Goal: Task Accomplishment & Management: Use online tool/utility

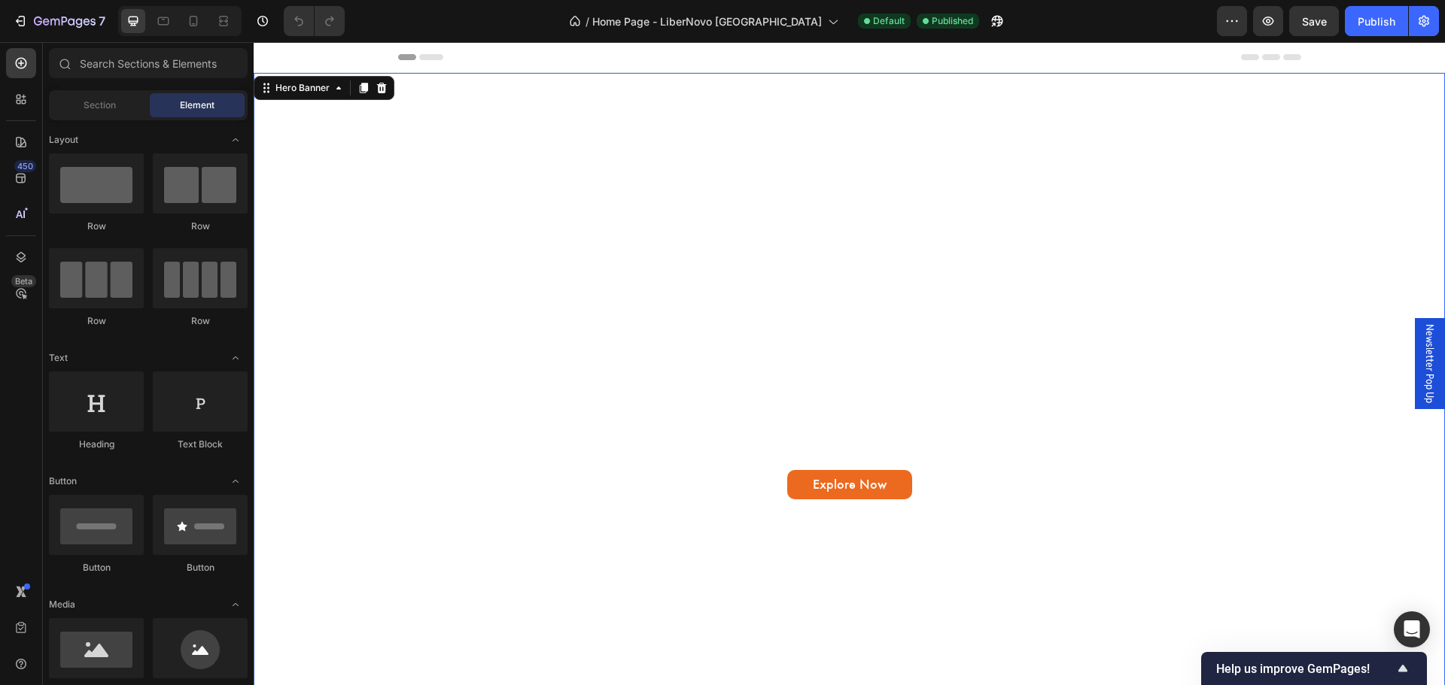
click at [688, 456] on div "The World's First Dynamic Ergonomic Chair Text Block LiberNovo Omni Heading Ada…" at bounding box center [849, 407] width 879 height 183
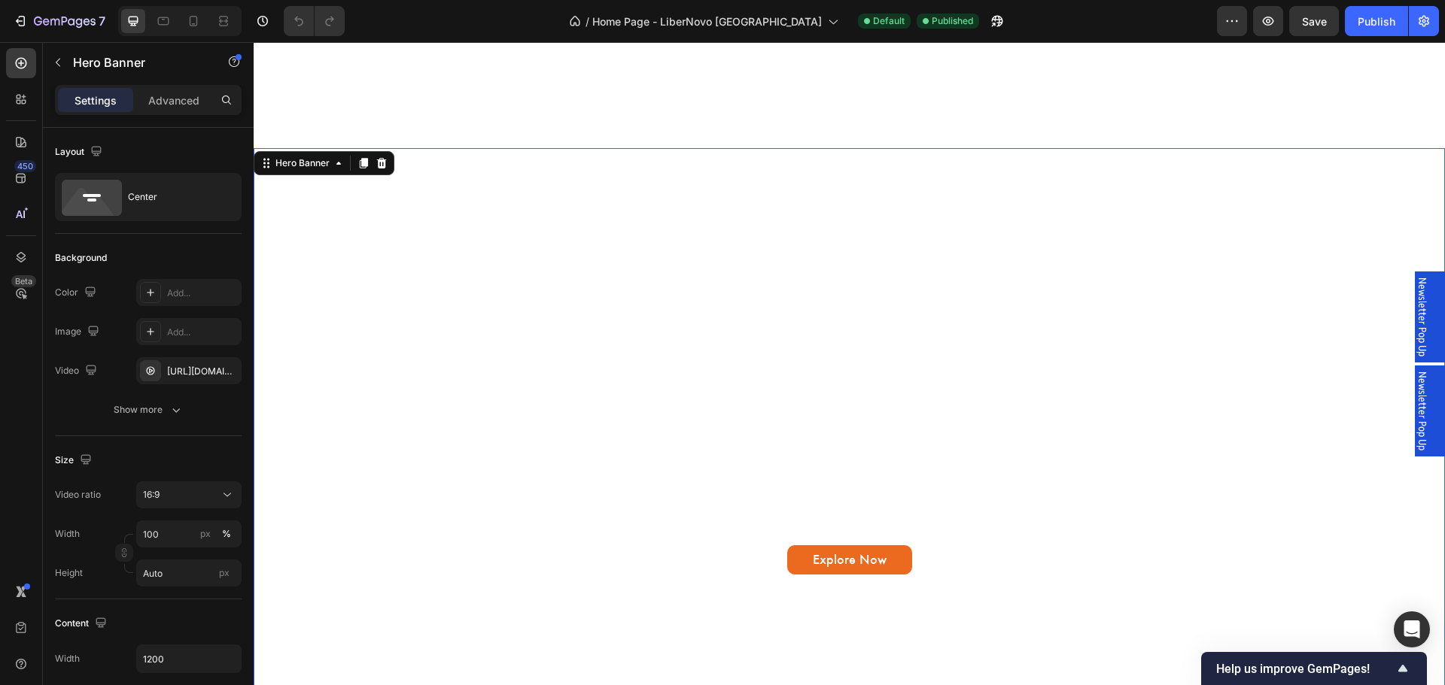
scroll to position [1053, 0]
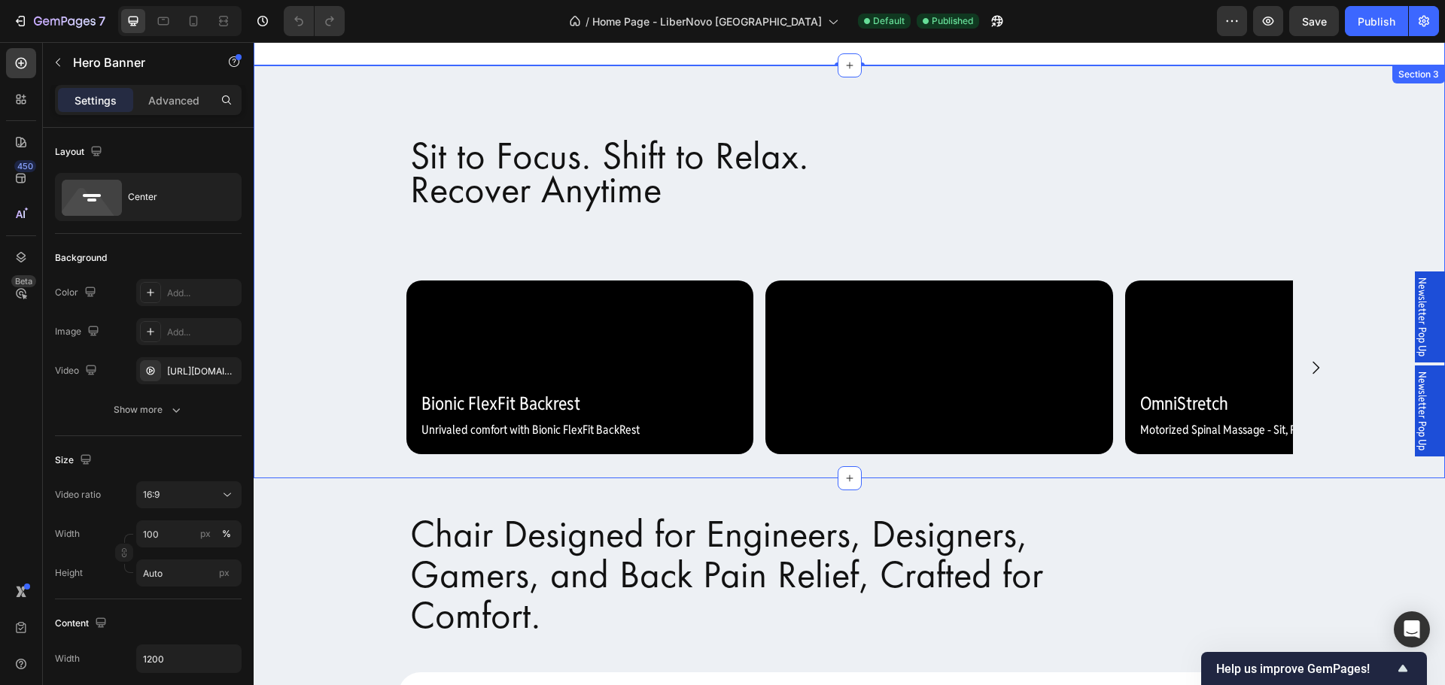
click at [1350, 111] on div "Sit to Focus. Shift to Relax. Recover Anytime Heading Video Bionic FlexFit Back…" at bounding box center [849, 272] width 1191 height 365
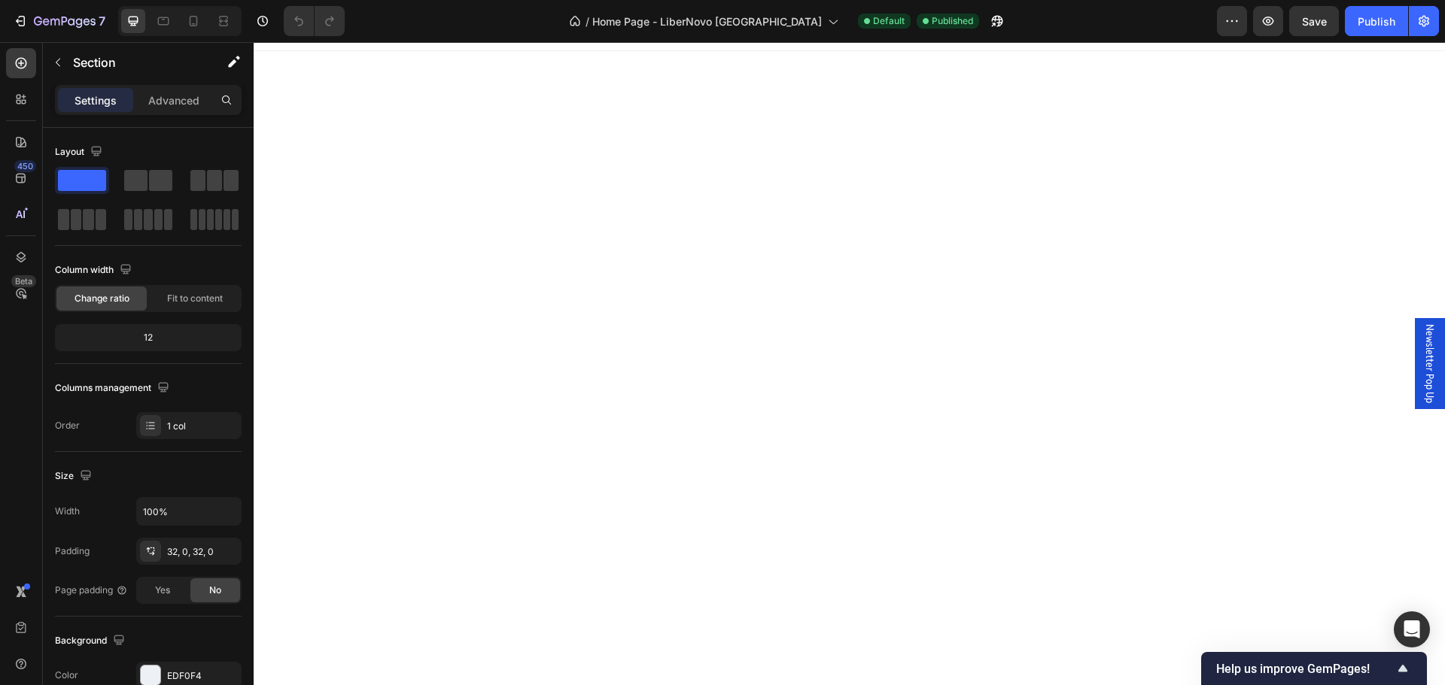
scroll to position [0, 0]
click at [1353, 23] on button "Publish" at bounding box center [1375, 21] width 63 height 30
click at [28, 12] on div "7" at bounding box center [59, 21] width 93 height 18
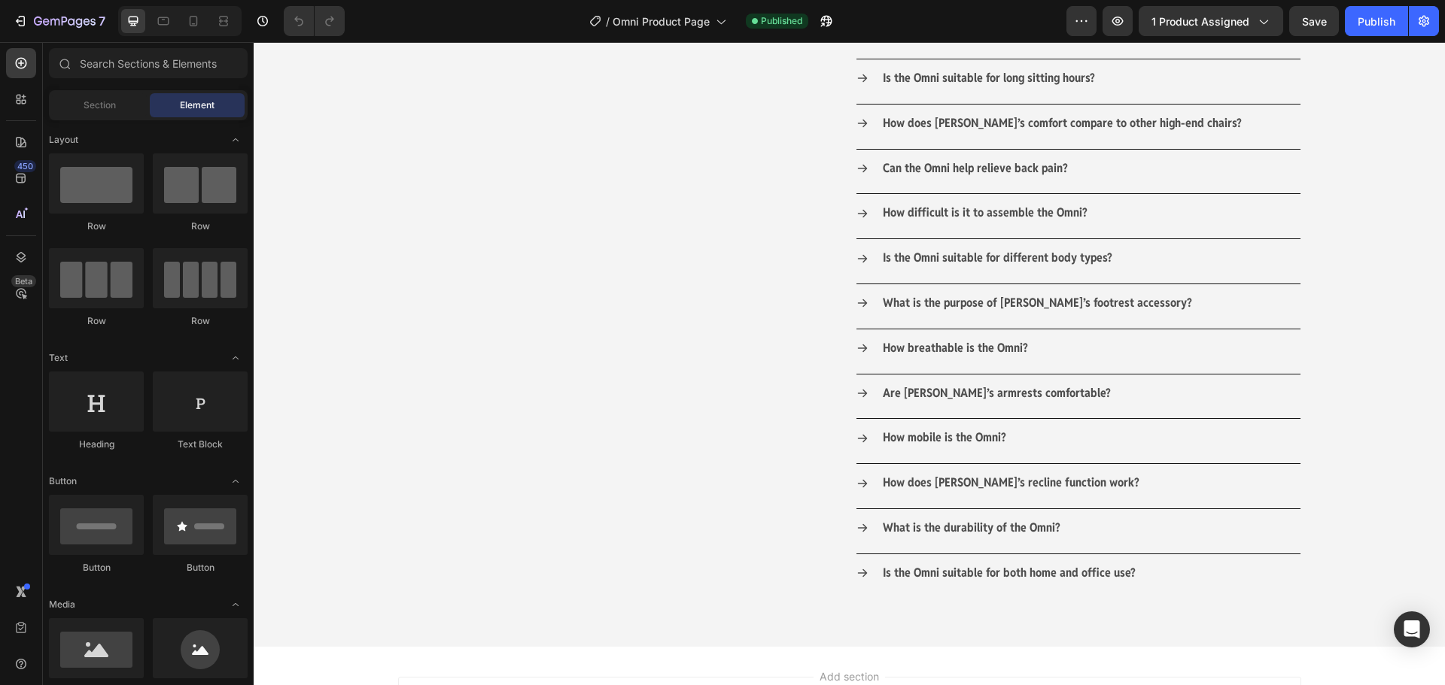
scroll to position [2034, 0]
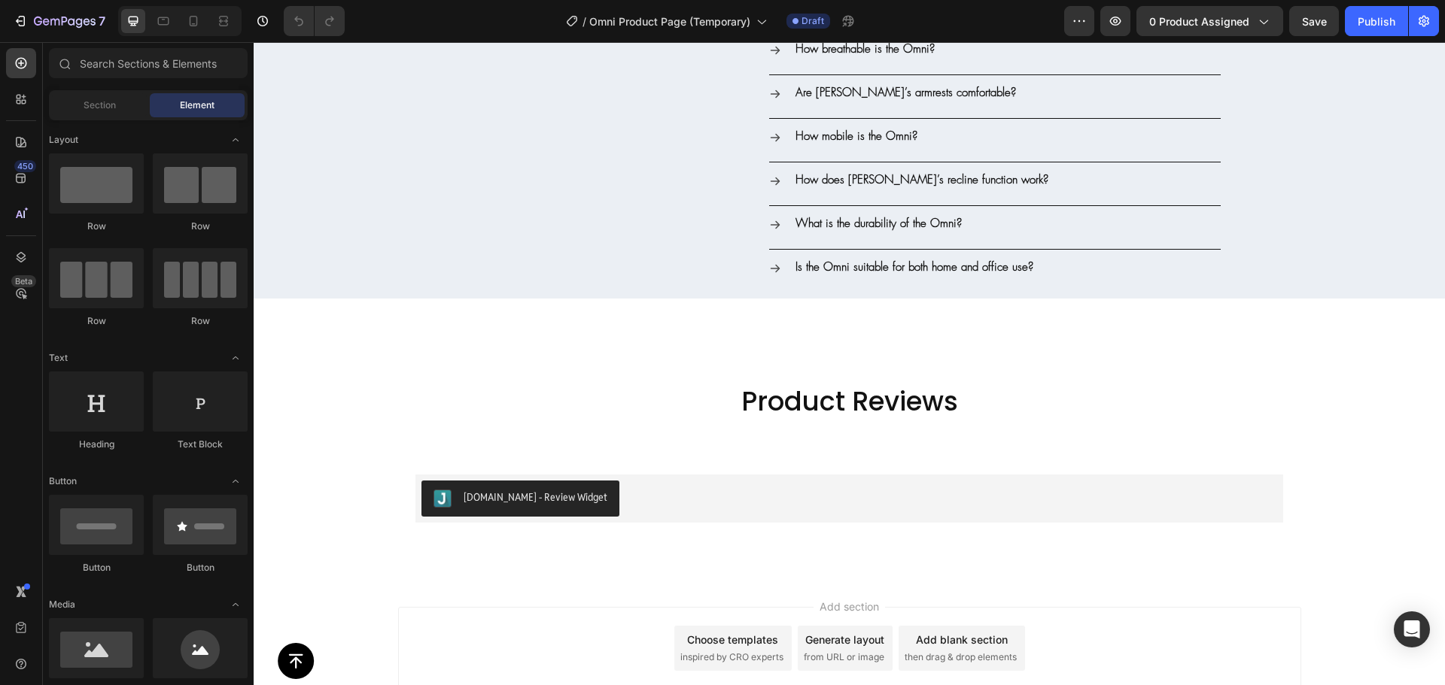
scroll to position [6241, 0]
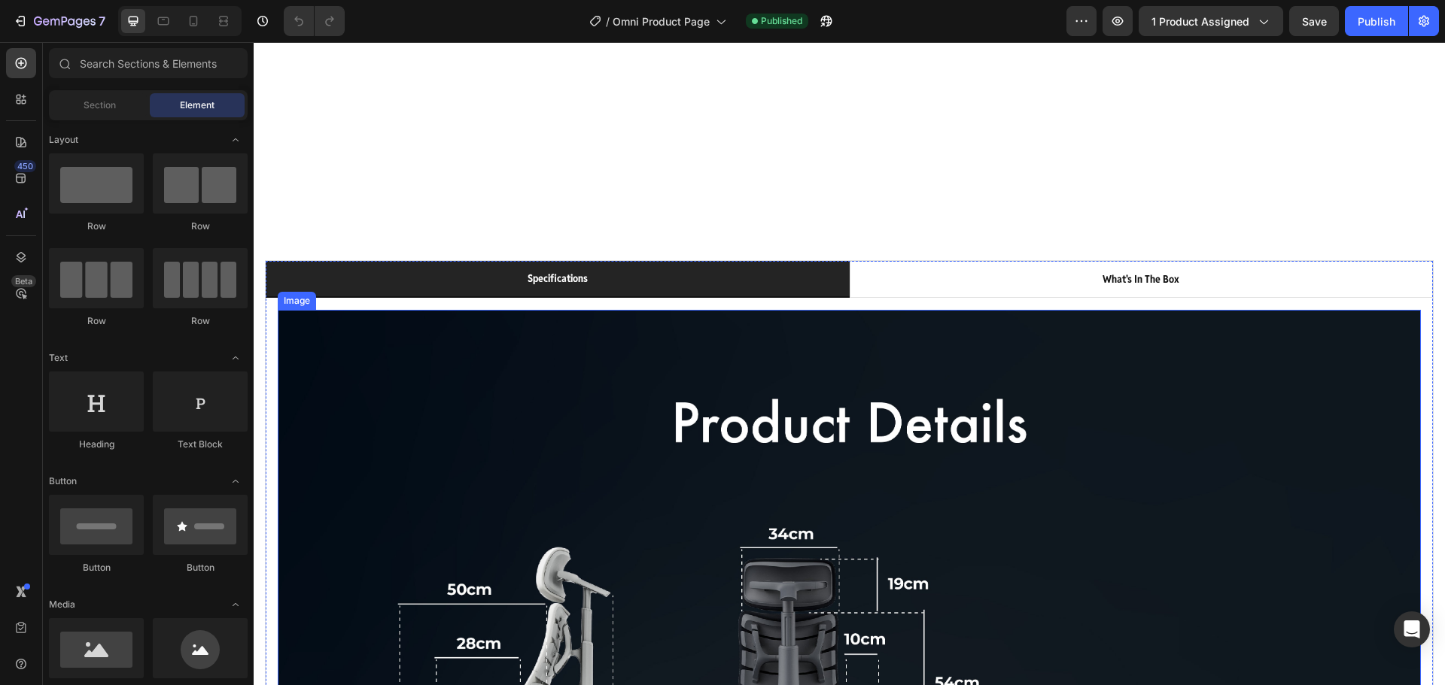
scroll to position [1429, 0]
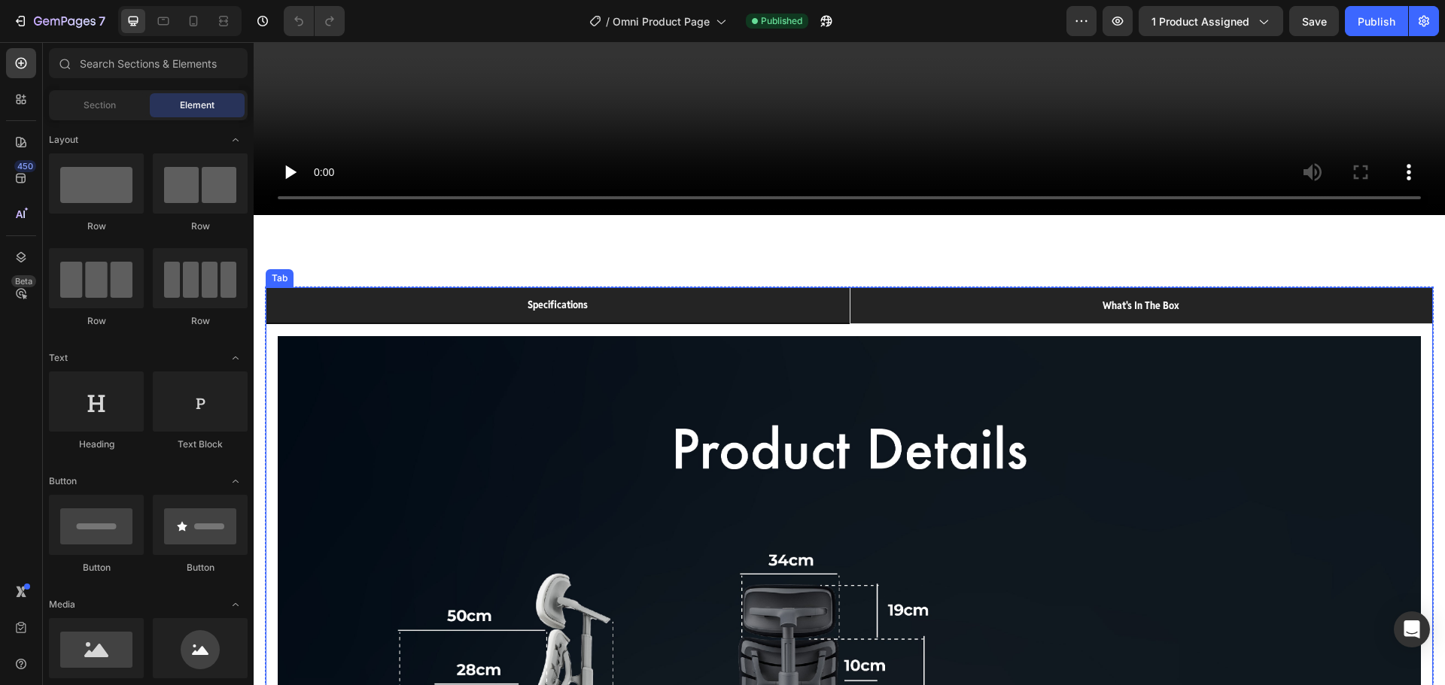
click at [953, 321] on li "what's in the box" at bounding box center [1141, 305] width 584 height 37
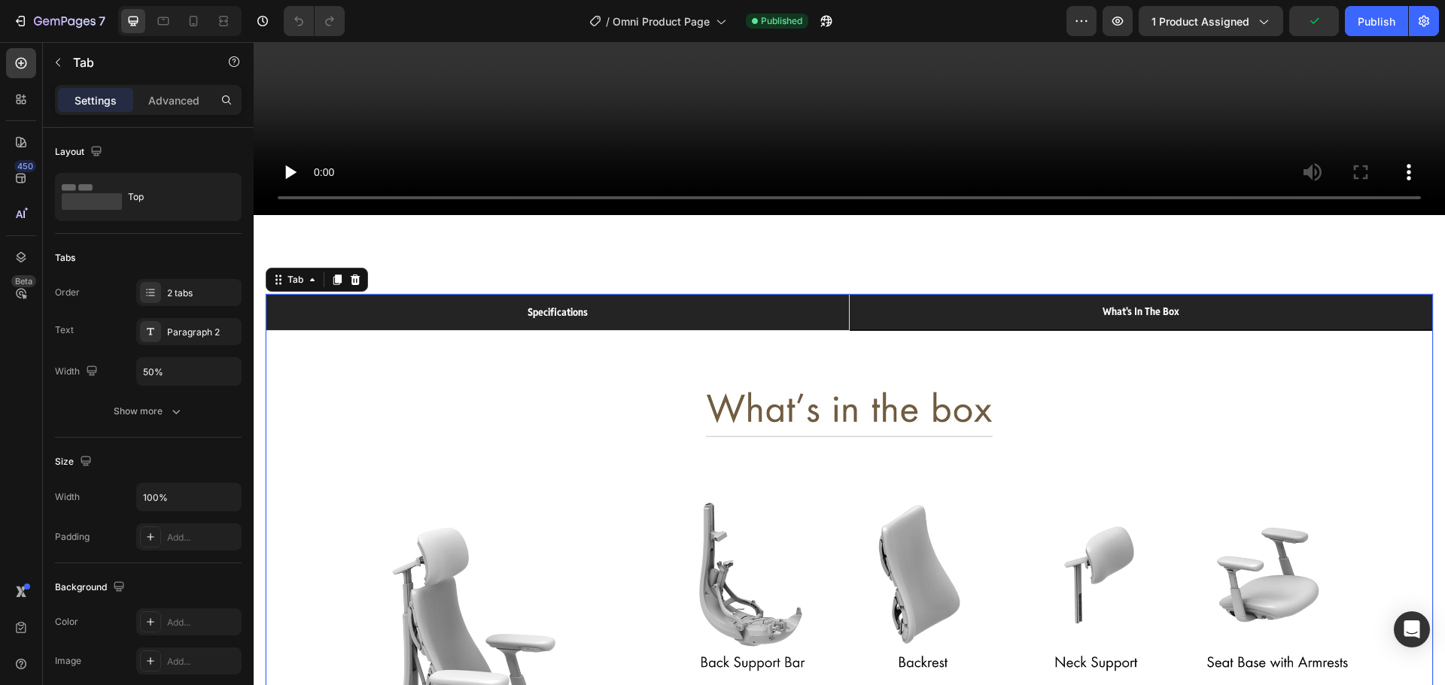
click at [532, 306] on p "specifications" at bounding box center [557, 312] width 60 height 19
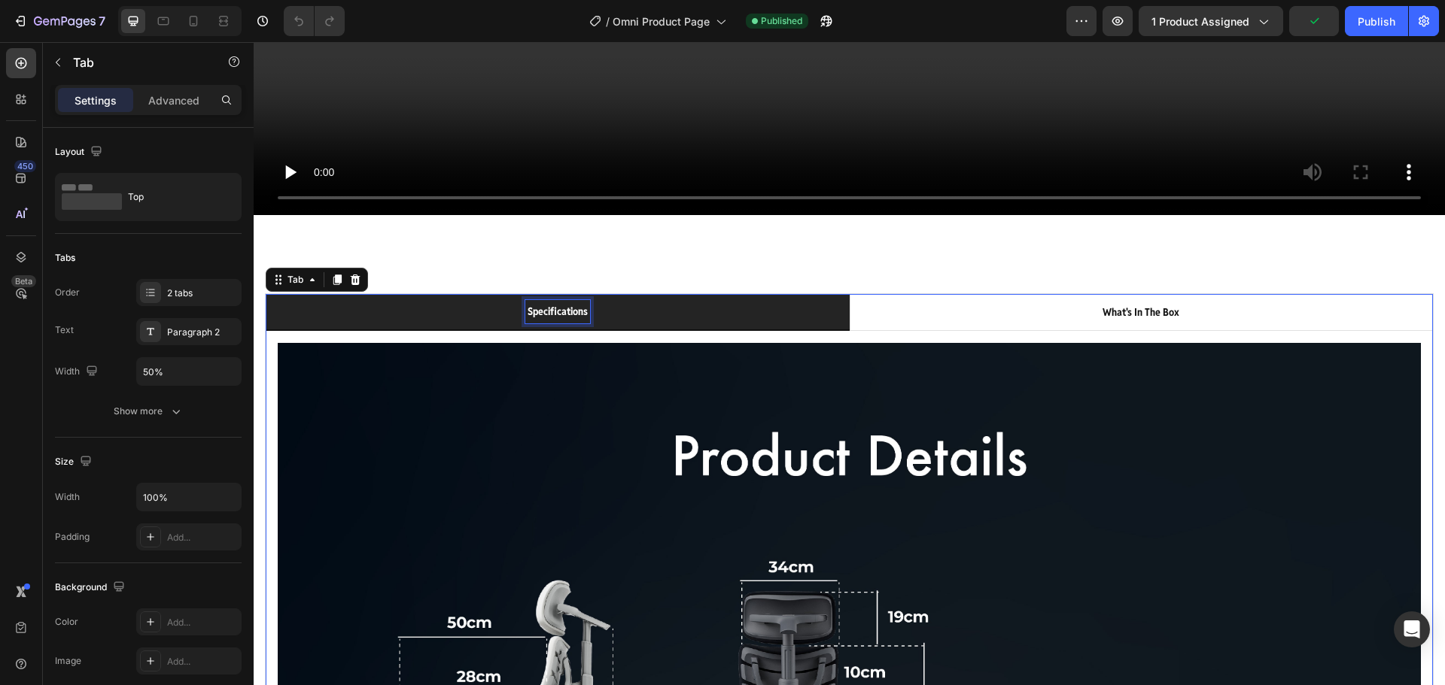
scroll to position [1429, 0]
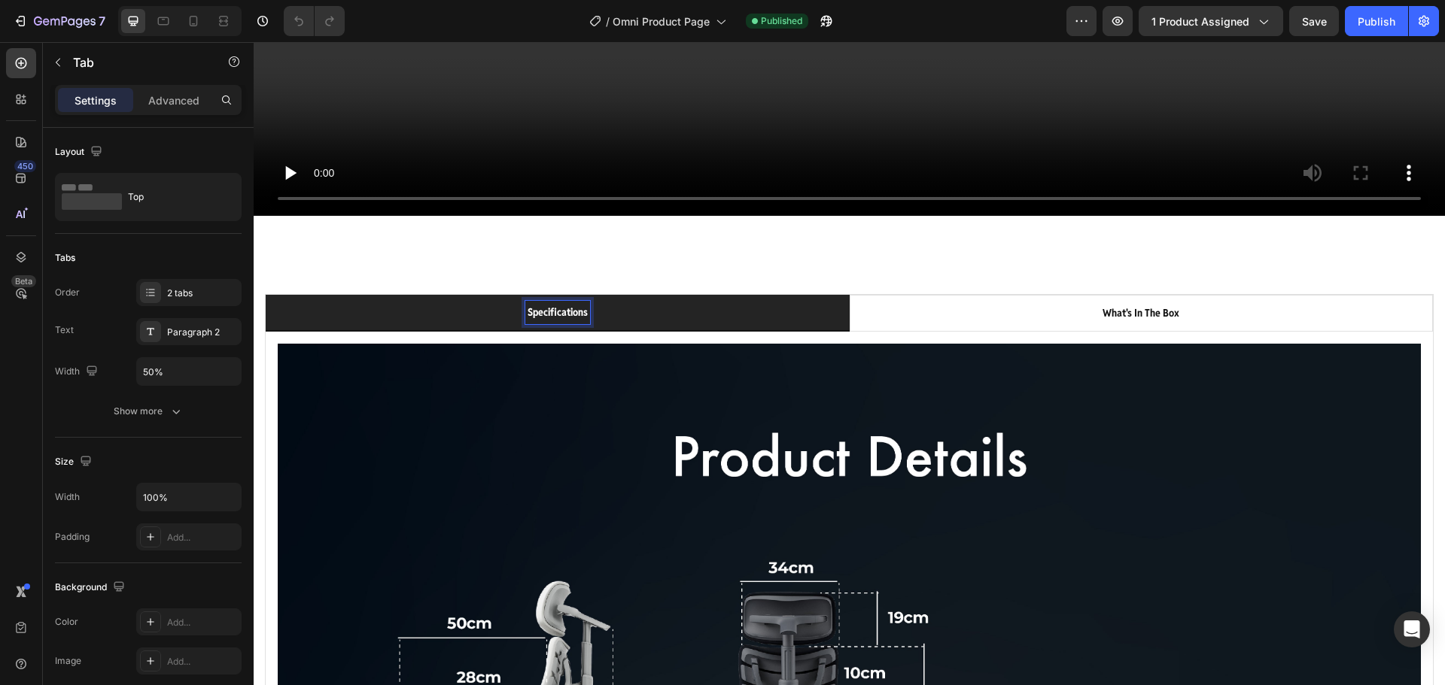
click at [532, 307] on p "specifications" at bounding box center [557, 312] width 60 height 19
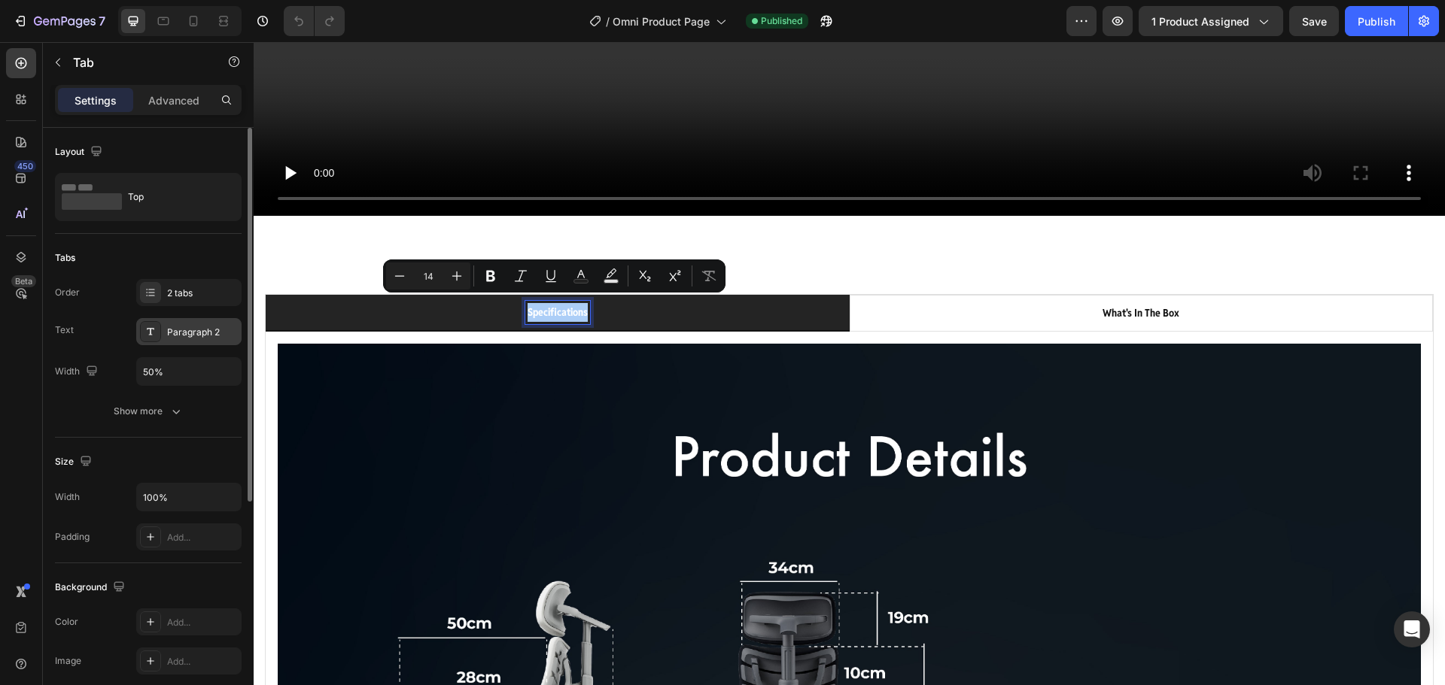
click at [162, 329] on div "Paragraph 2" at bounding box center [188, 331] width 105 height 27
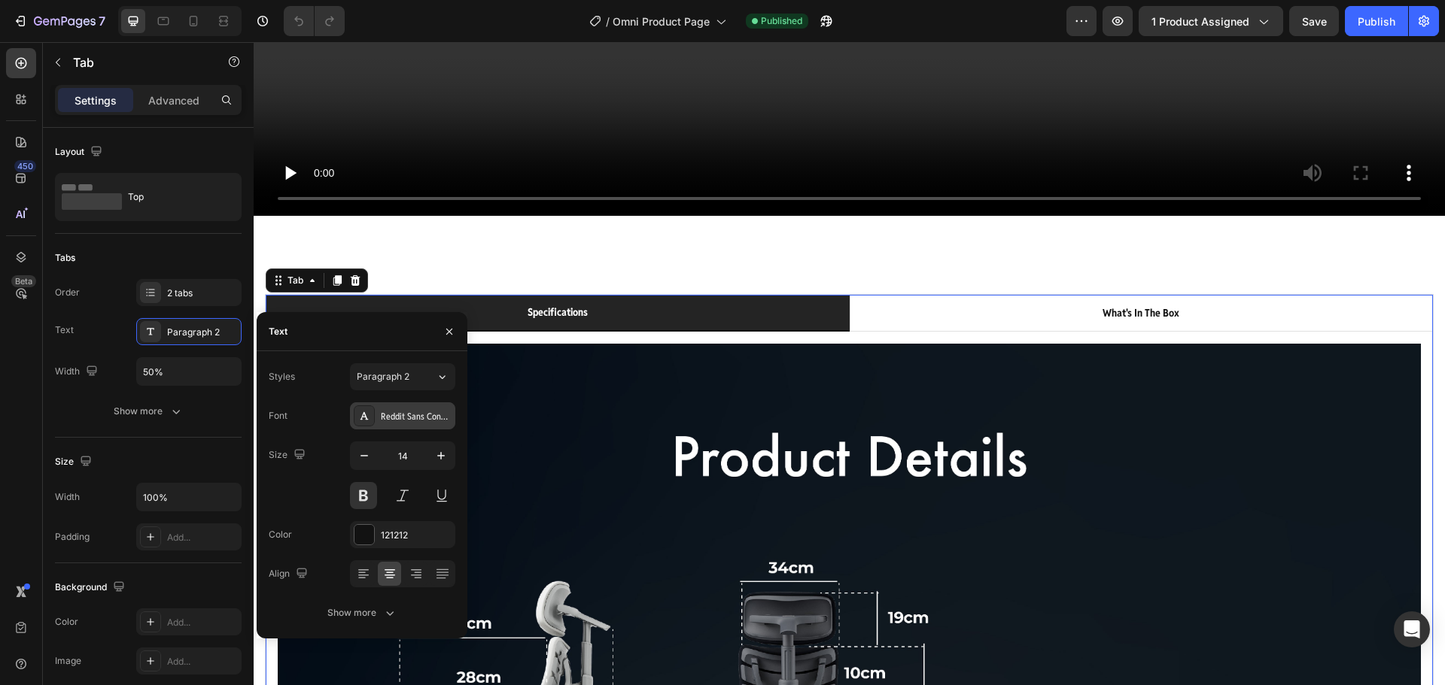
click at [419, 413] on div "Reddit Sans Condensed" at bounding box center [416, 417] width 71 height 14
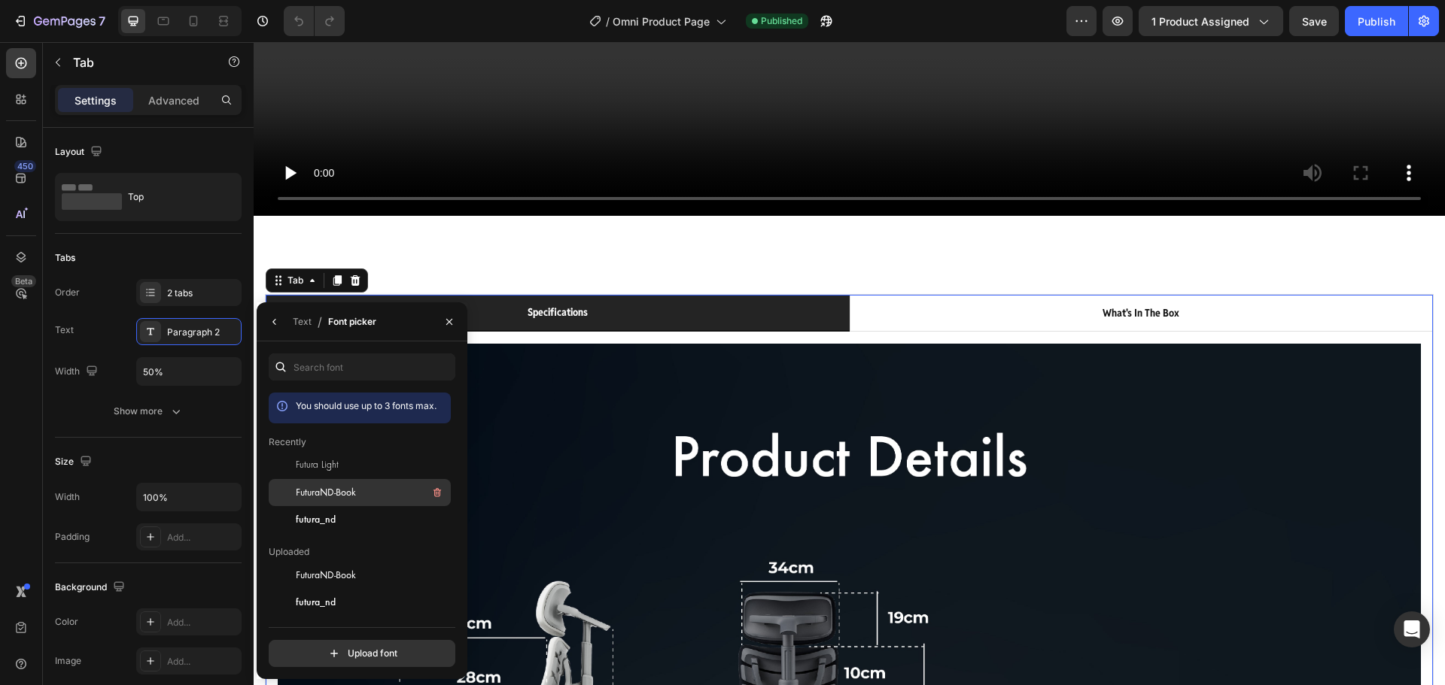
click at [336, 491] on span "FuturaND-Book" at bounding box center [326, 493] width 60 height 14
click at [336, 466] on span "Futura Light" at bounding box center [317, 466] width 43 height 14
click at [399, 316] on div "Text / Font picker" at bounding box center [362, 321] width 211 height 39
click at [172, 329] on div "Paragraph 2" at bounding box center [202, 333] width 71 height 14
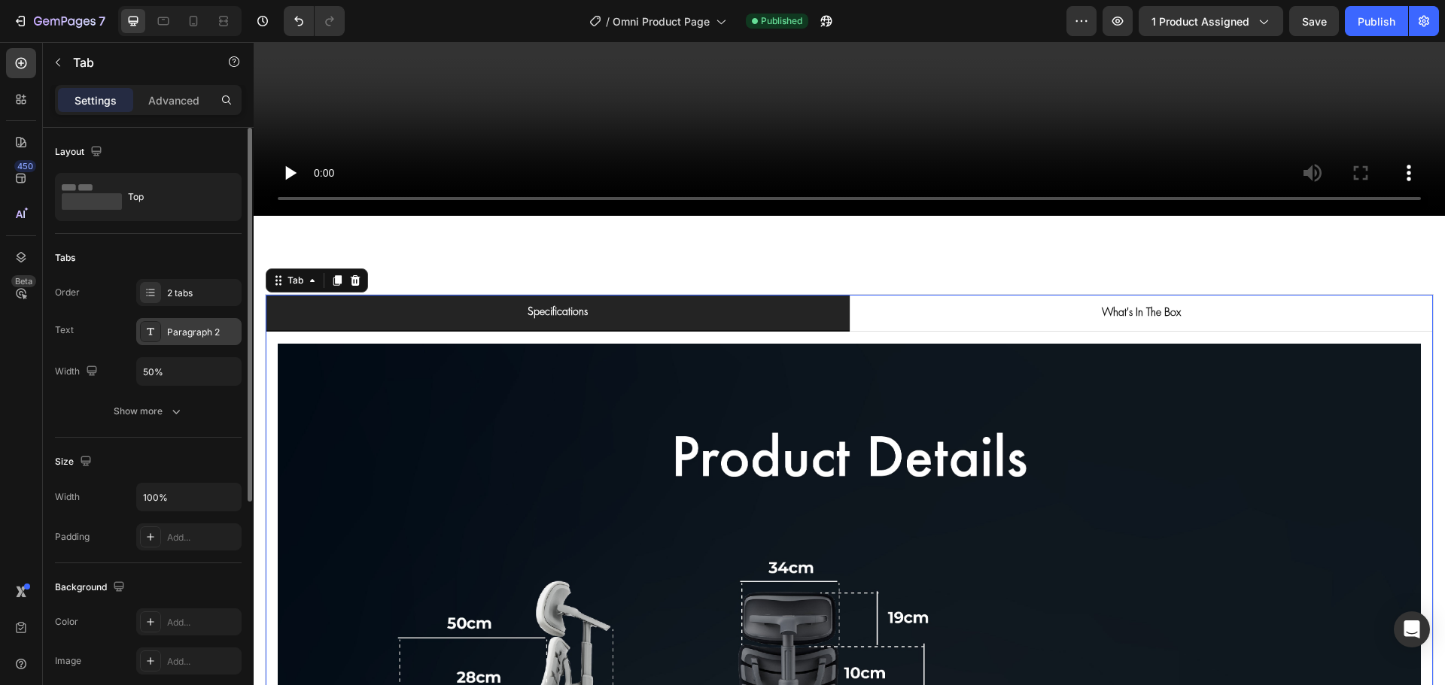
click at [172, 329] on div "Paragraph 2" at bounding box center [202, 333] width 71 height 14
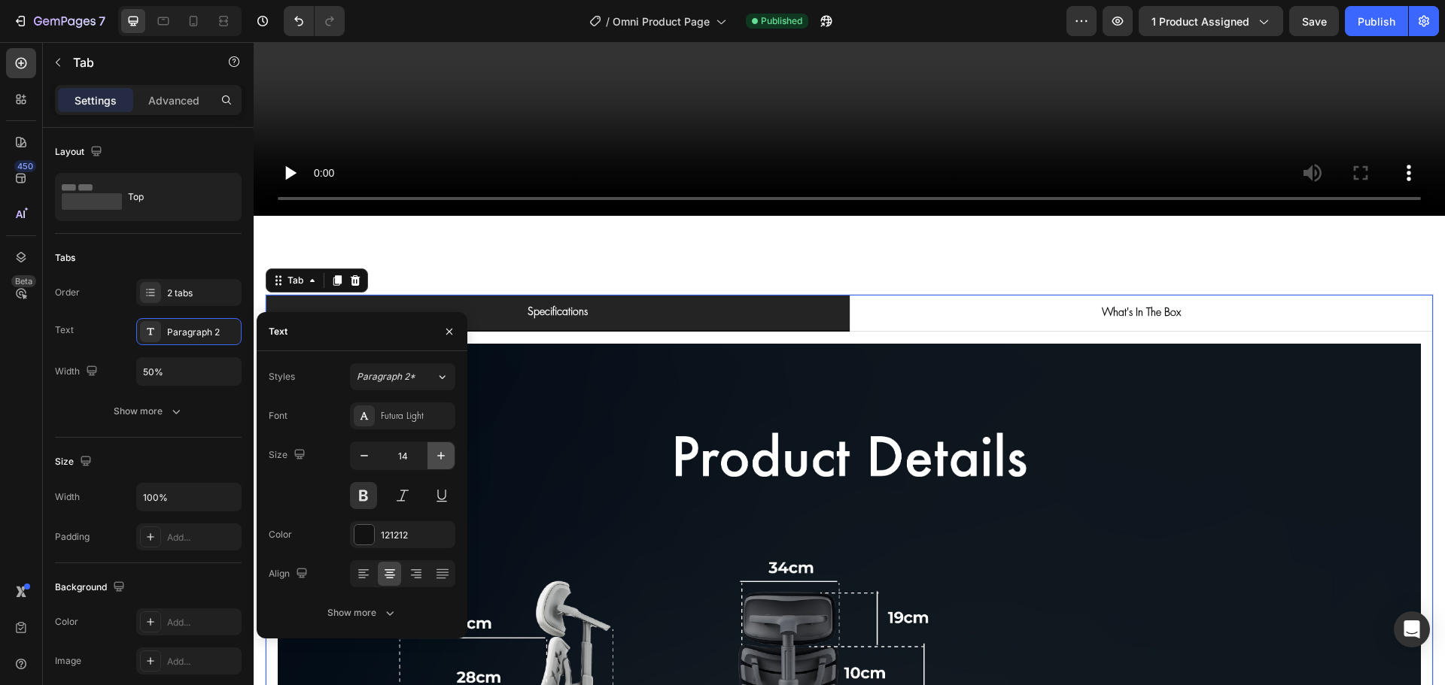
click at [442, 458] on icon "button" at bounding box center [440, 455] width 15 height 15
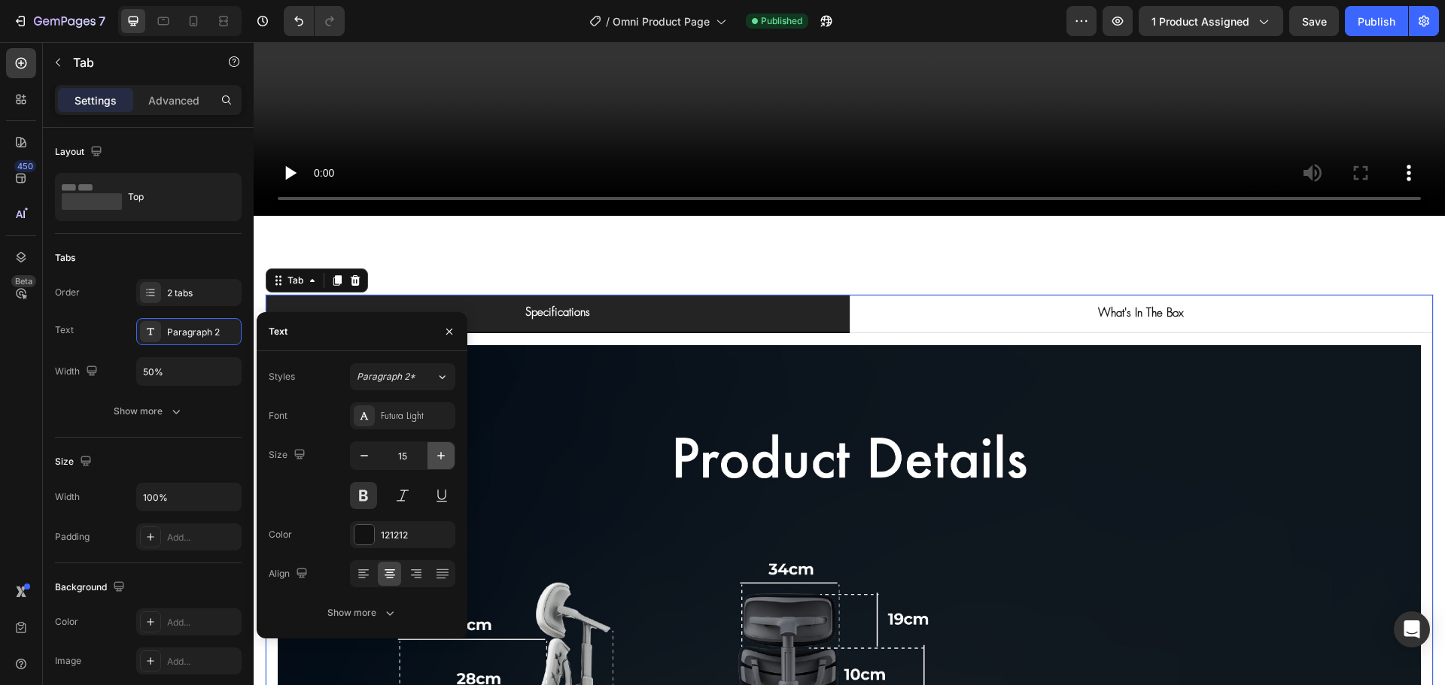
click at [442, 458] on icon "button" at bounding box center [440, 455] width 15 height 15
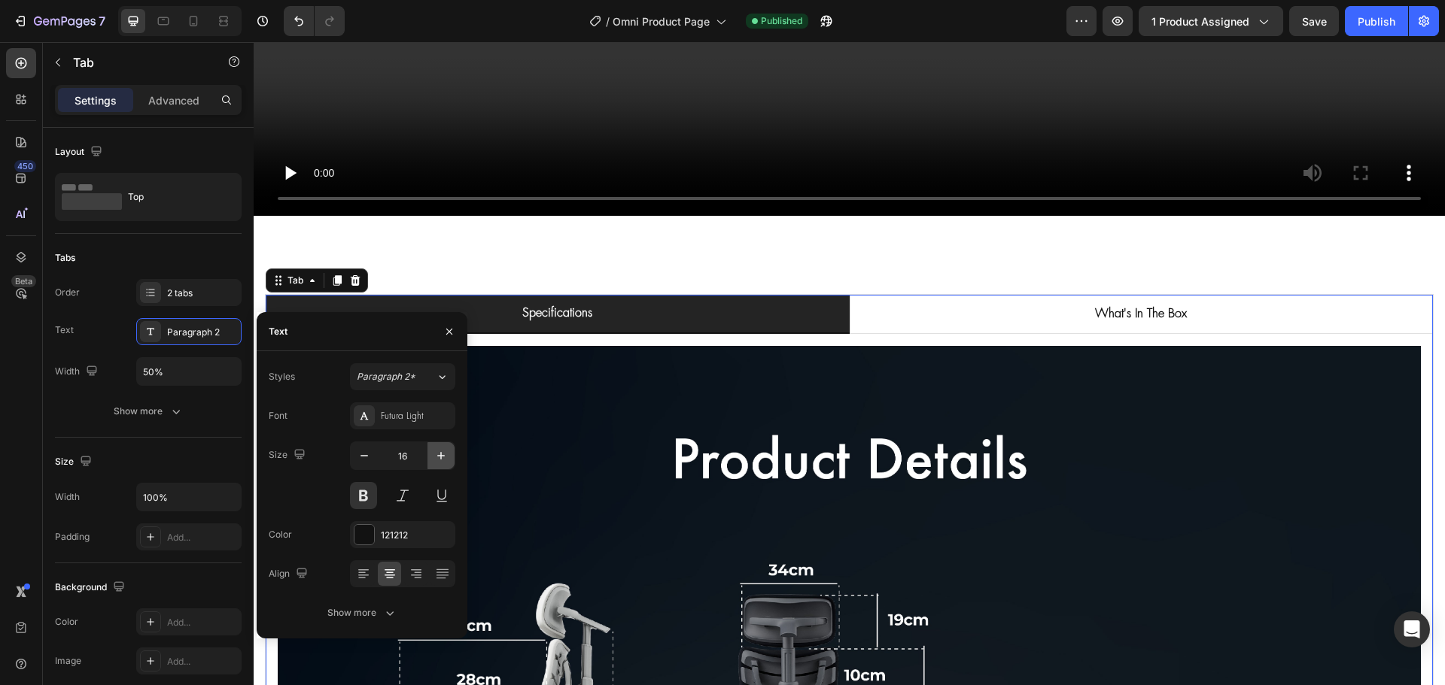
click at [442, 458] on icon "button" at bounding box center [440, 455] width 15 height 15
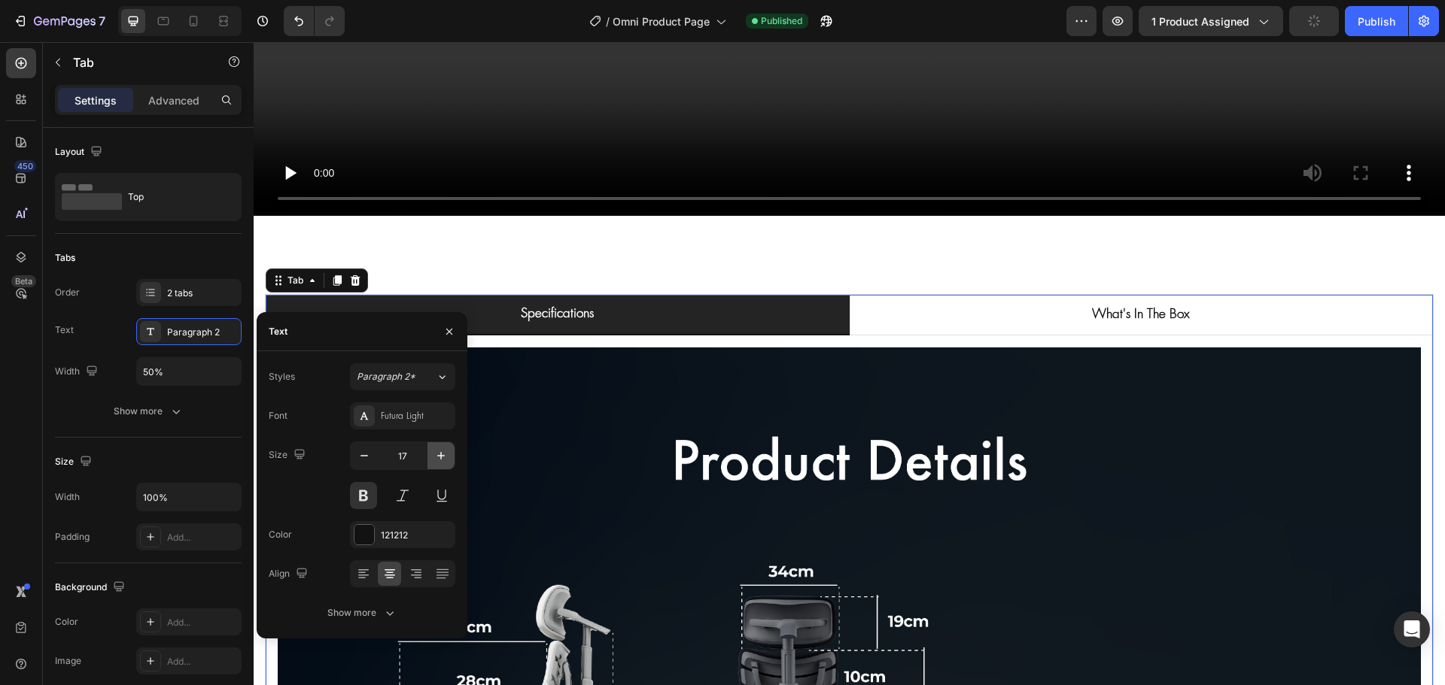
click at [442, 458] on icon "button" at bounding box center [440, 455] width 15 height 15
type input "18"
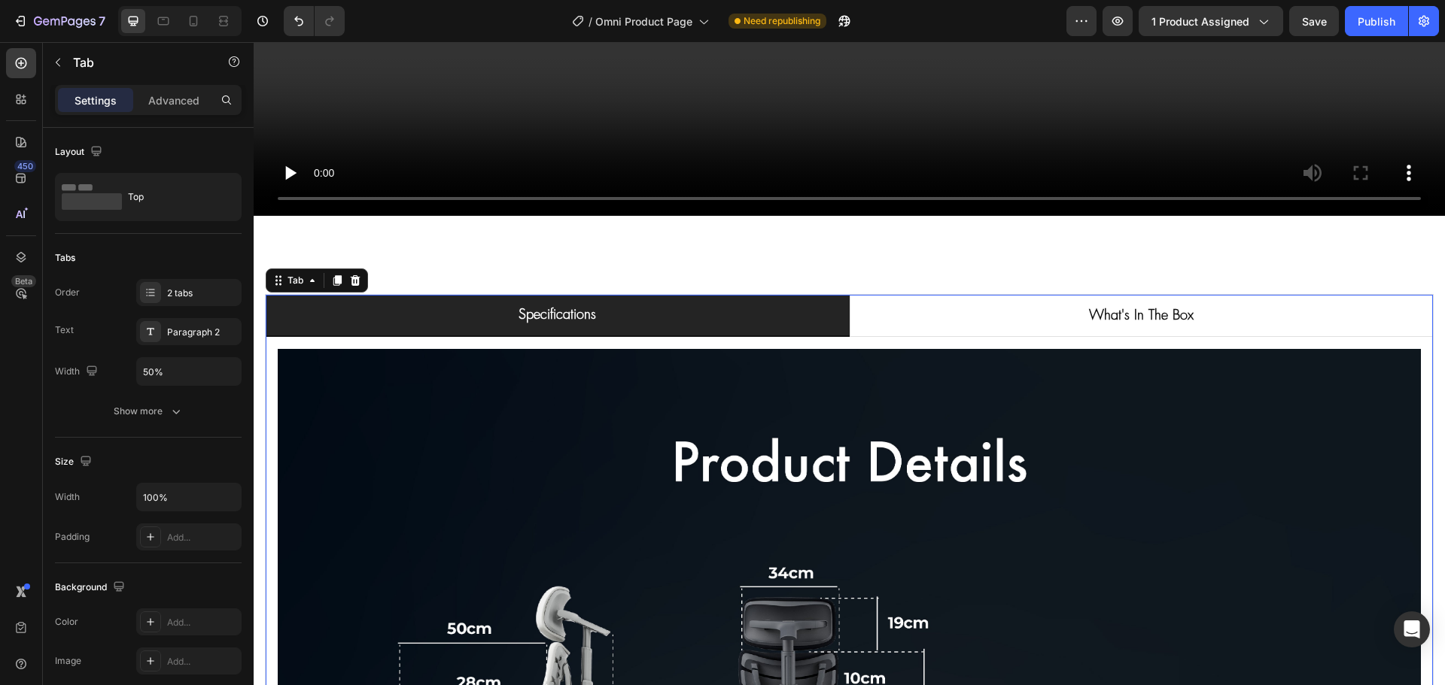
click at [438, 298] on li "specifications" at bounding box center [558, 316] width 584 height 42
click at [430, 301] on li "specifications" at bounding box center [558, 316] width 584 height 42
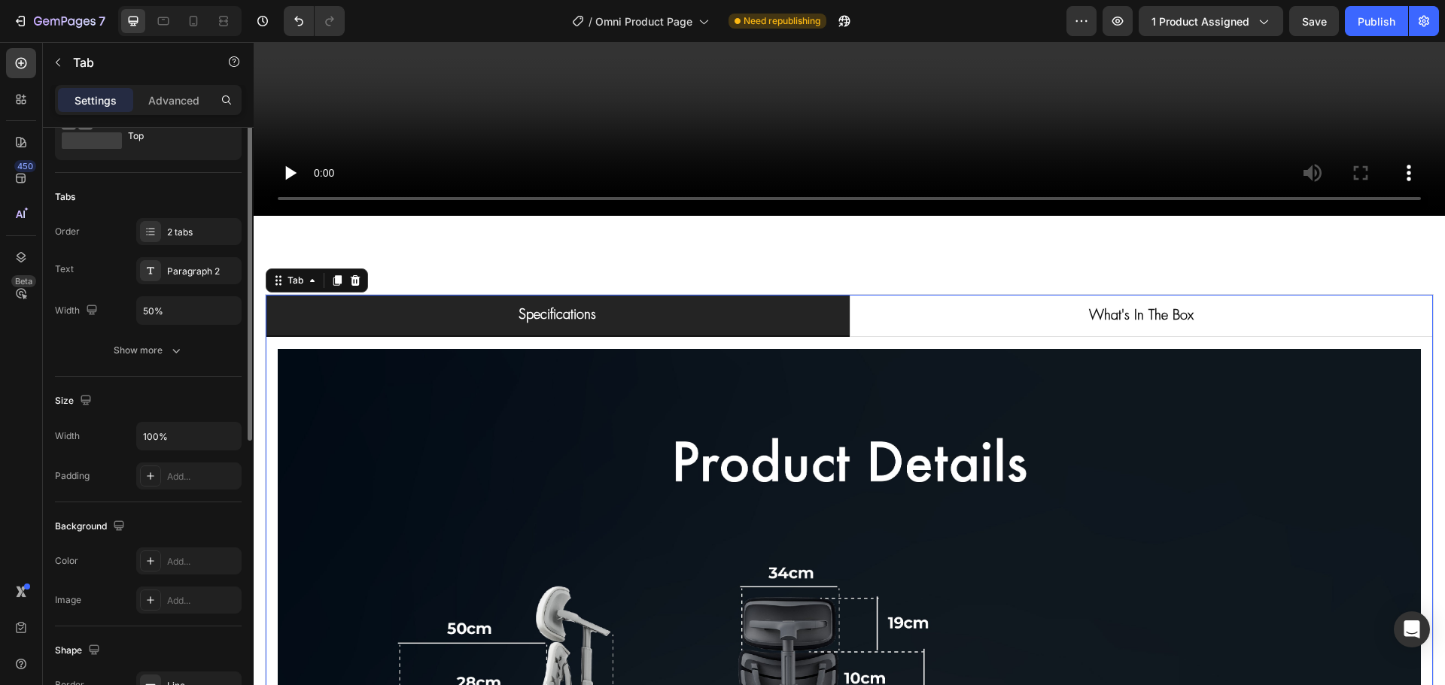
scroll to position [0, 0]
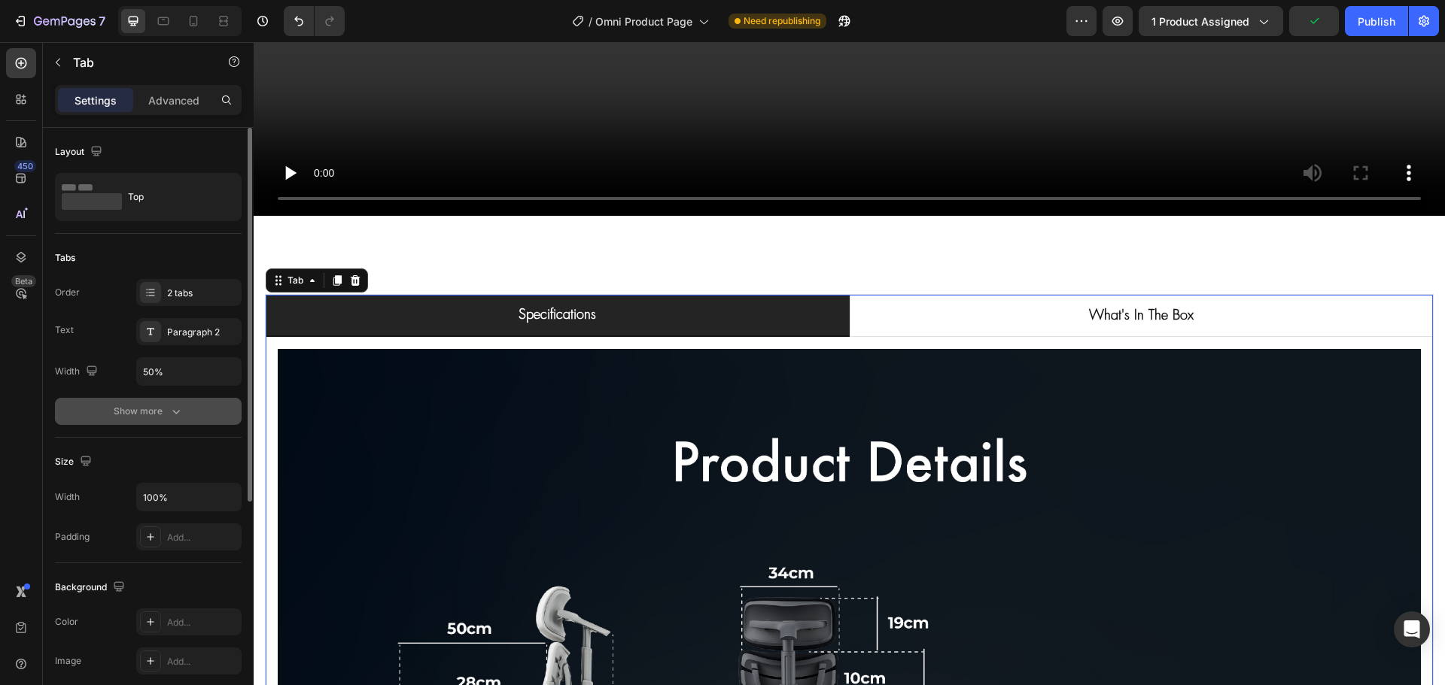
click at [170, 413] on icon "button" at bounding box center [176, 411] width 15 height 15
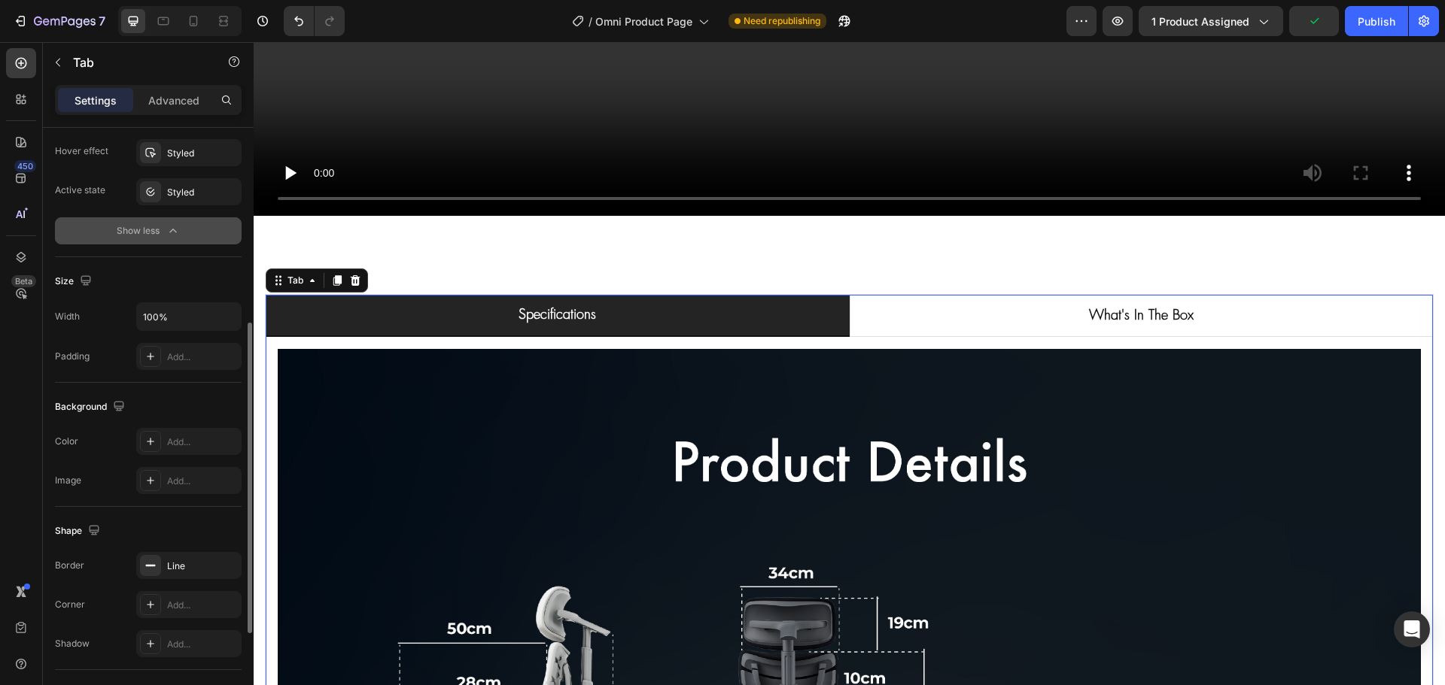
scroll to position [557, 0]
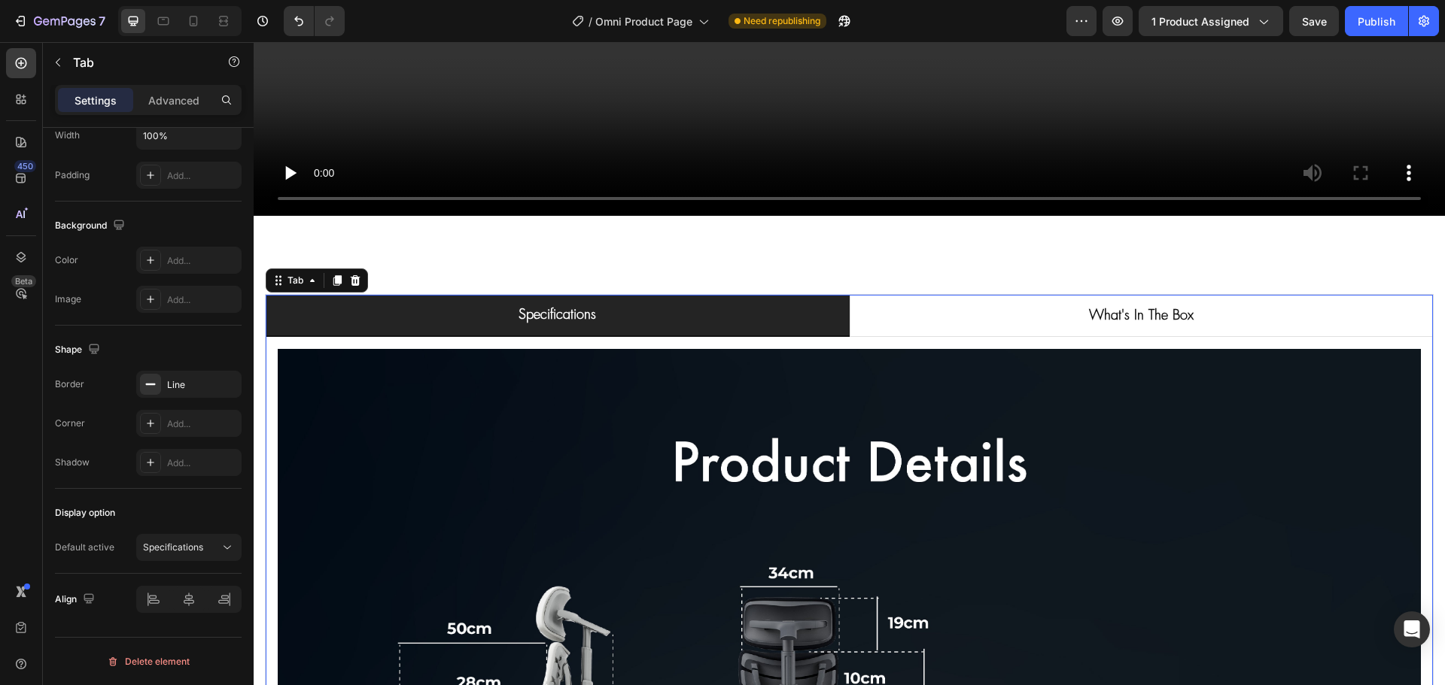
click at [354, 321] on li "specifications" at bounding box center [558, 316] width 584 height 42
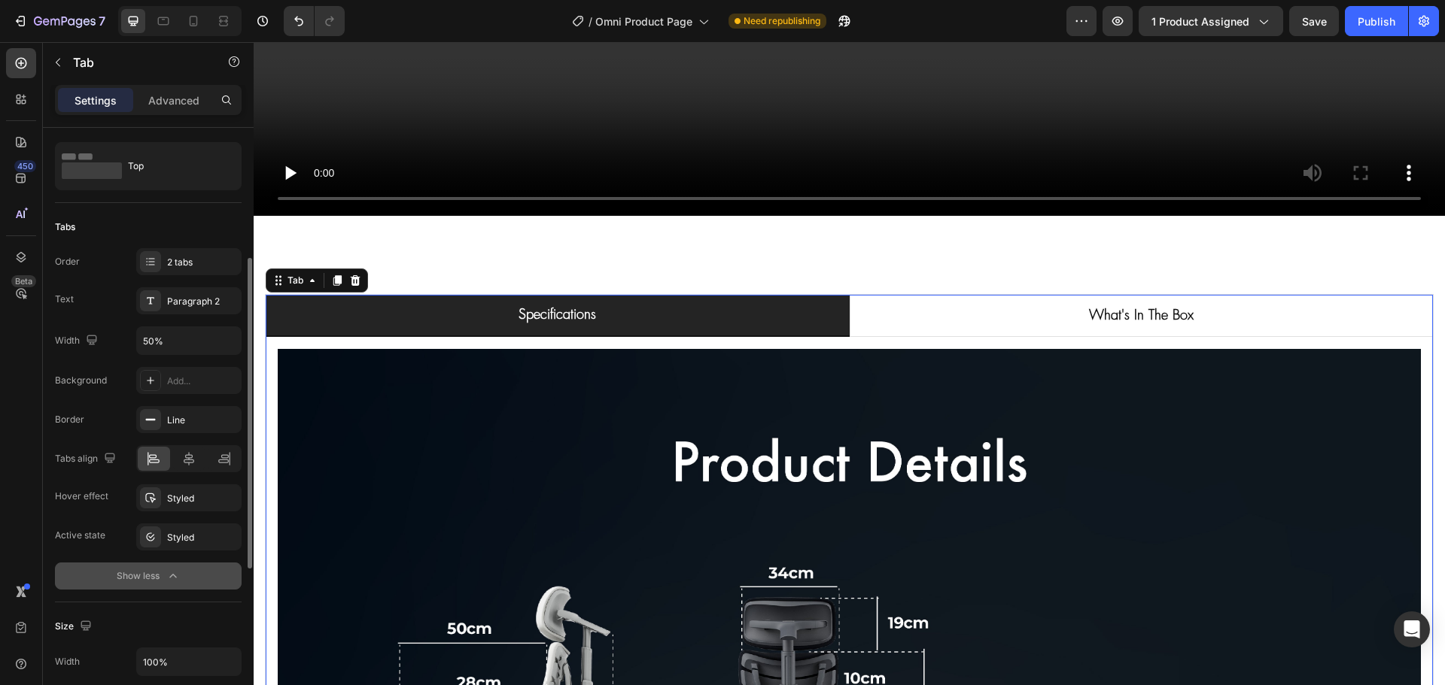
scroll to position [0, 0]
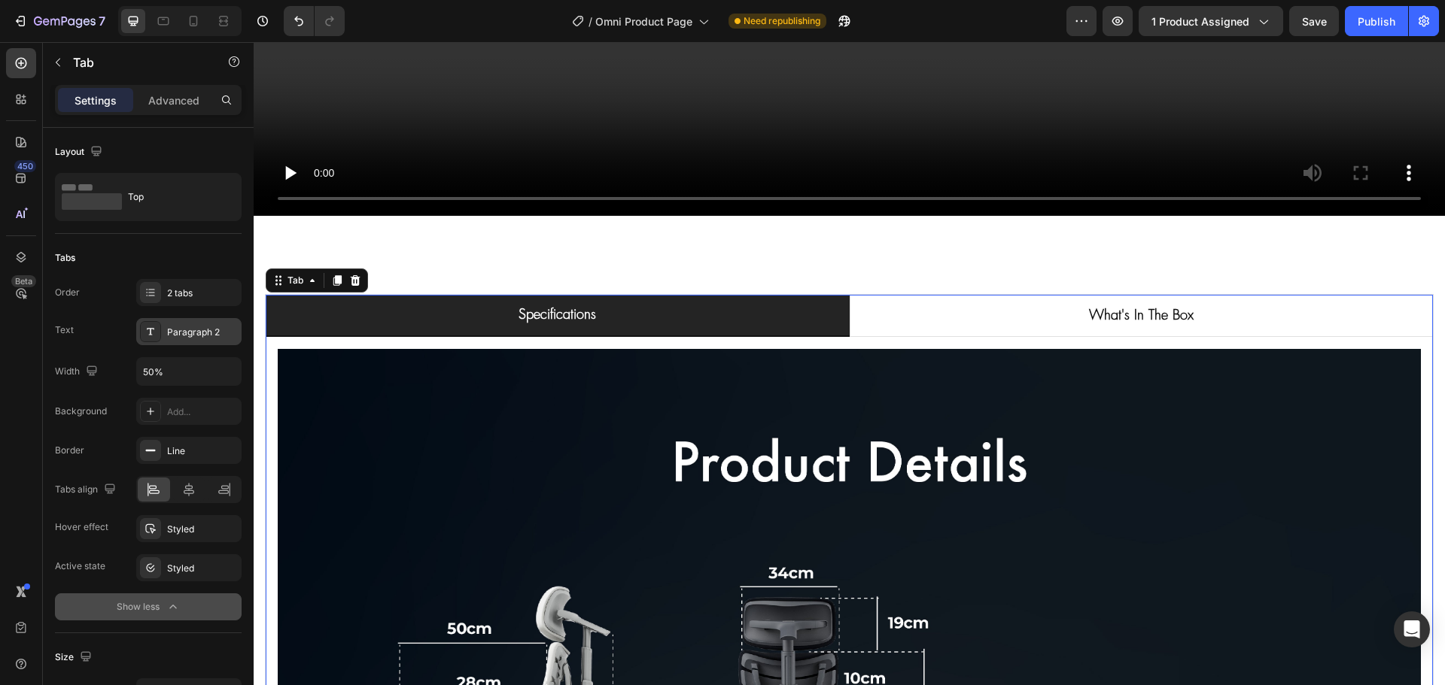
click at [220, 341] on div "Paragraph 2" at bounding box center [188, 331] width 105 height 27
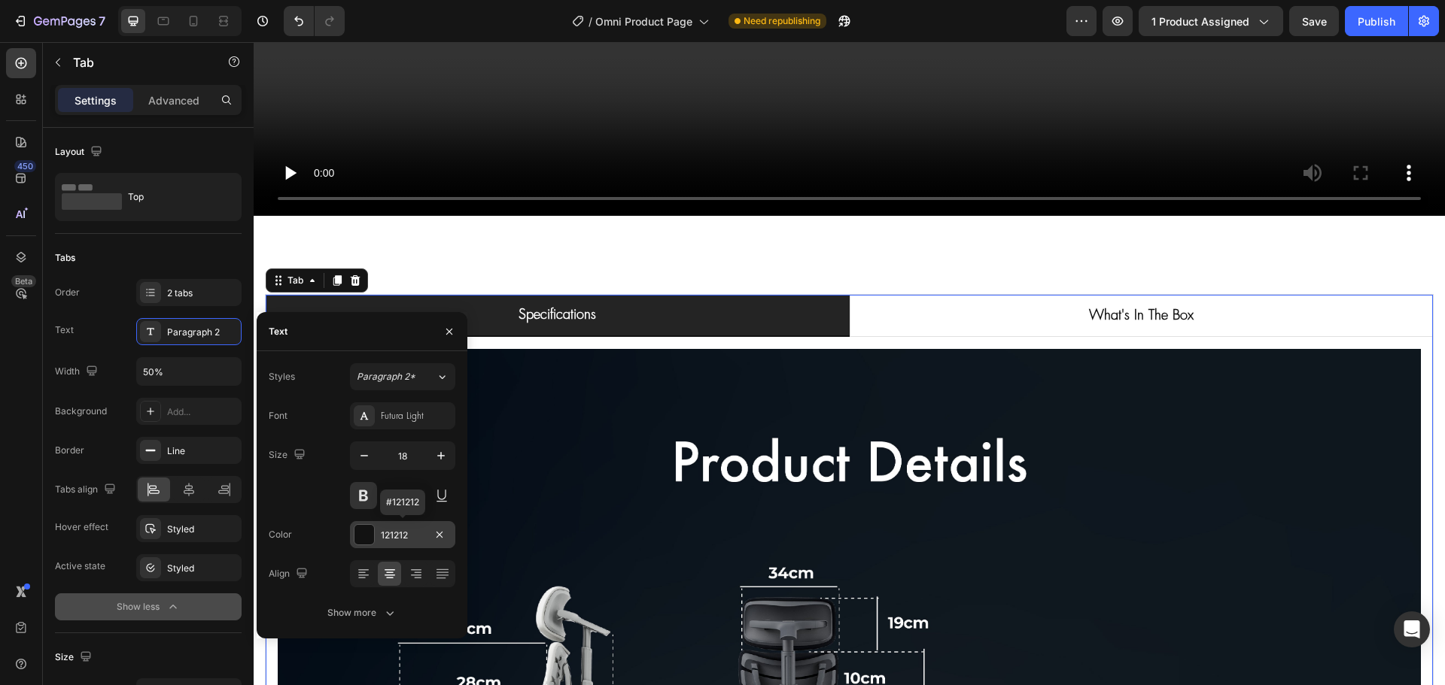
click at [409, 531] on div "121212" at bounding box center [403, 536] width 44 height 14
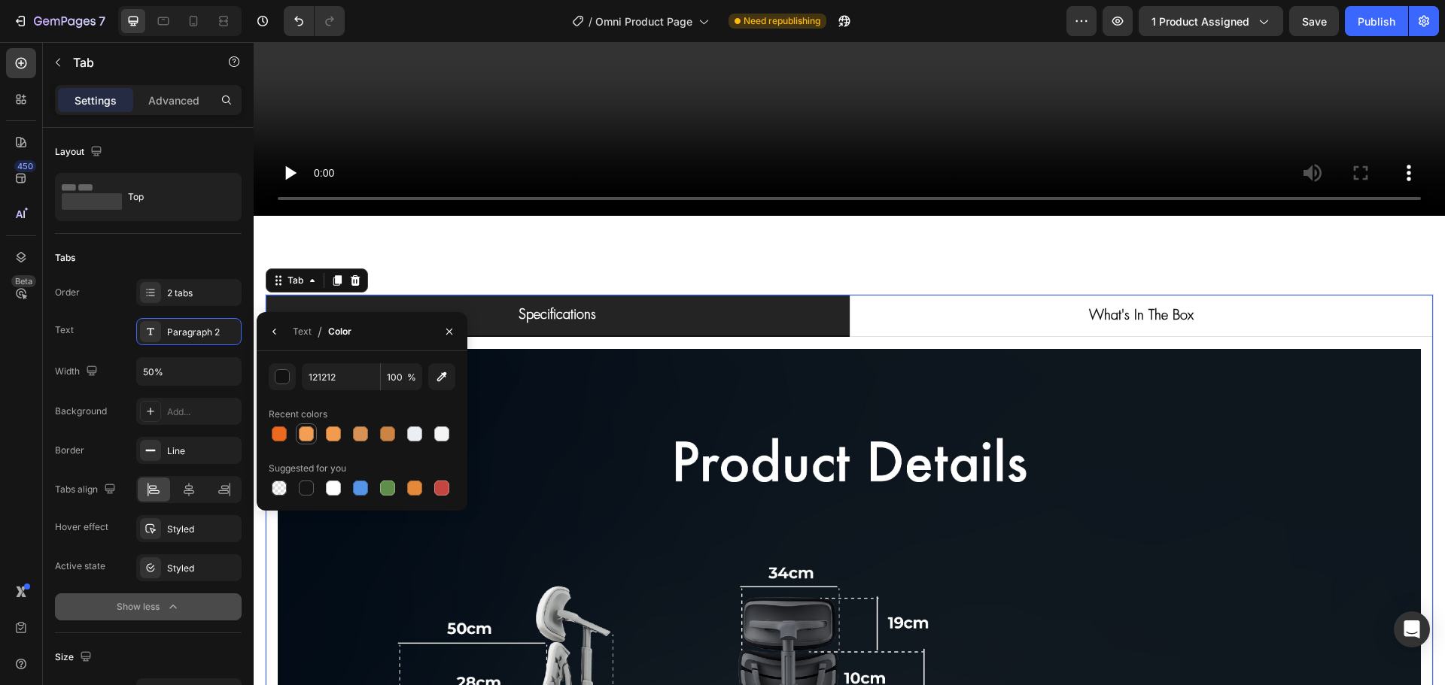
click at [308, 437] on div at bounding box center [306, 434] width 15 height 15
click at [298, 491] on div at bounding box center [306, 488] width 18 height 18
type input "151515"
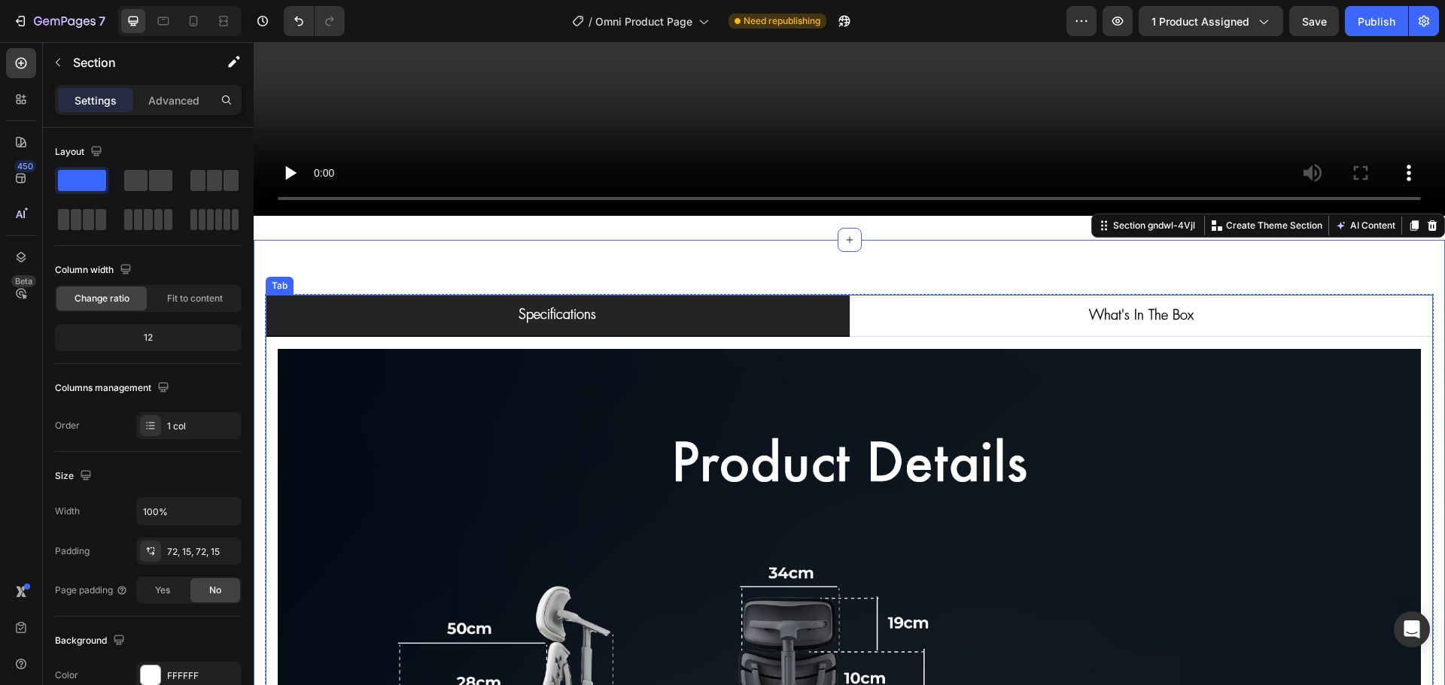
click at [388, 315] on li "specifications" at bounding box center [558, 316] width 584 height 42
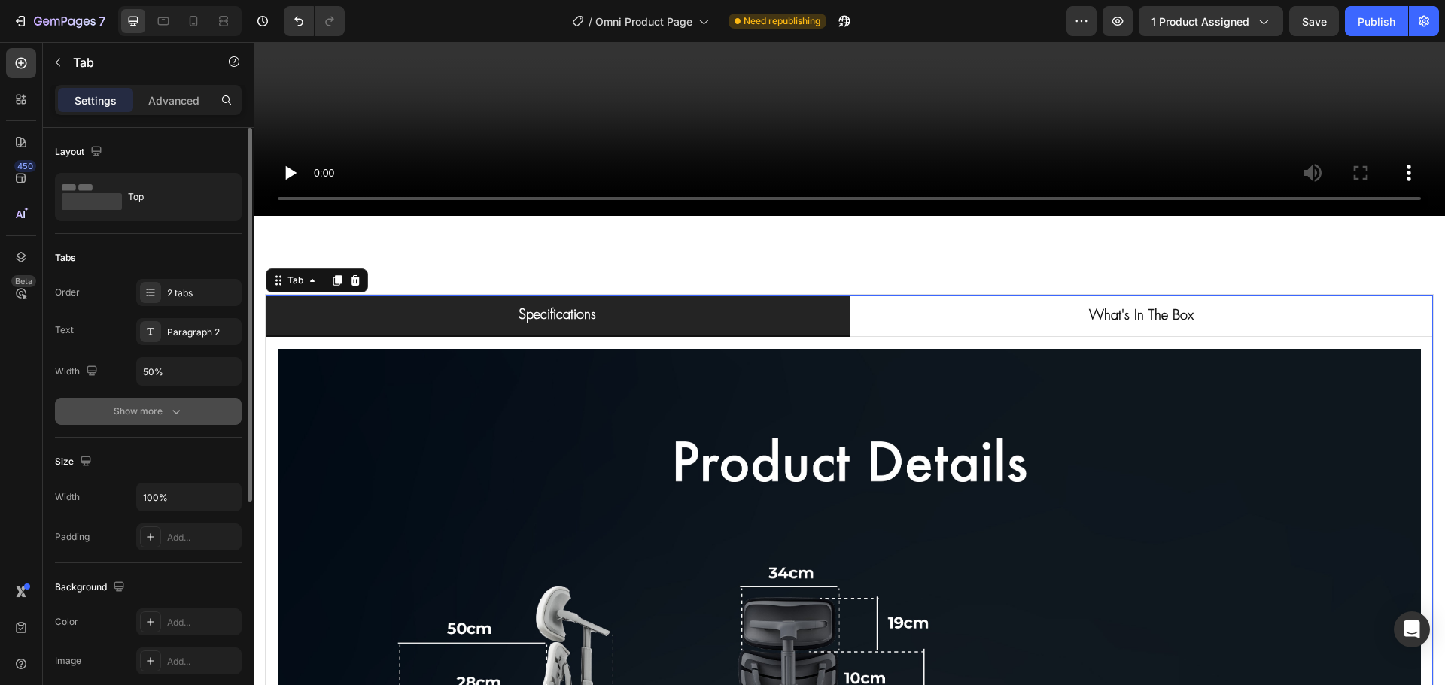
click at [158, 410] on div "Show more" at bounding box center [149, 411] width 70 height 15
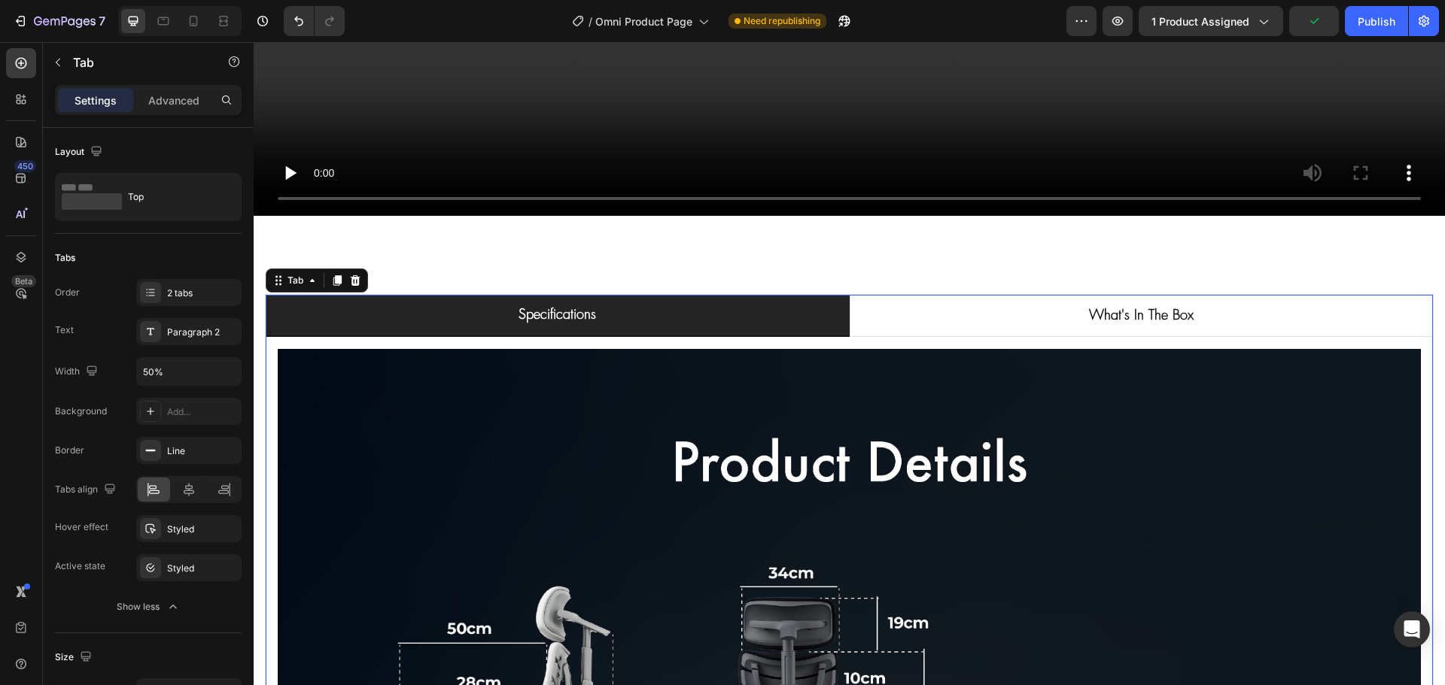
click at [424, 302] on li "specifications" at bounding box center [558, 316] width 584 height 42
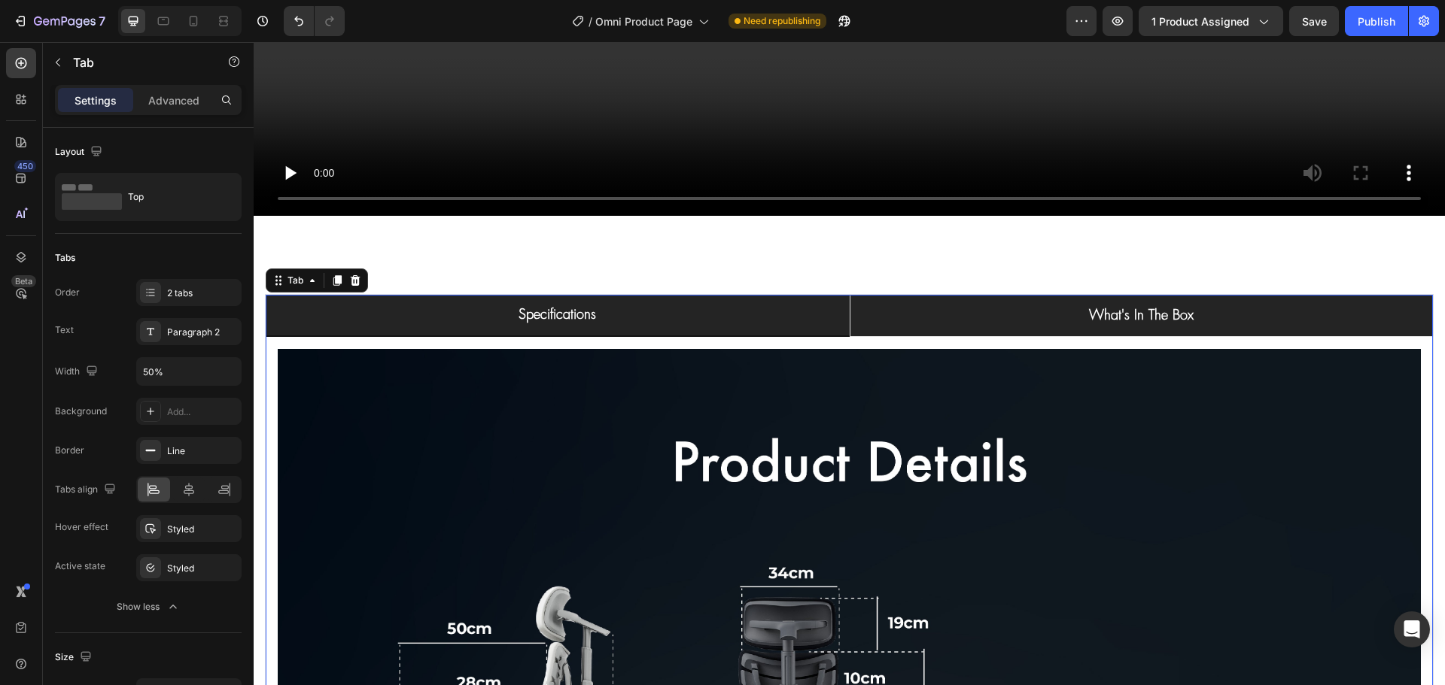
click at [916, 305] on li "what's in the box" at bounding box center [1141, 316] width 584 height 42
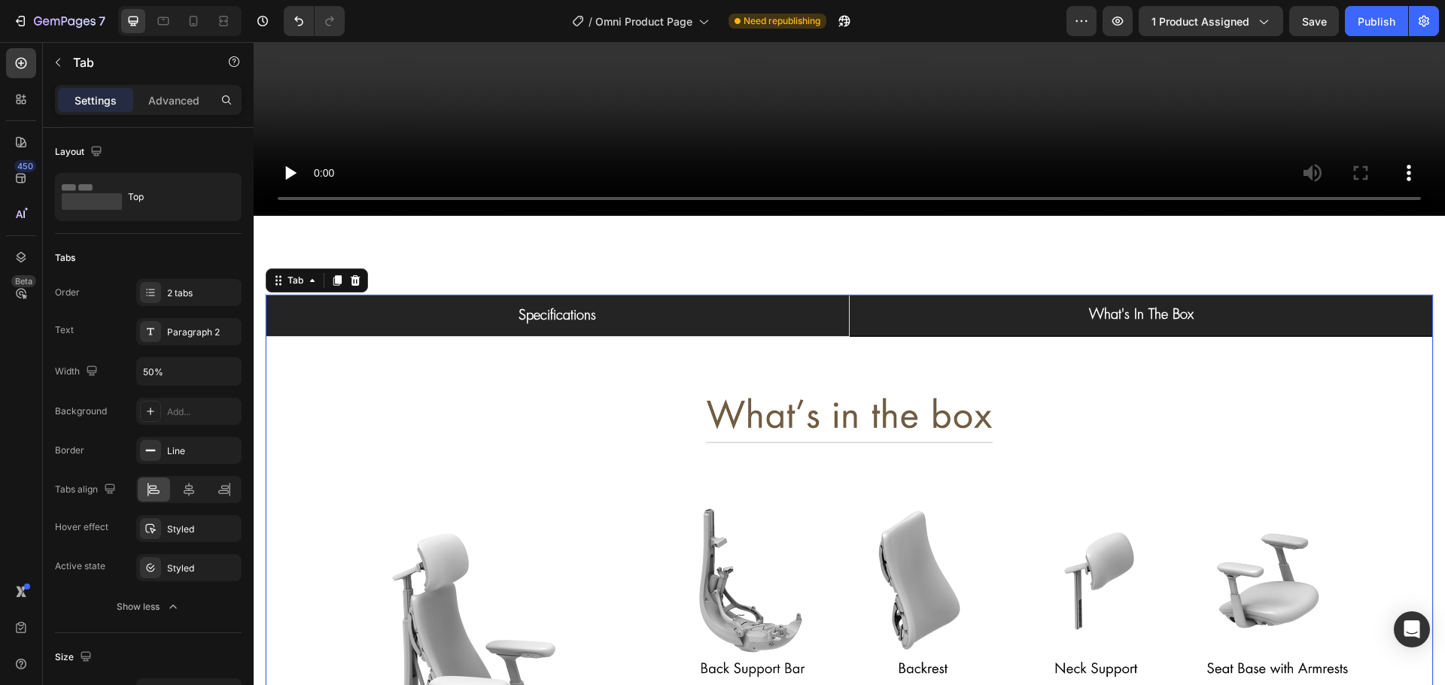
click at [401, 318] on li "specifications" at bounding box center [558, 316] width 584 height 42
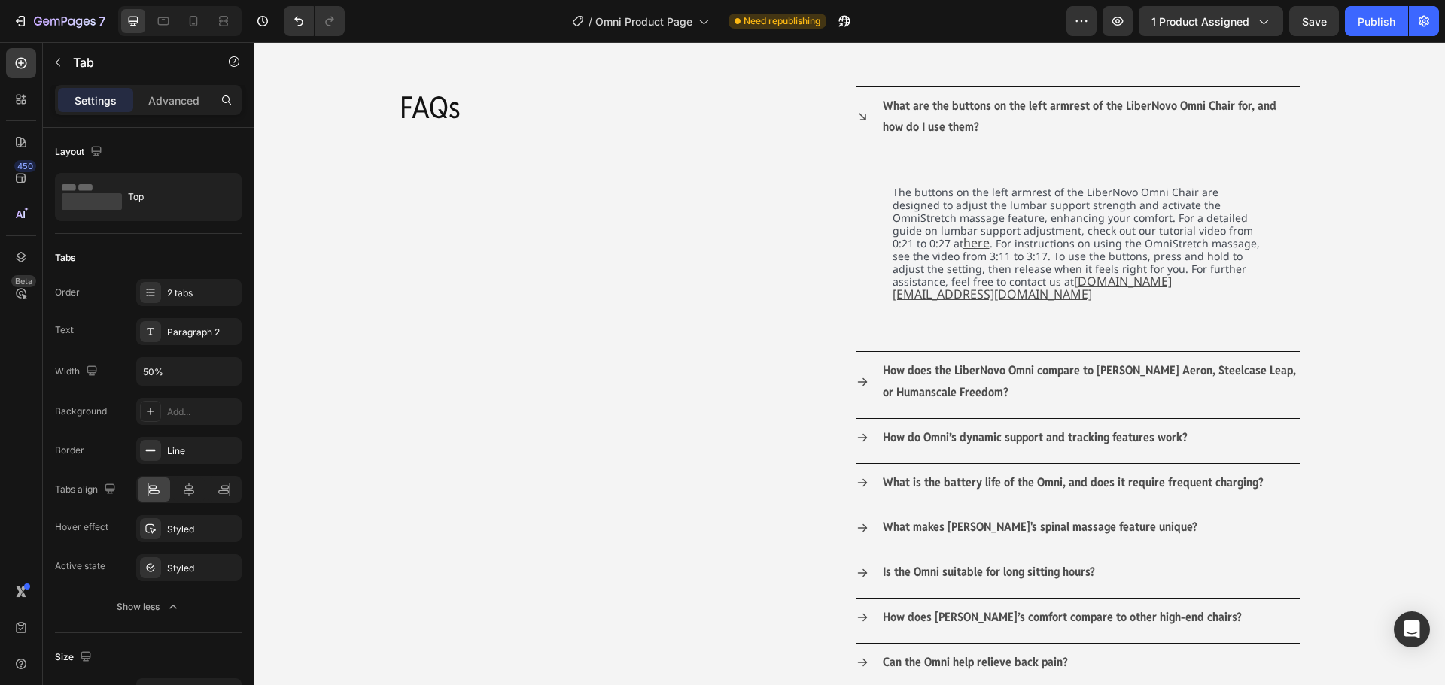
scroll to position [3009, 0]
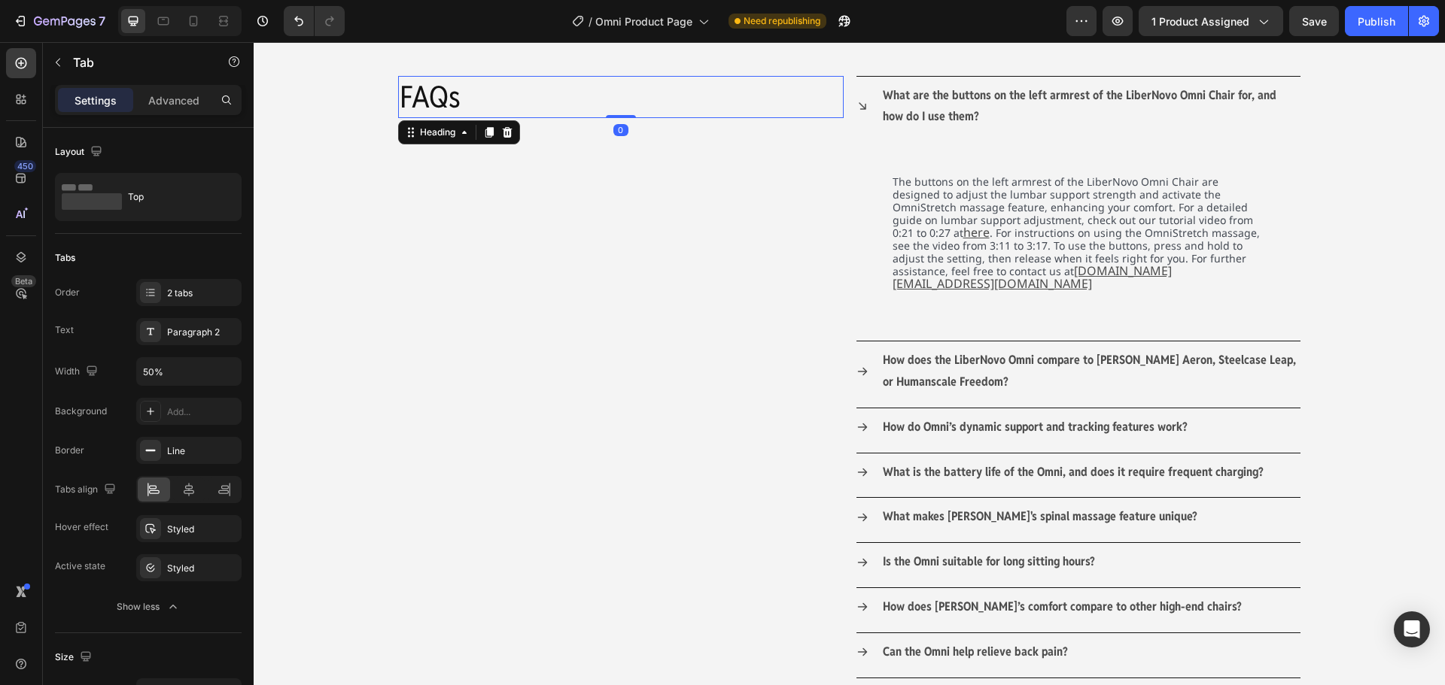
click at [426, 93] on h2 "FAQs" at bounding box center [620, 97] width 445 height 42
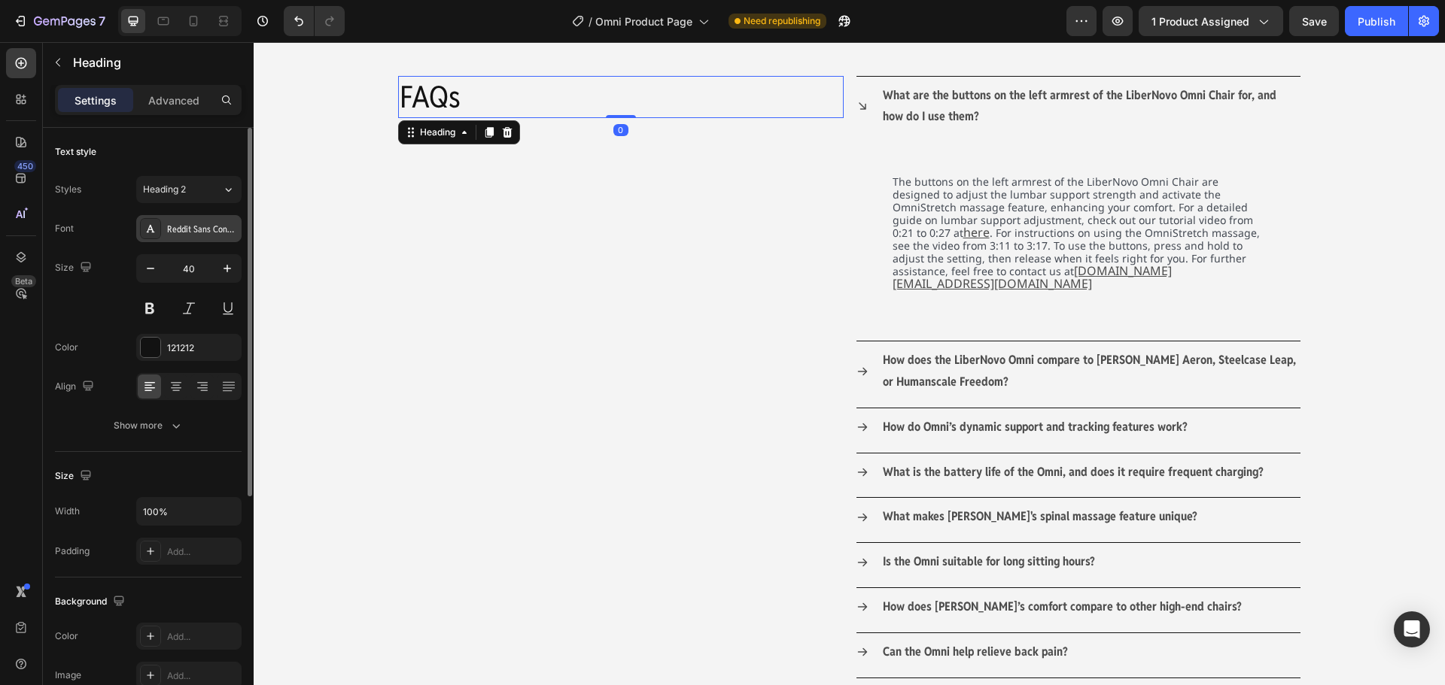
click at [196, 232] on div "Reddit Sans Condensed" at bounding box center [202, 230] width 71 height 14
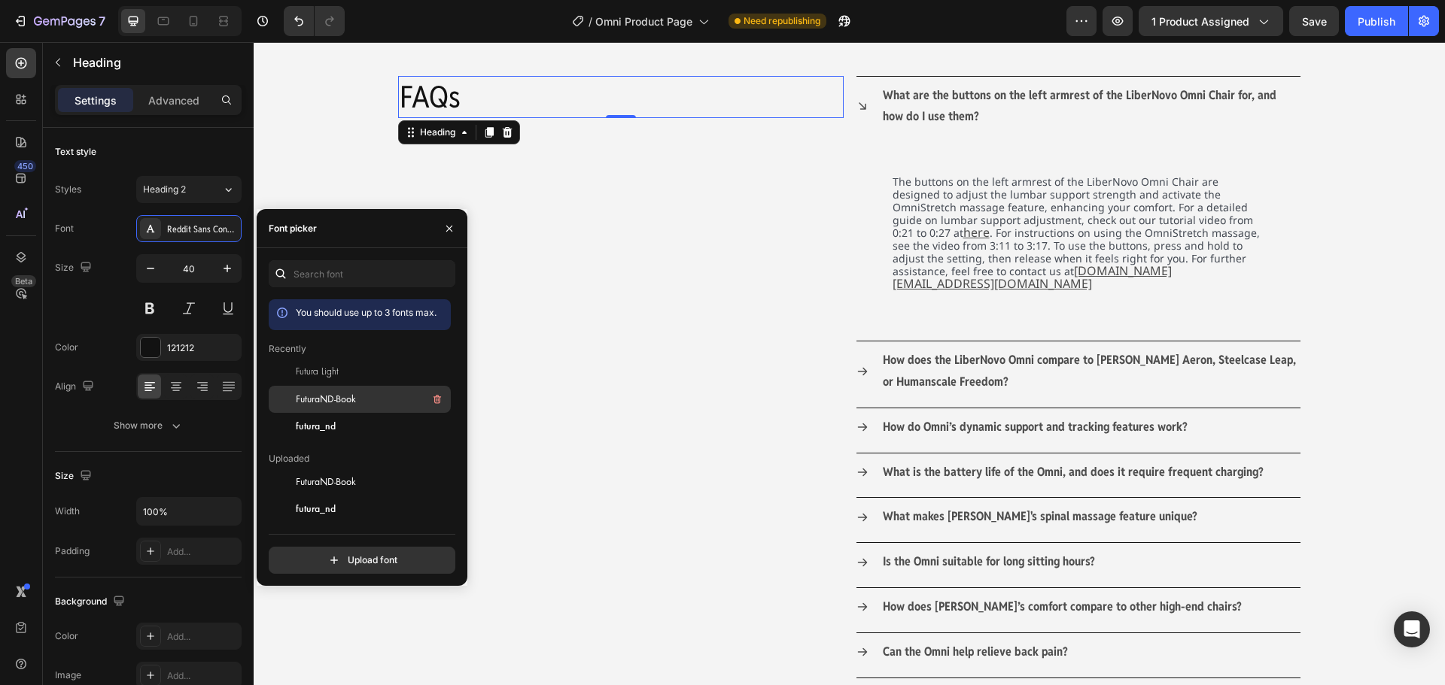
click at [311, 399] on span "FuturaND-Book" at bounding box center [326, 400] width 60 height 14
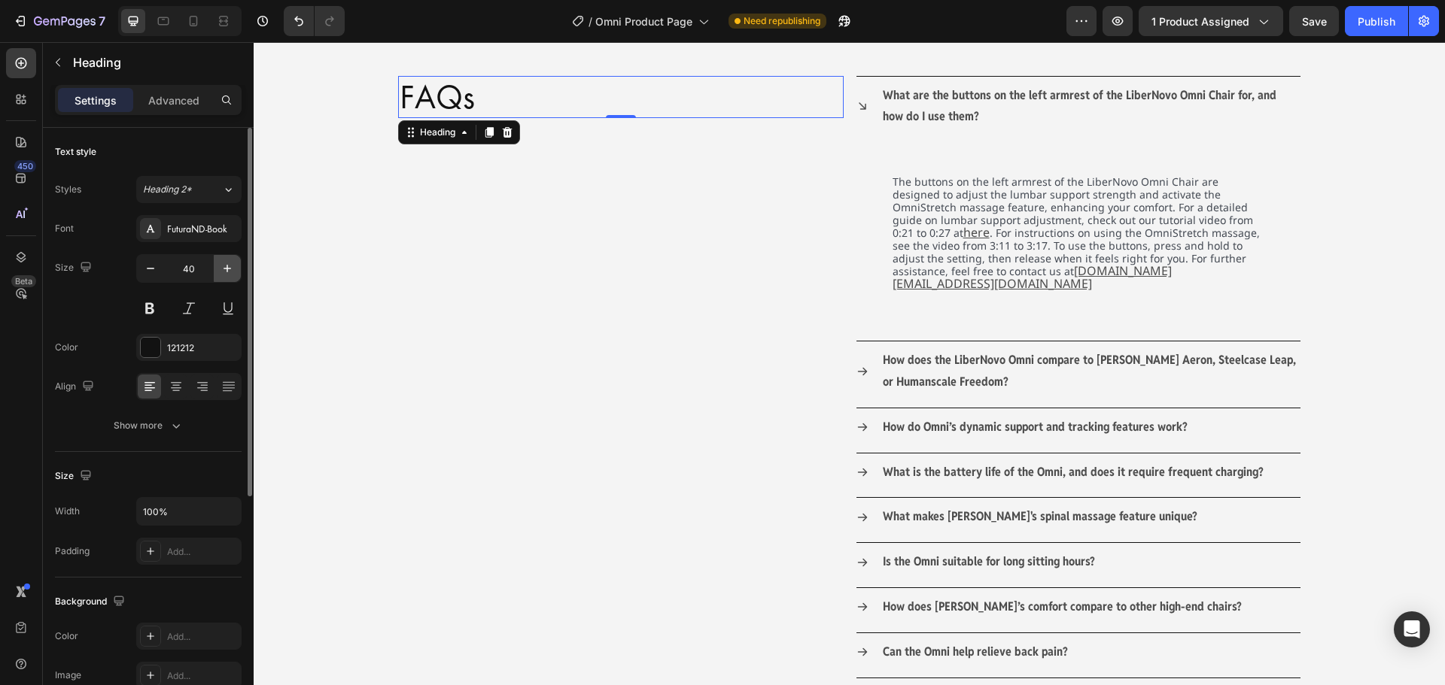
click at [228, 273] on icon "button" at bounding box center [227, 268] width 15 height 15
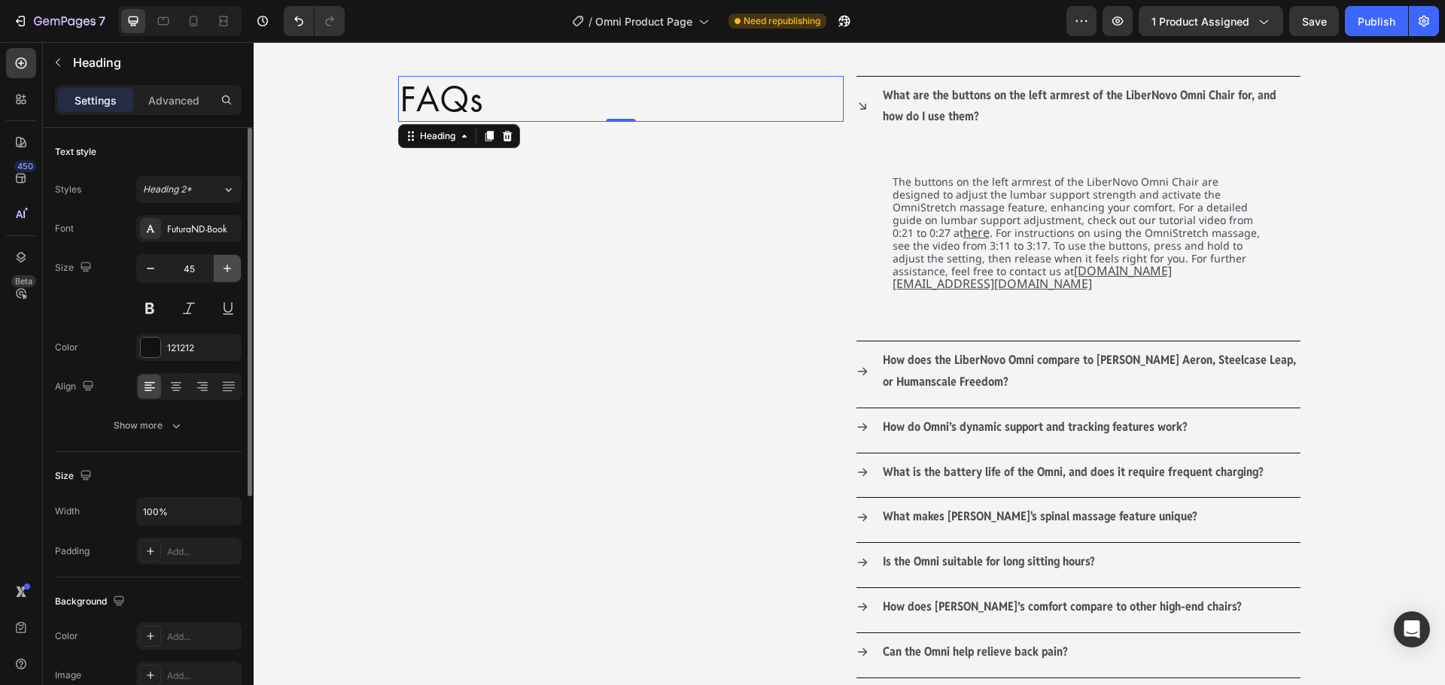
click at [228, 273] on icon "button" at bounding box center [227, 268] width 15 height 15
type input "46"
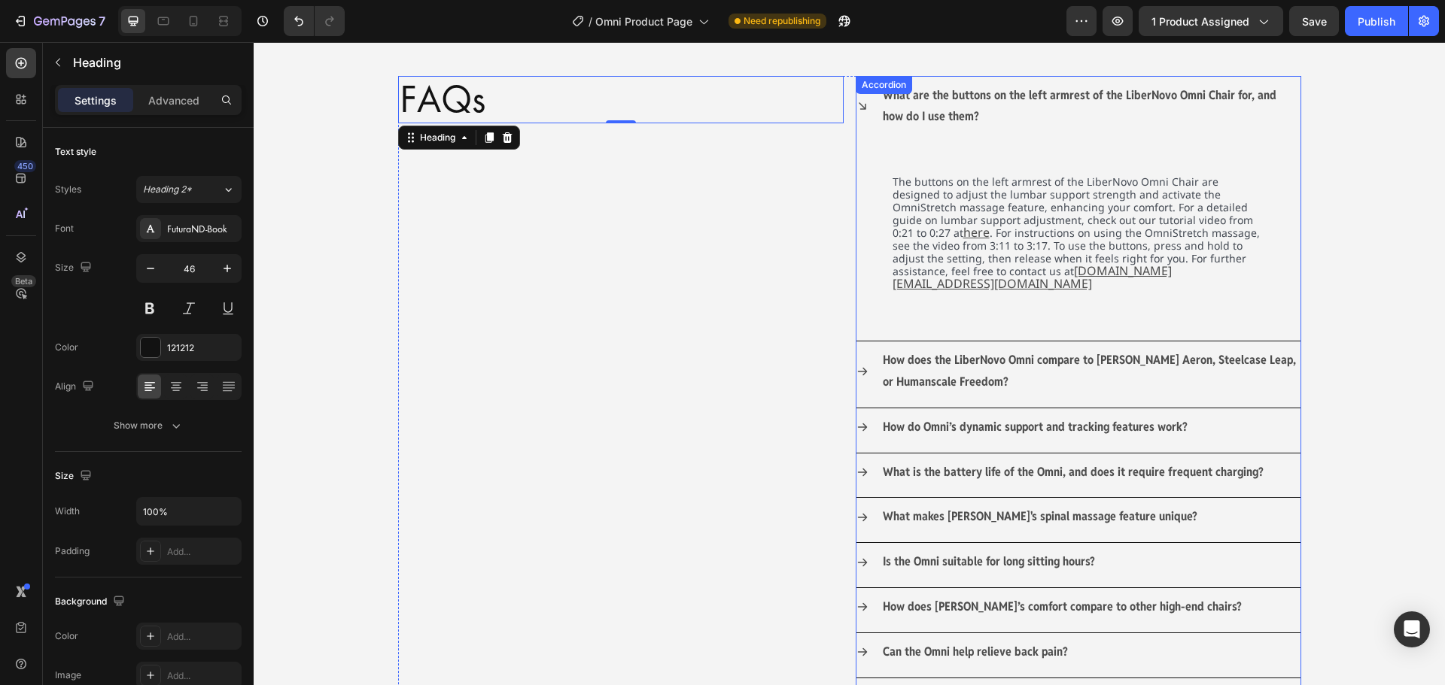
click at [903, 102] on div "What are the buttons on the left armrest of the LiberNovo Omni Chair for, and h…" at bounding box center [1077, 576] width 445 height 1001
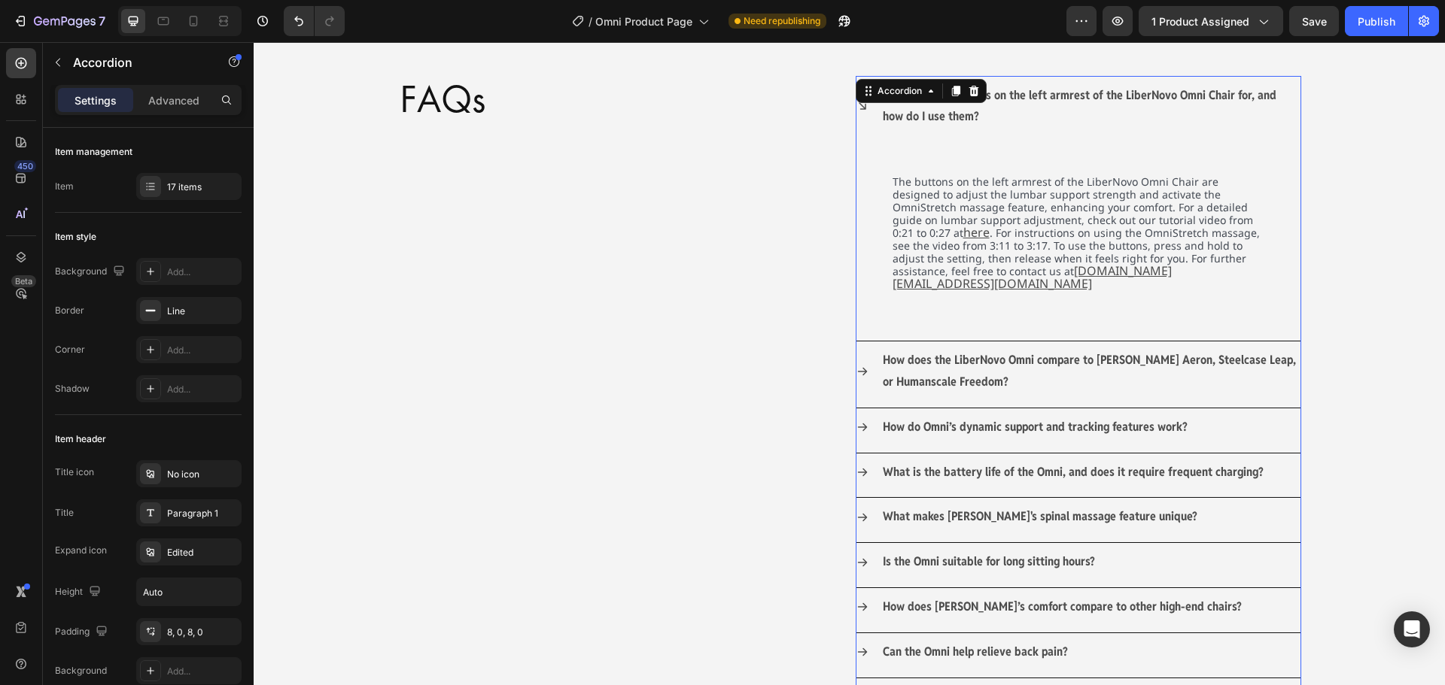
click at [910, 114] on strong "What are the buttons on the left armrest of the LiberNovo Omni Chair for, and h…" at bounding box center [1079, 106] width 393 height 38
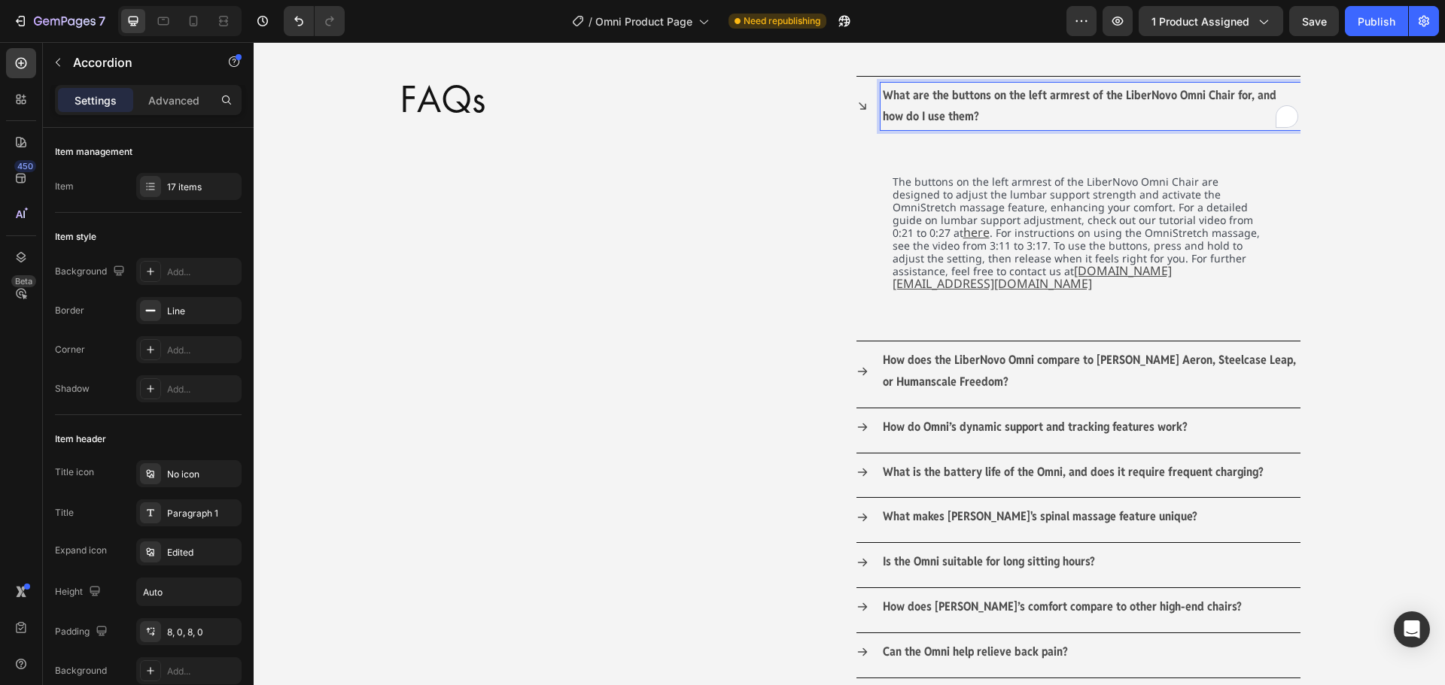
click at [980, 123] on p "What are the buttons on the left armrest of the LiberNovo Omni Chair for, and h…" at bounding box center [1090, 107] width 415 height 44
click at [965, 117] on p "What are the buttons on the left armrest of the LiberNovo Omni Chair for, and h…" at bounding box center [1090, 107] width 415 height 44
click at [945, 193] on span "The buttons on the left armrest of the LiberNovo Omni Chair are designed to adj…" at bounding box center [1072, 207] width 360 height 65
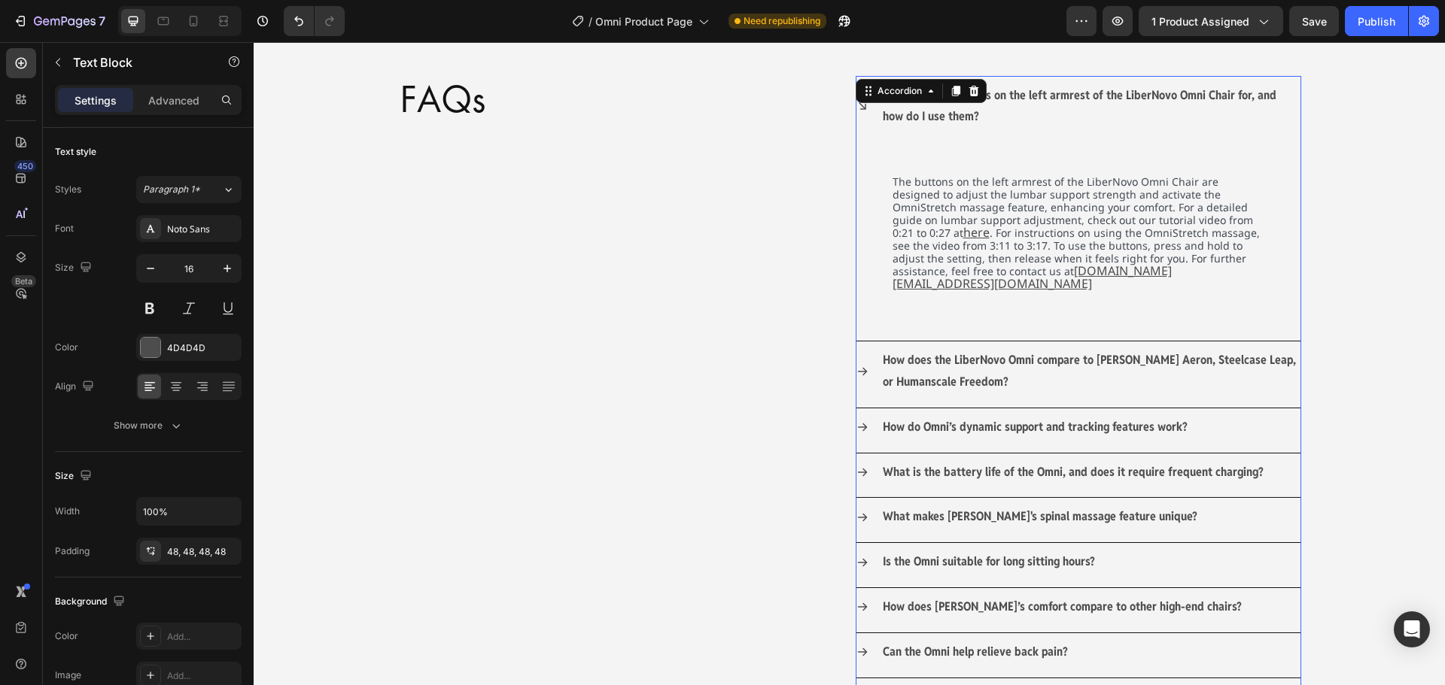
click at [971, 113] on p "What are the buttons on the left armrest of the LiberNovo Omni Chair for, and h…" at bounding box center [1090, 107] width 415 height 44
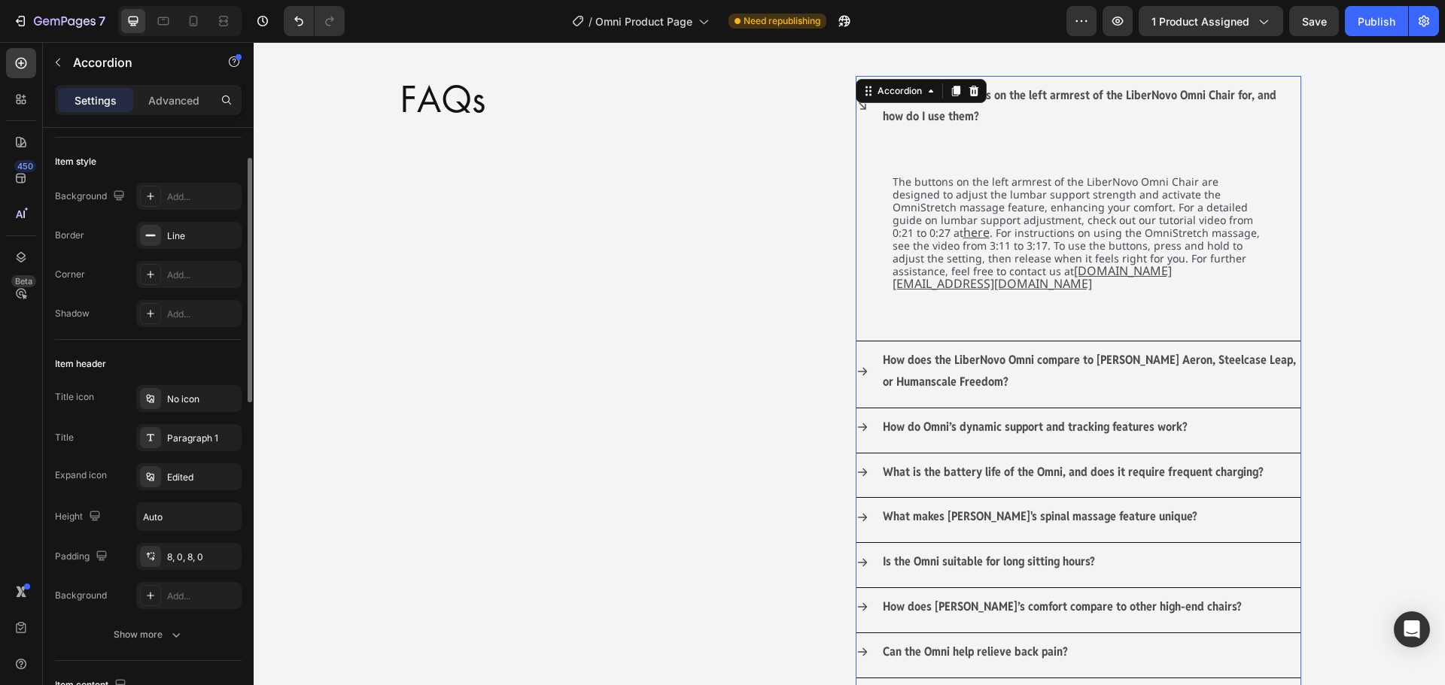
scroll to position [0, 0]
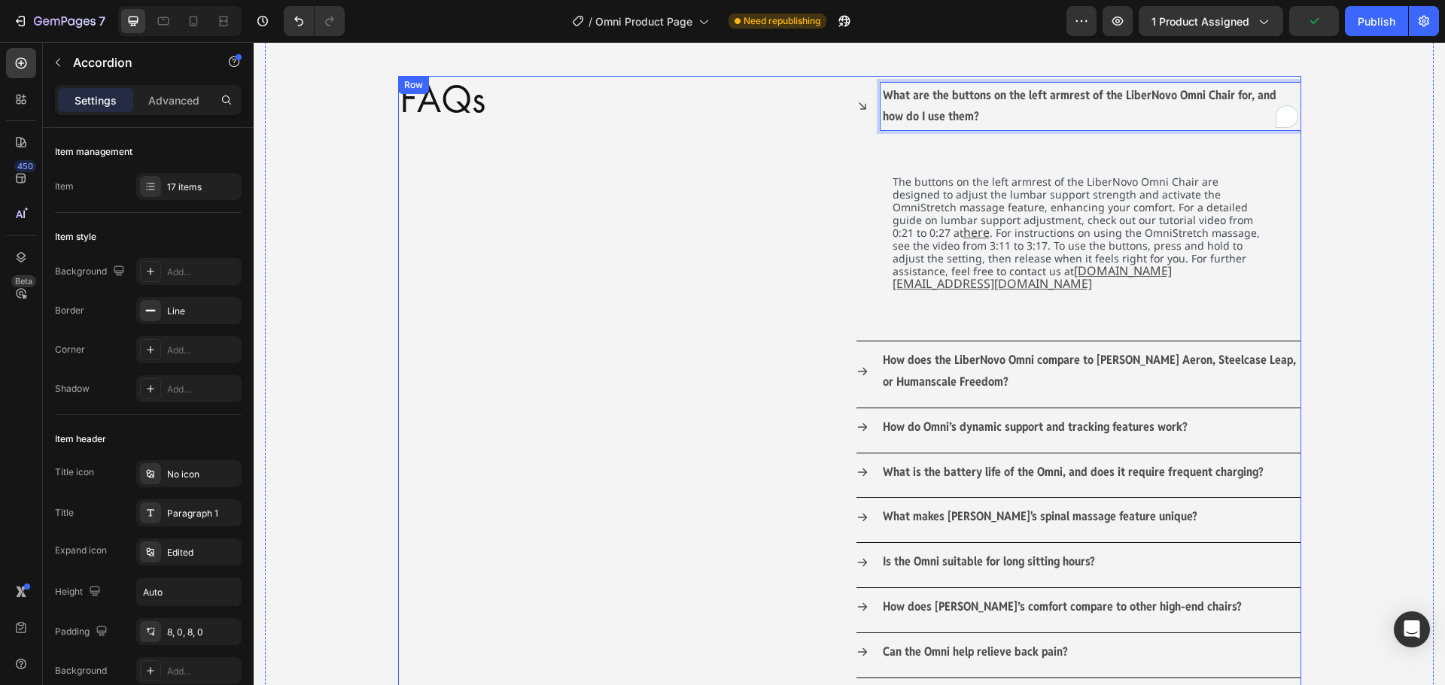
click at [609, 226] on div "FAQs Heading" at bounding box center [620, 576] width 445 height 1001
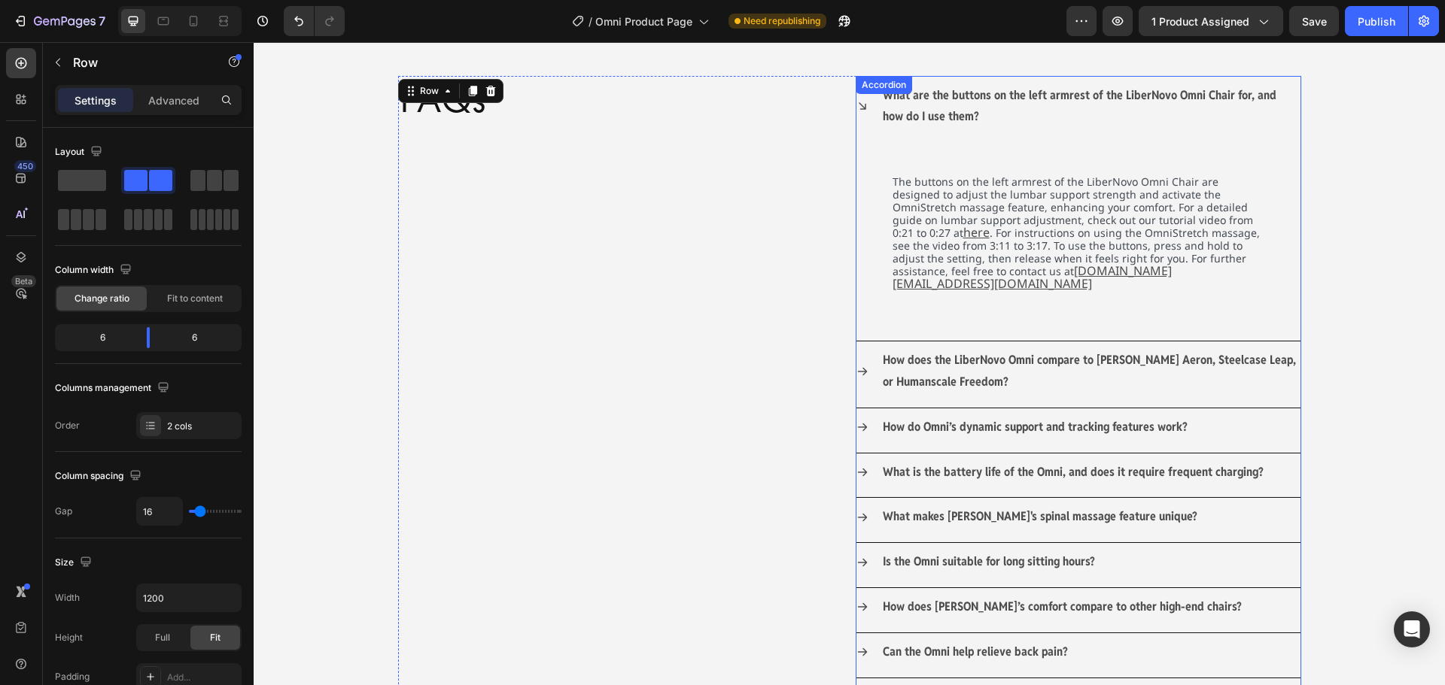
click at [856, 135] on div "What are the buttons on the left armrest of the LiberNovo Omni Chair for, and h…" at bounding box center [1078, 107] width 444 height 60
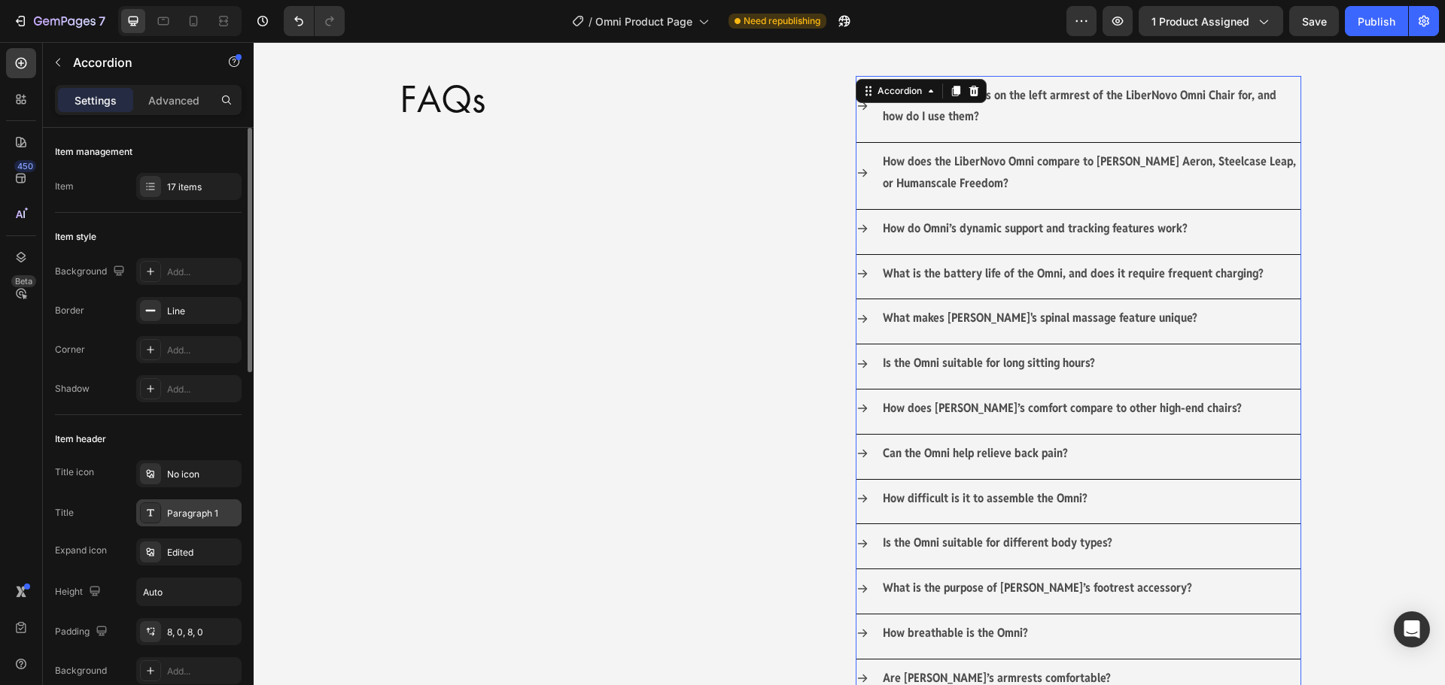
click at [204, 518] on div "Paragraph 1" at bounding box center [202, 514] width 71 height 14
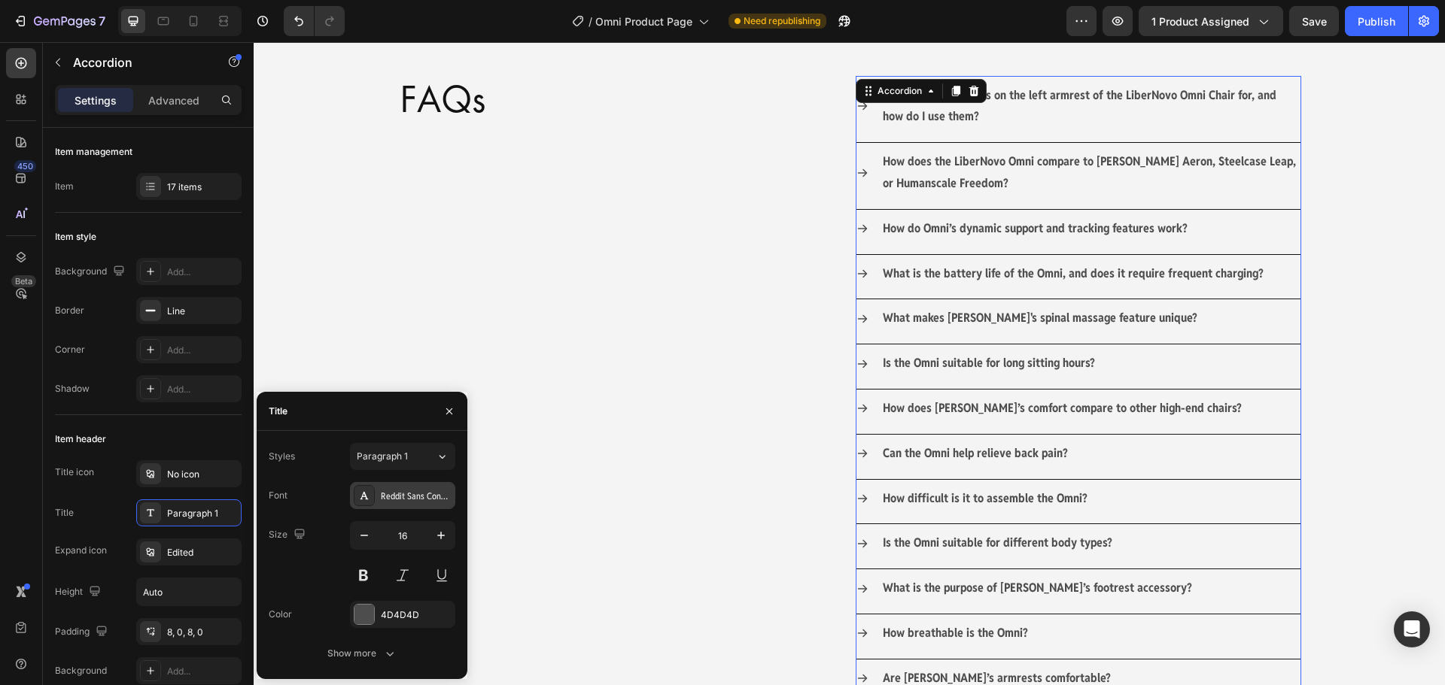
click at [443, 494] on div "Reddit Sans Condensed" at bounding box center [416, 497] width 71 height 14
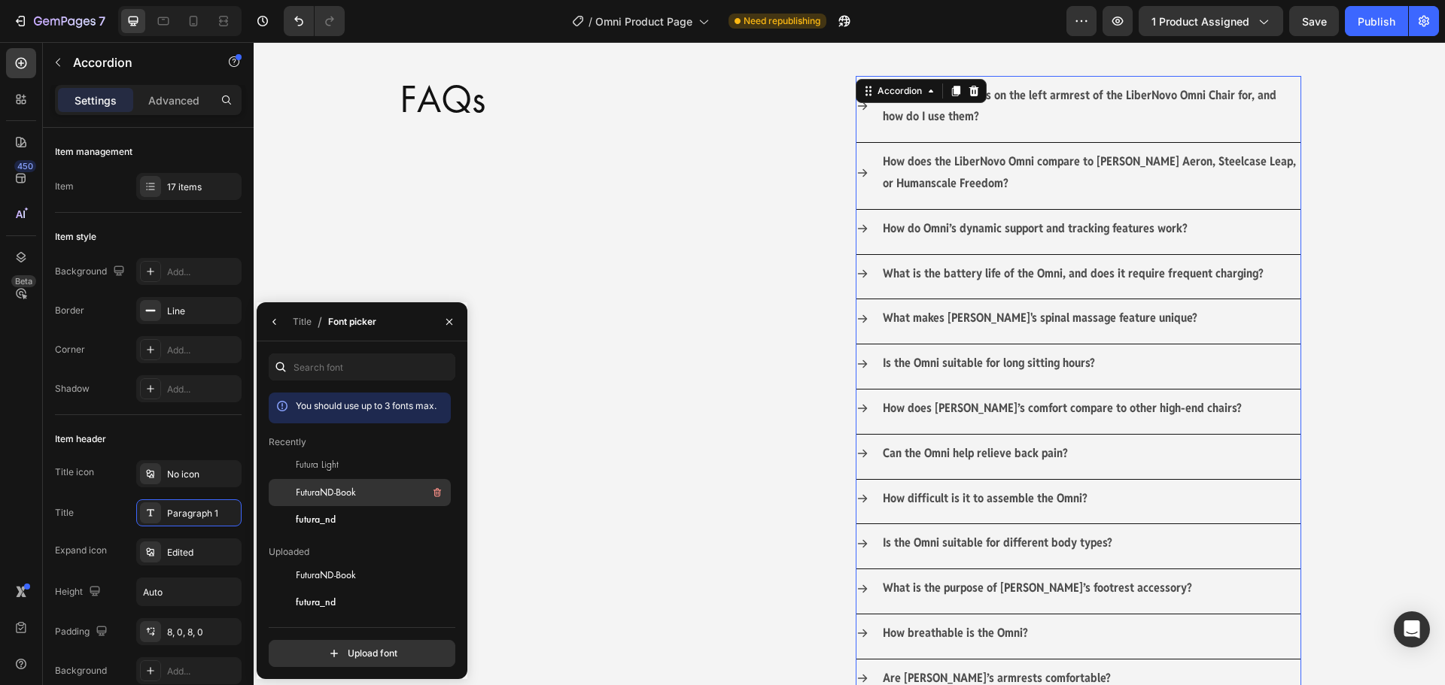
click at [383, 496] on div "FuturaND-Book" at bounding box center [372, 493] width 152 height 18
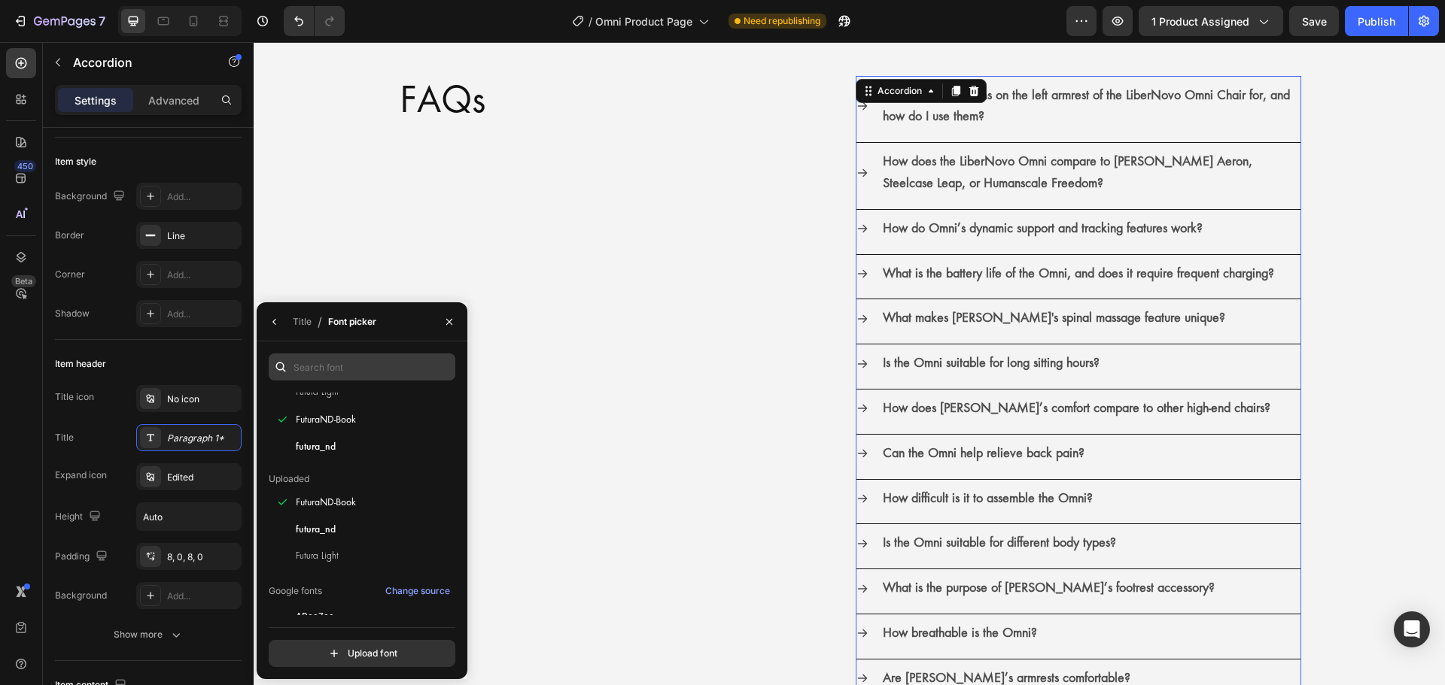
scroll to position [75, 0]
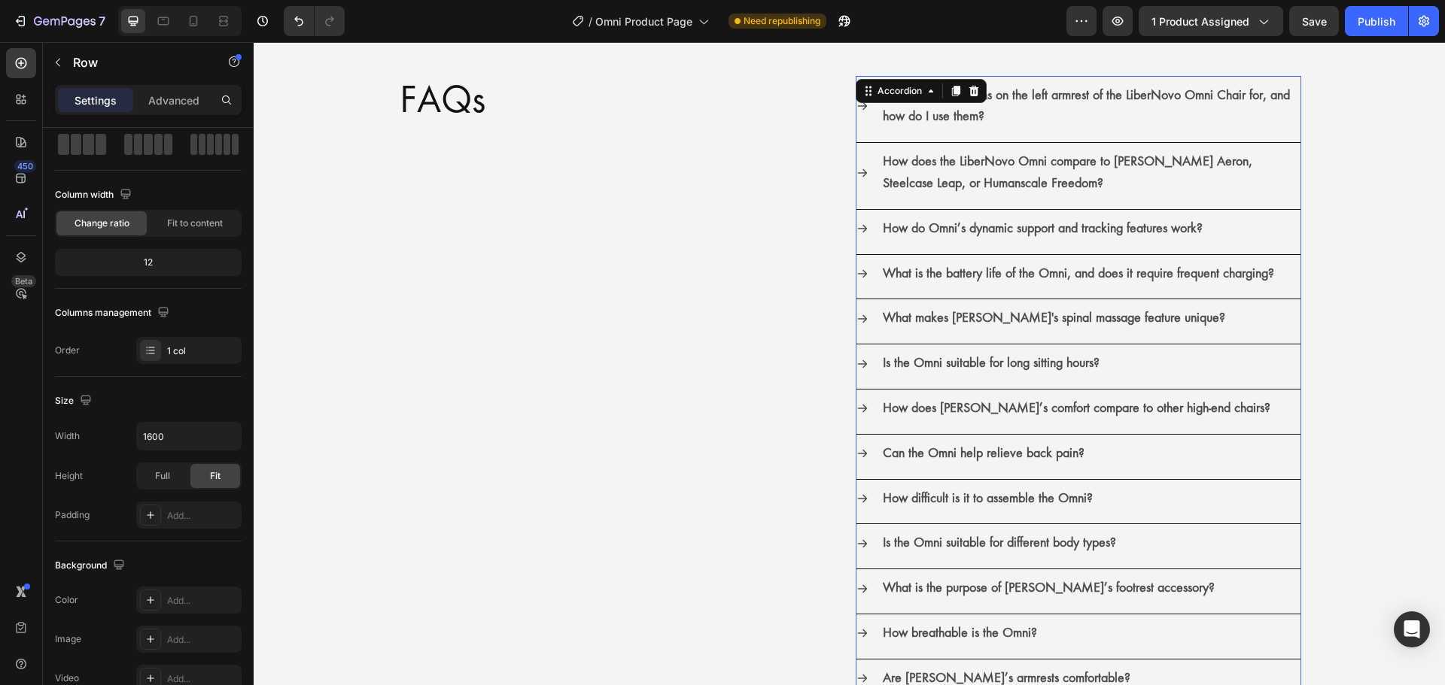
click at [347, 256] on div "FAQs Heading What are the buttons on the left armrest of the LiberNovo Omni Cha…" at bounding box center [849, 447] width 1168 height 862
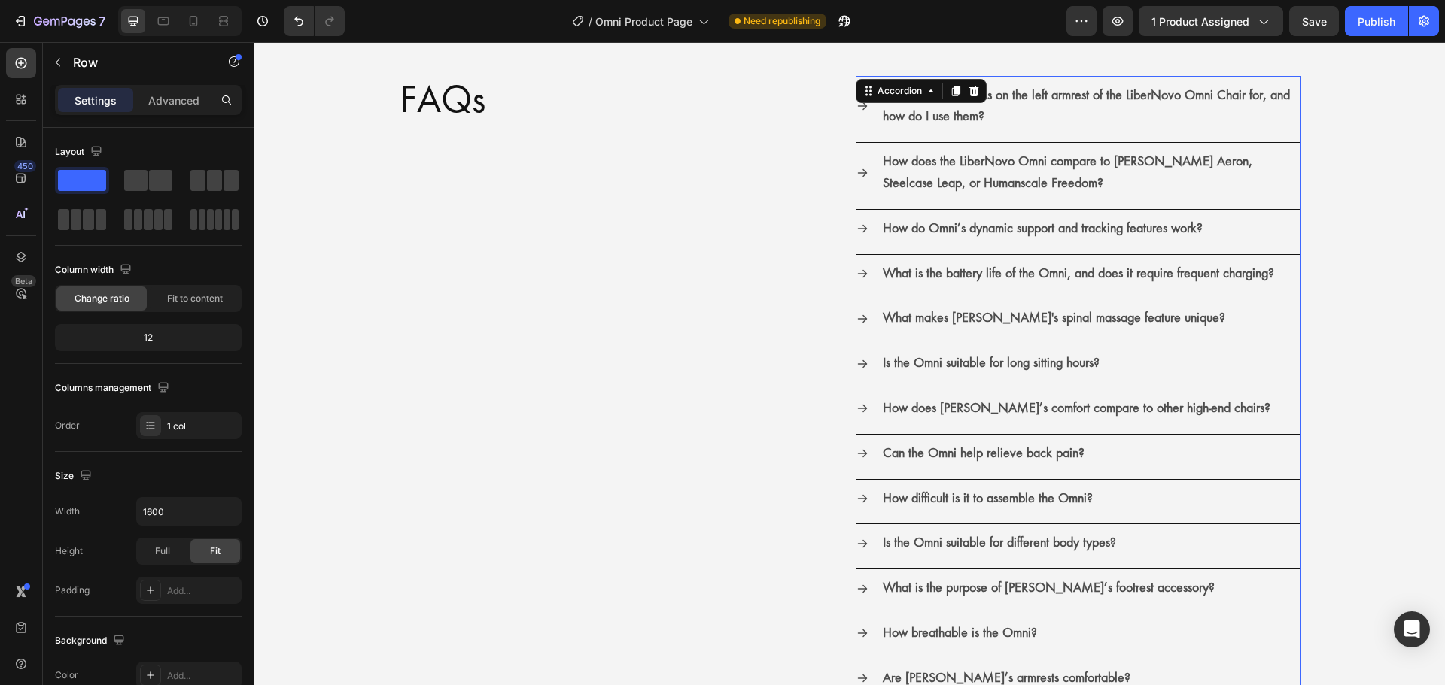
click at [855, 160] on div "What are the buttons on the left armrest of the LiberNovo Omni Chair for, and h…" at bounding box center [1077, 477] width 445 height 802
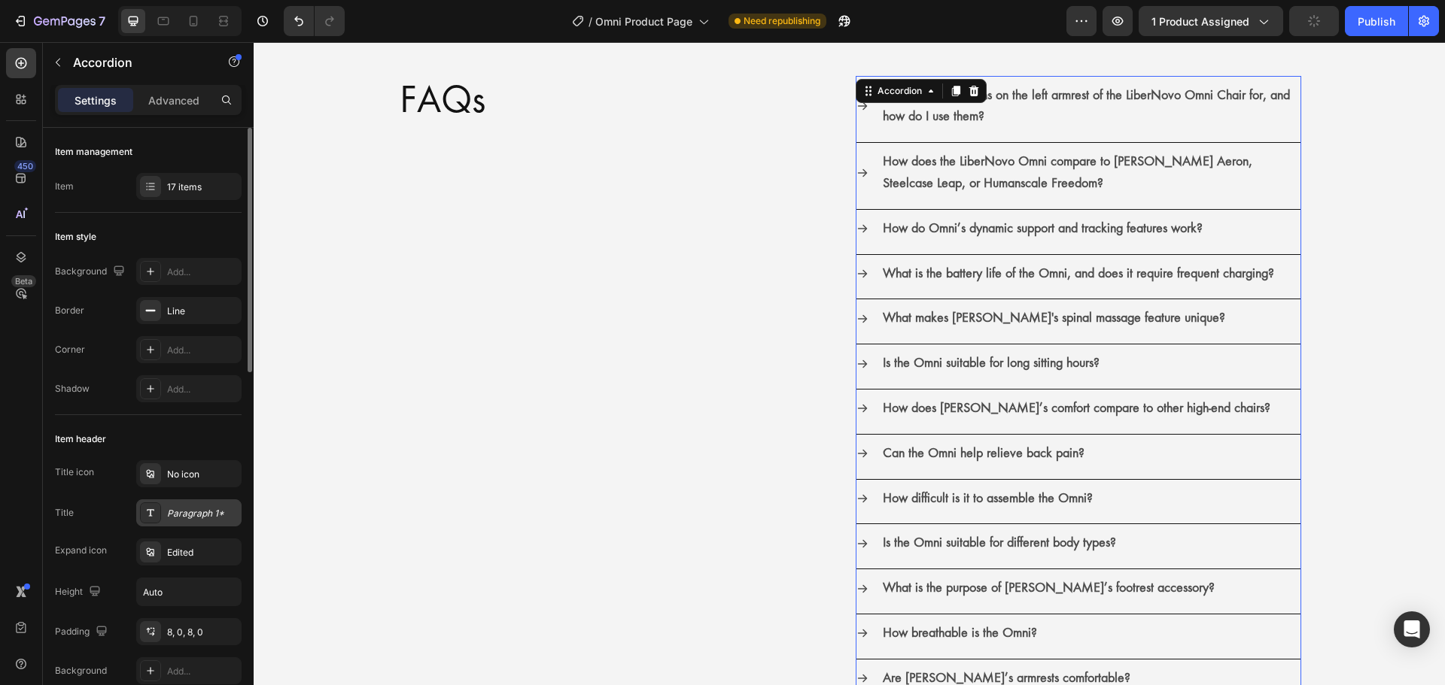
click at [190, 515] on div "Paragraph 1*" at bounding box center [202, 514] width 71 height 14
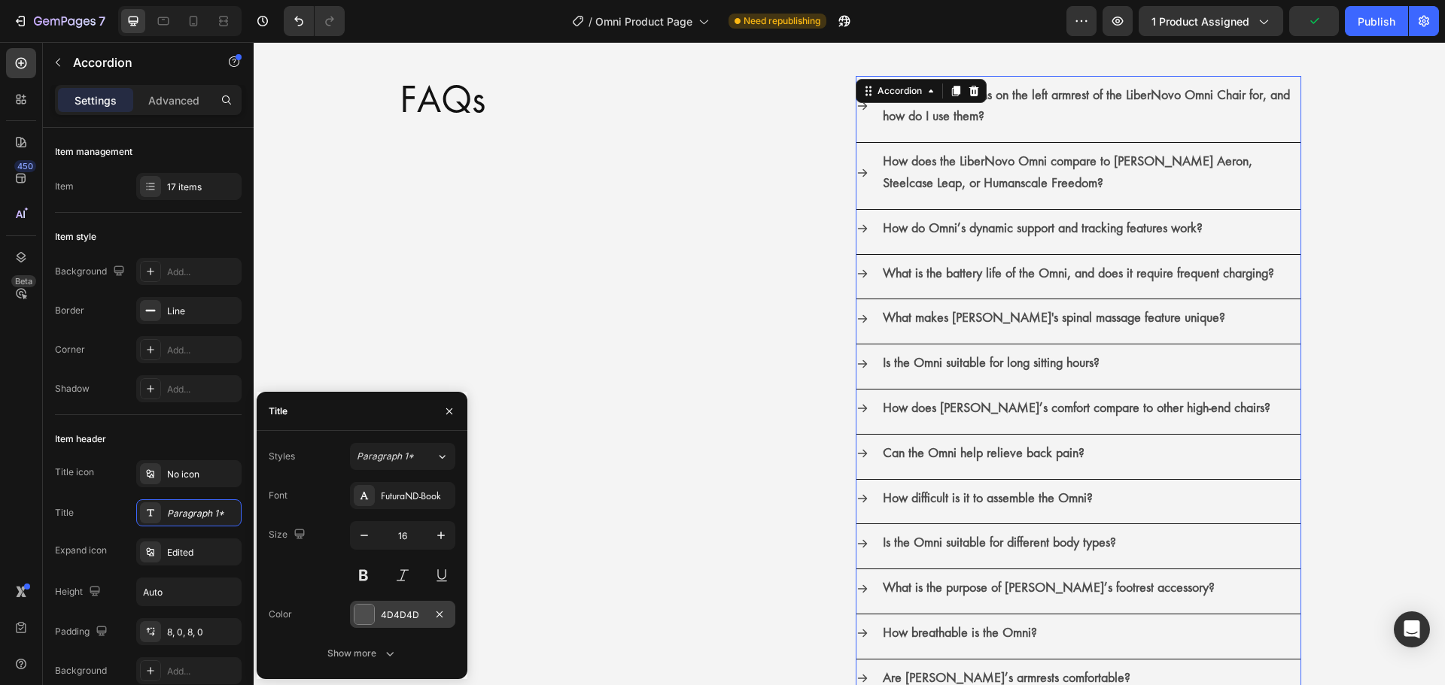
click at [368, 615] on div at bounding box center [364, 615] width 20 height 20
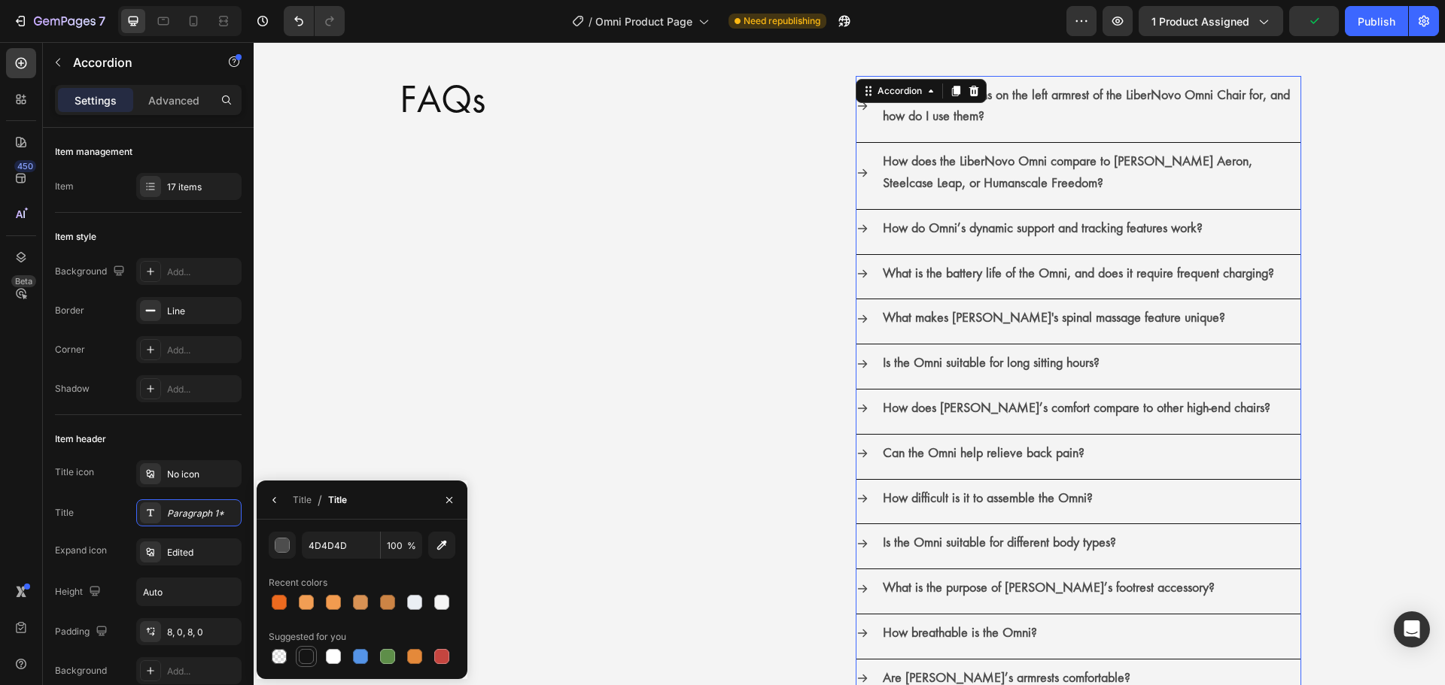
click at [310, 655] on div at bounding box center [306, 656] width 15 height 15
type input "151515"
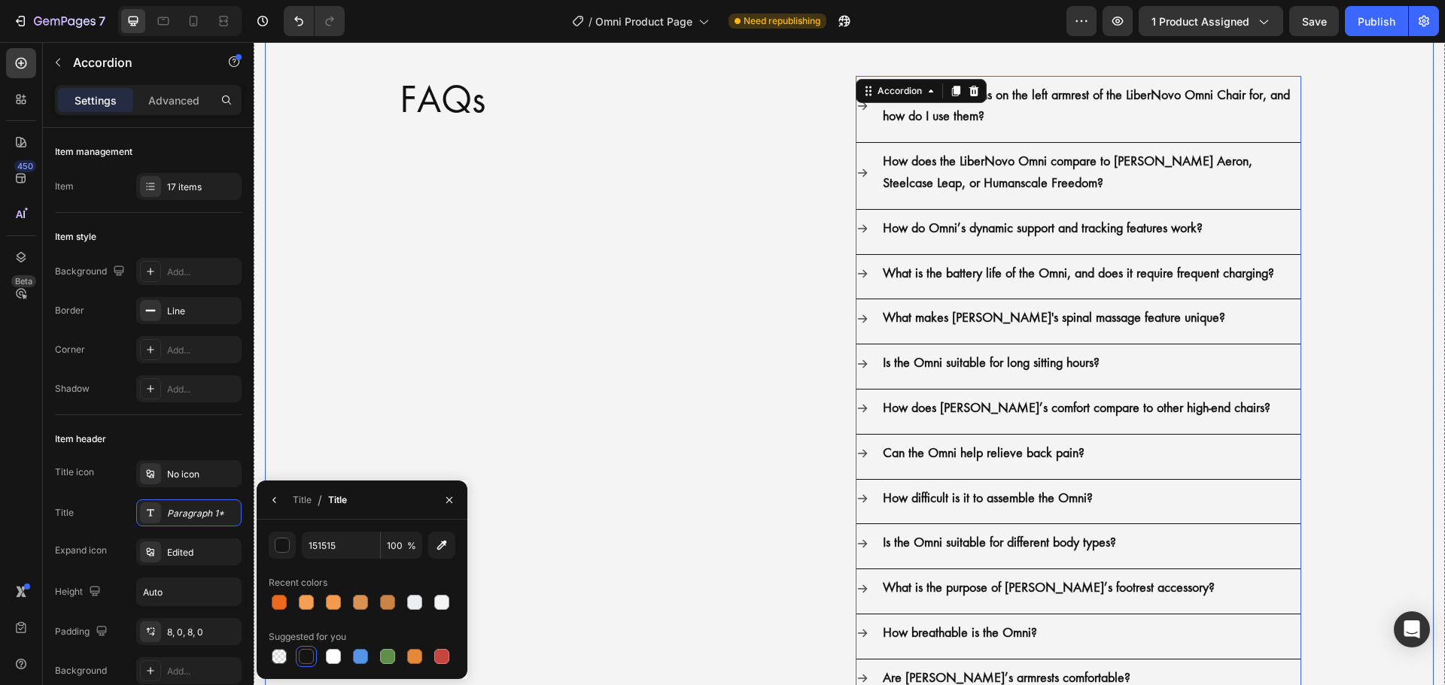
click at [1372, 317] on div "FAQs Heading What are the buttons on the left armrest of the LiberNovo Omni Cha…" at bounding box center [849, 447] width 1168 height 862
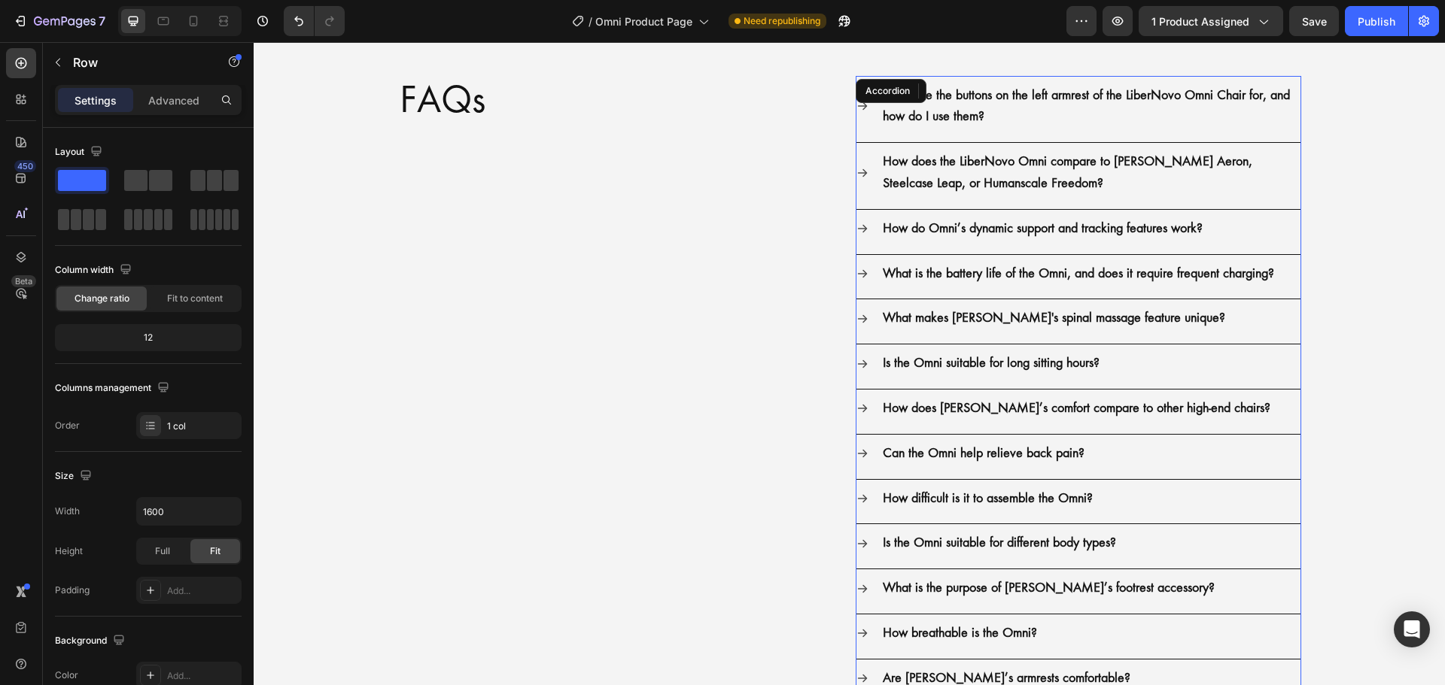
click at [952, 109] on strong "What are the buttons on the left armrest of the LiberNovo Omni Chair for, and h…" at bounding box center [1086, 106] width 407 height 38
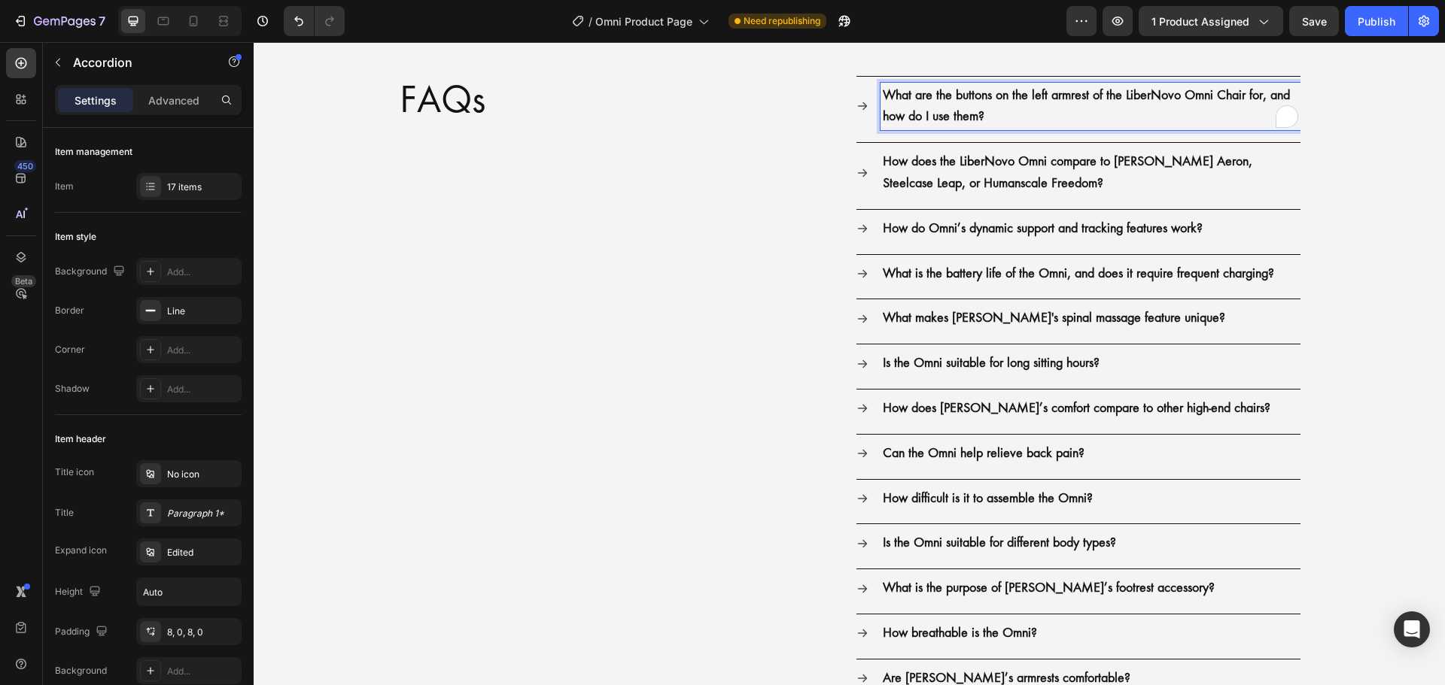
click at [860, 111] on icon at bounding box center [862, 106] width 12 height 12
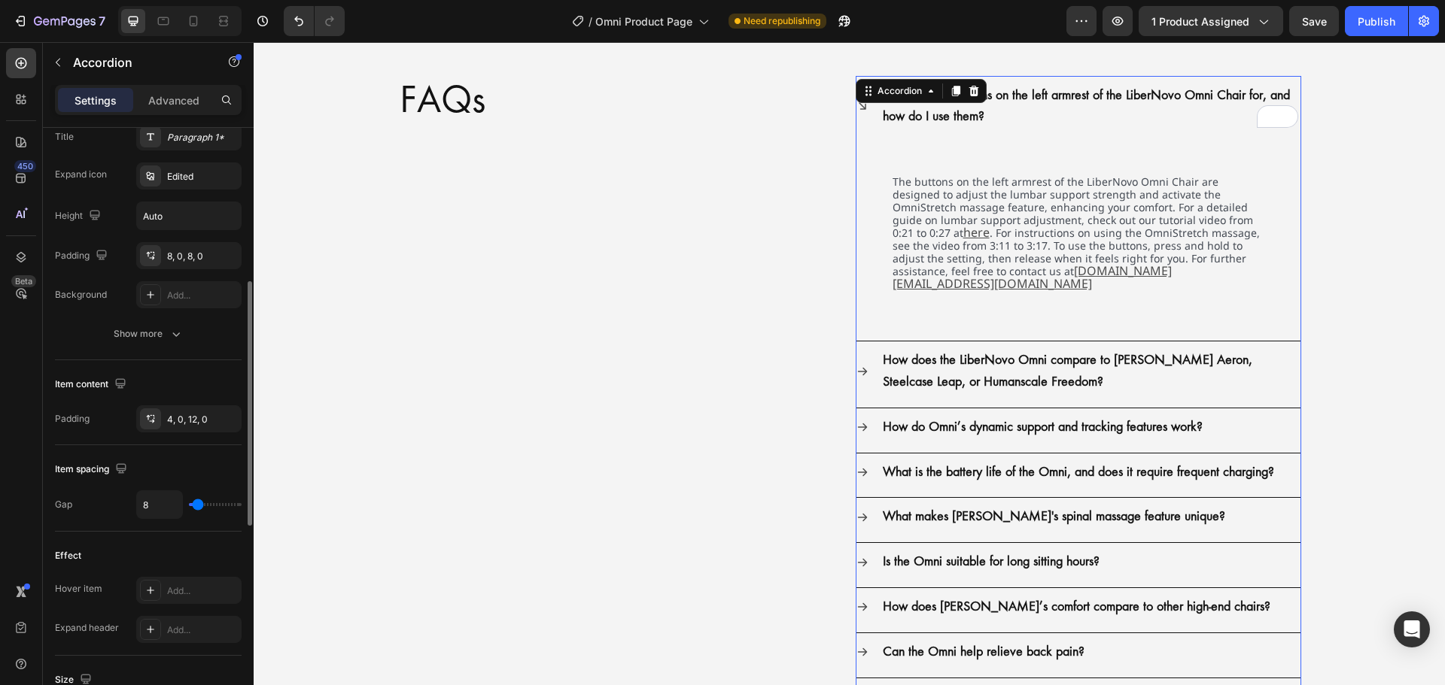
scroll to position [602, 0]
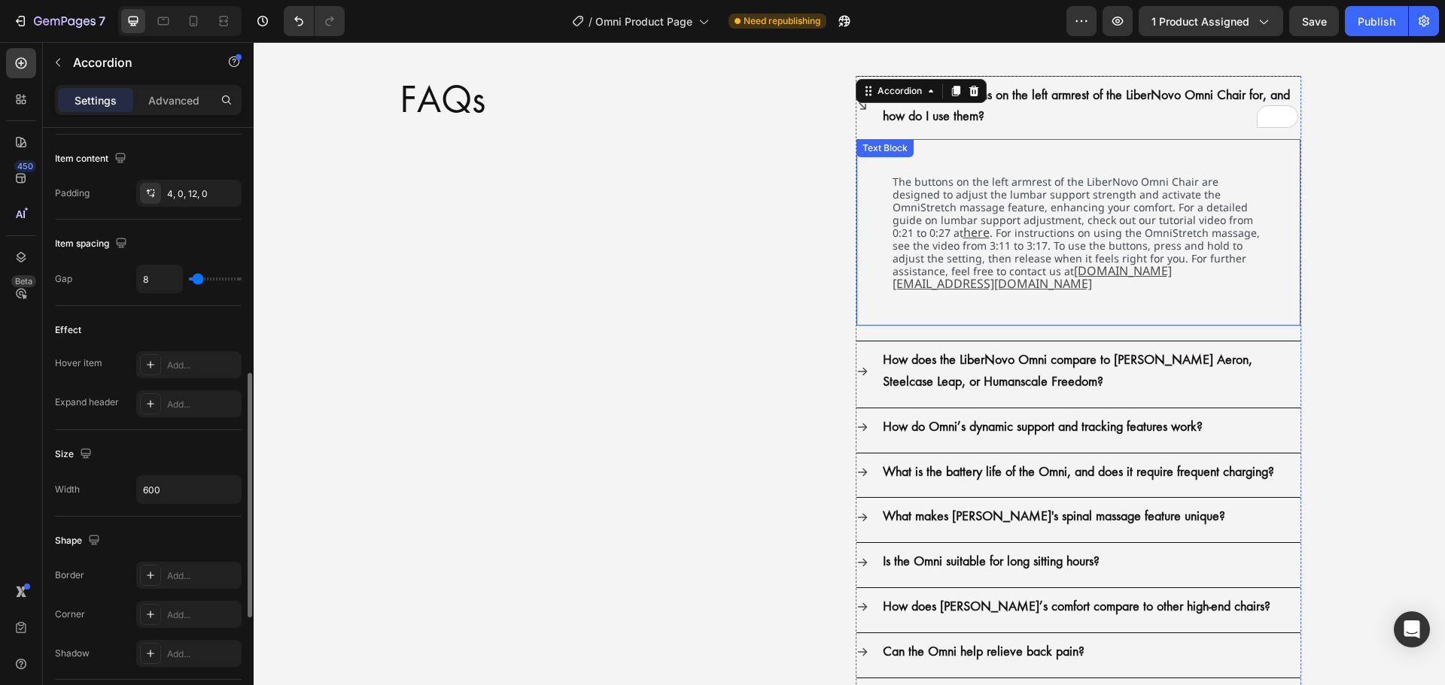
click at [867, 267] on div "The buttons on the left armrest of the LiberNovo Omni Chair are designed to adj…" at bounding box center [1078, 232] width 444 height 187
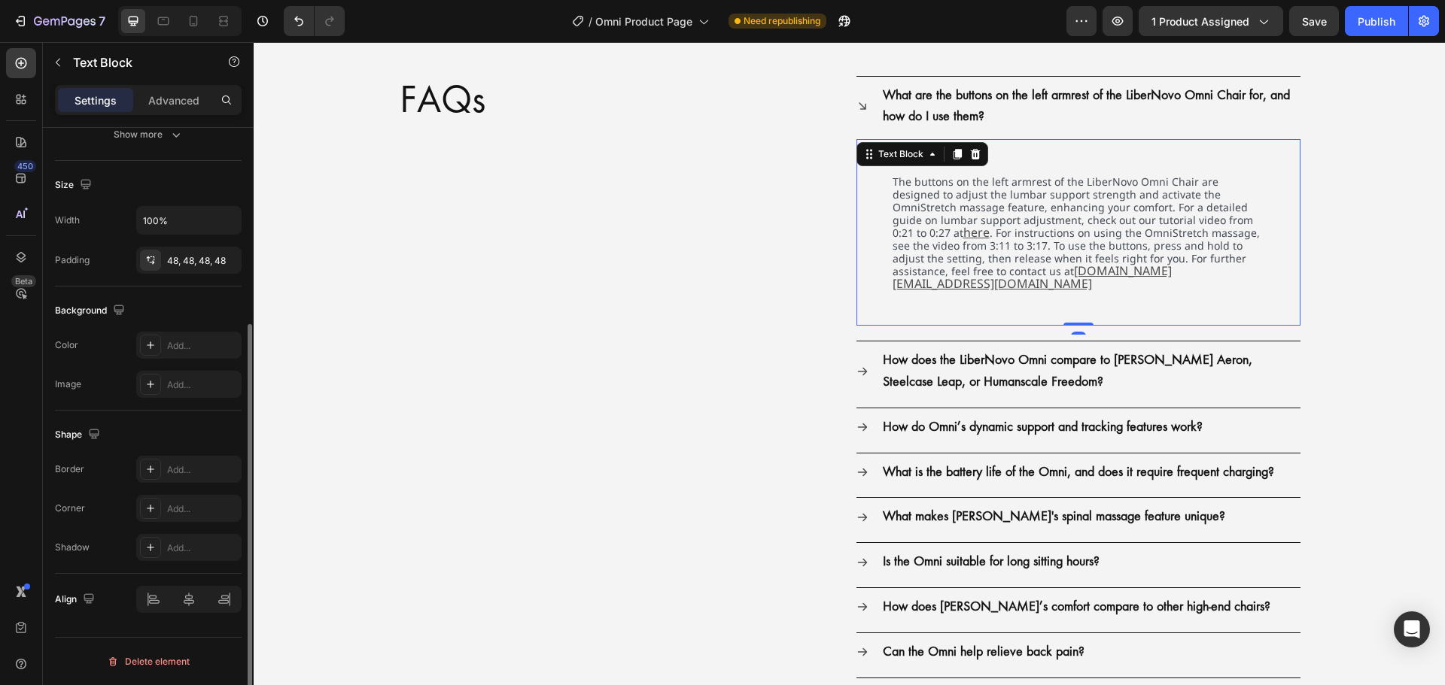
scroll to position [0, 0]
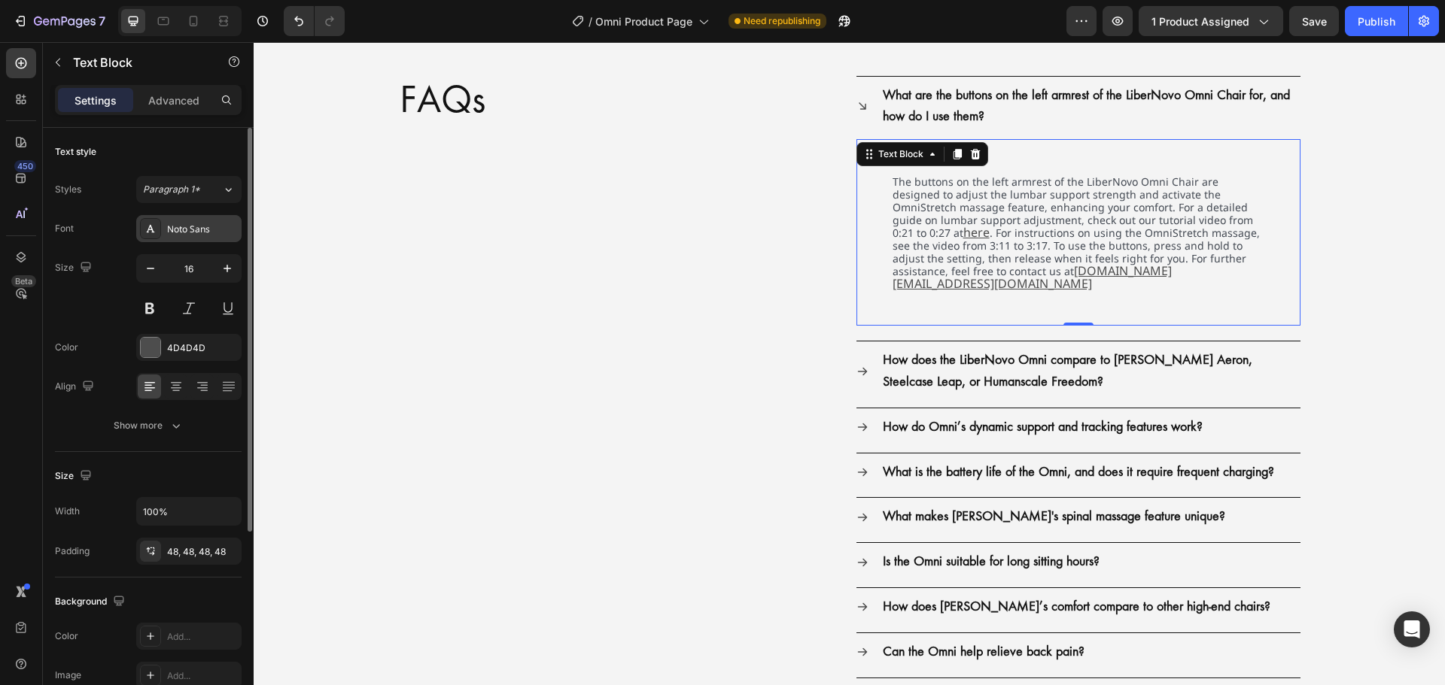
click at [217, 232] on div "Noto Sans" at bounding box center [202, 230] width 71 height 14
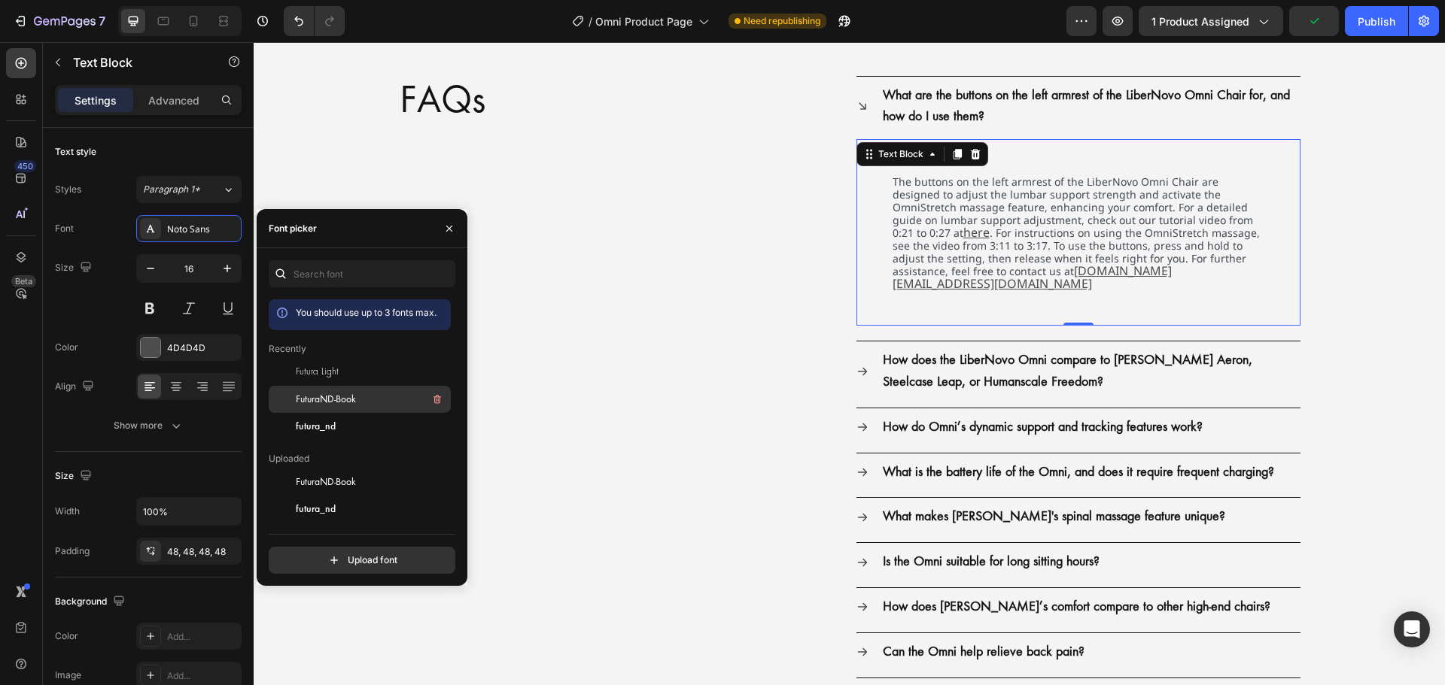
click at [308, 401] on span "FuturaND-Book" at bounding box center [326, 400] width 60 height 14
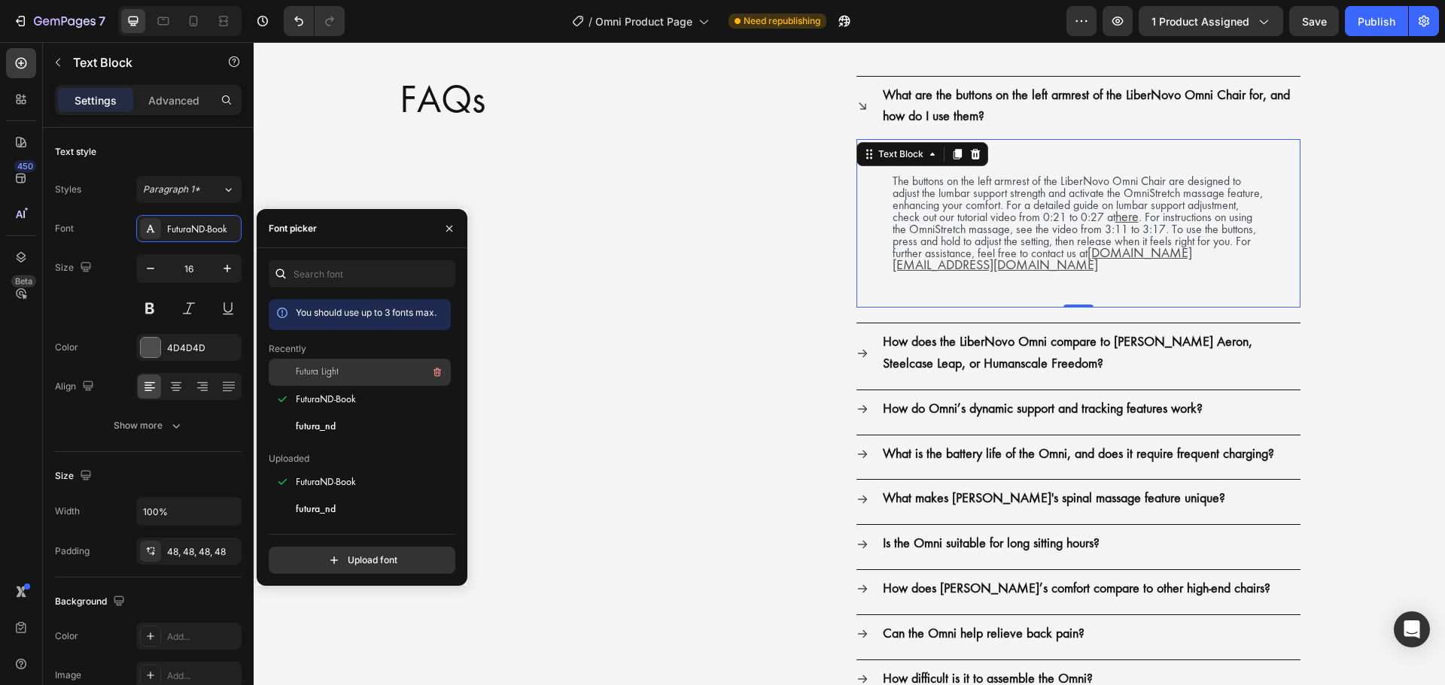
click at [296, 364] on div "Futura Light" at bounding box center [372, 372] width 152 height 18
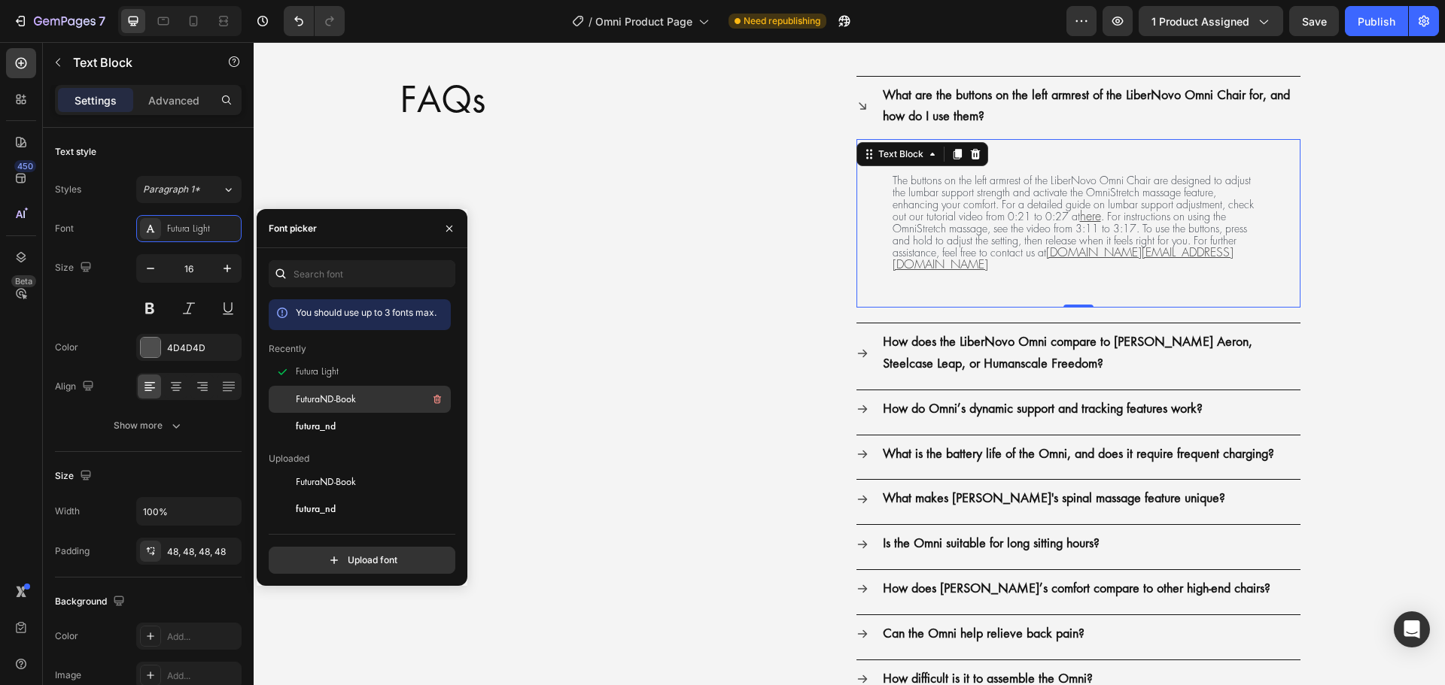
click at [308, 404] on span "FuturaND-Book" at bounding box center [326, 400] width 60 height 14
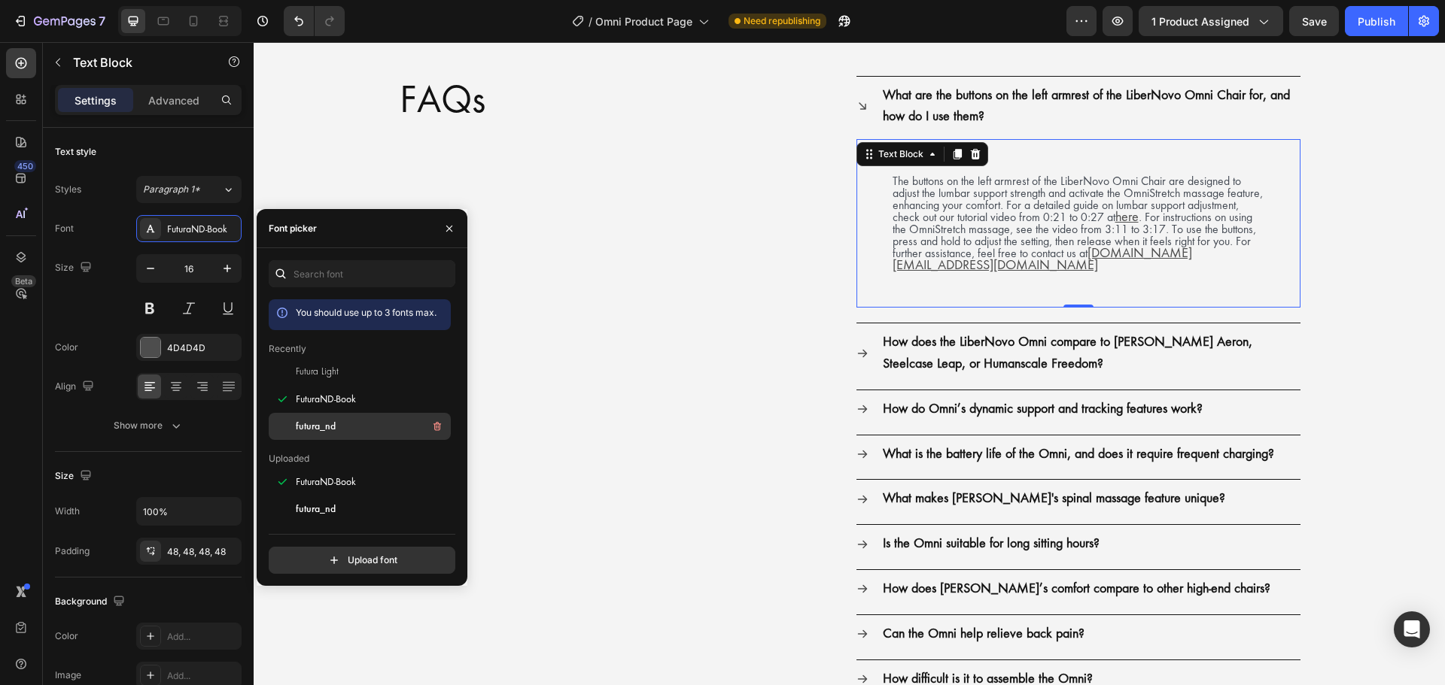
click at [311, 422] on span "futura_nd" at bounding box center [316, 427] width 40 height 14
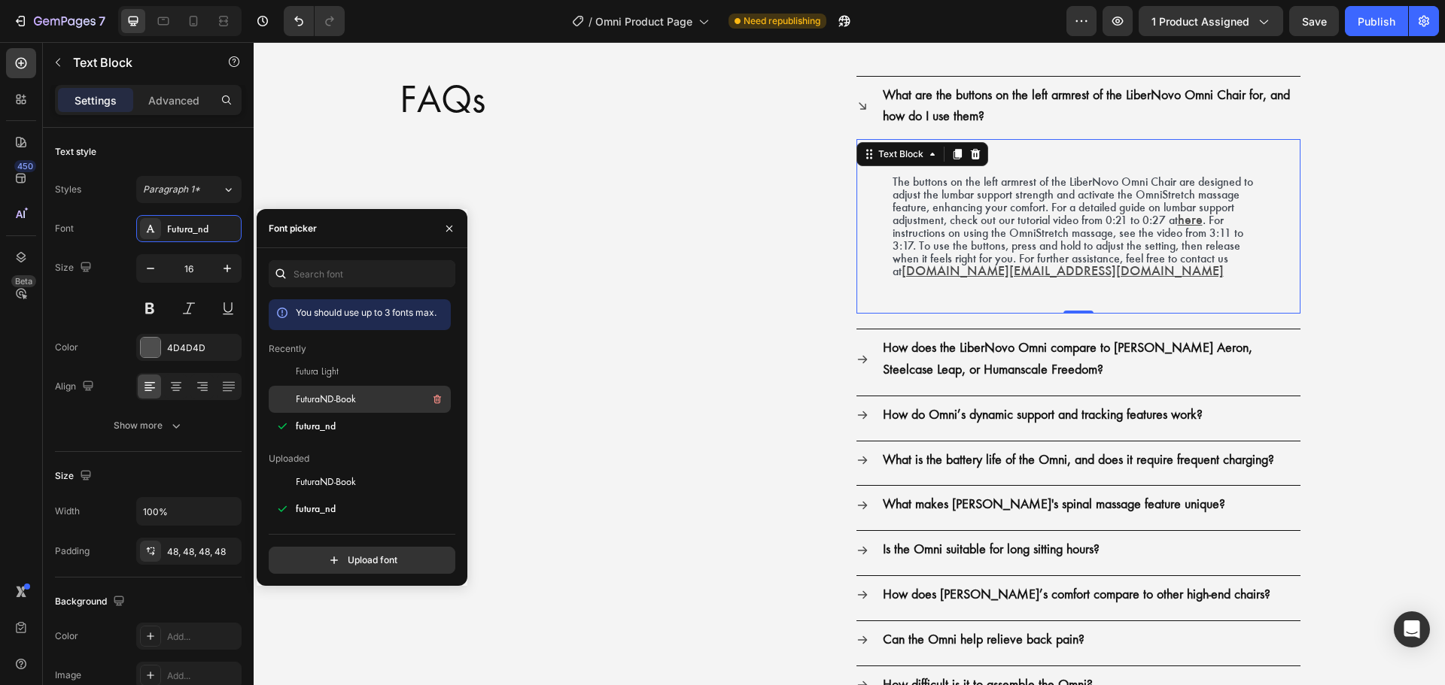
click at [311, 395] on span "FuturaND-Book" at bounding box center [326, 400] width 60 height 14
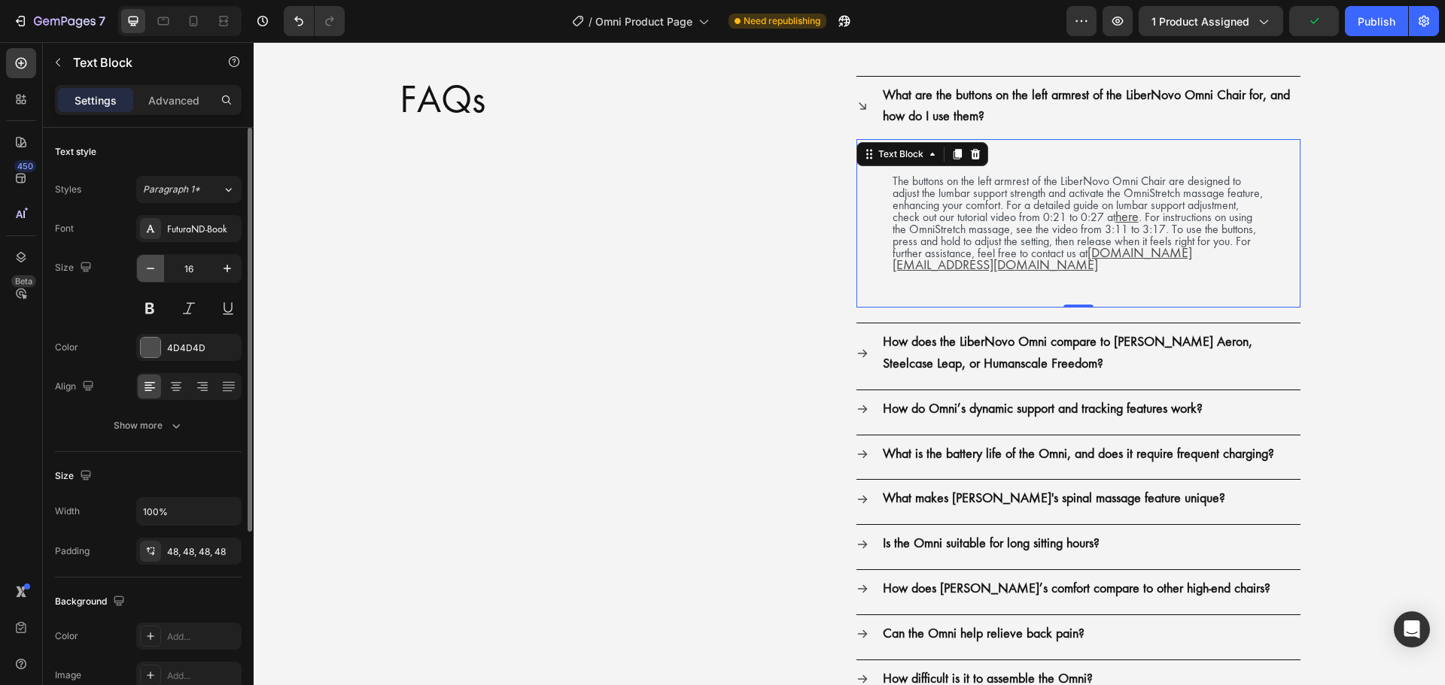
click at [150, 265] on icon "button" at bounding box center [150, 268] width 15 height 15
click at [220, 268] on icon "button" at bounding box center [227, 268] width 15 height 15
type input "16"
click at [870, 199] on div "The buttons on the left armrest of the LiberNovo Omni Chair are designed to adj…" at bounding box center [1078, 223] width 444 height 169
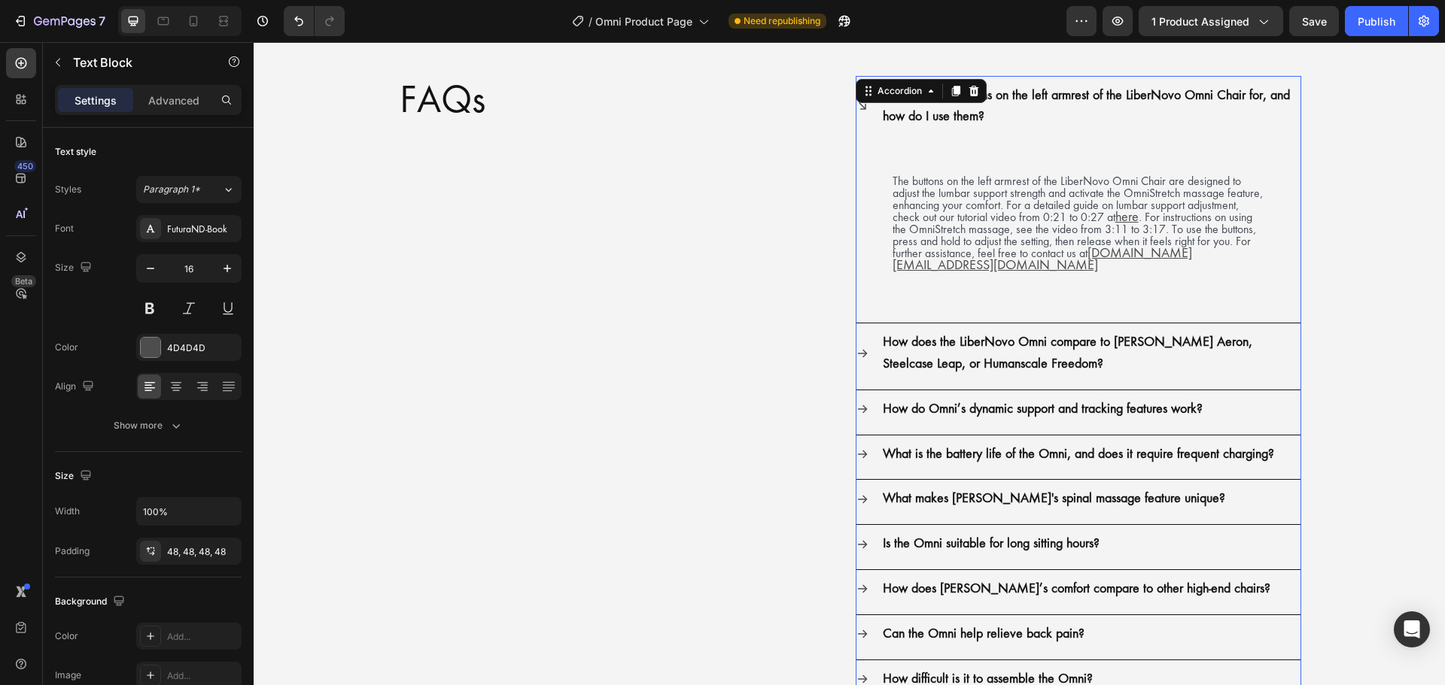
click at [860, 345] on div "How does the LiberNovo Omni compare to [PERSON_NAME] Aeron, Steelcase Leap, or …" at bounding box center [1078, 354] width 444 height 60
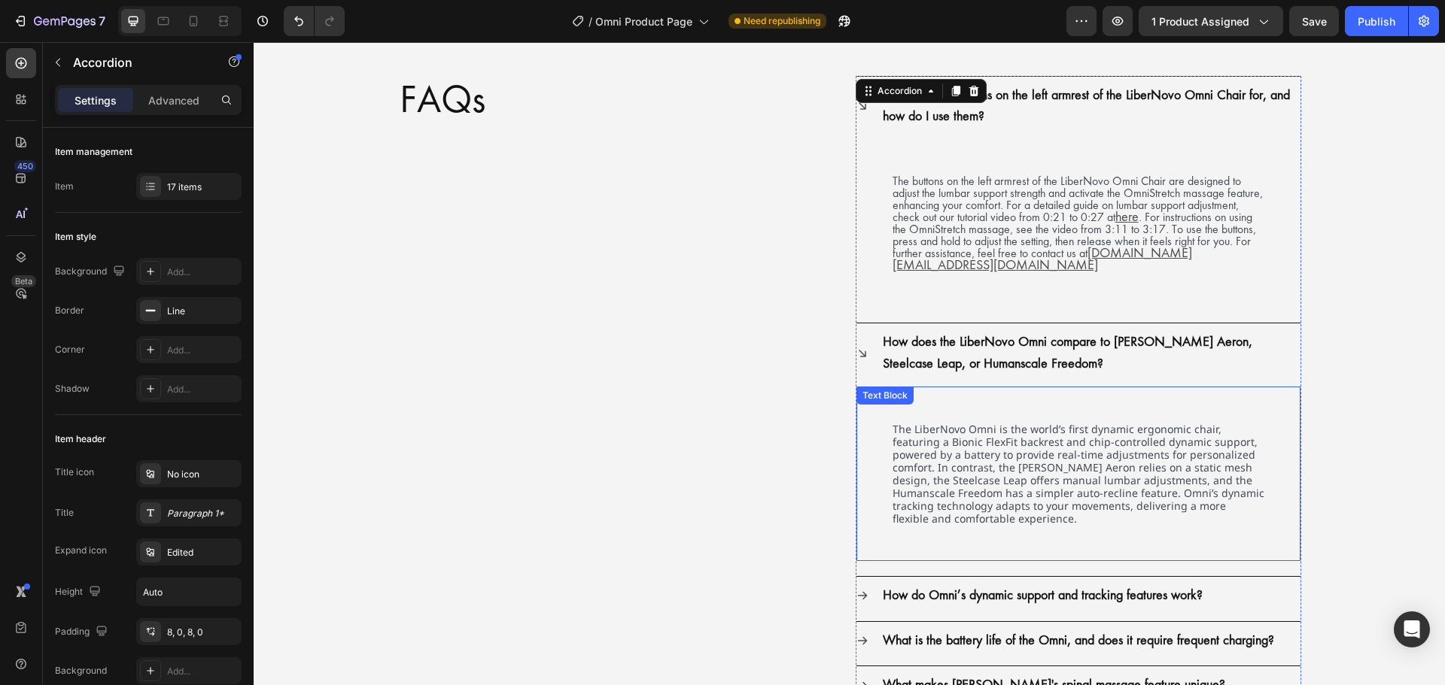
click at [880, 431] on div "The LiberNovo Omni is the world’s first dynamic ergonomic chair, featuring a Bi…" at bounding box center [1078, 474] width 444 height 175
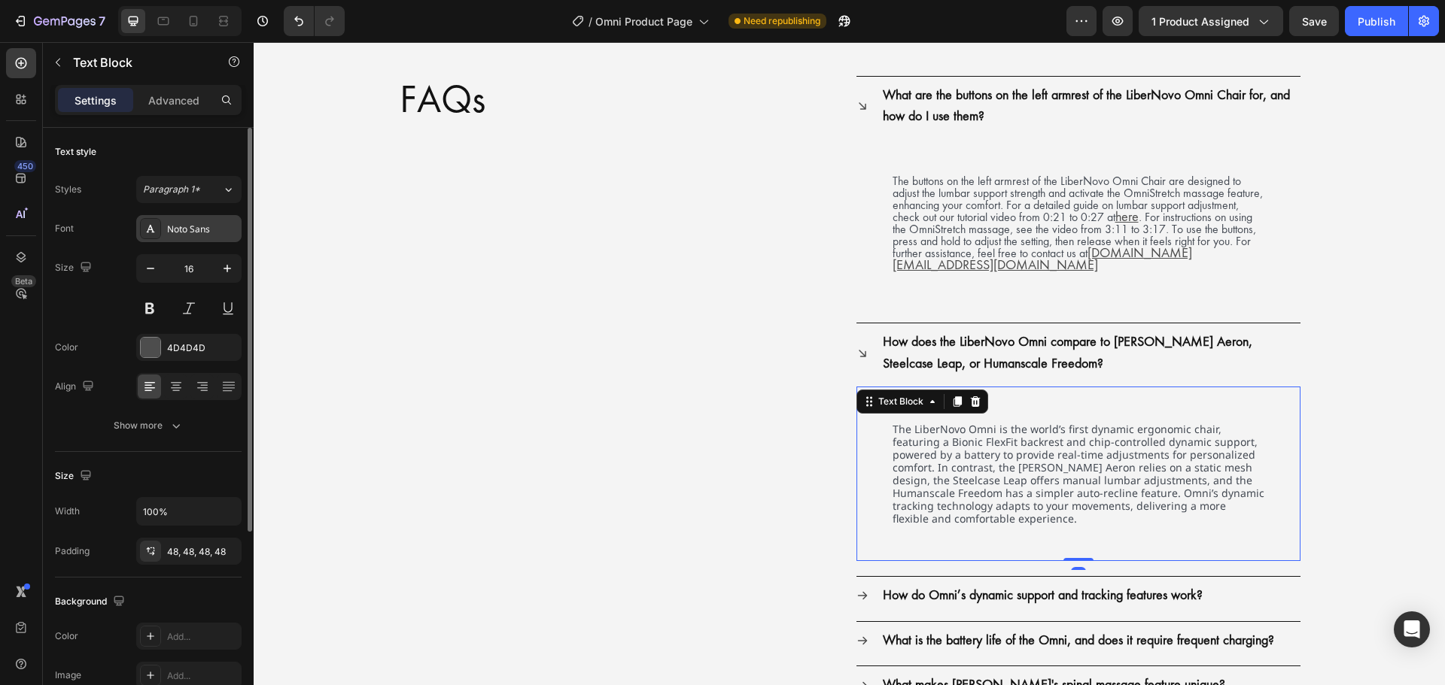
click at [222, 228] on div "Noto Sans" at bounding box center [202, 230] width 71 height 14
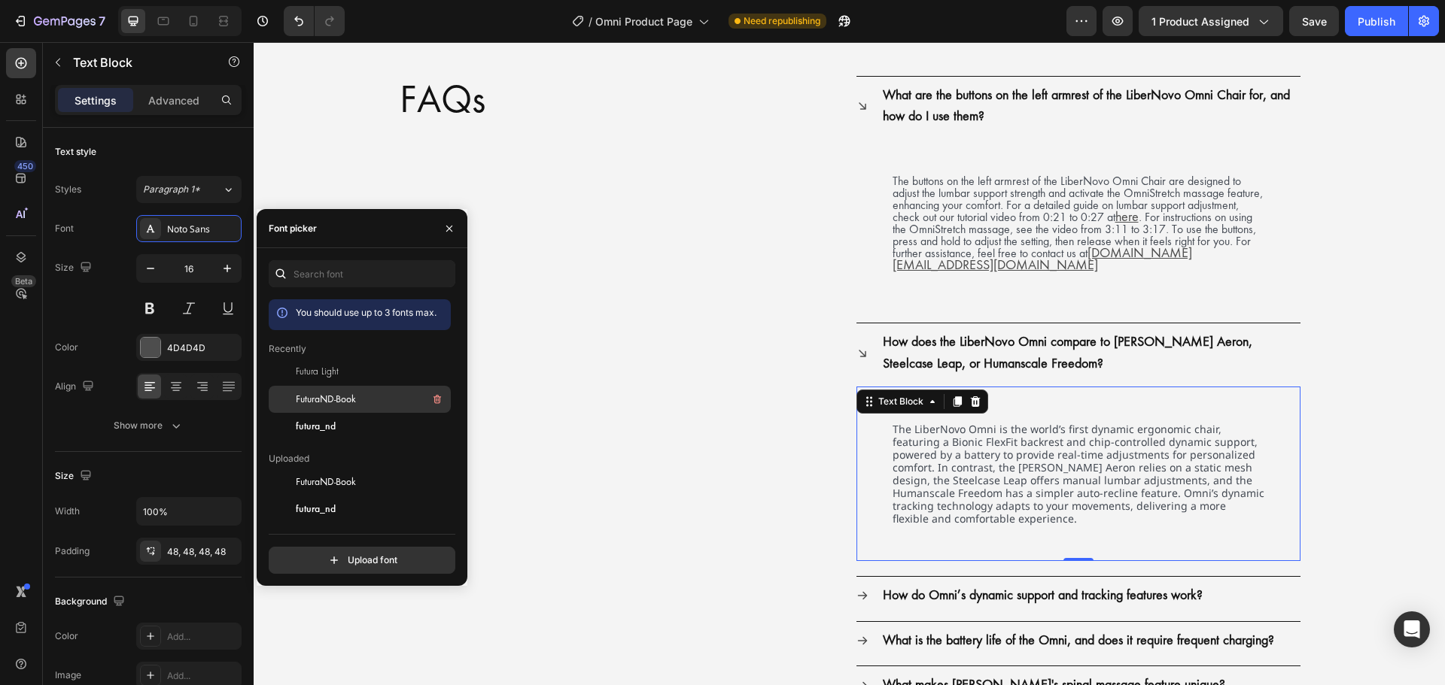
click at [312, 411] on div "FuturaND-Book" at bounding box center [360, 399] width 182 height 27
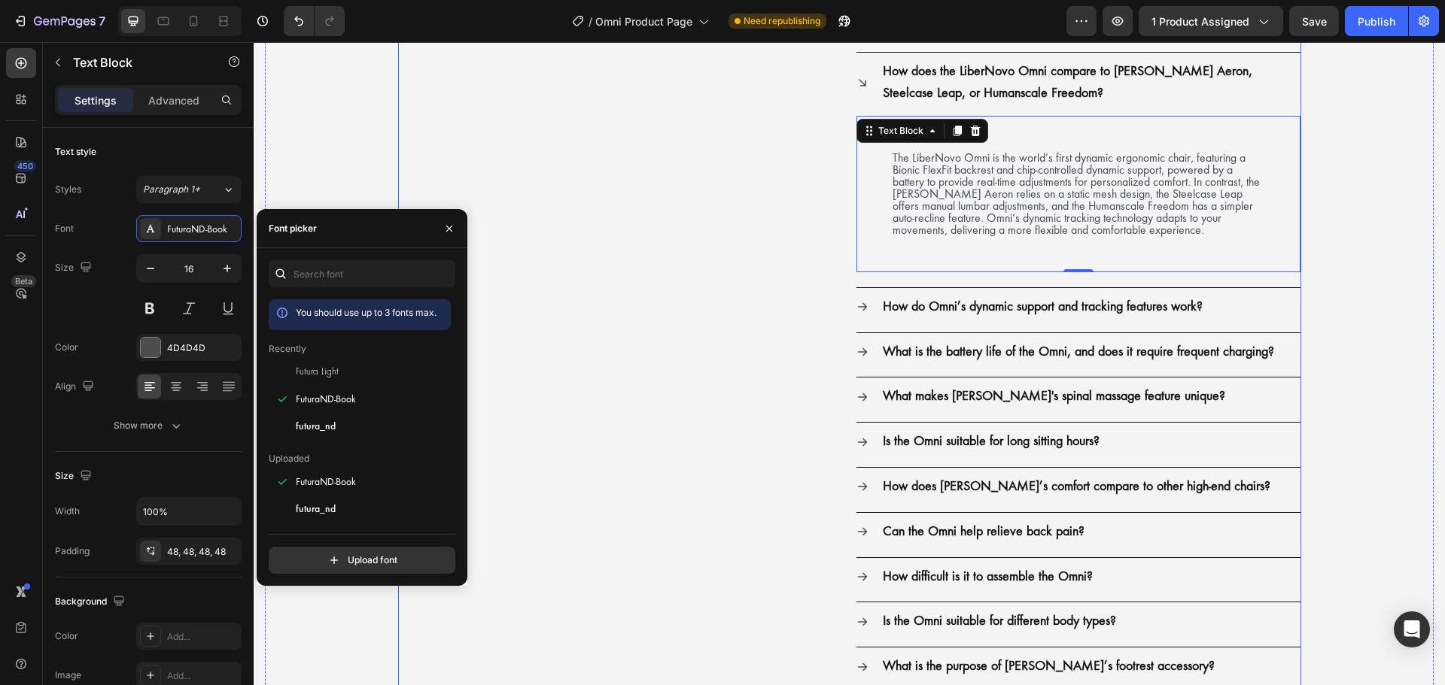
scroll to position [3310, 0]
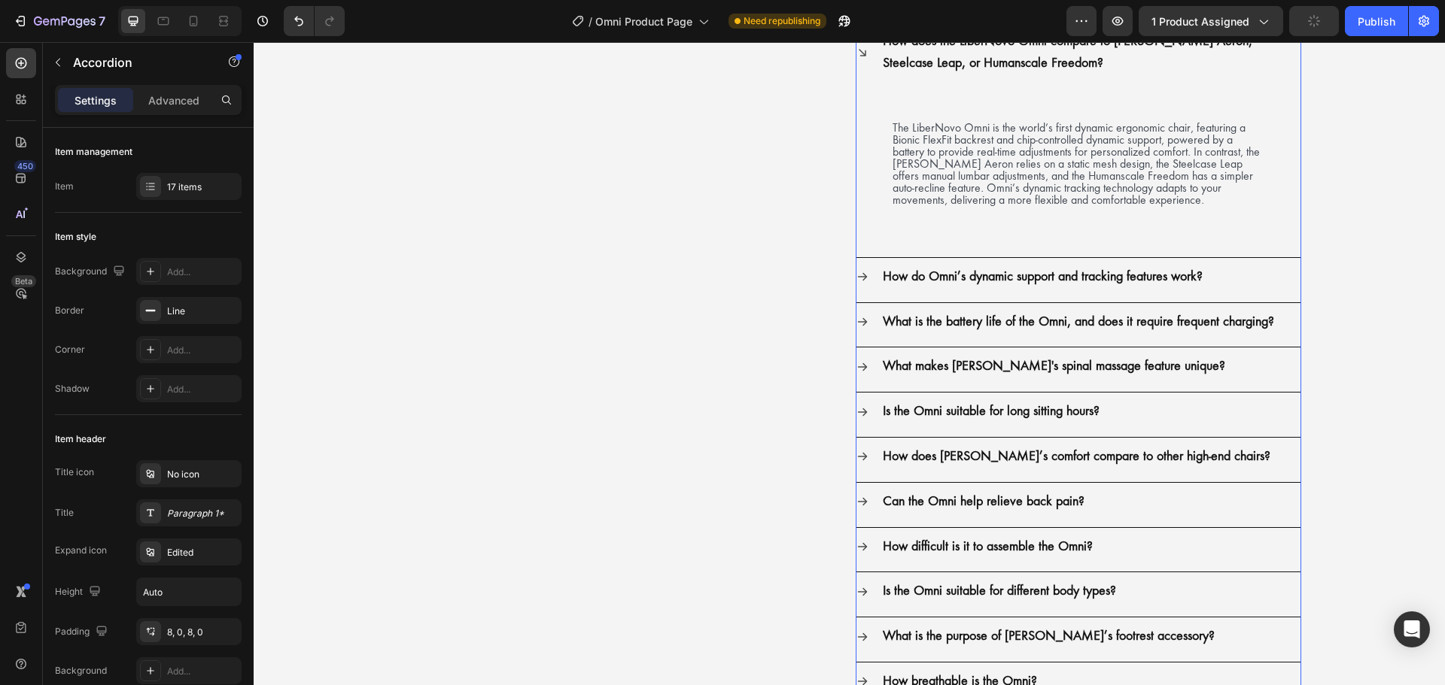
click at [857, 275] on icon at bounding box center [862, 277] width 12 height 12
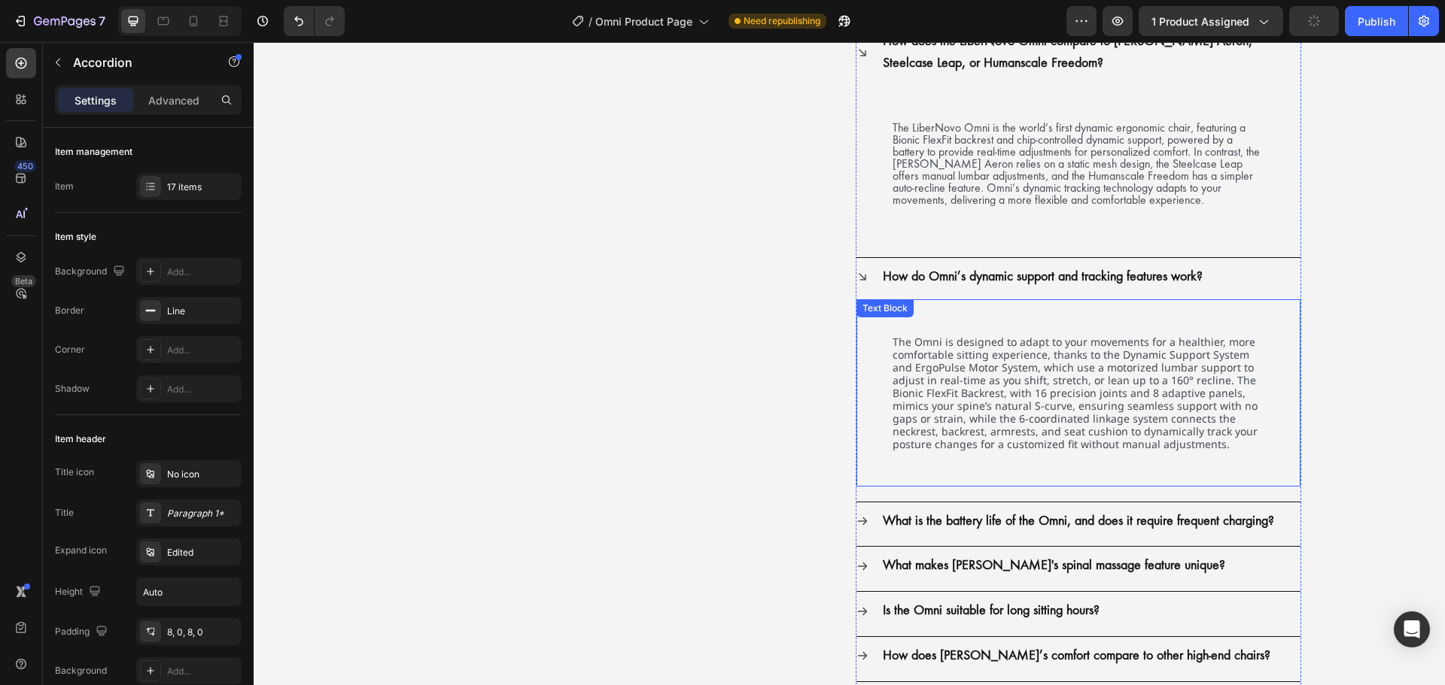
click at [877, 342] on div "The Omni is designed to adapt to your movements for a healthier, more comfortab…" at bounding box center [1078, 392] width 444 height 187
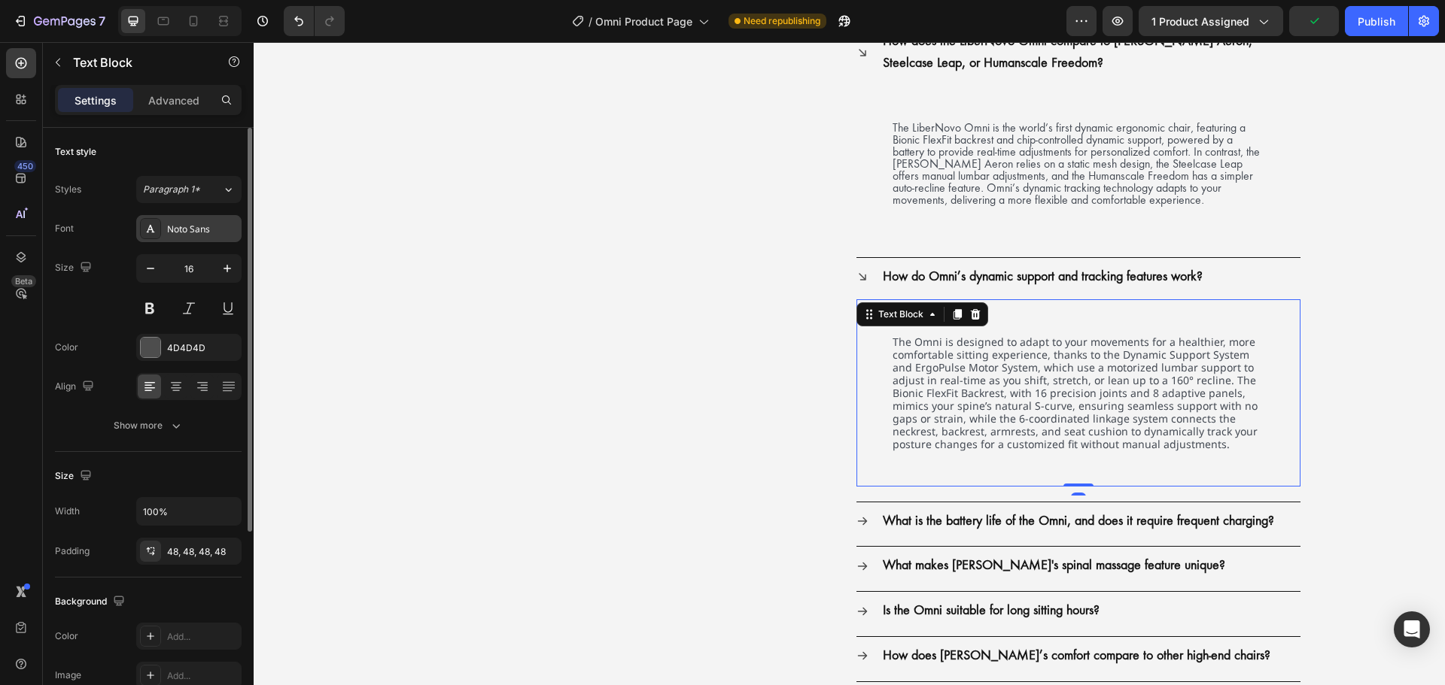
click at [208, 234] on div "Noto Sans" at bounding box center [202, 230] width 71 height 14
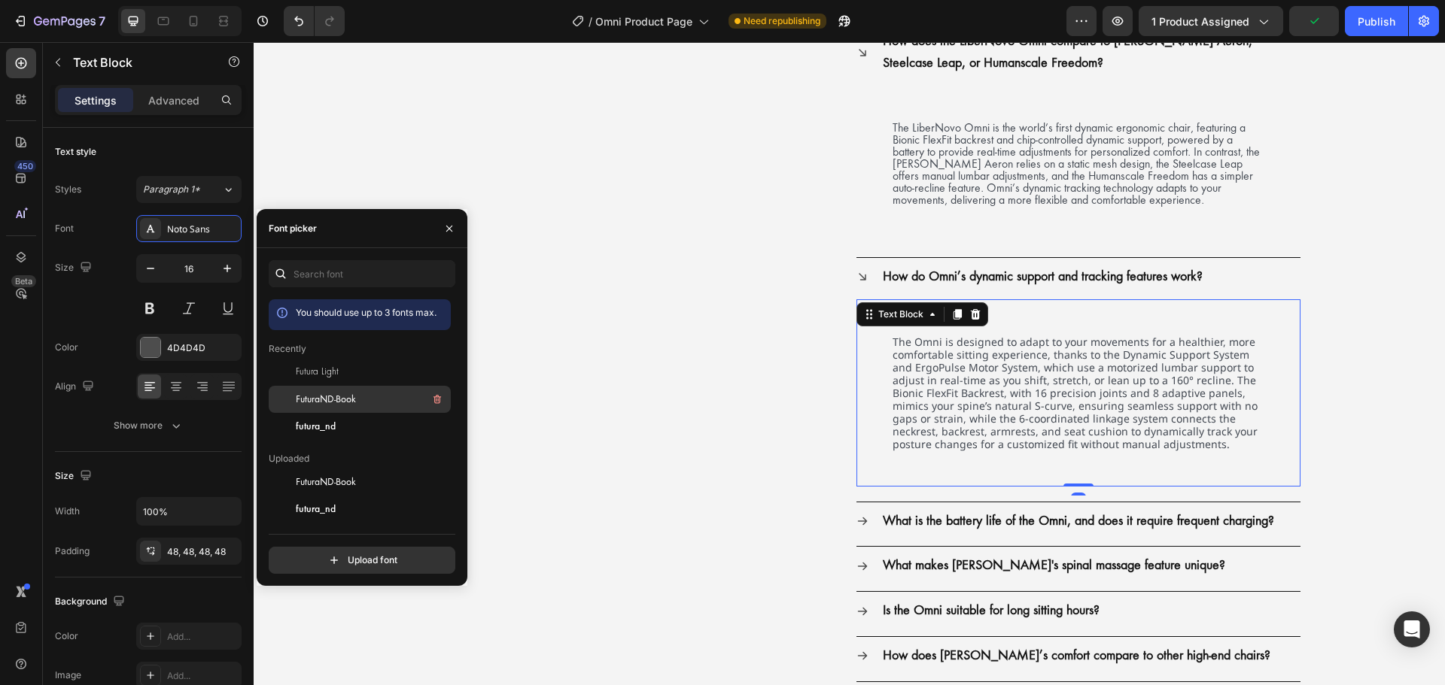
click at [302, 391] on div "FuturaND-Book" at bounding box center [372, 399] width 152 height 18
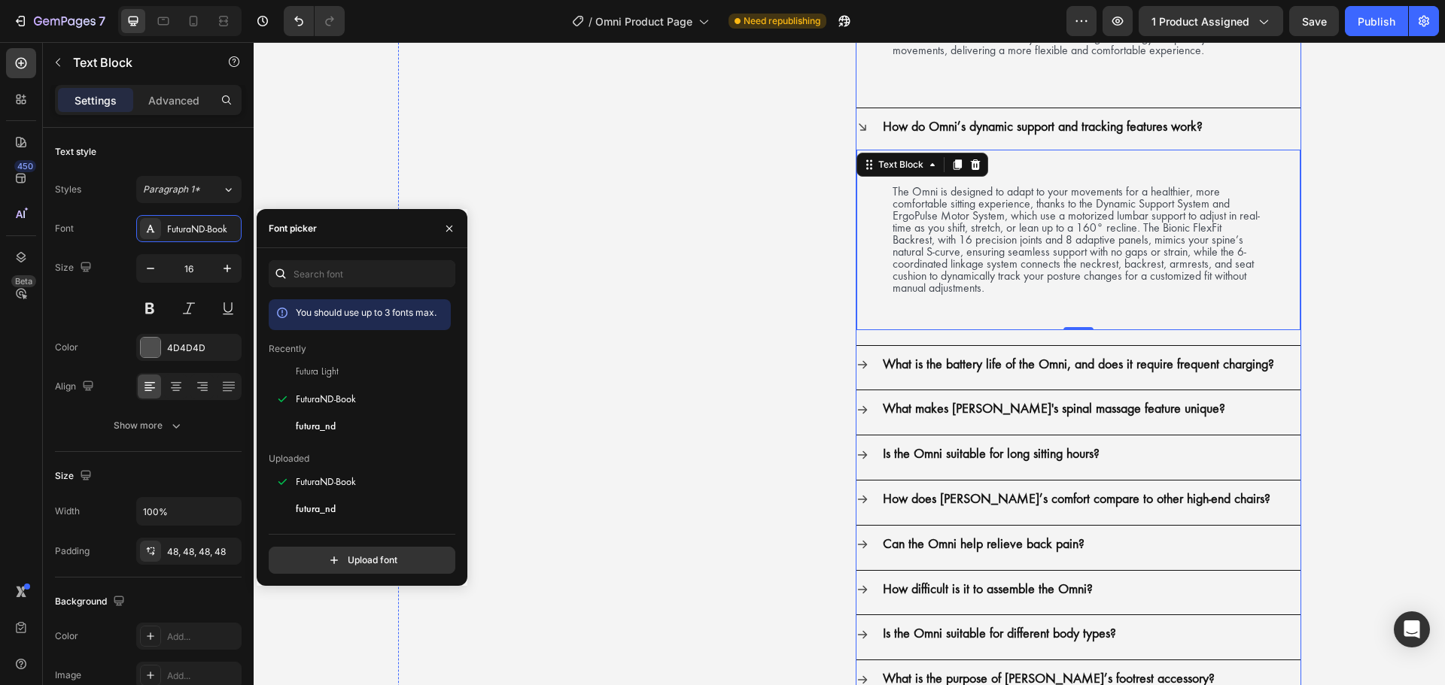
scroll to position [3460, 0]
click at [863, 360] on div "What is the battery life of the Omni, and does it require frequent charging?" at bounding box center [1078, 364] width 444 height 38
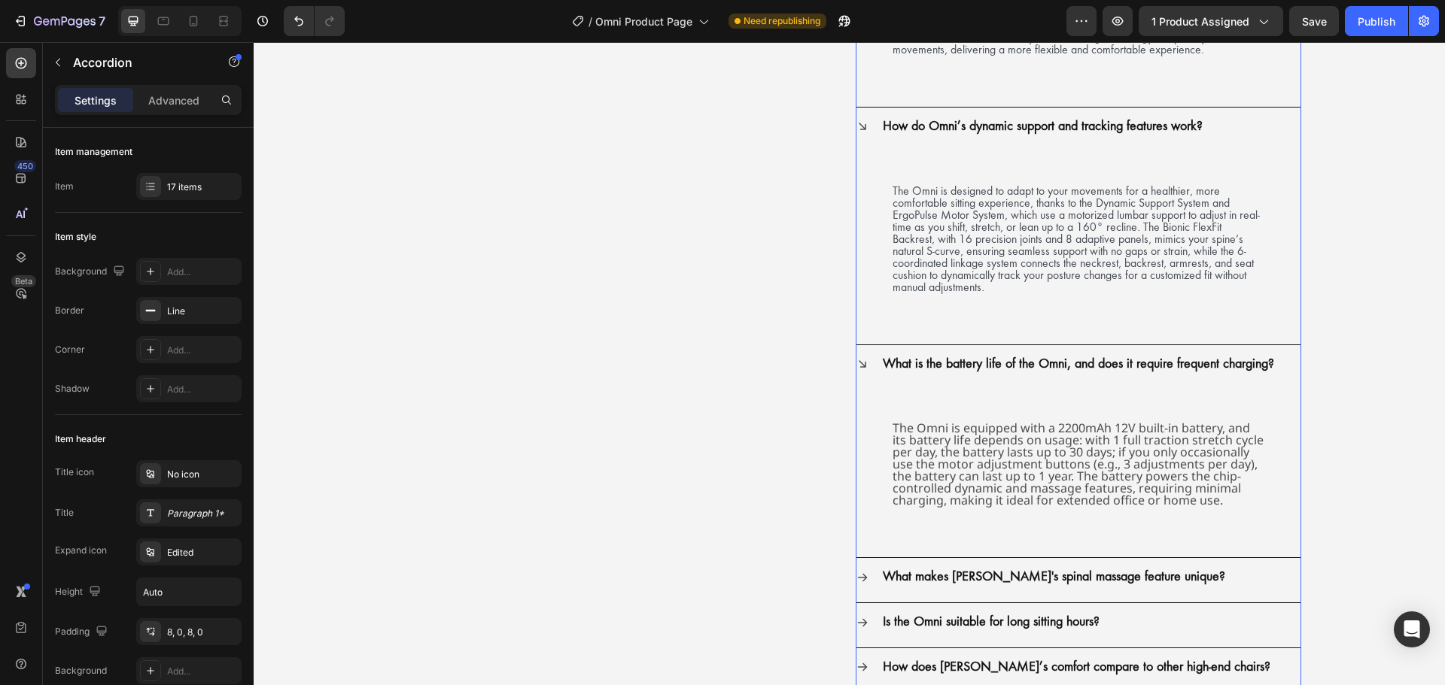
scroll to position [3535, 0]
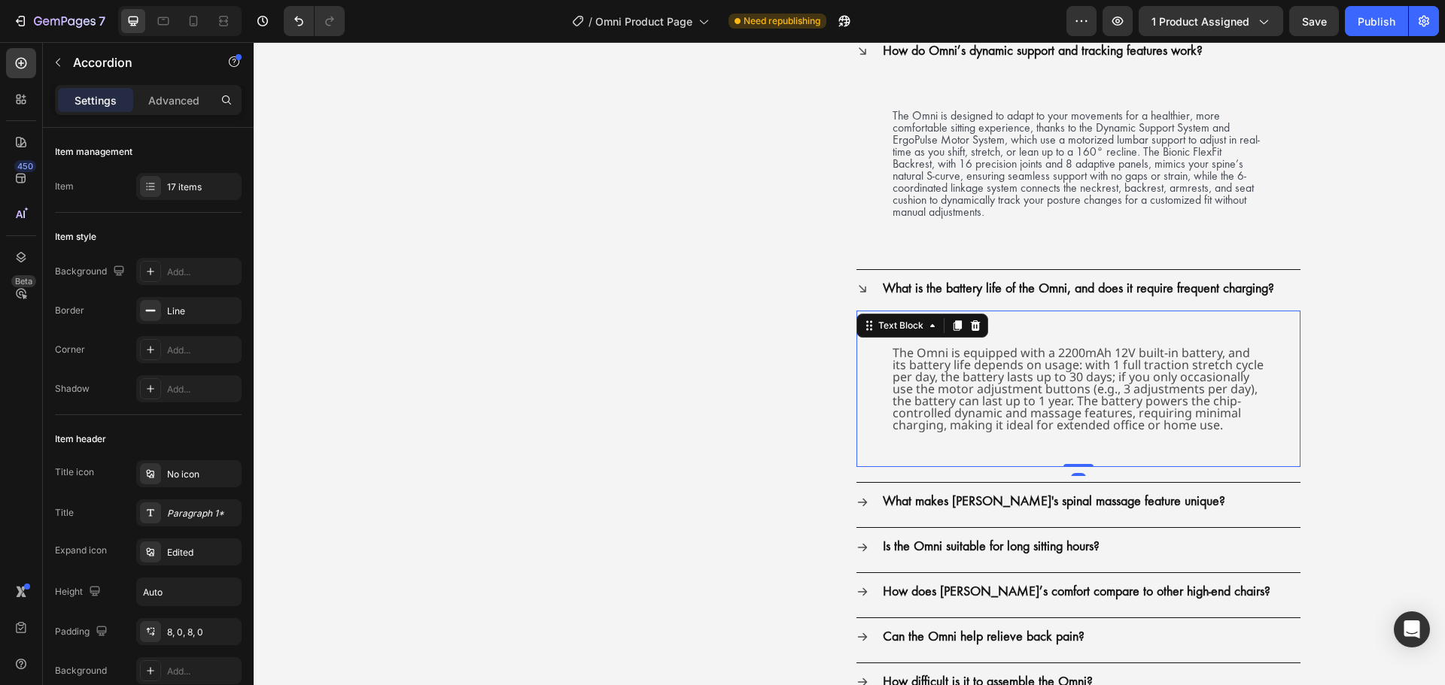
click at [872, 393] on div "The Omni is equipped with a 2200mAh 12V built-in battery, and its battery life …" at bounding box center [1078, 389] width 444 height 156
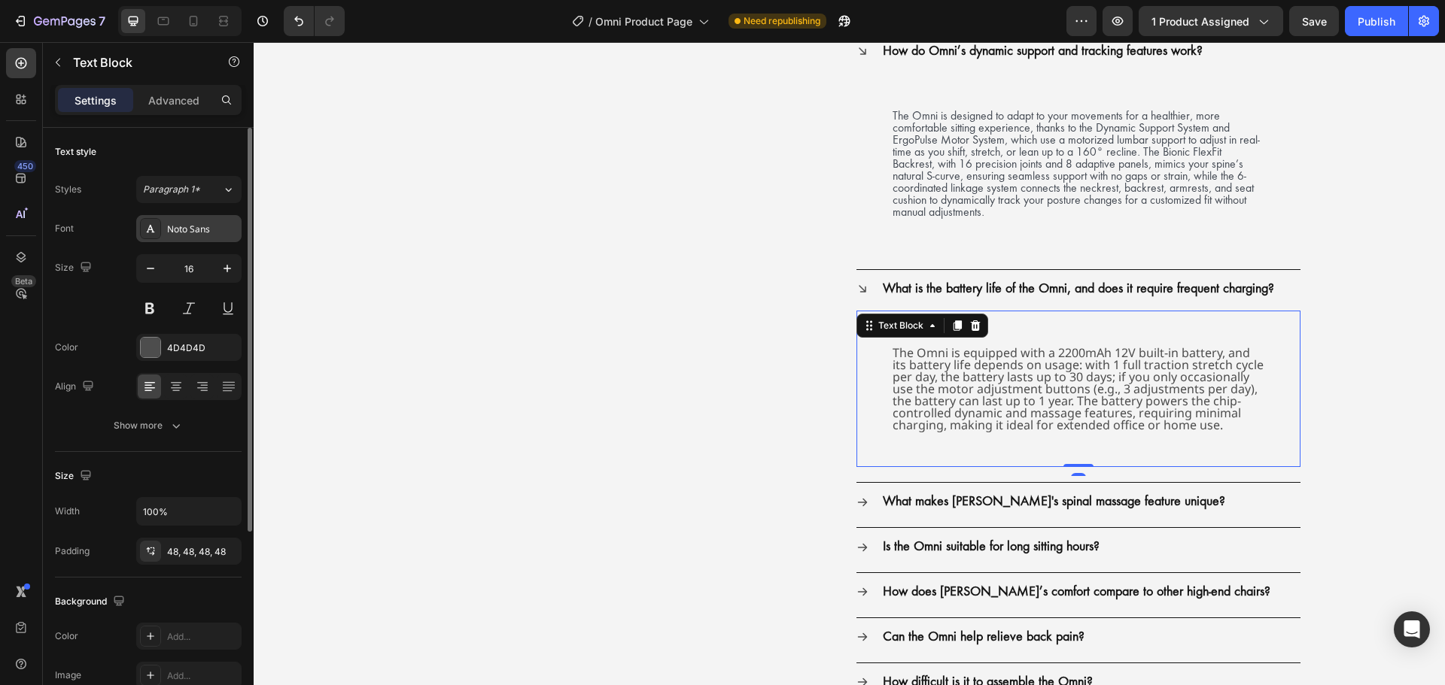
click at [225, 226] on div "Noto Sans" at bounding box center [202, 230] width 71 height 14
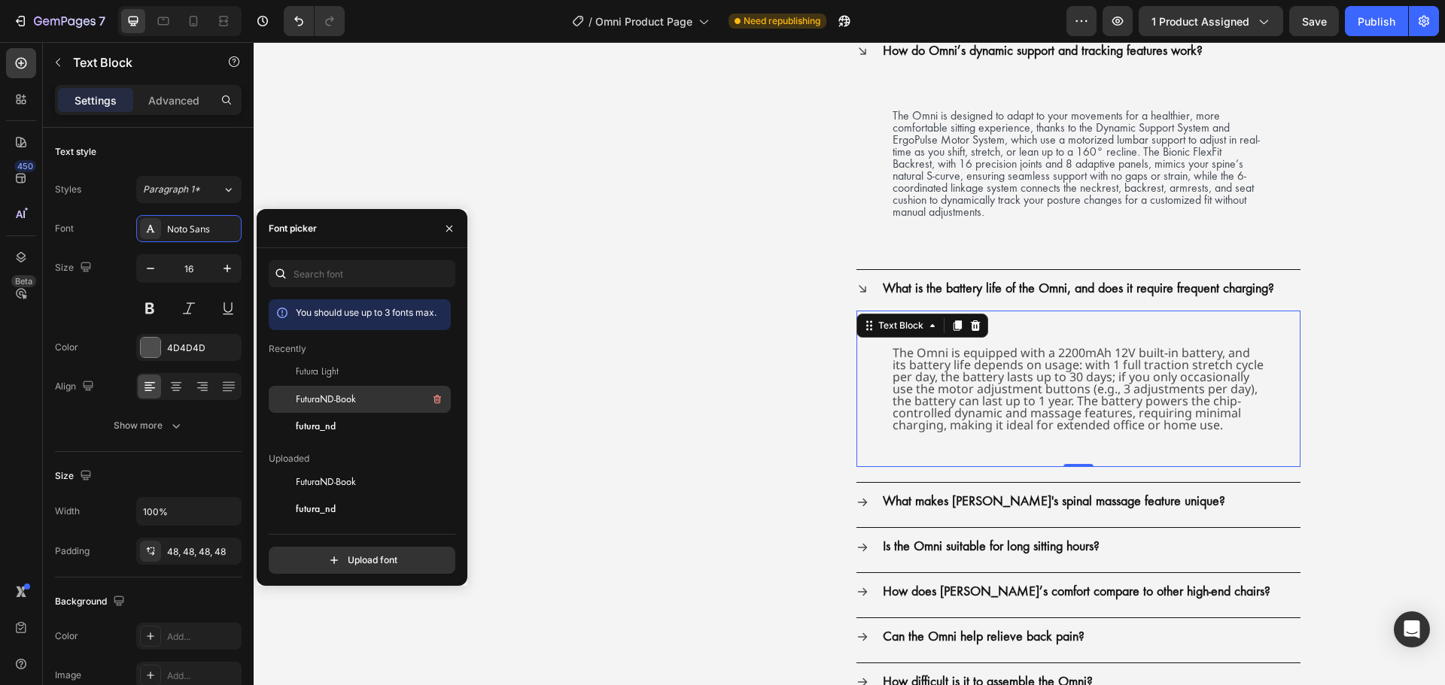
click at [311, 393] on span "FuturaND-Book" at bounding box center [326, 400] width 60 height 14
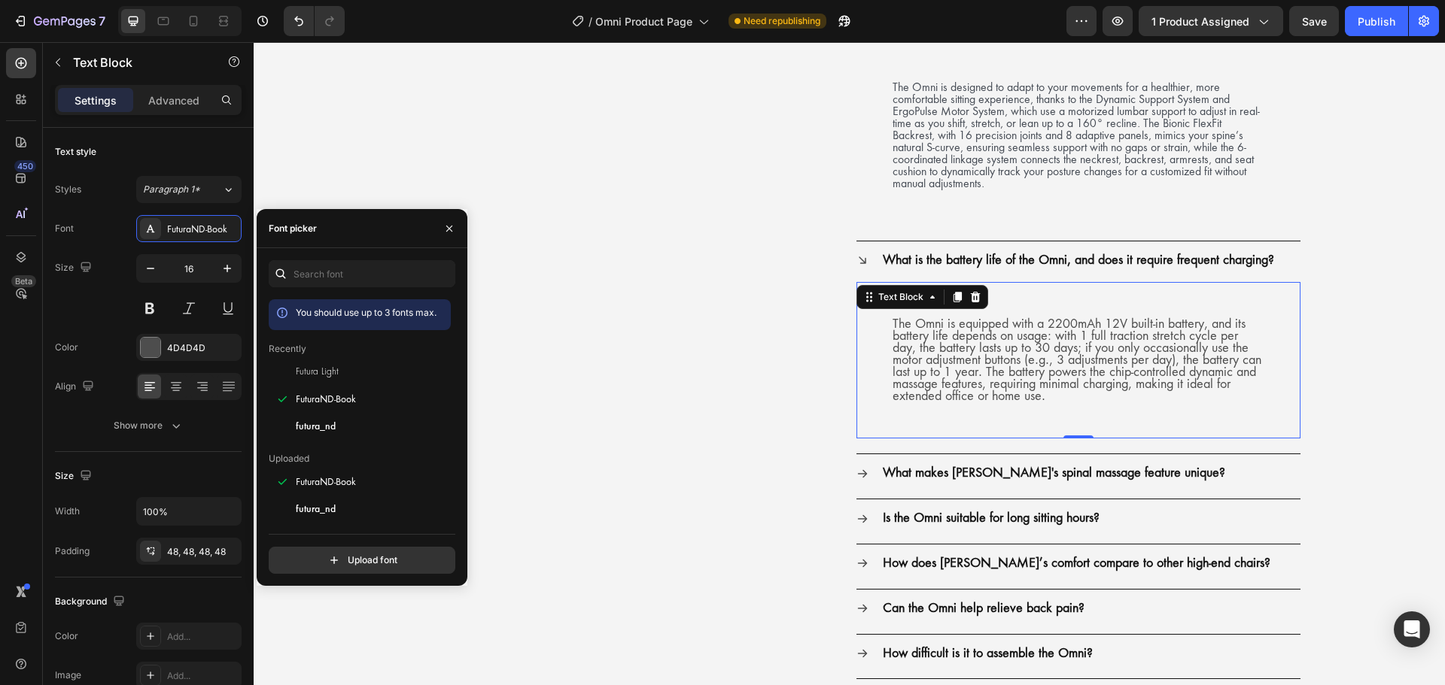
scroll to position [3611, 0]
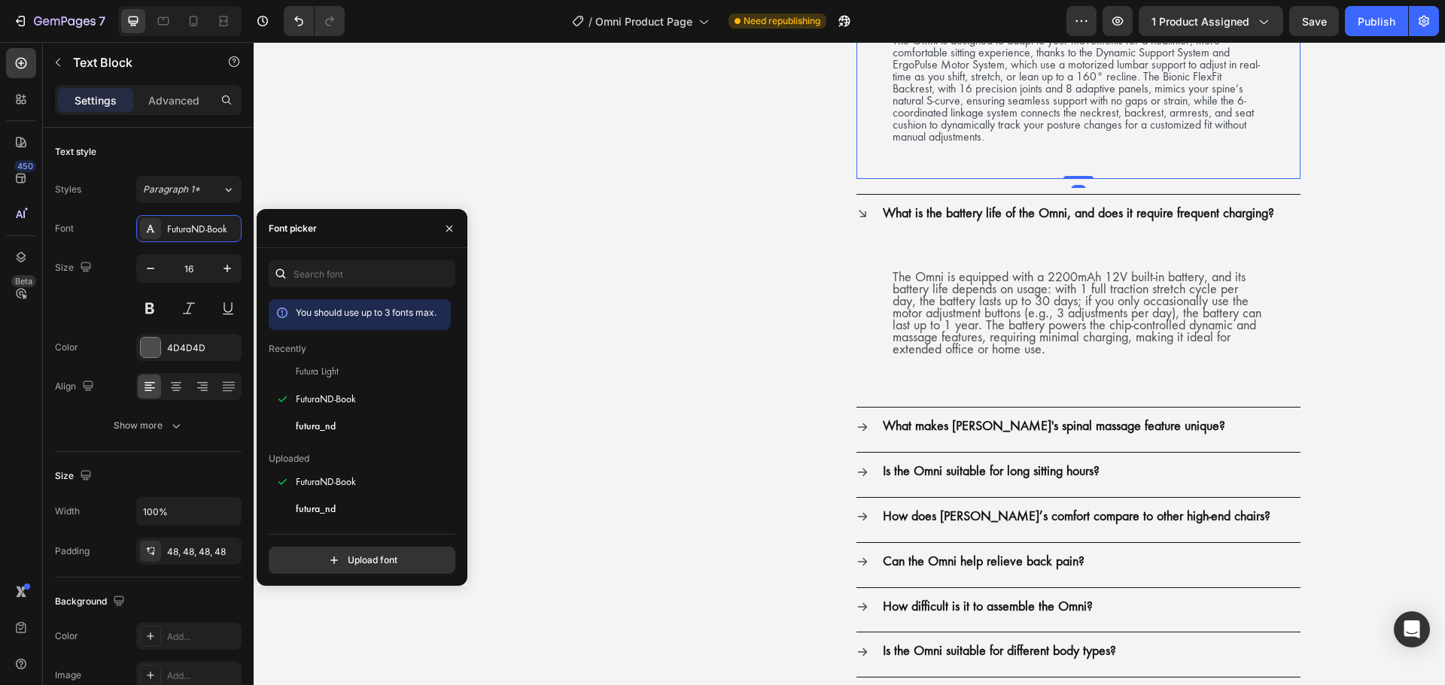
click at [941, 144] on div "The Omni is designed to adapt to your movements for a healthier, more comfortab…" at bounding box center [1078, 88] width 444 height 181
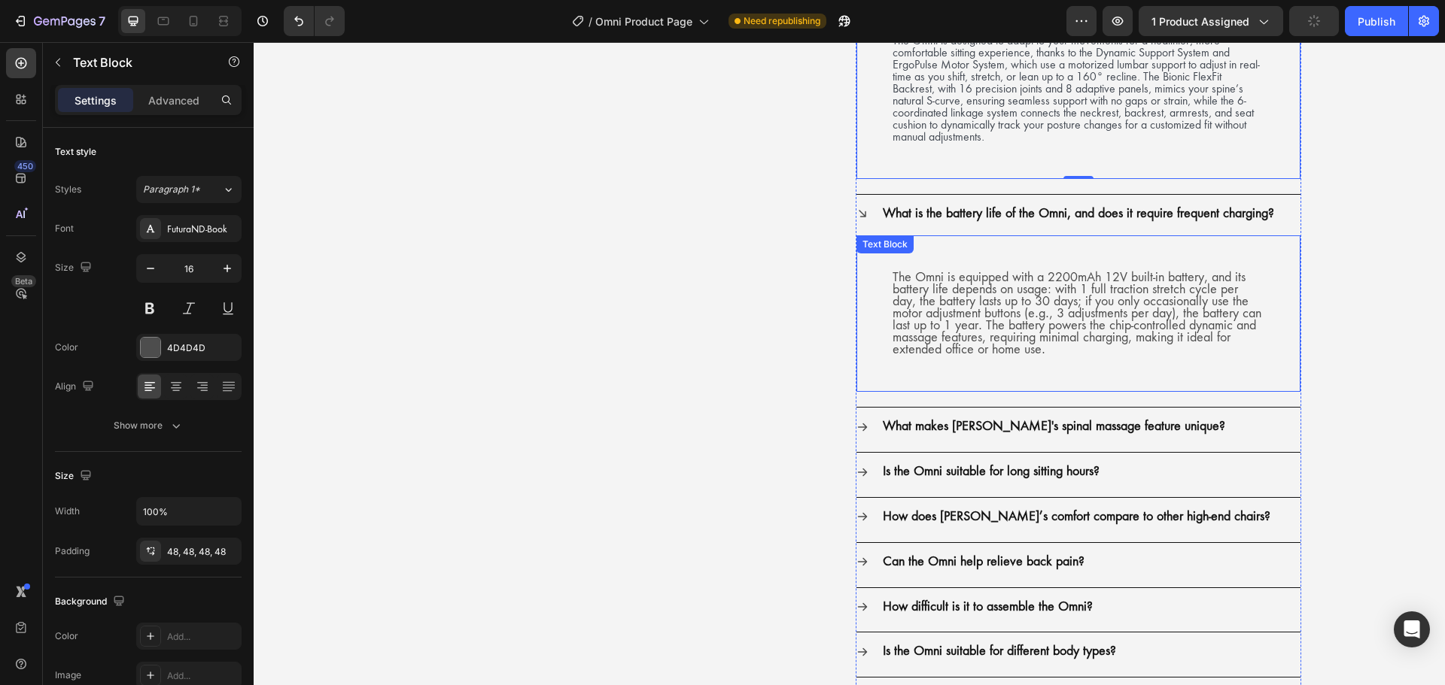
click at [862, 320] on div "The Omni is equipped with a 2200mAh 12V built-in battery, and its battery life …" at bounding box center [1078, 313] width 444 height 156
click at [1009, 342] on p "The Omni is equipped with a 2200mAh 12V built-in battery, and its battery life …" at bounding box center [1078, 314] width 372 height 84
click at [986, 319] on p "The Omni is equipped with a 2200mAh 12V built-in battery, and its battery life …" at bounding box center [1078, 314] width 372 height 84
drag, startPoint x: 667, startPoint y: 314, endPoint x: 738, endPoint y: 340, distance: 75.5
click at [667, 314] on div "FAQs Heading" at bounding box center [620, 230] width 445 height 1512
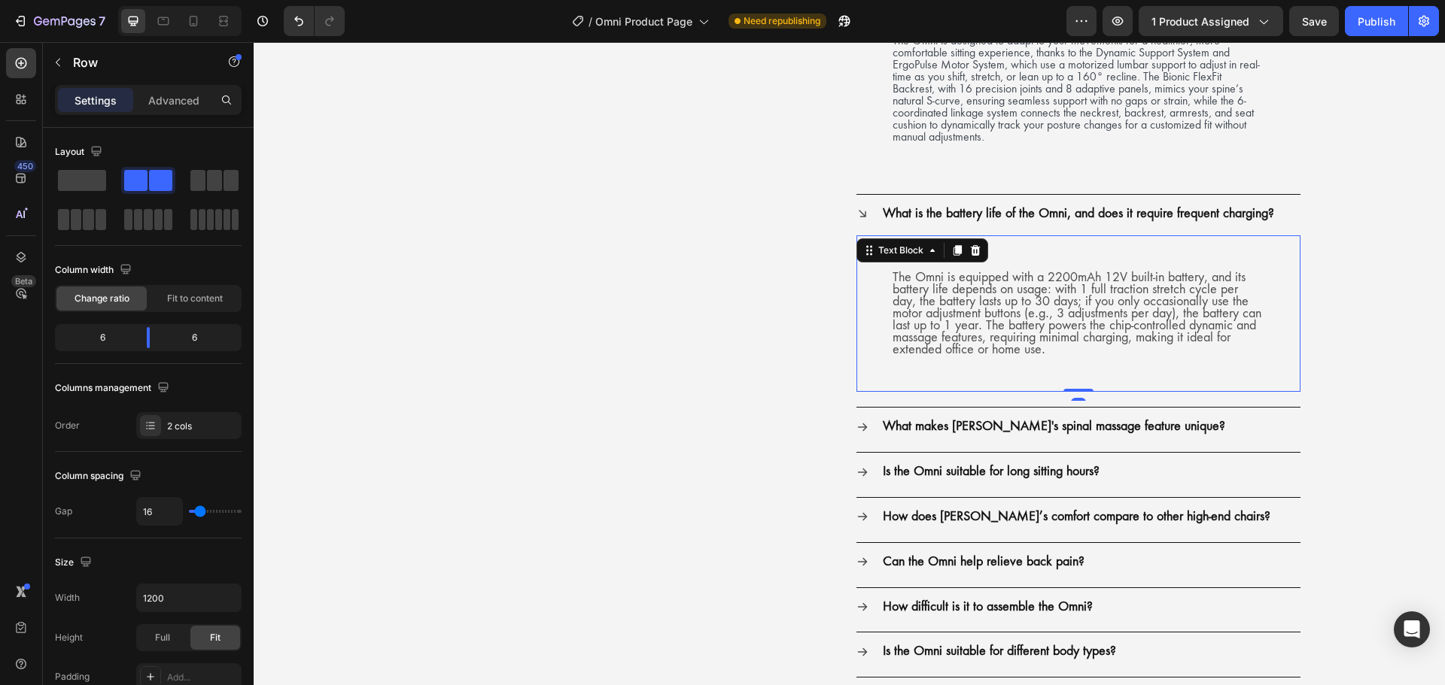
click at [1017, 341] on p "The Omni is equipped with a 2200mAh 12V built-in battery, and its battery life …" at bounding box center [1078, 314] width 372 height 84
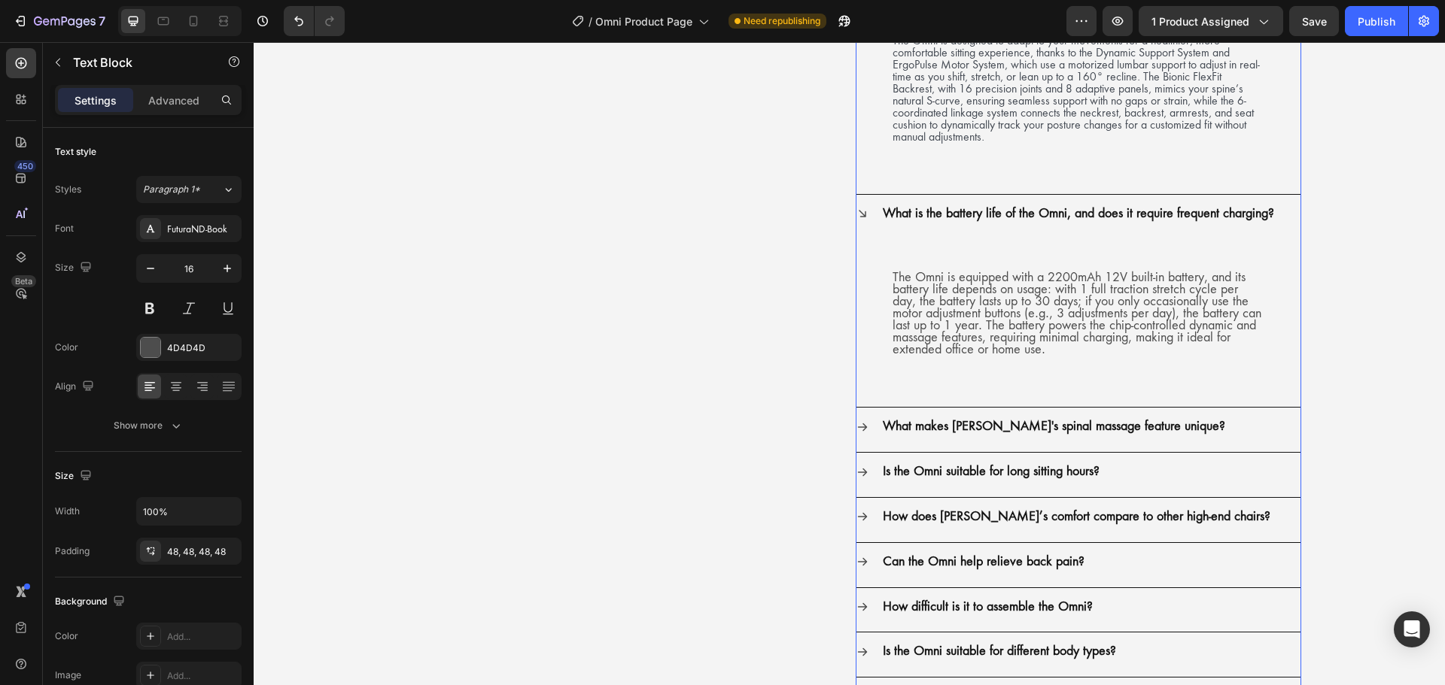
drag, startPoint x: 939, startPoint y: 433, endPoint x: 925, endPoint y: 435, distance: 13.6
click at [938, 433] on strong "What makes [PERSON_NAME]'s spinal massage feature unique?" at bounding box center [1054, 426] width 342 height 16
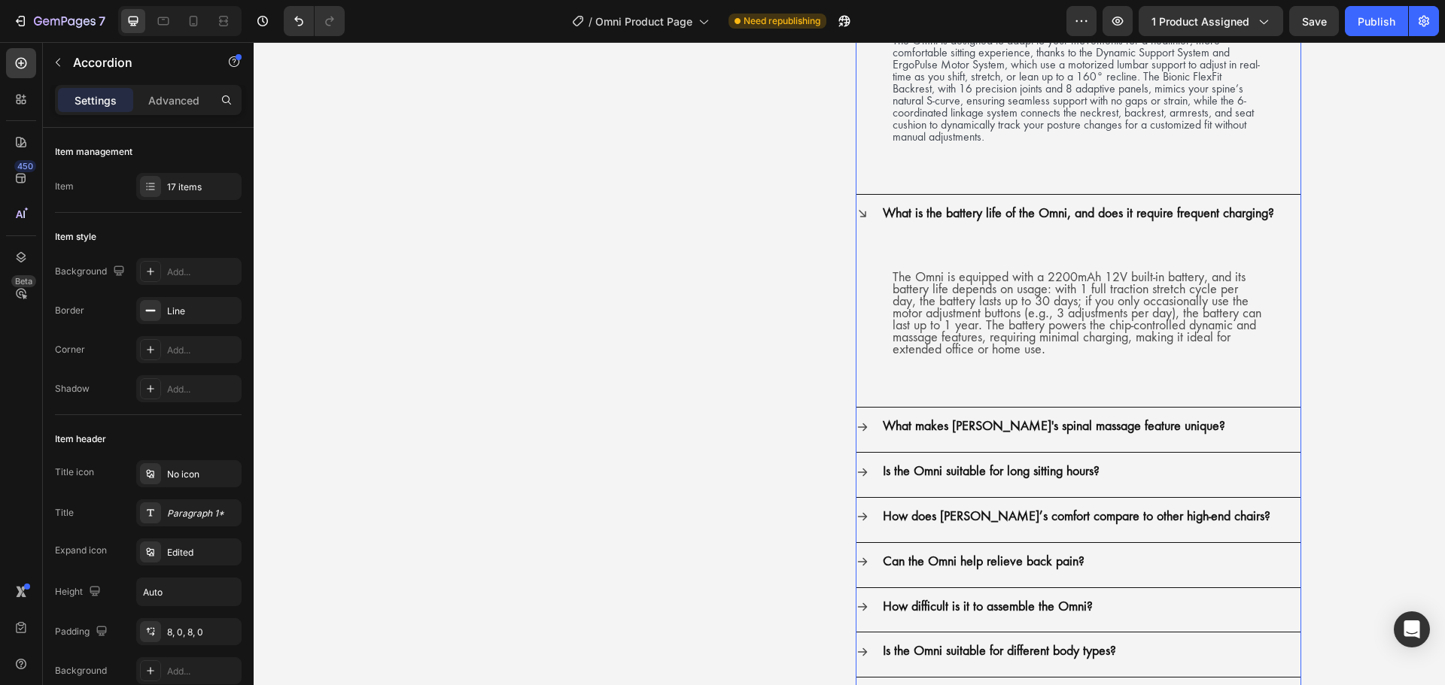
click at [856, 433] on div "What makes [PERSON_NAME]'s spinal massage feature unique?" at bounding box center [1078, 427] width 444 height 38
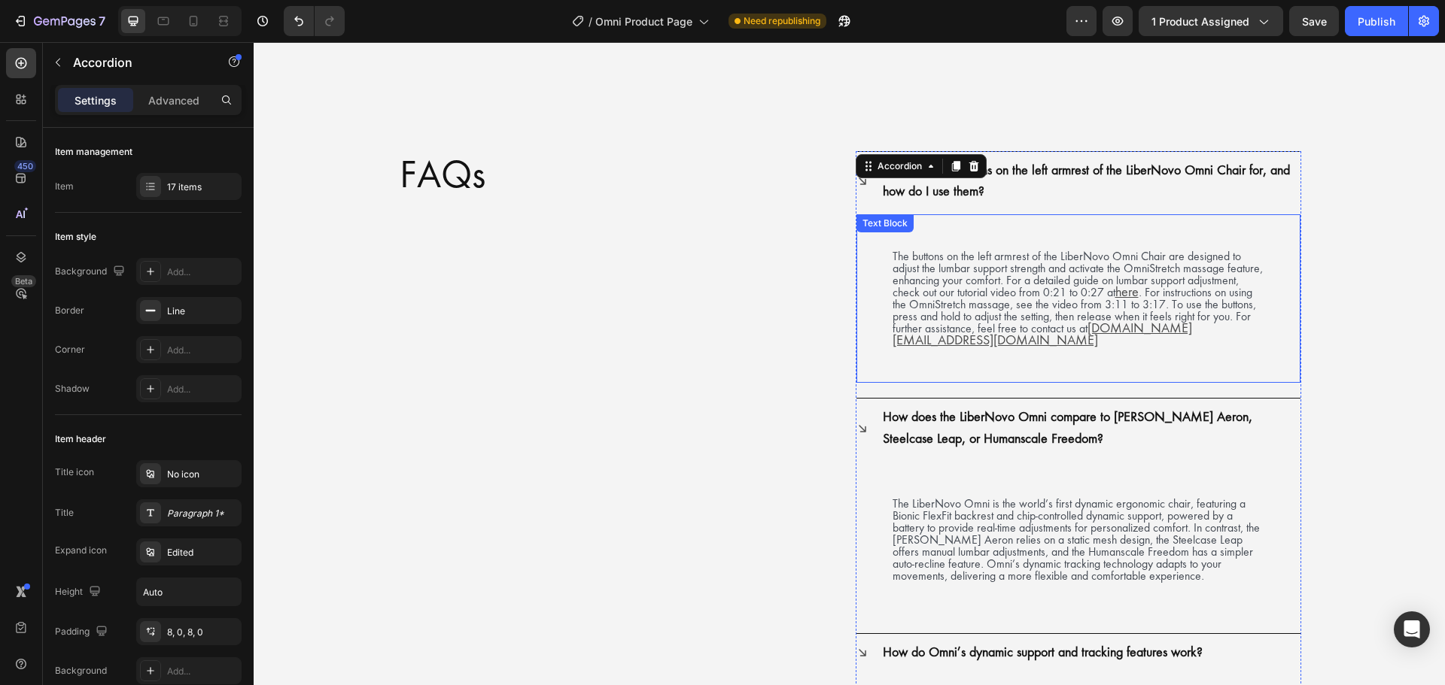
scroll to position [2858, 0]
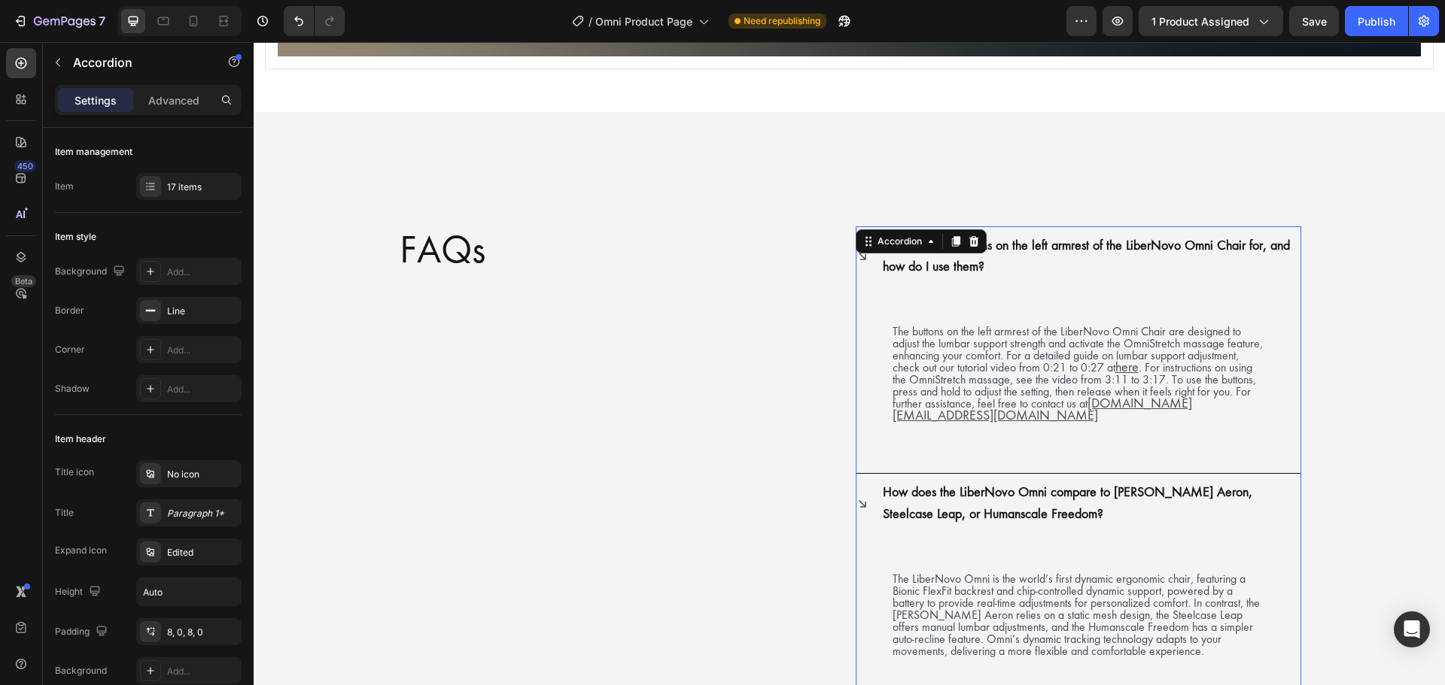
click at [858, 260] on icon at bounding box center [862, 258] width 8 height 8
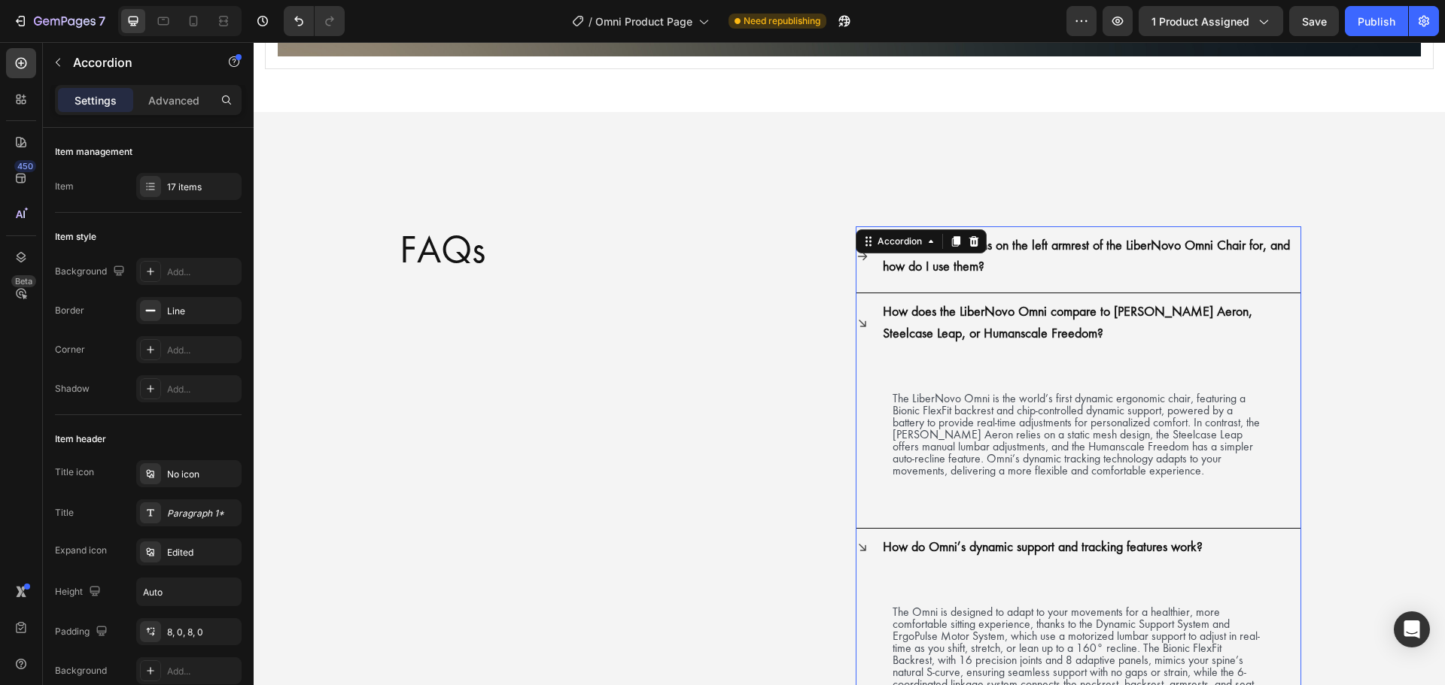
click at [861, 324] on icon at bounding box center [862, 323] width 12 height 12
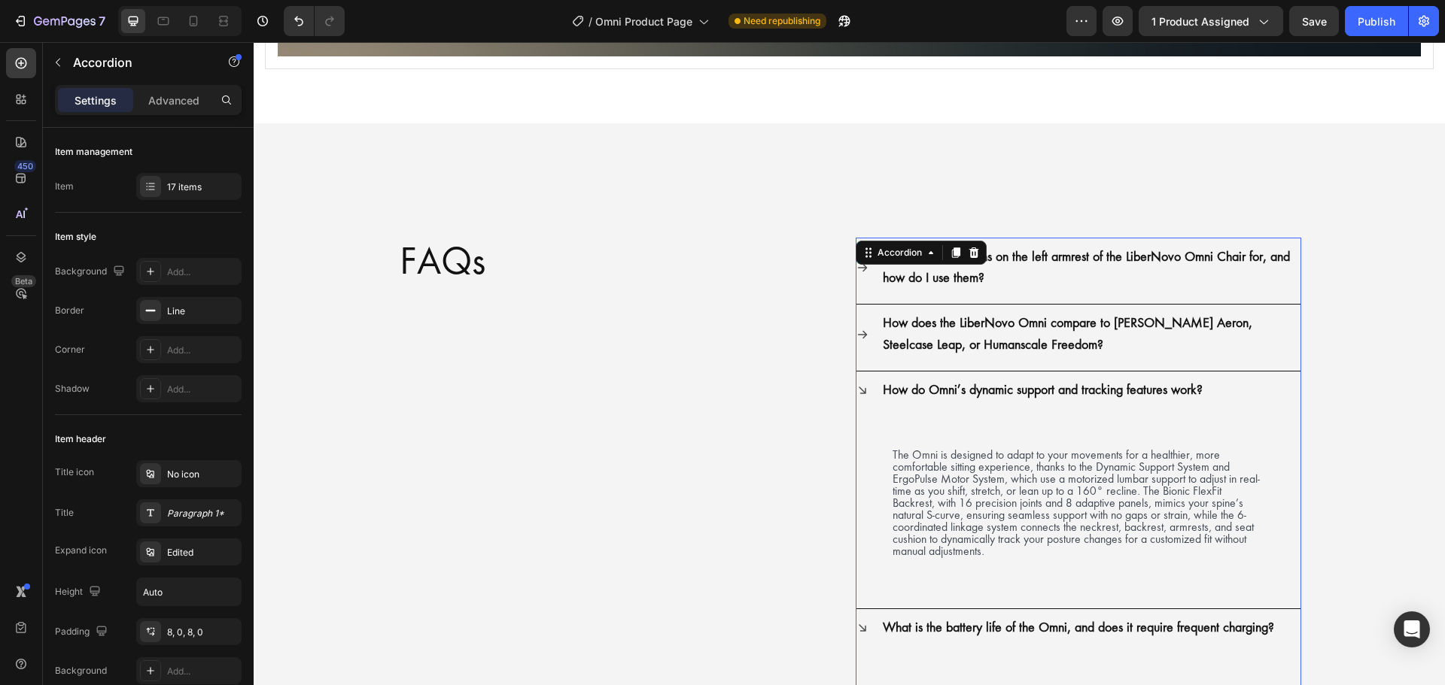
click at [861, 384] on icon at bounding box center [862, 390] width 12 height 12
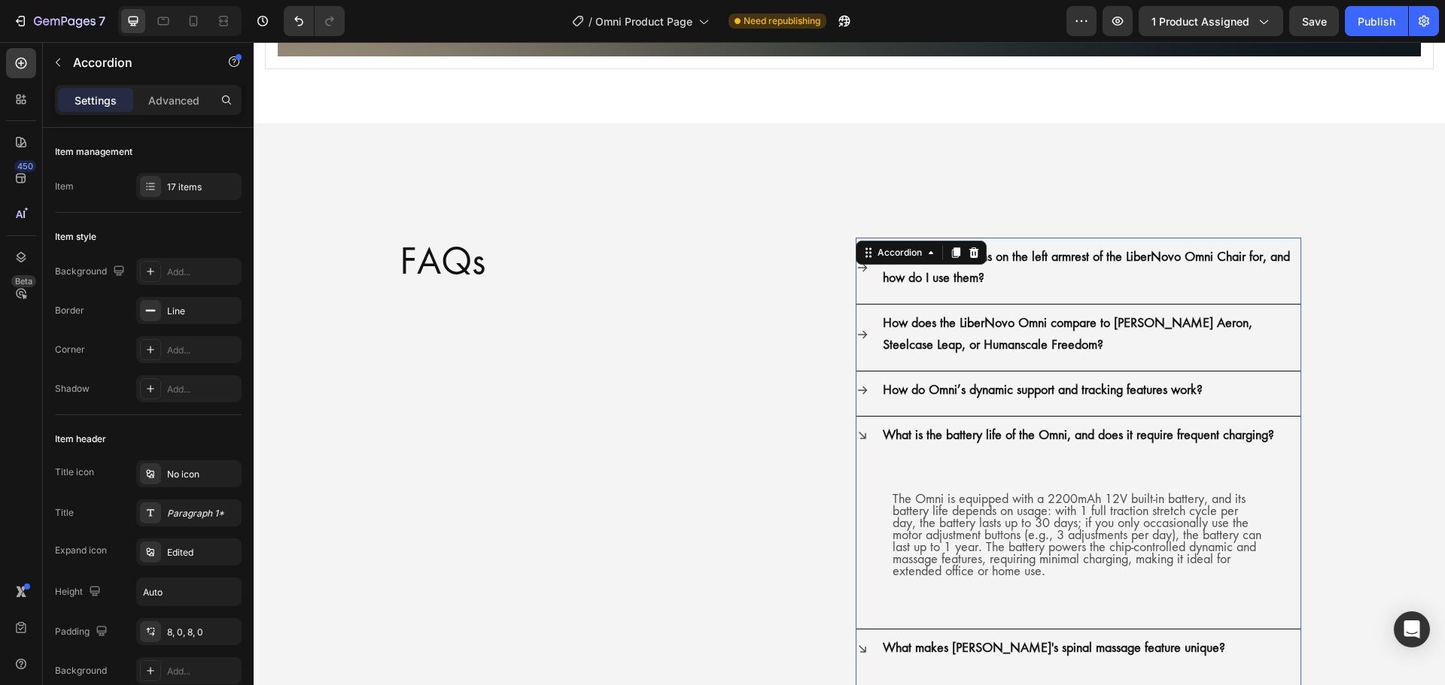
click at [861, 430] on icon at bounding box center [862, 436] width 12 height 12
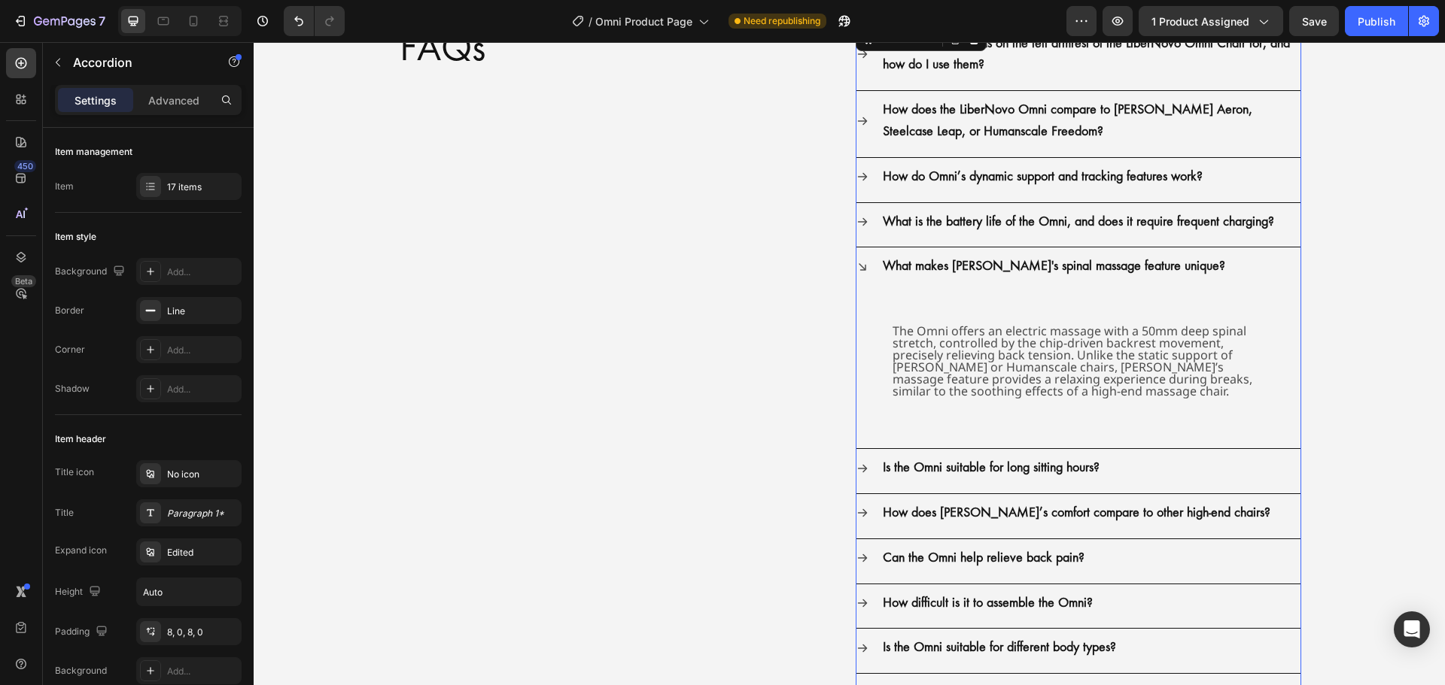
scroll to position [3084, 0]
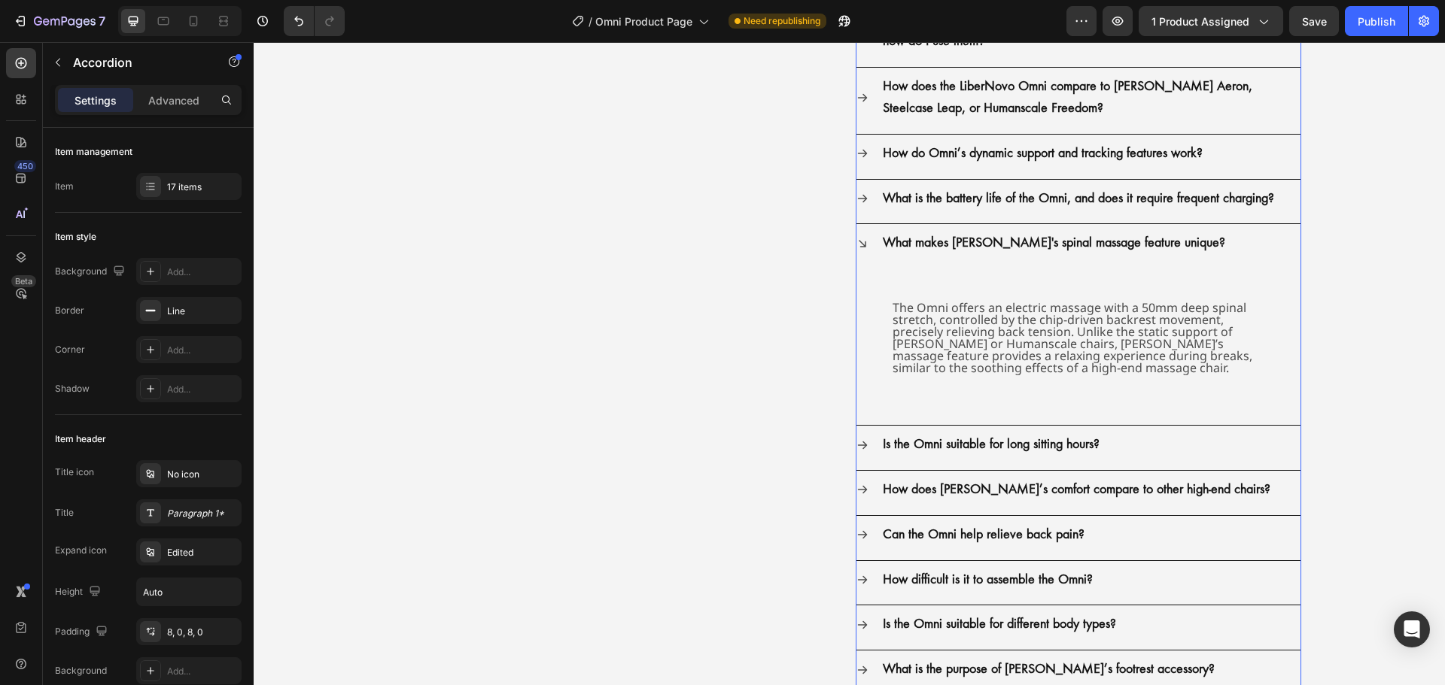
click at [863, 198] on div "What is the battery life of the Omni, and does it require frequent charging?" at bounding box center [1078, 199] width 444 height 38
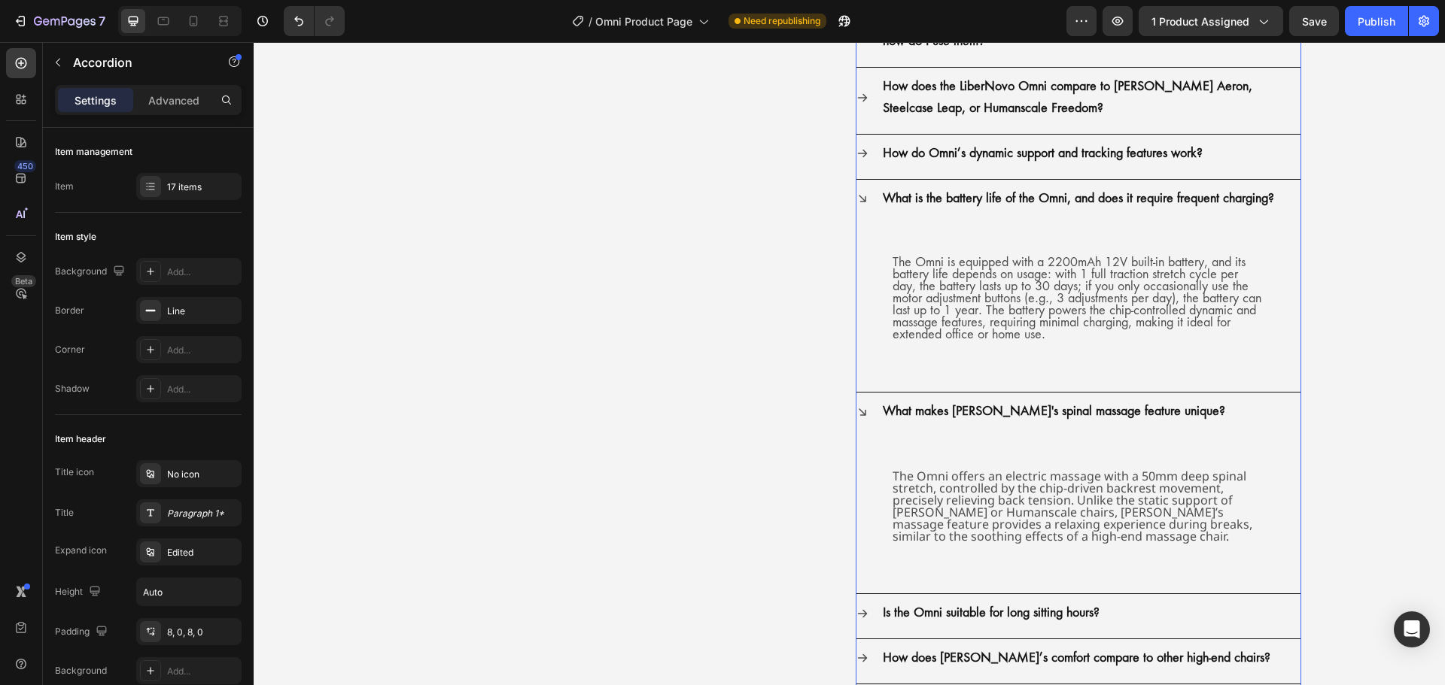
click at [863, 199] on div "What is the battery life of the Omni, and does it require frequent charging?" at bounding box center [1078, 199] width 444 height 38
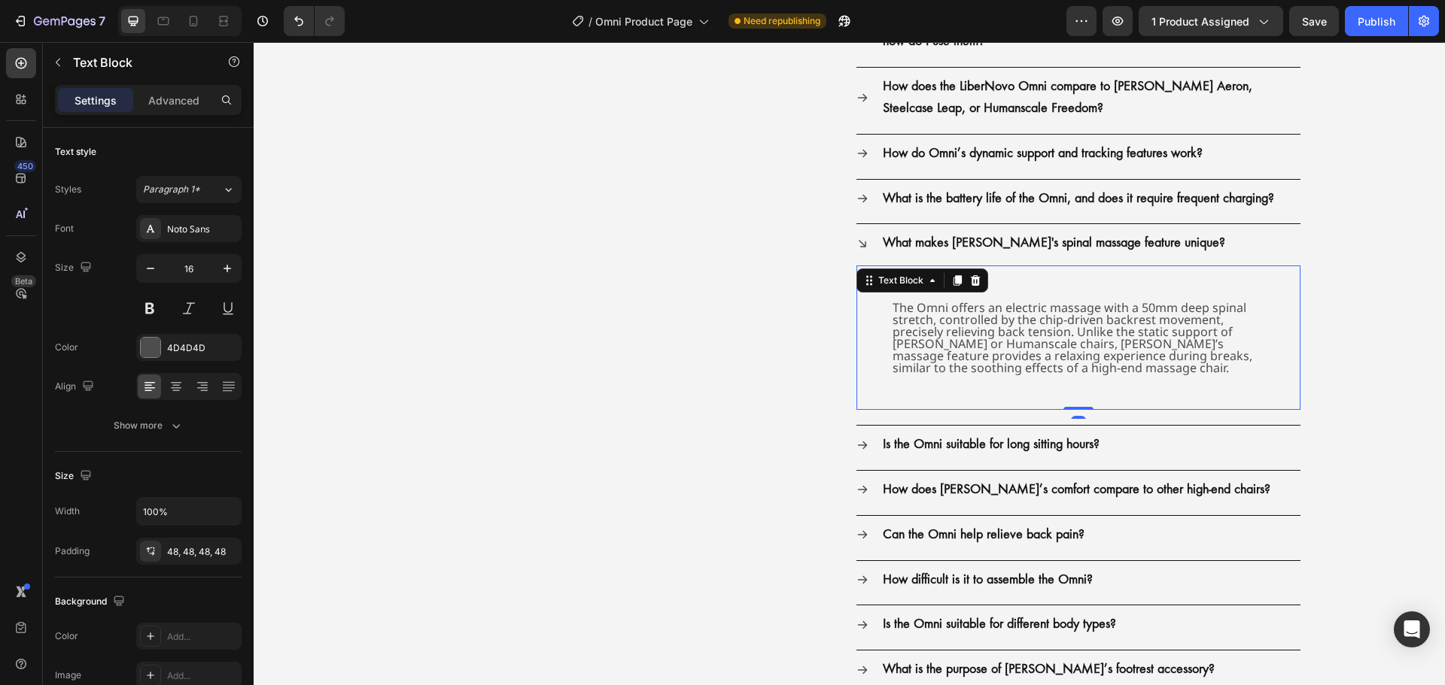
click at [879, 317] on div "The Omni offers an electric massage with a 50mm deep spinal stretch, controlled…" at bounding box center [1078, 338] width 444 height 144
click at [229, 234] on div "Noto Sans" at bounding box center [202, 230] width 71 height 14
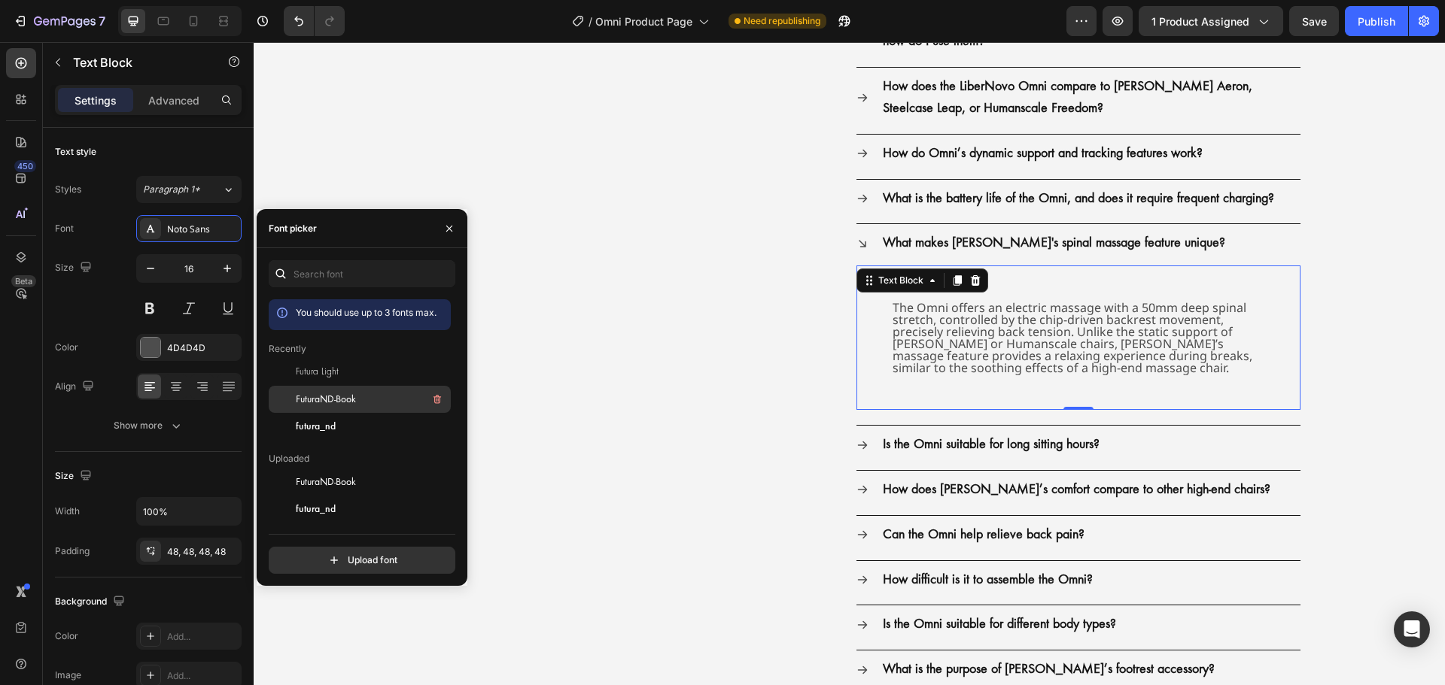
click at [307, 394] on span "FuturaND-Book" at bounding box center [326, 400] width 60 height 14
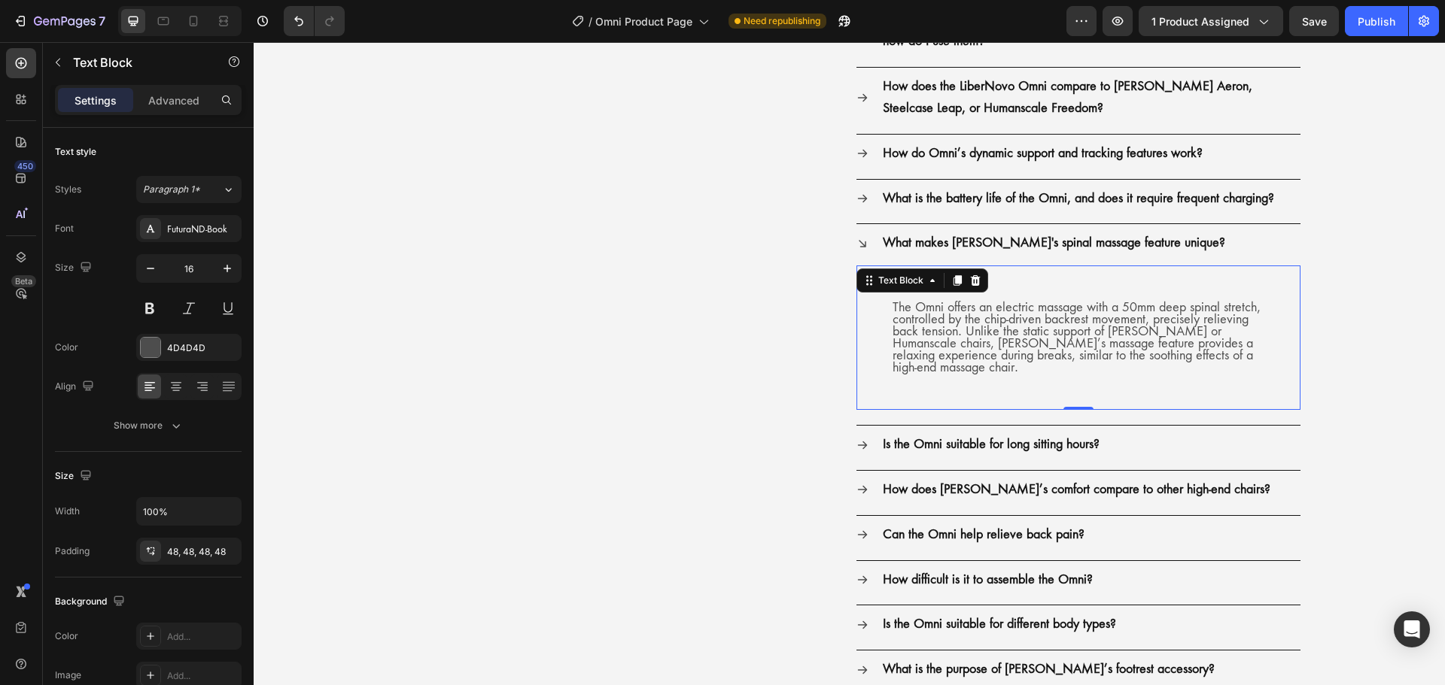
click at [870, 302] on div "The Omni offers an electric massage with a 50mm deep spinal stretch, controlled…" at bounding box center [1078, 338] width 444 height 144
click at [856, 281] on div "The Omni offers an electric massage with a 50mm deep spinal stretch, controlled…" at bounding box center [1078, 338] width 444 height 144
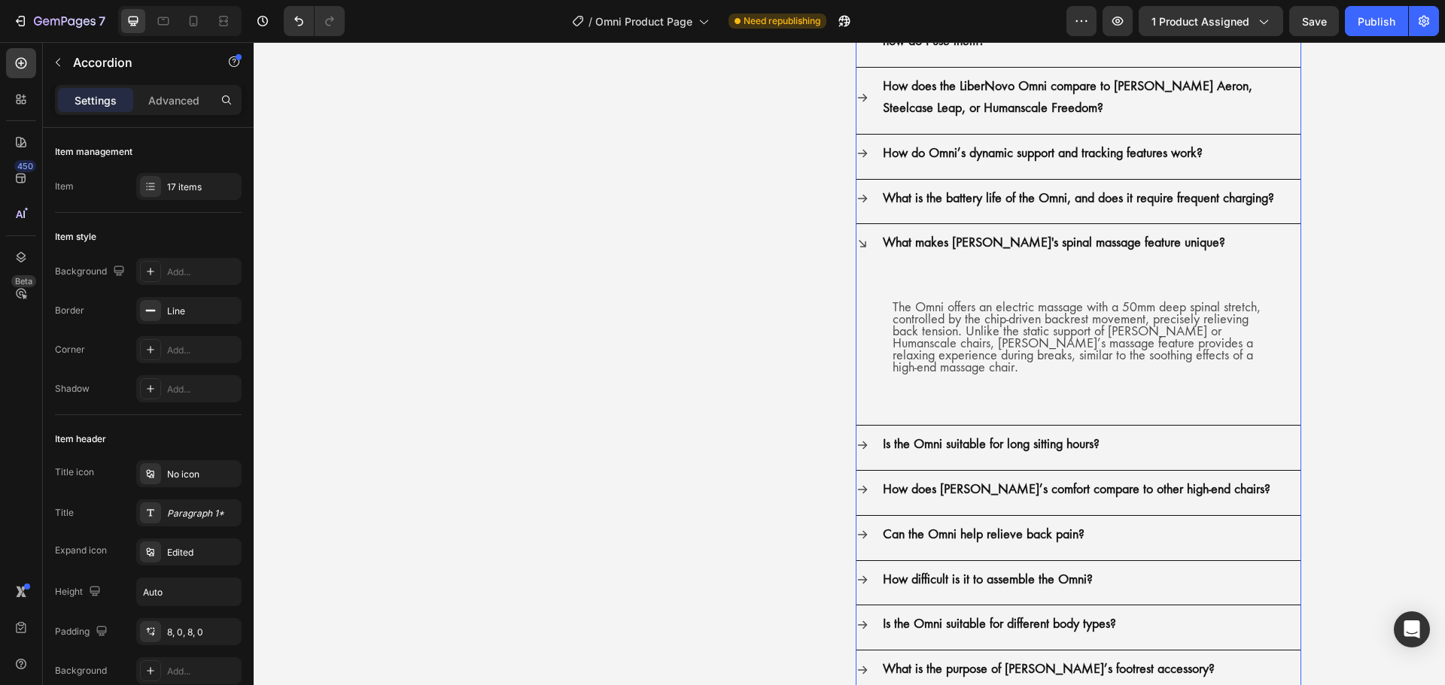
click at [861, 248] on icon at bounding box center [862, 244] width 12 height 12
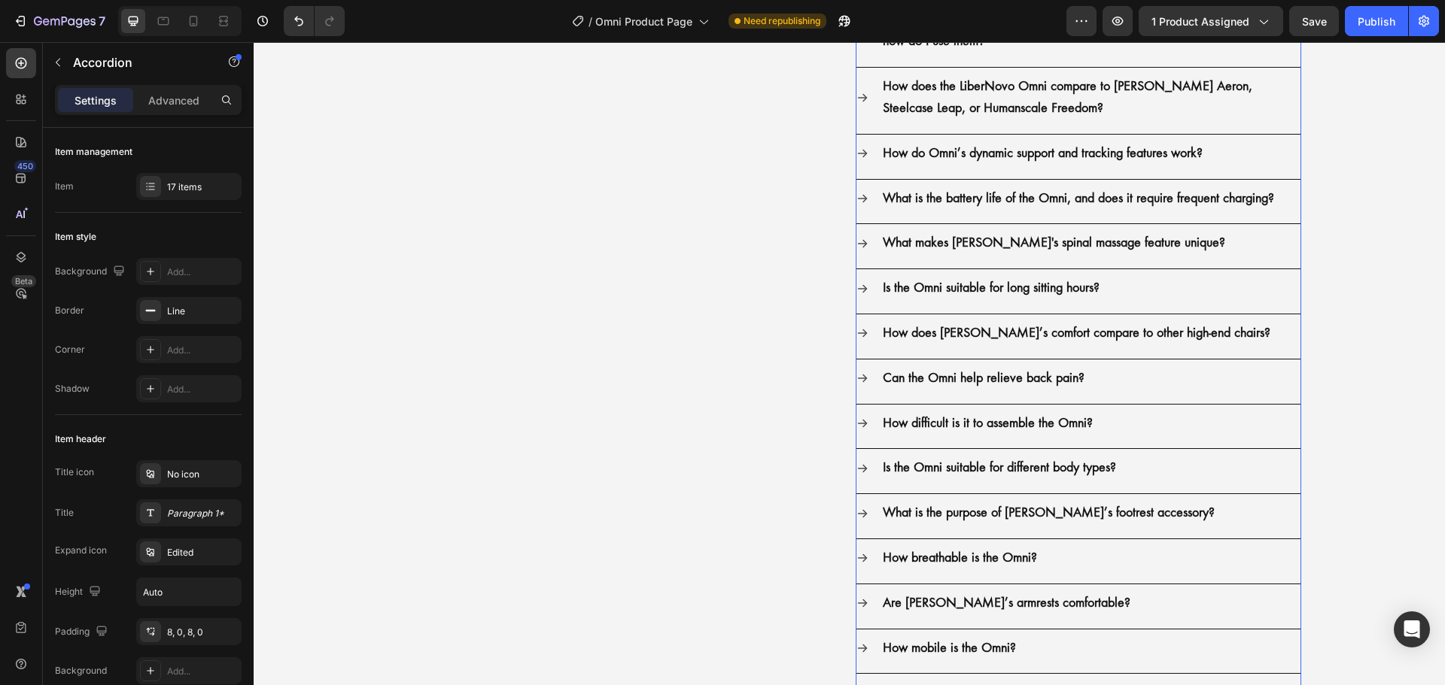
click at [856, 284] on icon at bounding box center [862, 289] width 12 height 12
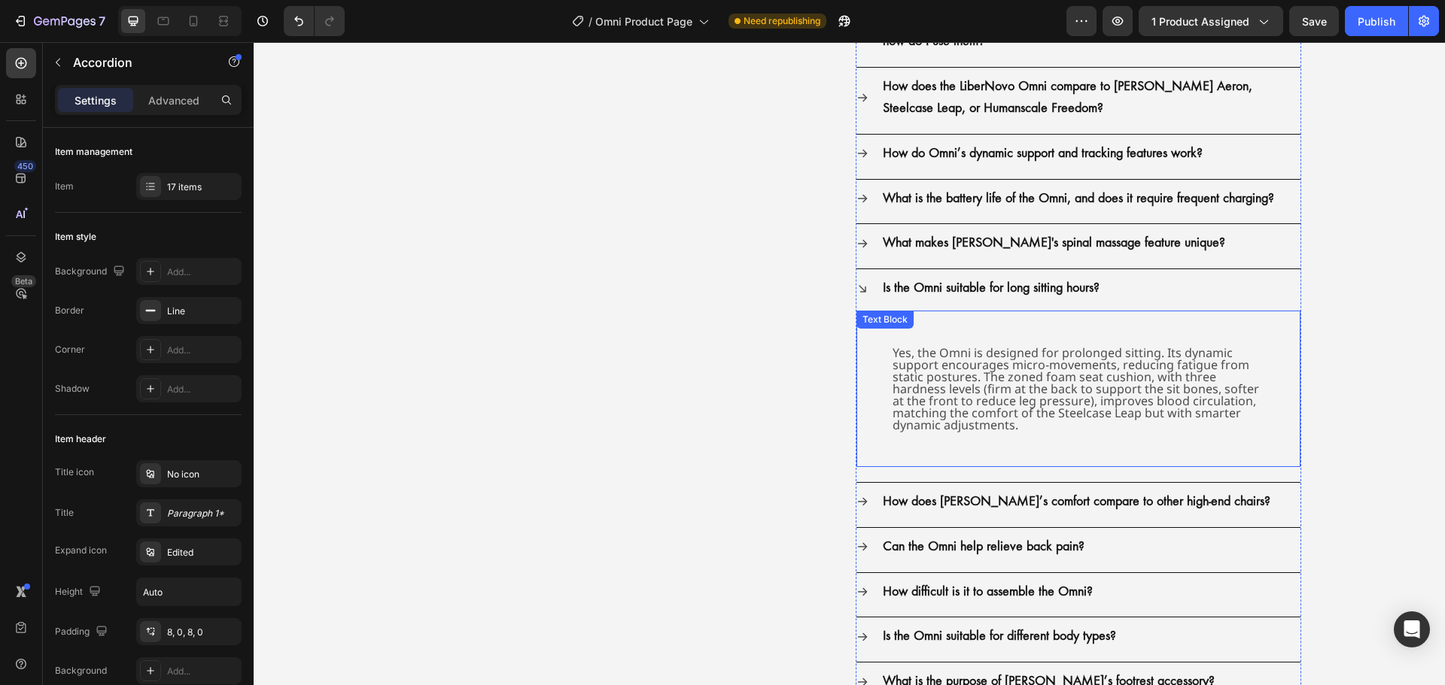
click at [886, 327] on div "Text Block" at bounding box center [884, 320] width 57 height 18
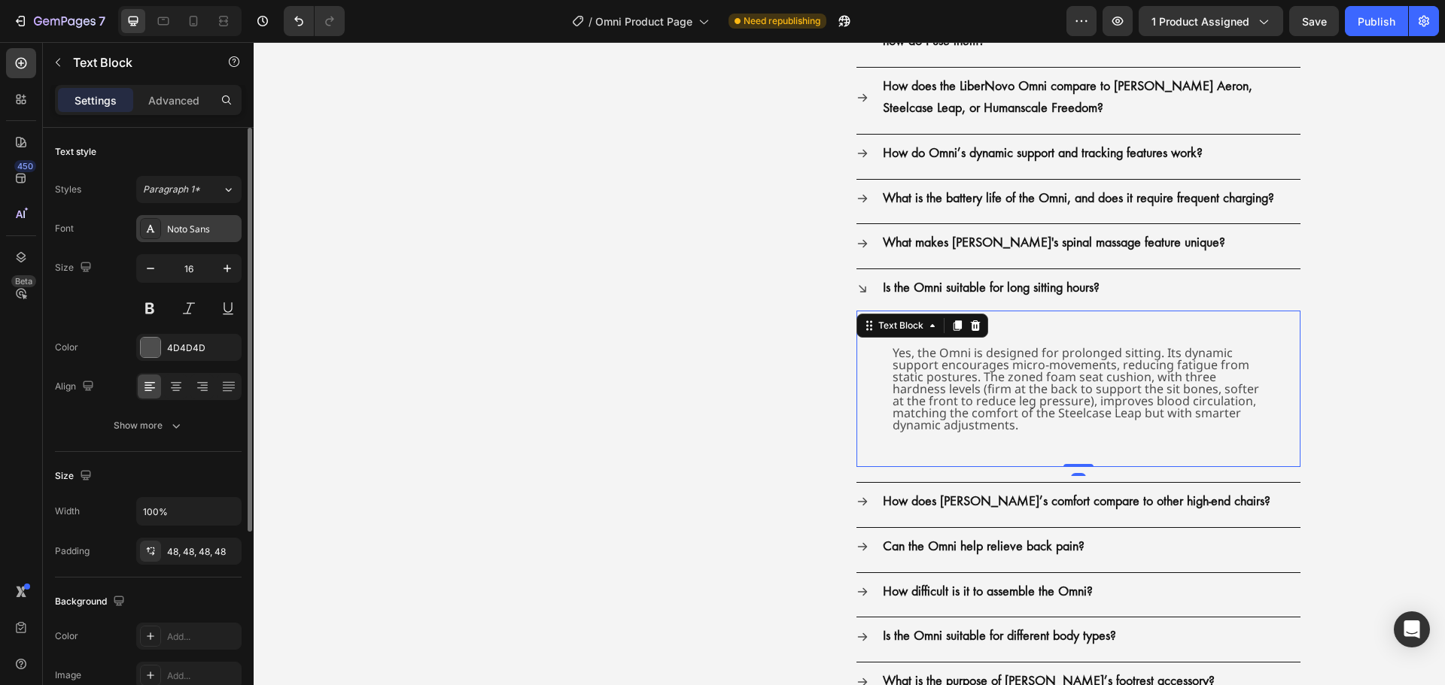
click at [205, 230] on div "Noto Sans" at bounding box center [202, 230] width 71 height 14
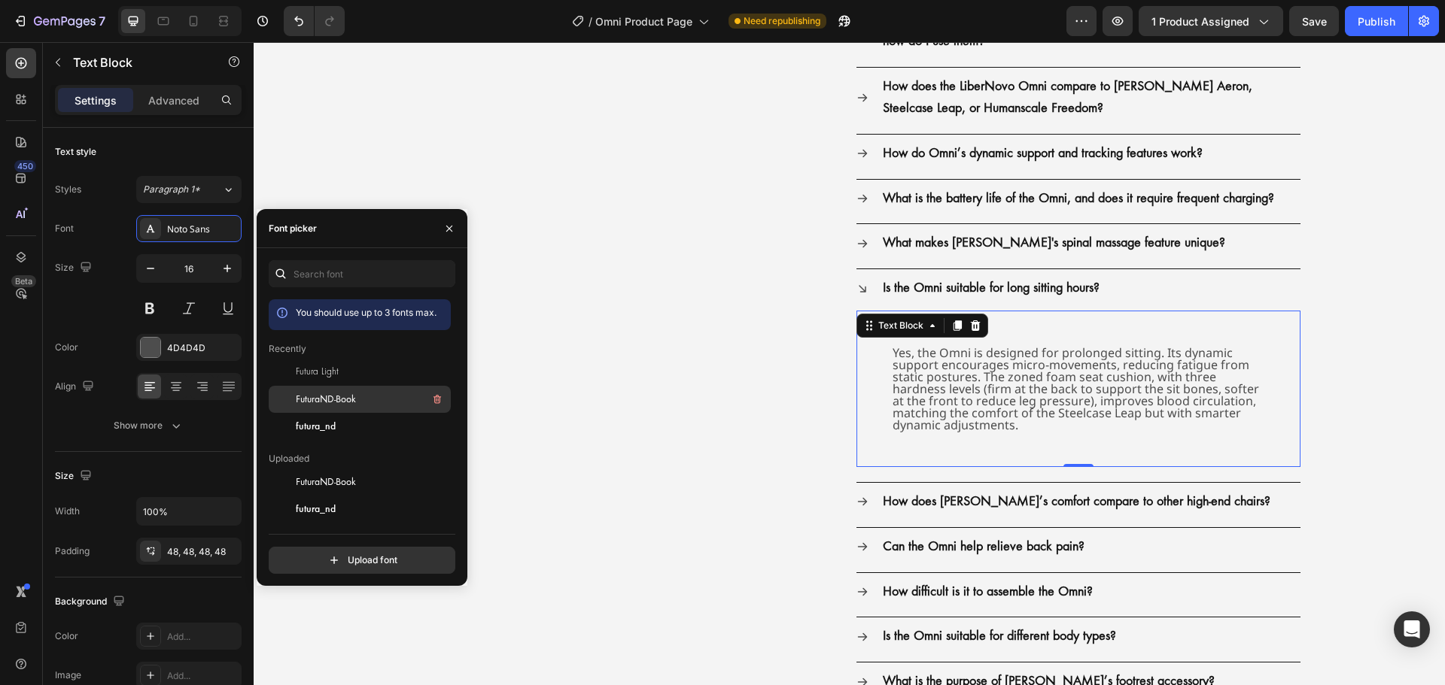
click at [298, 393] on span "FuturaND-Book" at bounding box center [326, 400] width 60 height 14
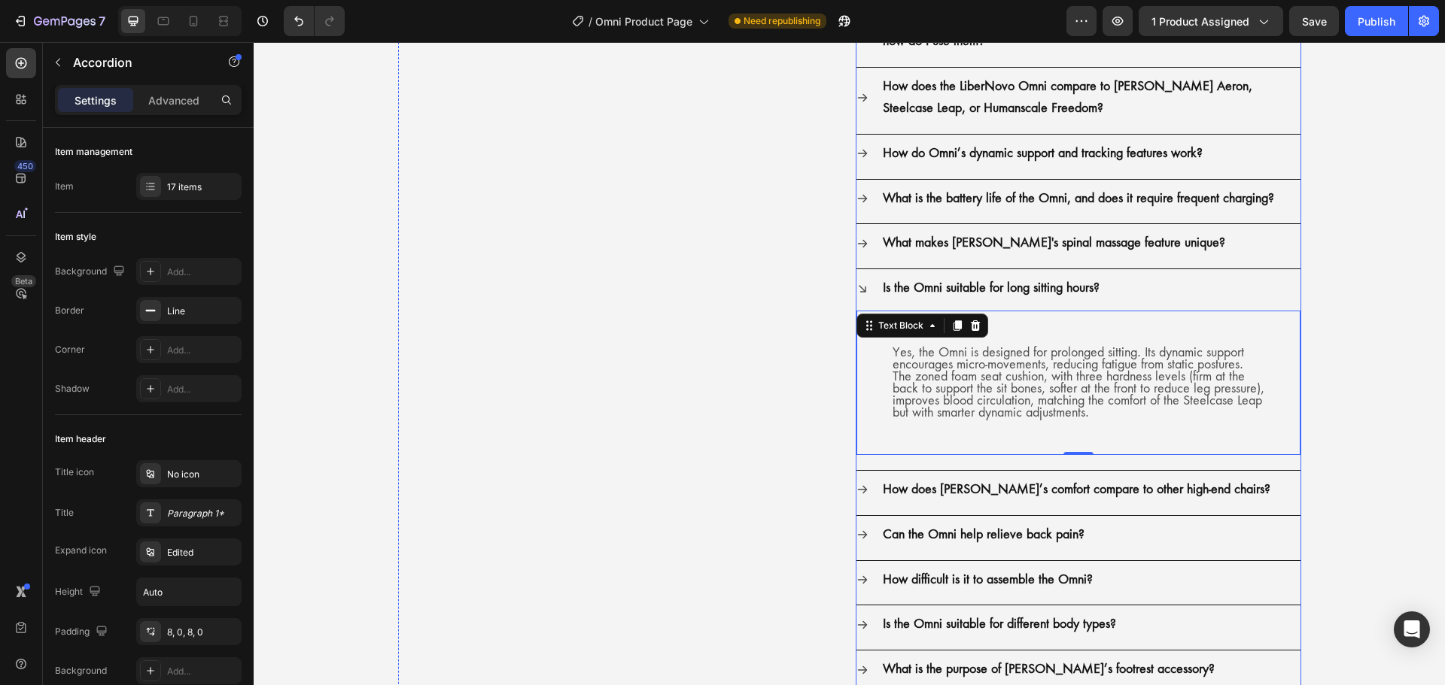
click at [862, 490] on div "How does [PERSON_NAME]’s comfort compare to other high-end chairs?" at bounding box center [1078, 490] width 444 height 38
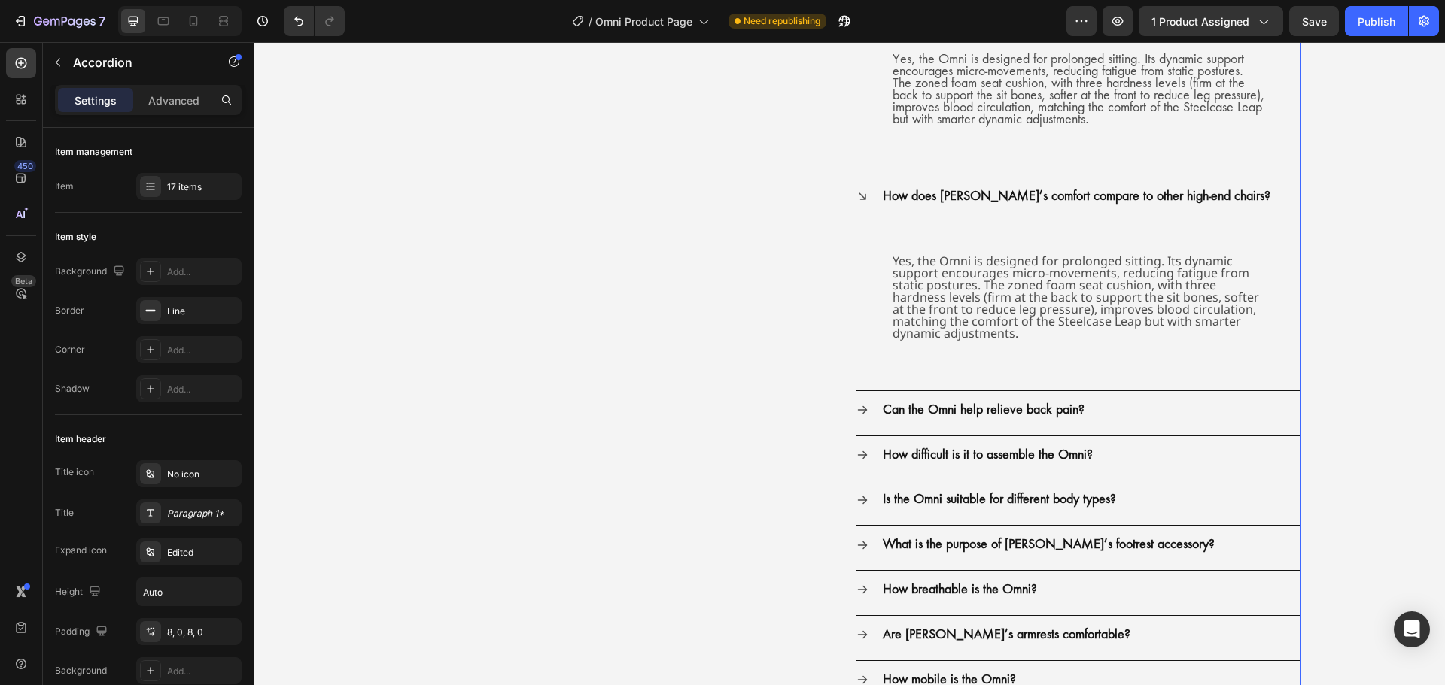
scroll to position [3385, 0]
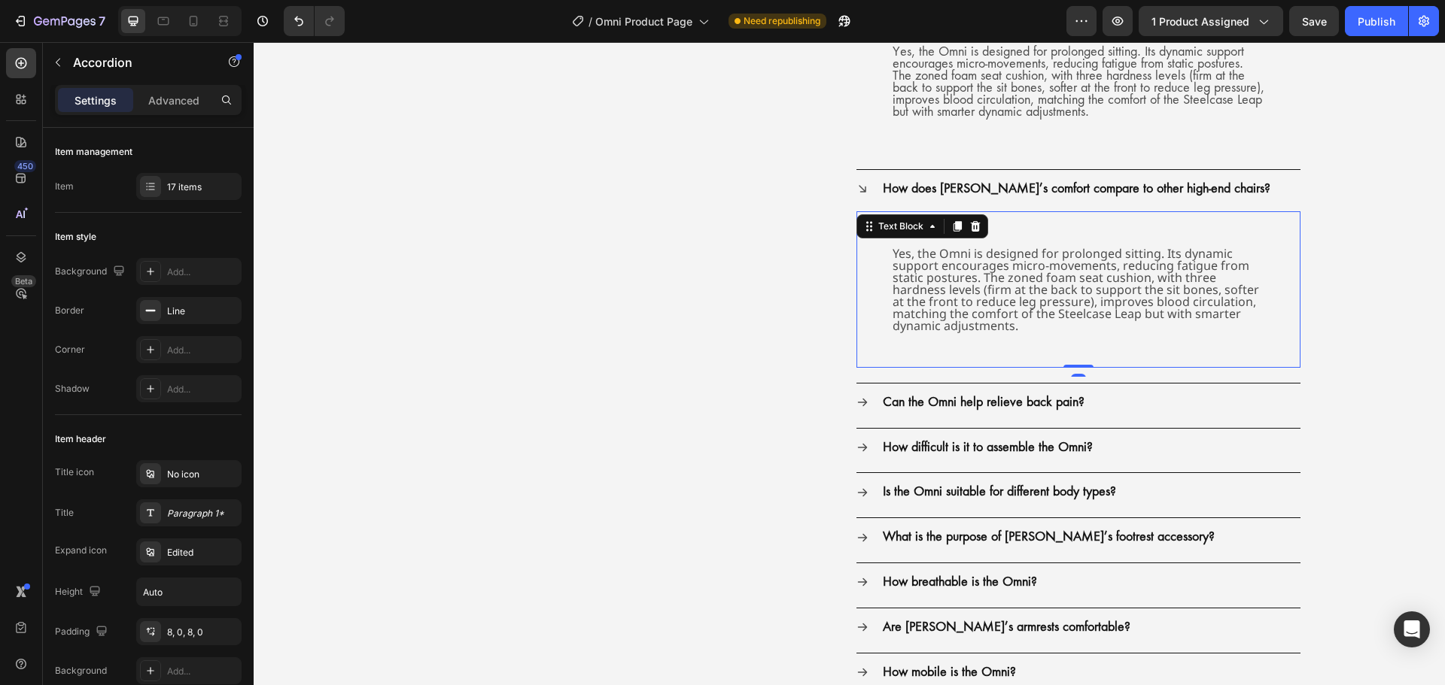
click at [919, 302] on p "Yes, the Omni is designed for prolonged sitting. Its dynamic support encourages…" at bounding box center [1078, 290] width 372 height 84
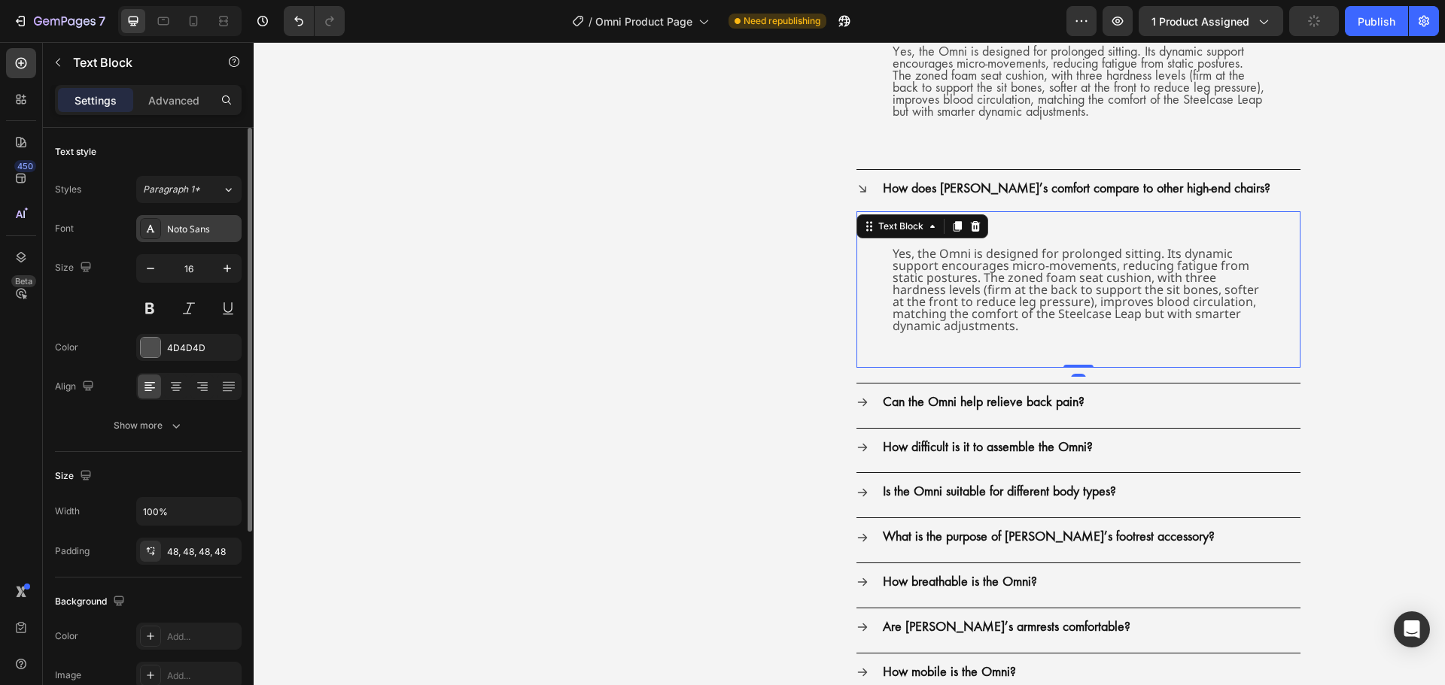
click at [224, 236] on div "Noto Sans" at bounding box center [188, 228] width 105 height 27
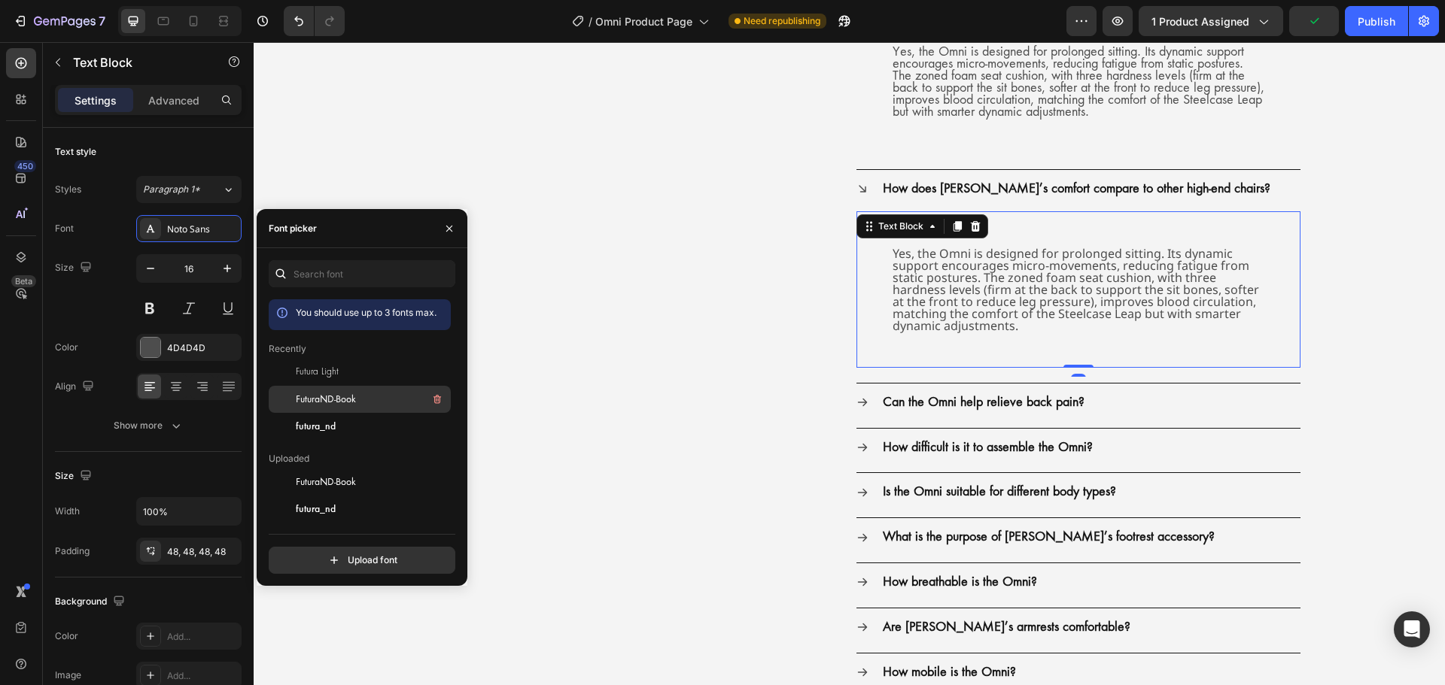
click at [314, 395] on span "FuturaND-Book" at bounding box center [326, 400] width 60 height 14
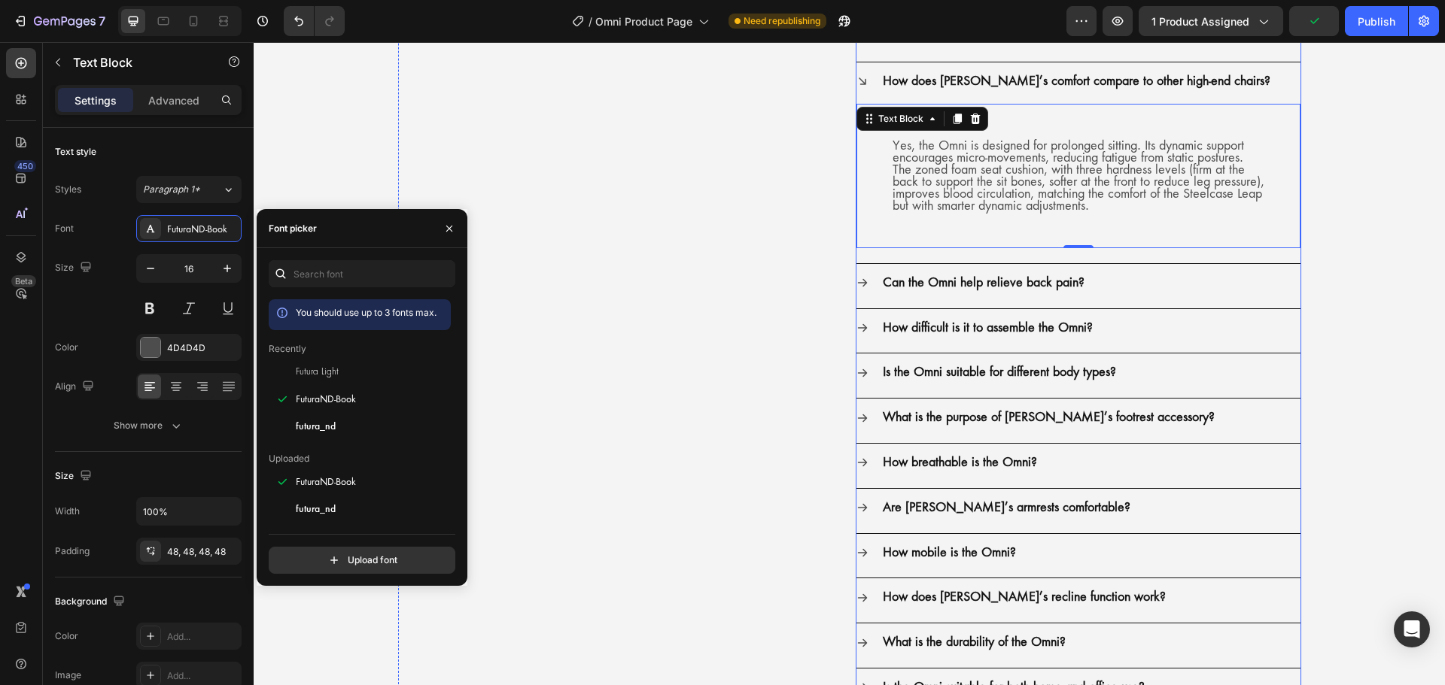
scroll to position [3535, 0]
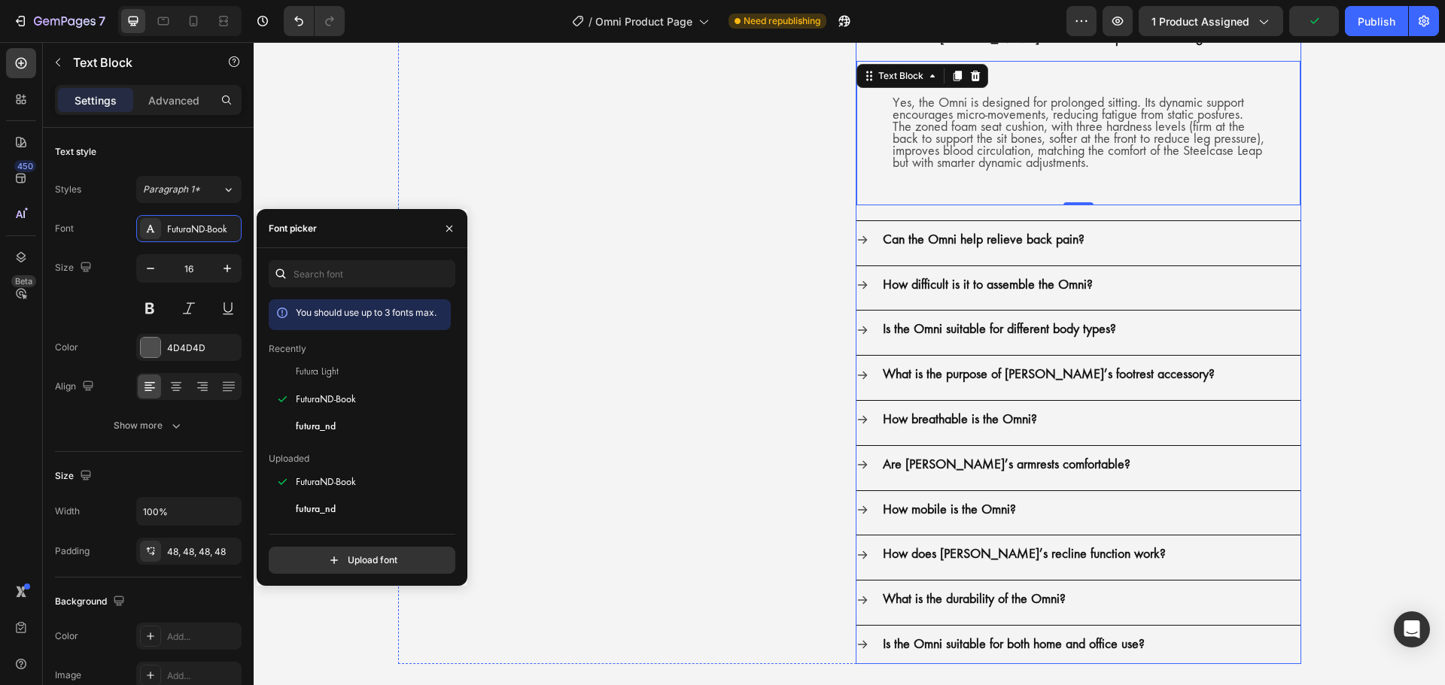
click at [864, 240] on div "Can the Omni help relieve back pain?" at bounding box center [1078, 240] width 444 height 38
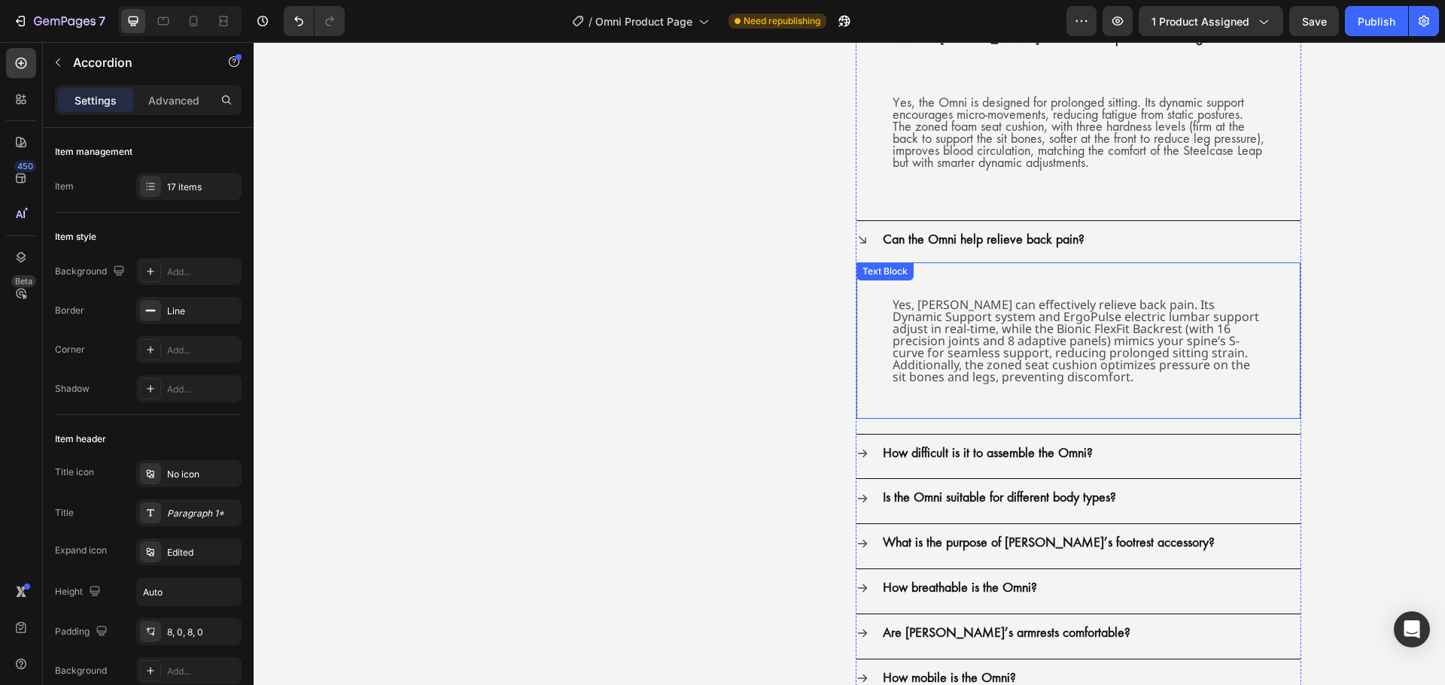
click at [871, 308] on div "Yes, Omni can effectively relieve back pain. Its Dynamic Support system and Erg…" at bounding box center [1078, 341] width 444 height 156
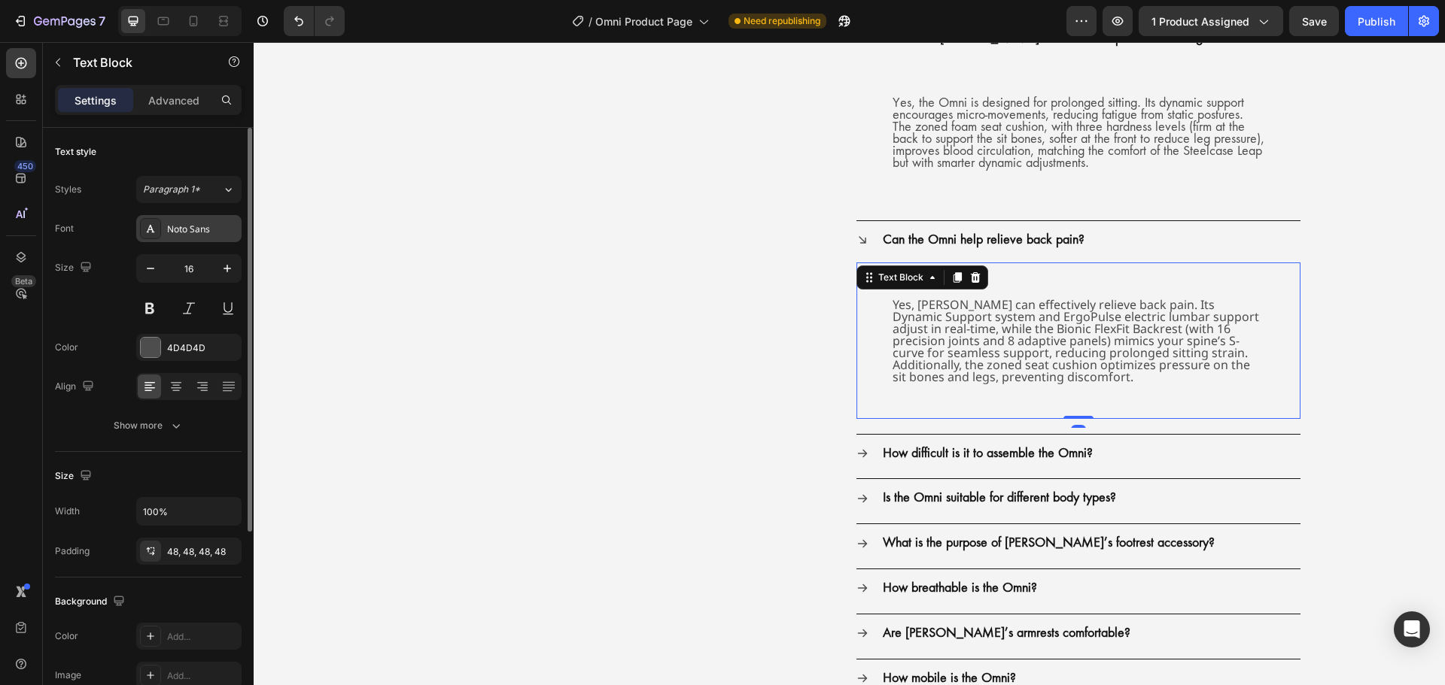
click at [232, 228] on div "Noto Sans" at bounding box center [202, 230] width 71 height 14
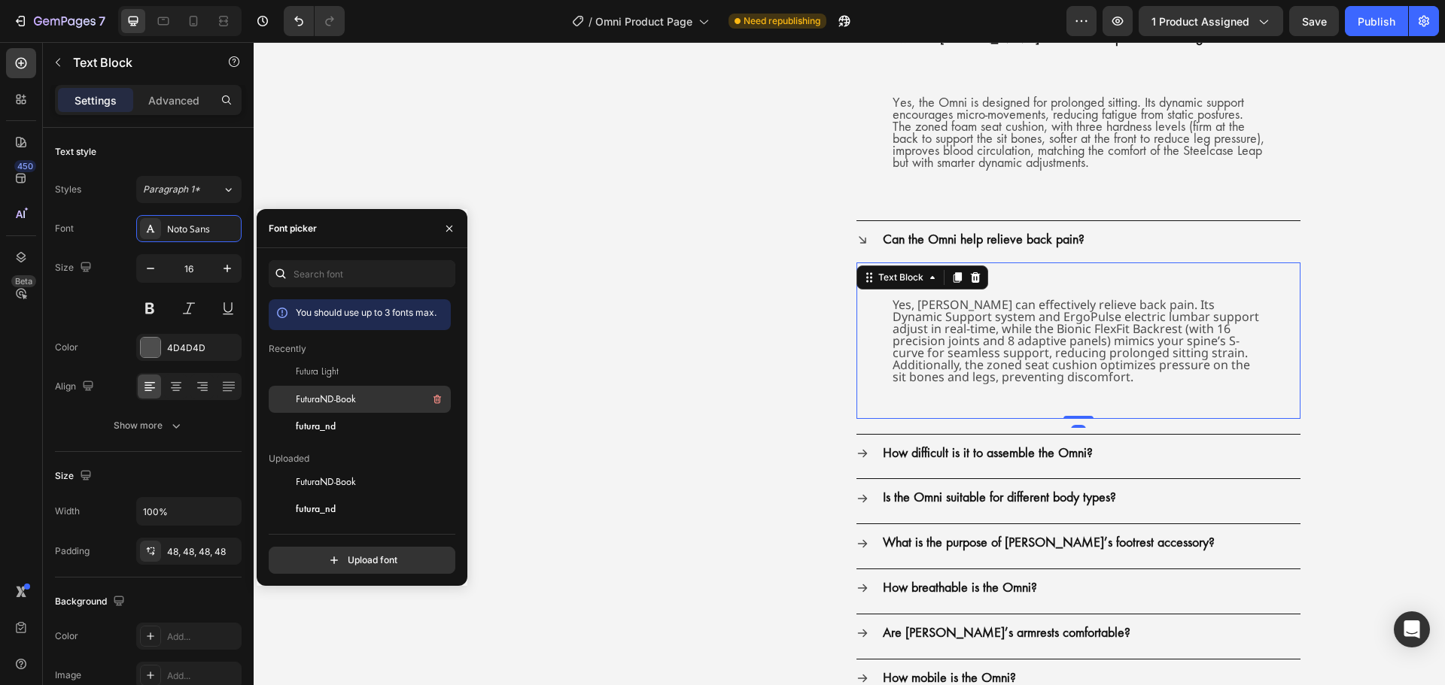
click at [314, 396] on span "FuturaND-Book" at bounding box center [326, 400] width 60 height 14
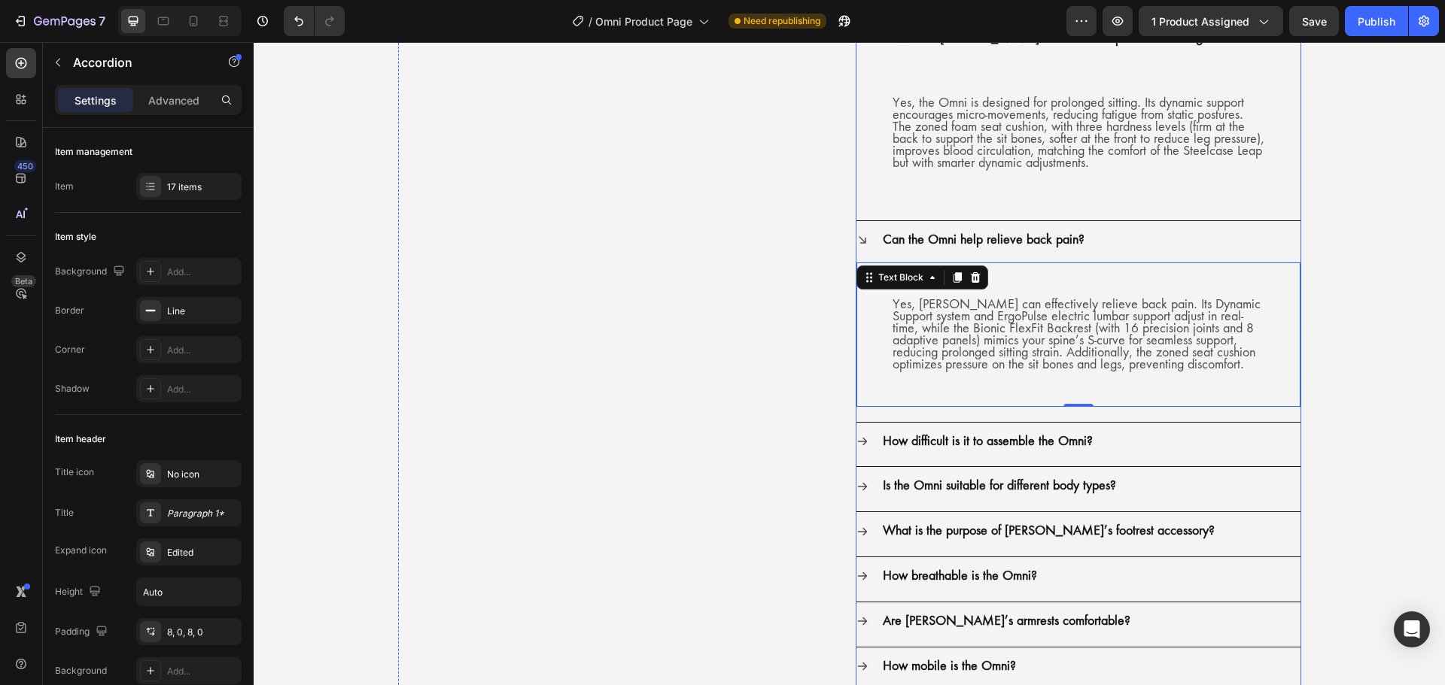
click at [859, 444] on icon at bounding box center [862, 442] width 12 height 12
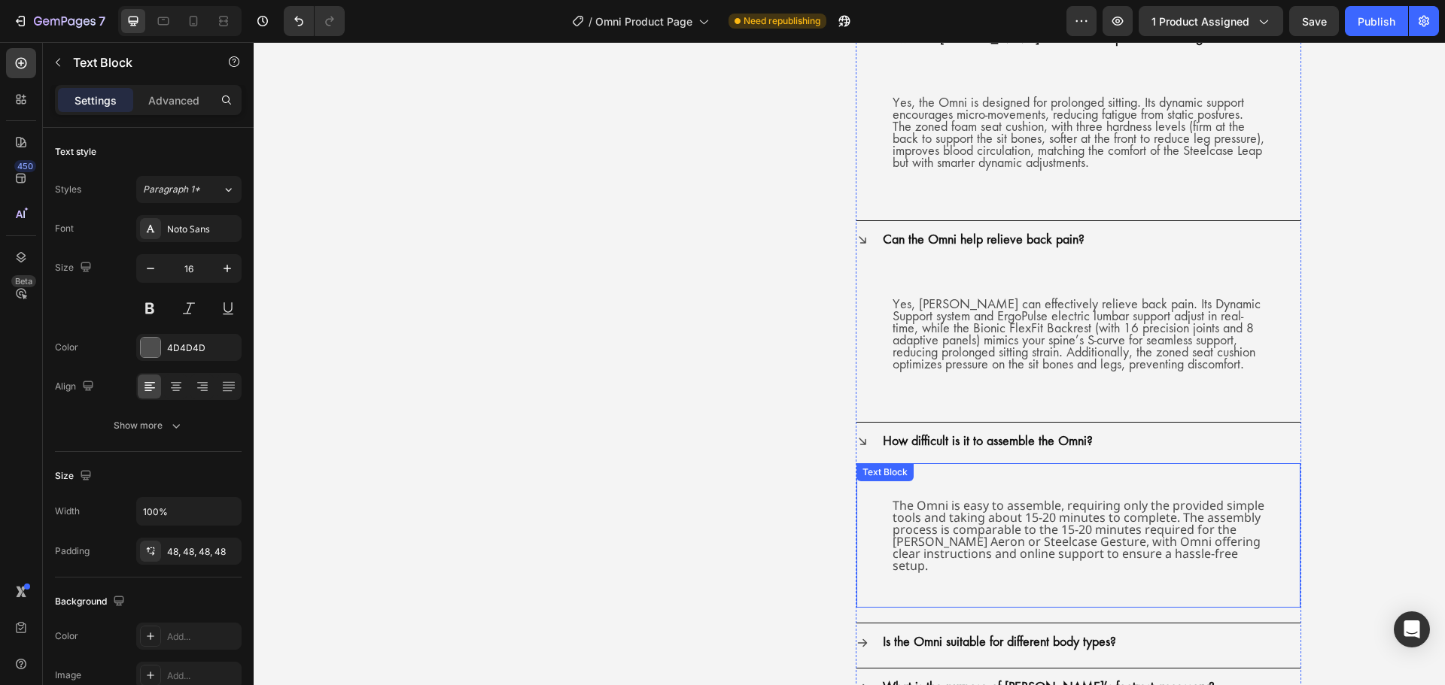
click at [870, 497] on div "The Omni is easy to assemble, requiring only the provided simple tools and taki…" at bounding box center [1078, 535] width 444 height 144
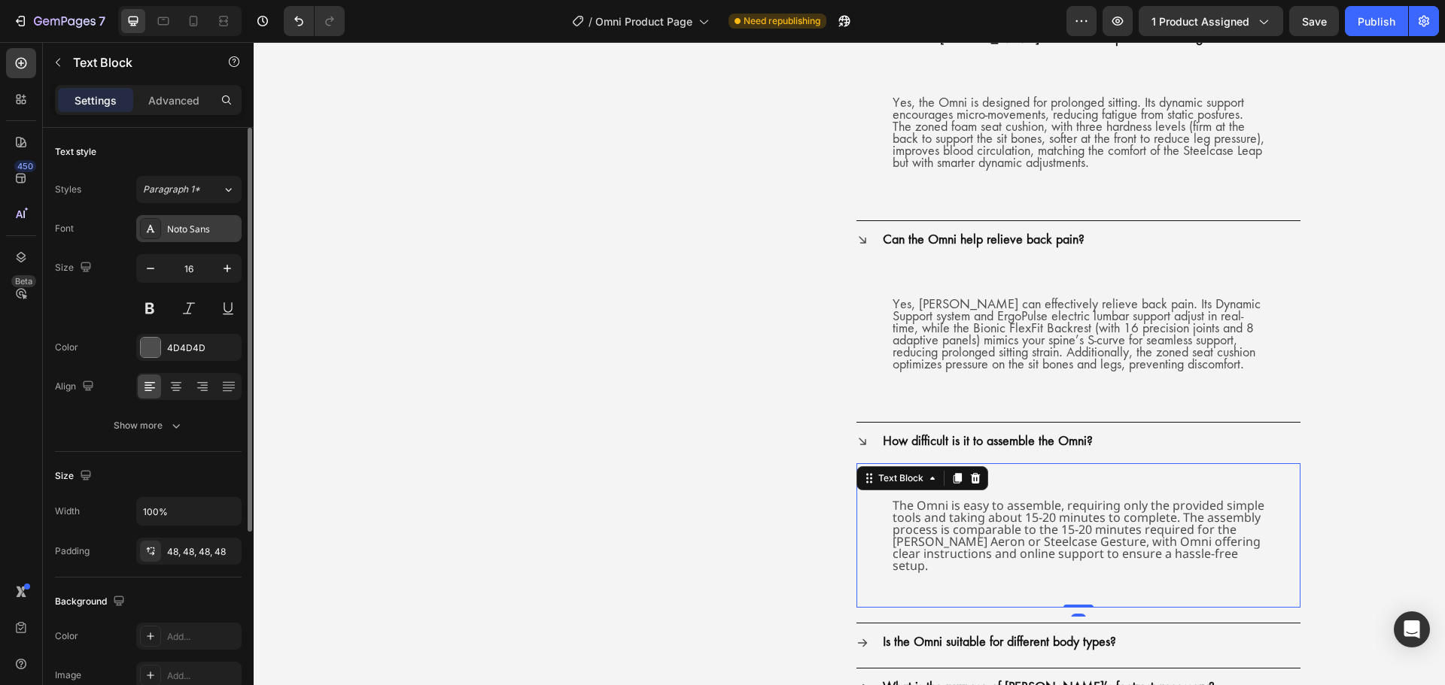
click at [224, 226] on div "Noto Sans" at bounding box center [202, 230] width 71 height 14
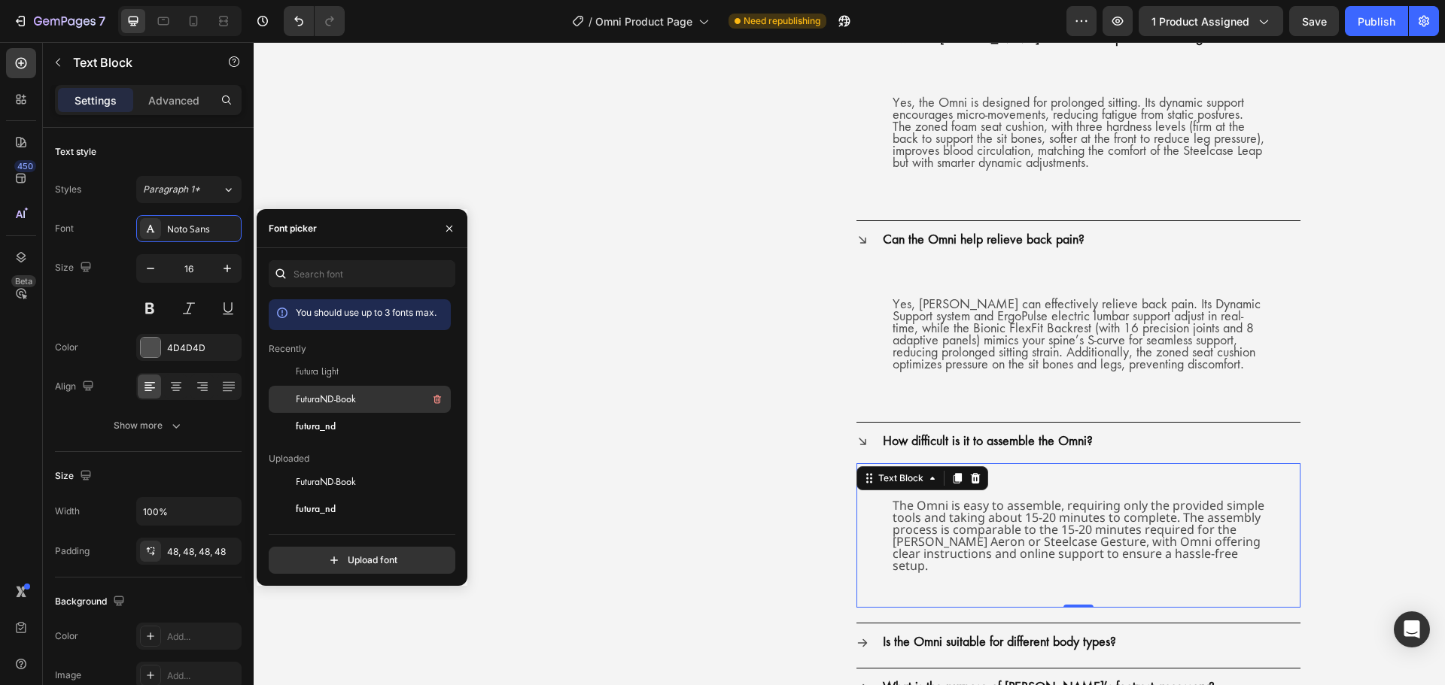
click at [298, 390] on div "FuturaND-Book" at bounding box center [360, 399] width 182 height 27
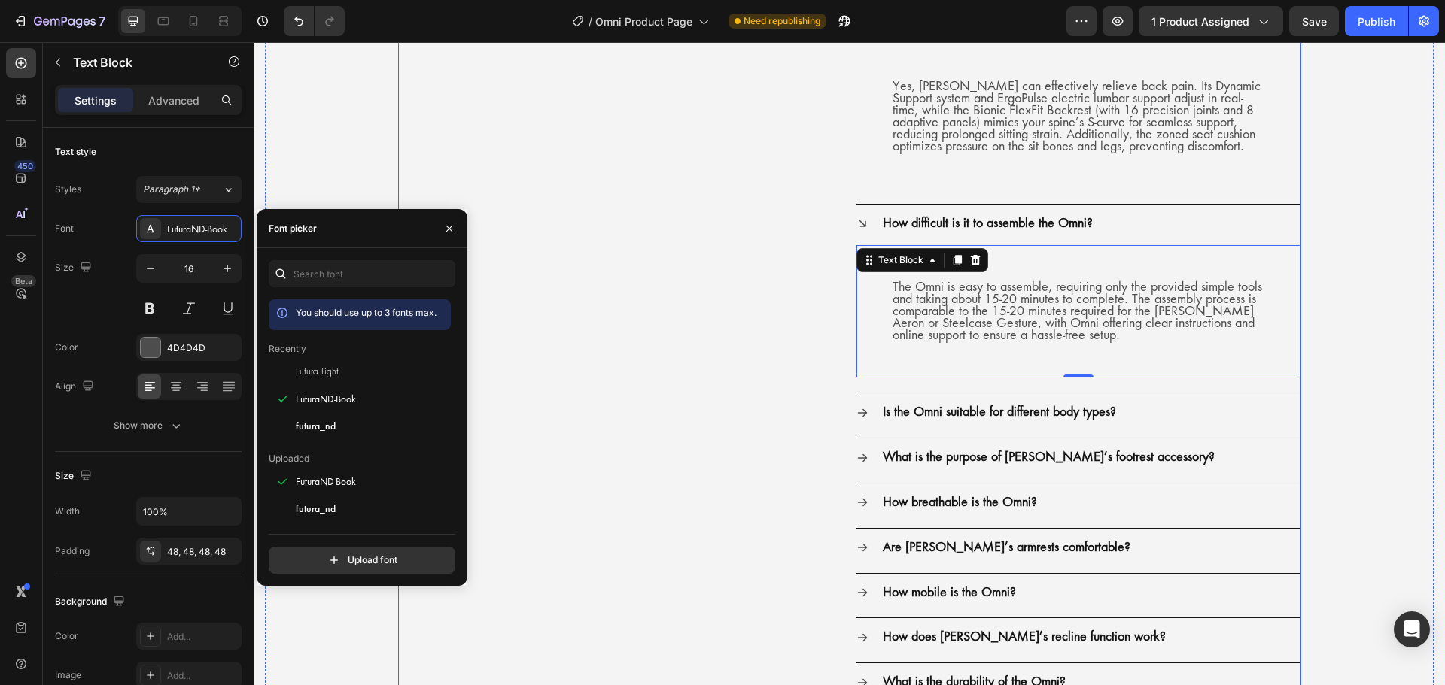
scroll to position [3836, 0]
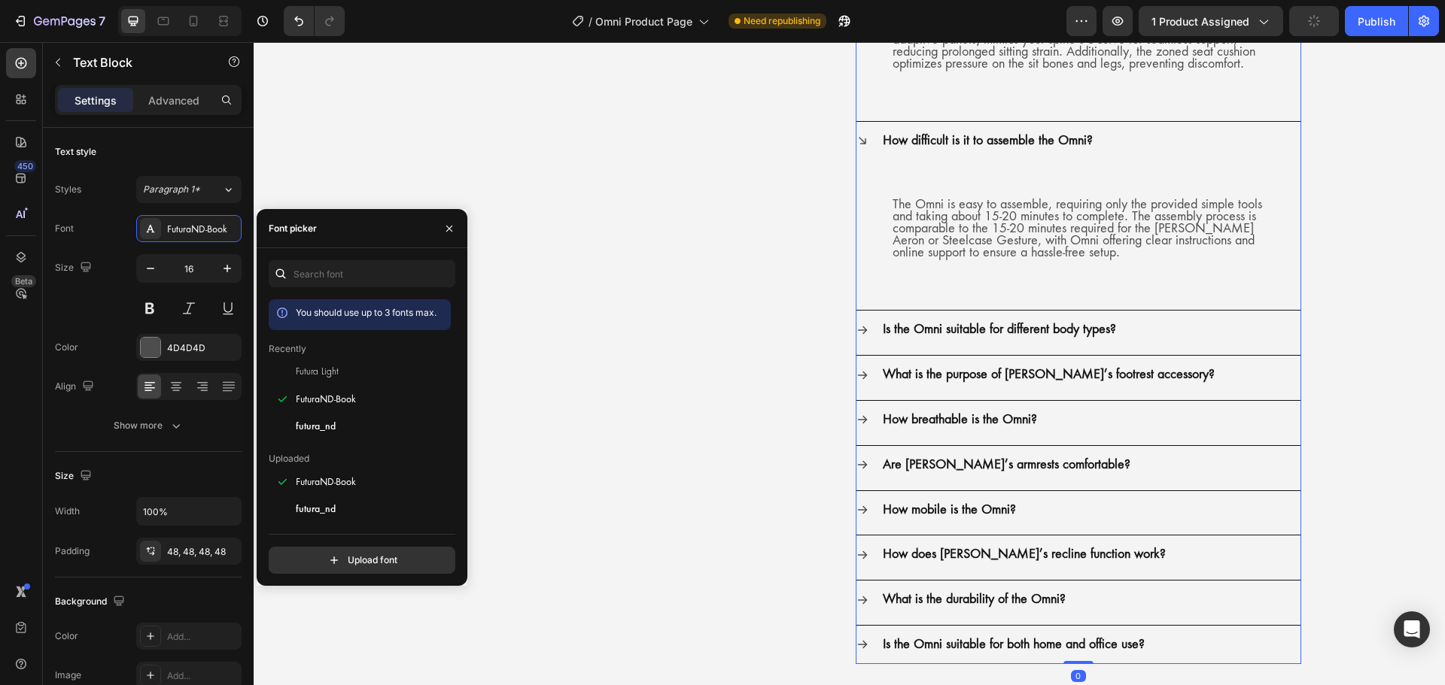
click at [859, 331] on icon at bounding box center [862, 330] width 10 height 8
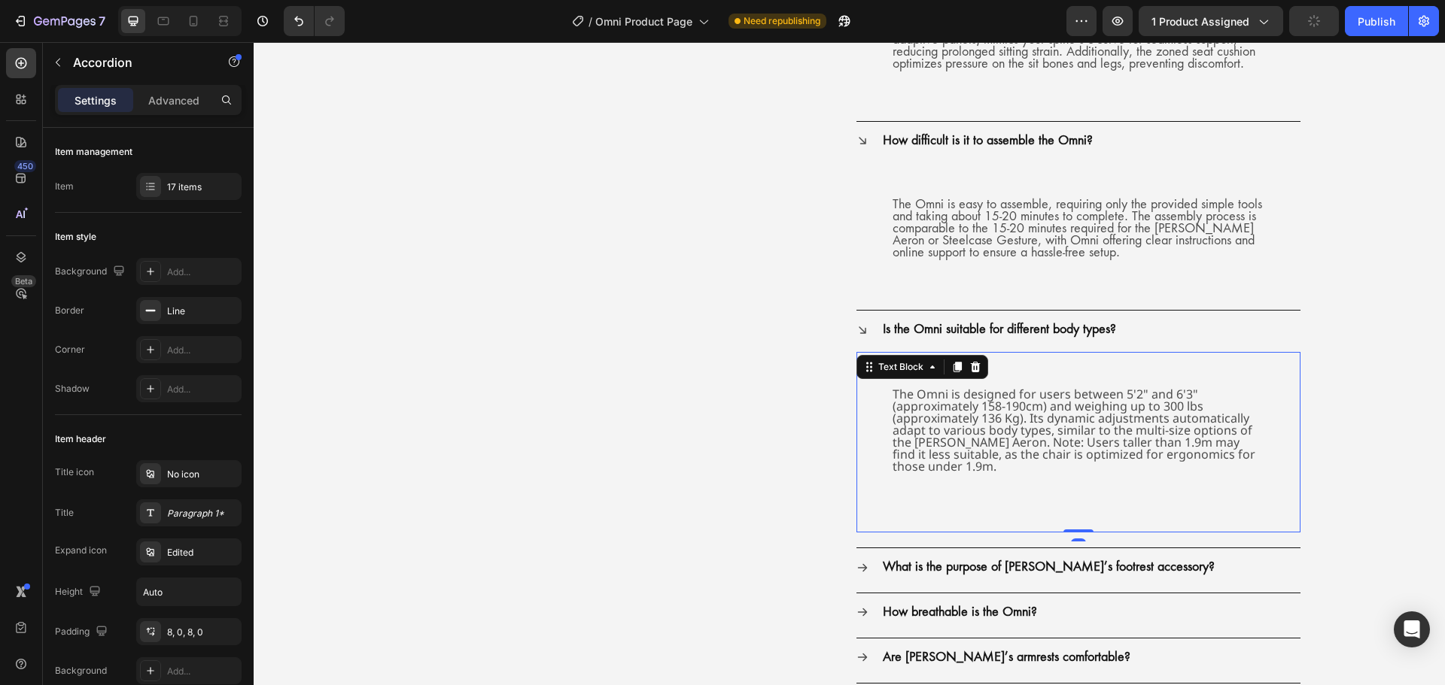
click at [864, 406] on div "The Omni is designed for users between 5'2" and 6'3" (approximately 158-190cm) …" at bounding box center [1078, 442] width 444 height 181
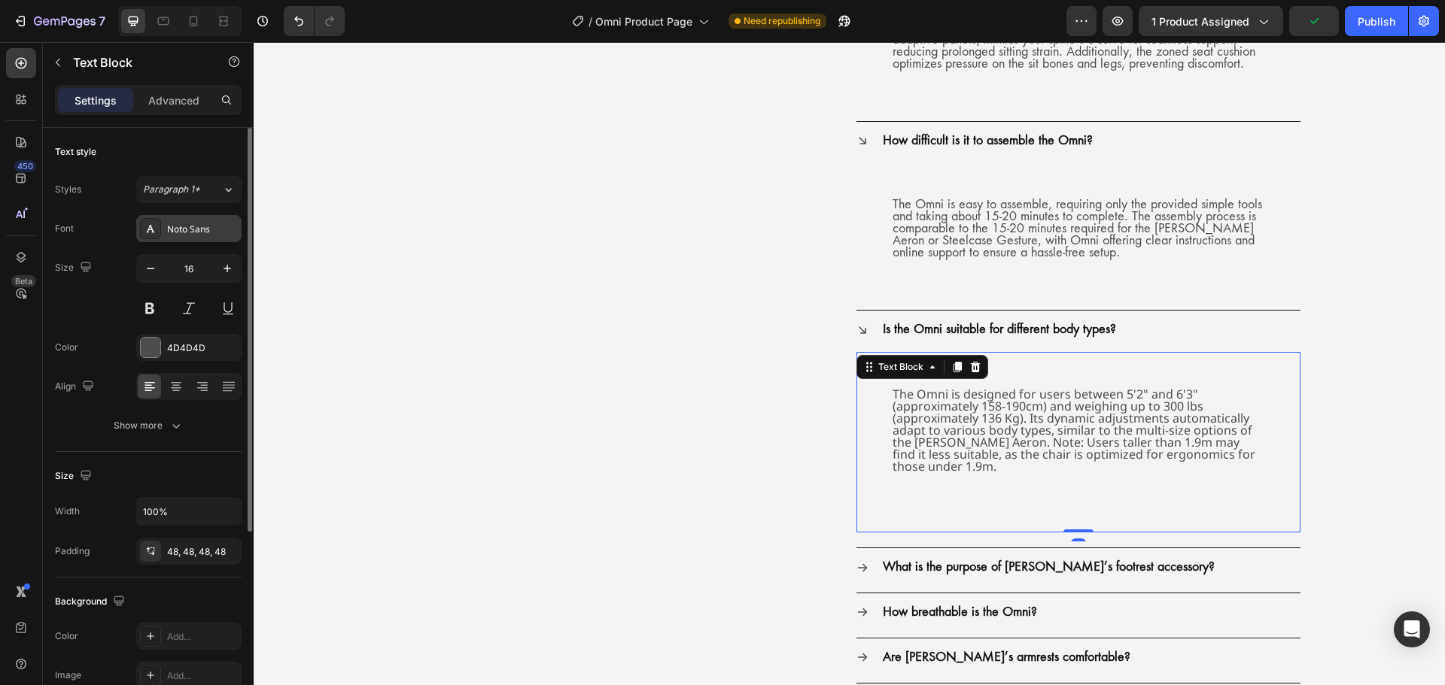
click at [211, 232] on div "Noto Sans" at bounding box center [202, 230] width 71 height 14
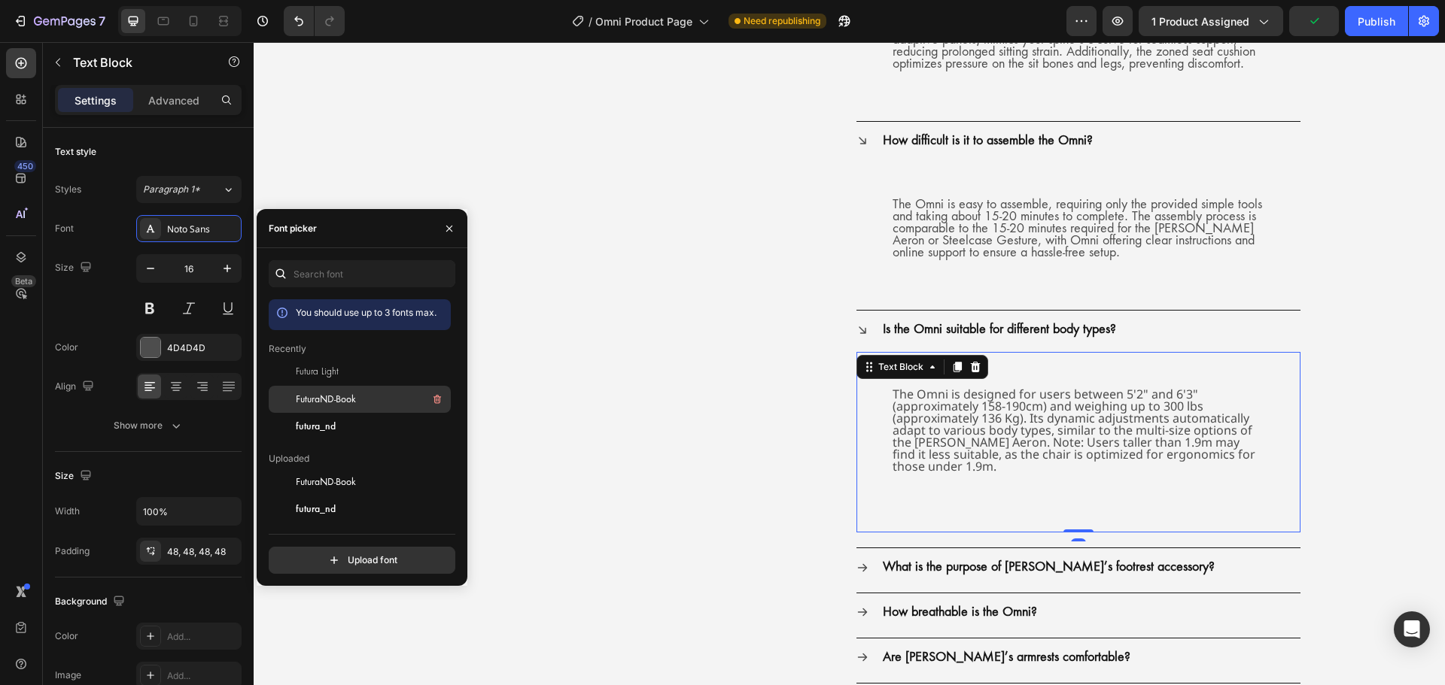
click at [330, 401] on span "FuturaND-Book" at bounding box center [326, 400] width 60 height 14
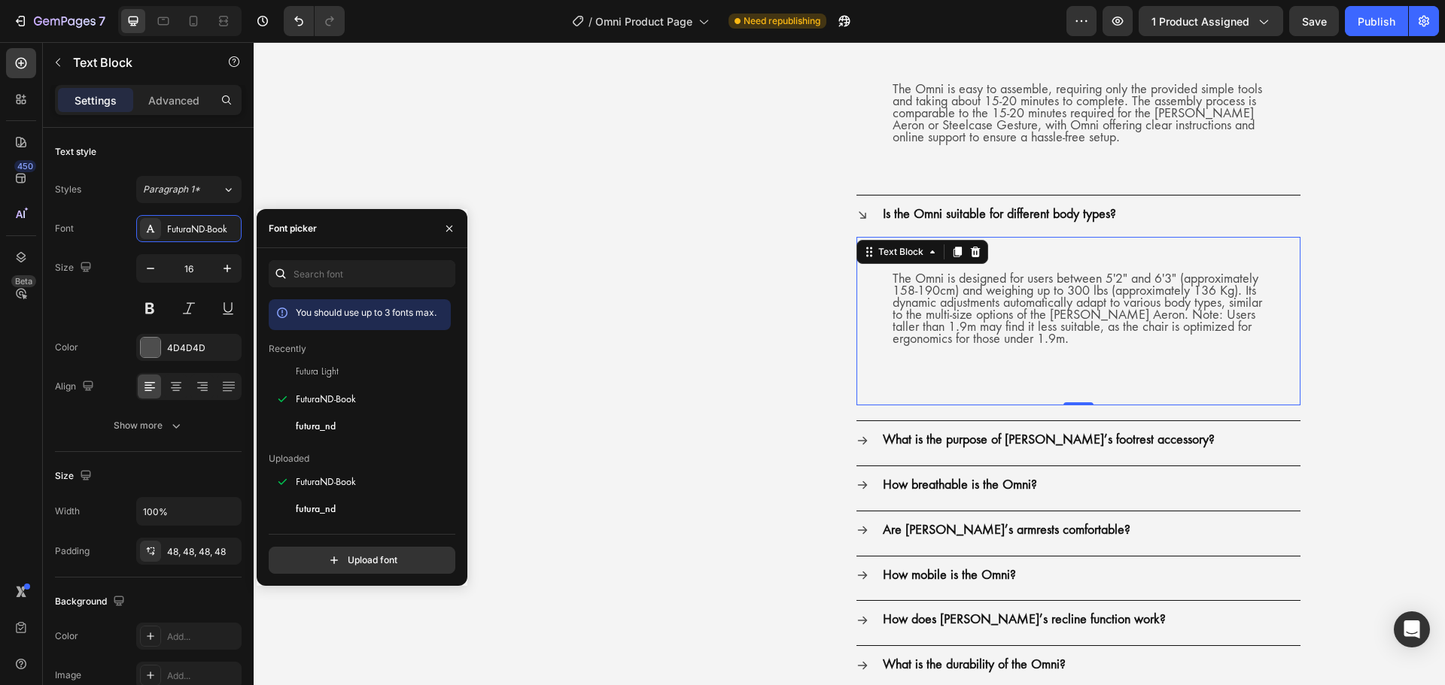
scroll to position [3987, 0]
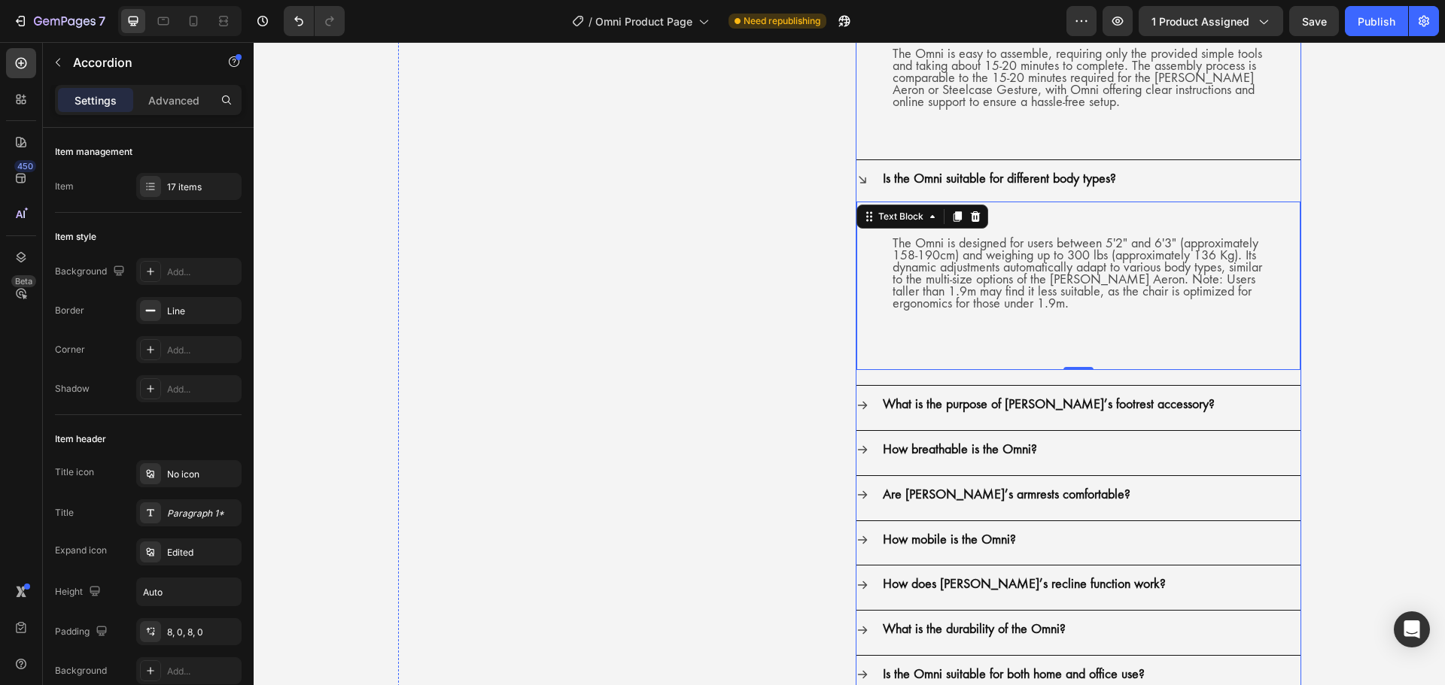
click at [862, 406] on div "What is the purpose of [PERSON_NAME]’s footrest accessory?" at bounding box center [1078, 405] width 444 height 38
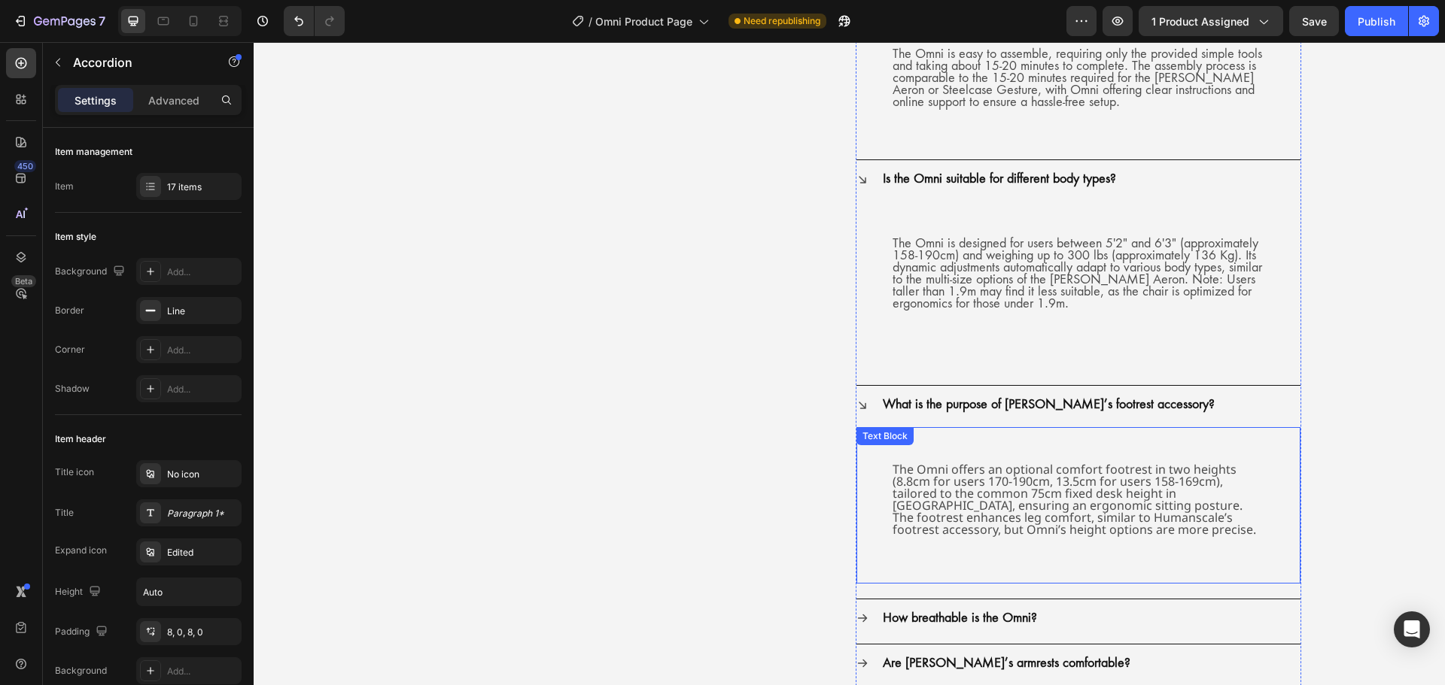
click at [871, 438] on div "Text Block" at bounding box center [884, 437] width 51 height 14
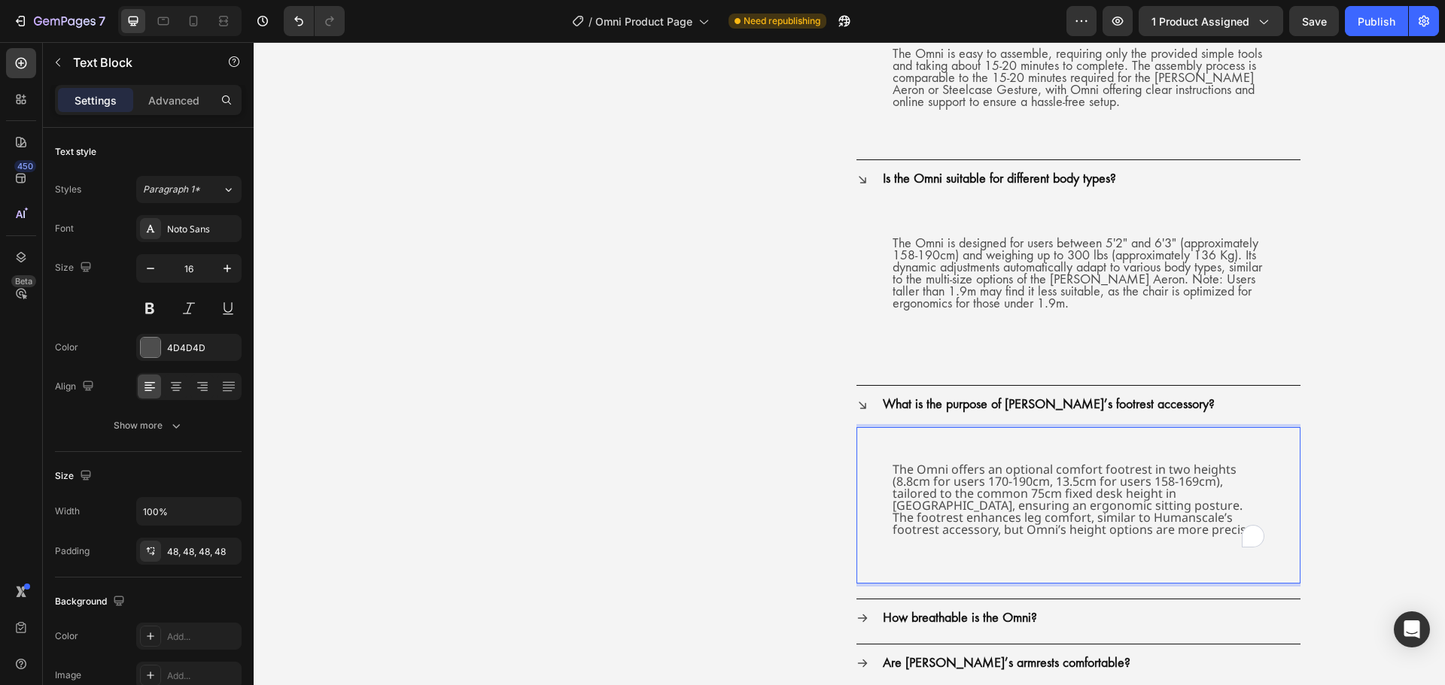
click at [1016, 457] on div "The Omni offers an optional comfort footrest in two heights (8.8cm for users 17…" at bounding box center [1078, 505] width 444 height 156
click at [992, 444] on div "The Omni offers an optional comfort footrest in two heights (8.8cm for users 17…" at bounding box center [1078, 505] width 444 height 156
click at [870, 478] on div "The Omni offers an optional comfort footrest in two heights (8.8cm for users 17…" at bounding box center [1078, 505] width 444 height 156
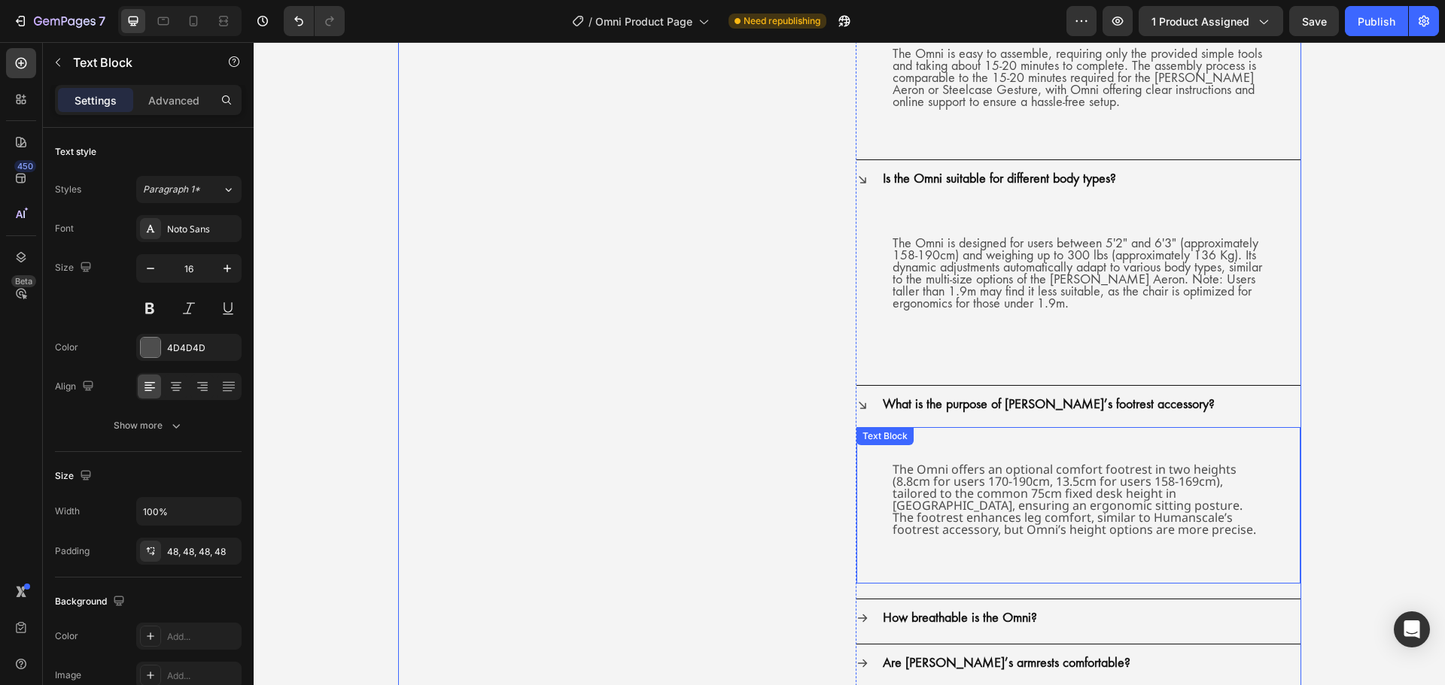
click at [864, 454] on div "The Omni offers an optional comfort footrest in two heights (8.8cm for users 17…" at bounding box center [1078, 505] width 444 height 156
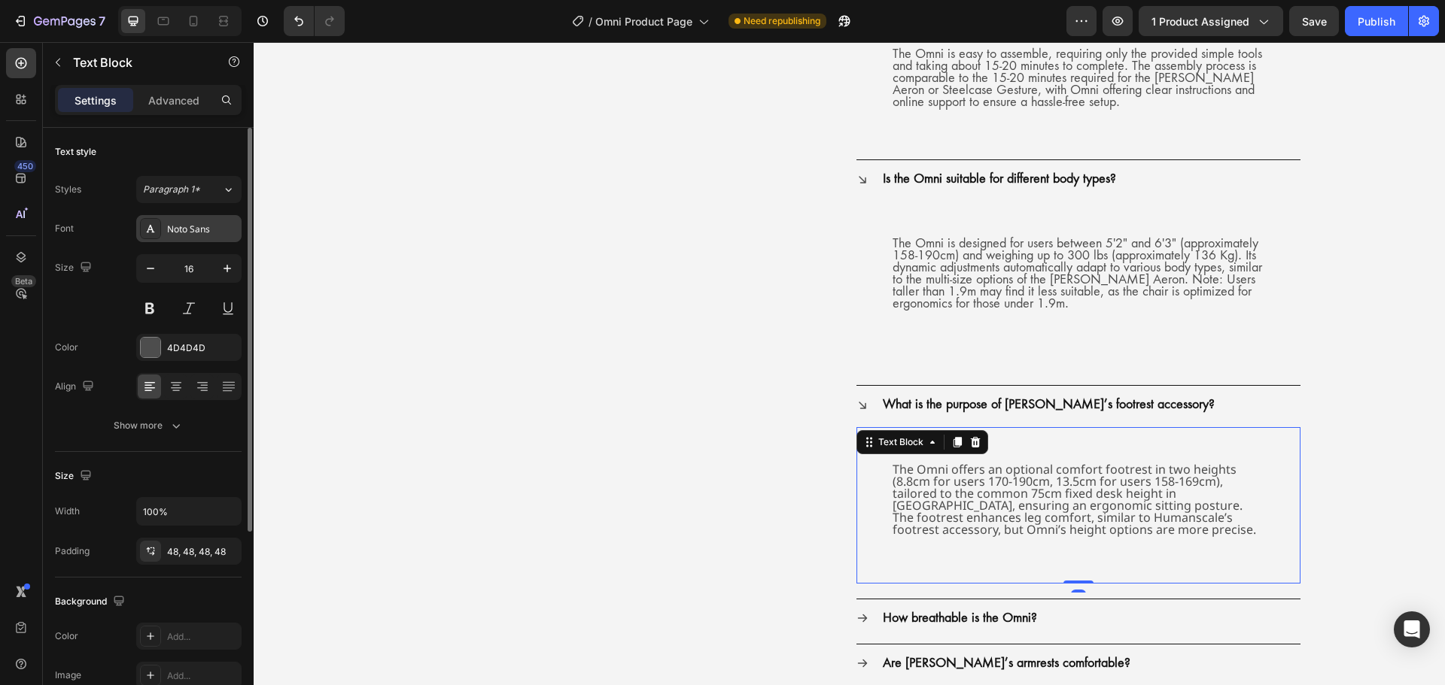
click at [211, 220] on div "Noto Sans" at bounding box center [188, 228] width 105 height 27
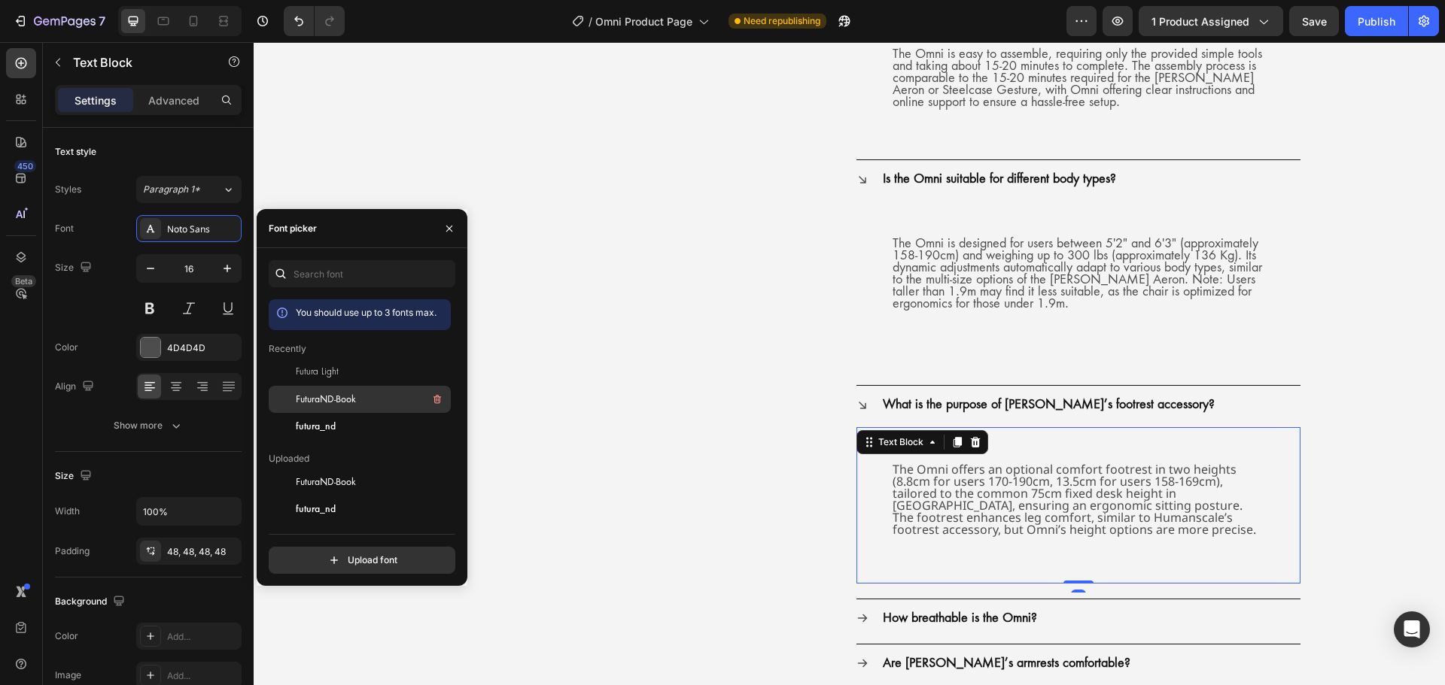
click at [357, 396] on div "FuturaND-Book" at bounding box center [372, 399] width 152 height 18
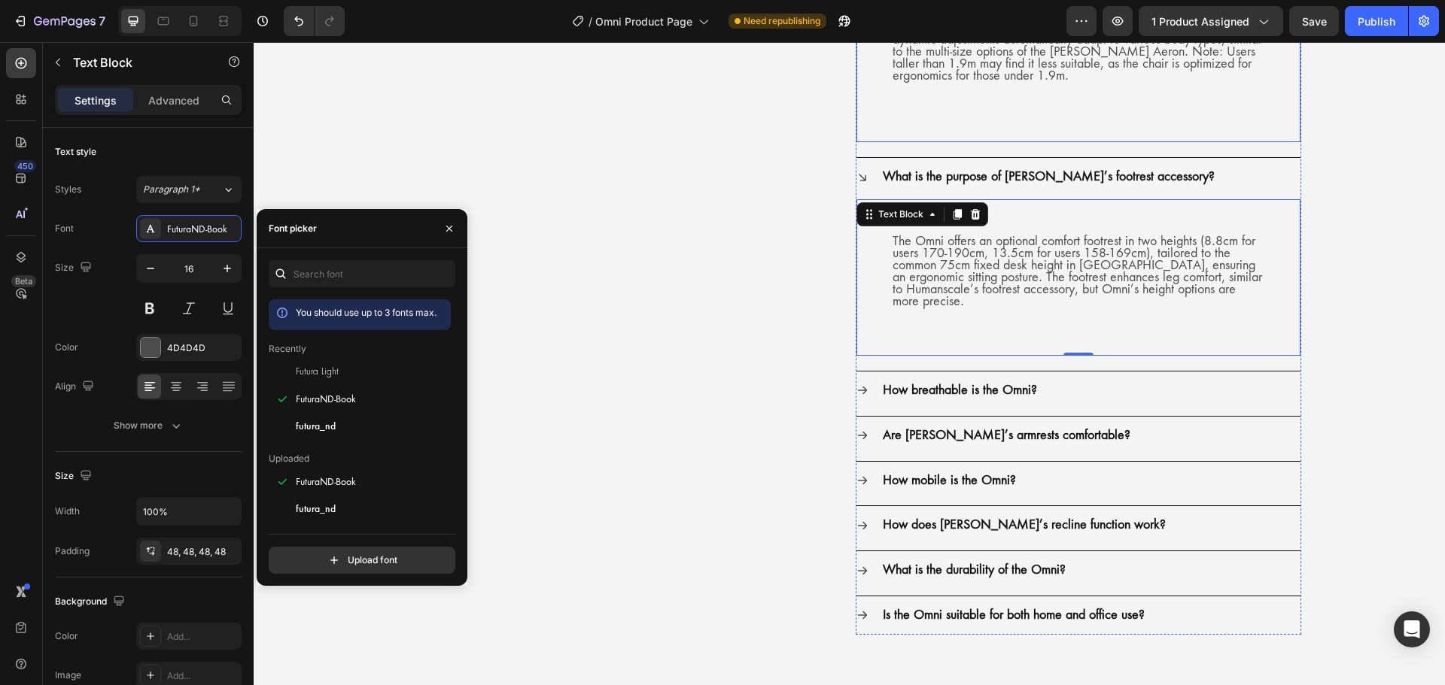
scroll to position [4288, 0]
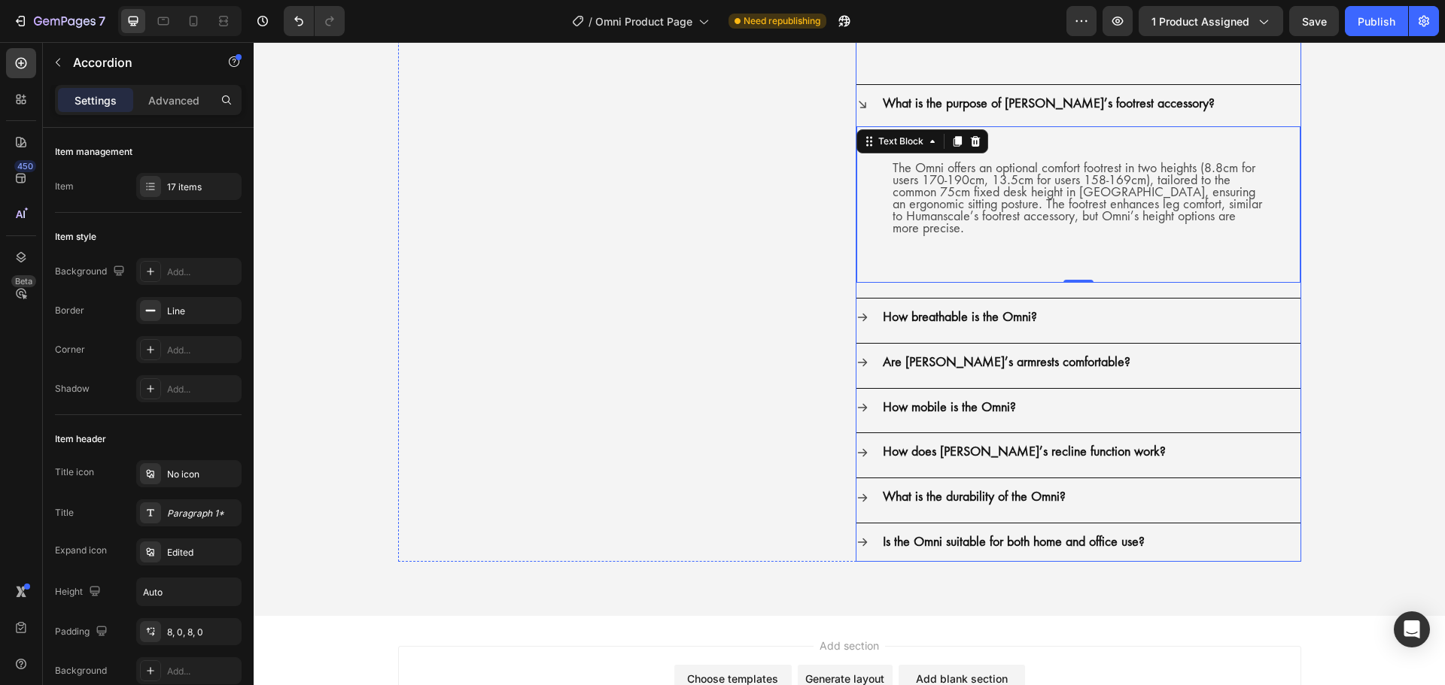
click at [861, 319] on icon at bounding box center [862, 317] width 12 height 12
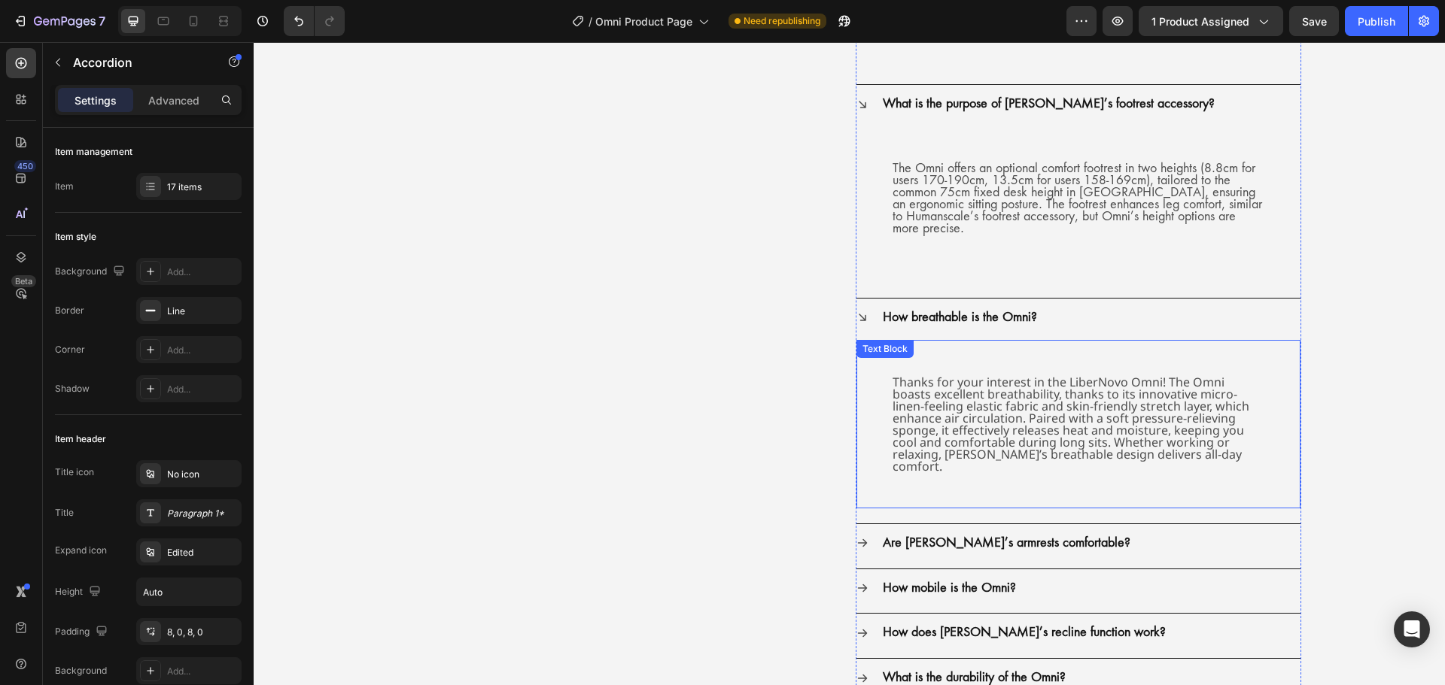
click at [865, 378] on div "Thanks for your interest in the LiberNovo Omni! The Omni boasts excellent breat…" at bounding box center [1078, 424] width 444 height 169
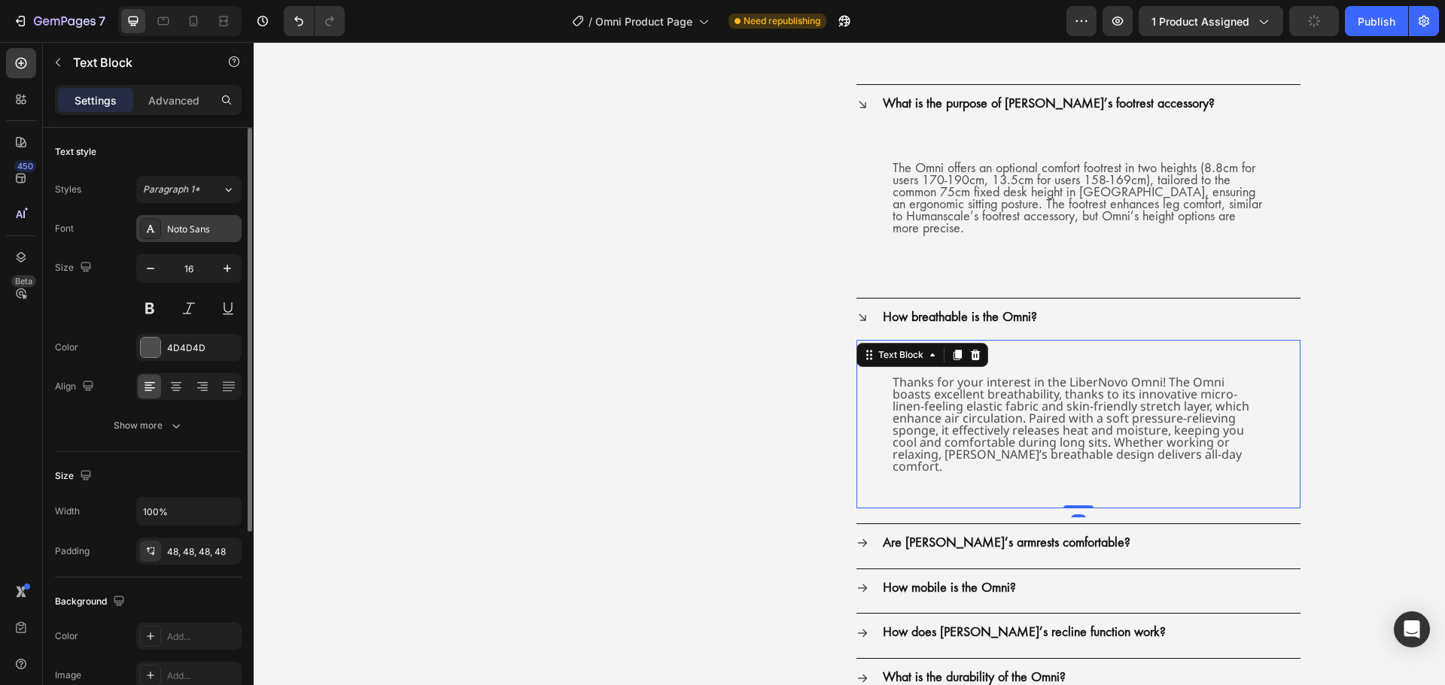
click at [200, 237] on div "Noto Sans" at bounding box center [188, 228] width 105 height 27
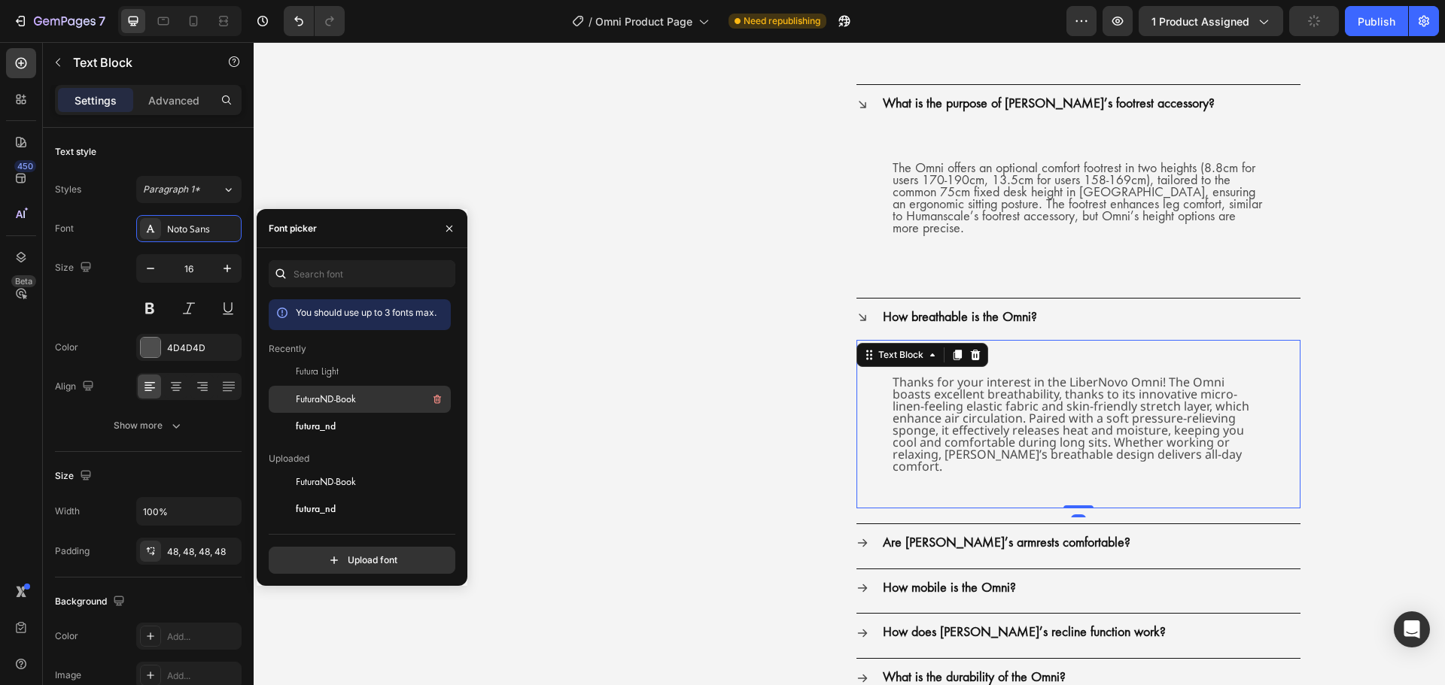
click at [307, 397] on span "FuturaND-Book" at bounding box center [326, 400] width 60 height 14
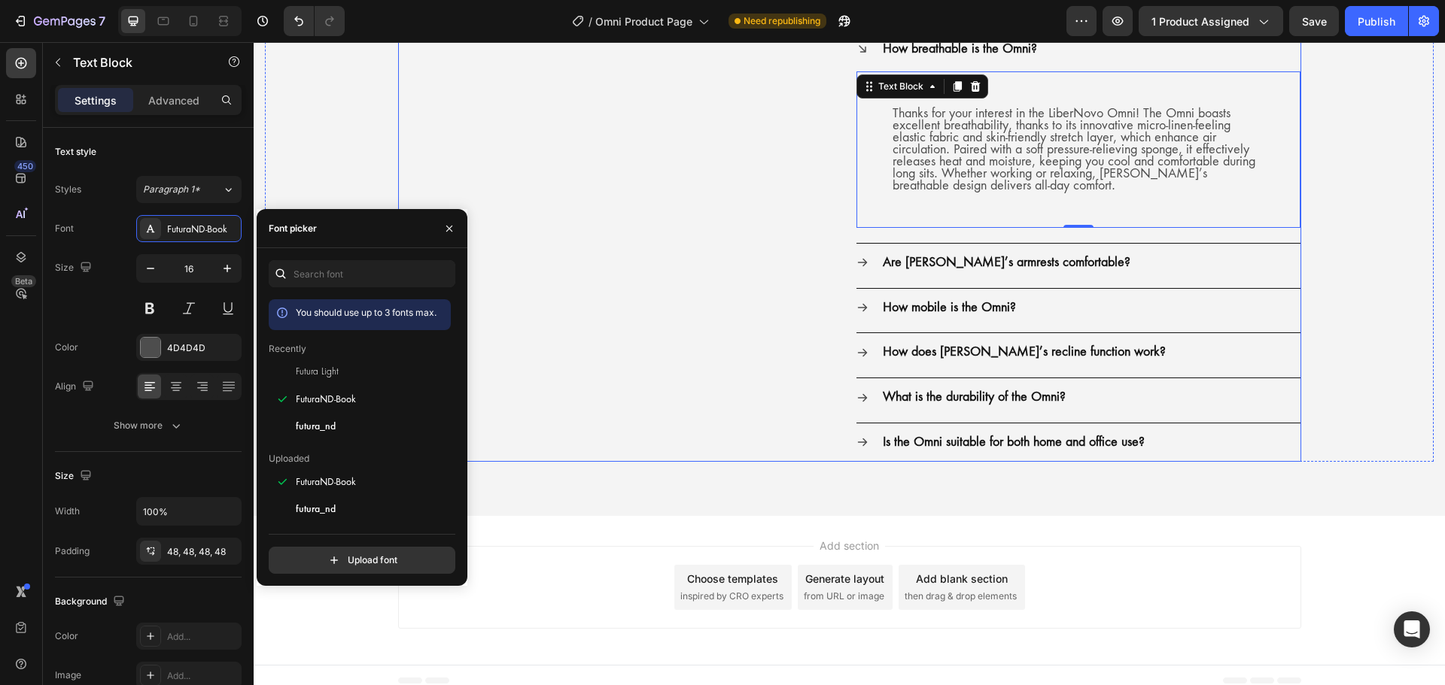
scroll to position [4568, 0]
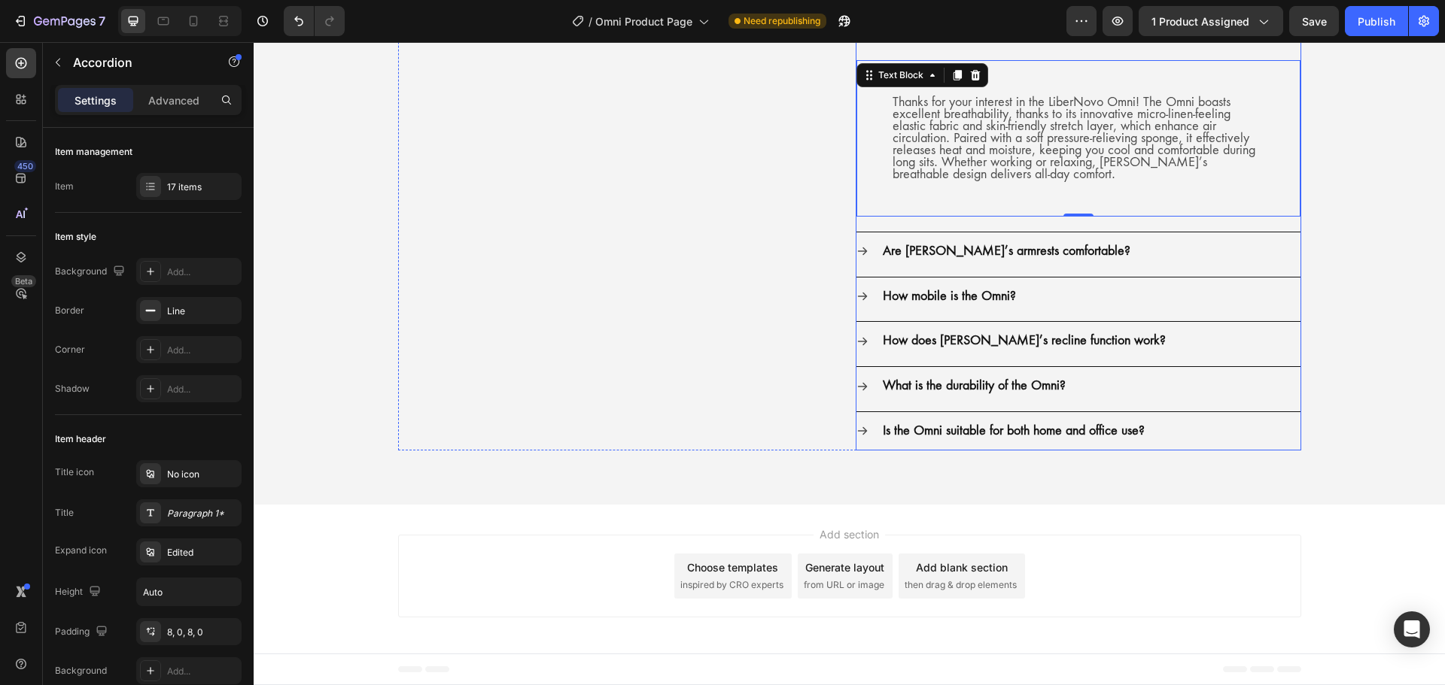
click at [856, 258] on div "Are [PERSON_NAME]’s armrests comfortable?" at bounding box center [1078, 251] width 444 height 38
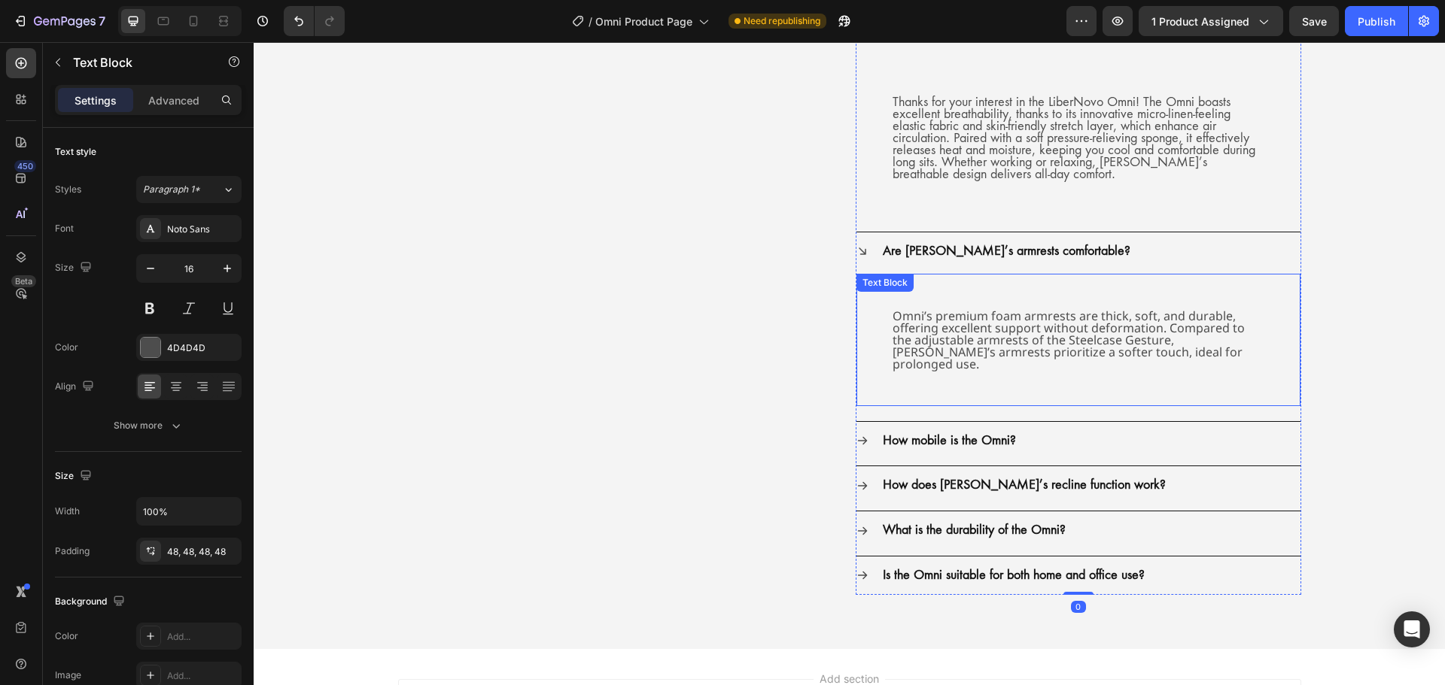
click at [863, 321] on div "Omni’s premium foam armrests are thick, soft, and durable, offering excellent s…" at bounding box center [1078, 340] width 444 height 132
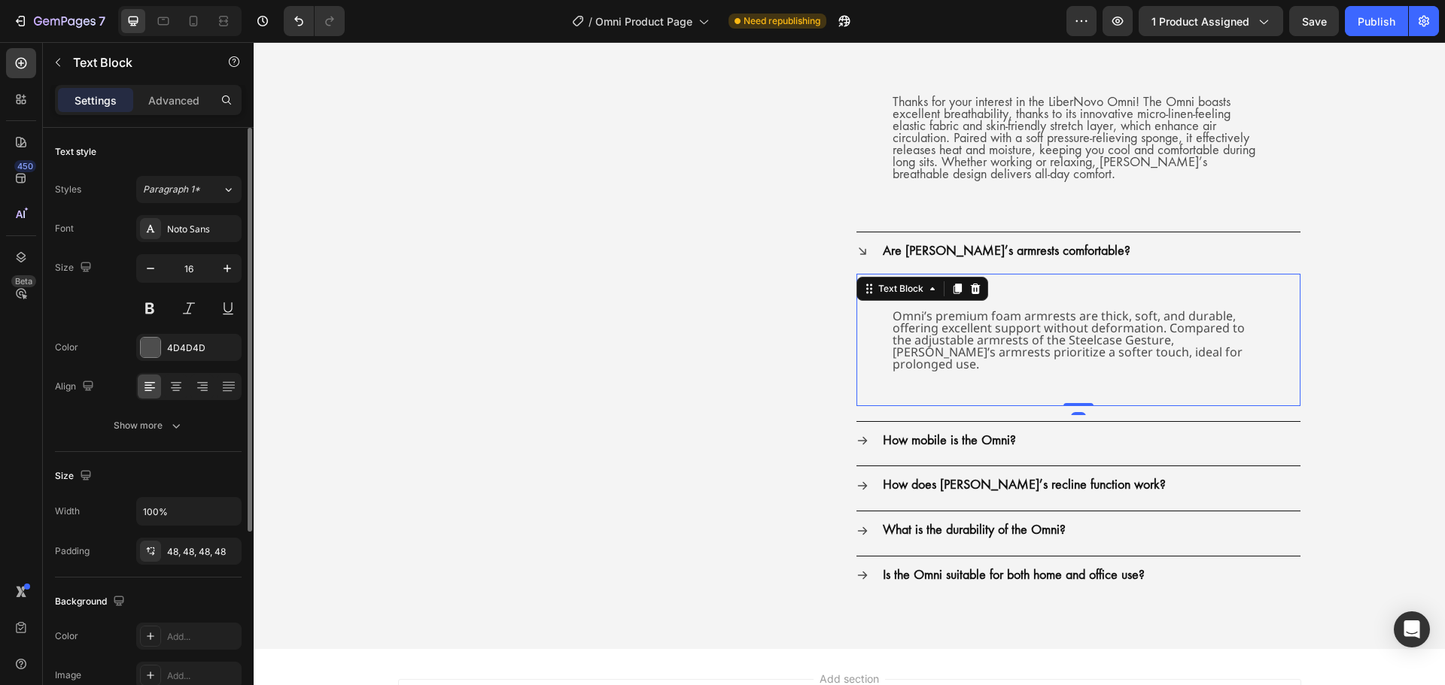
drag, startPoint x: 217, startPoint y: 229, endPoint x: 222, endPoint y: 242, distance: 14.3
click at [217, 229] on div "Noto Sans" at bounding box center [202, 230] width 71 height 14
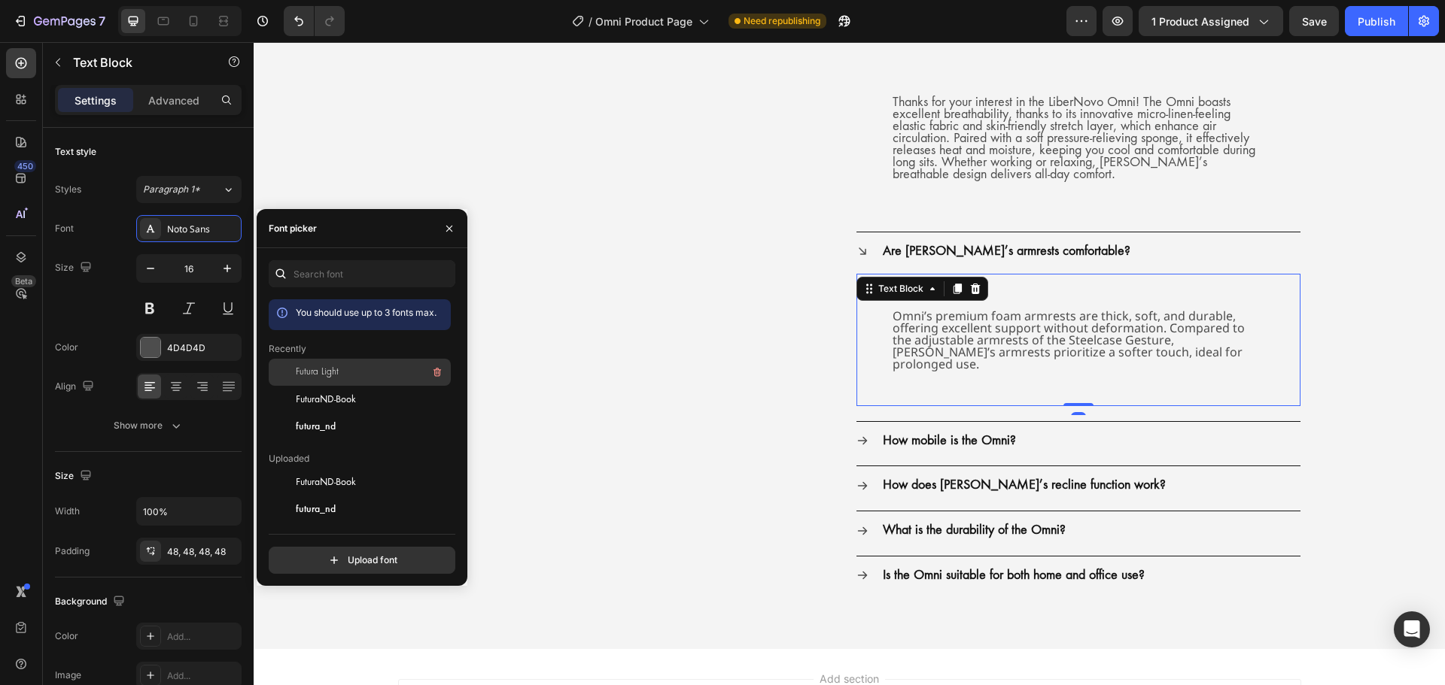
drag, startPoint x: 324, startPoint y: 394, endPoint x: 423, endPoint y: 360, distance: 104.2
click at [322, 393] on span "FuturaND-Book" at bounding box center [326, 400] width 60 height 14
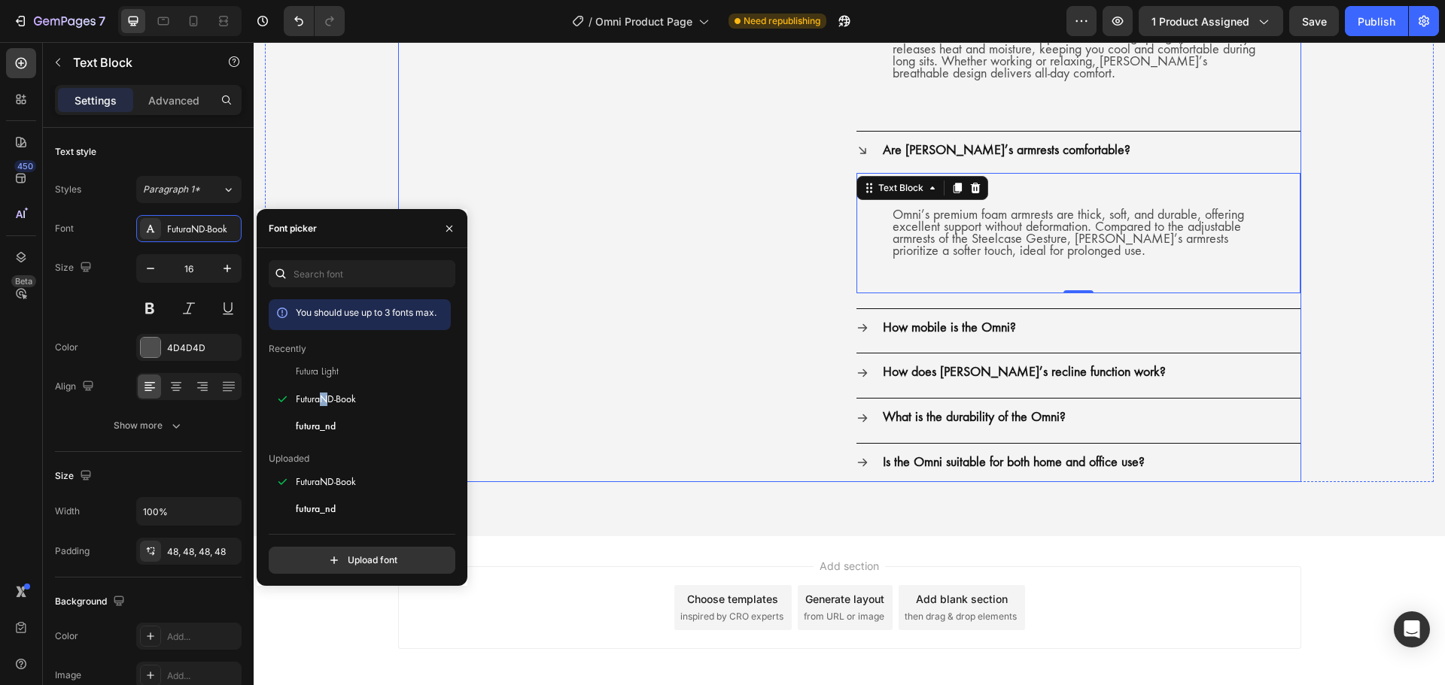
scroll to position [4700, 0]
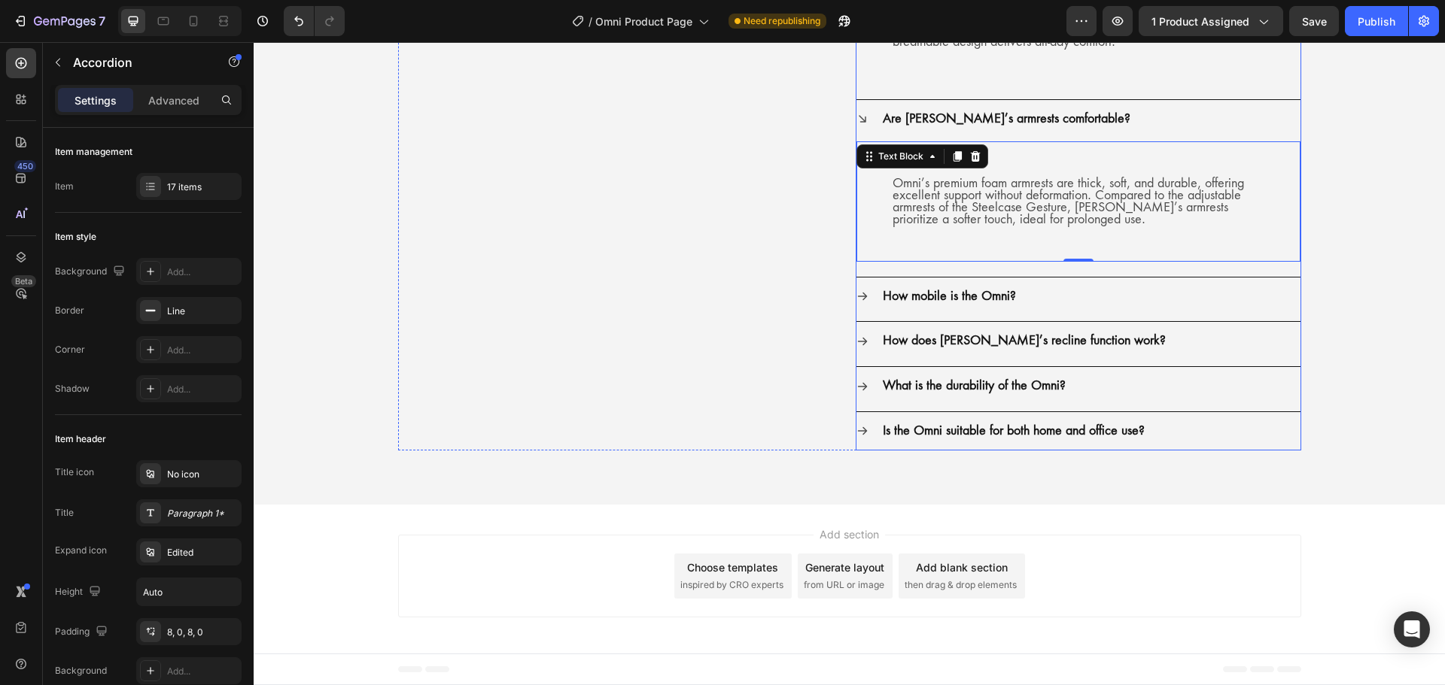
click at [861, 297] on icon at bounding box center [862, 296] width 12 height 12
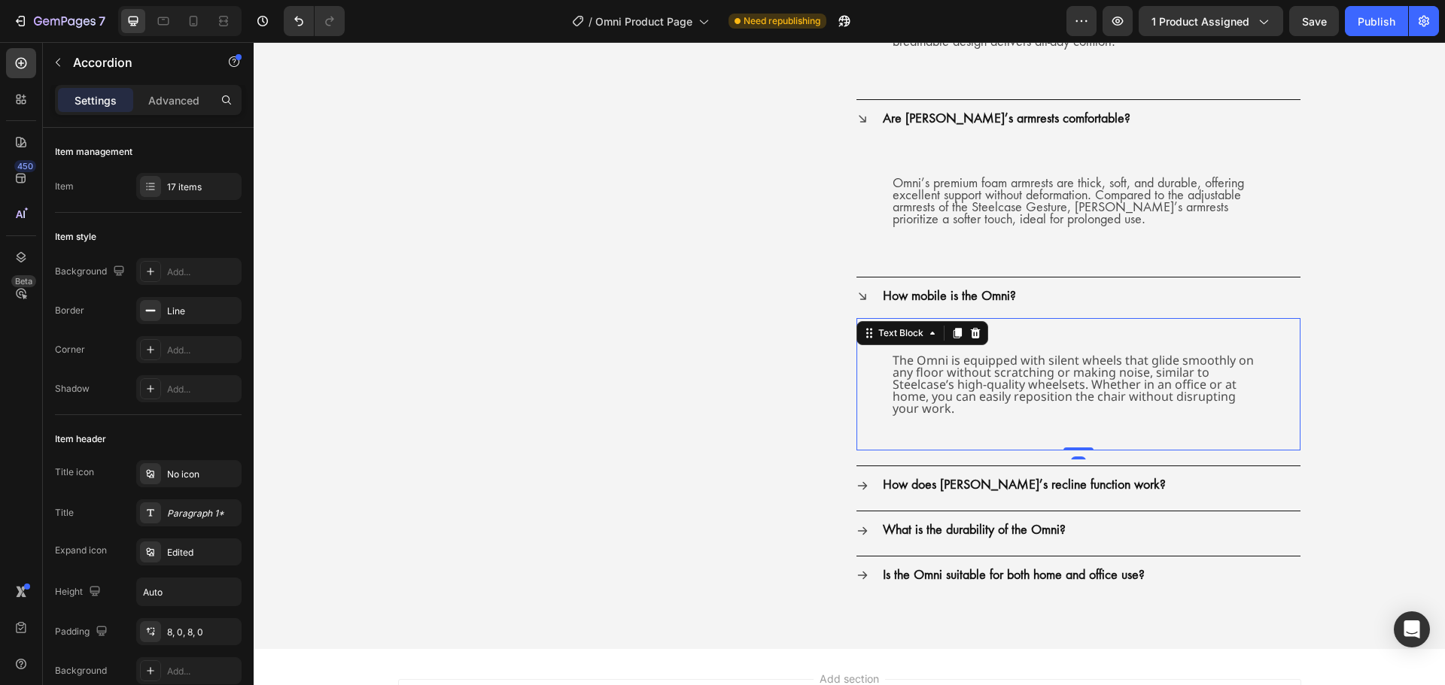
click at [864, 356] on div "The Omni is equipped with silent wheels that glide smoothly on any floor withou…" at bounding box center [1078, 384] width 444 height 132
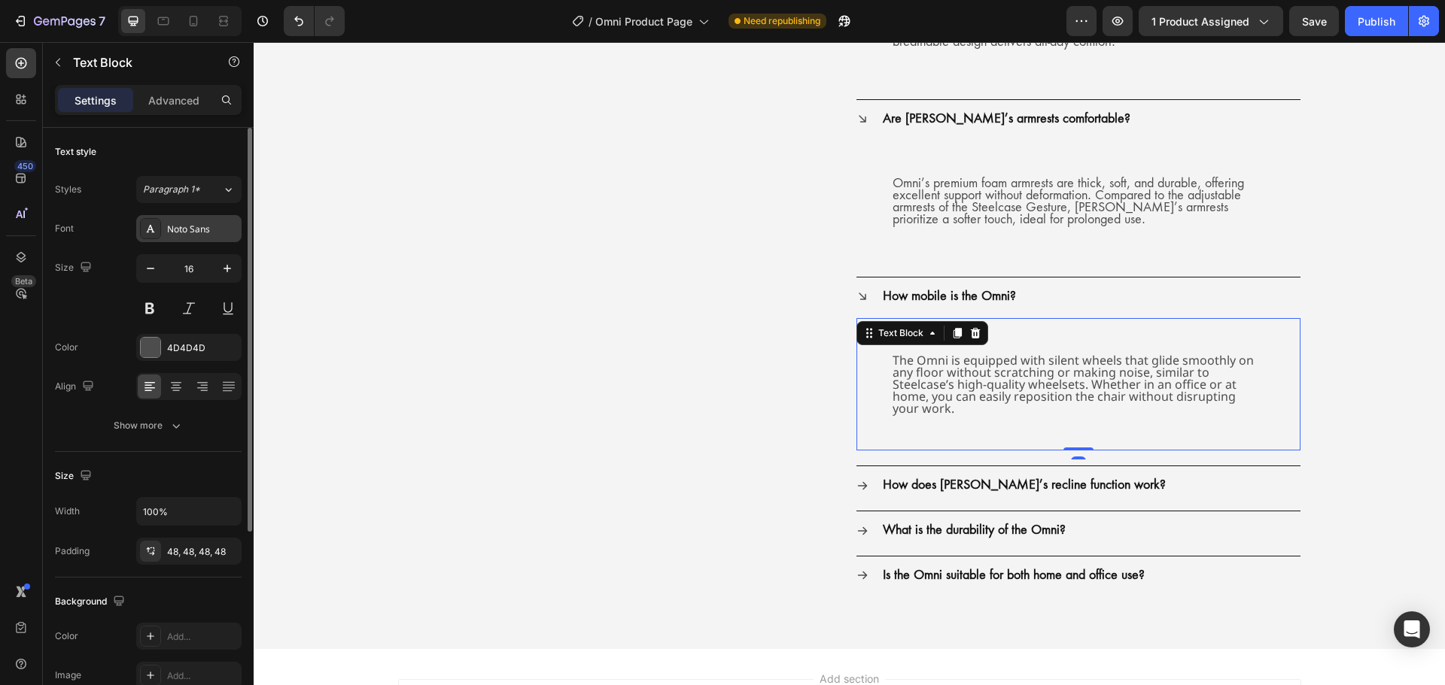
click at [220, 223] on div "Noto Sans" at bounding box center [202, 230] width 71 height 14
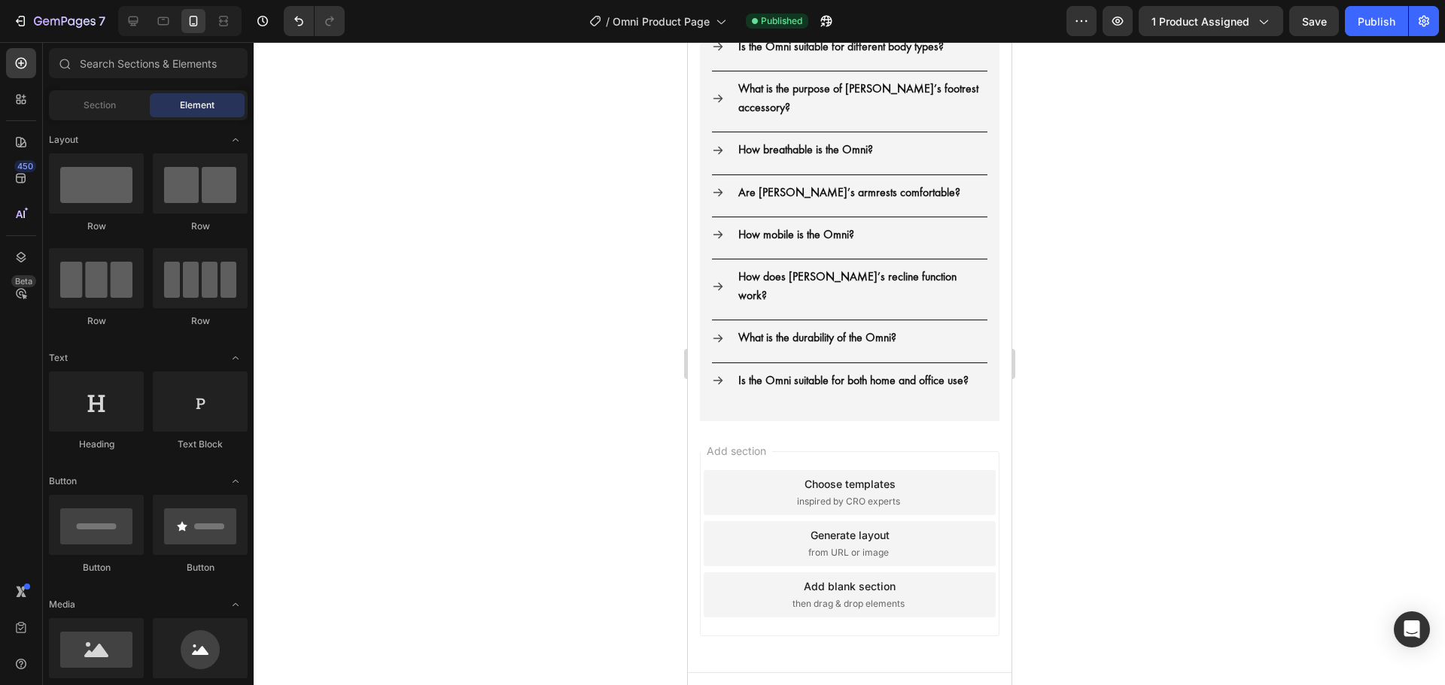
scroll to position [2821, 0]
click at [1296, 345] on div at bounding box center [849, 363] width 1191 height 643
click at [22, 23] on icon "button" at bounding box center [20, 21] width 15 height 15
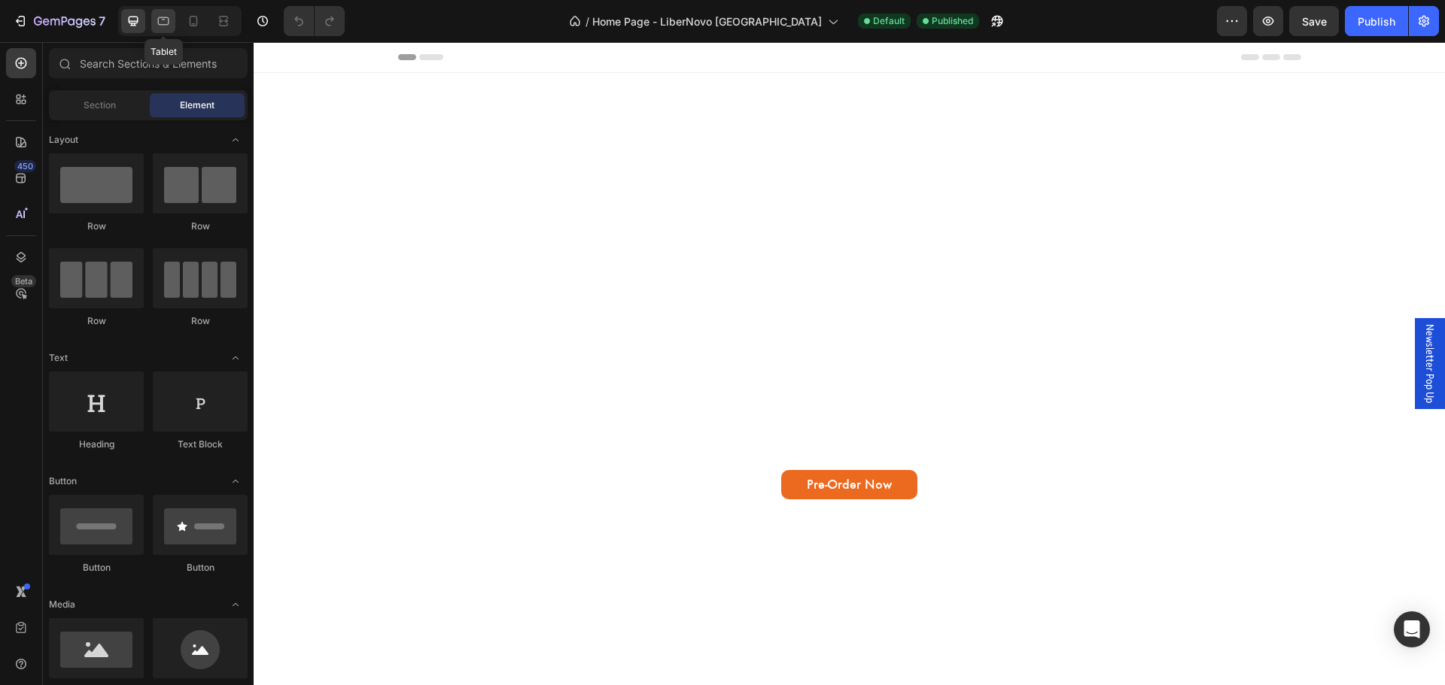
click at [172, 14] on div at bounding box center [163, 21] width 24 height 24
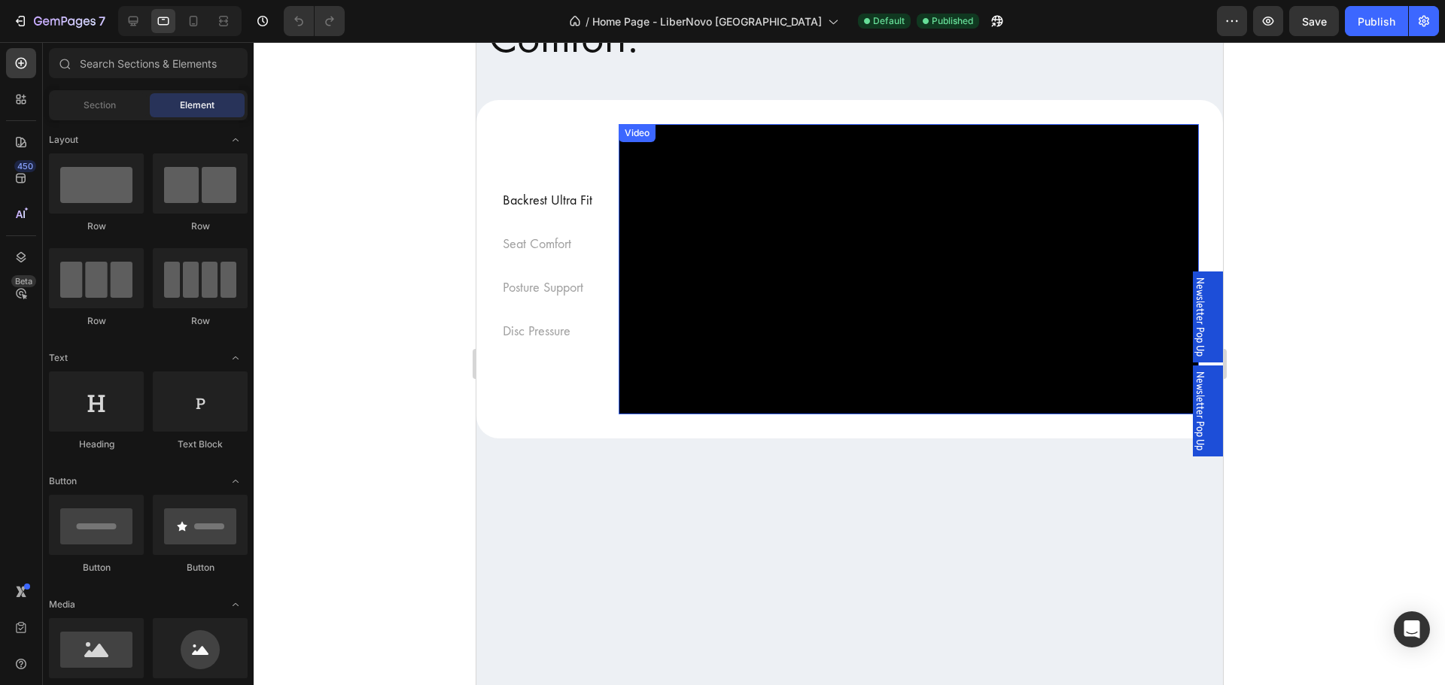
scroll to position [752, 0]
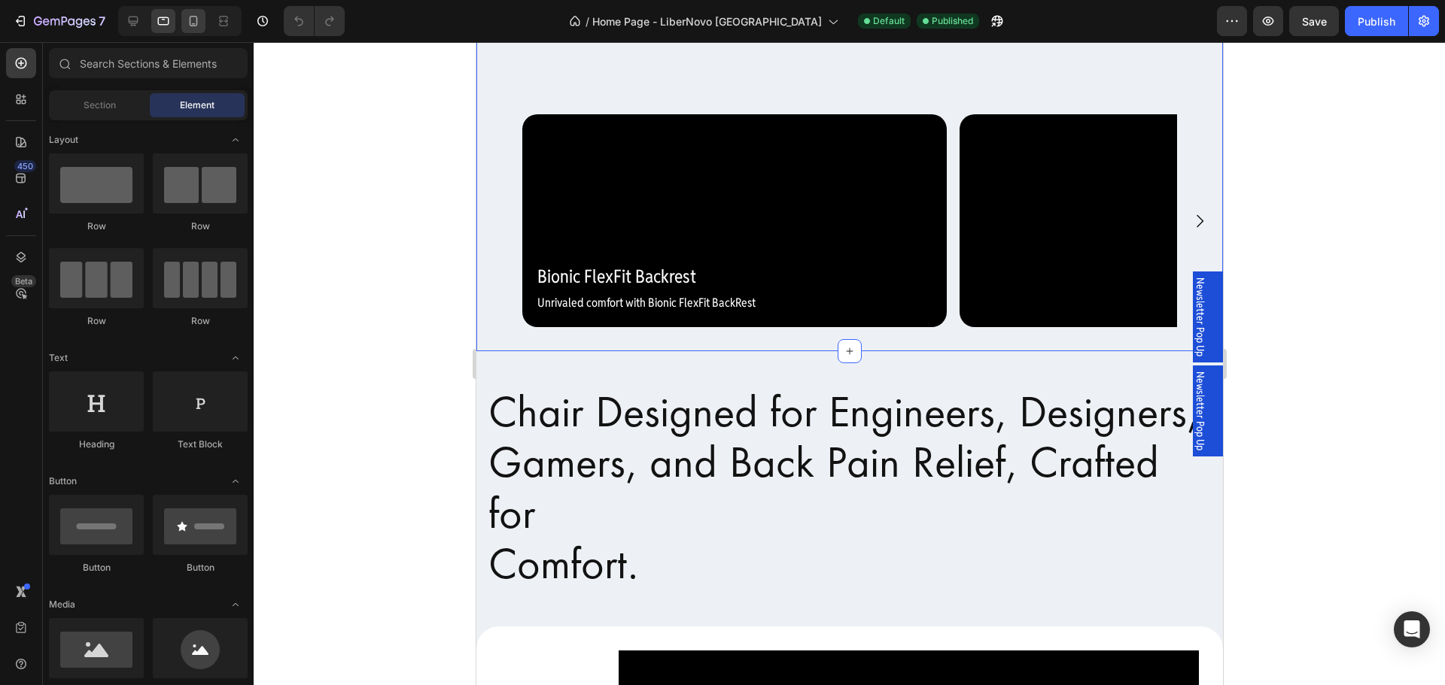
click at [182, 25] on div at bounding box center [179, 21] width 123 height 30
click at [195, 29] on div at bounding box center [193, 21] width 24 height 24
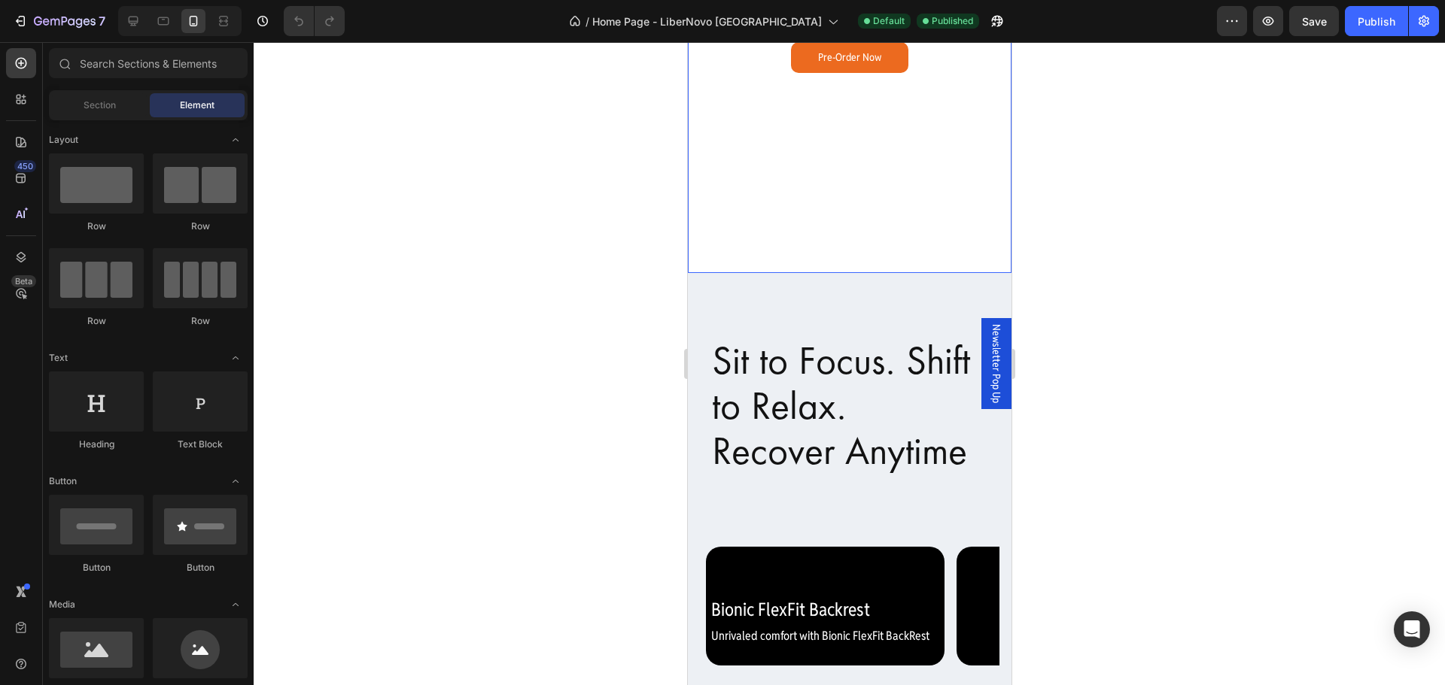
scroll to position [376, 0]
click at [870, 375] on h2 "Sit to Focus. Shift to Relax. Recover Anytime" at bounding box center [848, 417] width 299 height 183
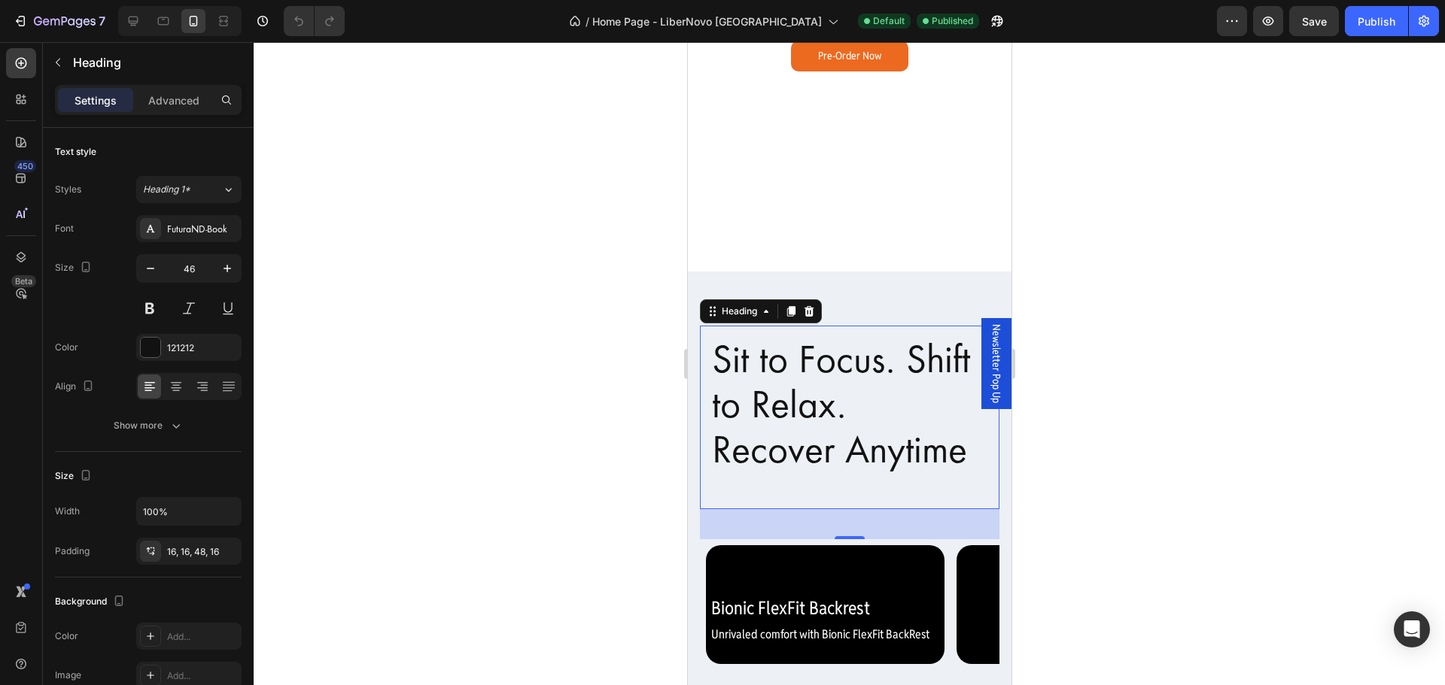
click at [856, 358] on h2 "Sit to Focus. Shift to Relax. Recover Anytime" at bounding box center [848, 417] width 299 height 183
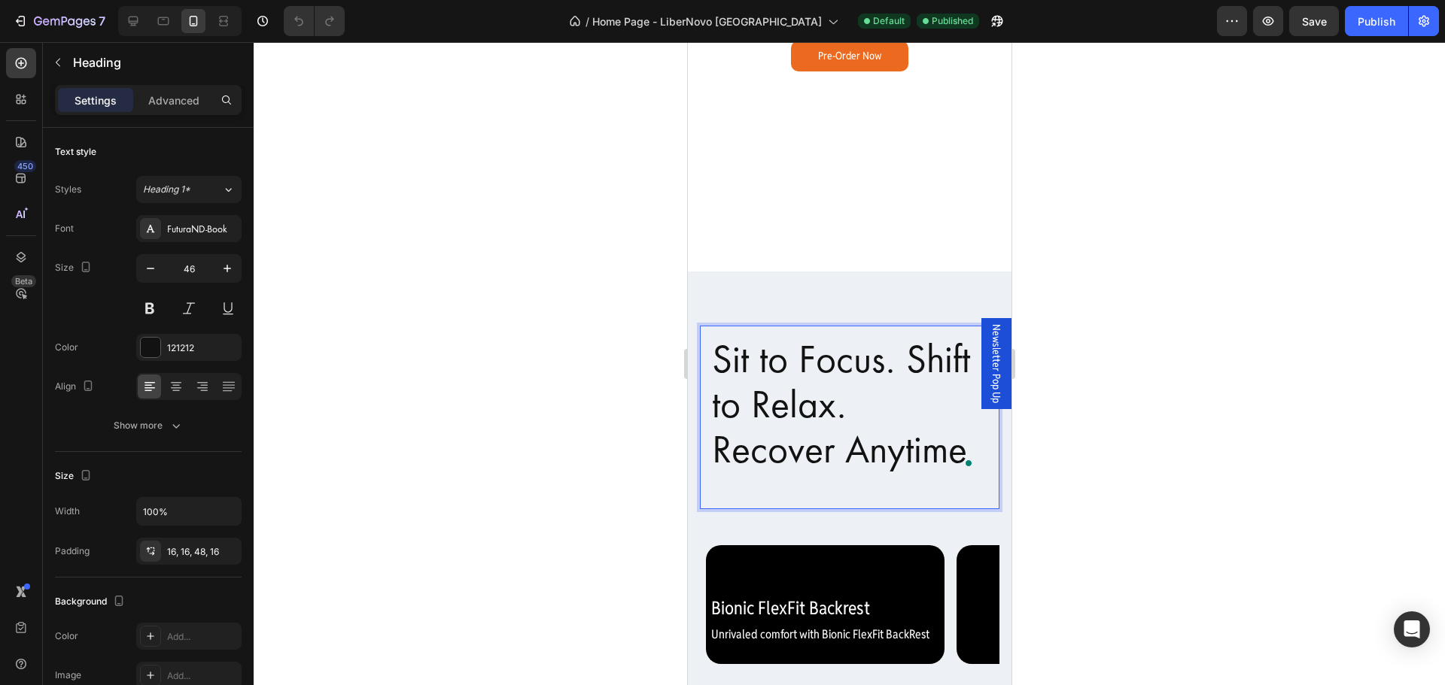
drag, startPoint x: 650, startPoint y: 506, endPoint x: 5, endPoint y: 466, distance: 646.7
click at [650, 507] on div at bounding box center [849, 363] width 1191 height 643
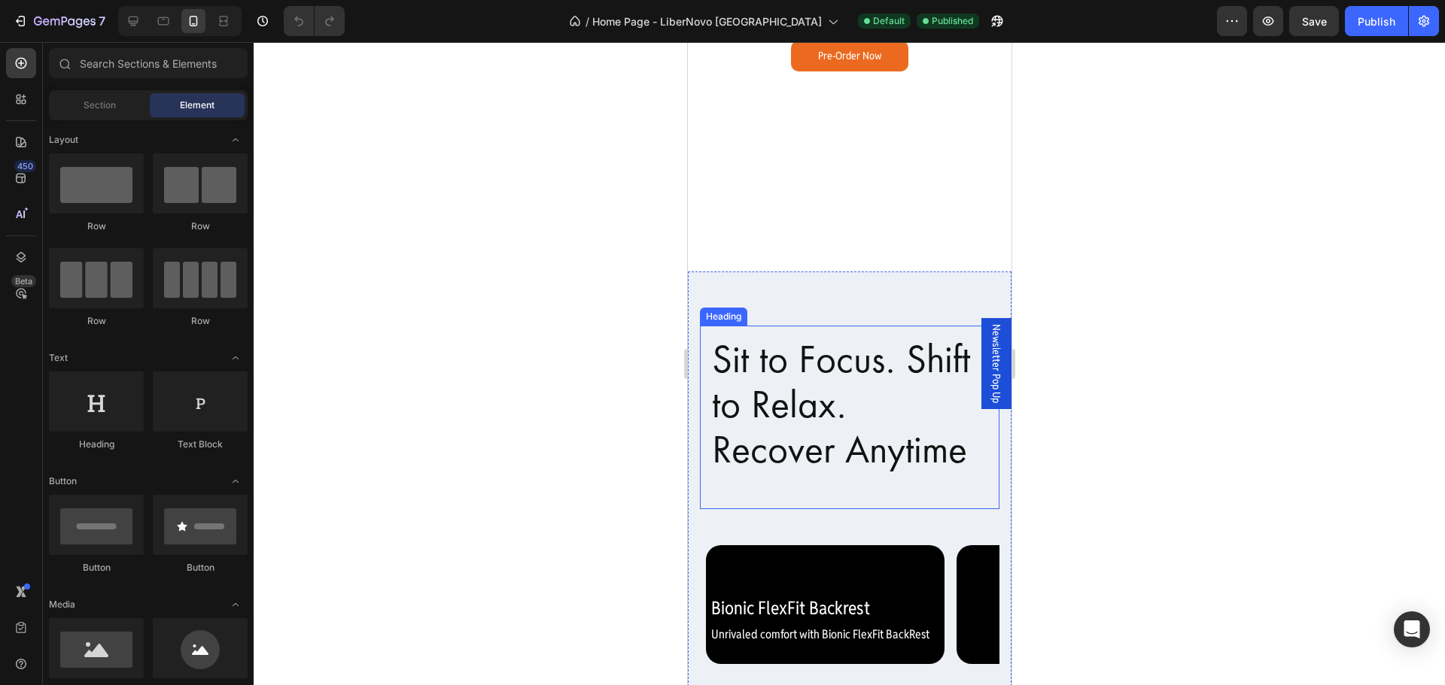
click at [770, 485] on h2 "Sit to Focus. Shift to Relax. Recover Anytime" at bounding box center [848, 417] width 299 height 183
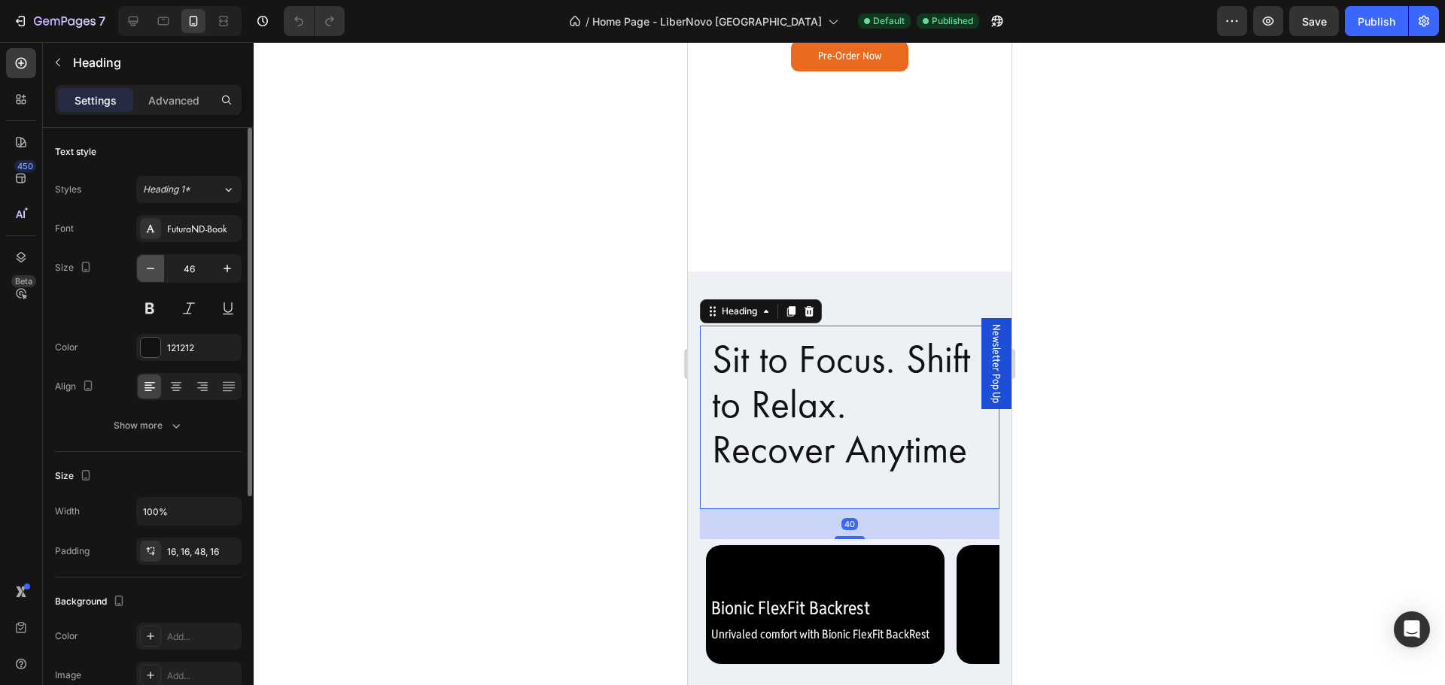
click at [150, 272] on icon "button" at bounding box center [150, 268] width 15 height 15
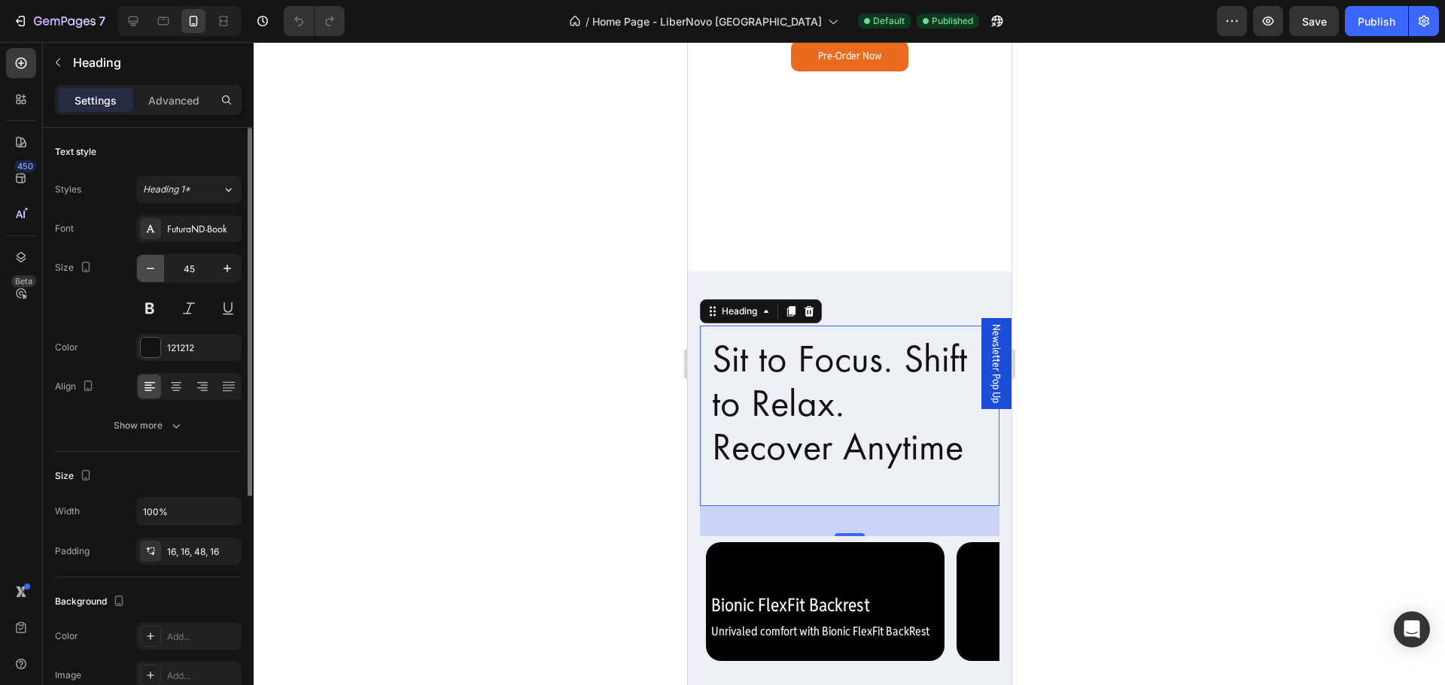
click at [150, 272] on icon "button" at bounding box center [150, 268] width 15 height 15
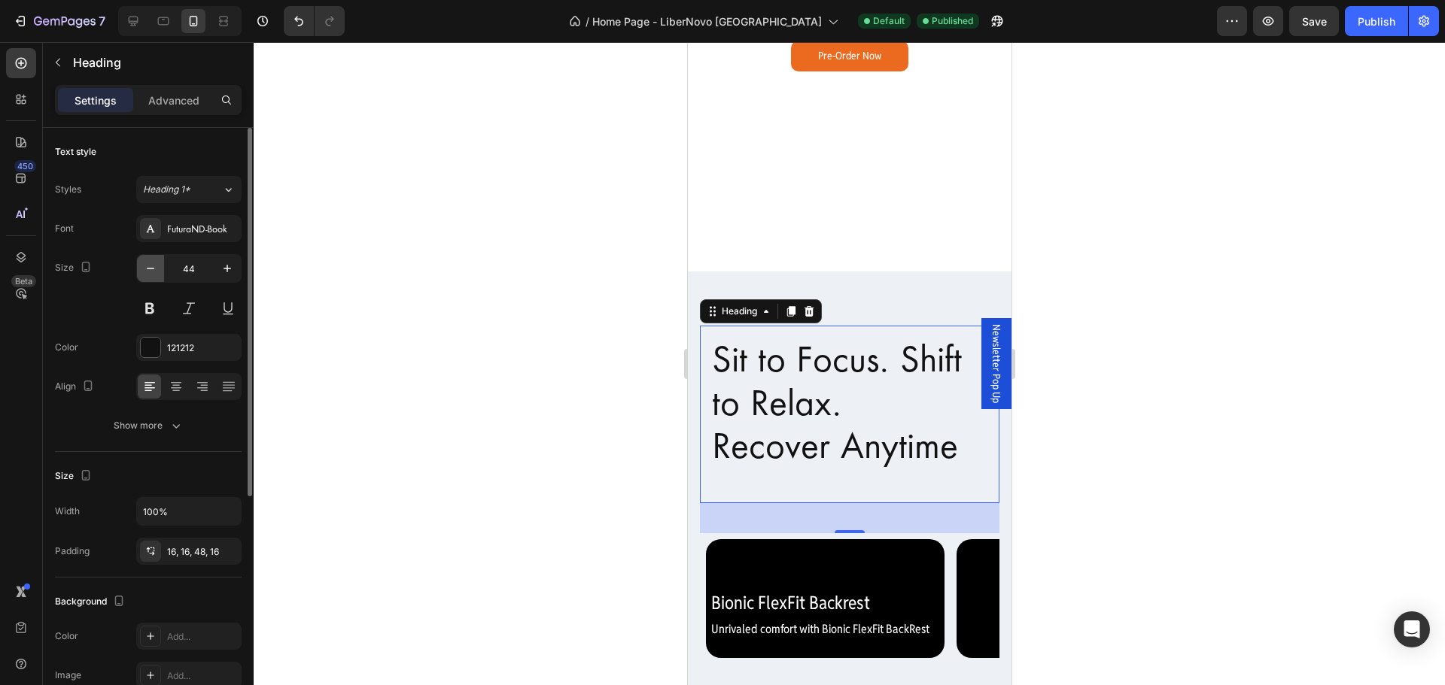
click at [150, 272] on icon "button" at bounding box center [150, 268] width 15 height 15
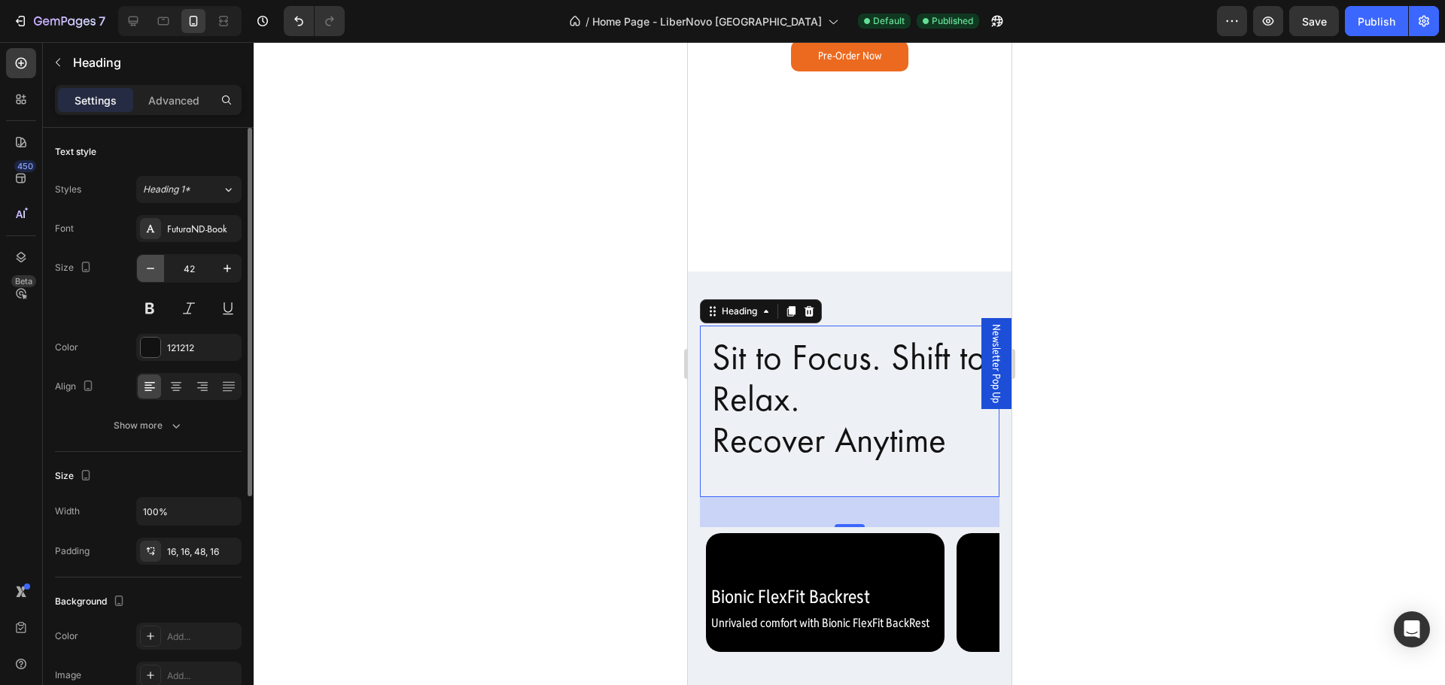
click at [150, 272] on icon "button" at bounding box center [150, 268] width 15 height 15
click at [147, 272] on icon "button" at bounding box center [150, 268] width 15 height 15
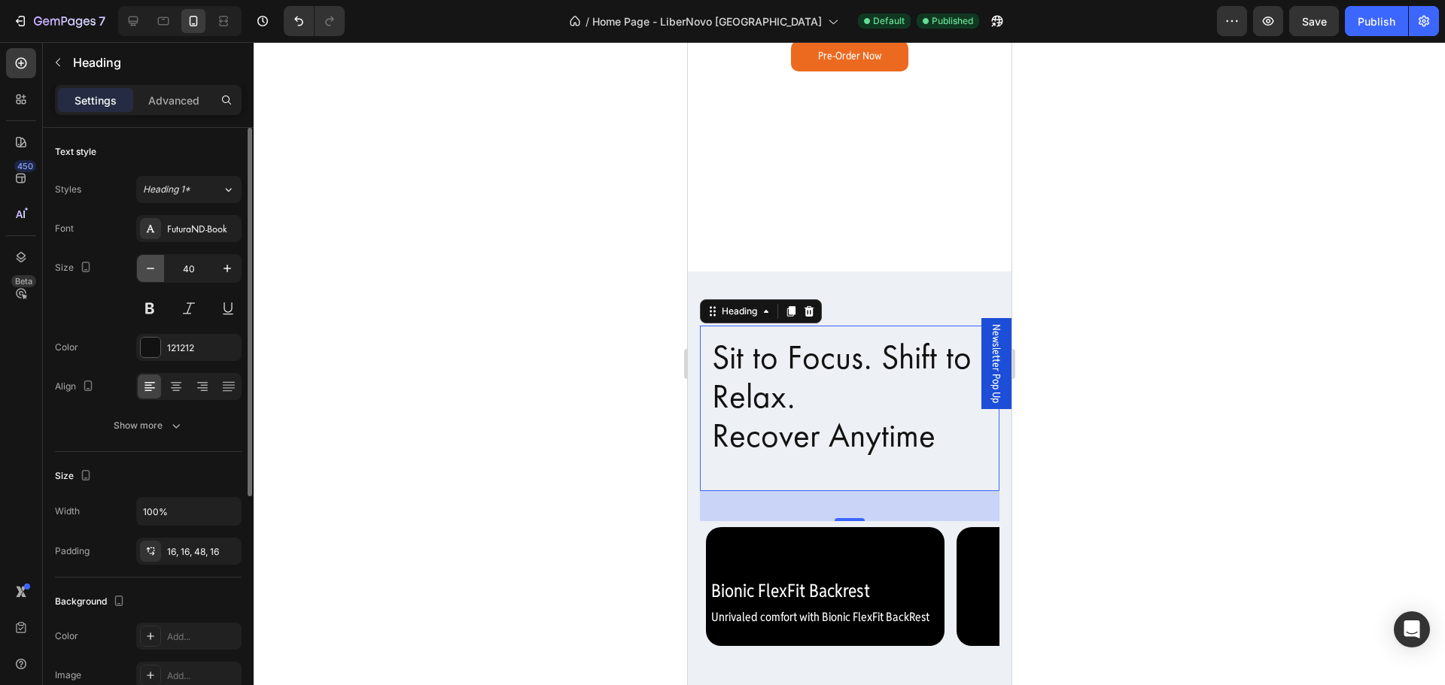
click at [145, 271] on icon "button" at bounding box center [150, 268] width 15 height 15
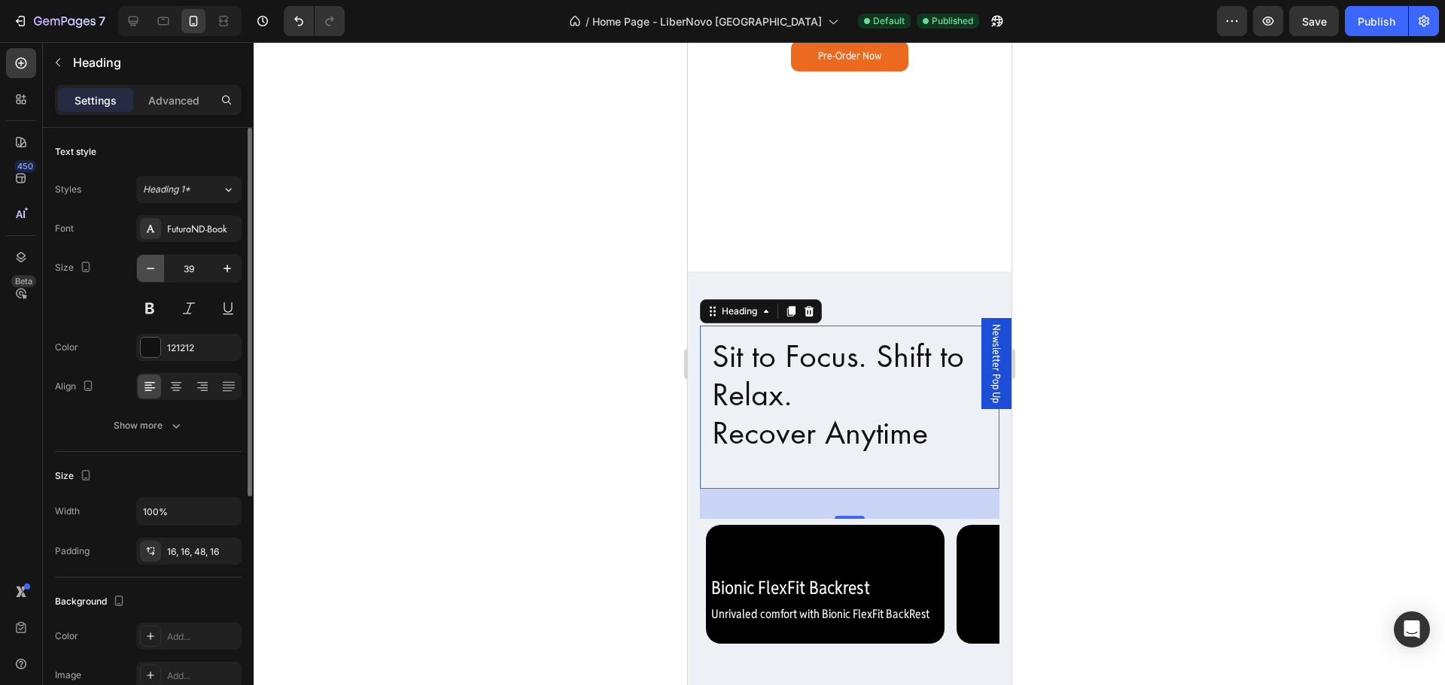
click at [143, 269] on icon "button" at bounding box center [150, 268] width 15 height 15
click at [141, 269] on button "button" at bounding box center [150, 268] width 27 height 27
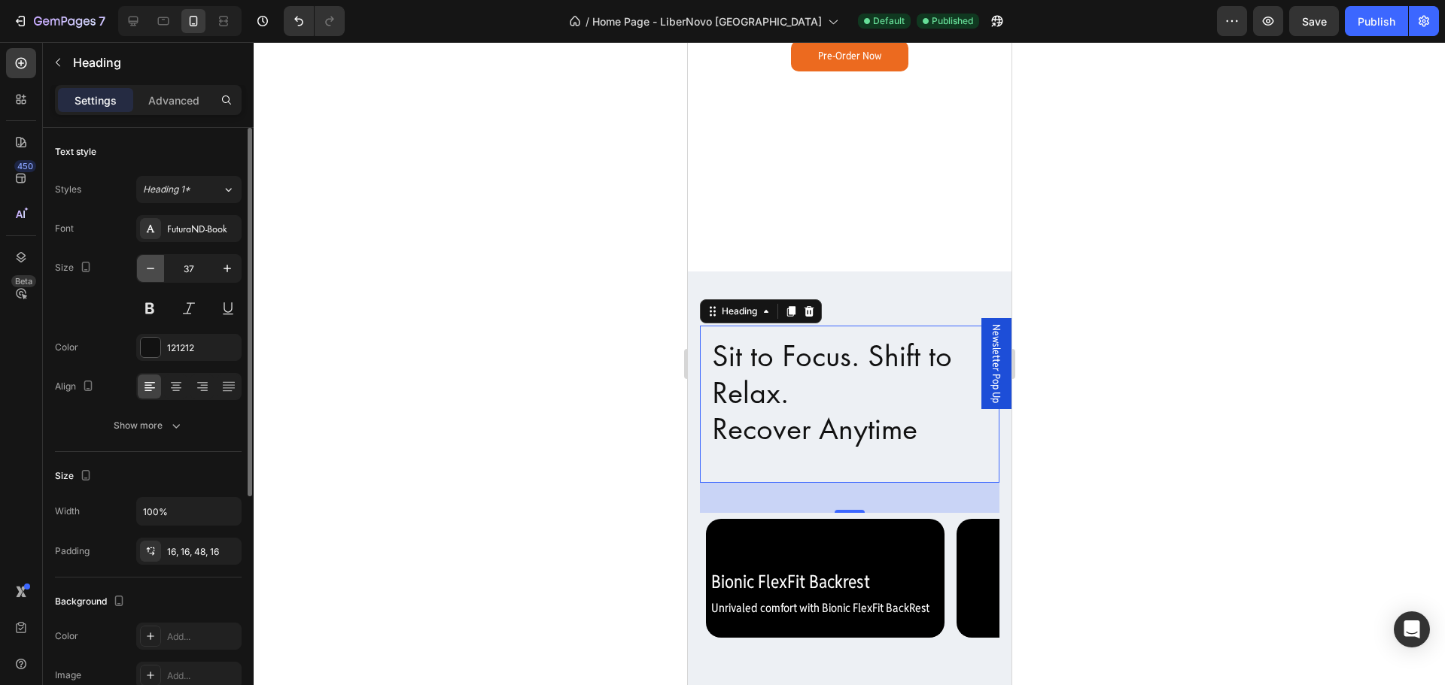
click at [138, 269] on button "button" at bounding box center [150, 268] width 27 height 27
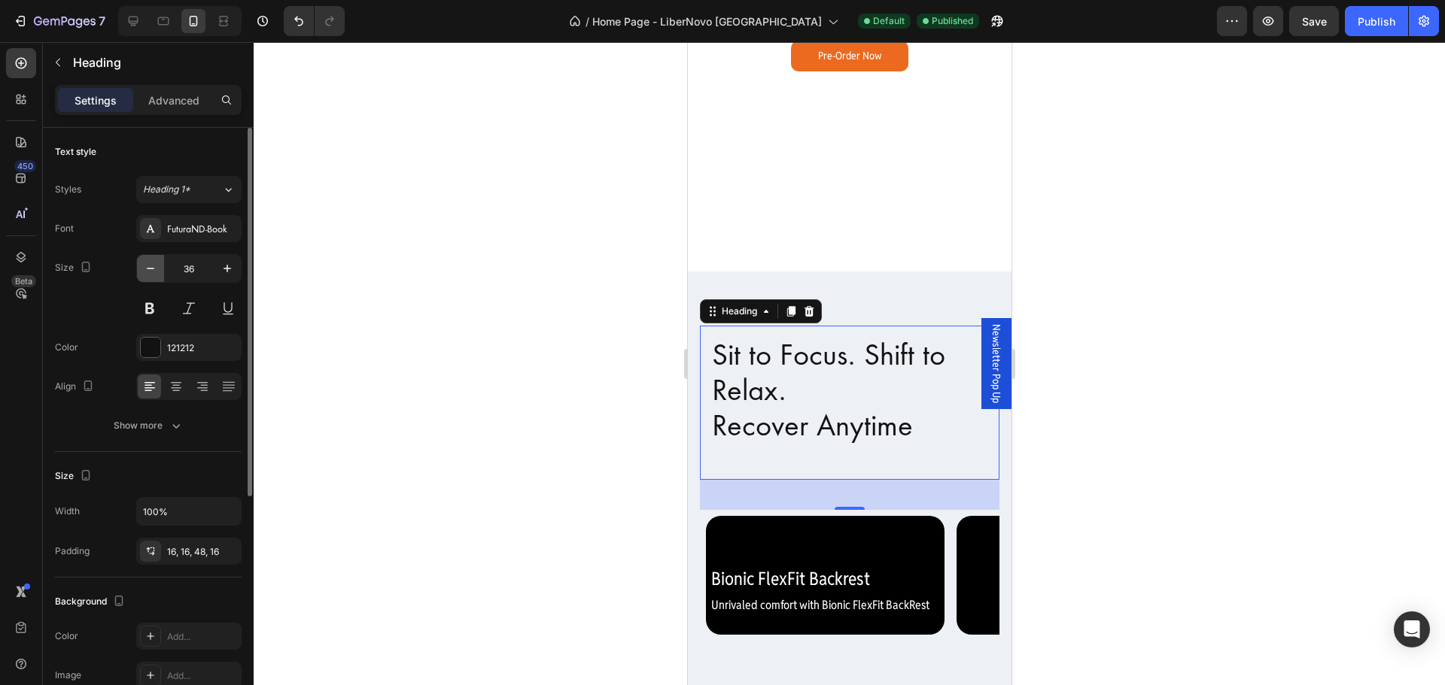
click at [137, 269] on button "button" at bounding box center [150, 268] width 27 height 27
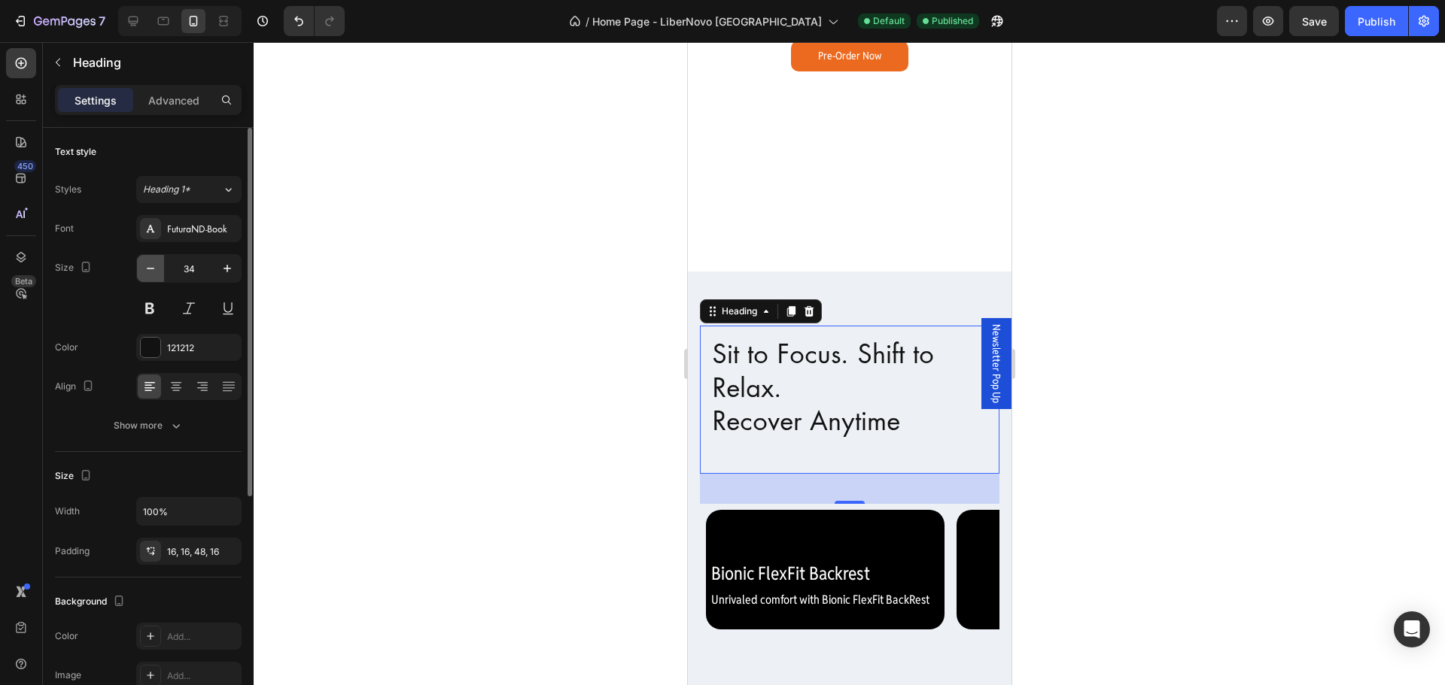
click at [152, 280] on button "button" at bounding box center [150, 268] width 27 height 27
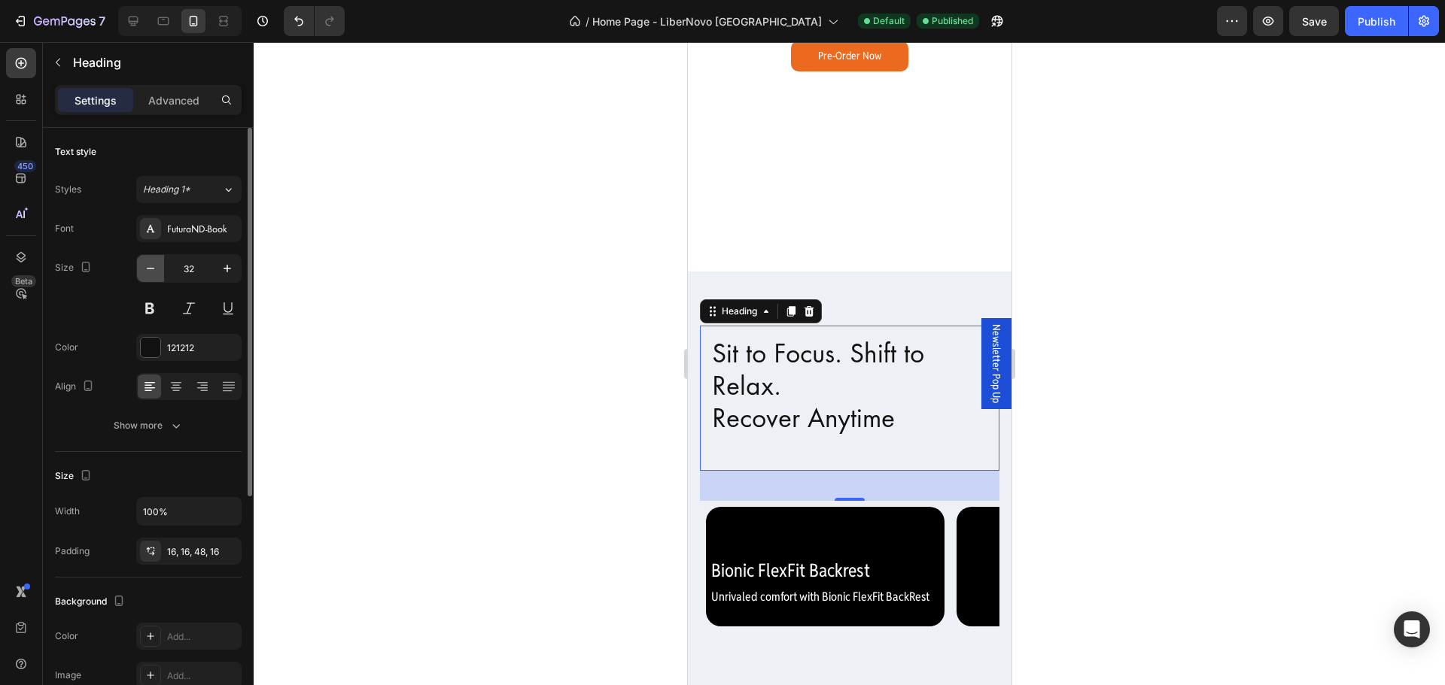
click at [152, 280] on button "button" at bounding box center [150, 268] width 27 height 27
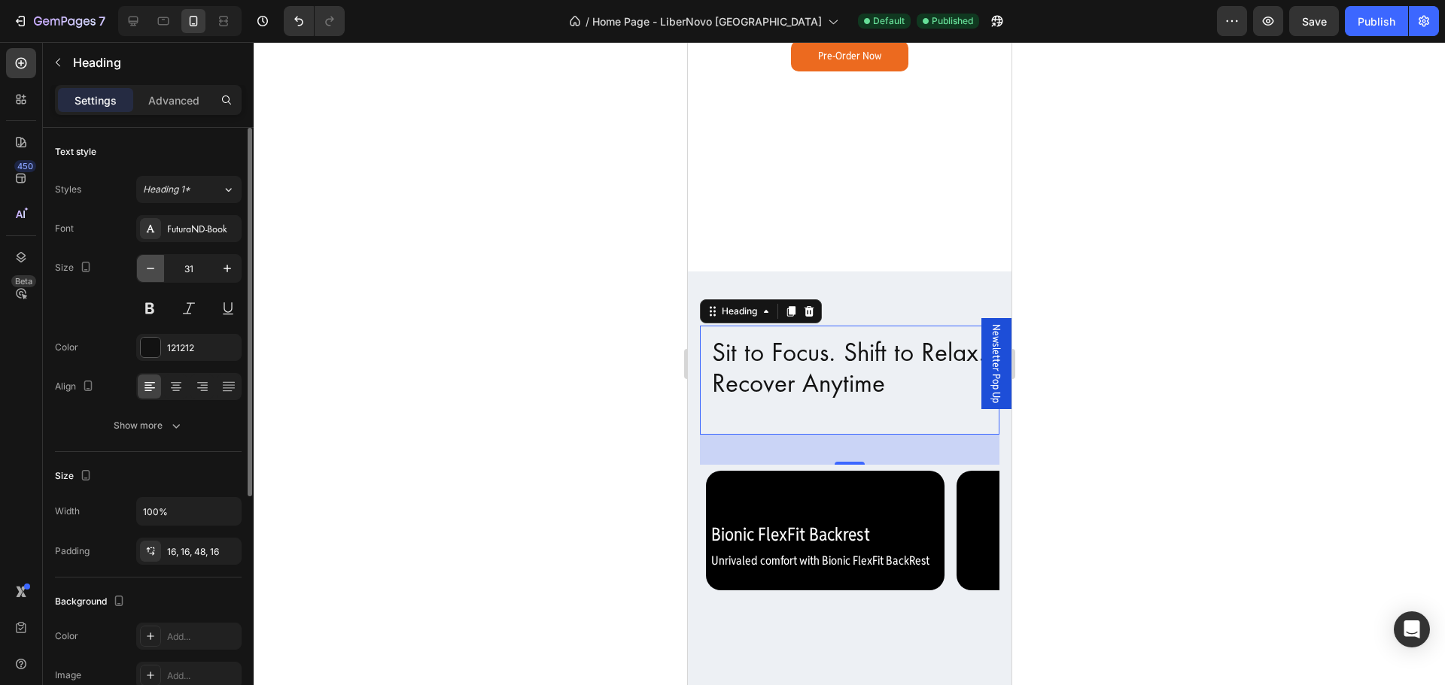
click at [152, 280] on button "button" at bounding box center [150, 268] width 27 height 27
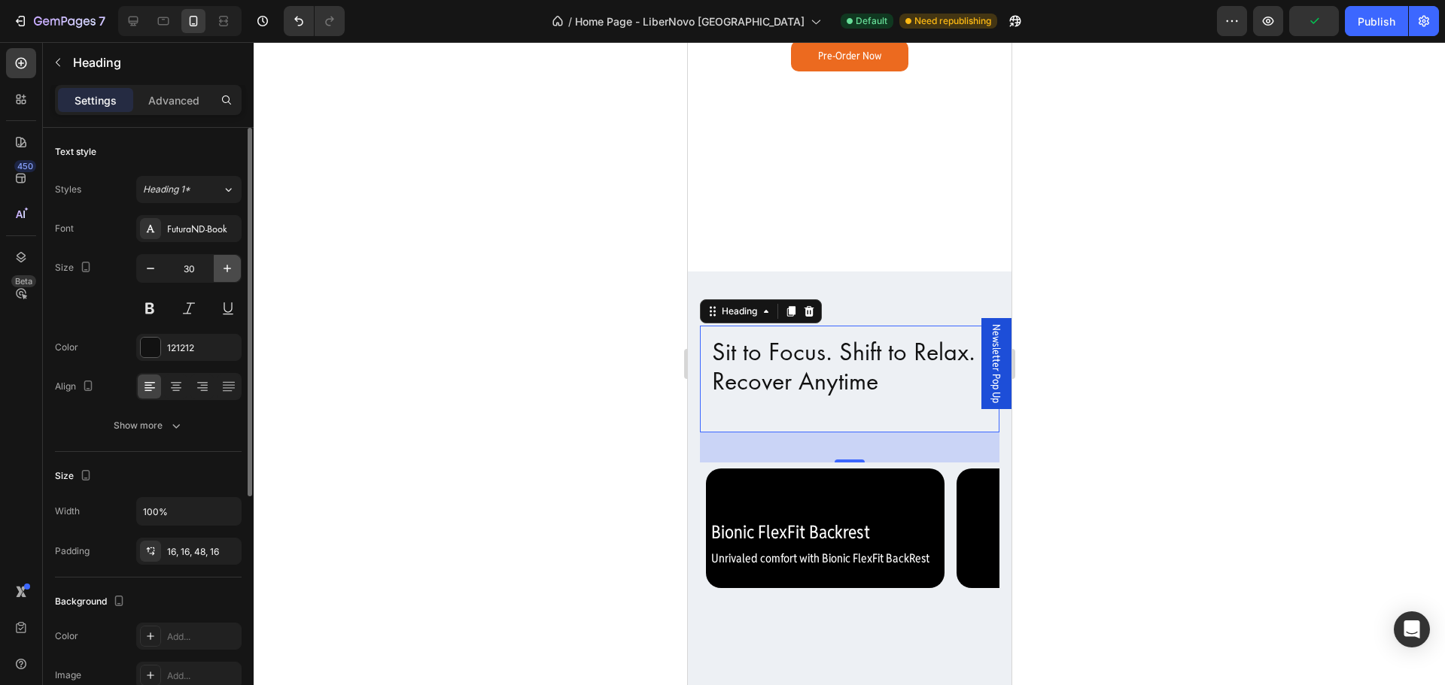
click at [226, 266] on icon "button" at bounding box center [227, 268] width 15 height 15
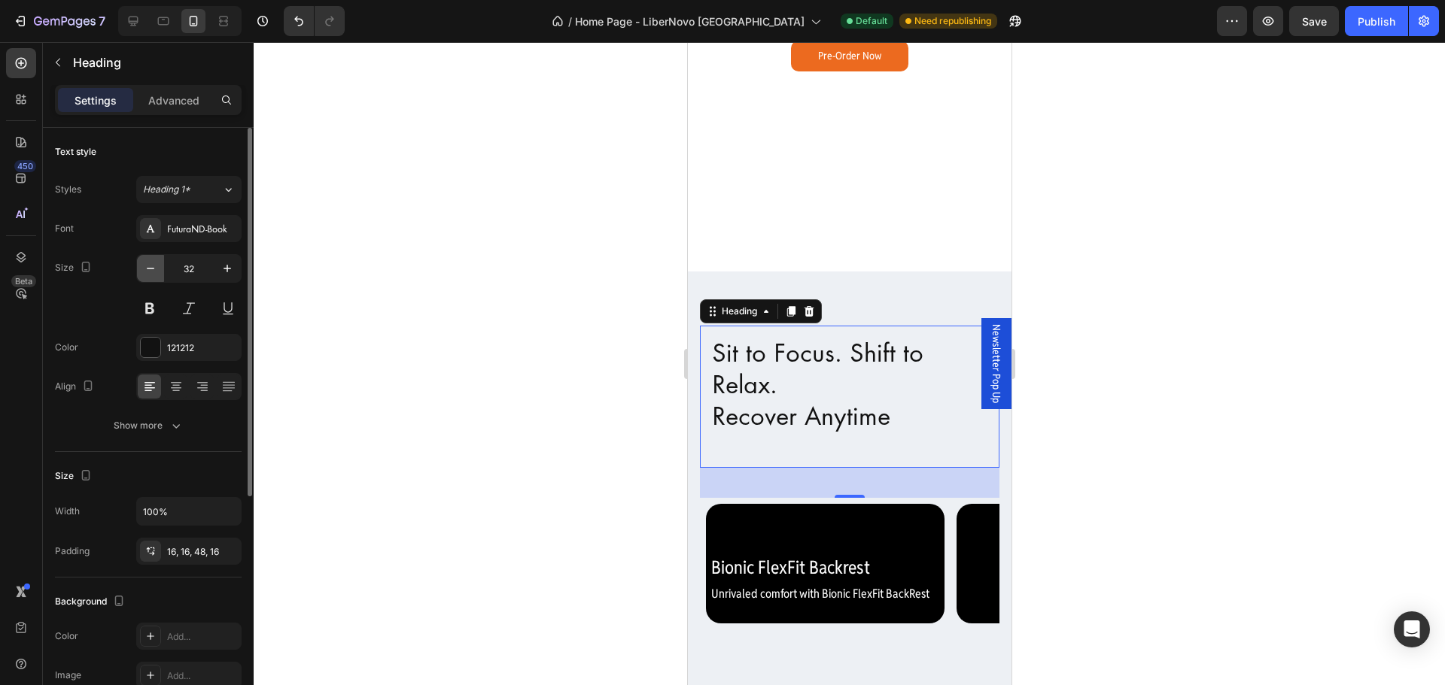
click at [141, 281] on button "button" at bounding box center [150, 268] width 27 height 27
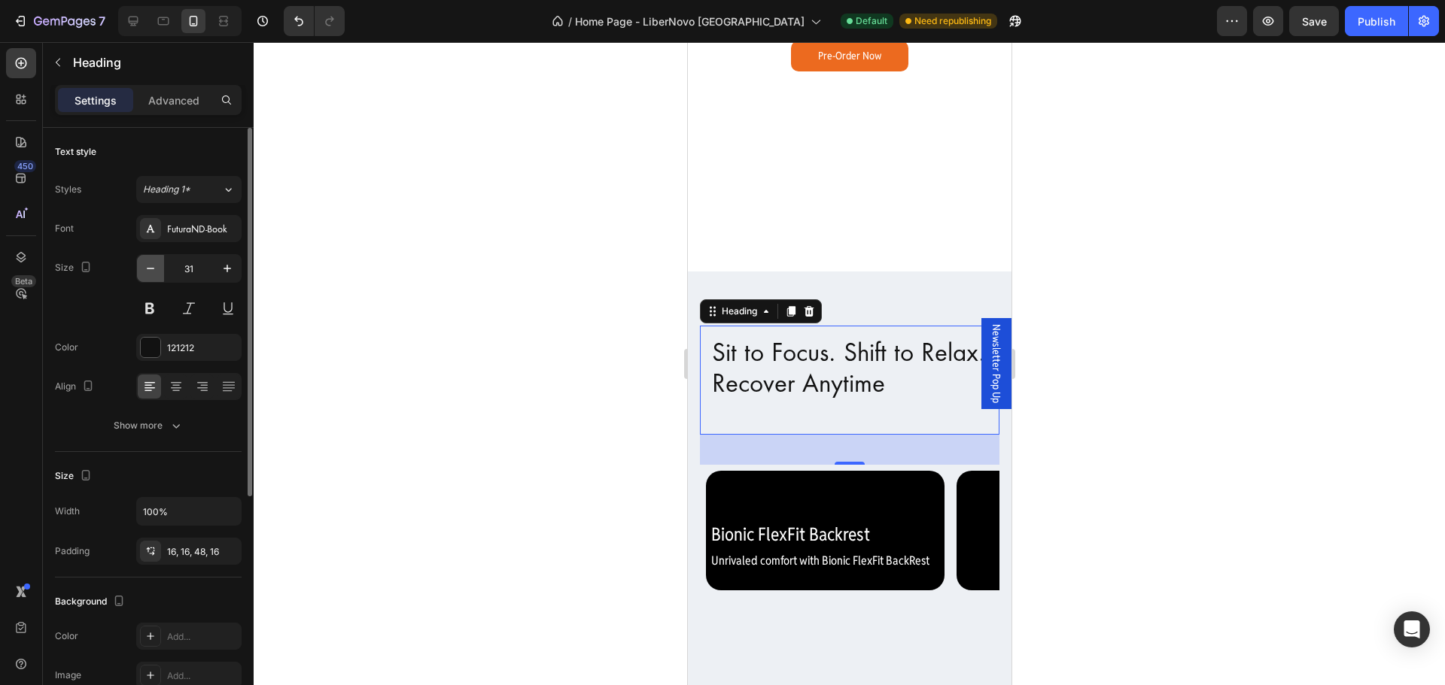
click at [141, 281] on button "button" at bounding box center [150, 268] width 27 height 27
type input "30"
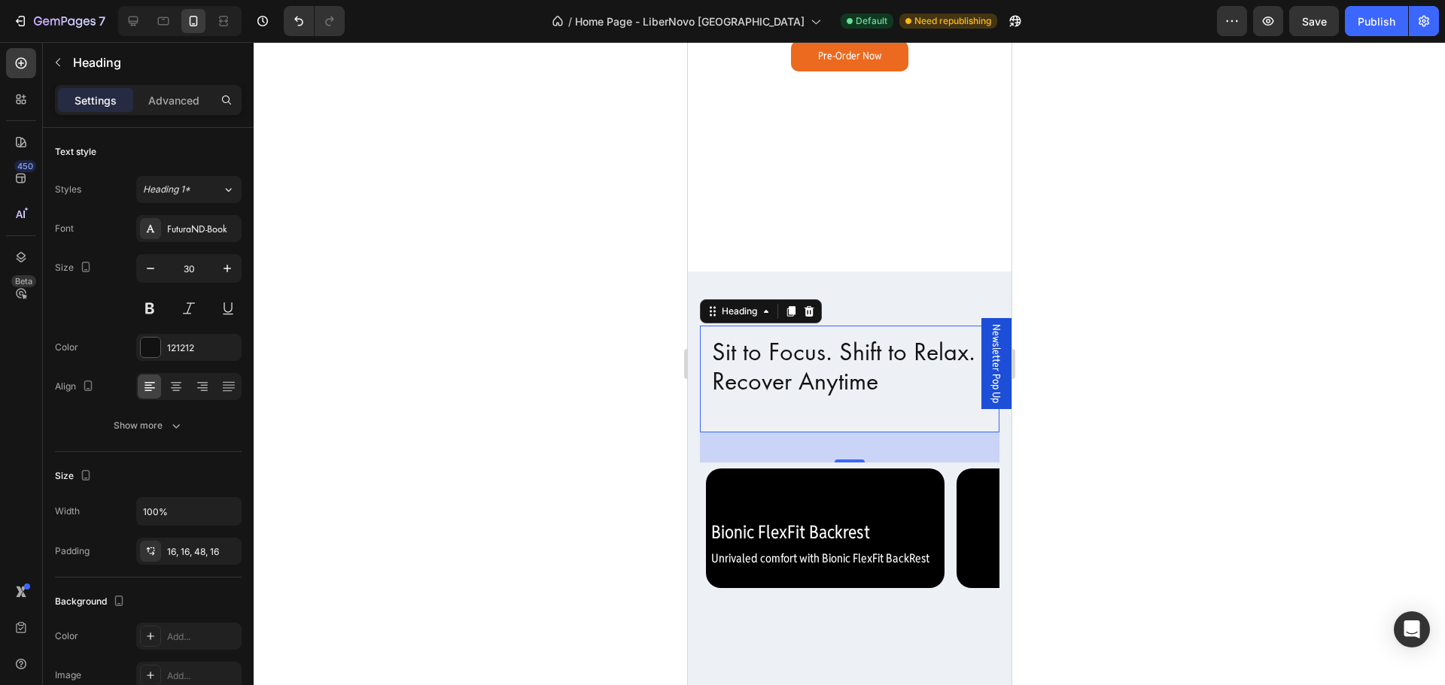
click at [1280, 430] on div at bounding box center [849, 363] width 1191 height 643
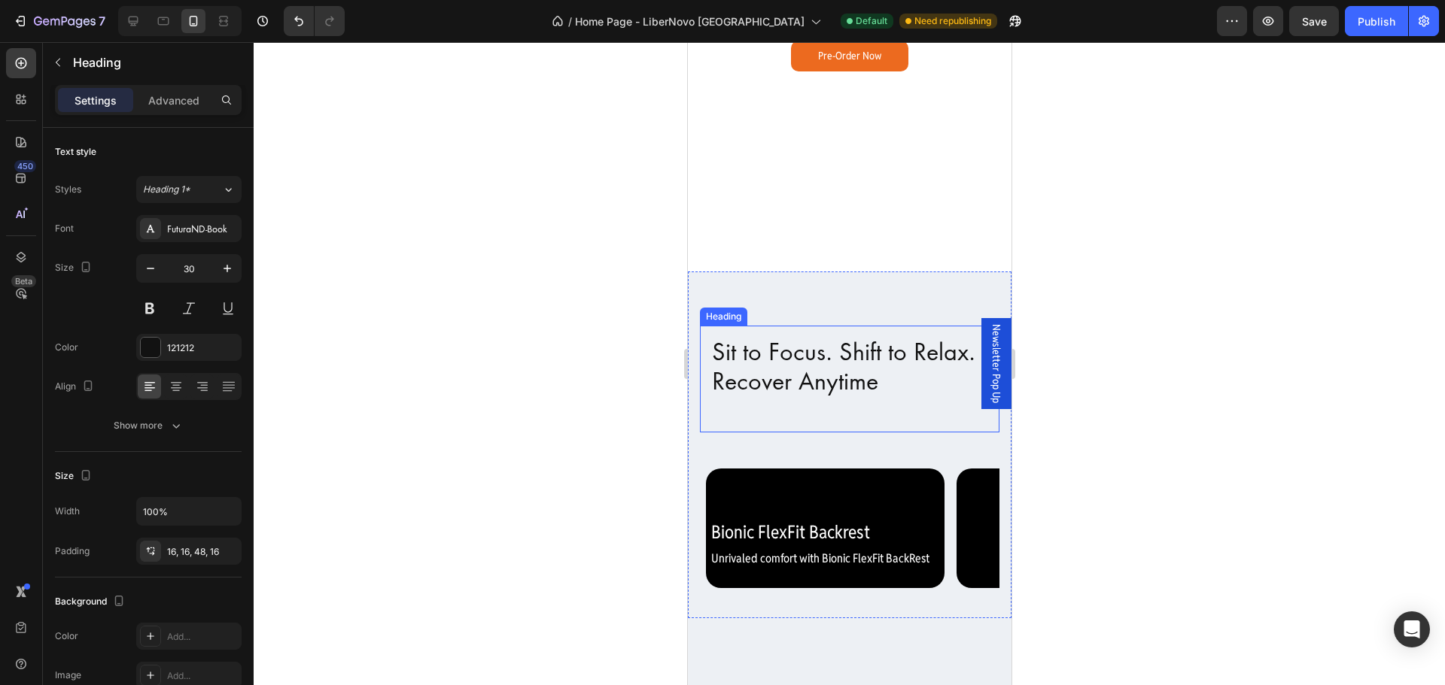
click at [784, 390] on h2 "Sit to Focus. Shift to Relax. Recover Anytime" at bounding box center [848, 379] width 299 height 107
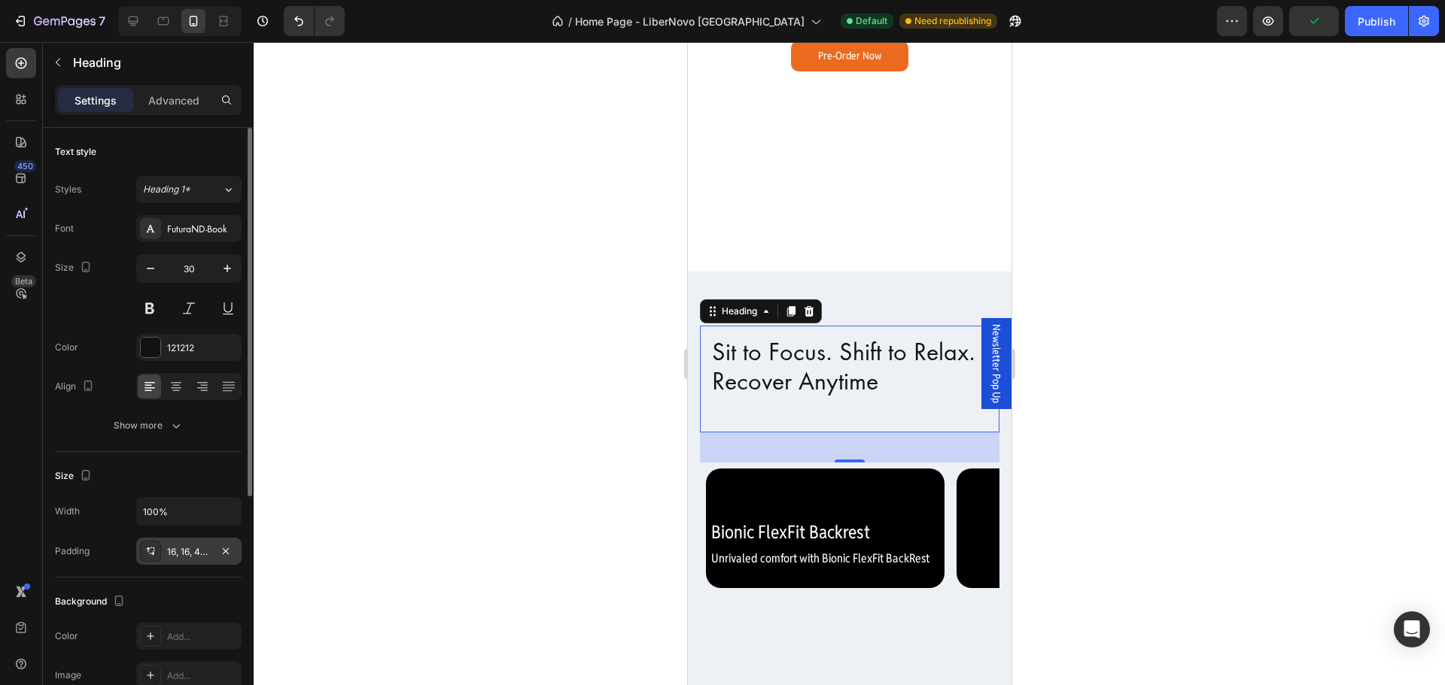
click at [188, 558] on div "16, 16, 48, 16" at bounding box center [189, 552] width 44 height 14
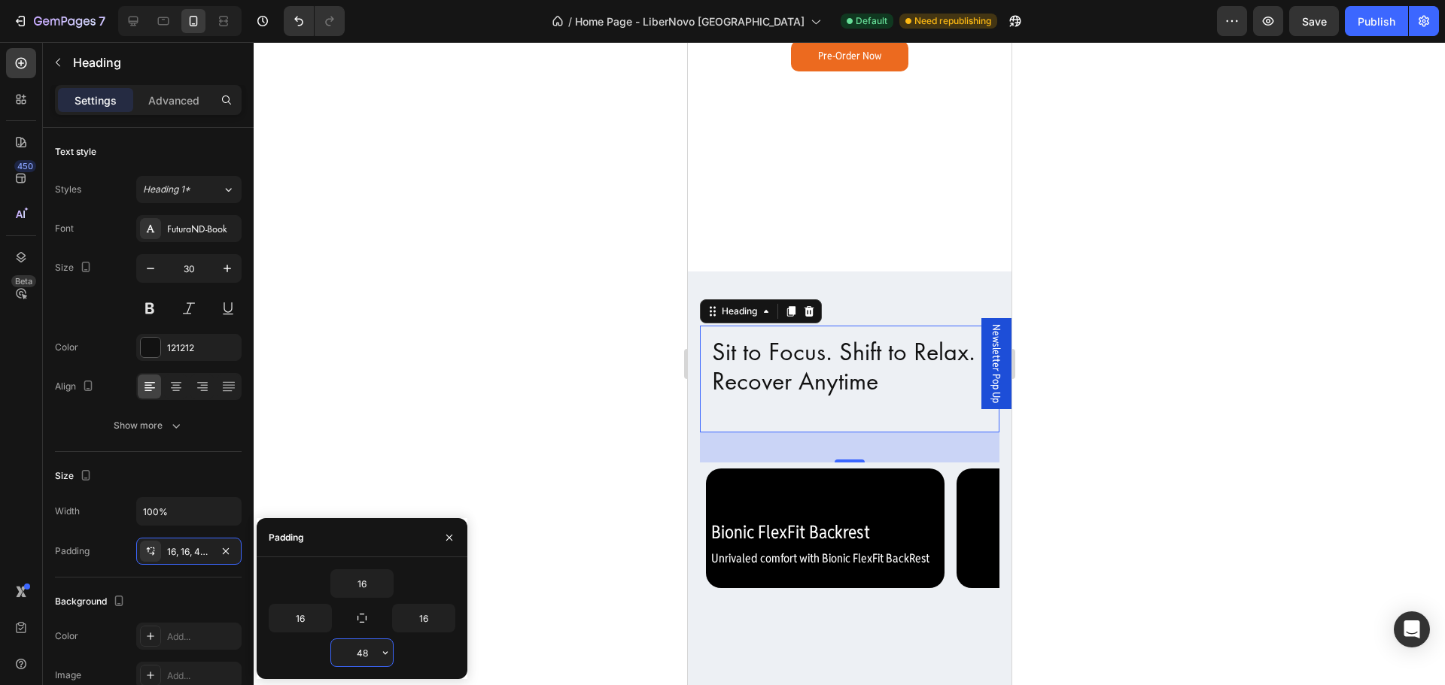
click at [369, 660] on input "48" at bounding box center [362, 652] width 62 height 27
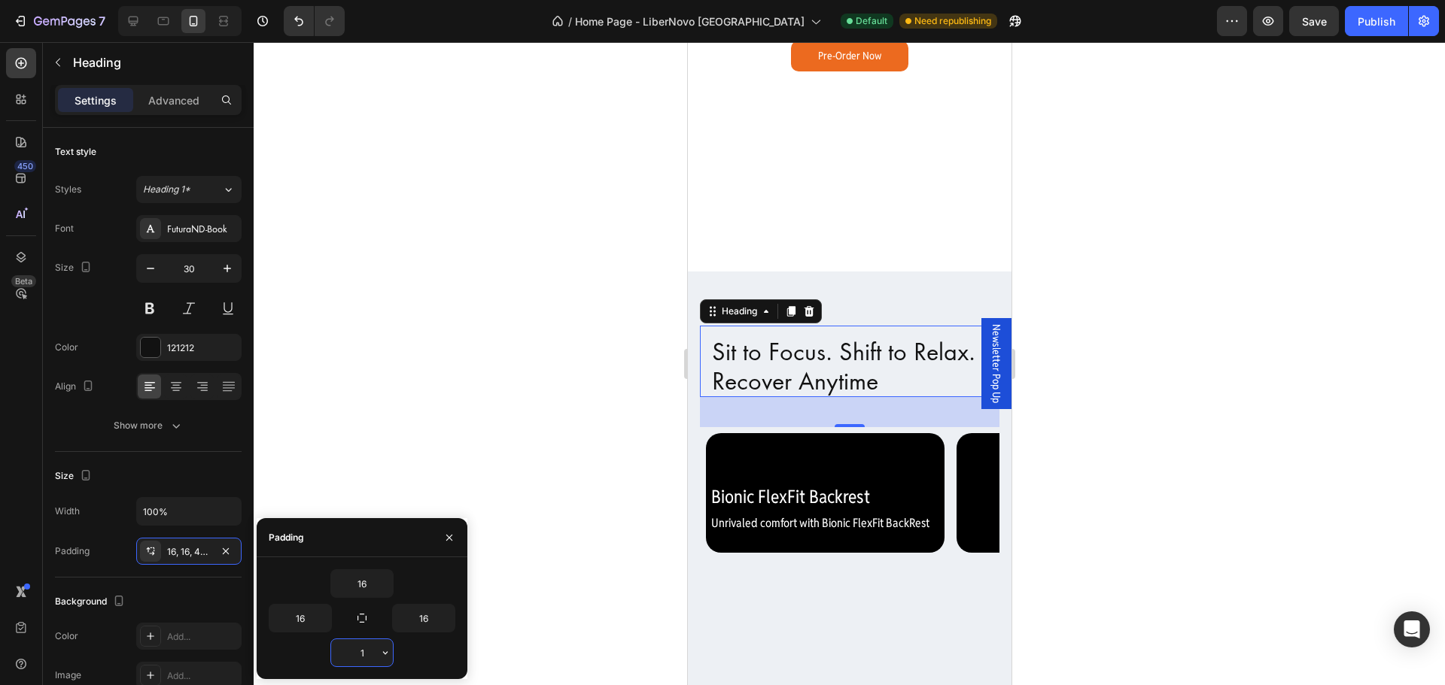
type input "16"
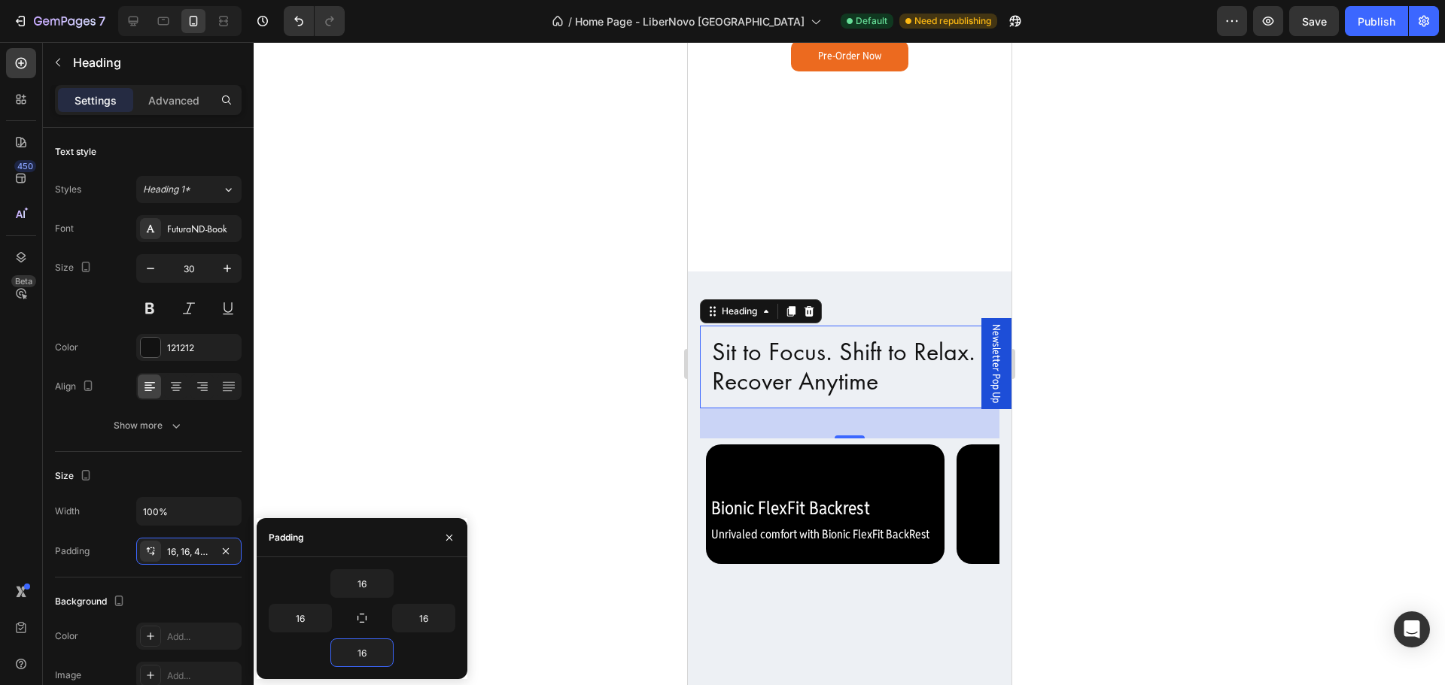
click at [473, 461] on div at bounding box center [849, 363] width 1191 height 643
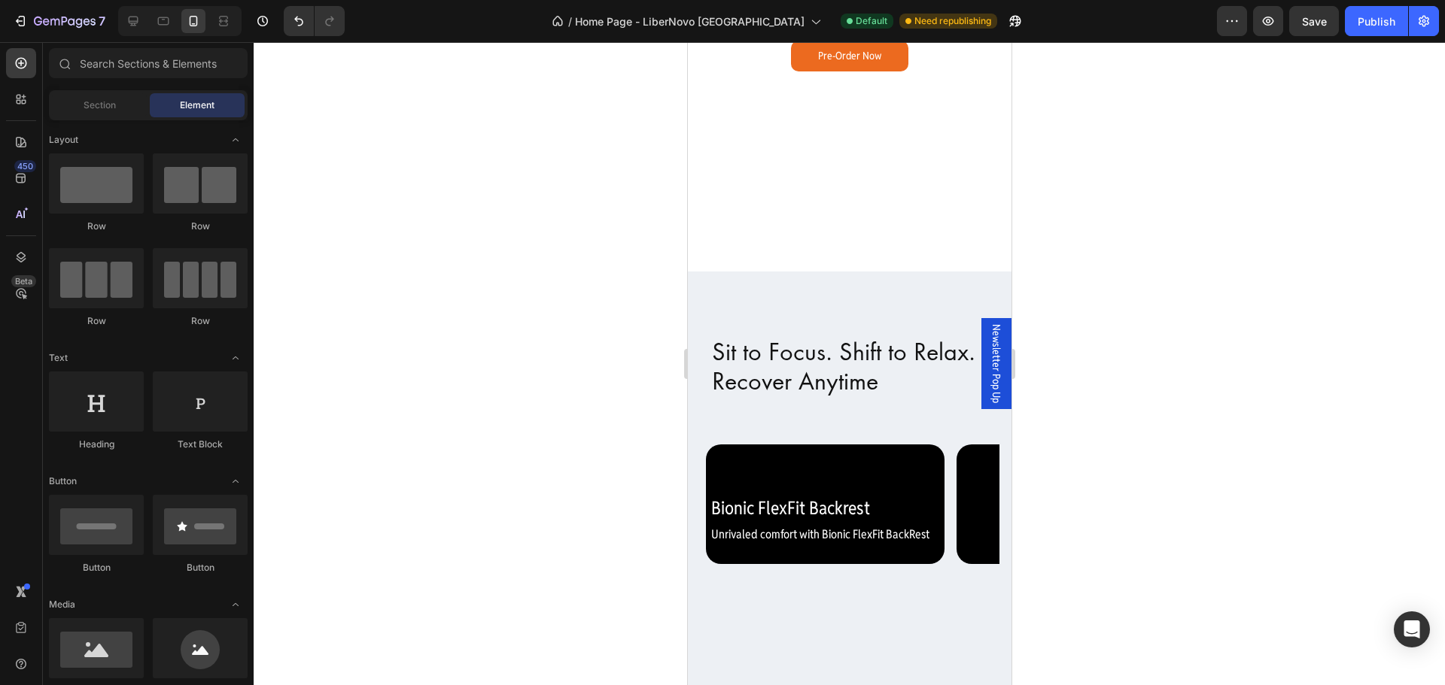
click at [1074, 398] on div at bounding box center [849, 363] width 1191 height 643
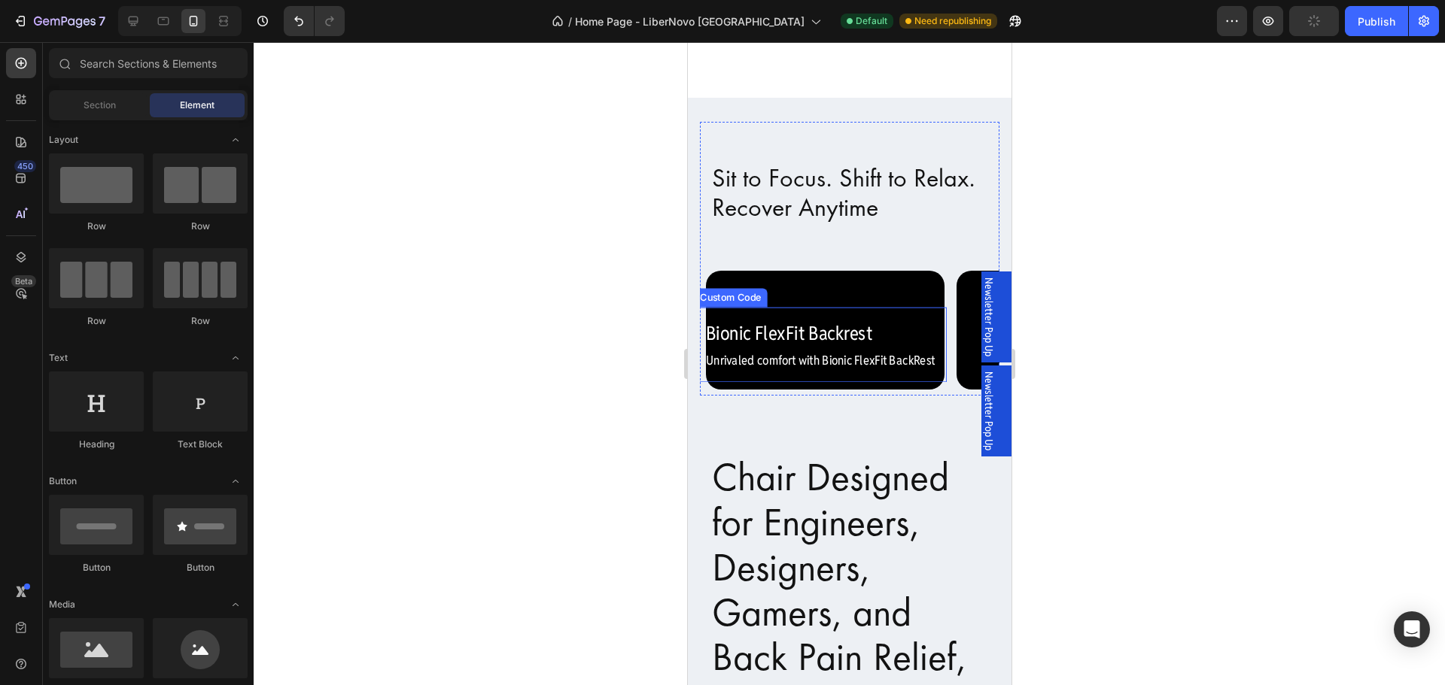
scroll to position [602, 0]
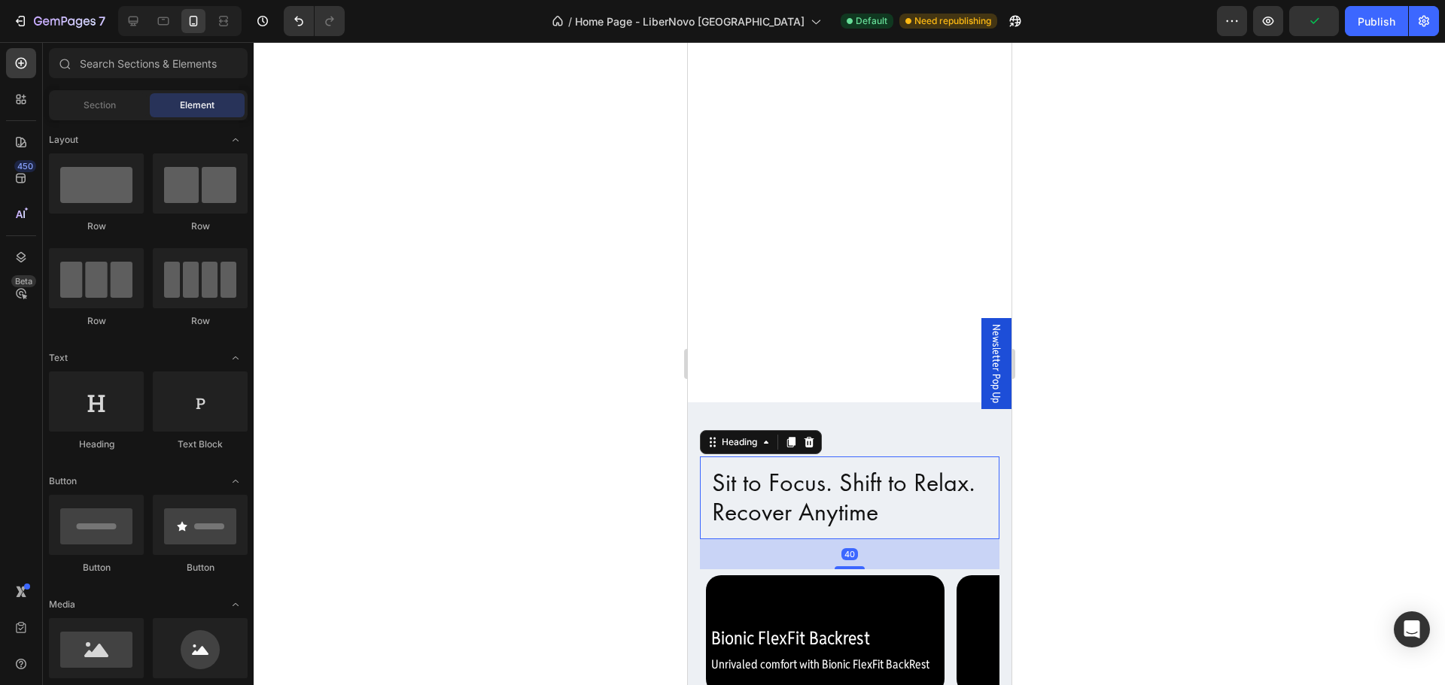
click at [783, 483] on p "Sit to Focus. Shift to Relax. Recover Anytime" at bounding box center [848, 498] width 275 height 59
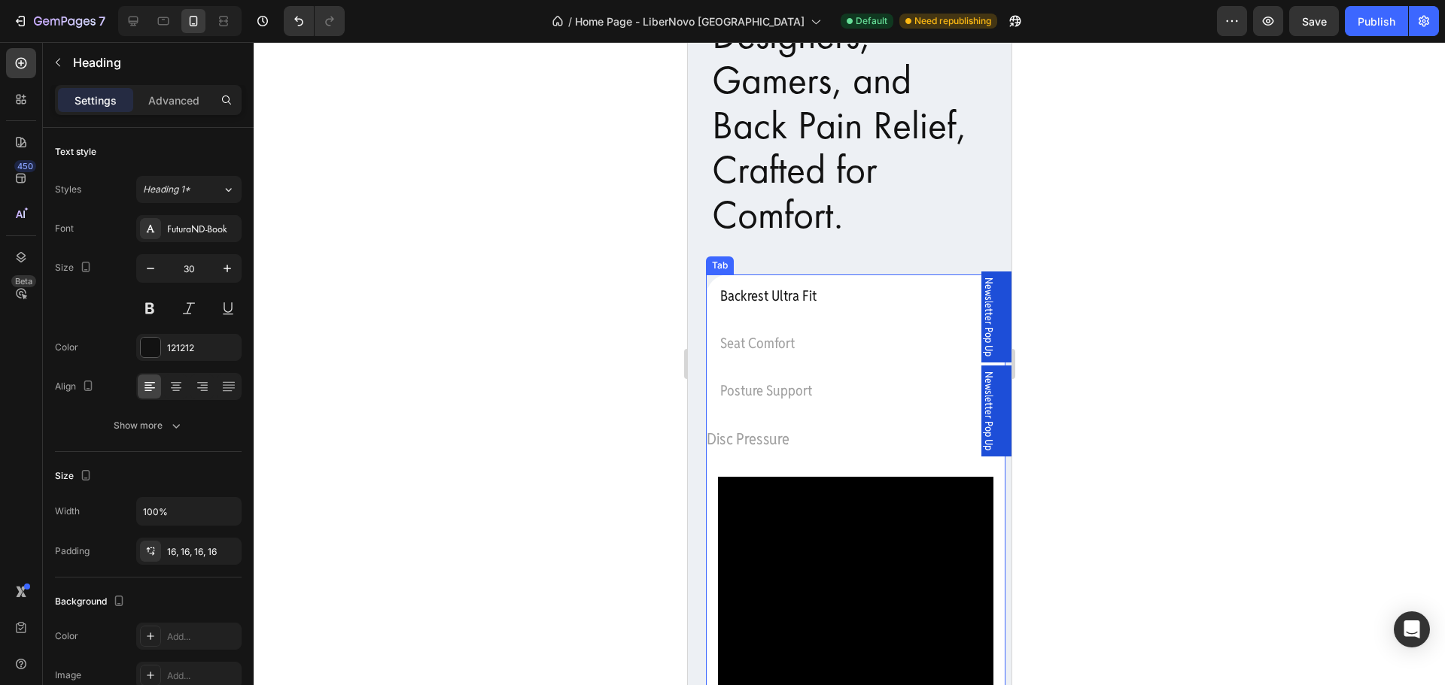
scroll to position [1429, 0]
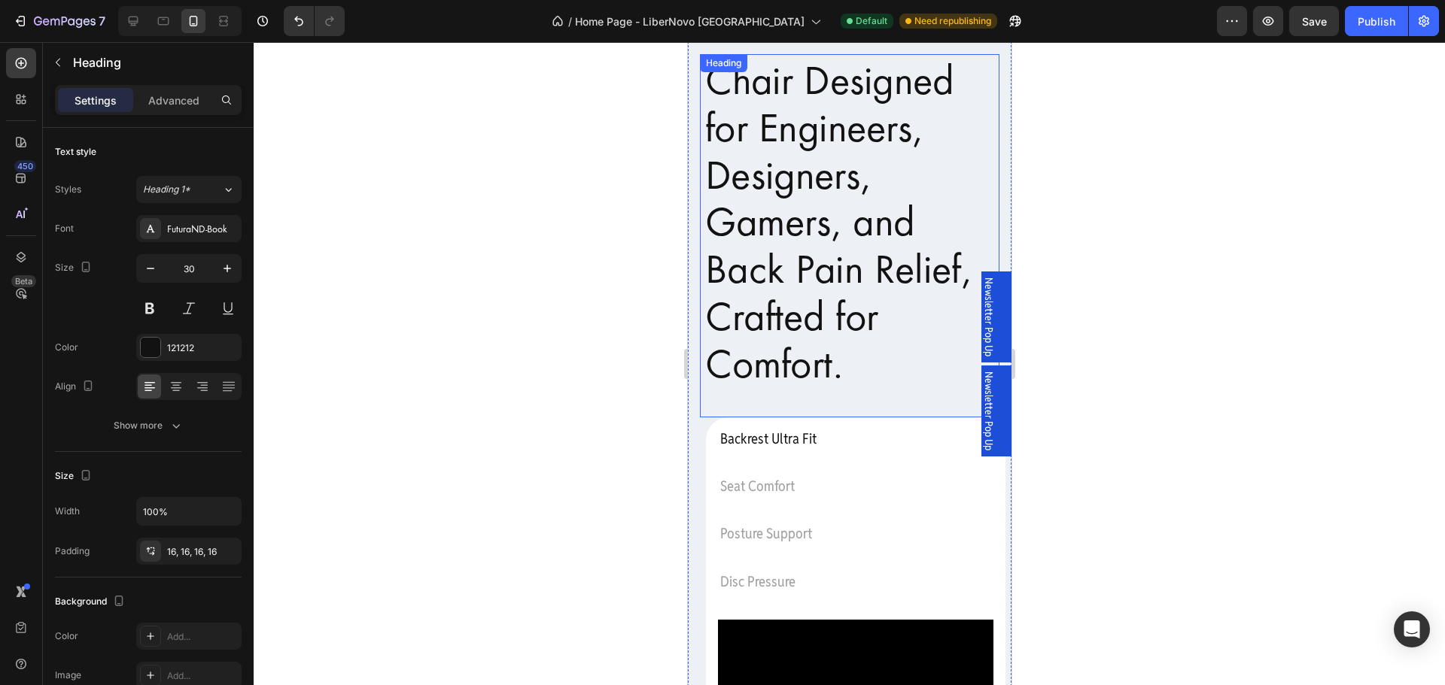
click at [833, 326] on h2 "Chair Designed for Engineers, Designers, Gamers, and Back Pain Relief, Crafted …" at bounding box center [848, 235] width 314 height 381
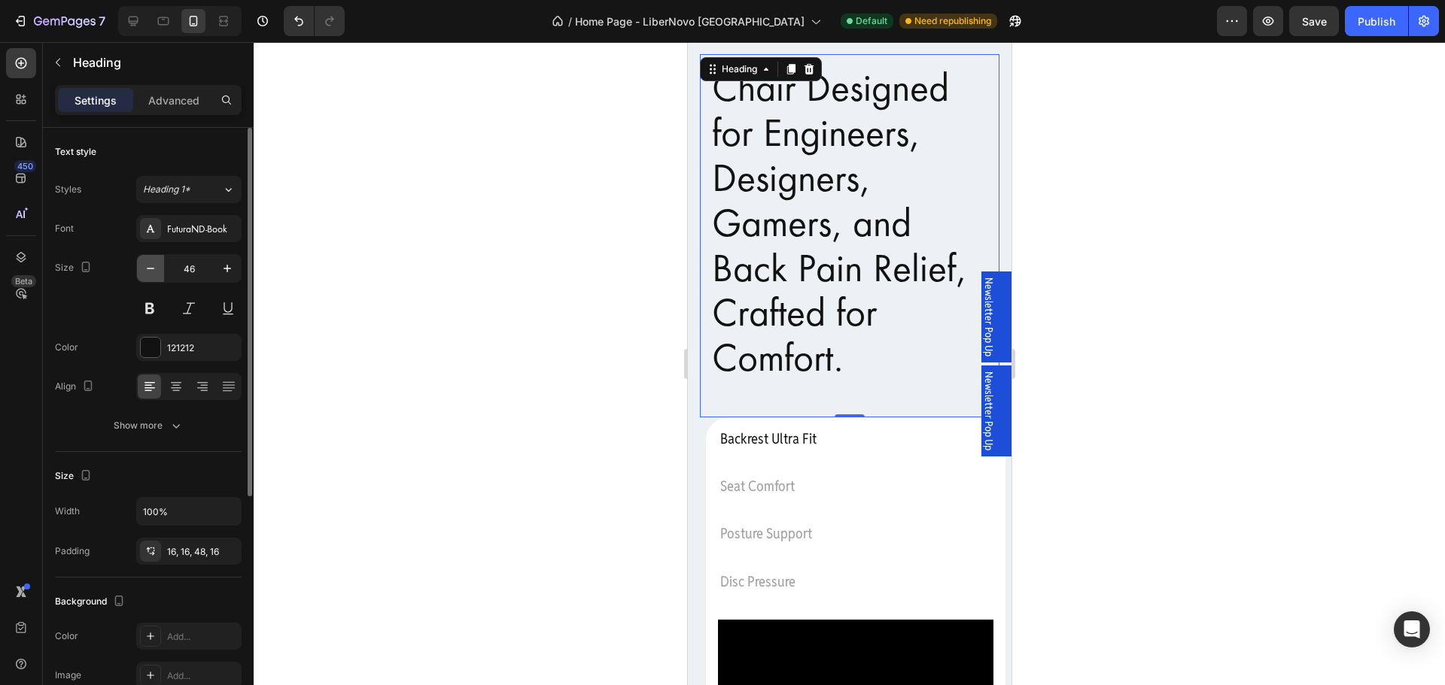
click at [145, 266] on icon "button" at bounding box center [150, 268] width 15 height 15
click at [144, 266] on icon "button" at bounding box center [150, 268] width 15 height 15
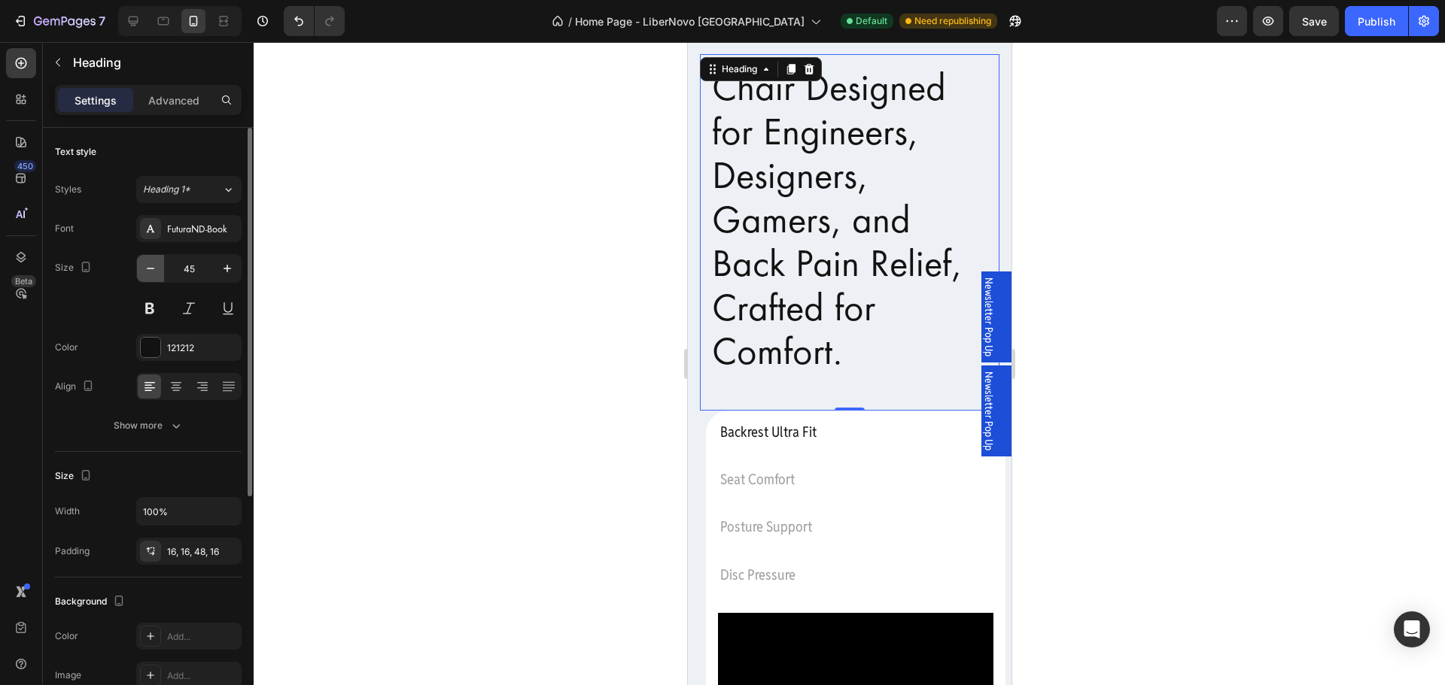
click at [144, 266] on icon "button" at bounding box center [150, 268] width 15 height 15
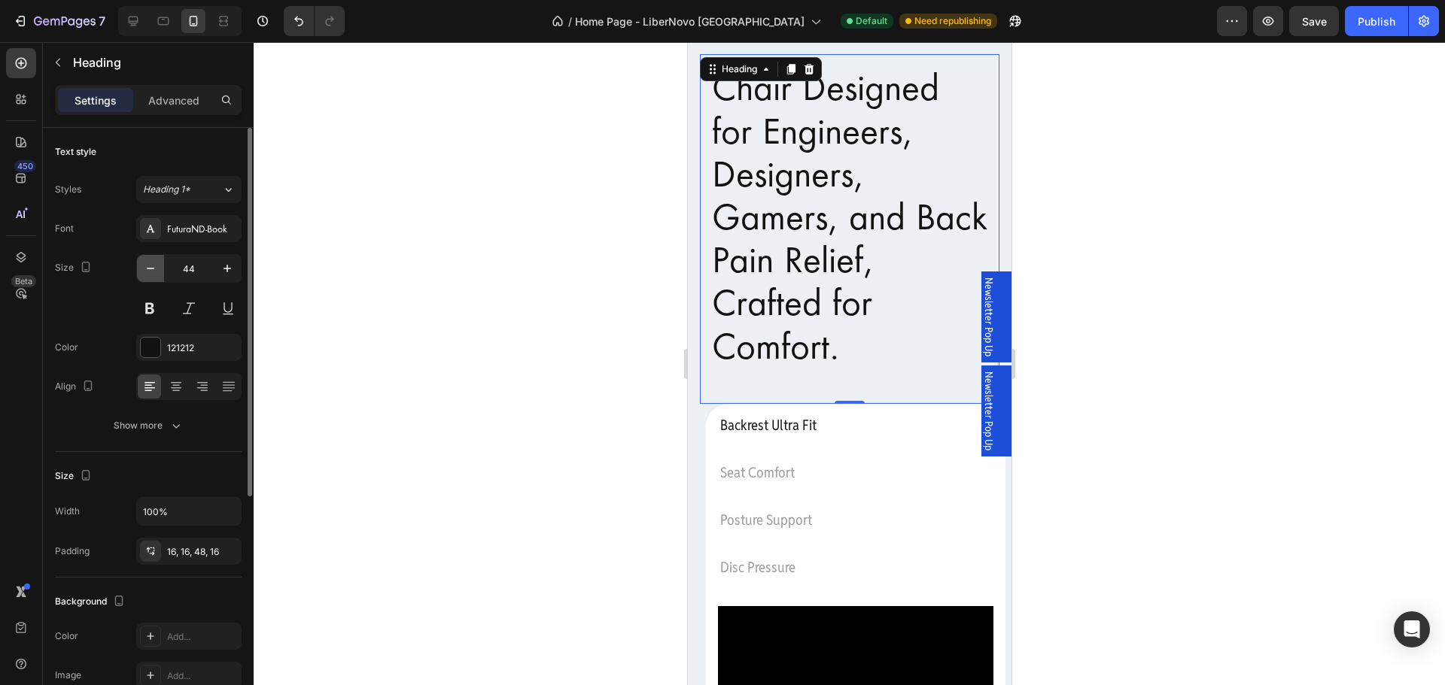
click at [144, 266] on icon "button" at bounding box center [150, 268] width 15 height 15
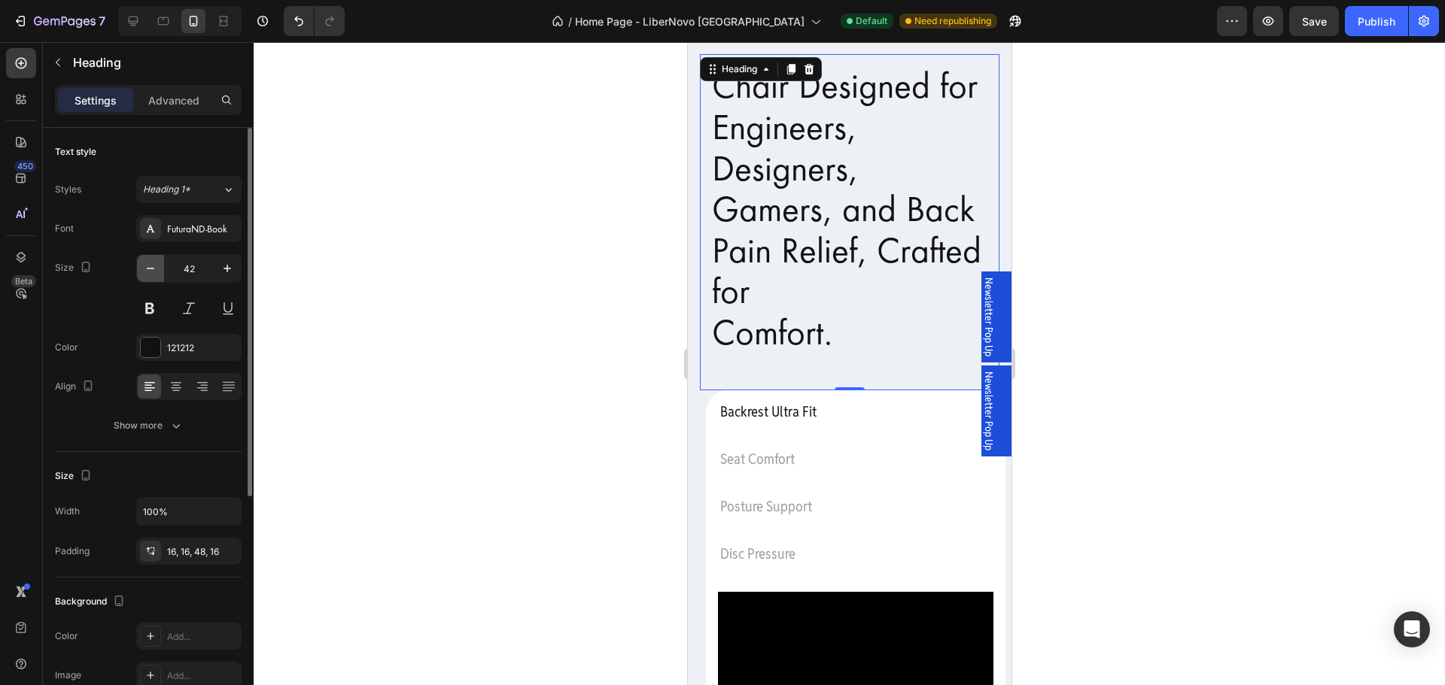
click at [144, 266] on icon "button" at bounding box center [150, 268] width 15 height 15
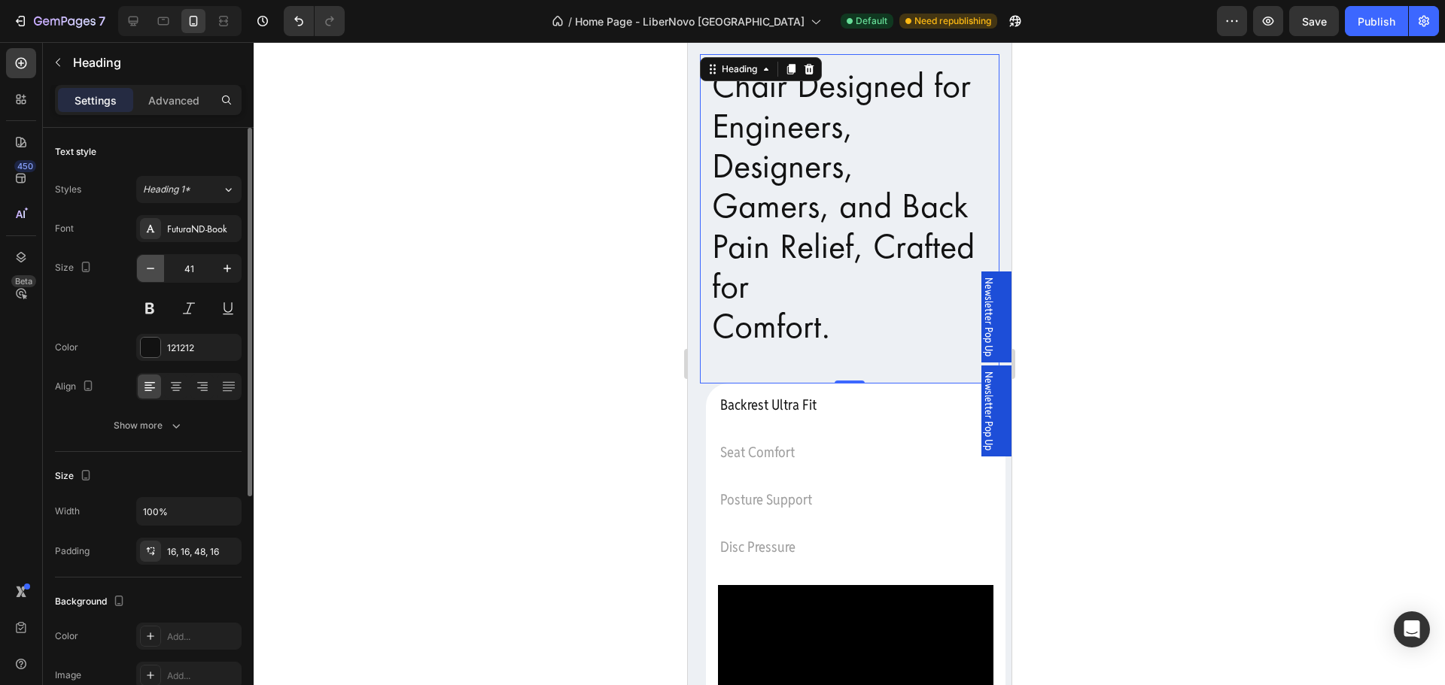
click at [144, 266] on icon "button" at bounding box center [150, 268] width 15 height 15
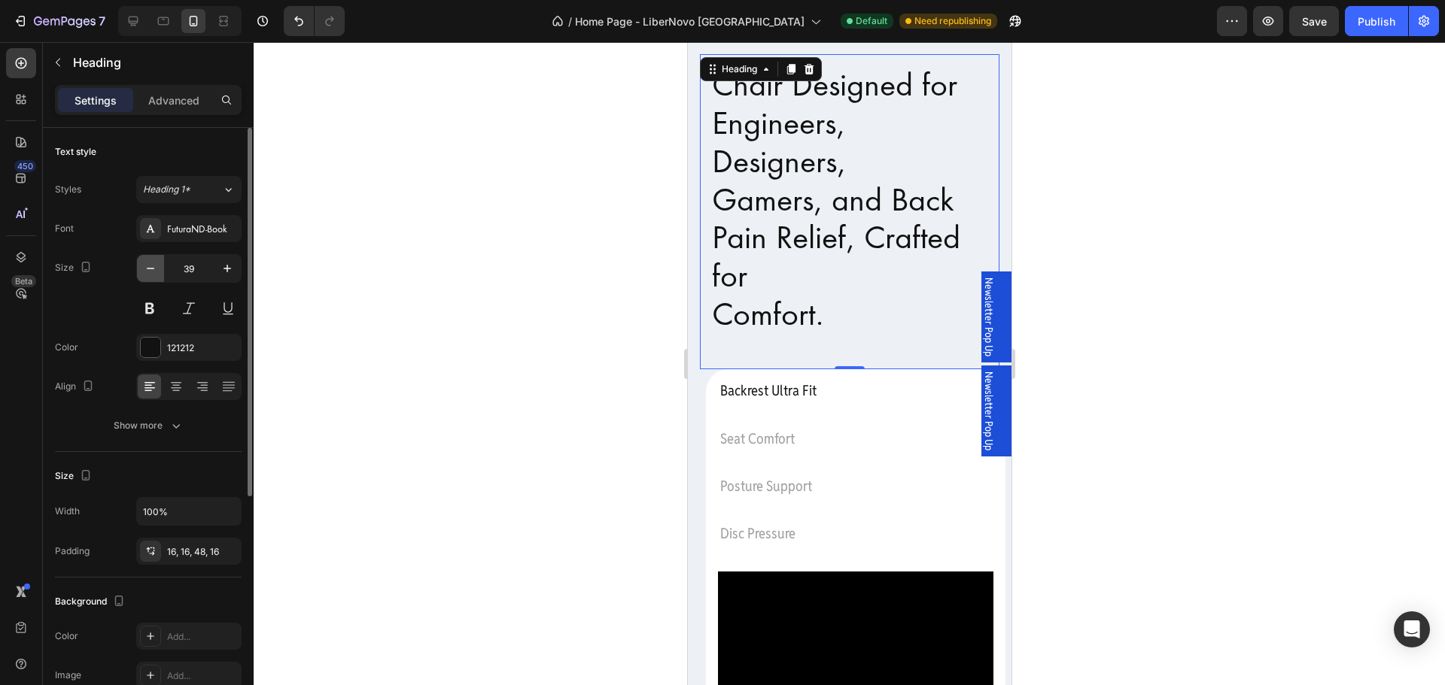
click at [144, 266] on icon "button" at bounding box center [150, 268] width 15 height 15
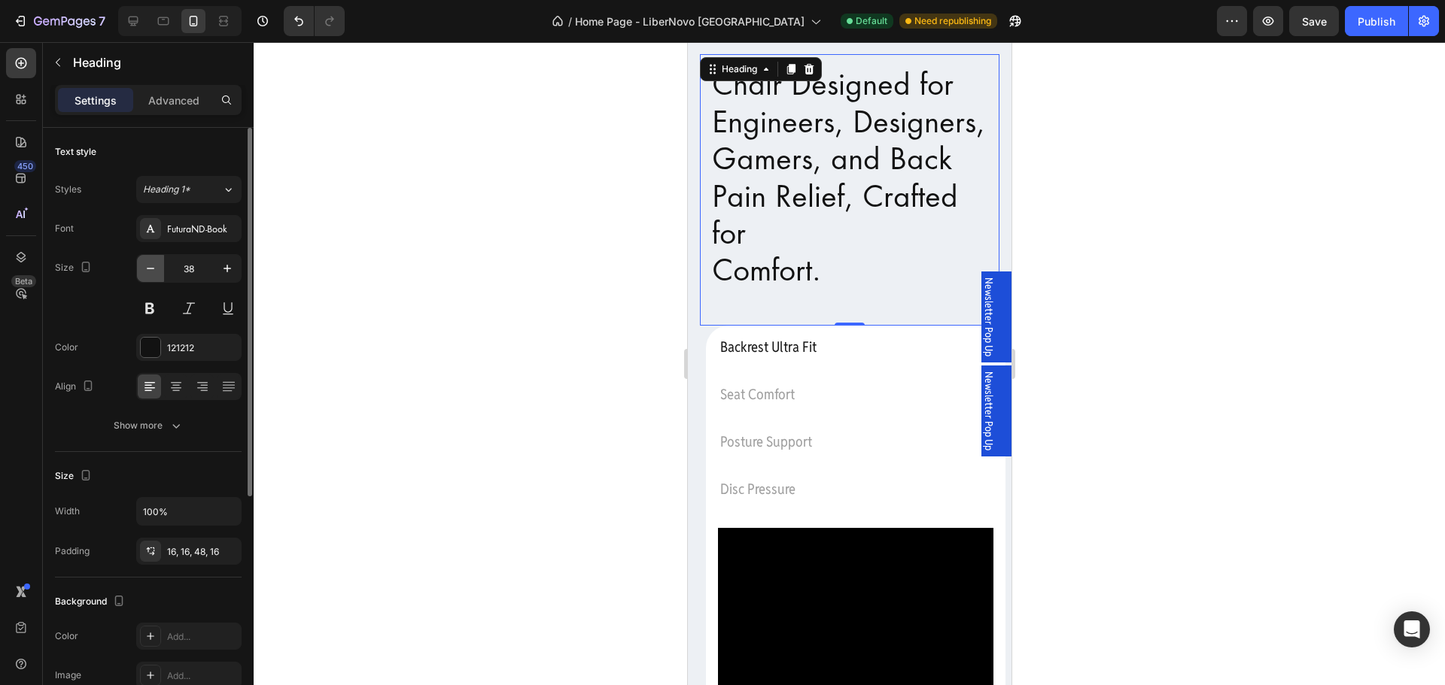
click at [144, 266] on icon "button" at bounding box center [150, 268] width 15 height 15
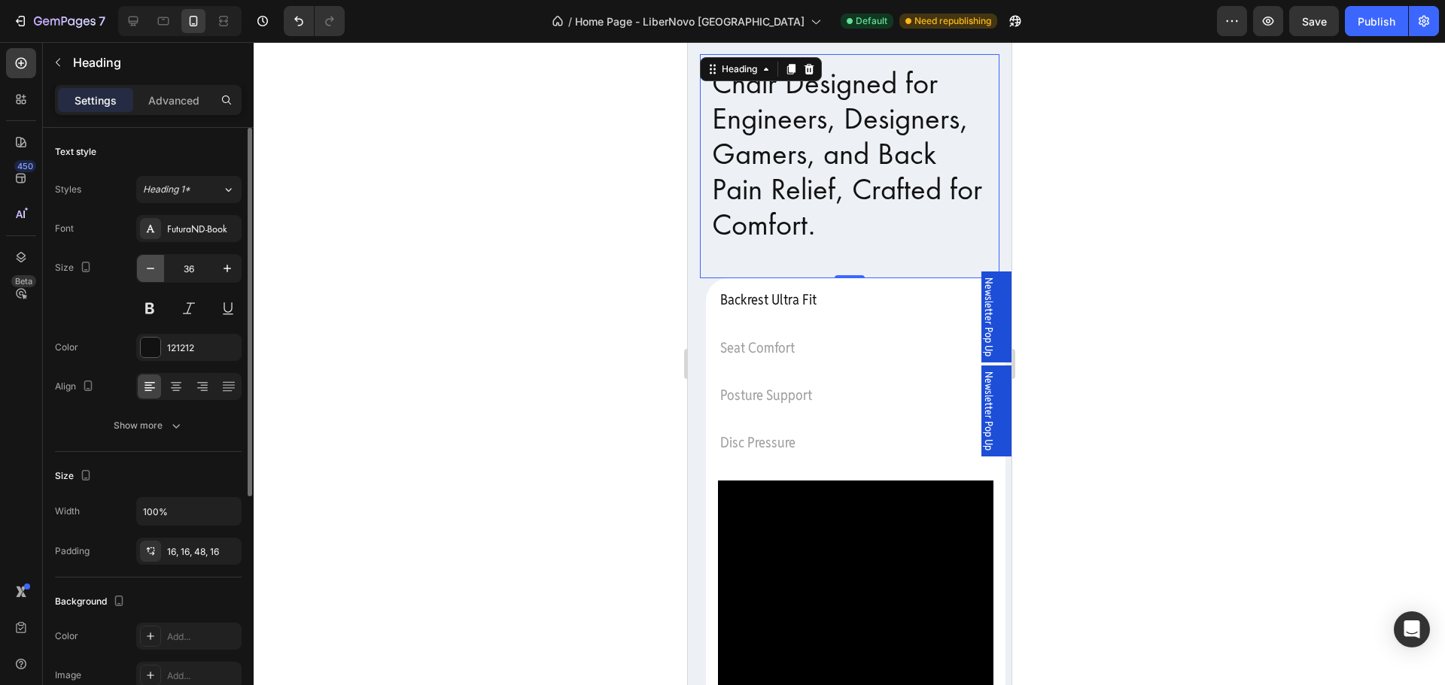
click at [147, 267] on icon "button" at bounding box center [150, 268] width 15 height 15
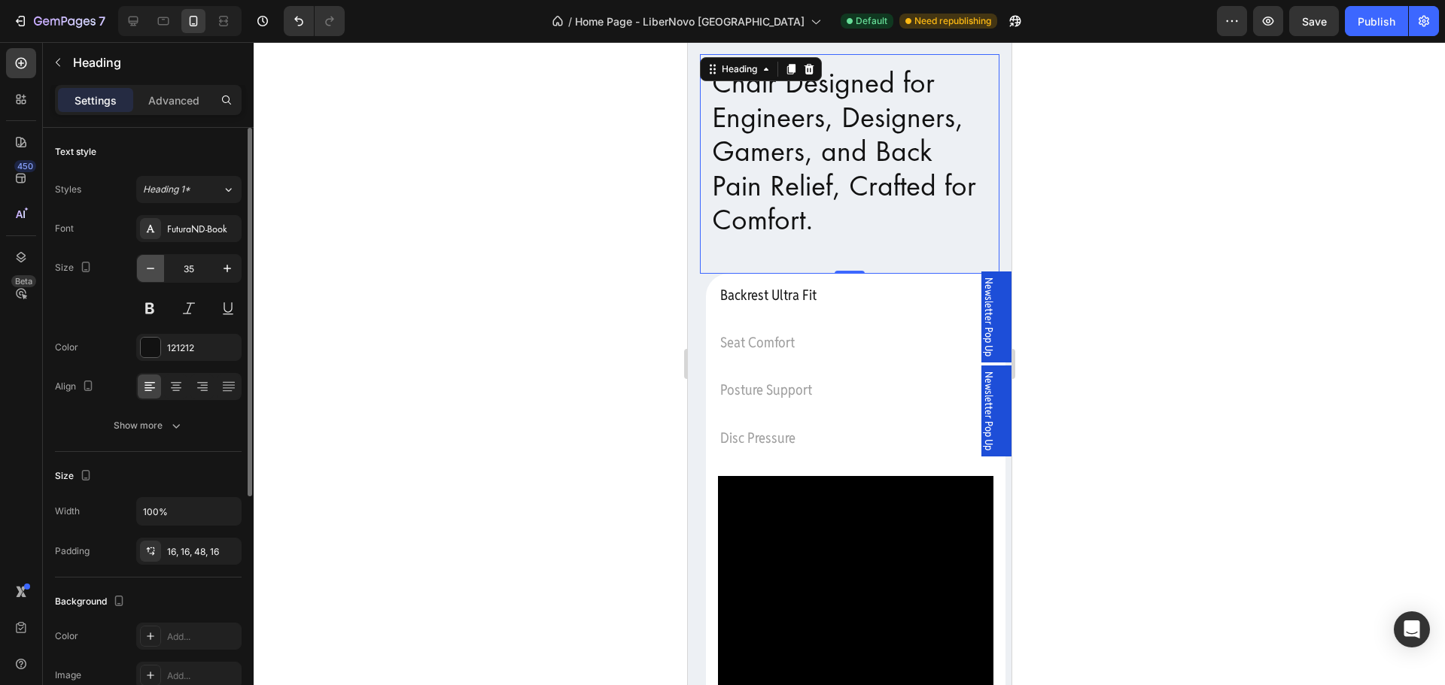
click at [147, 267] on icon "button" at bounding box center [150, 268] width 15 height 15
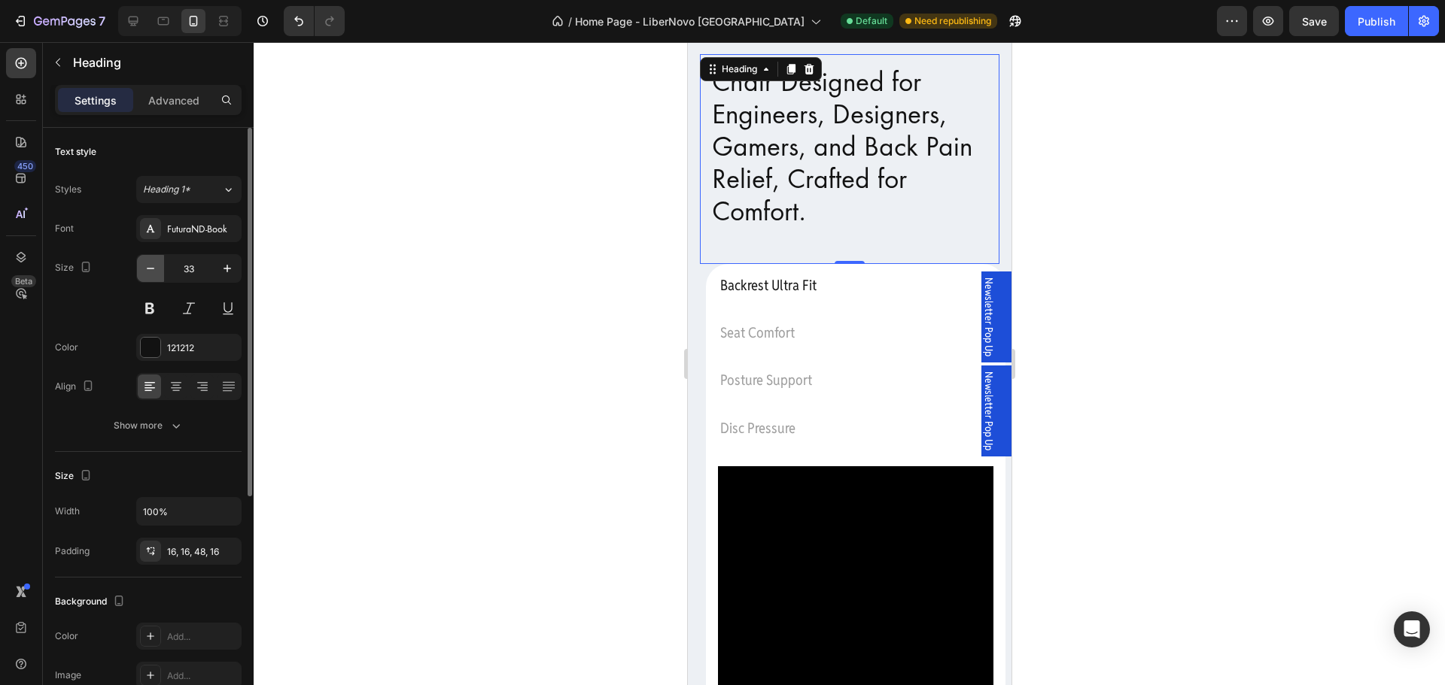
click at [148, 267] on icon "button" at bounding box center [150, 268] width 15 height 15
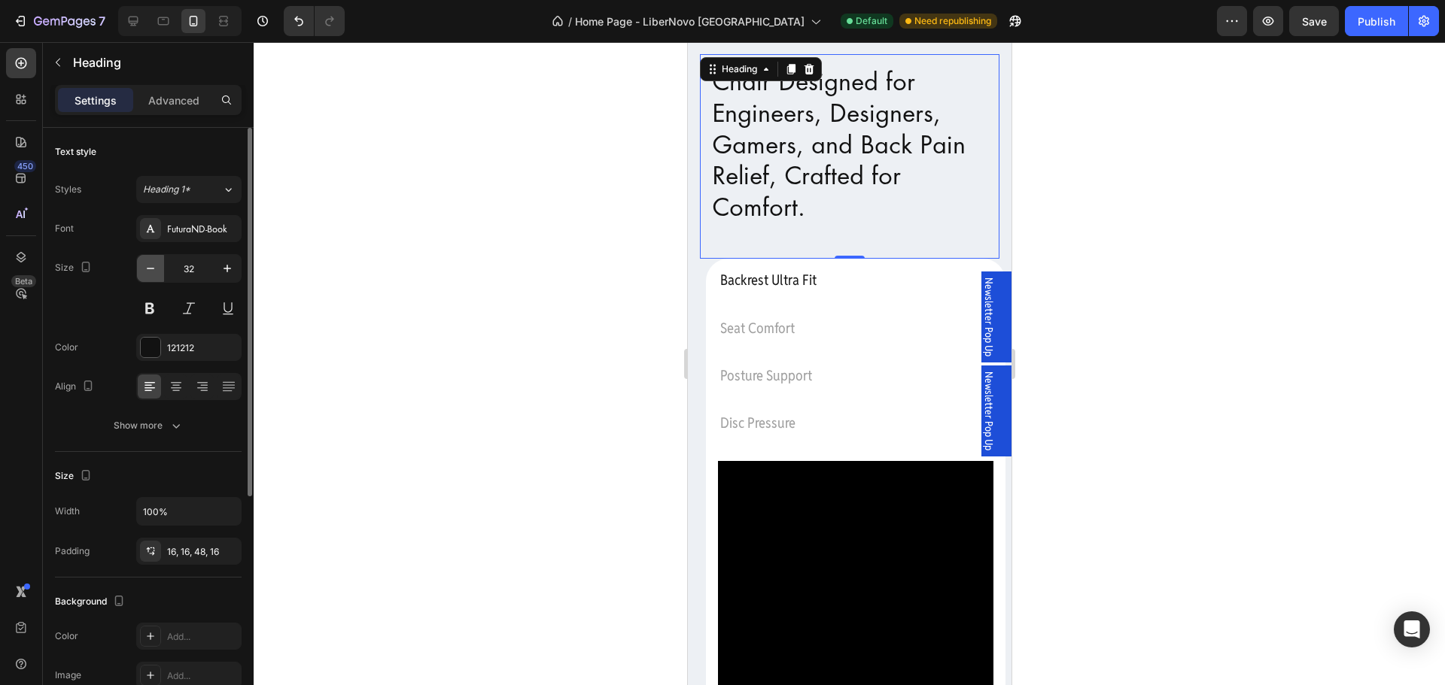
click at [148, 267] on icon "button" at bounding box center [150, 268] width 15 height 15
click at [146, 267] on icon "button" at bounding box center [150, 268] width 15 height 15
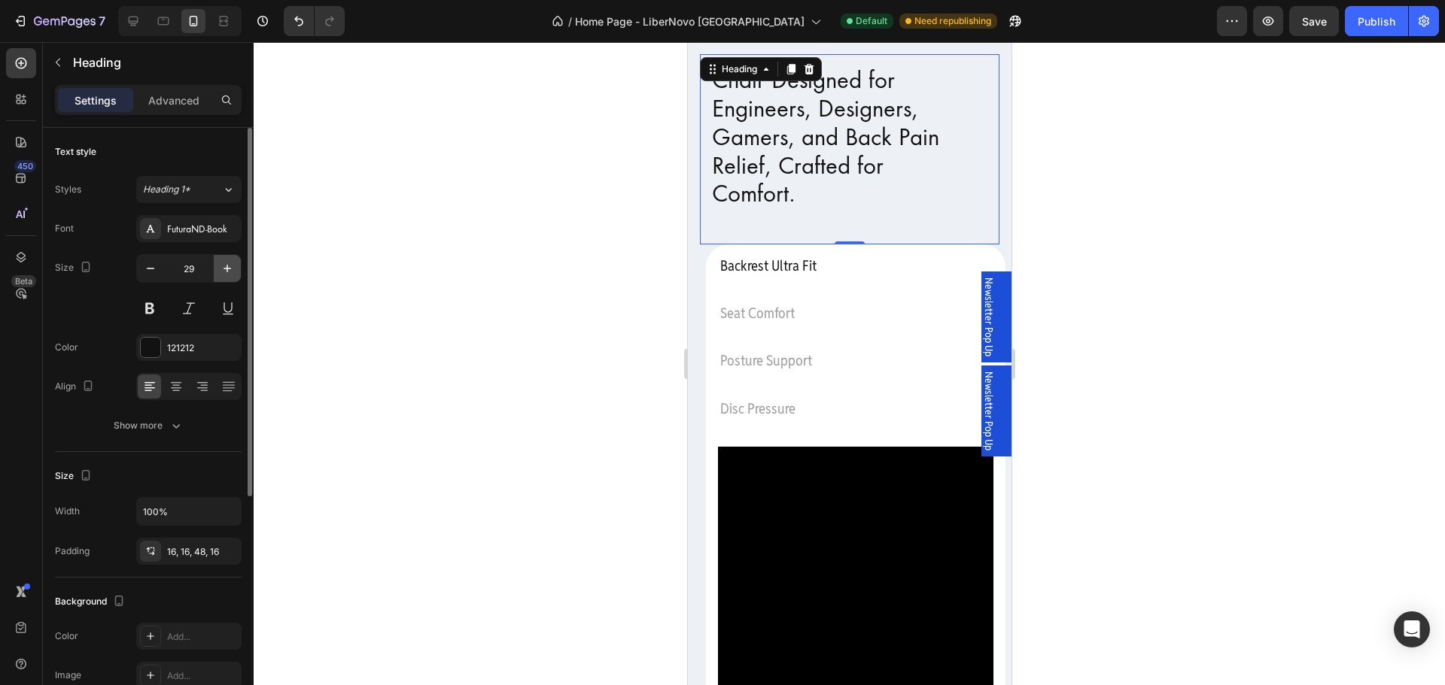
click at [232, 264] on icon "button" at bounding box center [227, 268] width 15 height 15
type input "30"
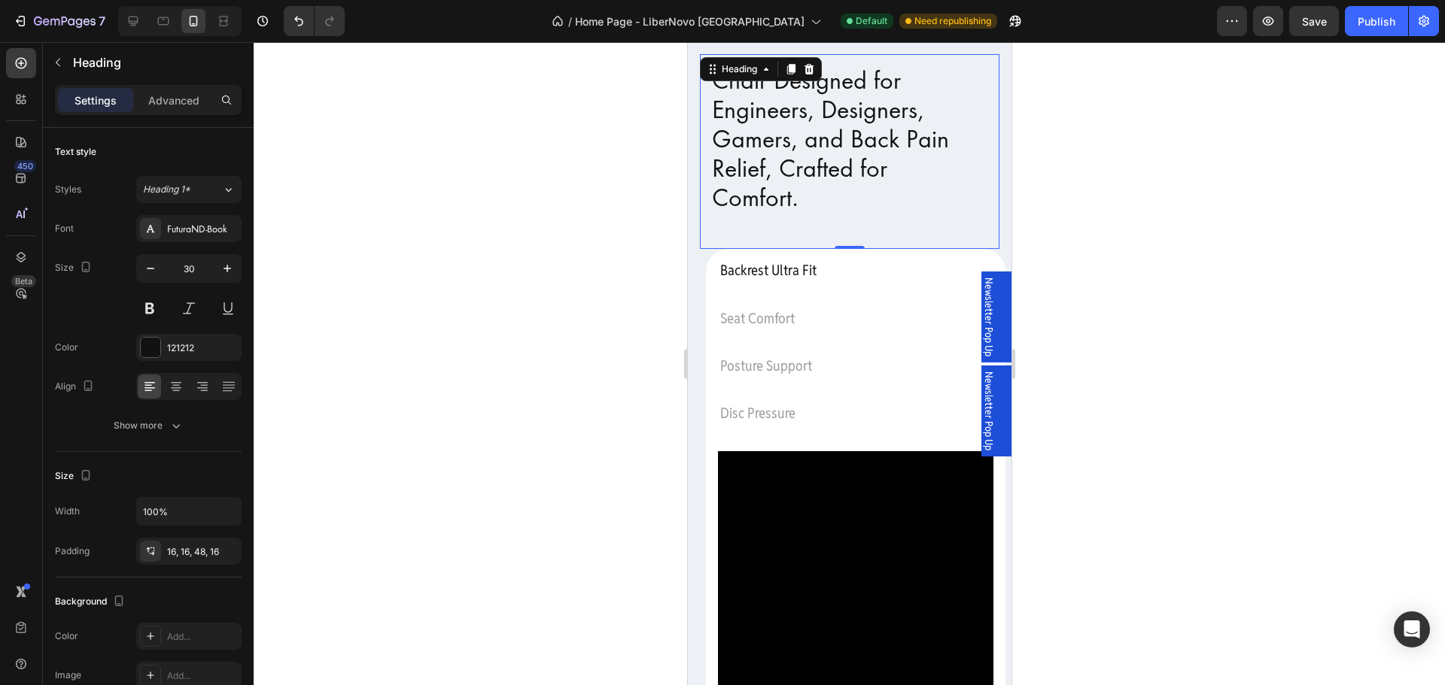
click at [1095, 278] on div at bounding box center [849, 363] width 1191 height 643
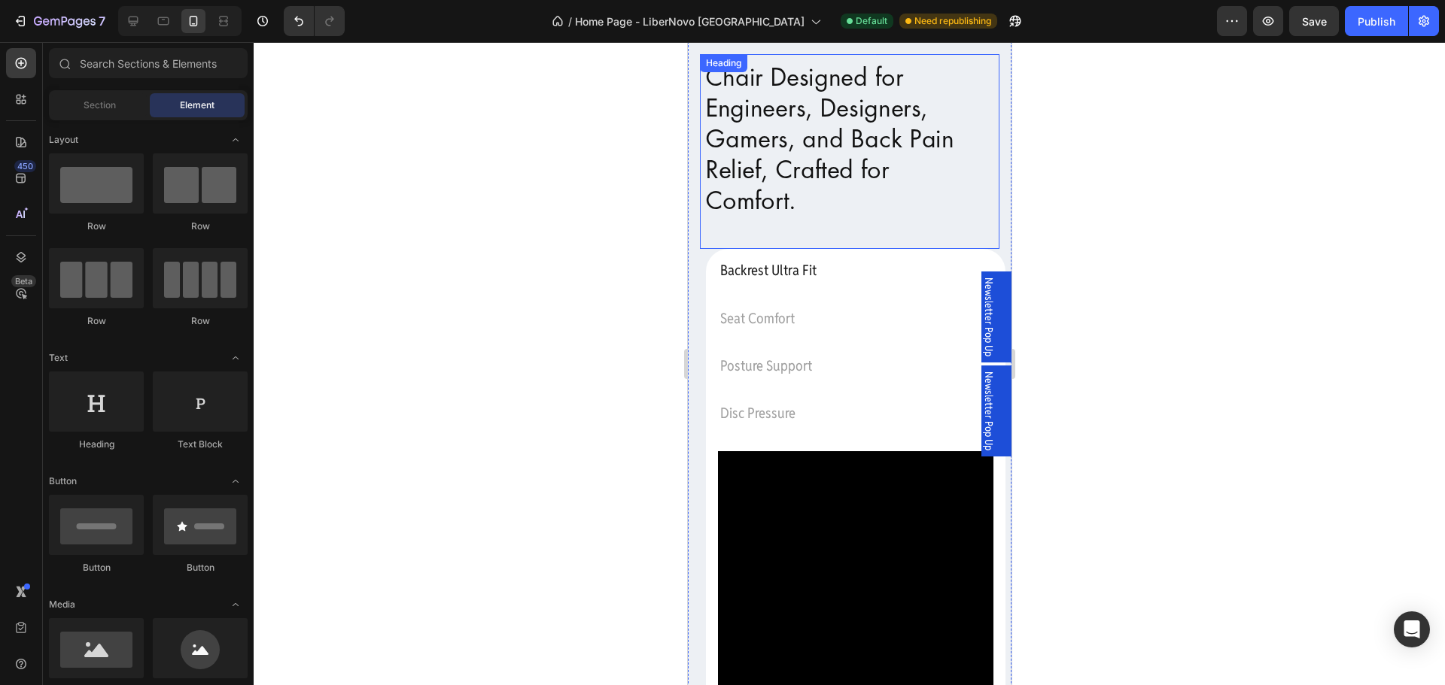
click at [881, 201] on h2 "Chair Designed for Engineers, Designers, Gamers, and Back Pain Relief, Crafted …" at bounding box center [848, 152] width 314 height 205
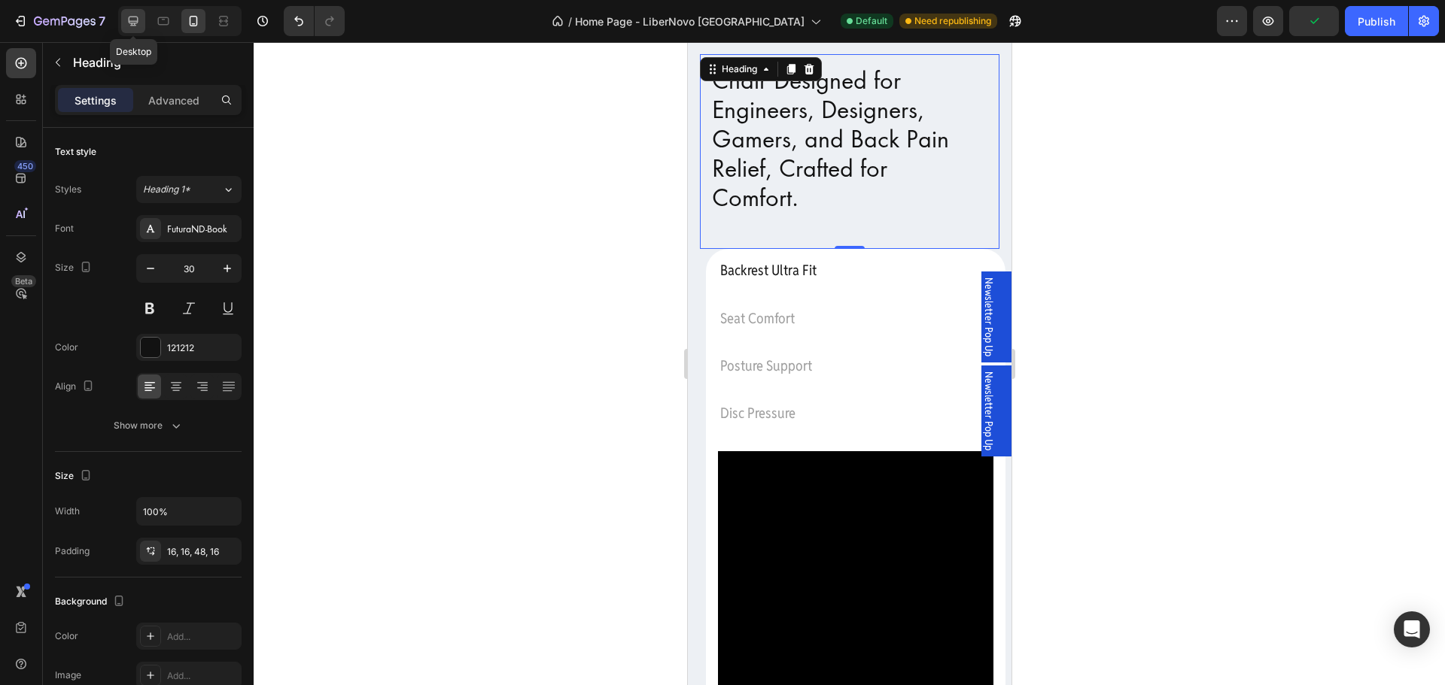
click at [126, 18] on icon at bounding box center [133, 21] width 15 height 15
type input "45"
type input "1200"
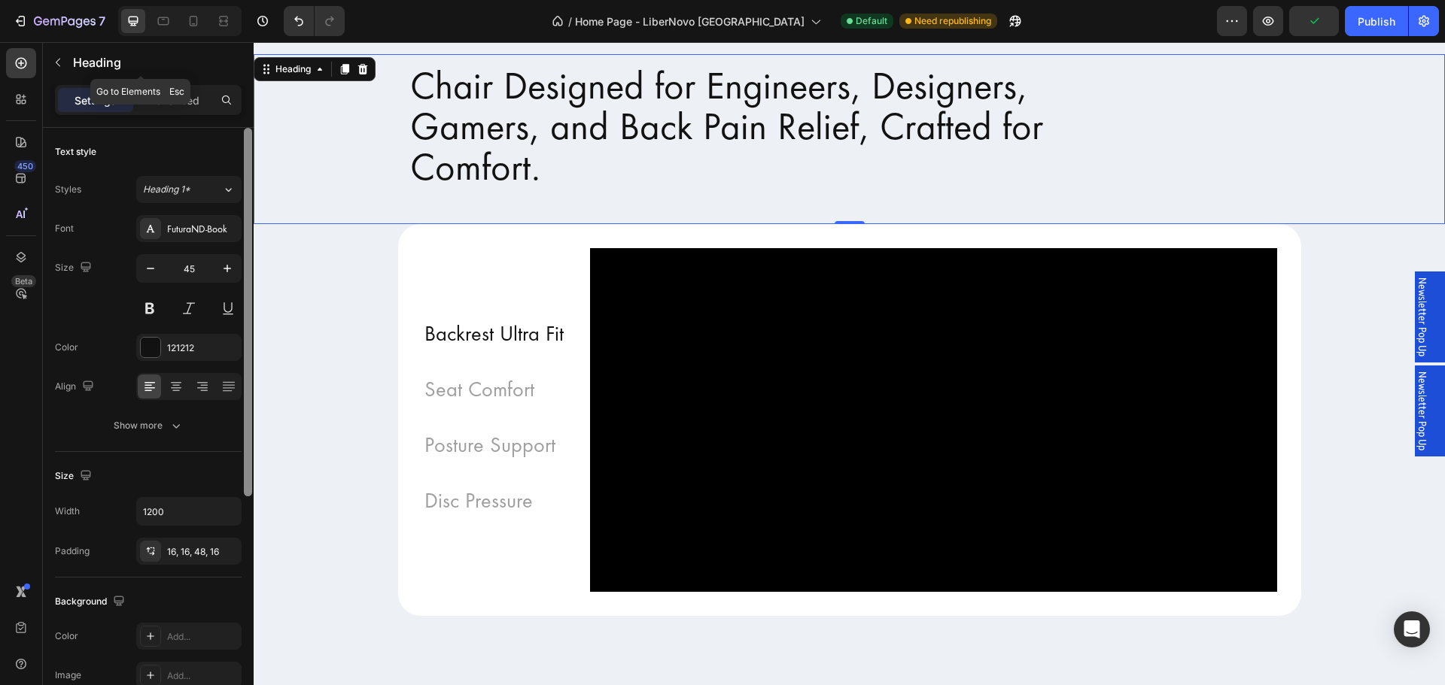
scroll to position [1389, 0]
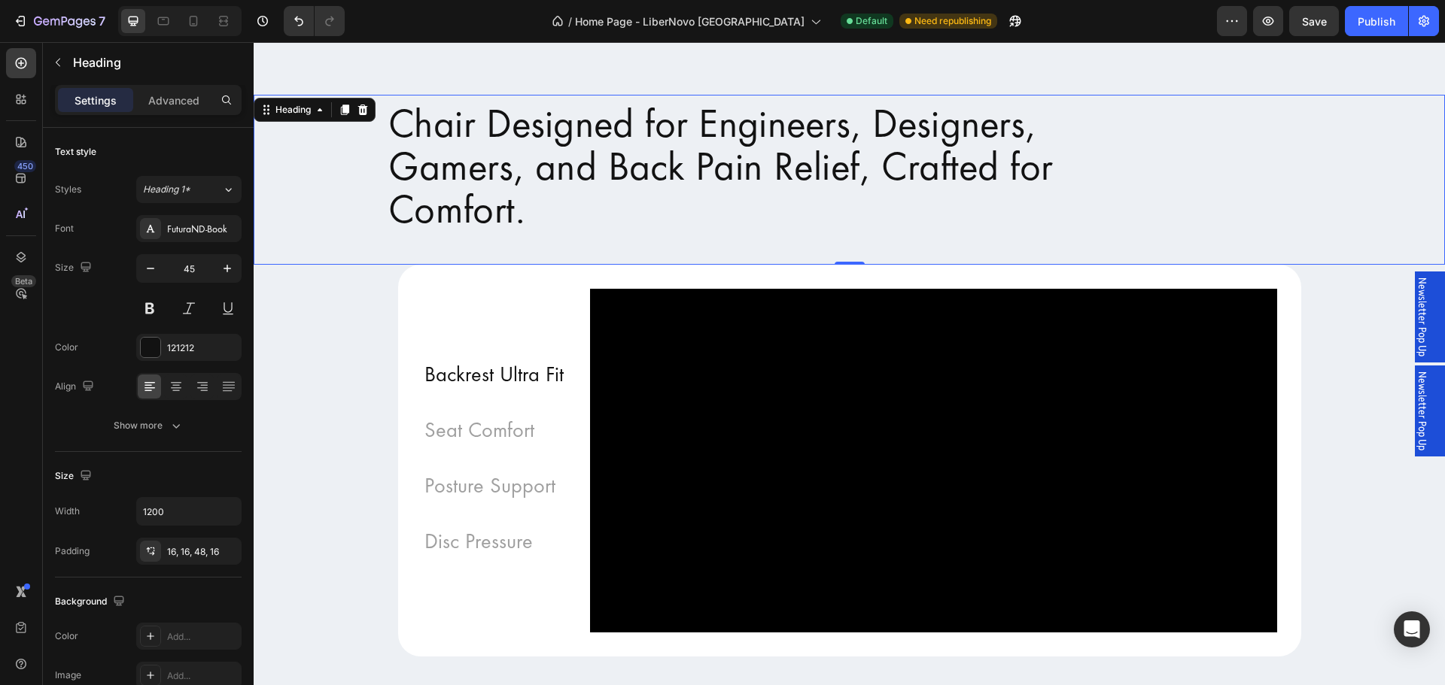
click at [524, 214] on h2 "Chair Designed for Engineers, Designers, Gamers, and Back Pain Relief, Crafted …" at bounding box center [849, 180] width 948 height 178
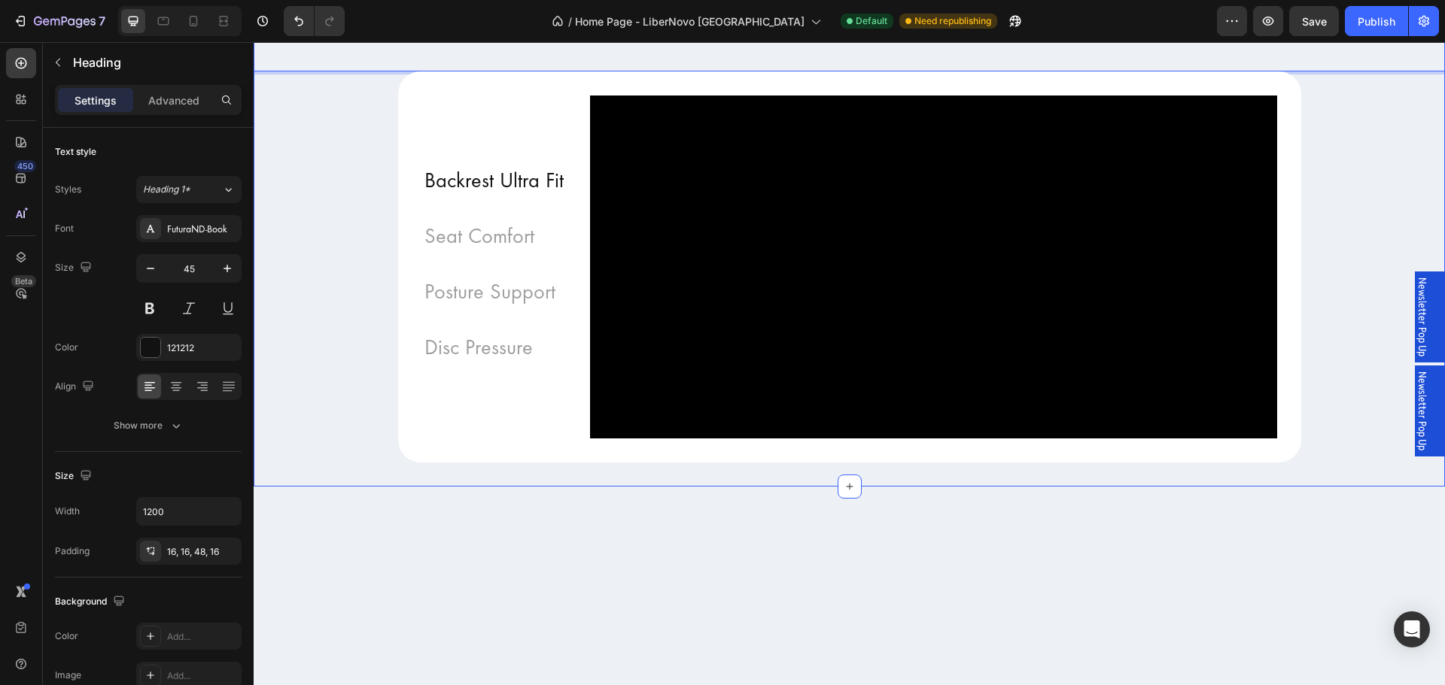
drag, startPoint x: 314, startPoint y: 362, endPoint x: 289, endPoint y: 294, distance: 72.1
click at [314, 363] on div "Chair Designed for Engineers, Designers, Gamers, and Back Pain Relief, Crafted …" at bounding box center [849, 182] width 1191 height 562
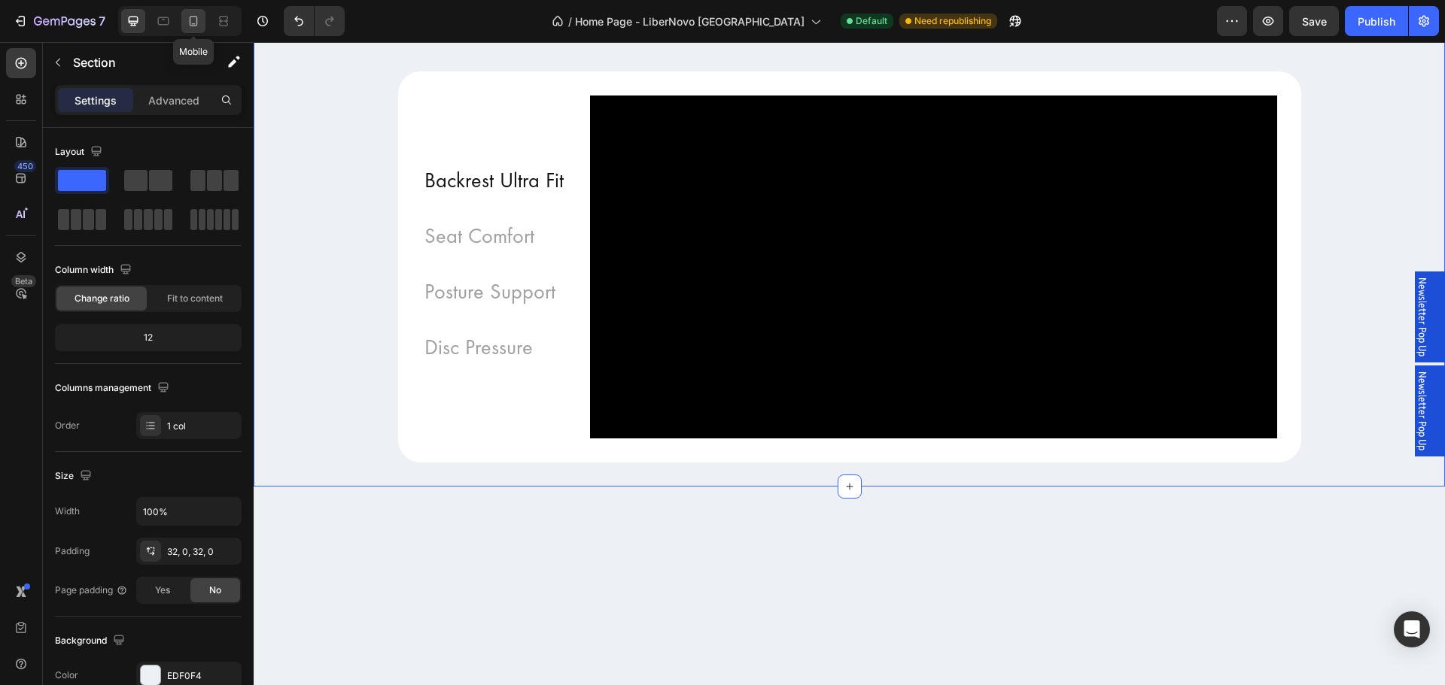
click at [202, 24] on div at bounding box center [193, 21] width 24 height 24
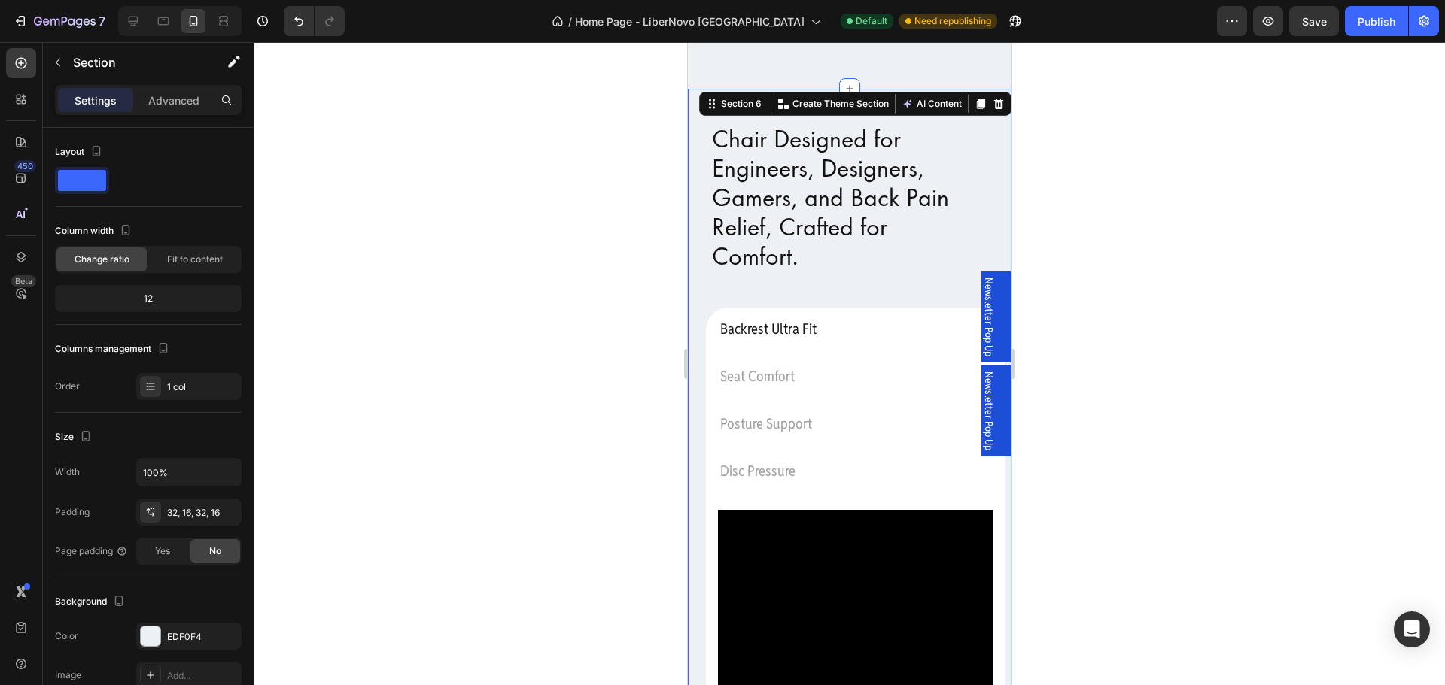
scroll to position [1429, 0]
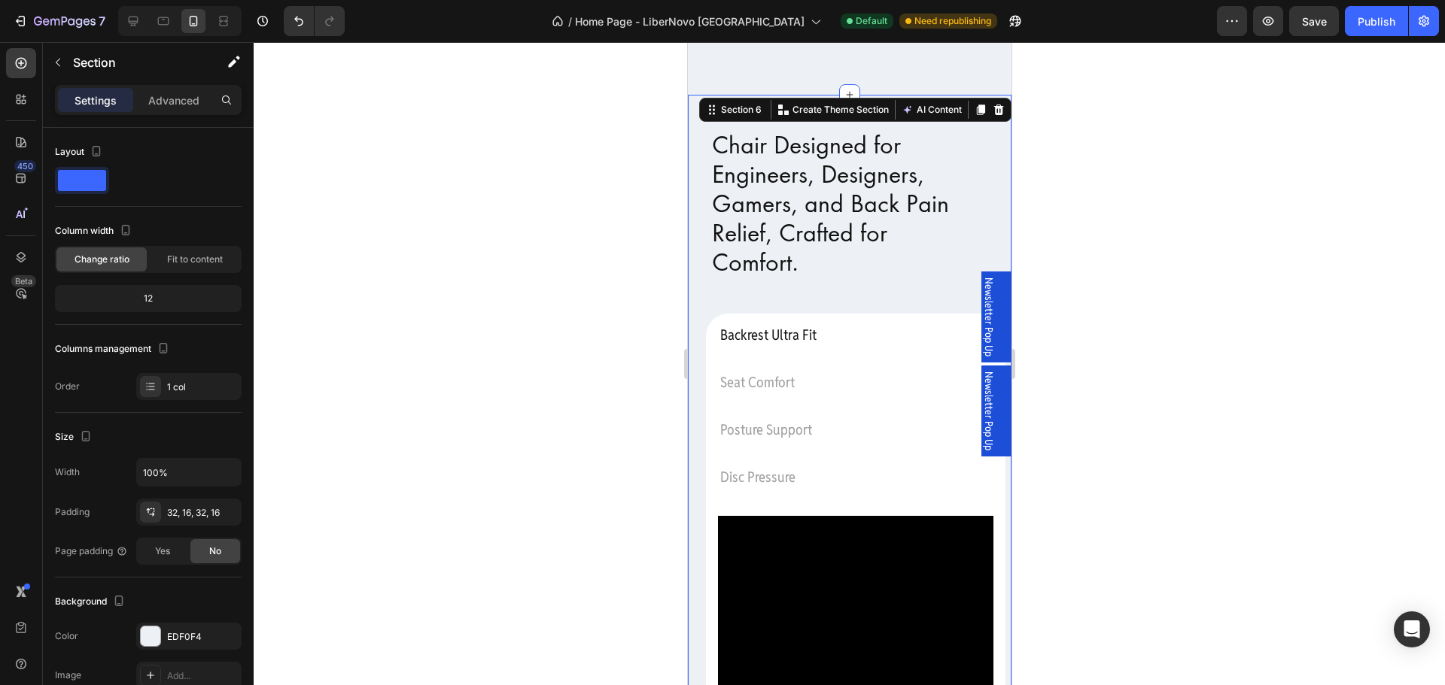
click at [1218, 223] on div at bounding box center [849, 363] width 1191 height 643
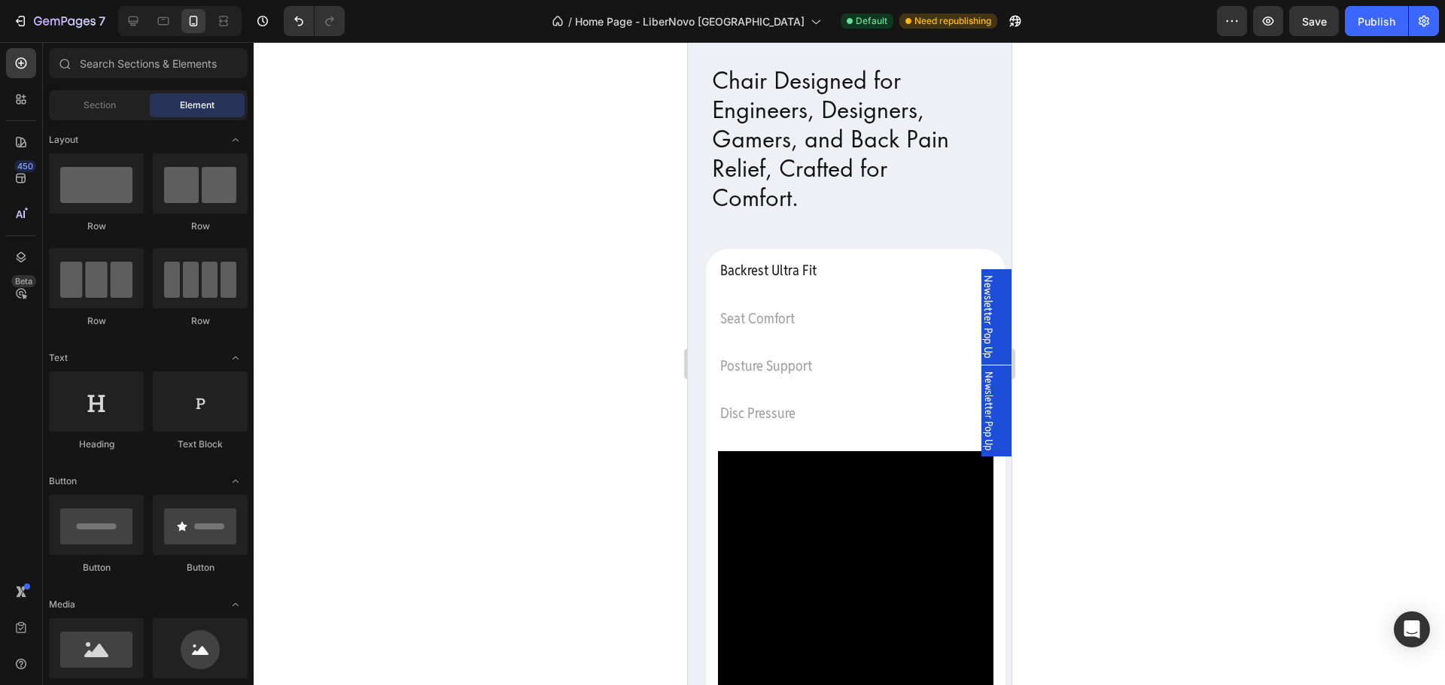
scroll to position [1129, 0]
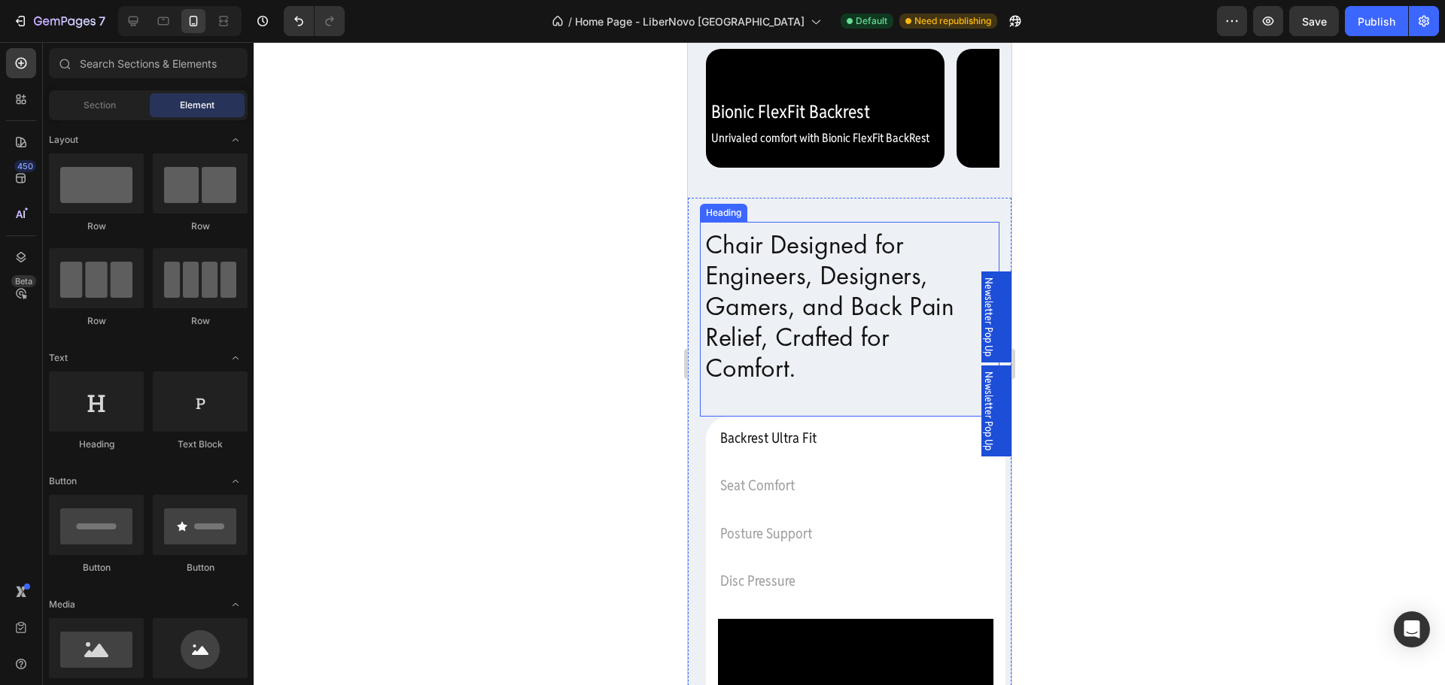
click at [815, 384] on p "Chair Designed for Engineers, Designers, Gamers, and Back Pain Relief, Crafted …" at bounding box center [848, 307] width 289 height 154
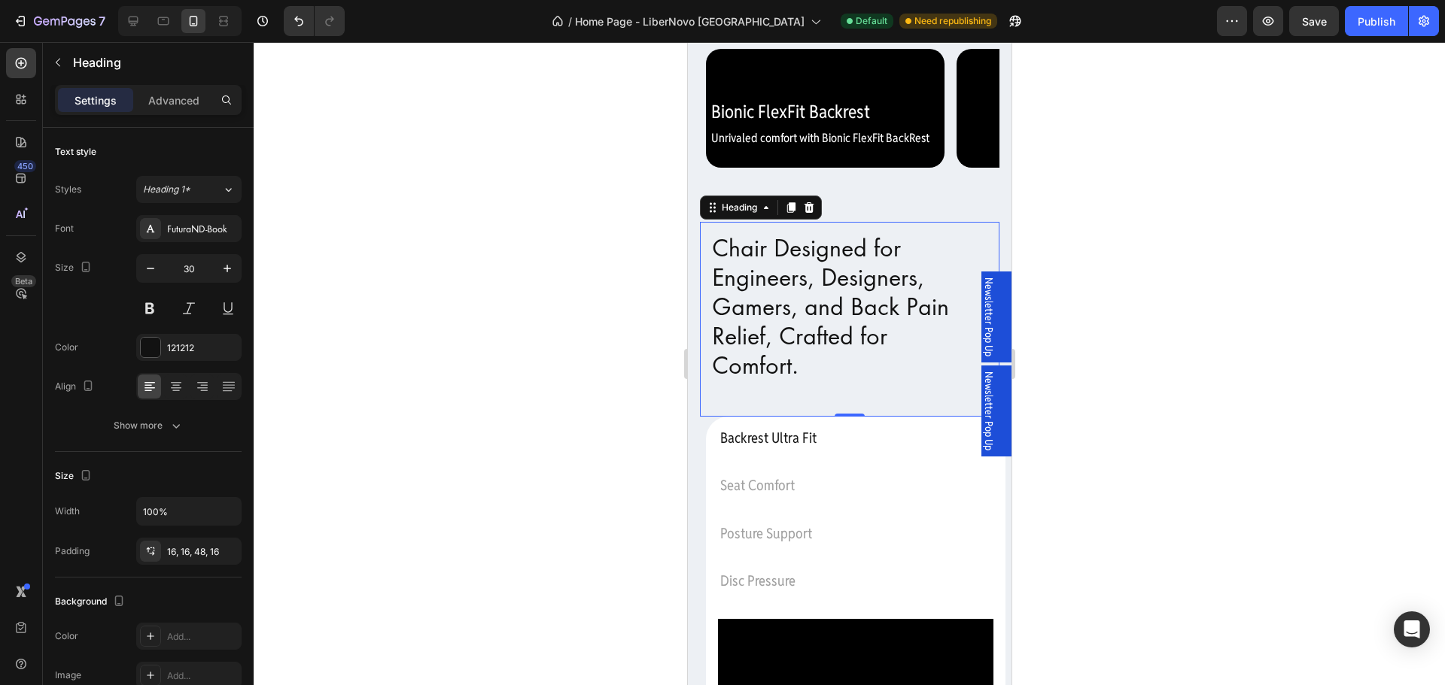
click at [471, 493] on div at bounding box center [849, 363] width 1191 height 643
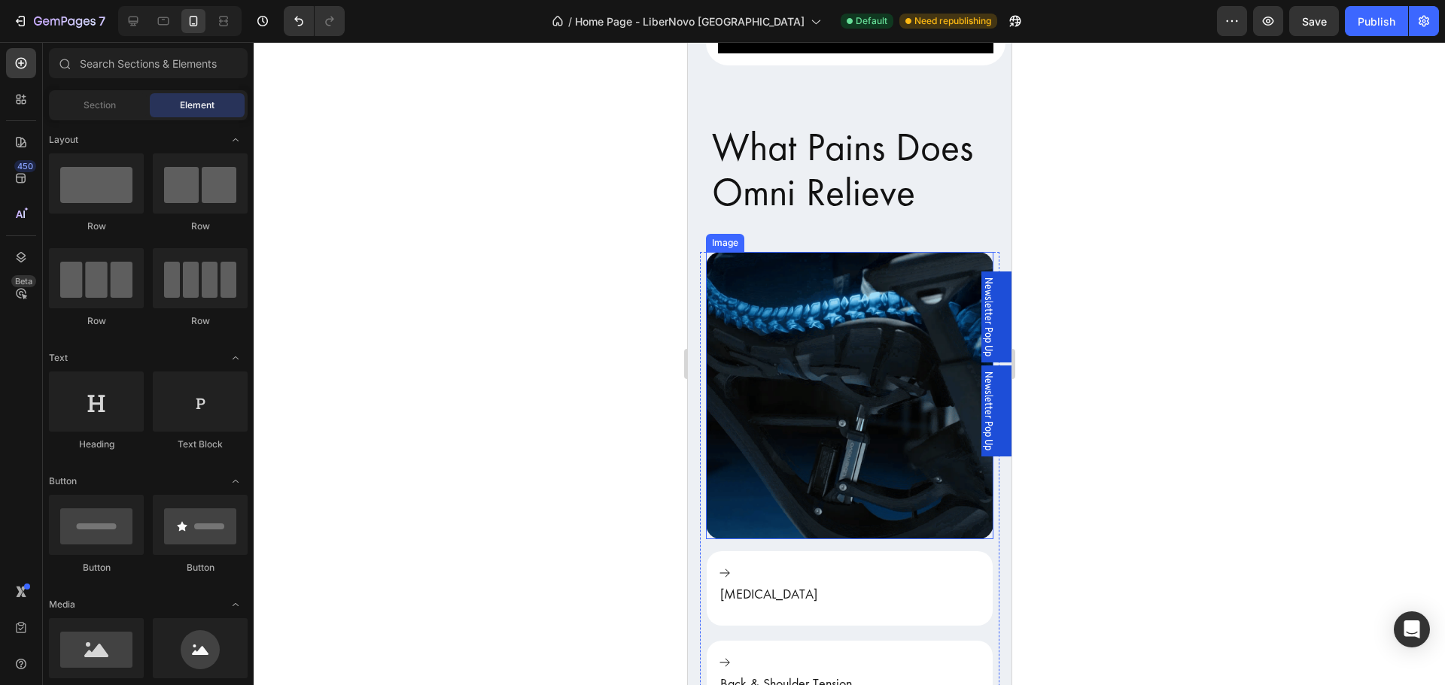
scroll to position [2107, 0]
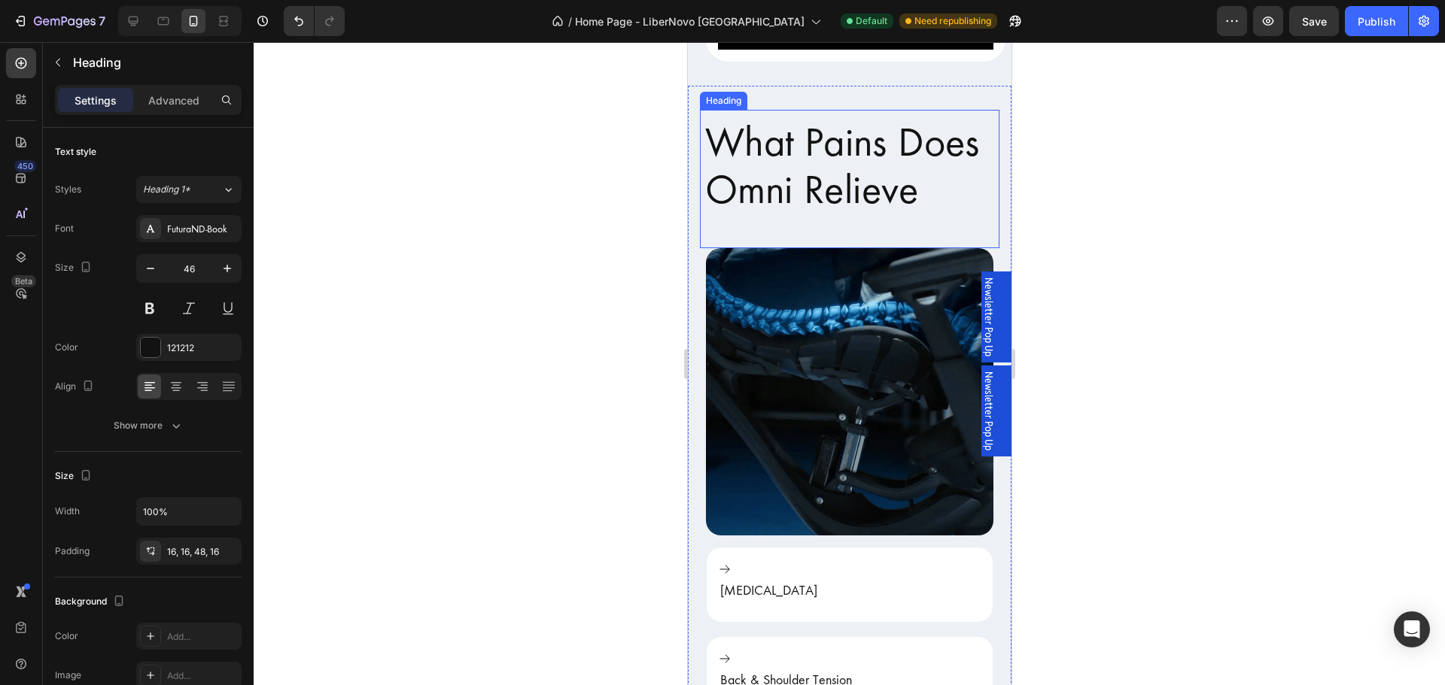
click at [840, 159] on h2 "What Pains Does Omni Relieve" at bounding box center [848, 179] width 314 height 145
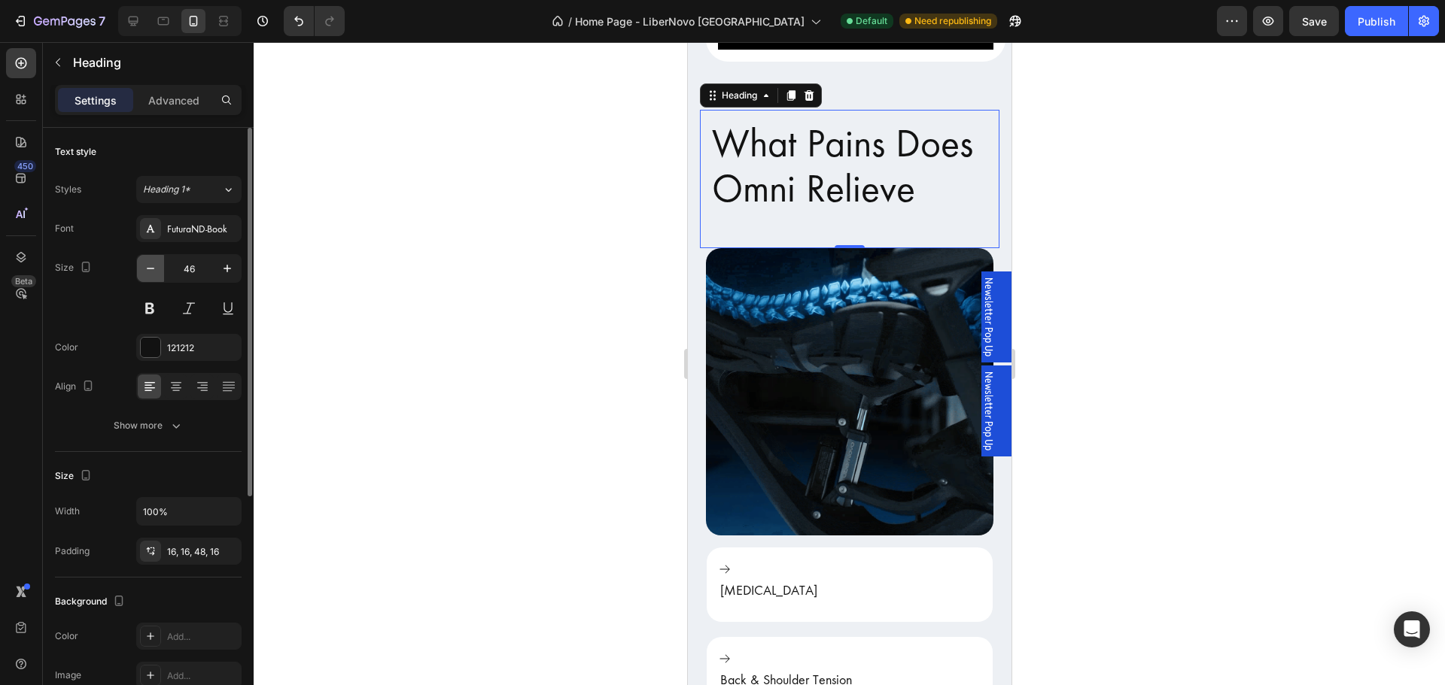
click at [149, 272] on icon "button" at bounding box center [150, 268] width 15 height 15
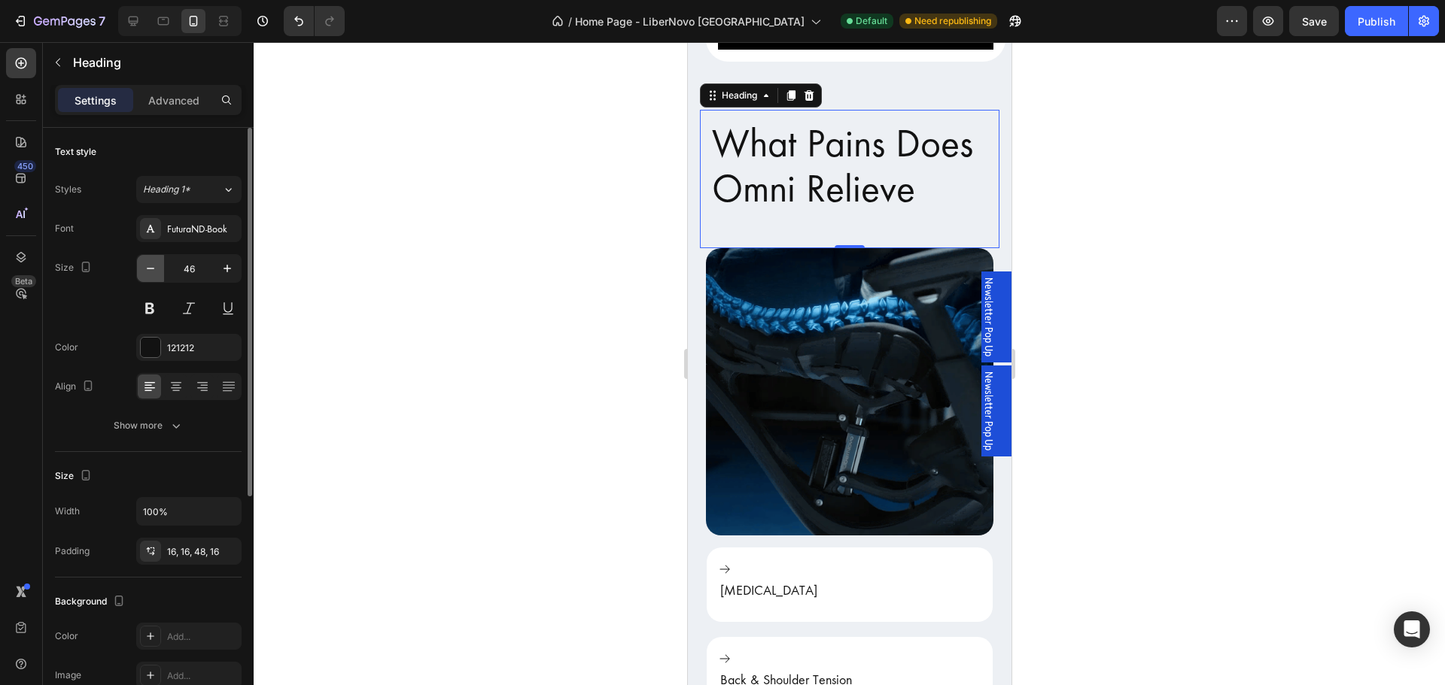
click at [149, 272] on icon "button" at bounding box center [150, 268] width 15 height 15
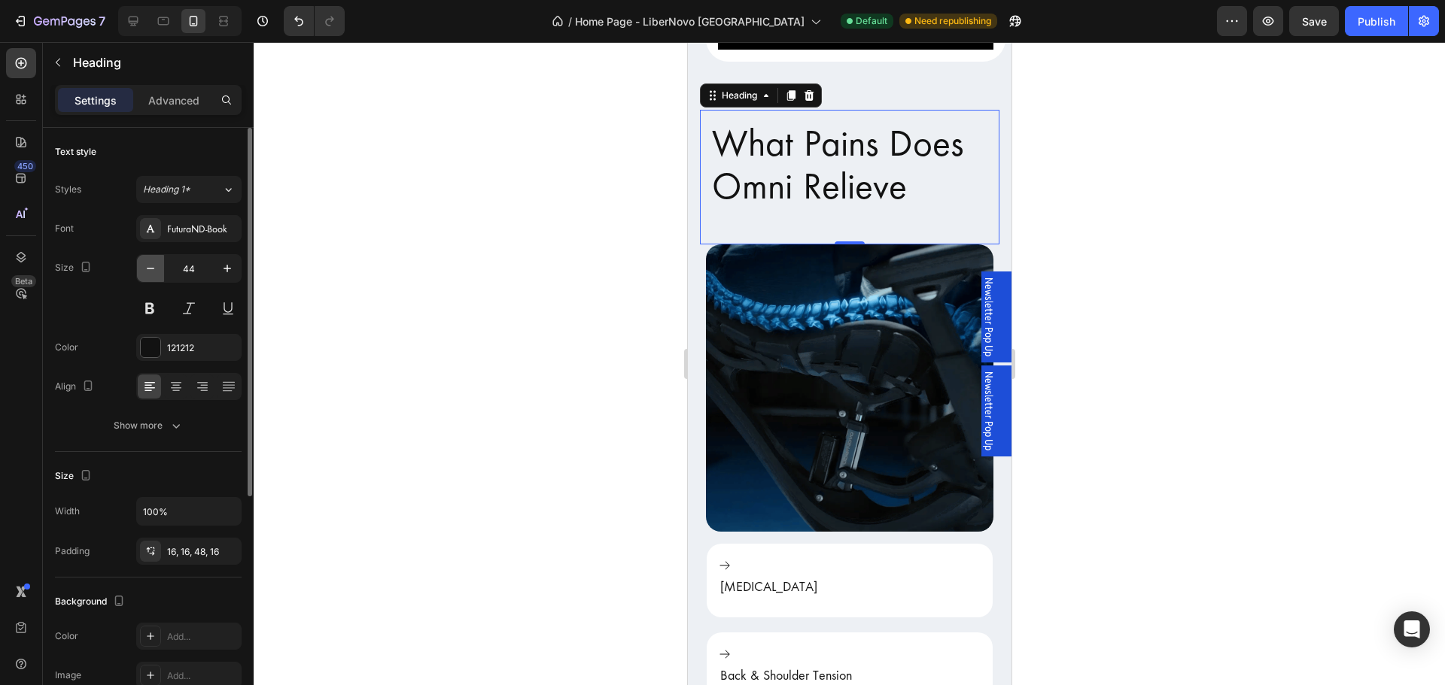
click at [149, 272] on icon "button" at bounding box center [150, 268] width 15 height 15
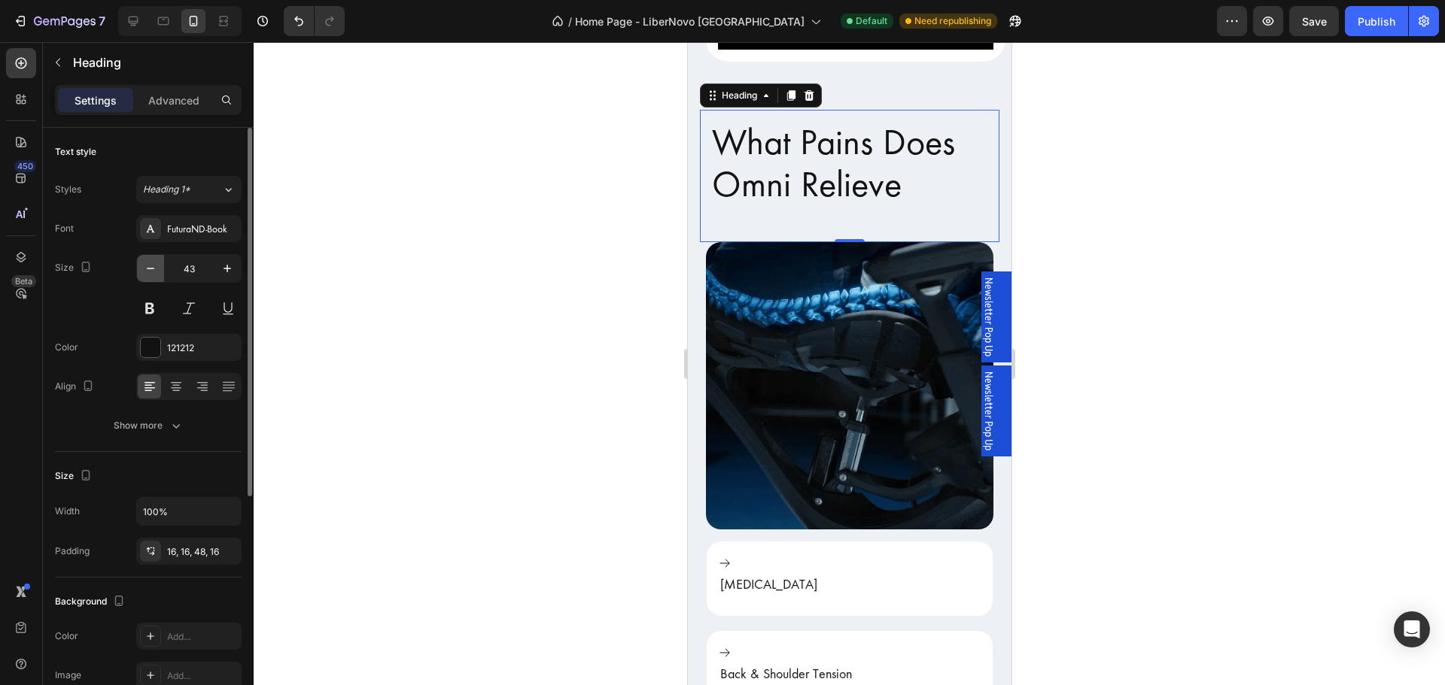
click at [149, 272] on icon "button" at bounding box center [150, 268] width 15 height 15
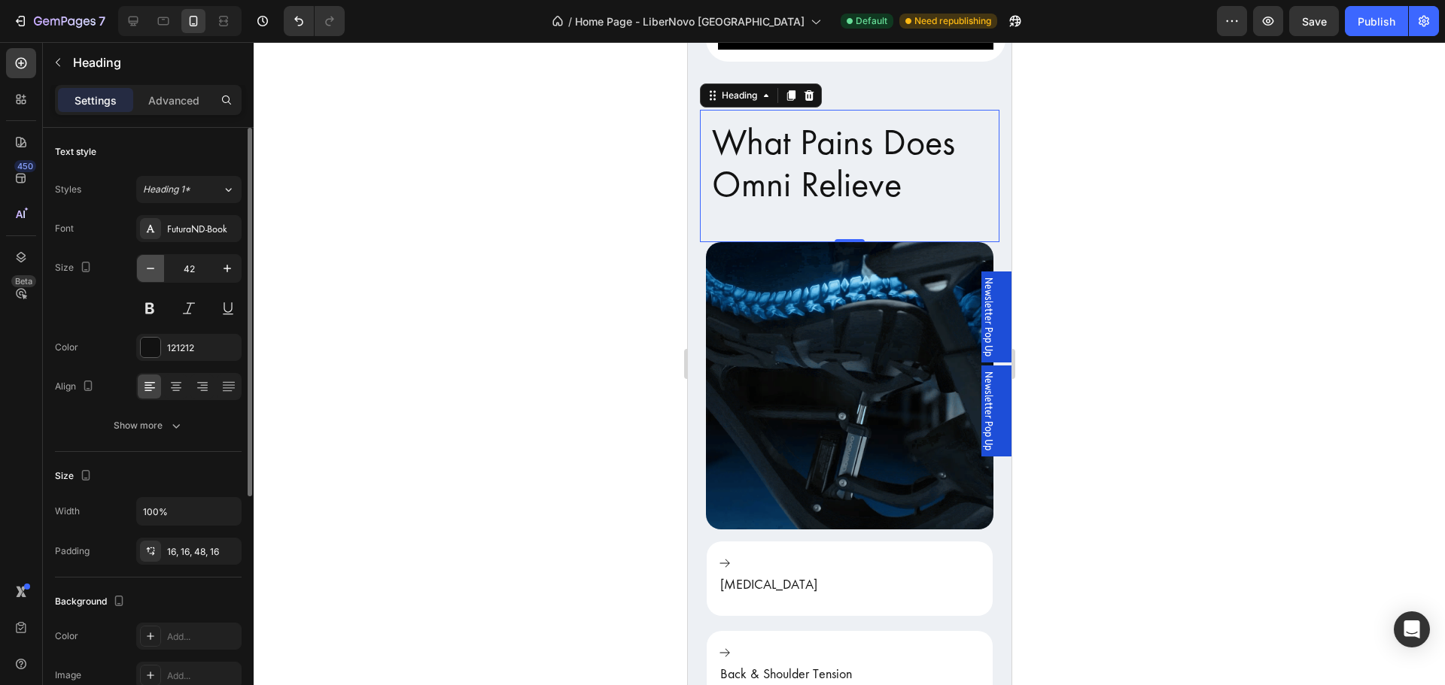
click at [148, 272] on icon "button" at bounding box center [150, 268] width 15 height 15
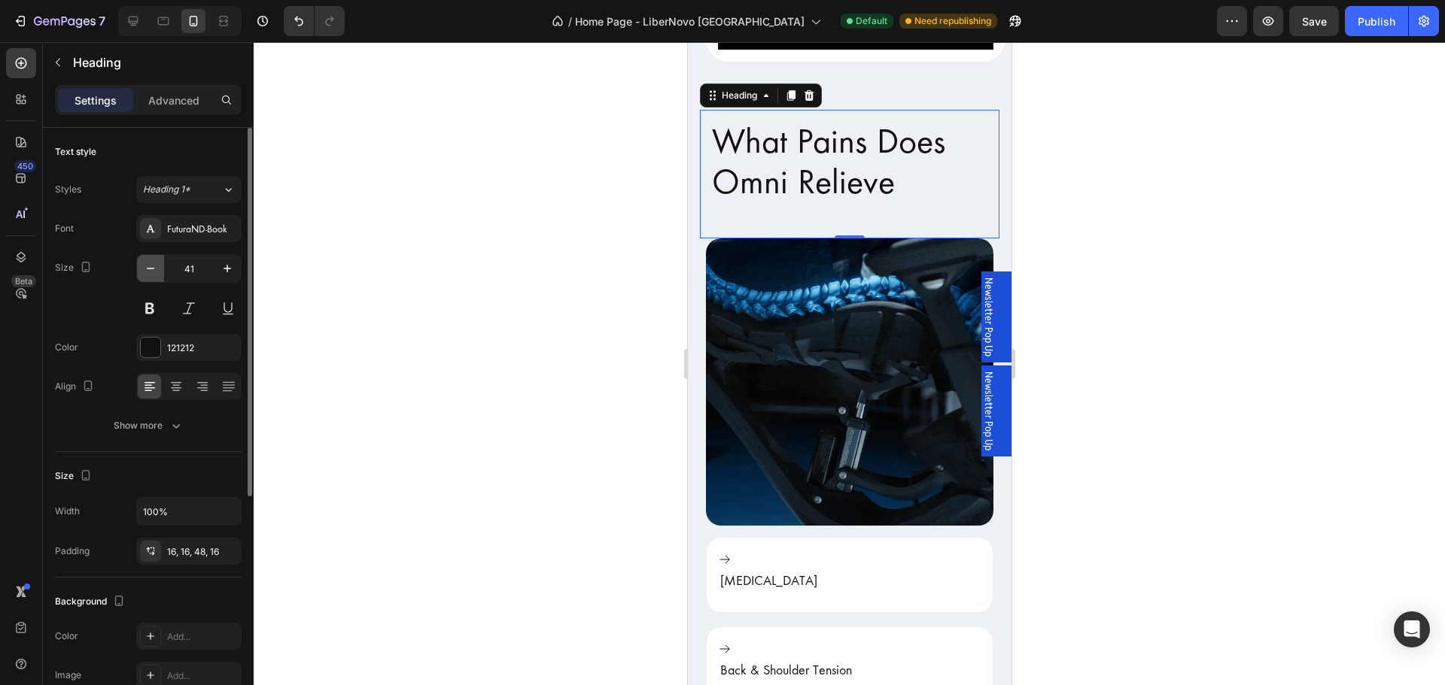
click at [148, 272] on icon "button" at bounding box center [150, 268] width 15 height 15
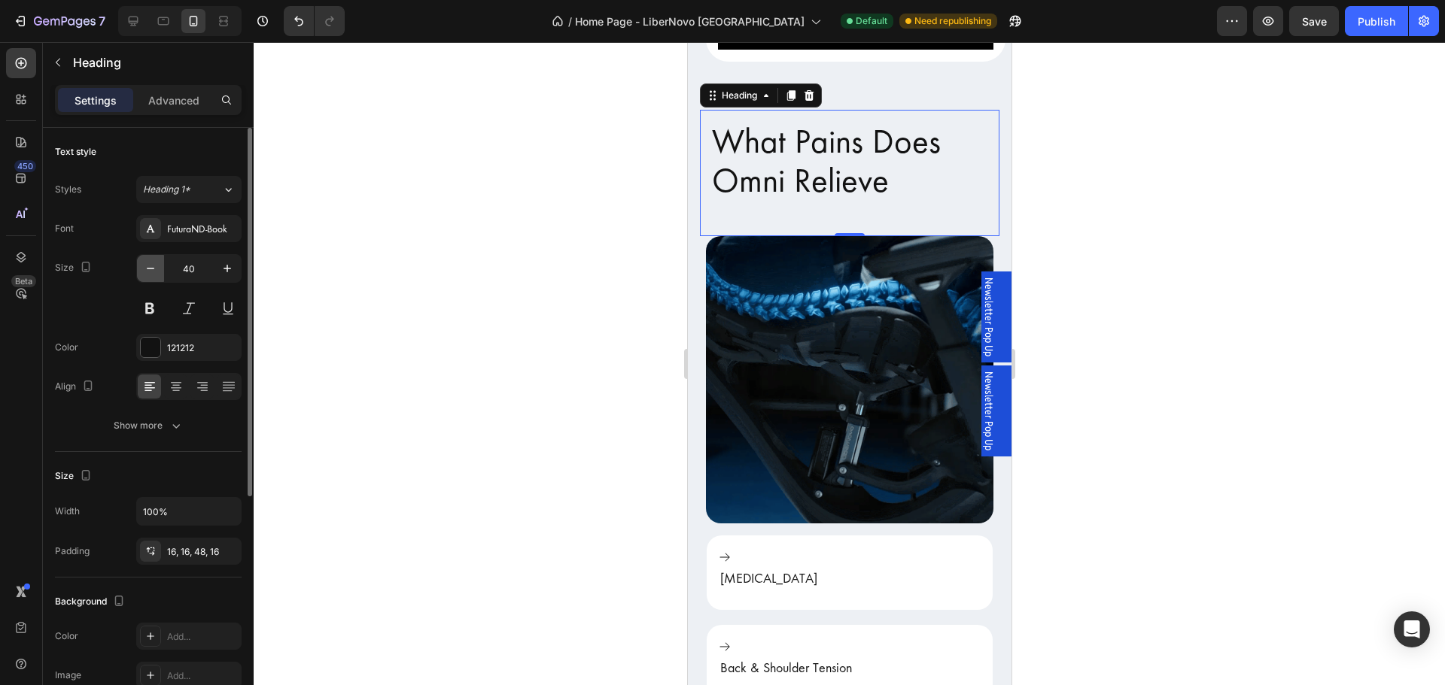
click at [148, 272] on icon "button" at bounding box center [150, 268] width 15 height 15
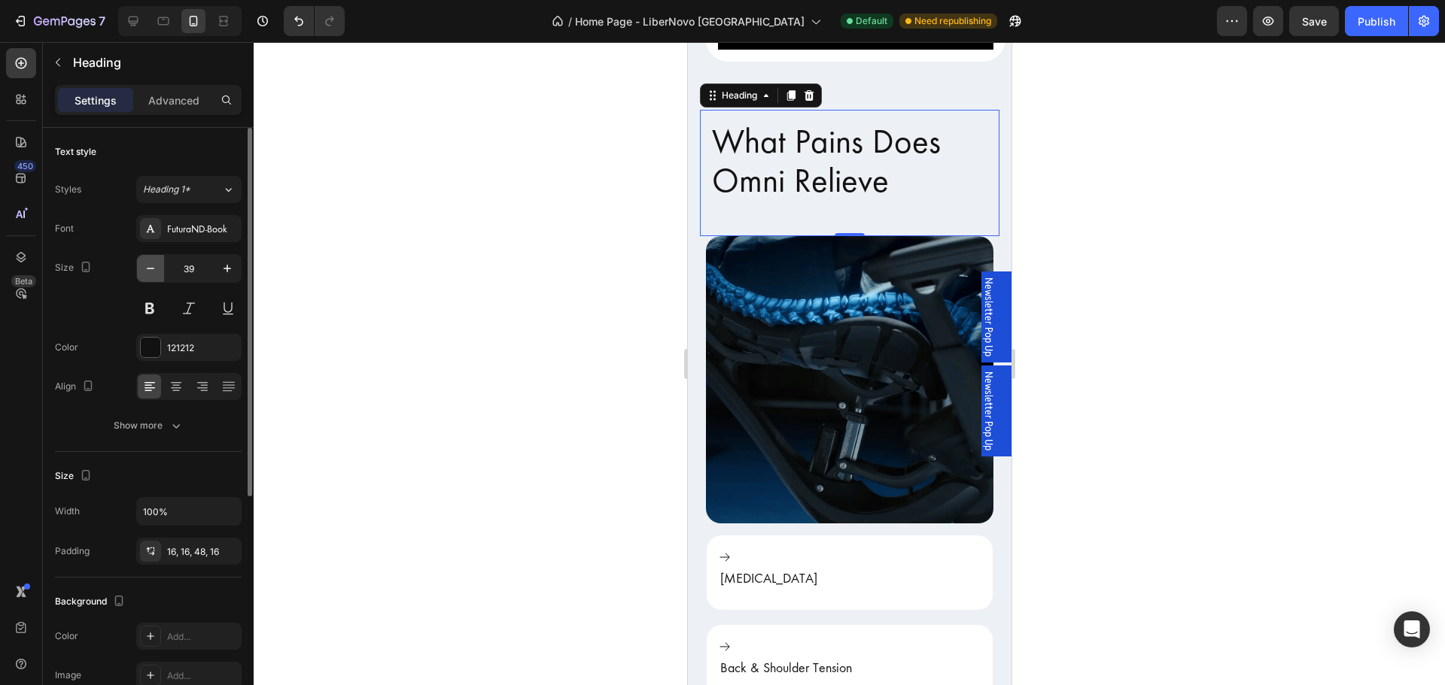
click at [148, 272] on icon "button" at bounding box center [150, 268] width 15 height 15
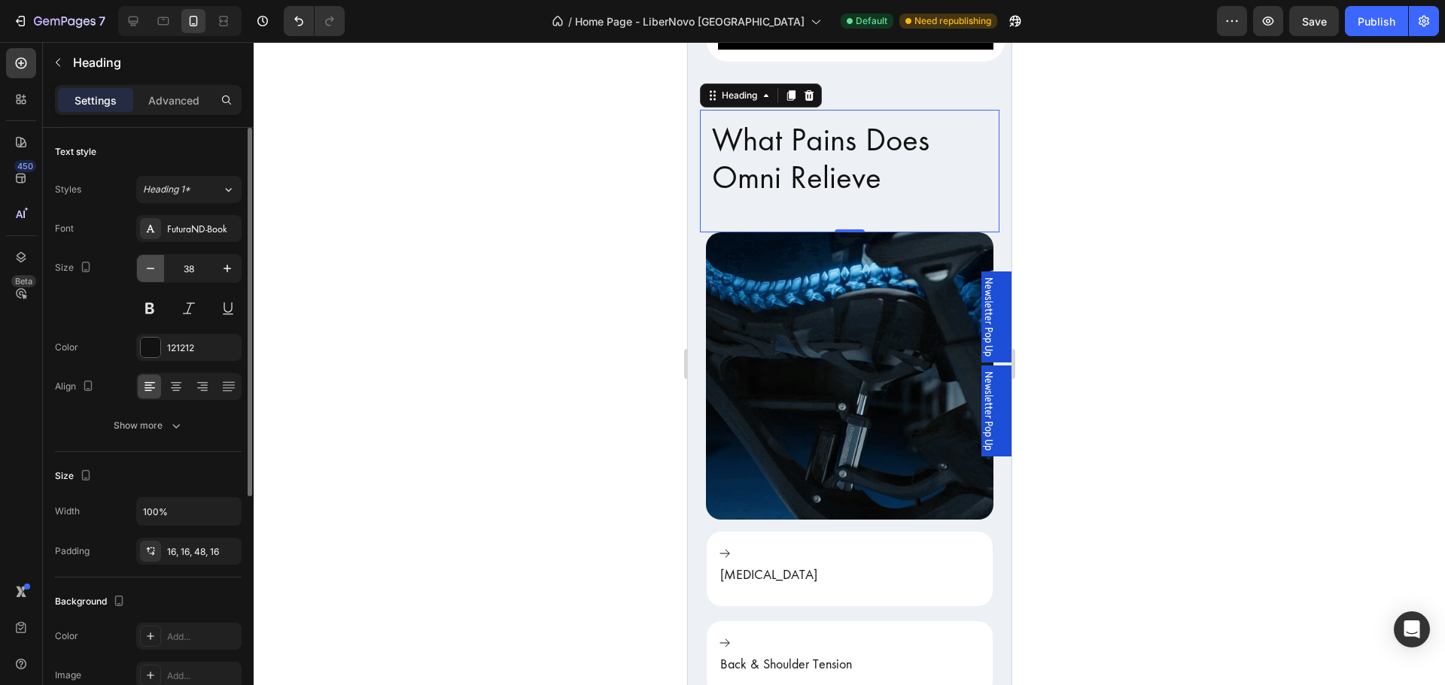
click at [148, 272] on icon "button" at bounding box center [150, 268] width 15 height 15
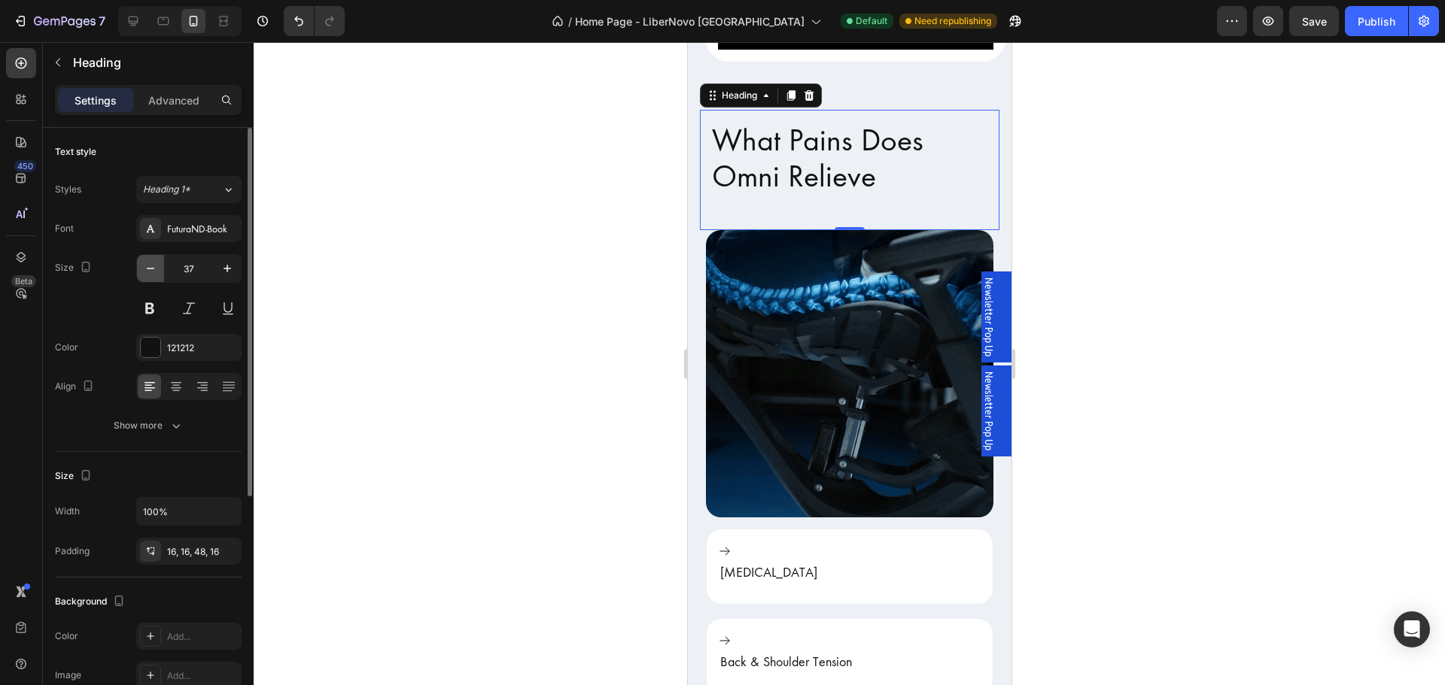
click at [148, 272] on icon "button" at bounding box center [150, 268] width 15 height 15
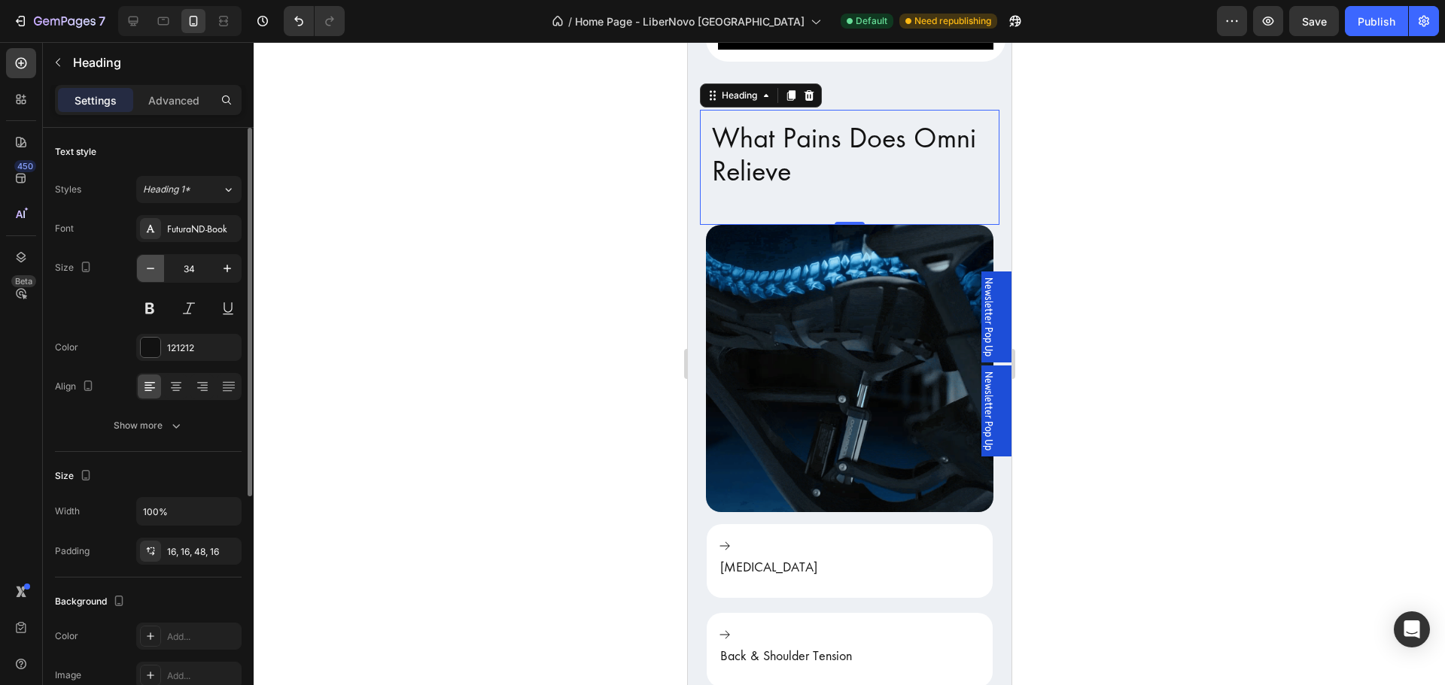
click at [148, 272] on icon "button" at bounding box center [150, 268] width 15 height 15
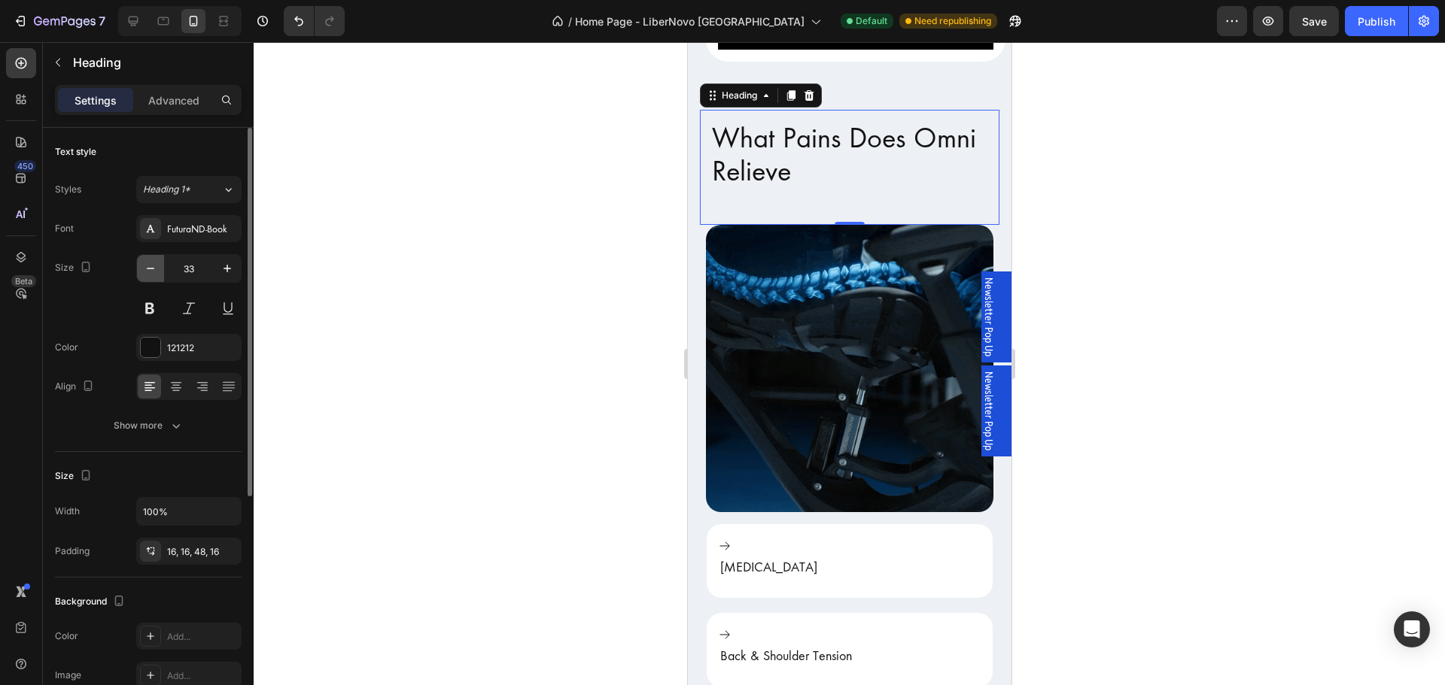
click at [148, 272] on icon "button" at bounding box center [150, 268] width 15 height 15
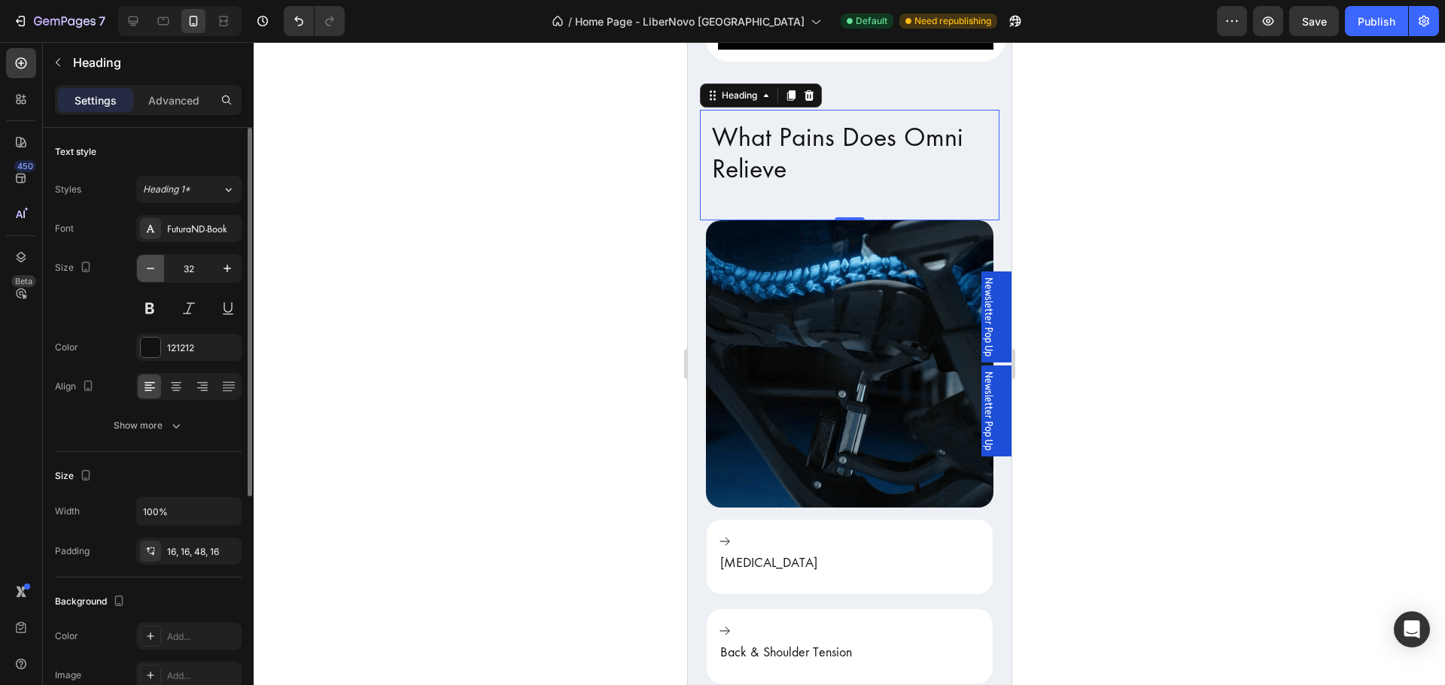
click at [148, 272] on icon "button" at bounding box center [150, 268] width 15 height 15
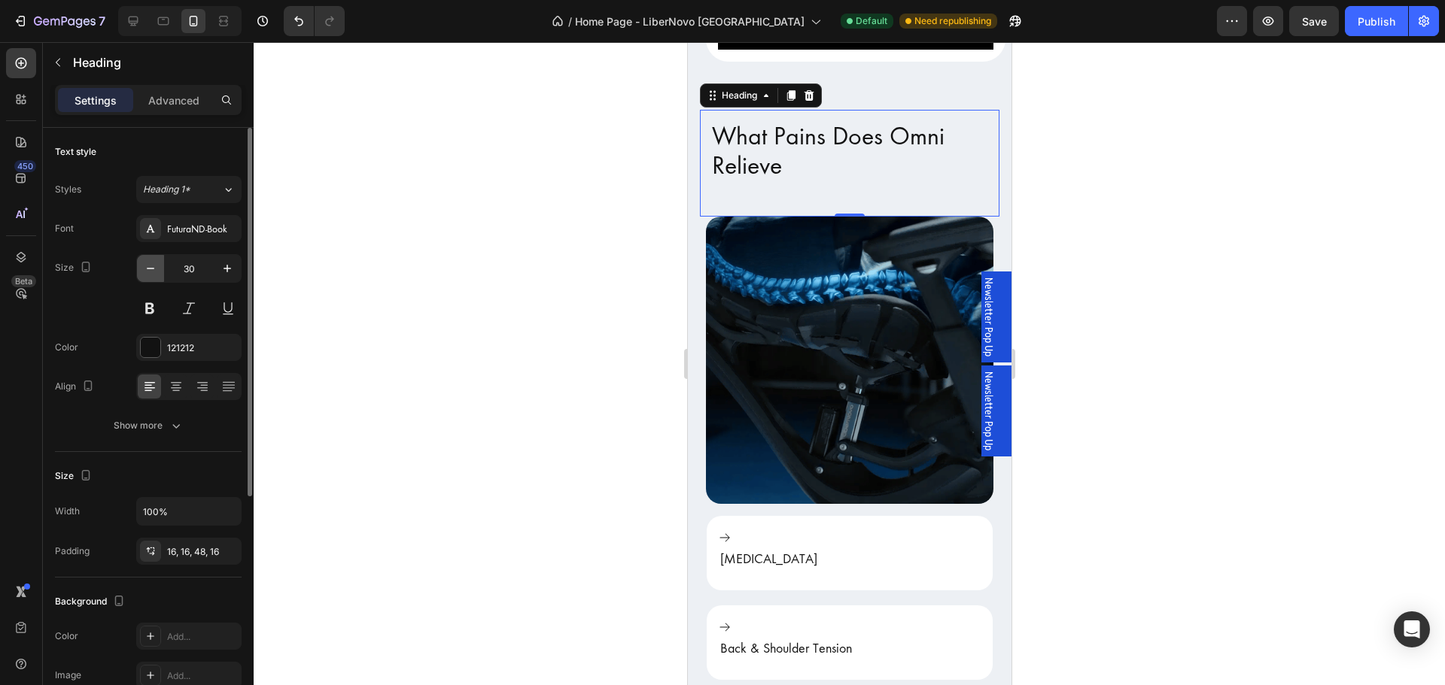
click at [148, 272] on icon "button" at bounding box center [150, 268] width 15 height 15
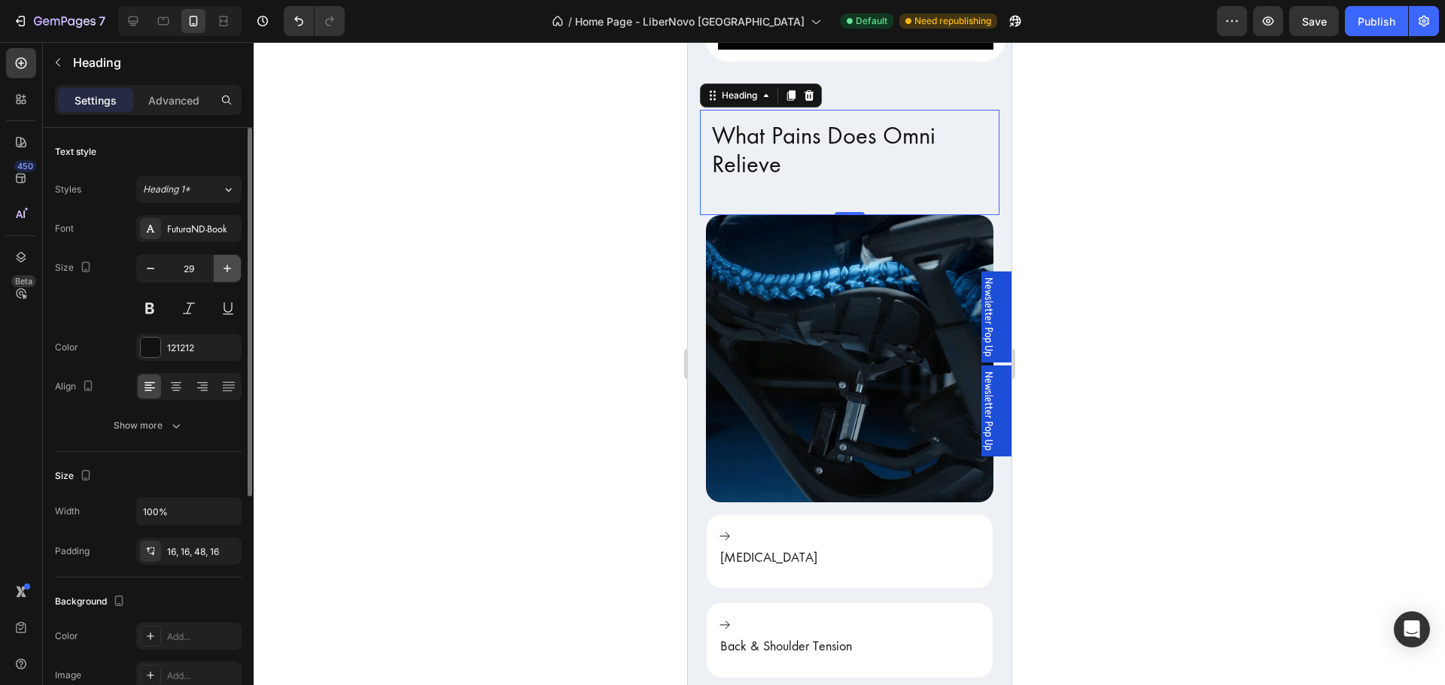
click at [234, 273] on icon "button" at bounding box center [227, 268] width 15 height 15
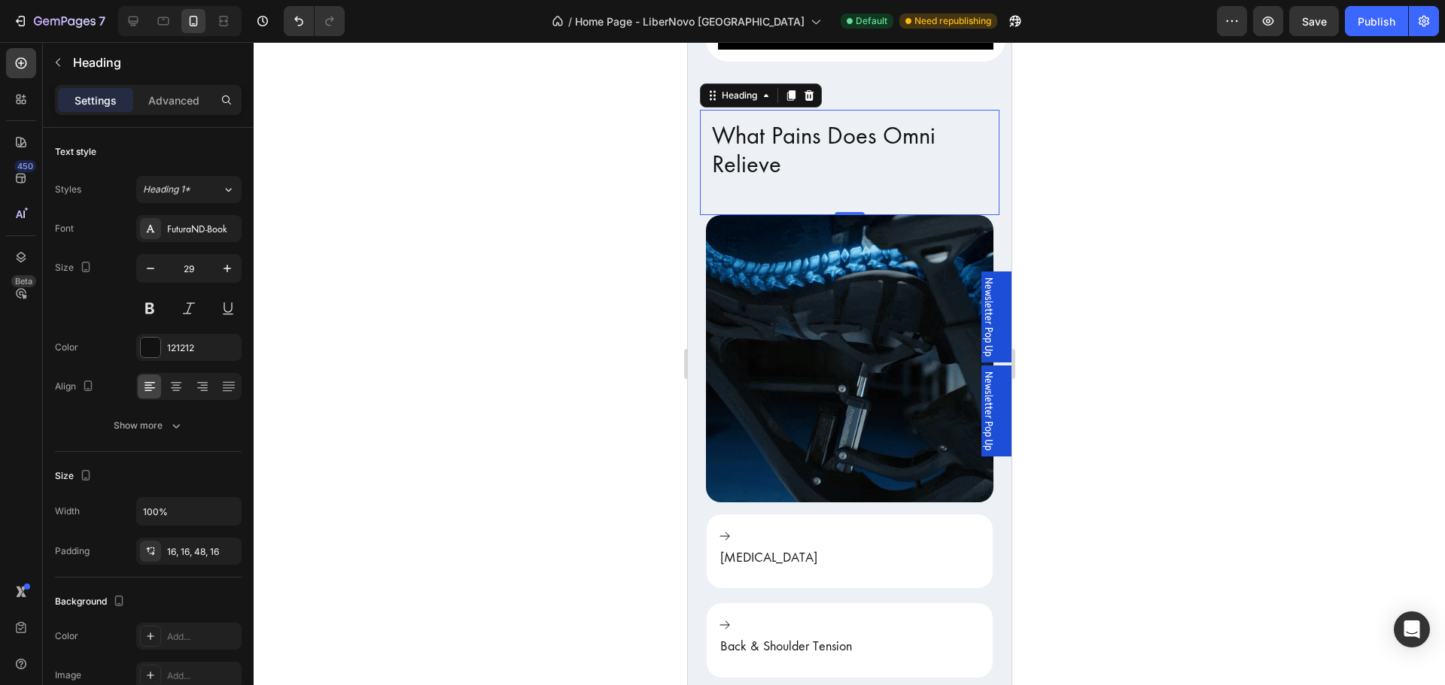
type input "30"
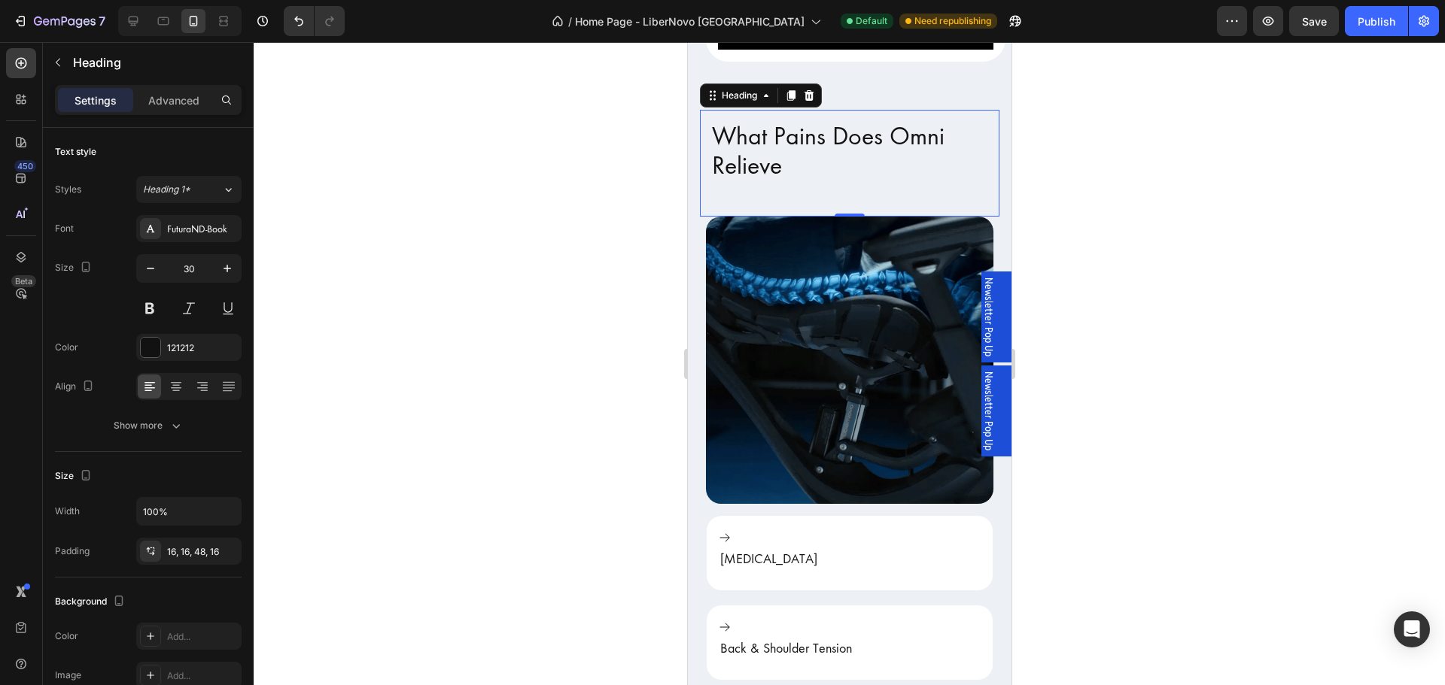
click at [477, 403] on div at bounding box center [849, 363] width 1191 height 643
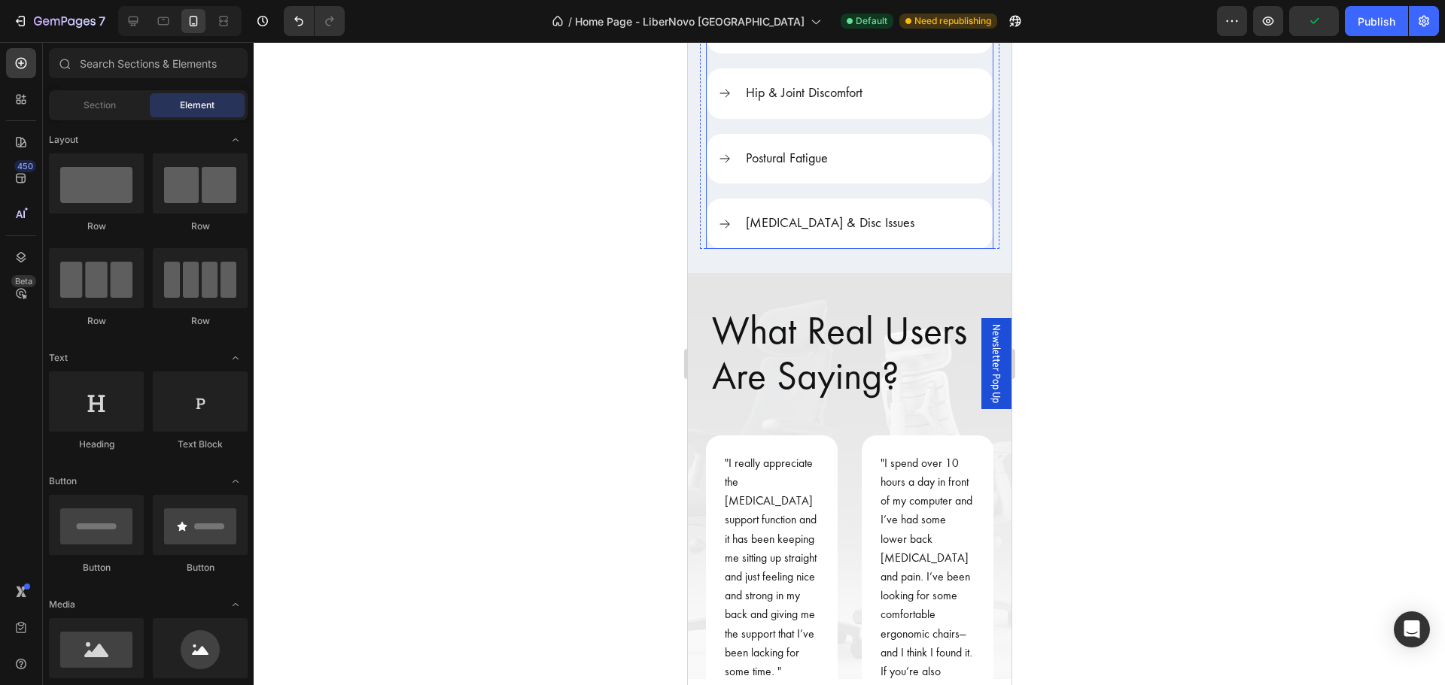
scroll to position [2708, 0]
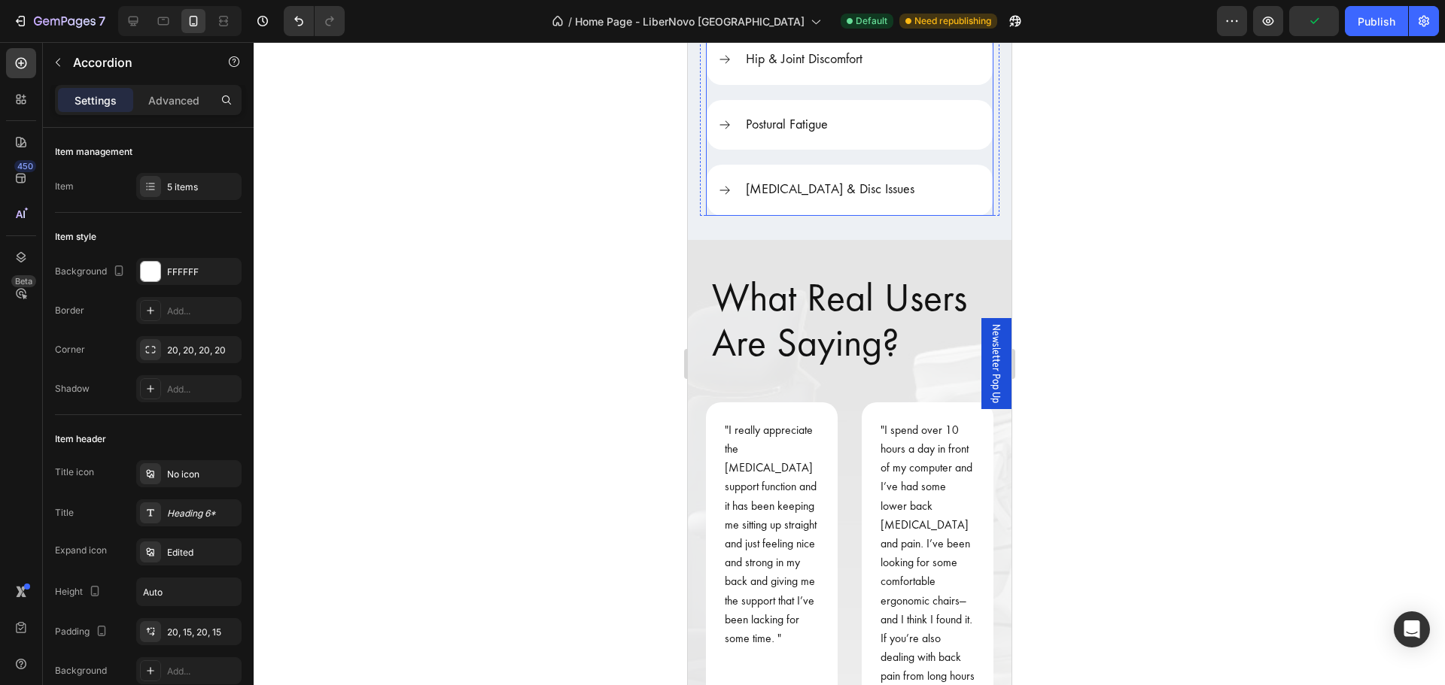
click at [721, 184] on icon at bounding box center [724, 191] width 14 height 14
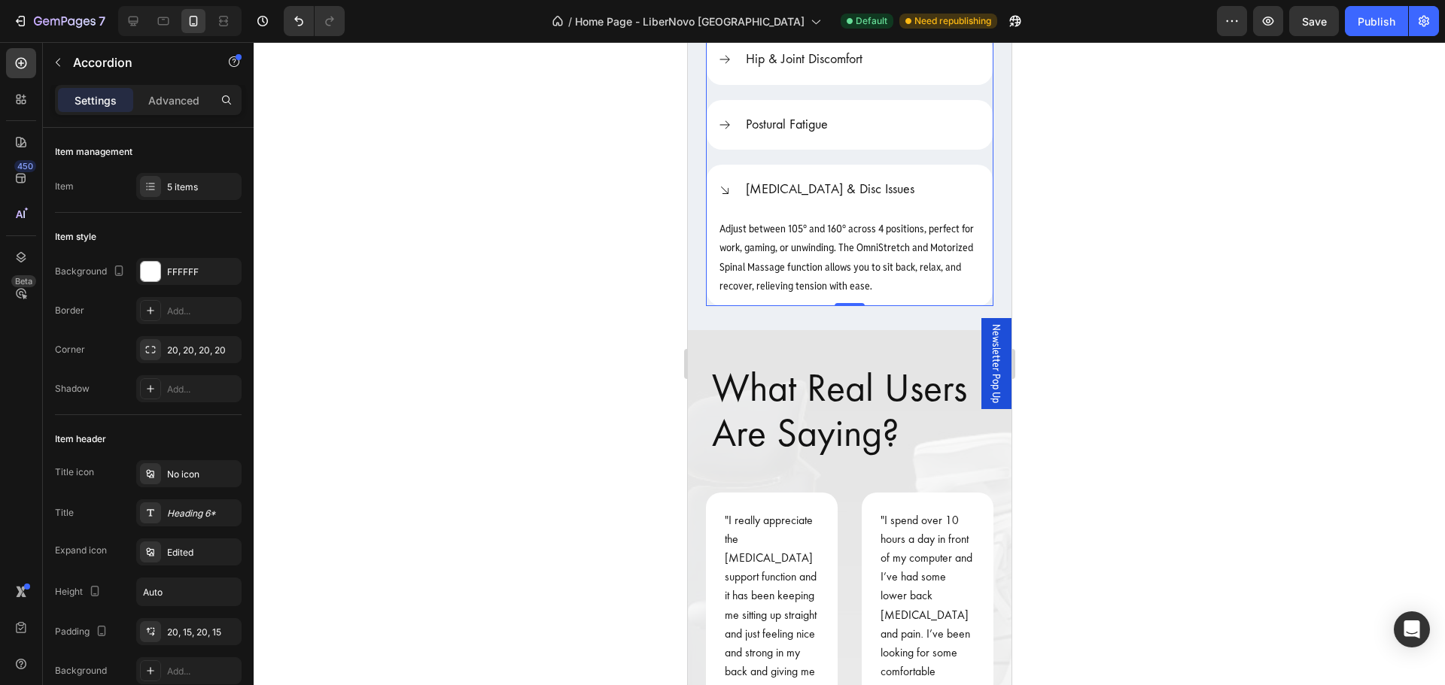
click at [721, 184] on icon at bounding box center [724, 191] width 14 height 14
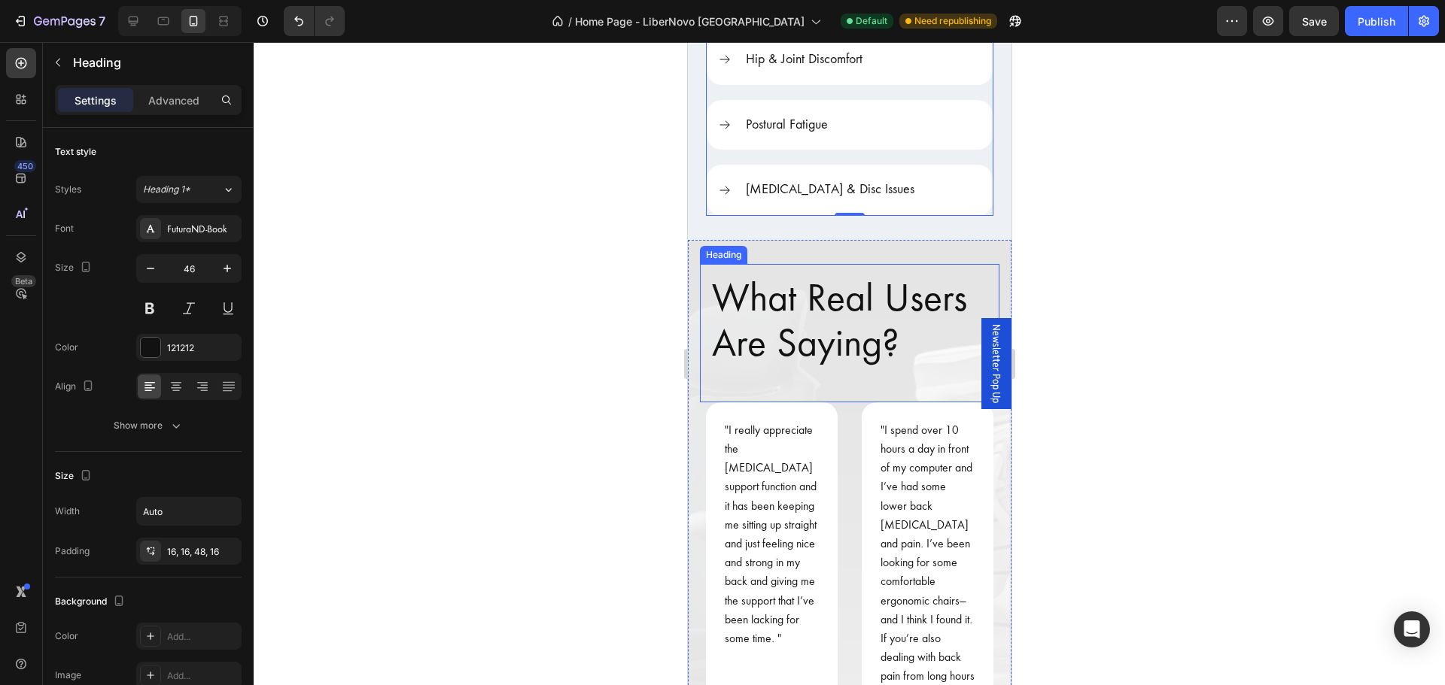
click at [734, 305] on h2 "What Real Users Are Saying?" at bounding box center [848, 333] width 299 height 138
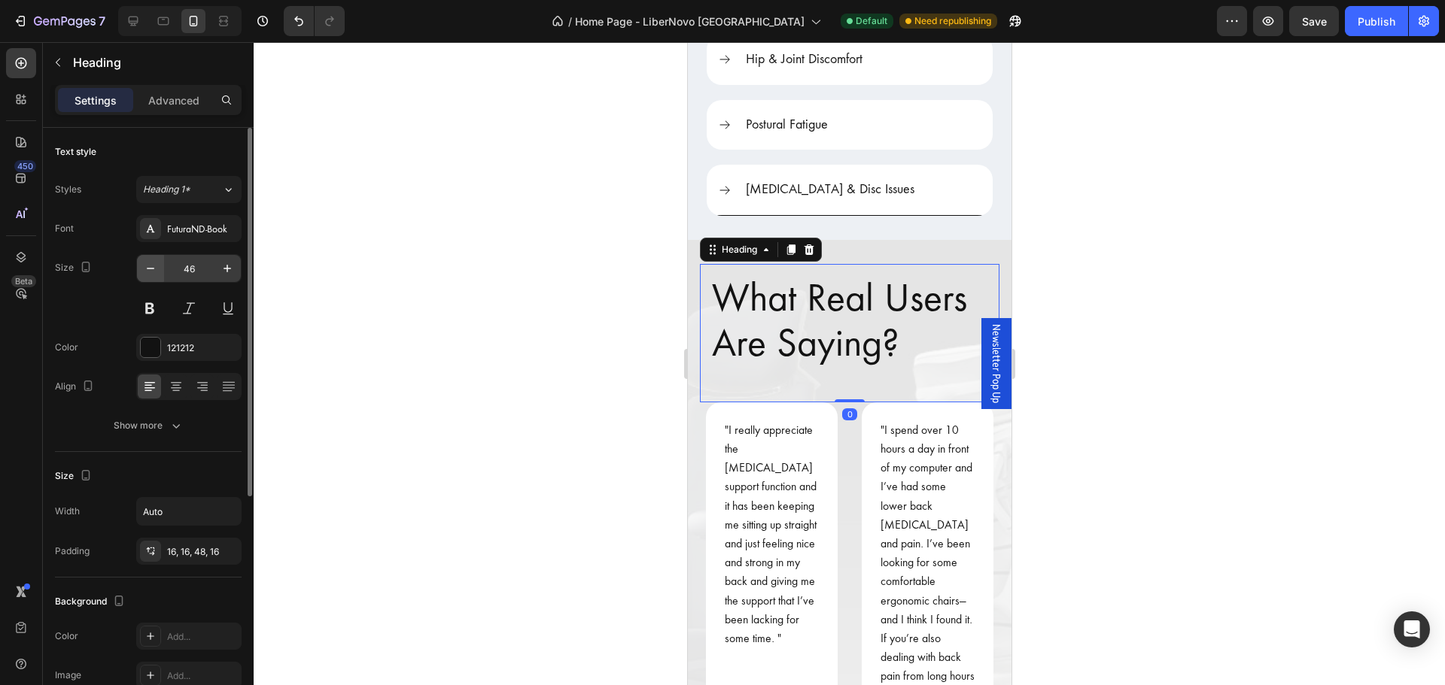
click at [144, 270] on icon "button" at bounding box center [150, 268] width 15 height 15
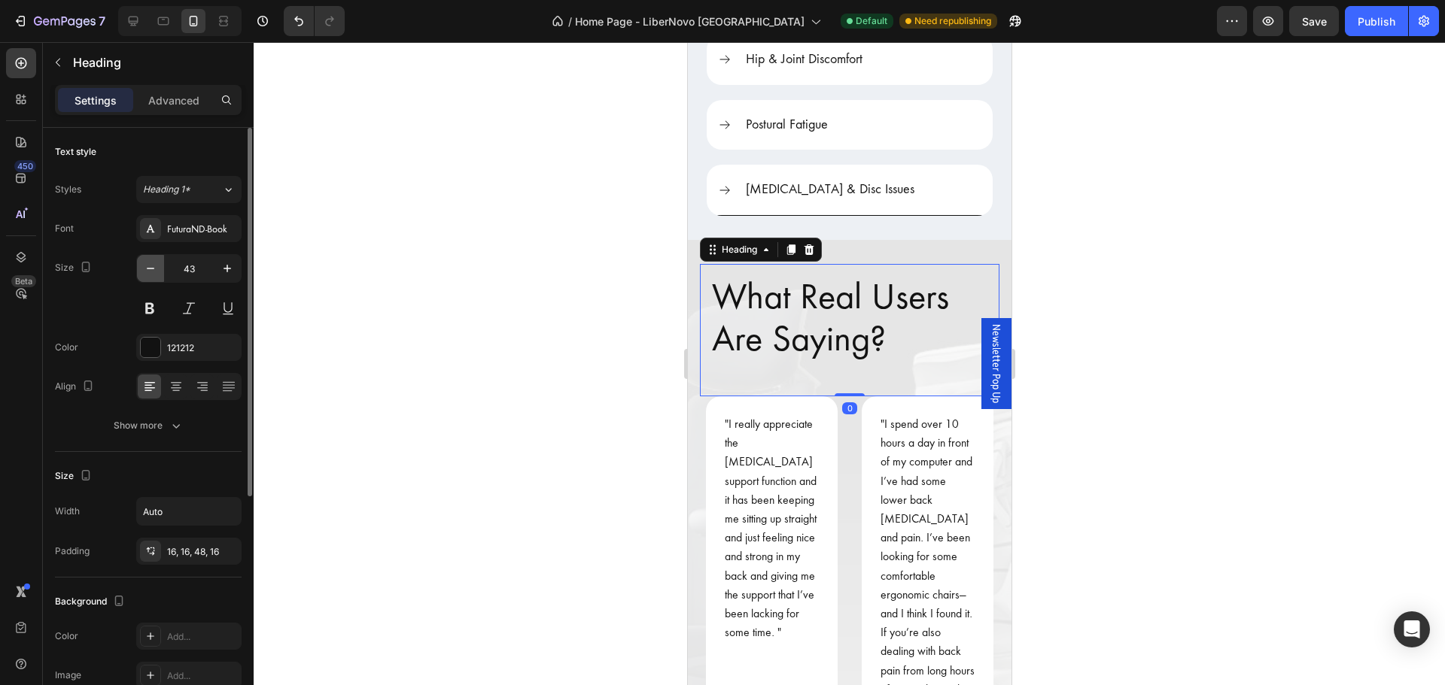
click at [144, 270] on icon "button" at bounding box center [150, 268] width 15 height 15
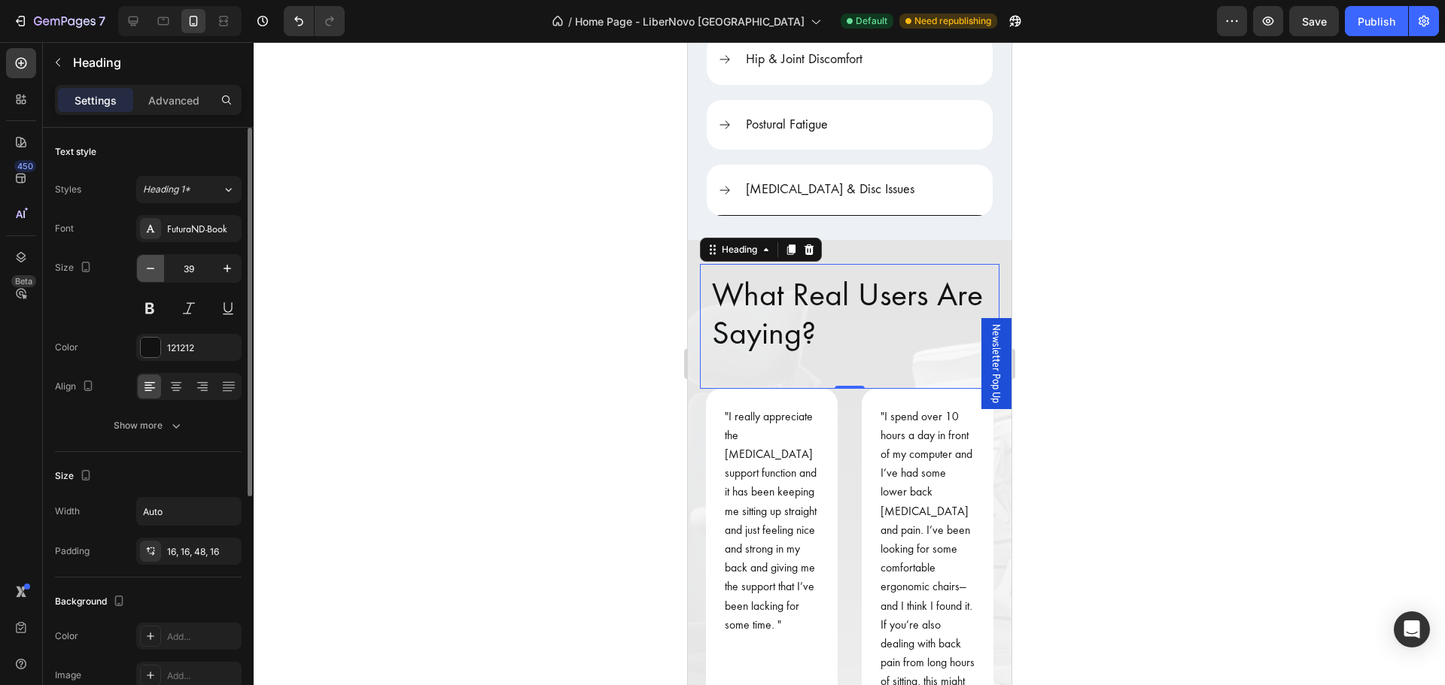
click at [144, 270] on icon "button" at bounding box center [150, 268] width 15 height 15
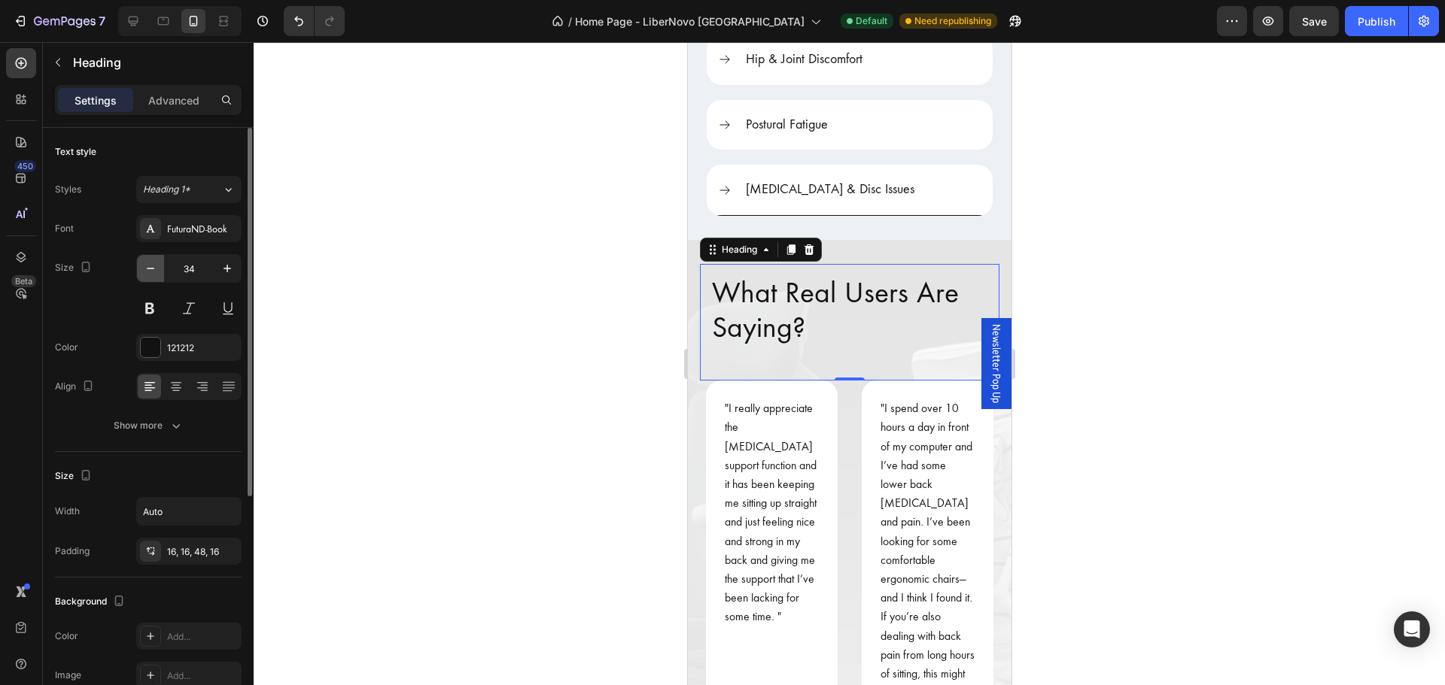
click at [144, 270] on icon "button" at bounding box center [150, 268] width 15 height 15
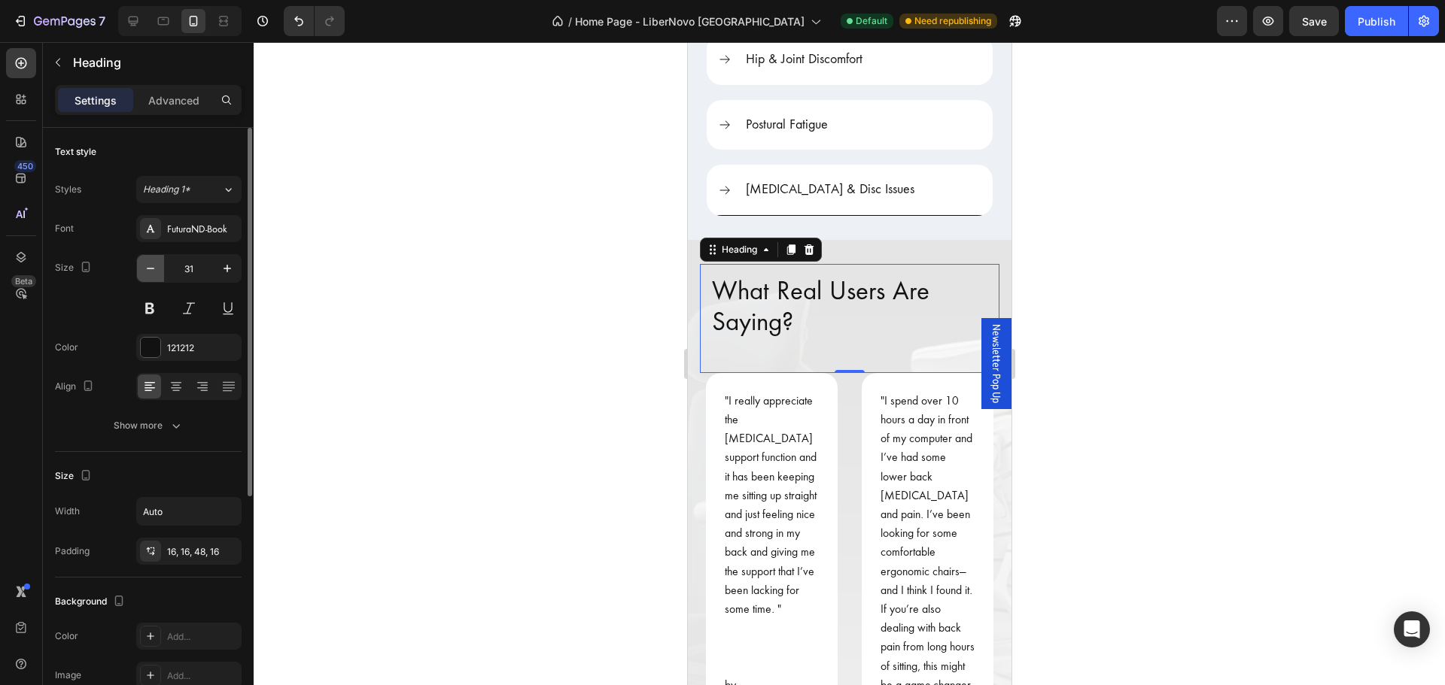
click at [144, 270] on icon "button" at bounding box center [150, 268] width 15 height 15
type input "30"
click at [510, 418] on div at bounding box center [849, 363] width 1191 height 643
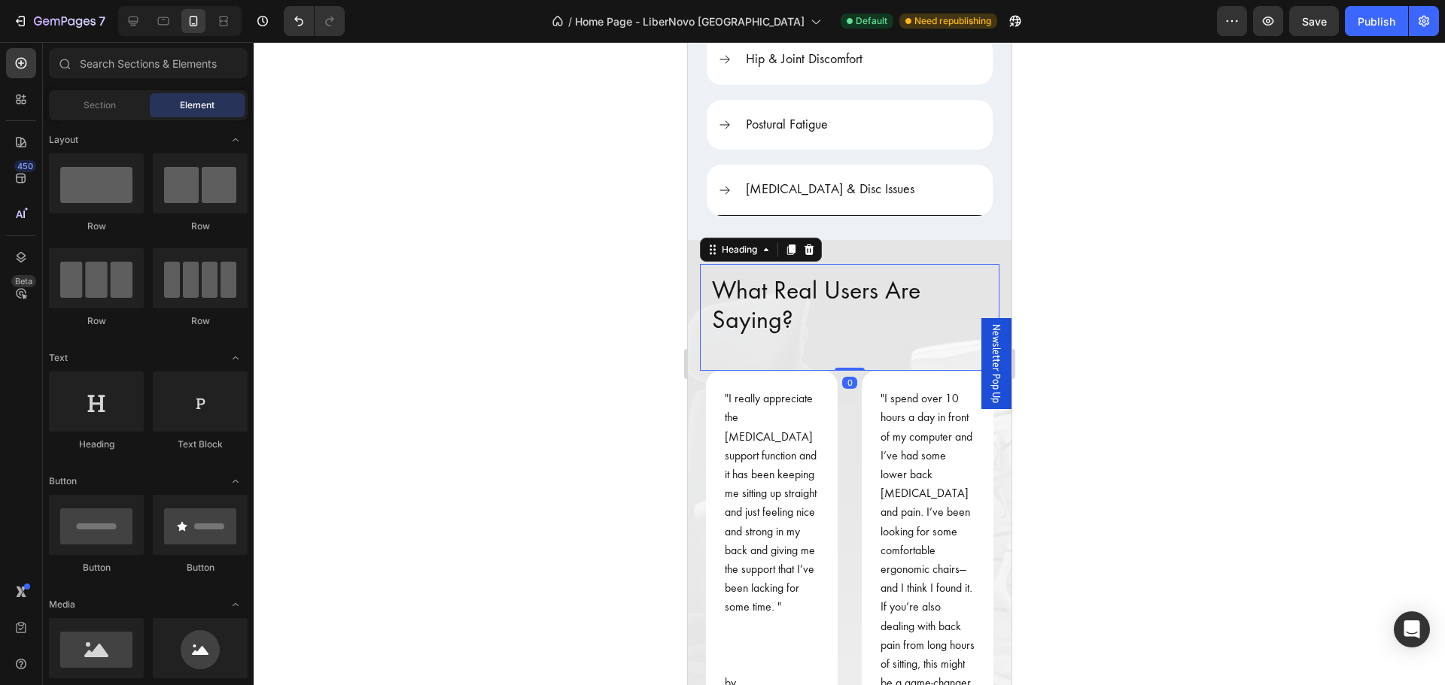
click at [852, 333] on h2 "What Real Users Are Saying?" at bounding box center [848, 317] width 299 height 107
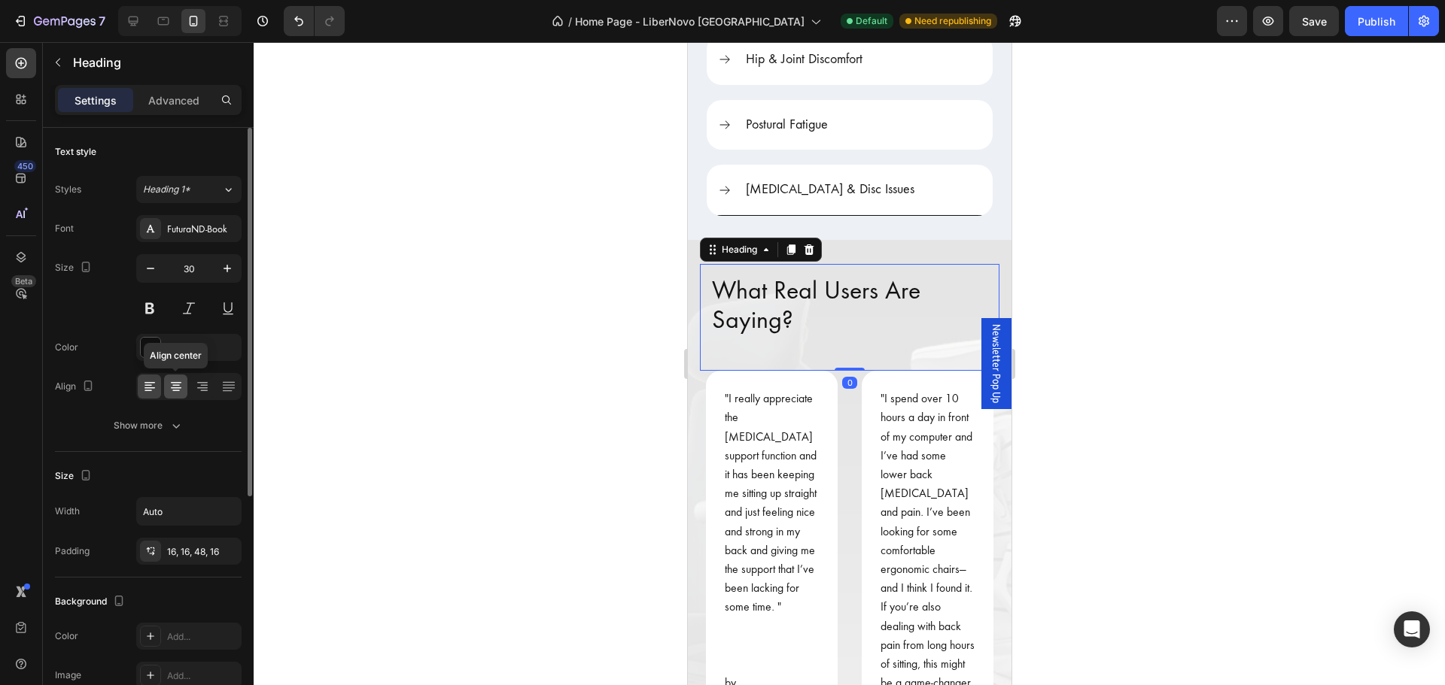
click at [170, 389] on icon at bounding box center [176, 386] width 15 height 15
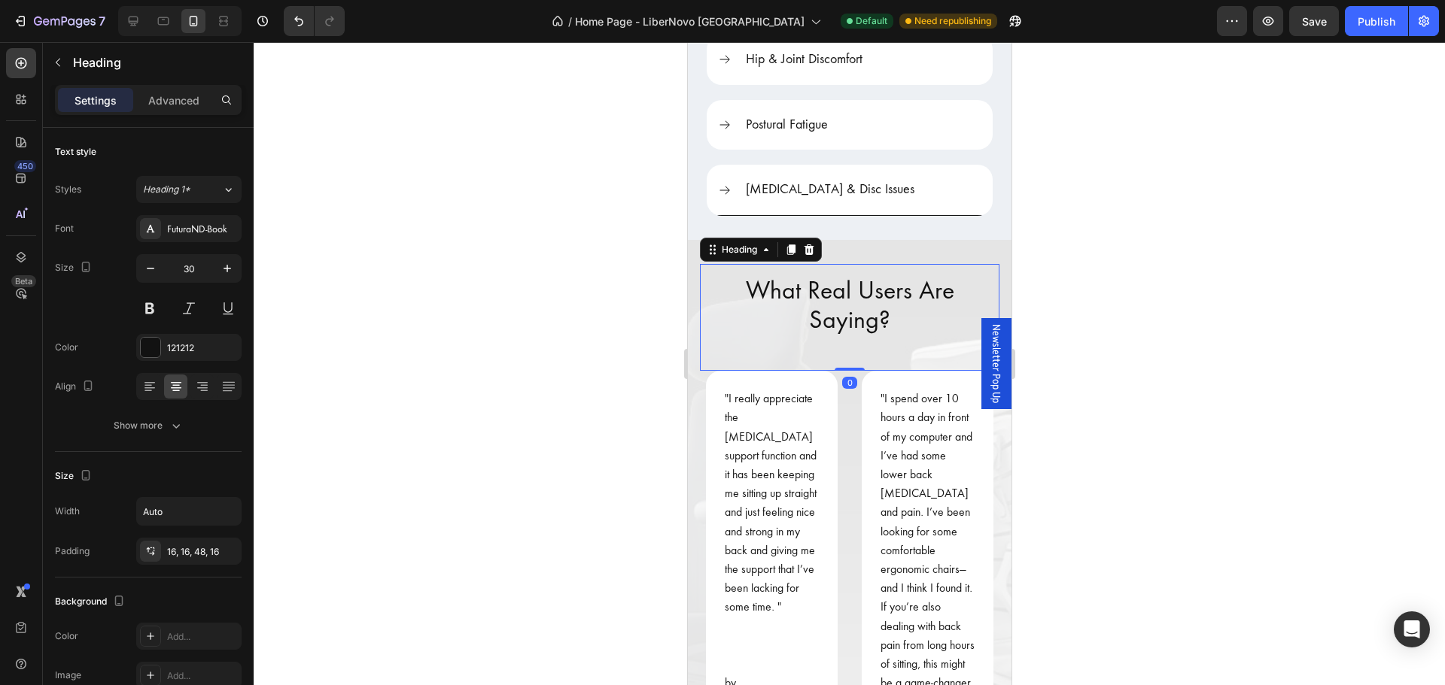
click at [448, 372] on div at bounding box center [849, 363] width 1191 height 643
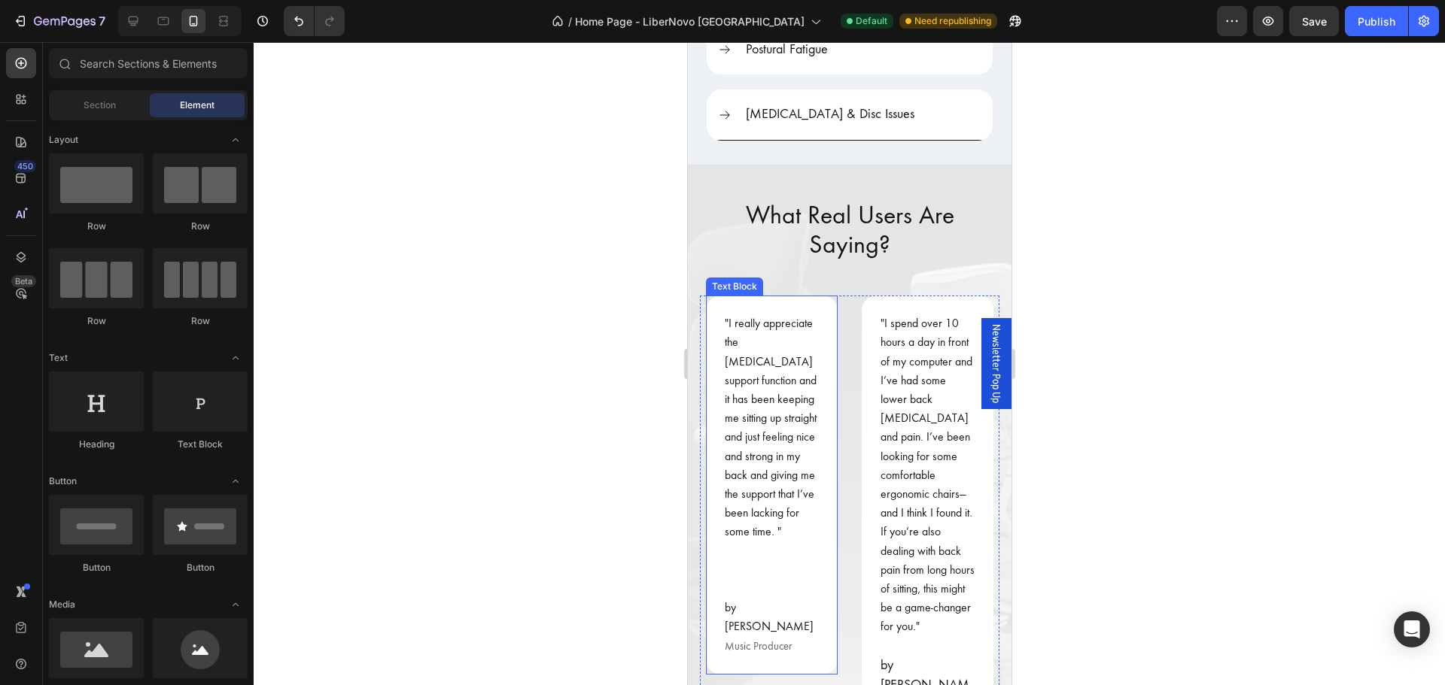
scroll to position [2858, 0]
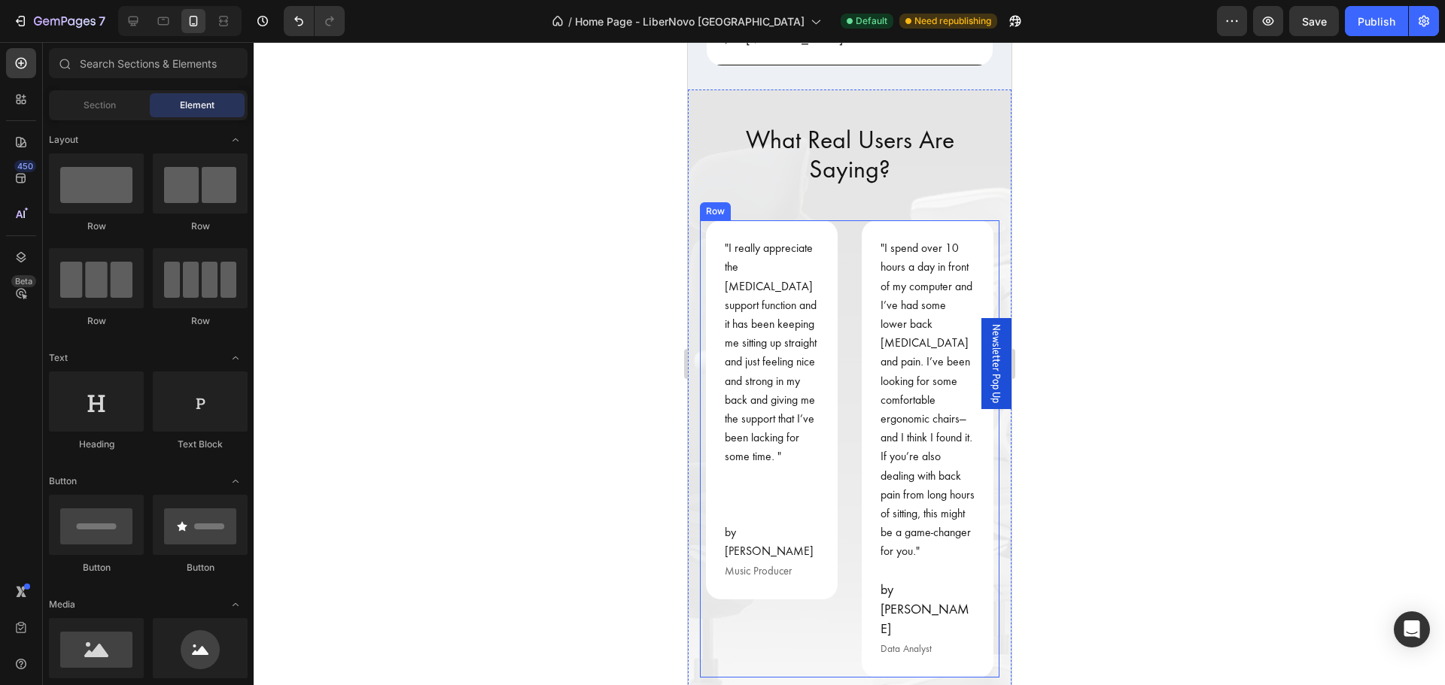
click at [839, 220] on div ""I really appreciate the lumbar support function and it has been keeping me sit…" at bounding box center [848, 448] width 299 height 457
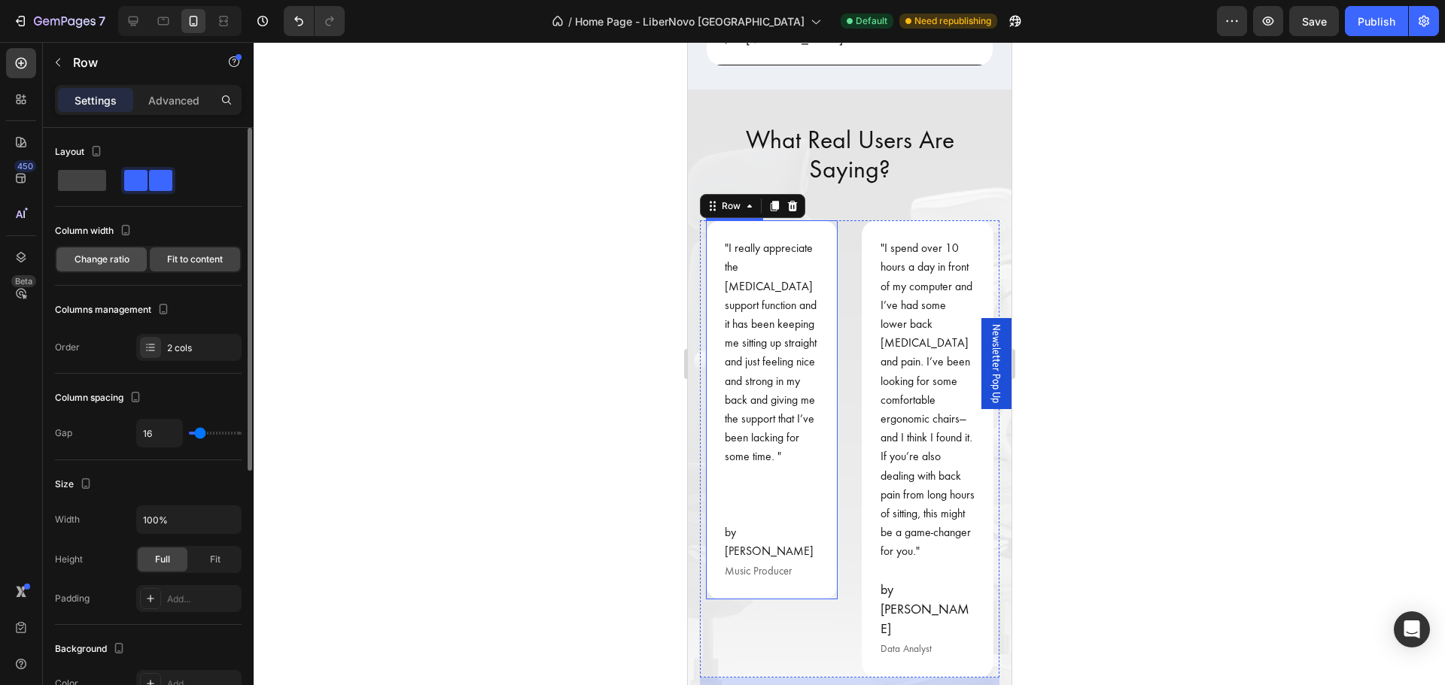
click at [99, 265] on span "Change ratio" at bounding box center [101, 260] width 55 height 14
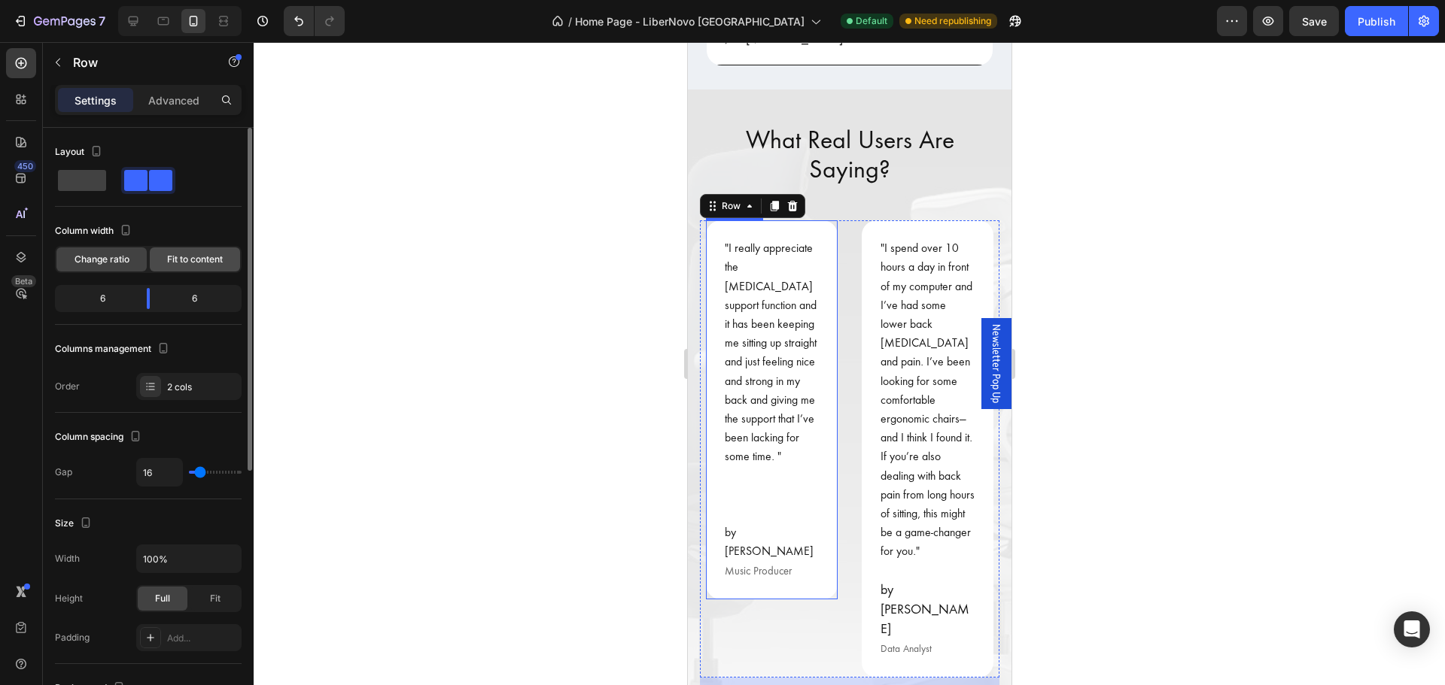
click at [193, 261] on span "Fit to content" at bounding box center [195, 260] width 56 height 14
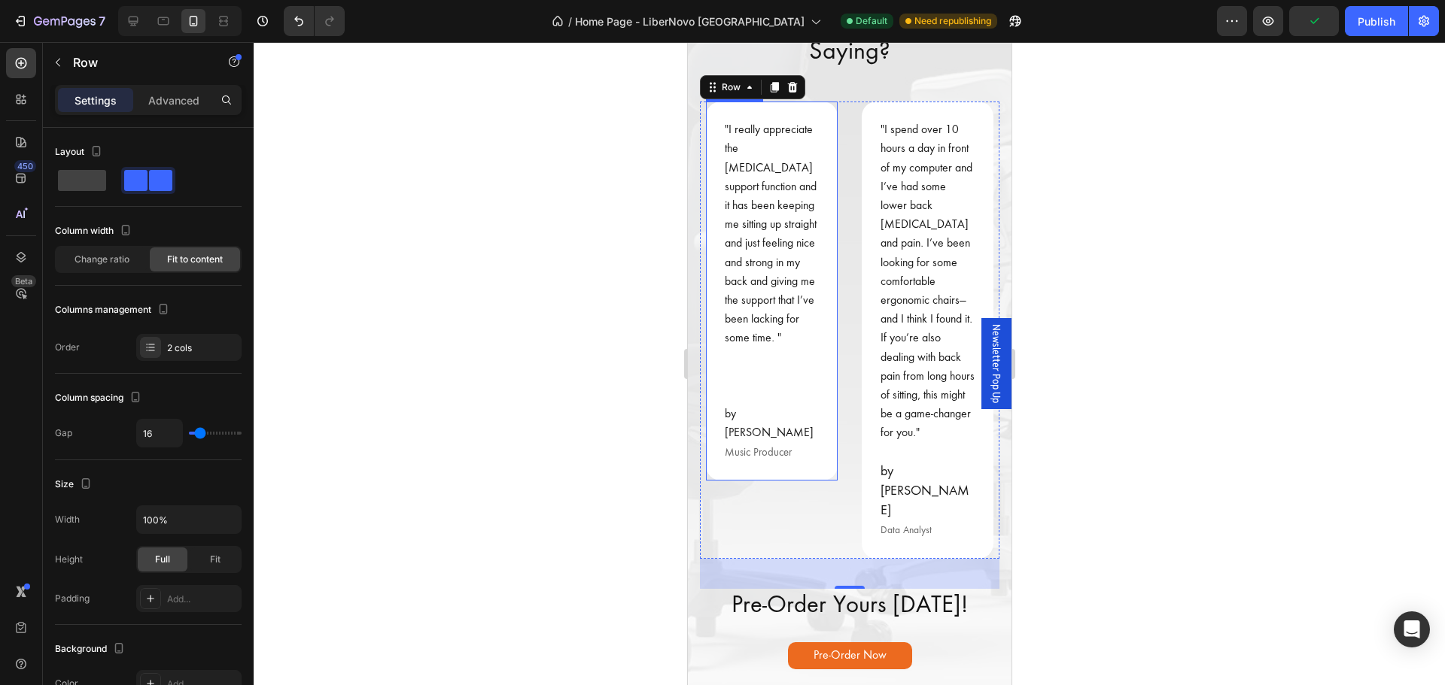
scroll to position [3009, 0]
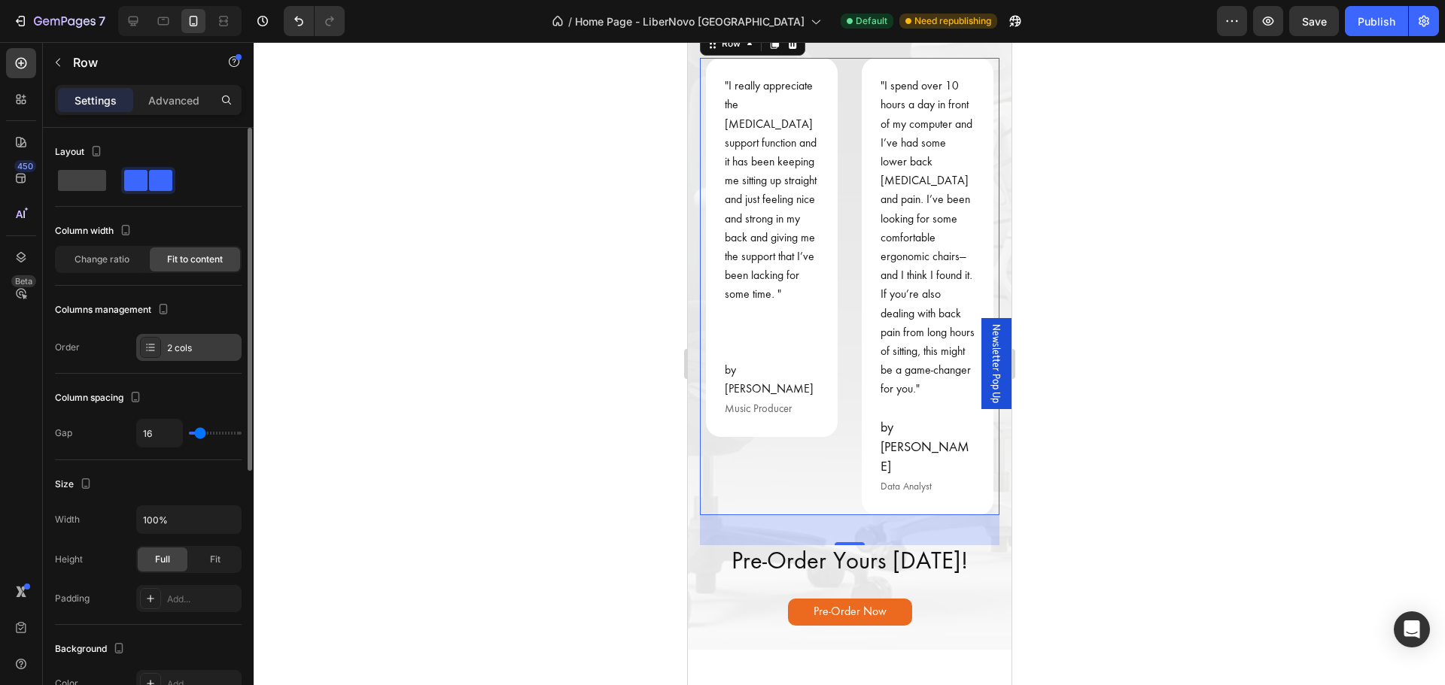
click at [206, 355] on div "2 cols" at bounding box center [188, 347] width 105 height 27
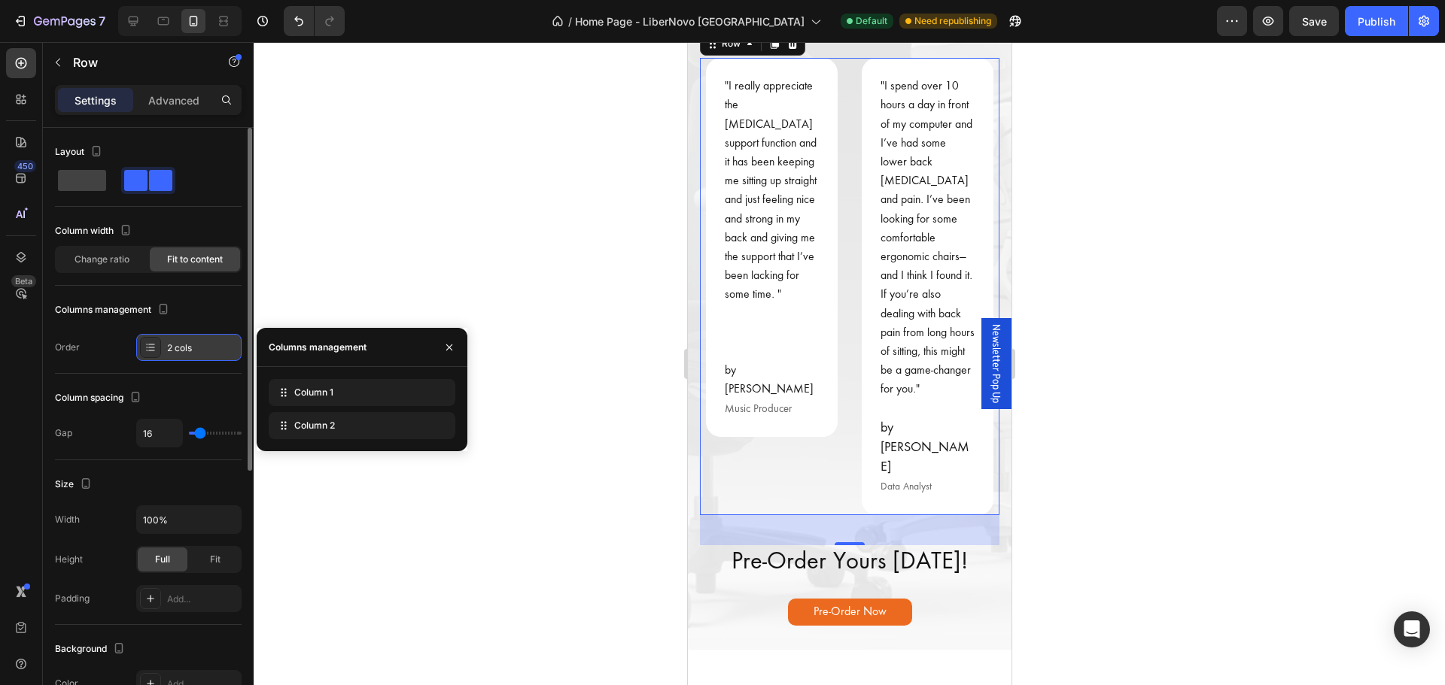
click at [206, 355] on div "2 cols" at bounding box center [188, 347] width 105 height 27
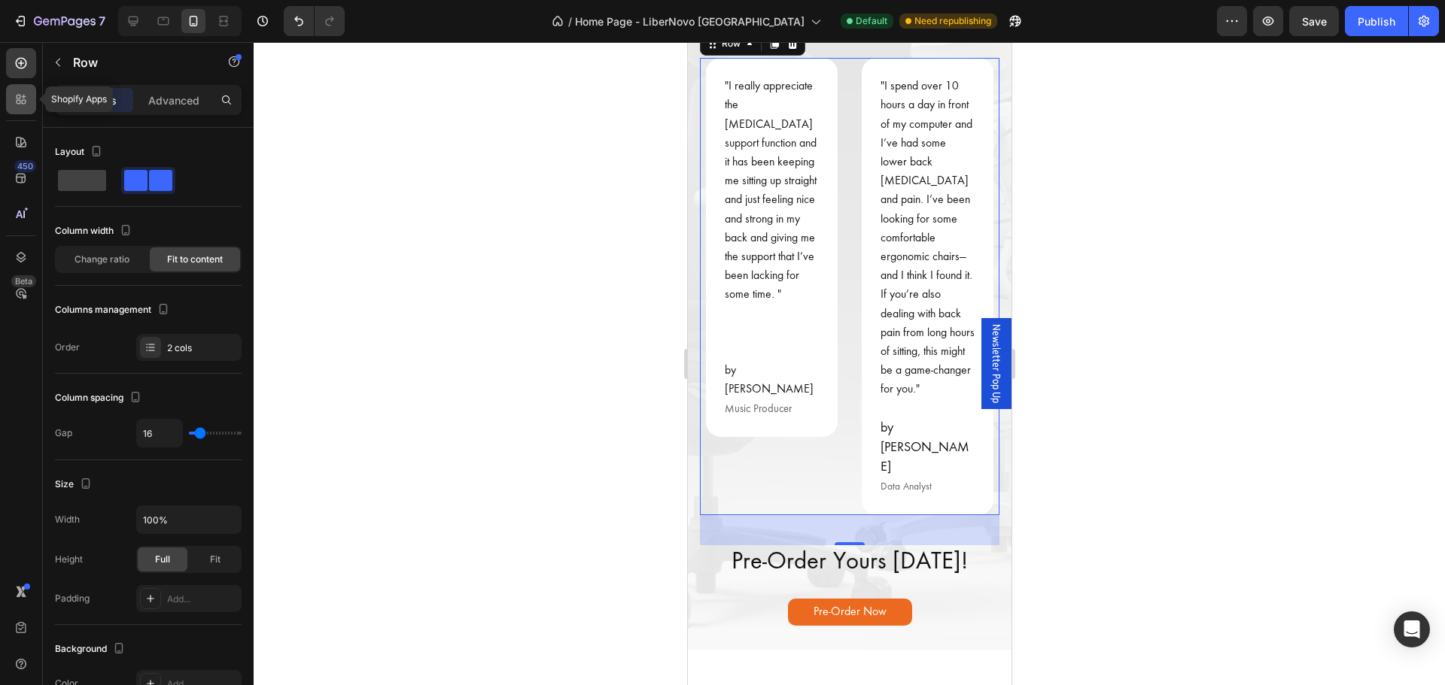
click at [24, 93] on icon at bounding box center [21, 99] width 15 height 15
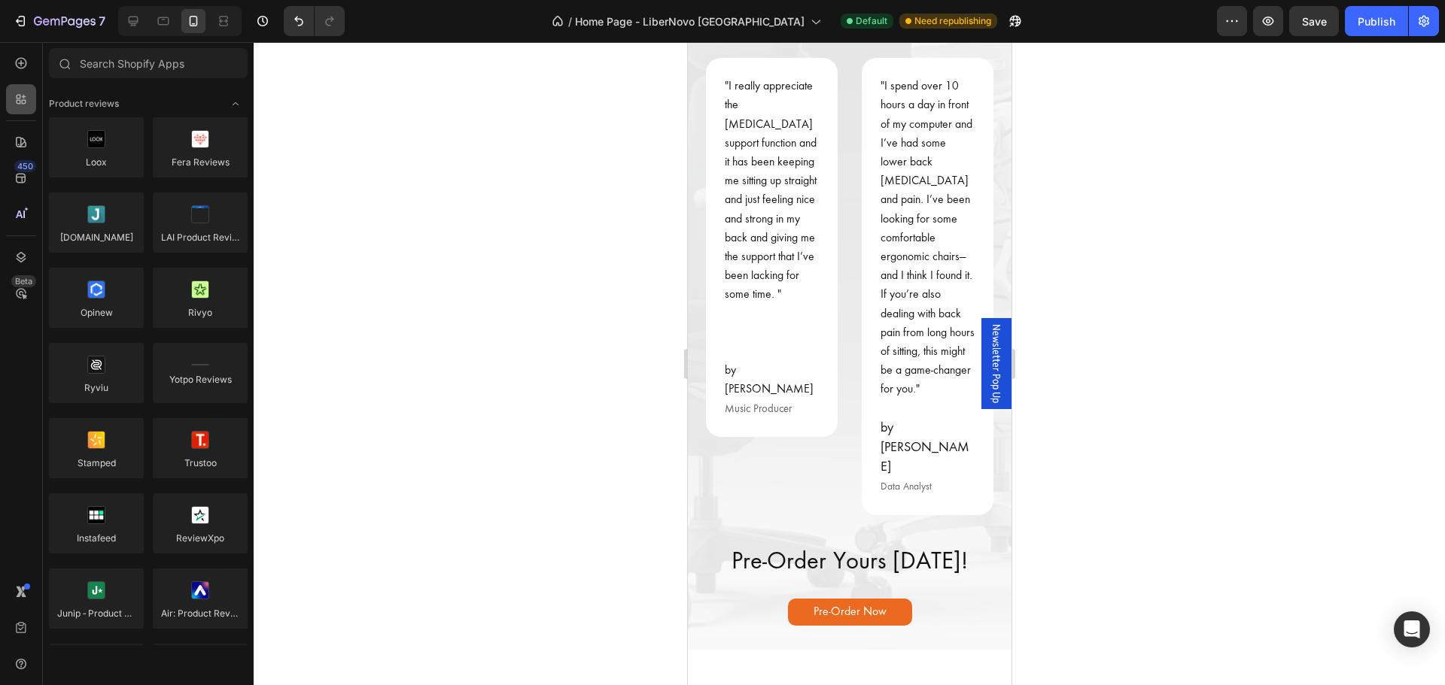
click at [23, 94] on icon at bounding box center [21, 99] width 15 height 15
click at [20, 68] on icon at bounding box center [21, 63] width 11 height 11
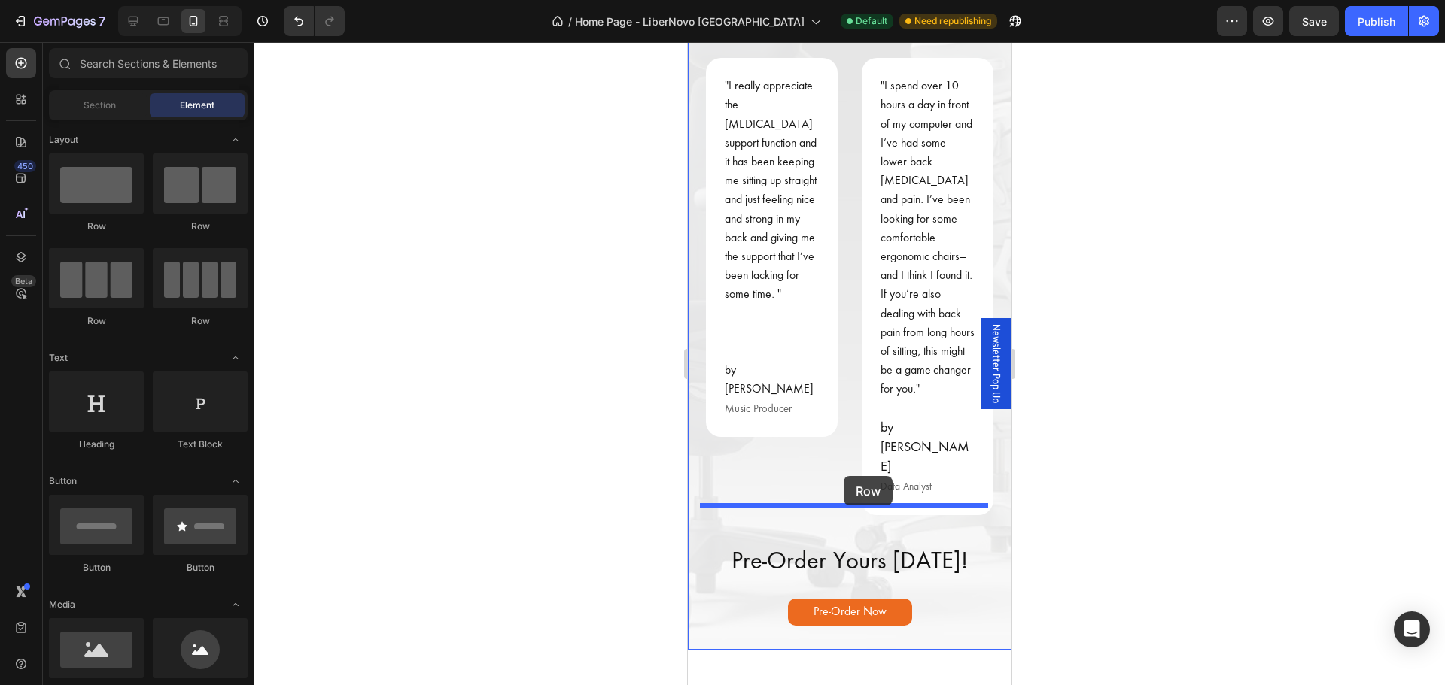
drag, startPoint x: 886, startPoint y: 235, endPoint x: 843, endPoint y: 476, distance: 244.5
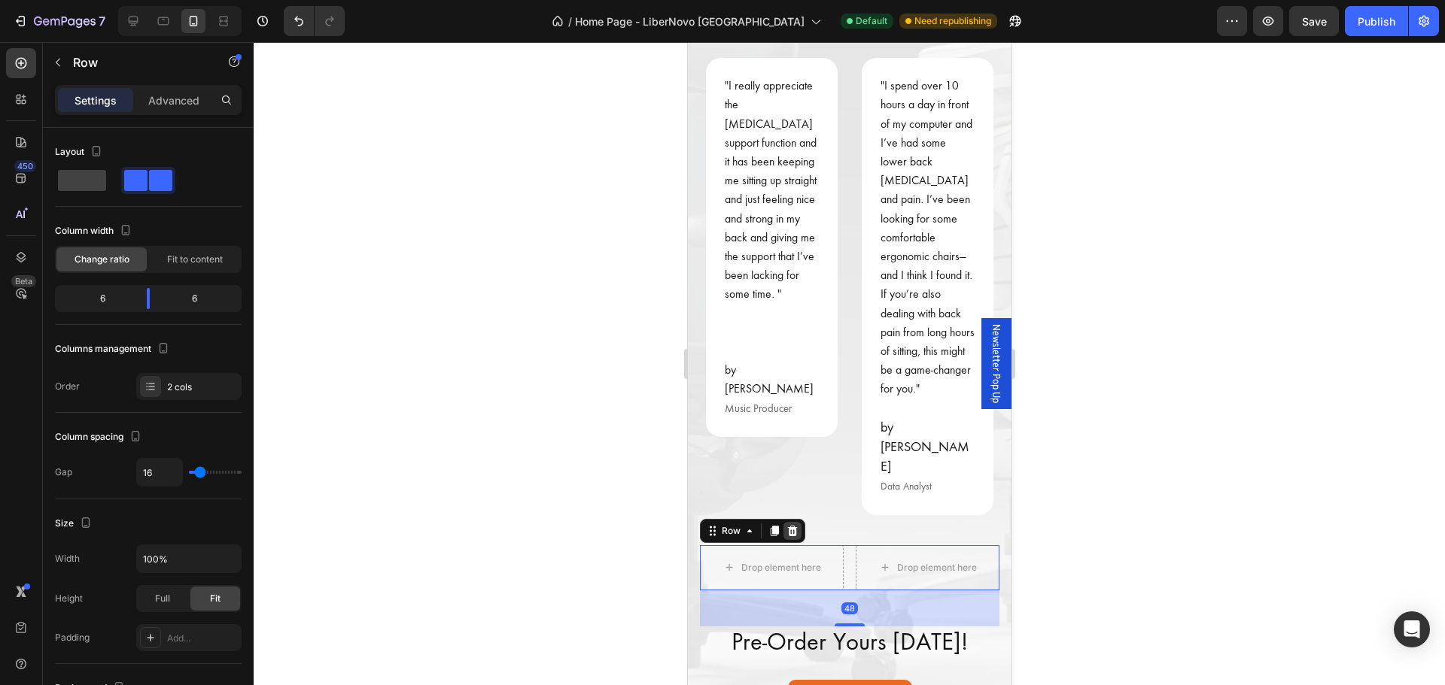
click at [793, 526] on icon at bounding box center [792, 531] width 10 height 11
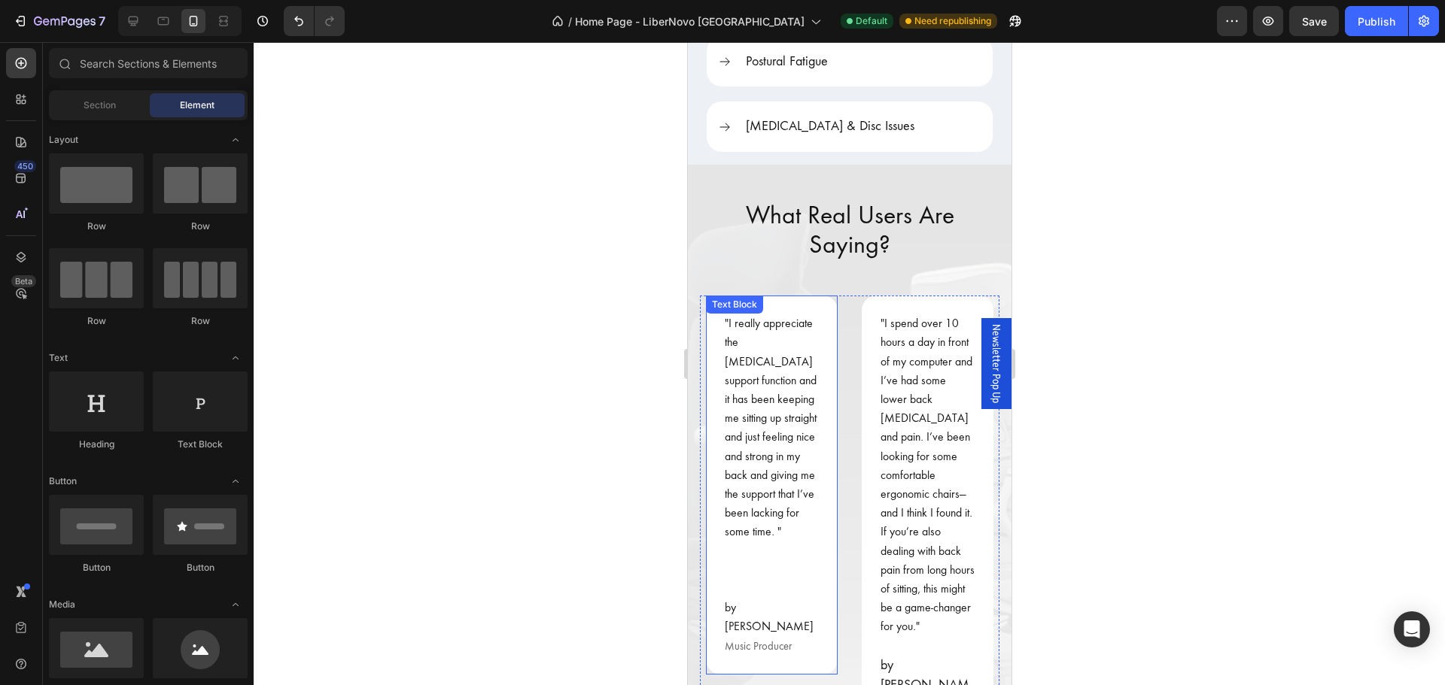
scroll to position [2708, 0]
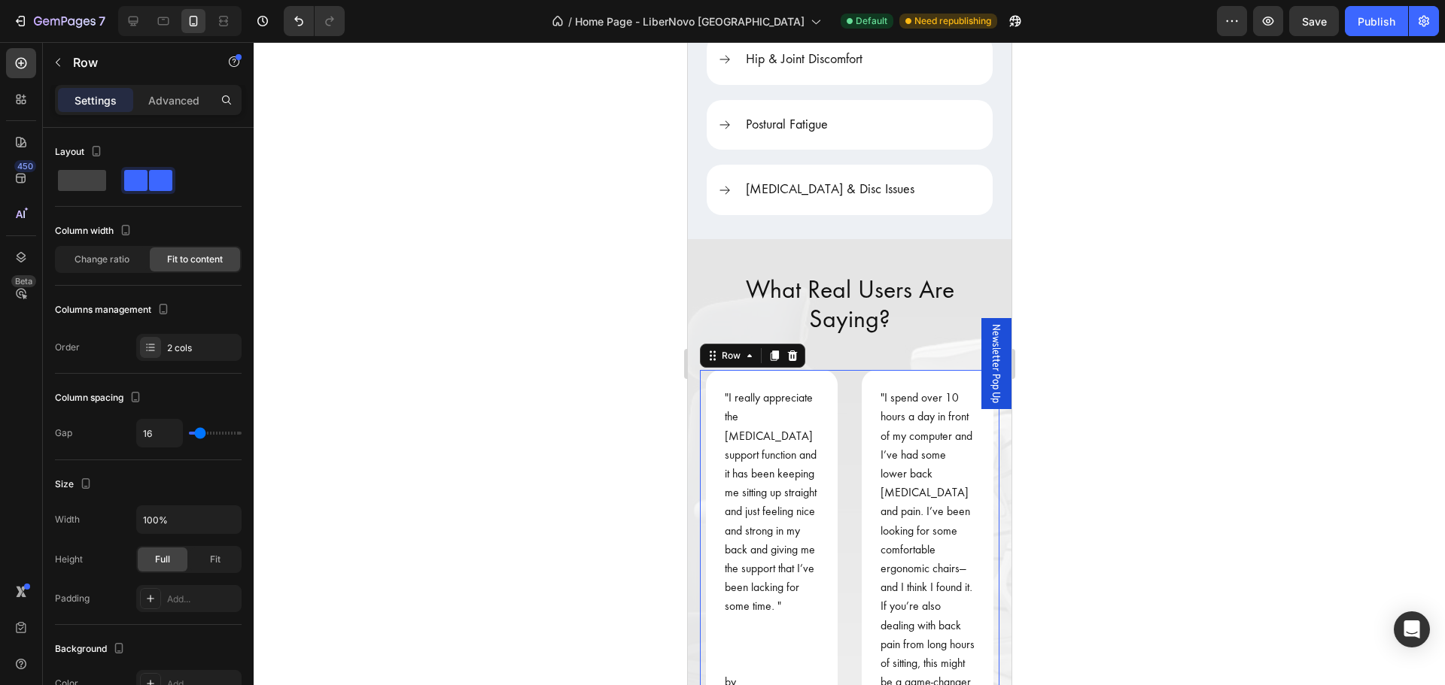
click at [847, 370] on div ""I really appreciate the lumbar support function and it has been keeping me sit…" at bounding box center [848, 598] width 299 height 457
click at [94, 257] on span "Change ratio" at bounding box center [101, 260] width 55 height 14
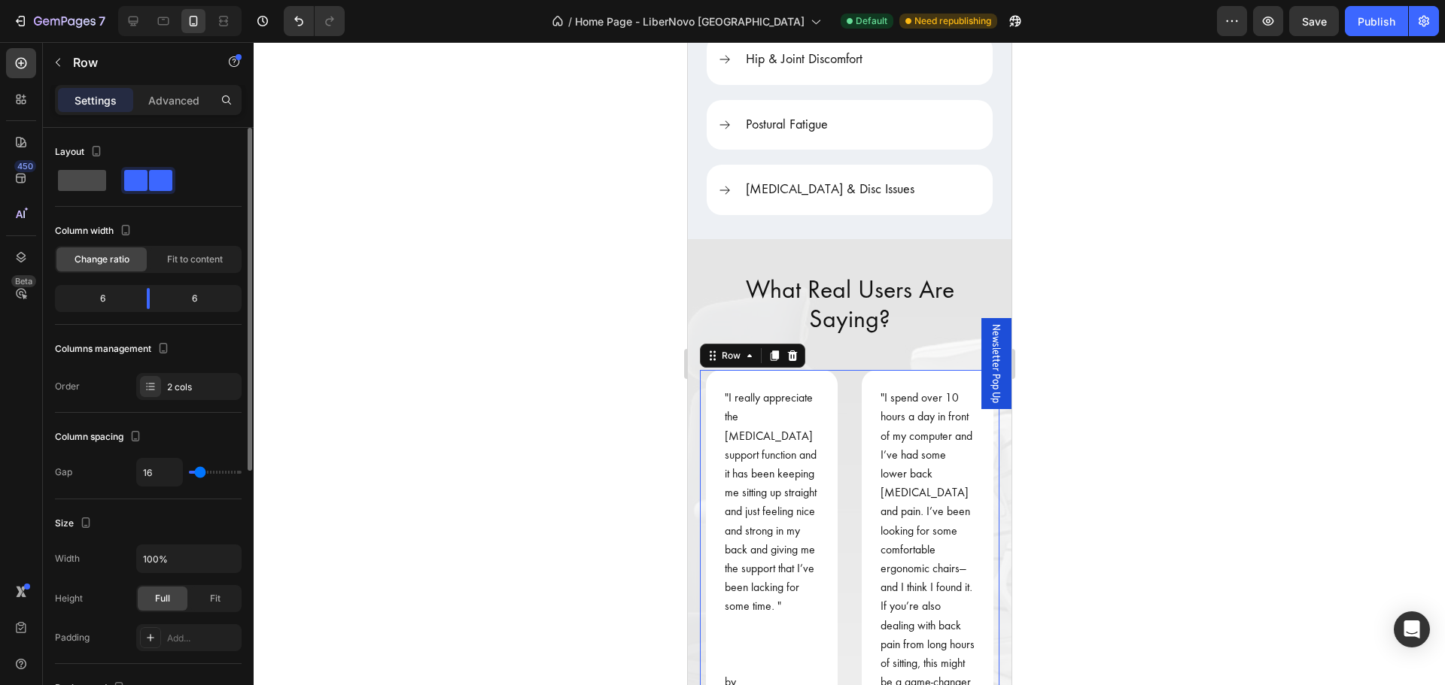
click at [78, 178] on span at bounding box center [82, 180] width 48 height 21
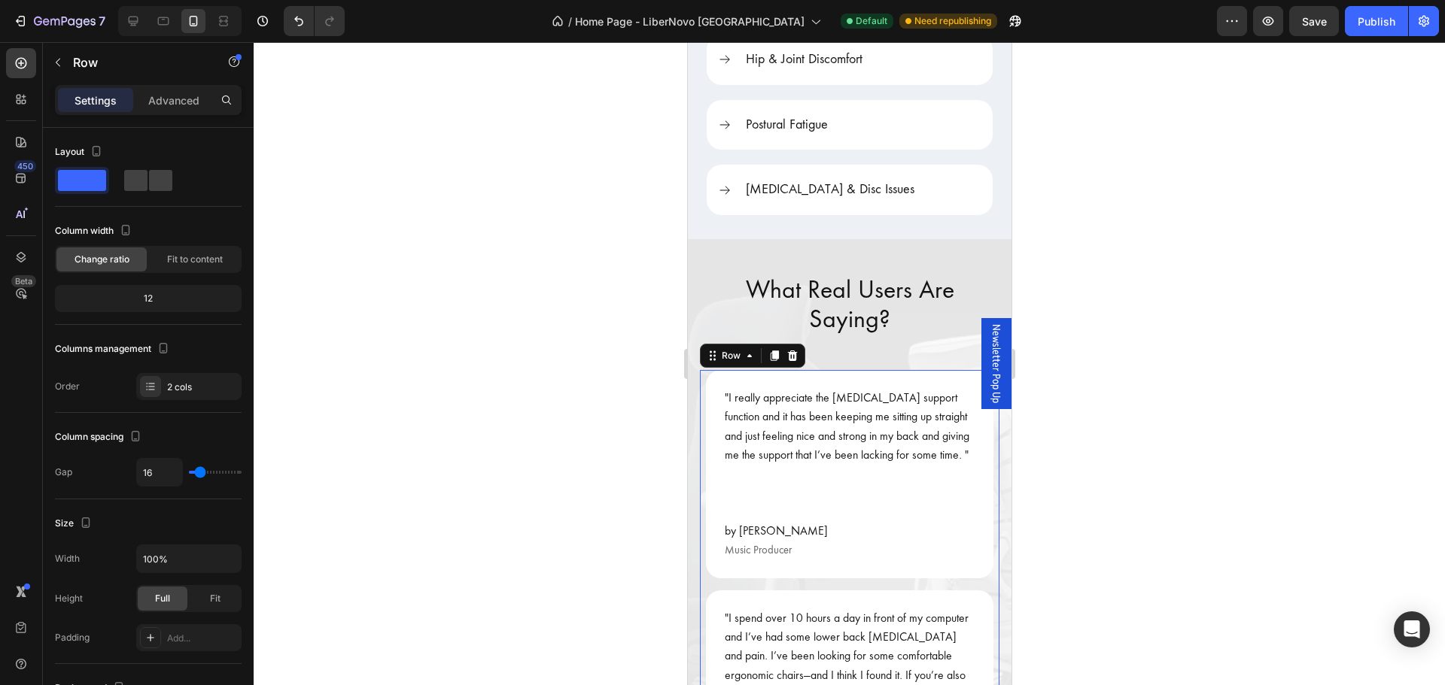
click at [442, 374] on div at bounding box center [849, 363] width 1191 height 643
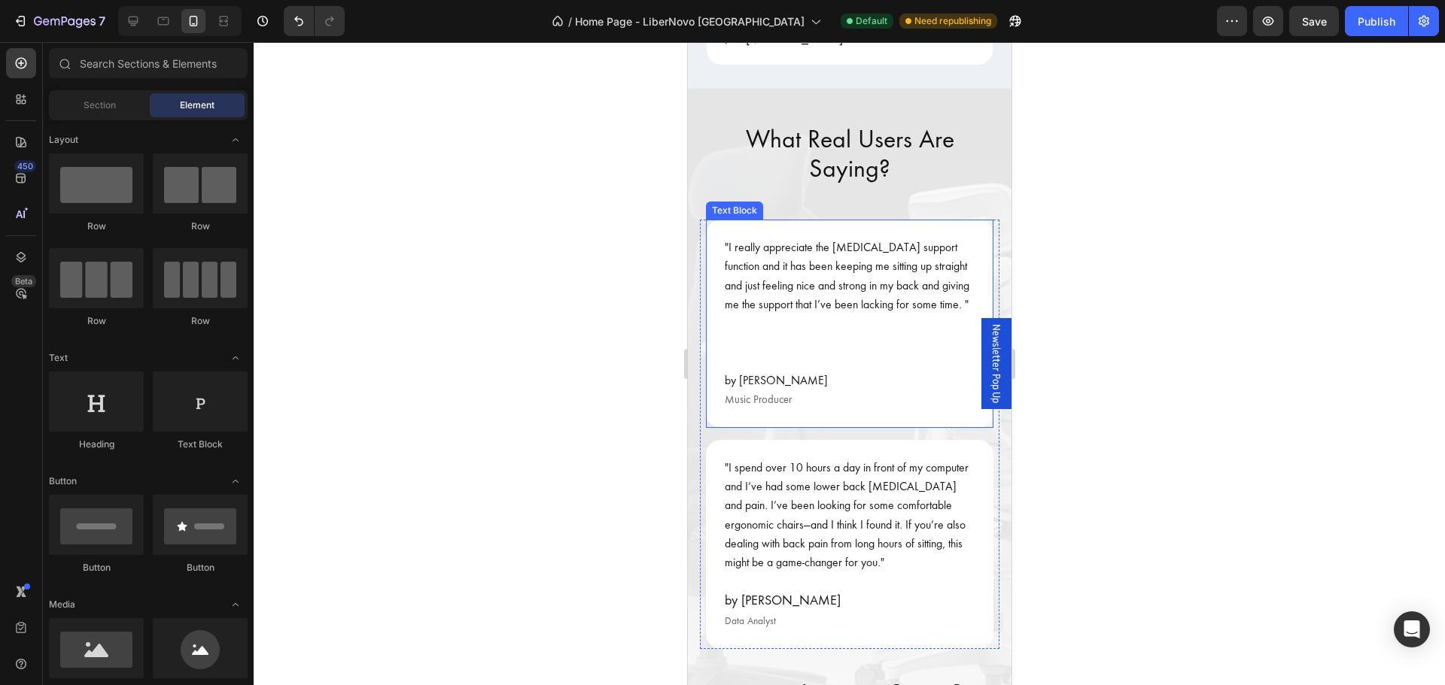
scroll to position [3084, 0]
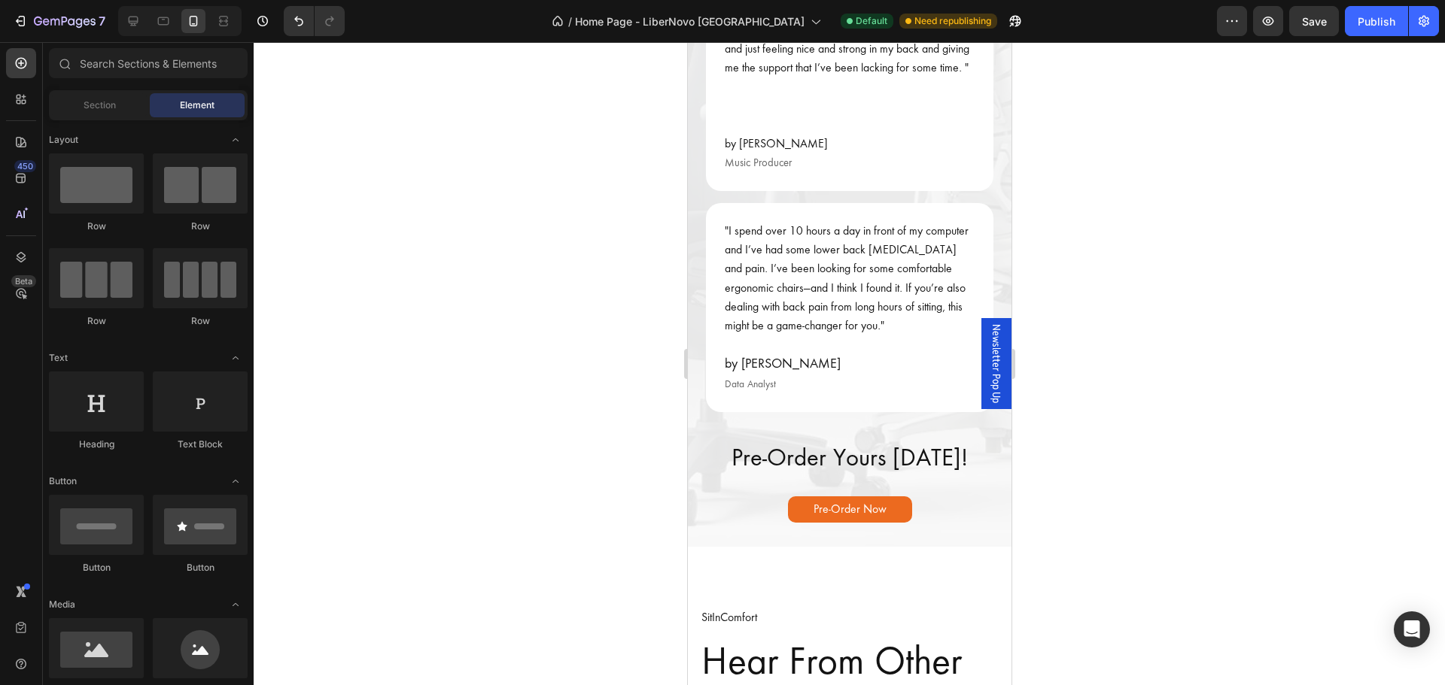
click at [1082, 396] on div at bounding box center [849, 363] width 1191 height 643
click at [851, 474] on h2 "Pre-Order Yours Today!" at bounding box center [848, 458] width 299 height 32
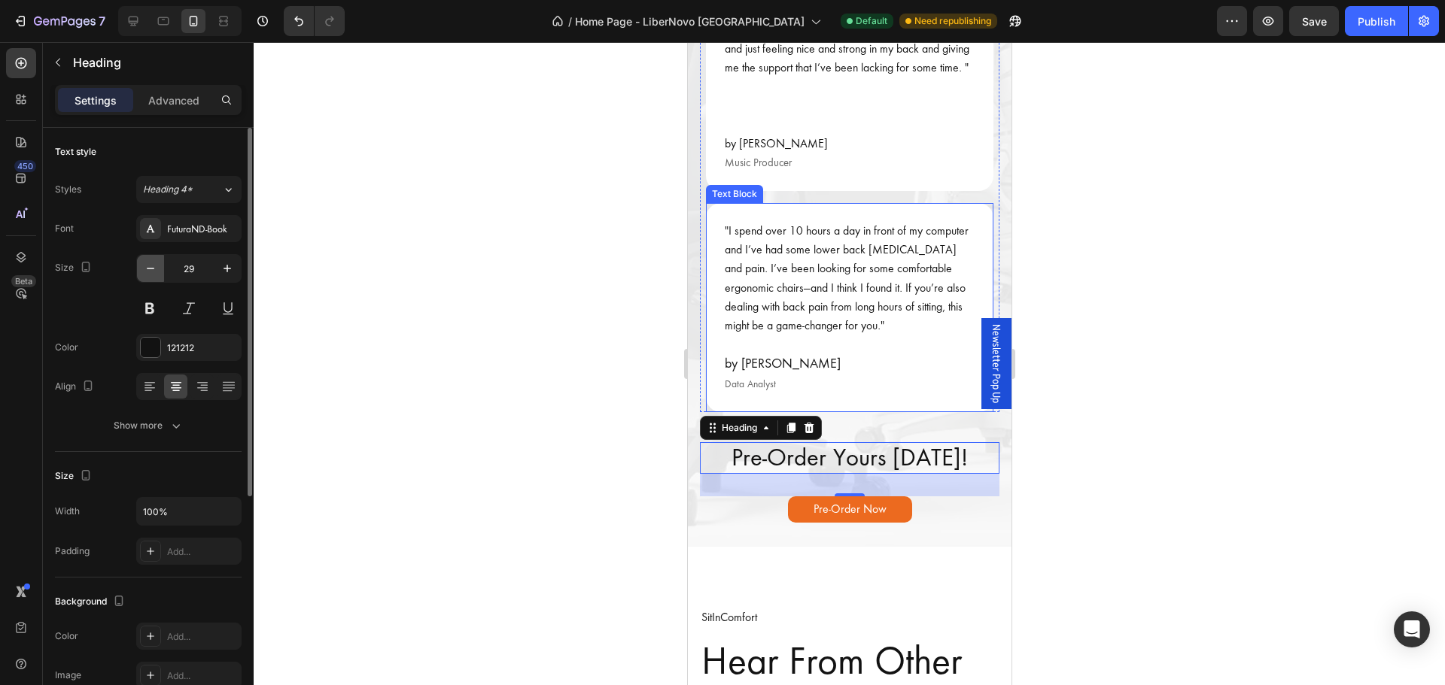
click at [150, 268] on icon "button" at bounding box center [150, 268] width 15 height 15
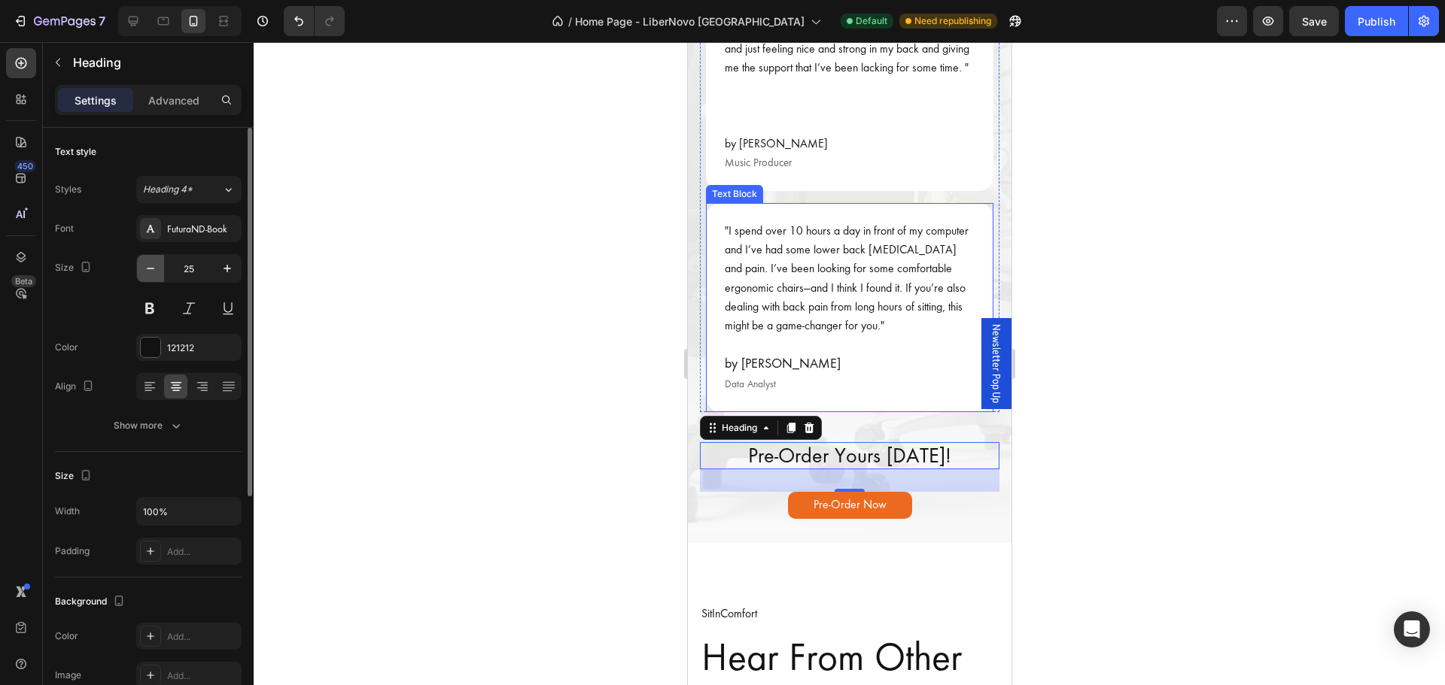
click at [150, 268] on icon "button" at bounding box center [150, 268] width 15 height 15
type input "24"
click at [430, 462] on div at bounding box center [849, 363] width 1191 height 643
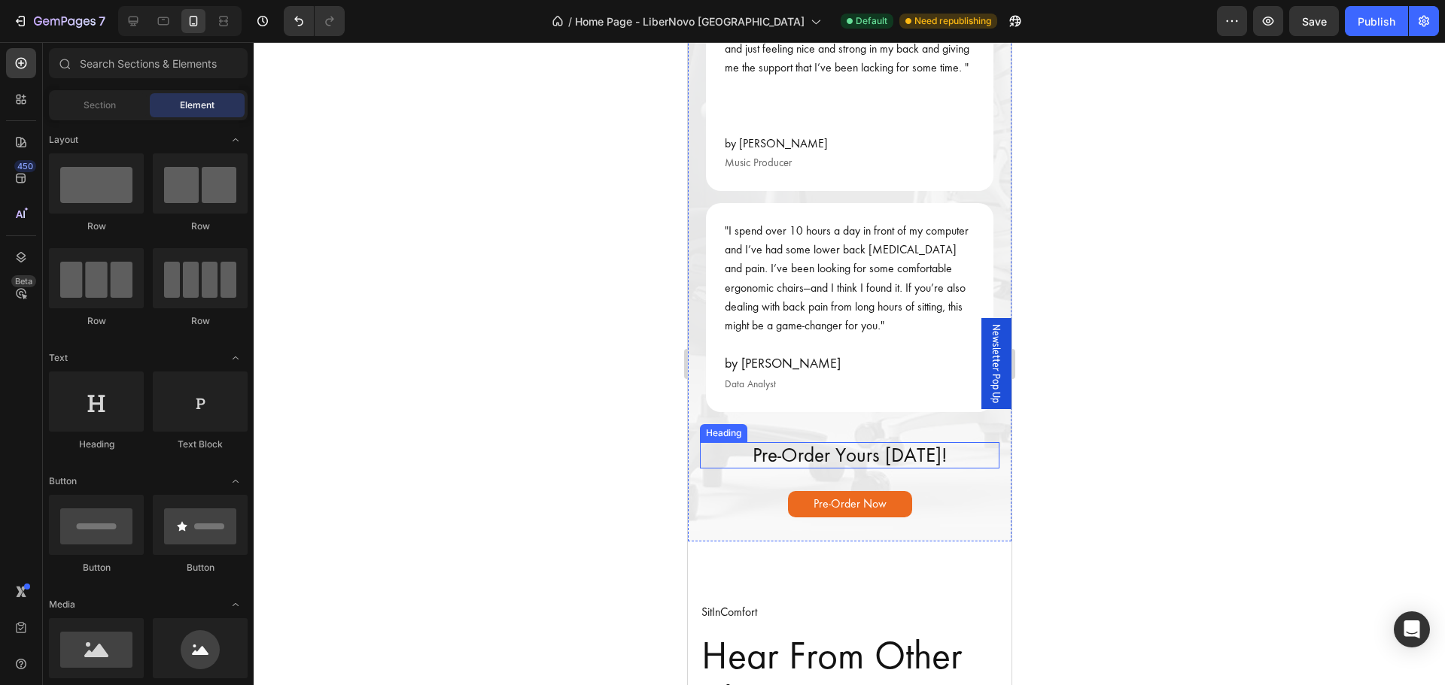
click at [725, 469] on h2 "Pre-Order Yours Today!" at bounding box center [848, 455] width 299 height 26
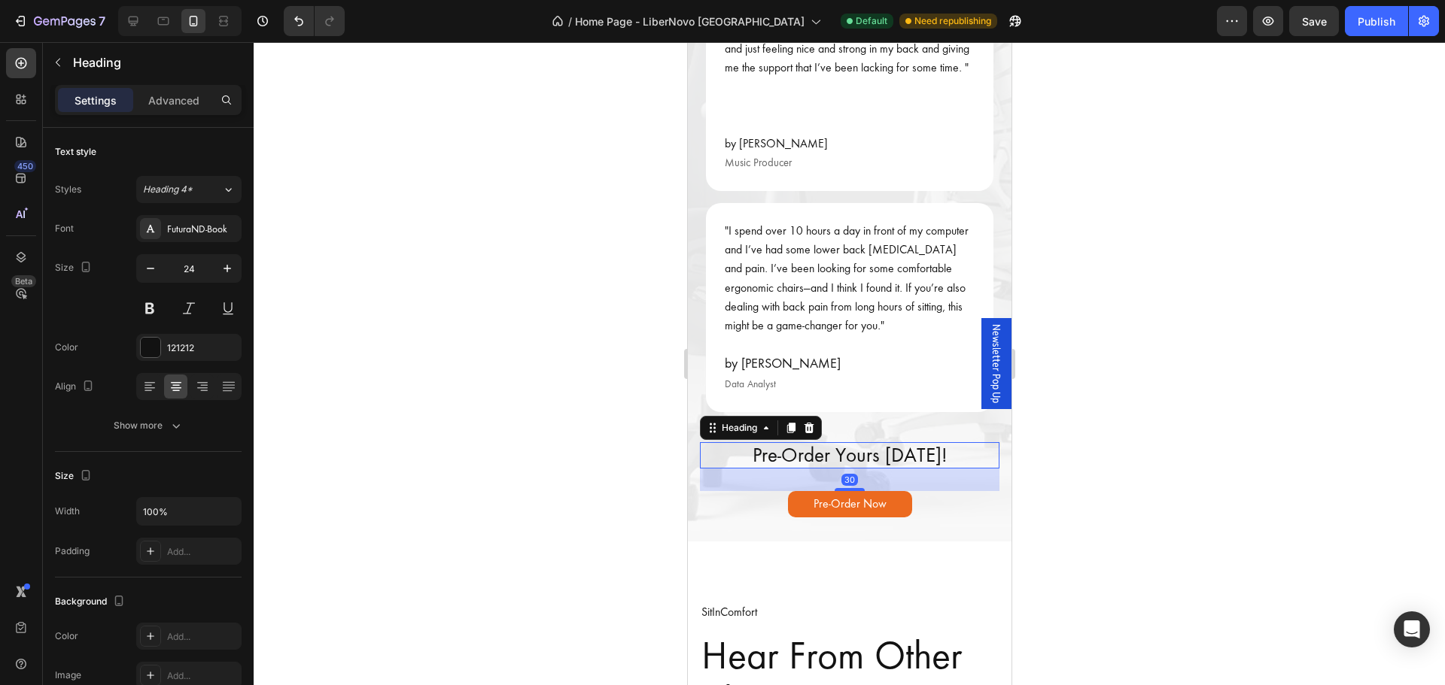
click at [557, 461] on div at bounding box center [849, 363] width 1191 height 643
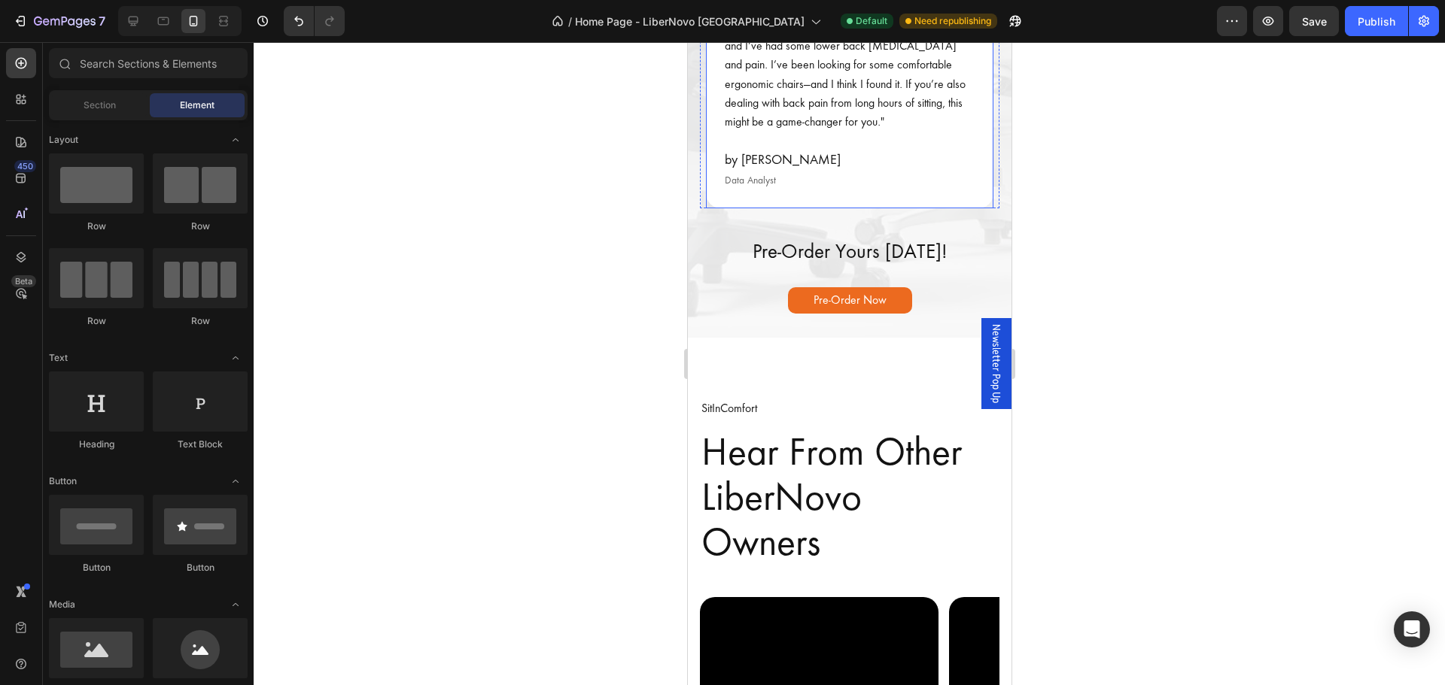
scroll to position [3460, 0]
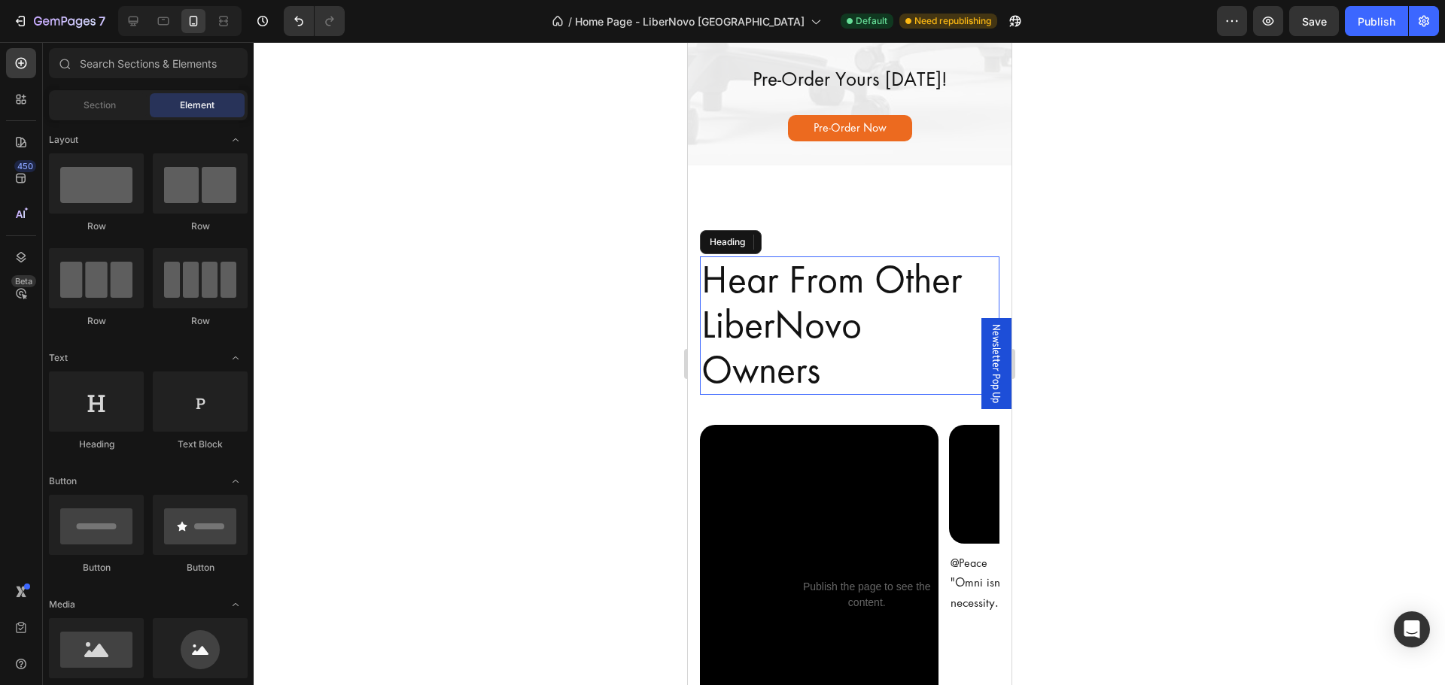
click at [831, 350] on h2 "Hear From Other LiberNovo Owners" at bounding box center [848, 326] width 299 height 138
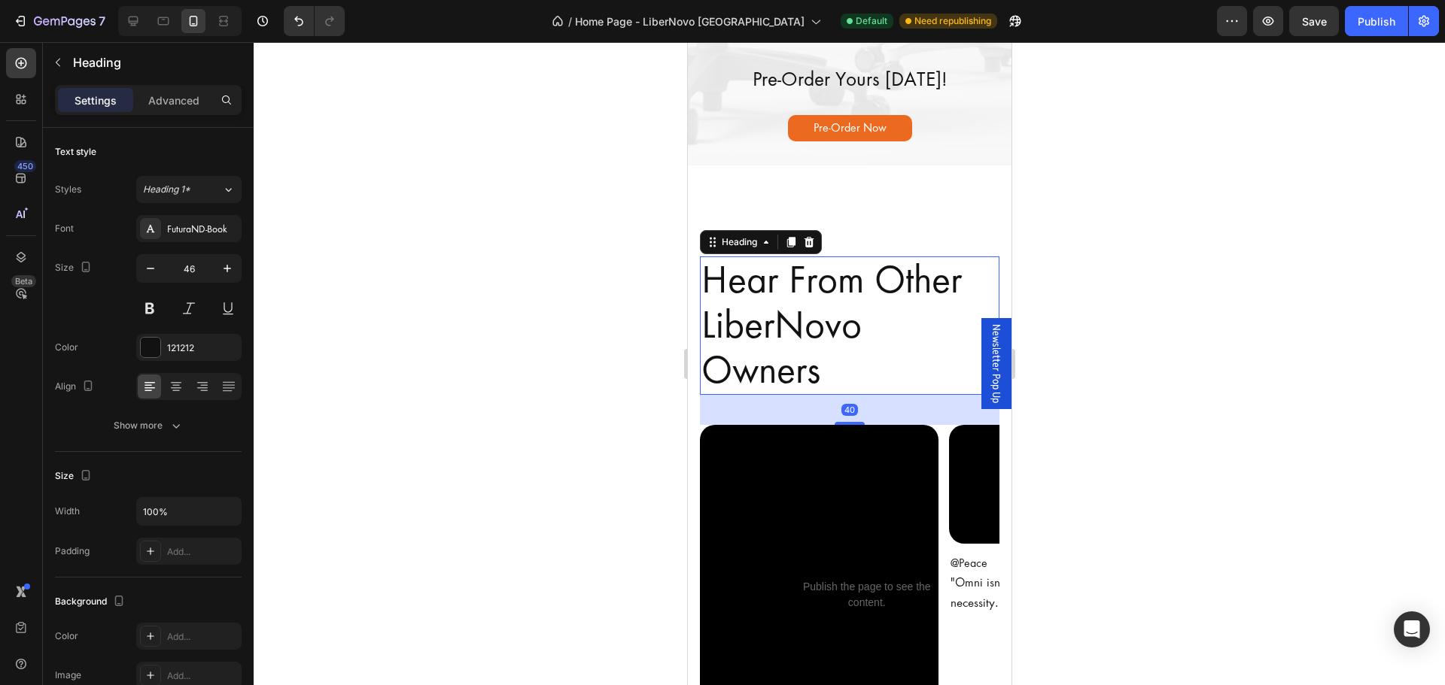
click at [865, 394] on h2 "Hear From Other LiberNovo Owners" at bounding box center [848, 326] width 299 height 138
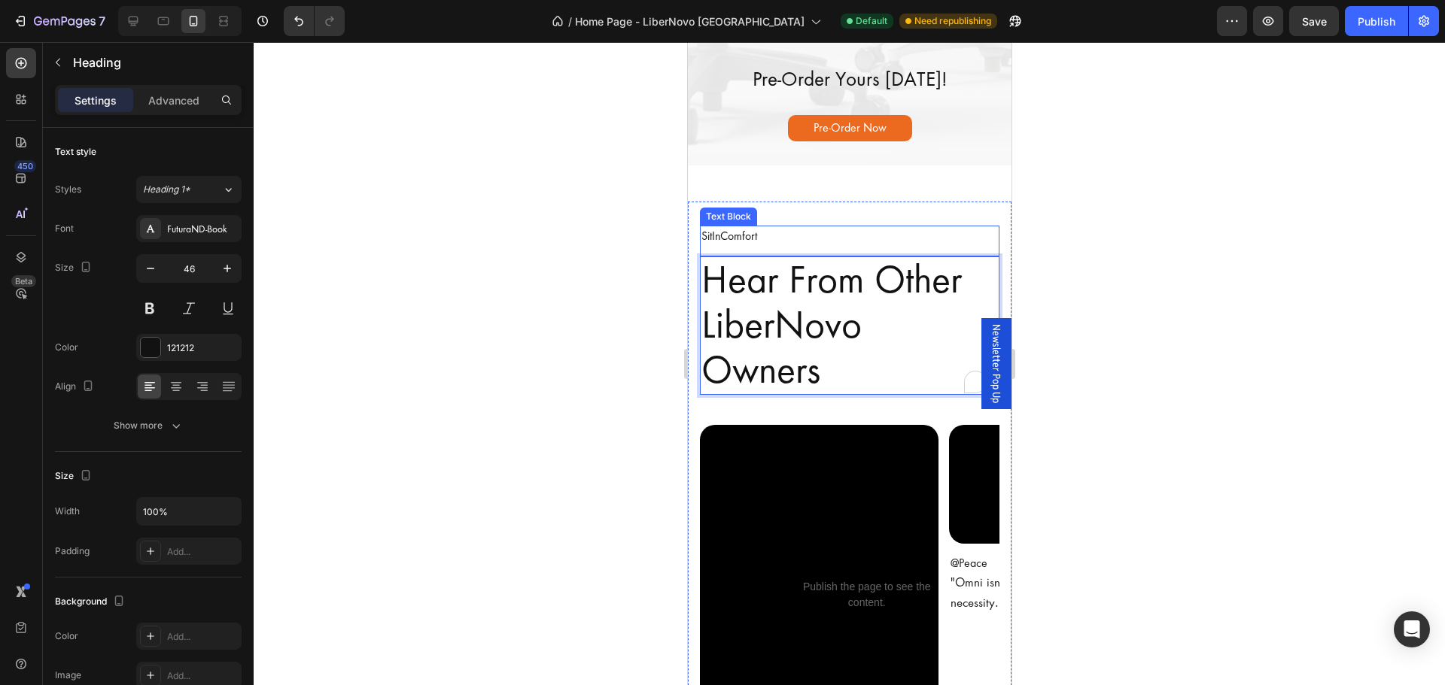
click at [860, 257] on div "SitInComfort Text Block" at bounding box center [848, 241] width 299 height 31
click at [879, 393] on p "Hear From Other LiberNovo Owners" at bounding box center [848, 325] width 296 height 135
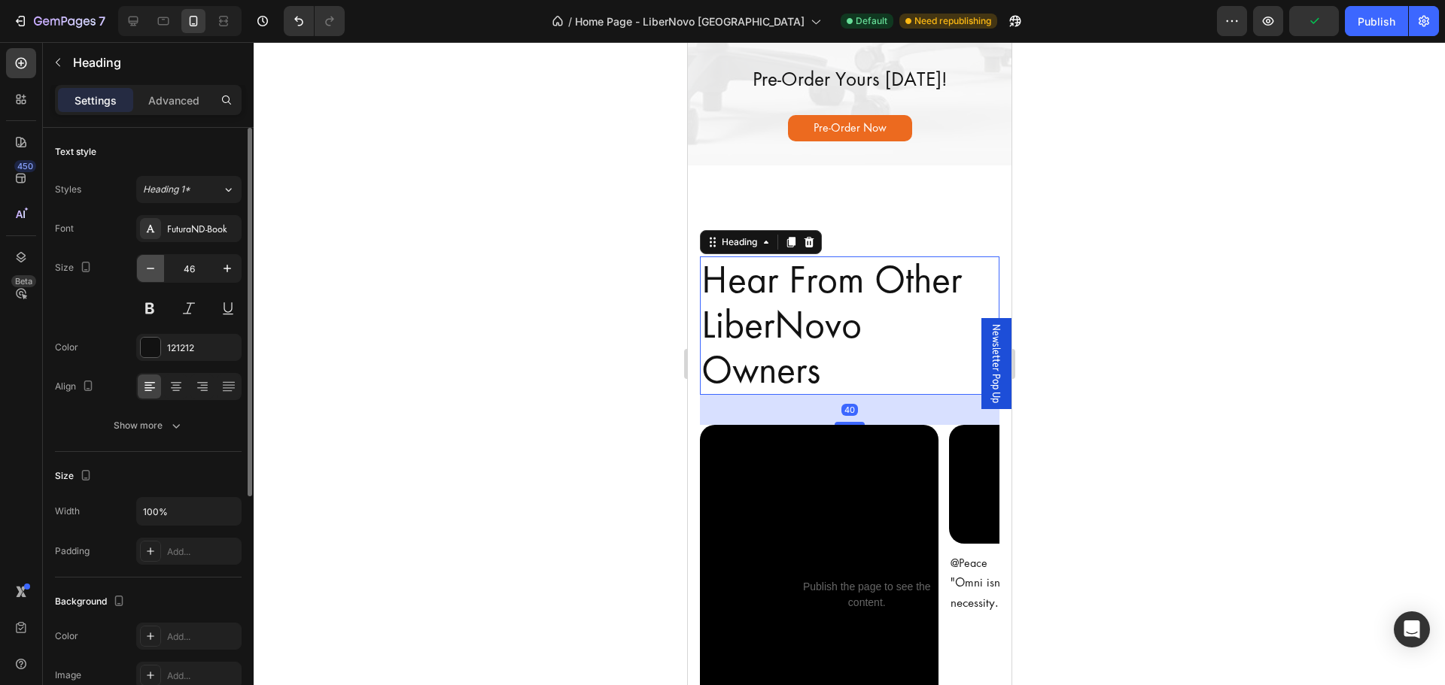
click at [153, 269] on icon "button" at bounding box center [151, 269] width 8 height 2
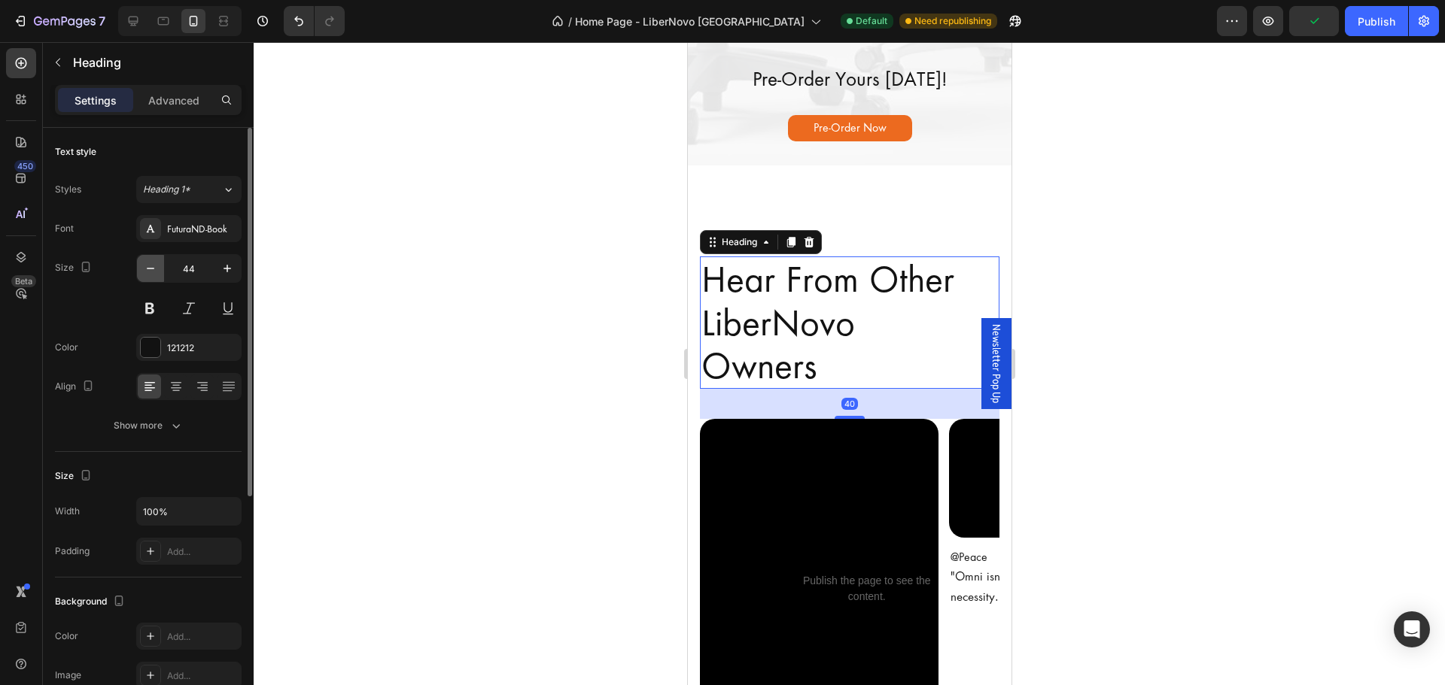
click at [153, 269] on icon "button" at bounding box center [151, 269] width 8 height 2
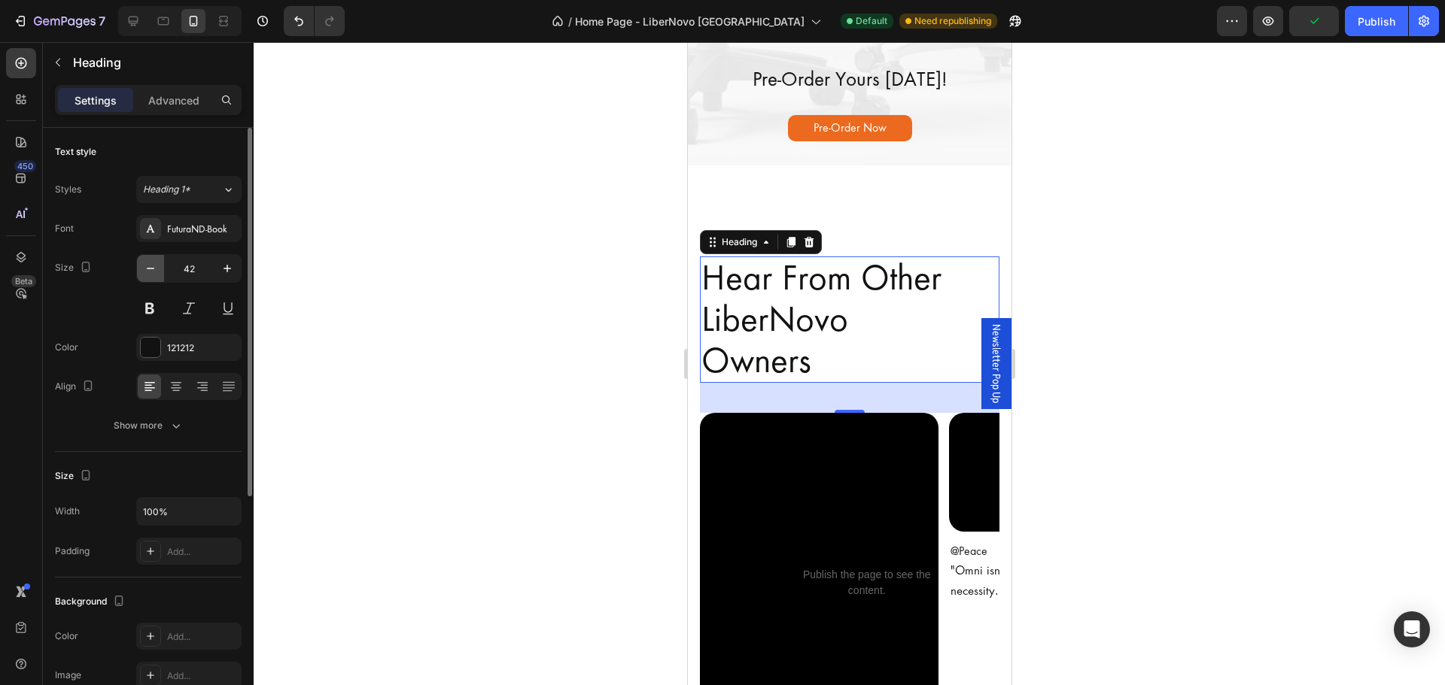
click at [153, 269] on icon "button" at bounding box center [151, 269] width 8 height 2
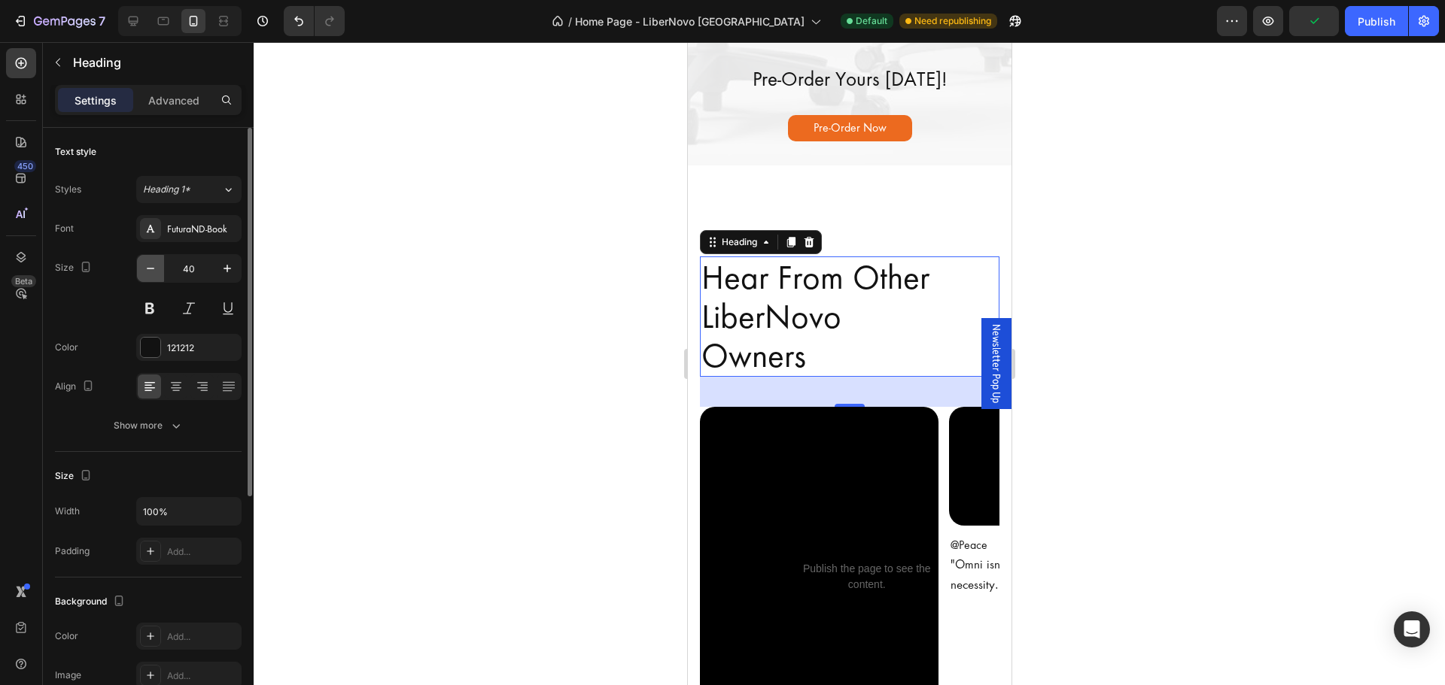
click at [153, 269] on icon "button" at bounding box center [151, 269] width 8 height 2
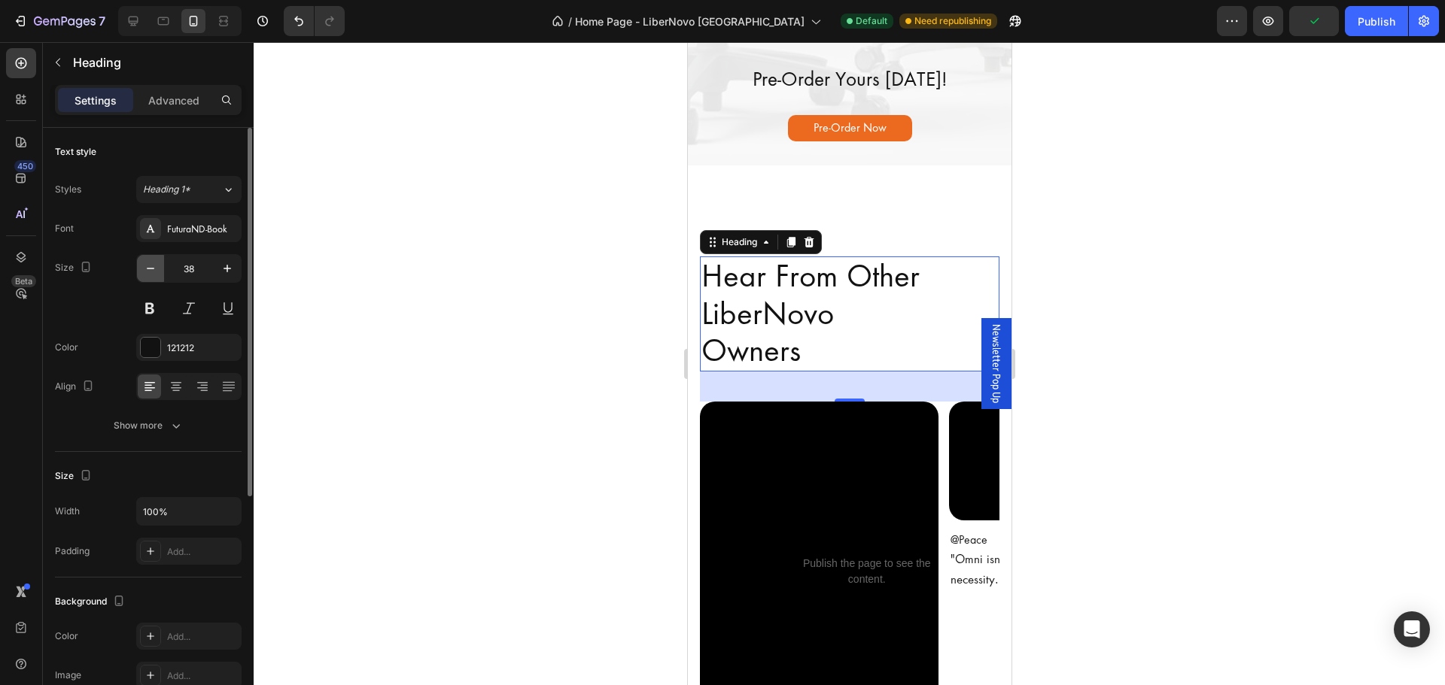
click at [153, 269] on icon "button" at bounding box center [151, 269] width 8 height 2
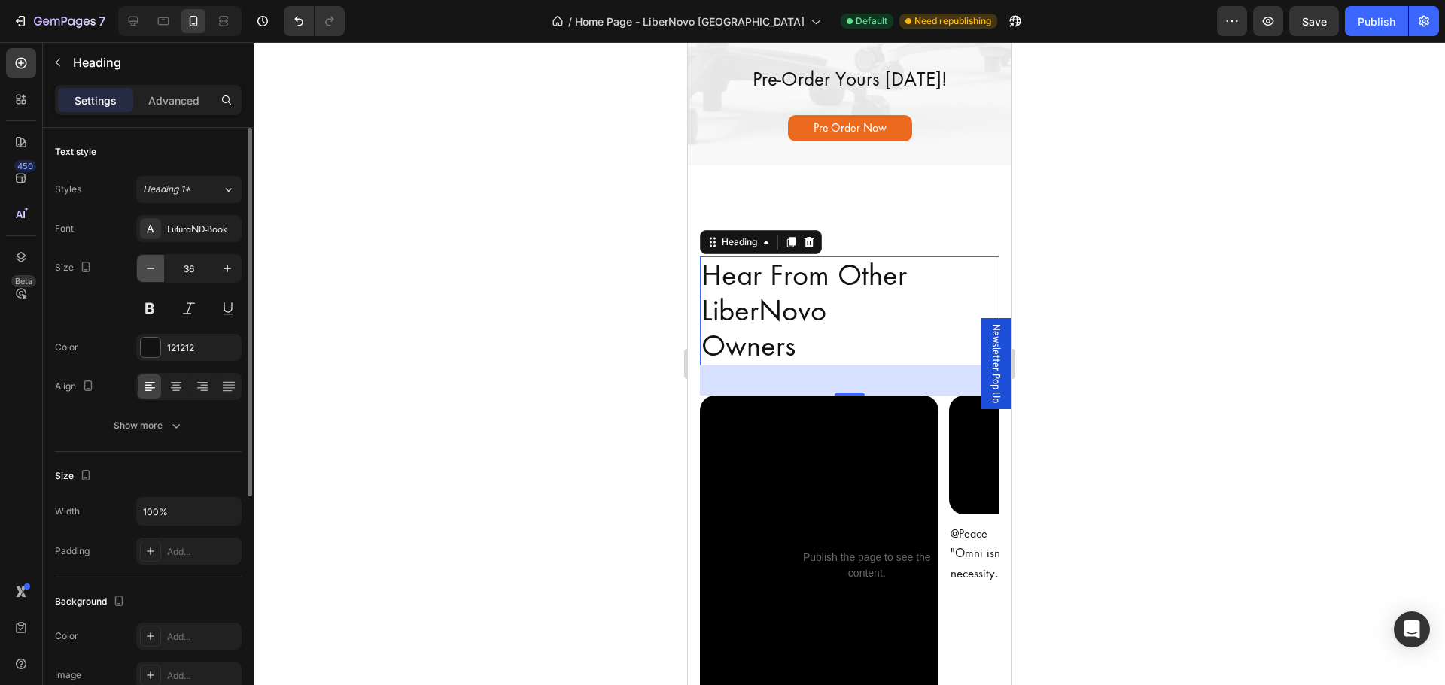
click at [153, 269] on icon "button" at bounding box center [151, 269] width 8 height 2
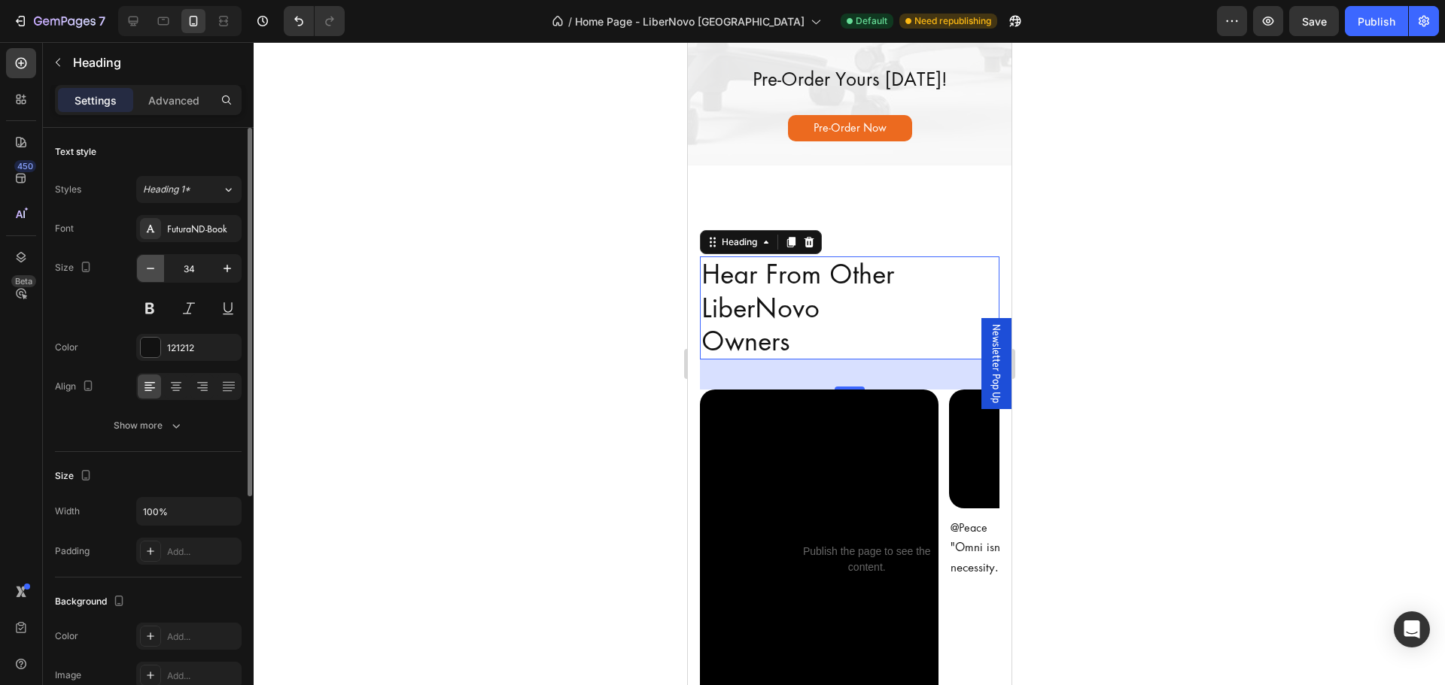
click at [153, 269] on icon "button" at bounding box center [151, 269] width 8 height 2
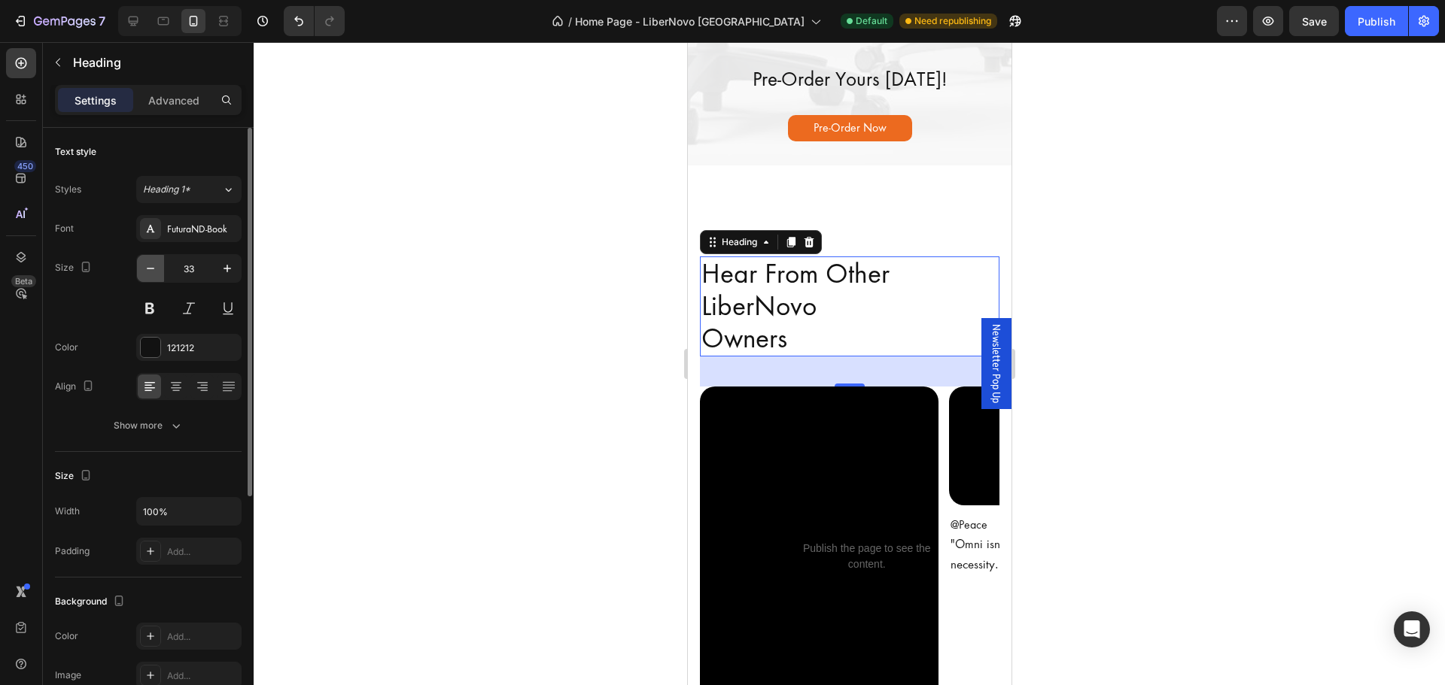
click at [153, 269] on icon "button" at bounding box center [151, 269] width 8 height 2
click at [154, 266] on icon "button" at bounding box center [150, 268] width 15 height 15
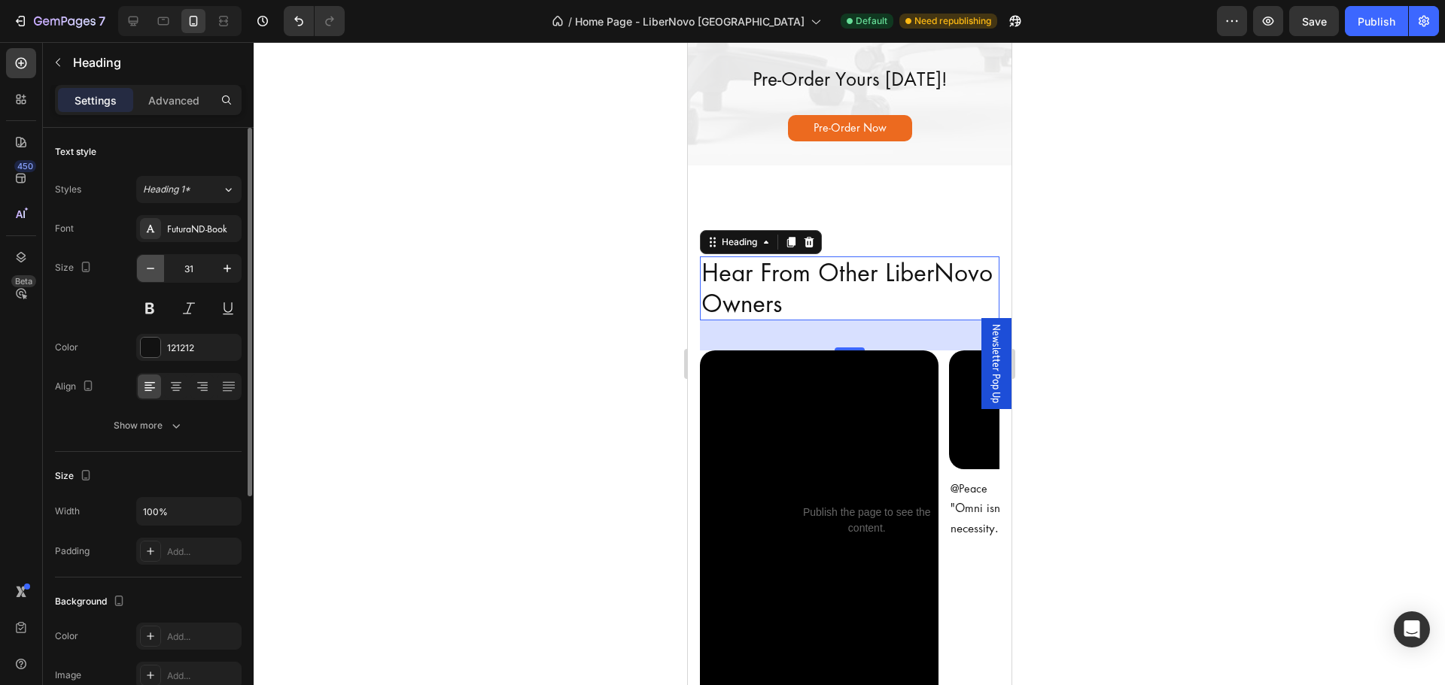
click at [154, 266] on icon "button" at bounding box center [150, 268] width 15 height 15
type input "30"
click at [1100, 309] on div at bounding box center [849, 363] width 1191 height 643
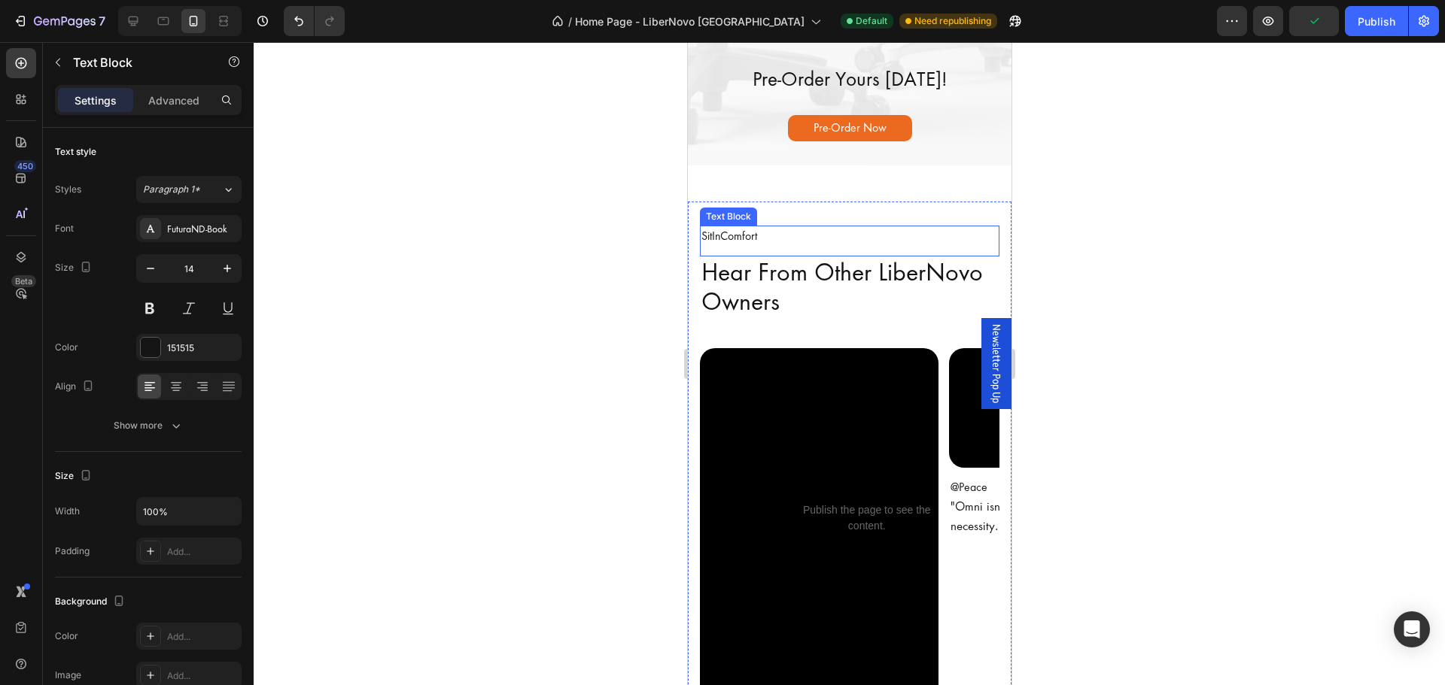
click at [782, 246] on p "SitInComfort" at bounding box center [848, 236] width 296 height 19
click at [229, 272] on icon "button" at bounding box center [227, 268] width 15 height 15
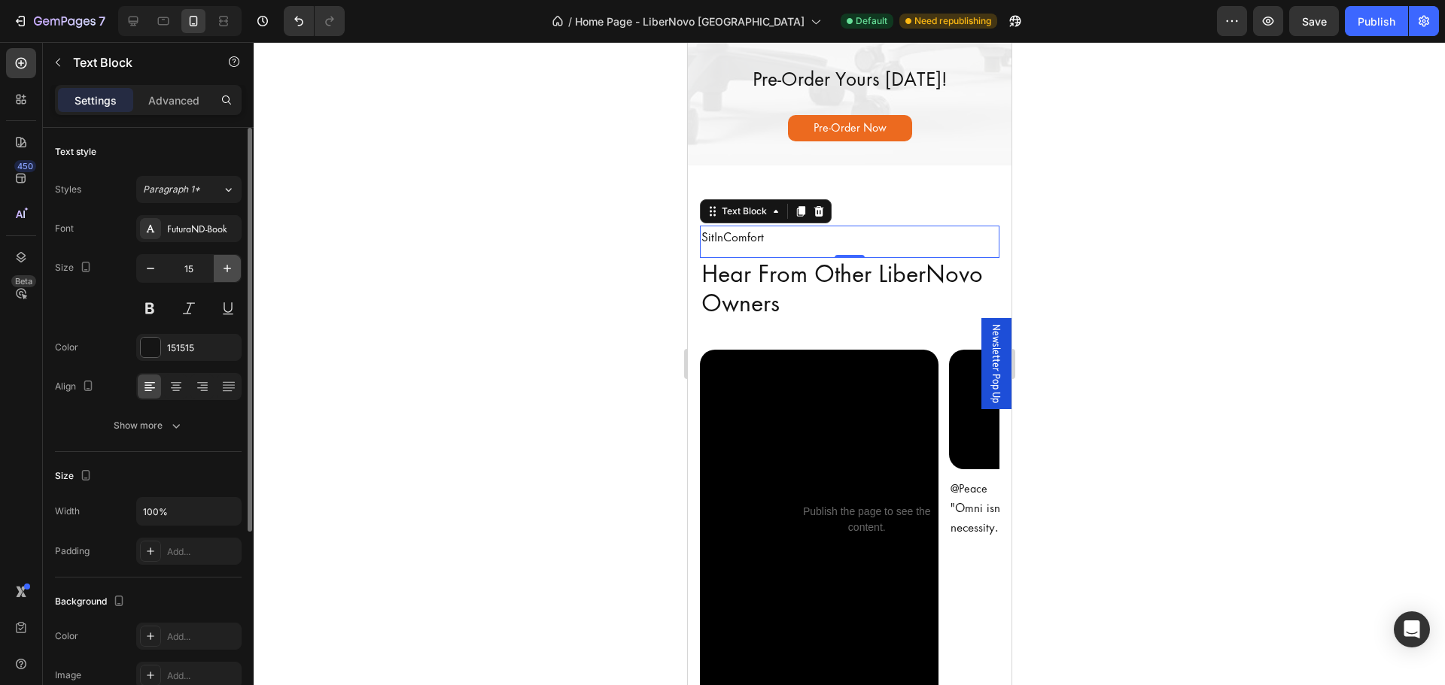
click at [229, 272] on icon "button" at bounding box center [227, 268] width 15 height 15
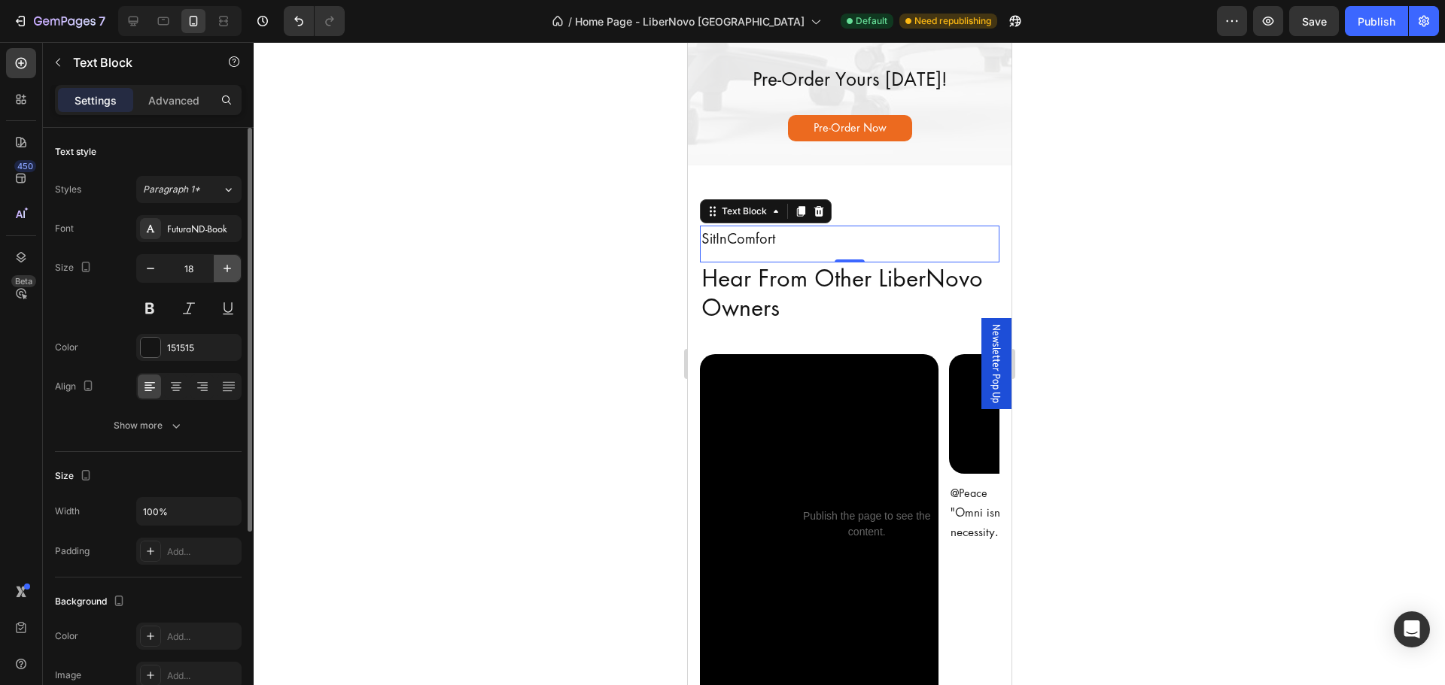
click at [229, 272] on icon "button" at bounding box center [227, 268] width 15 height 15
type input "20"
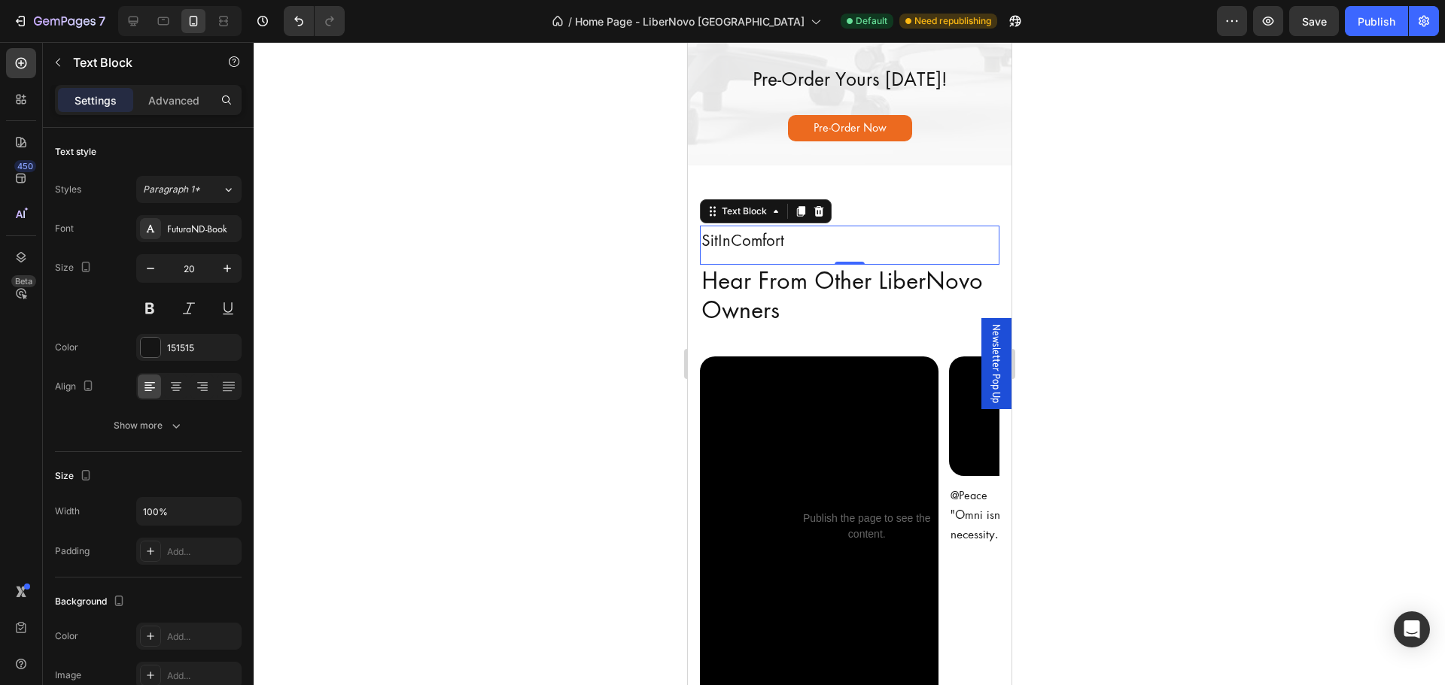
click at [420, 366] on div at bounding box center [849, 363] width 1191 height 643
click at [913, 254] on p "SitInComfort" at bounding box center [848, 240] width 296 height 27
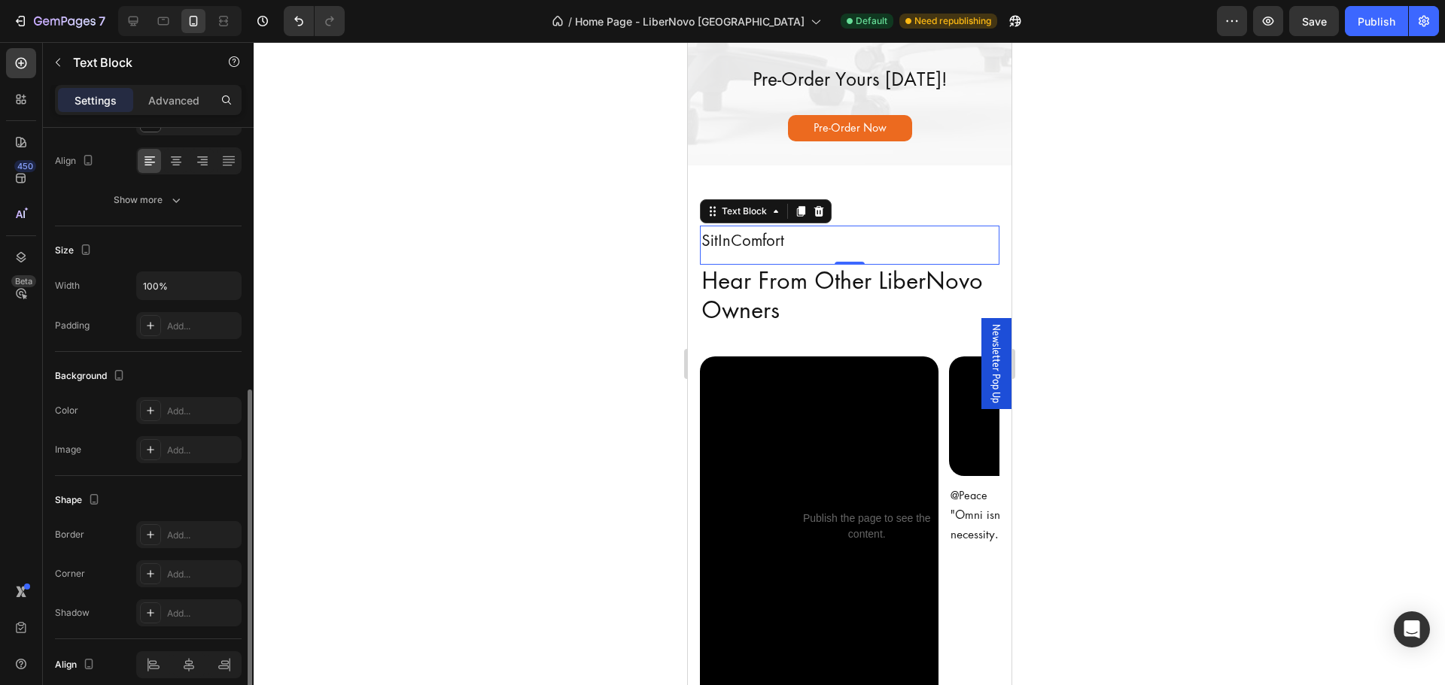
scroll to position [291, 0]
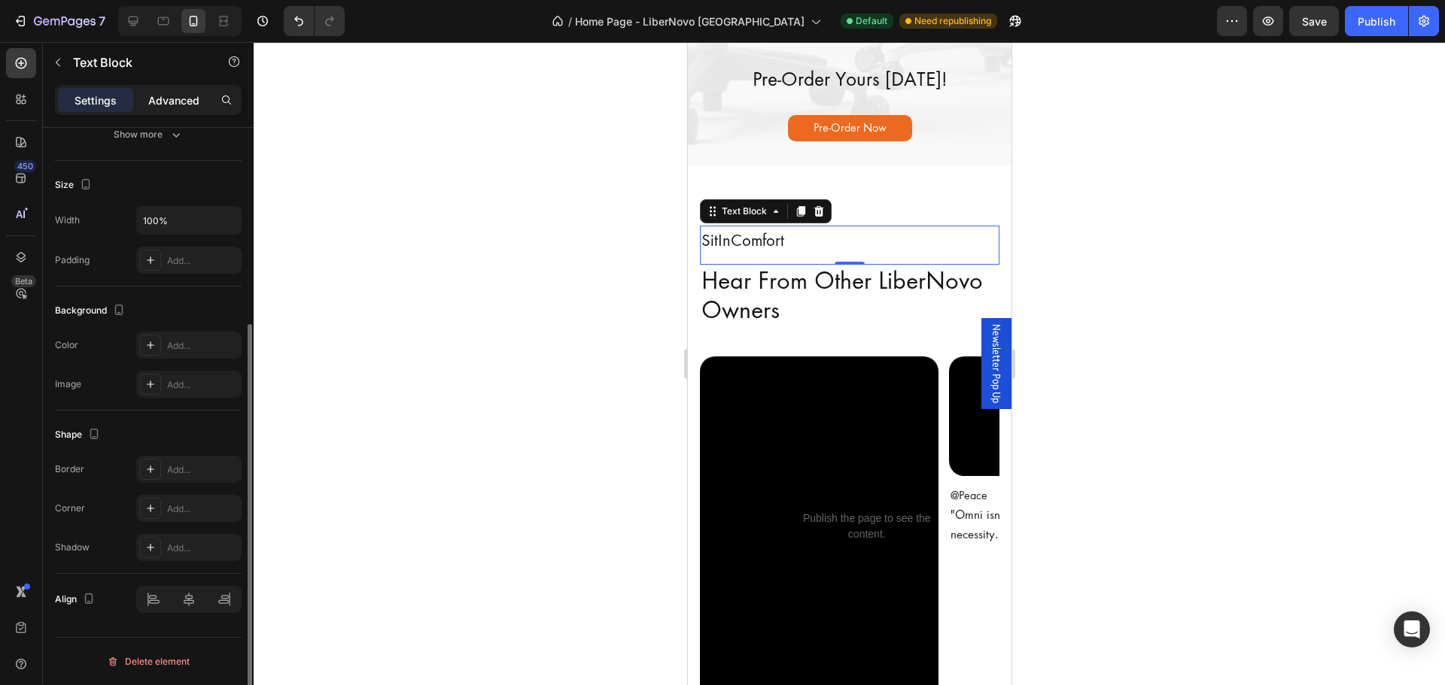
click at [178, 93] on p "Advanced" at bounding box center [173, 101] width 51 height 16
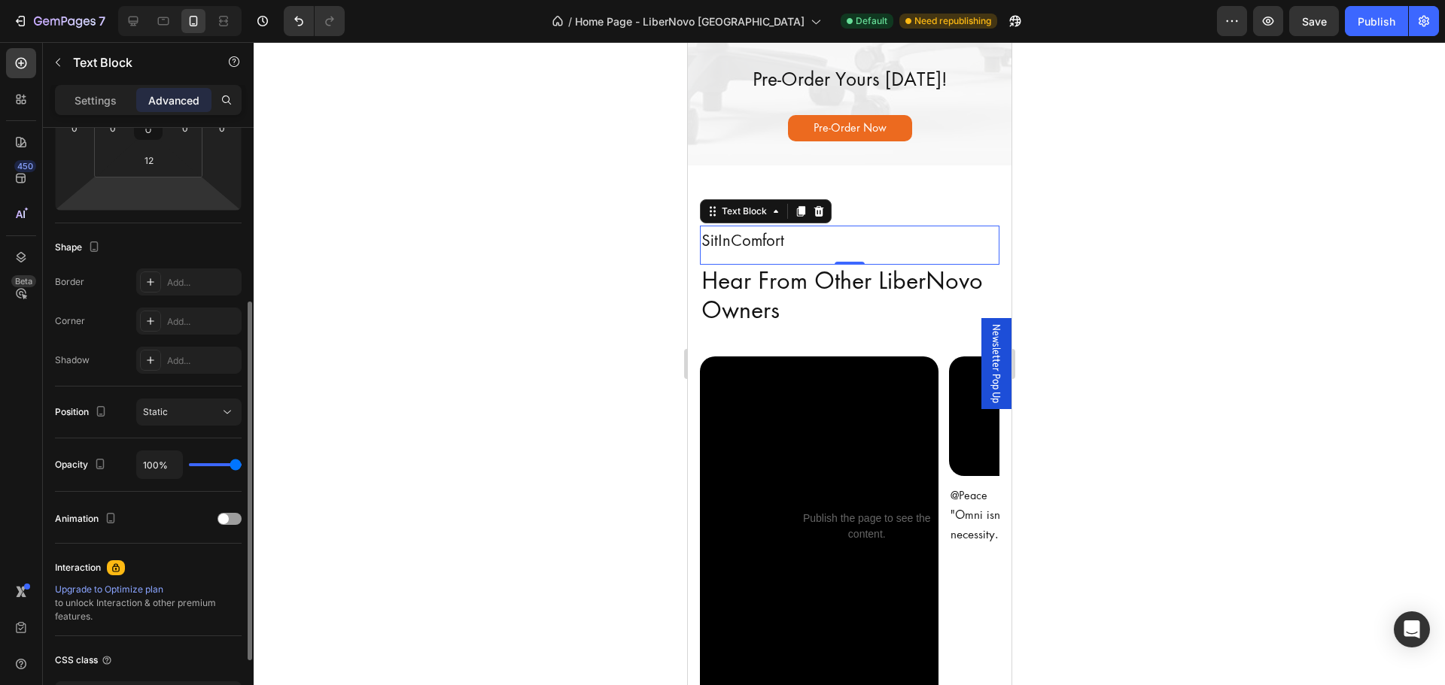
scroll to position [141, 0]
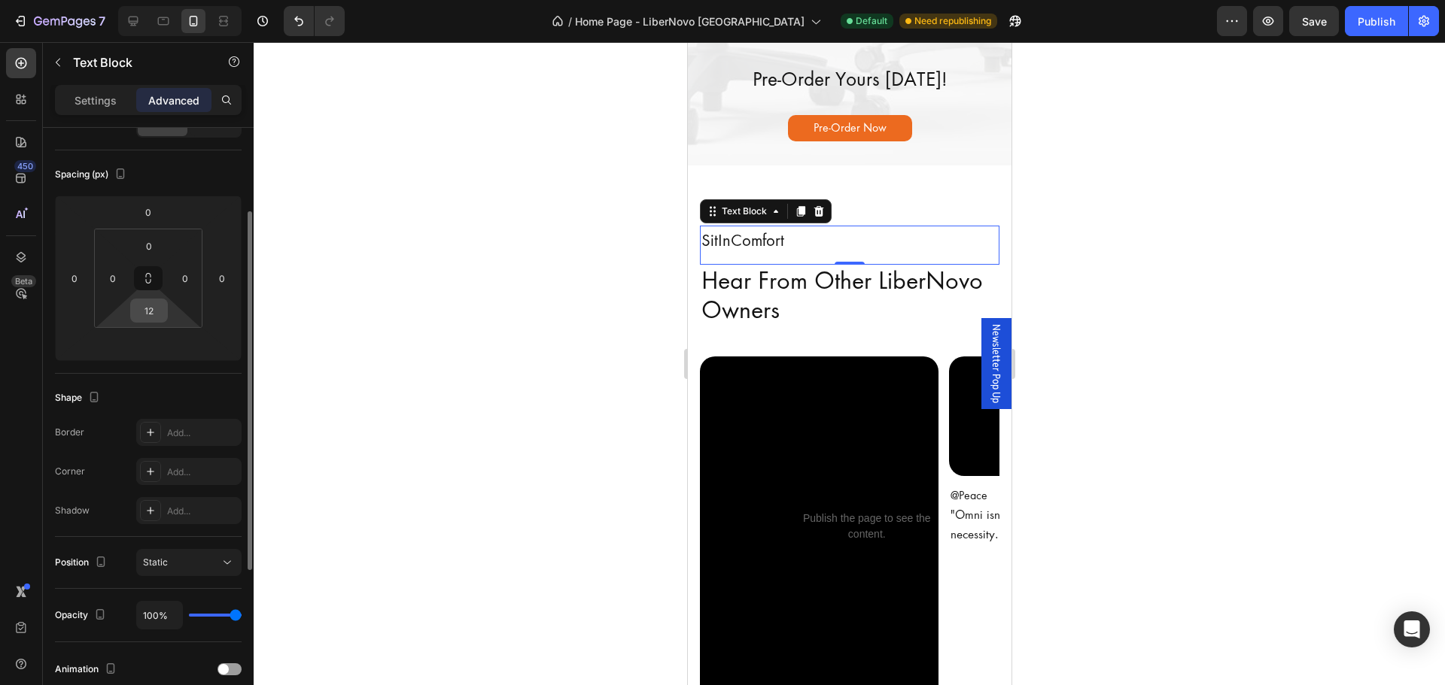
click at [156, 308] on input "12" at bounding box center [149, 310] width 30 height 23
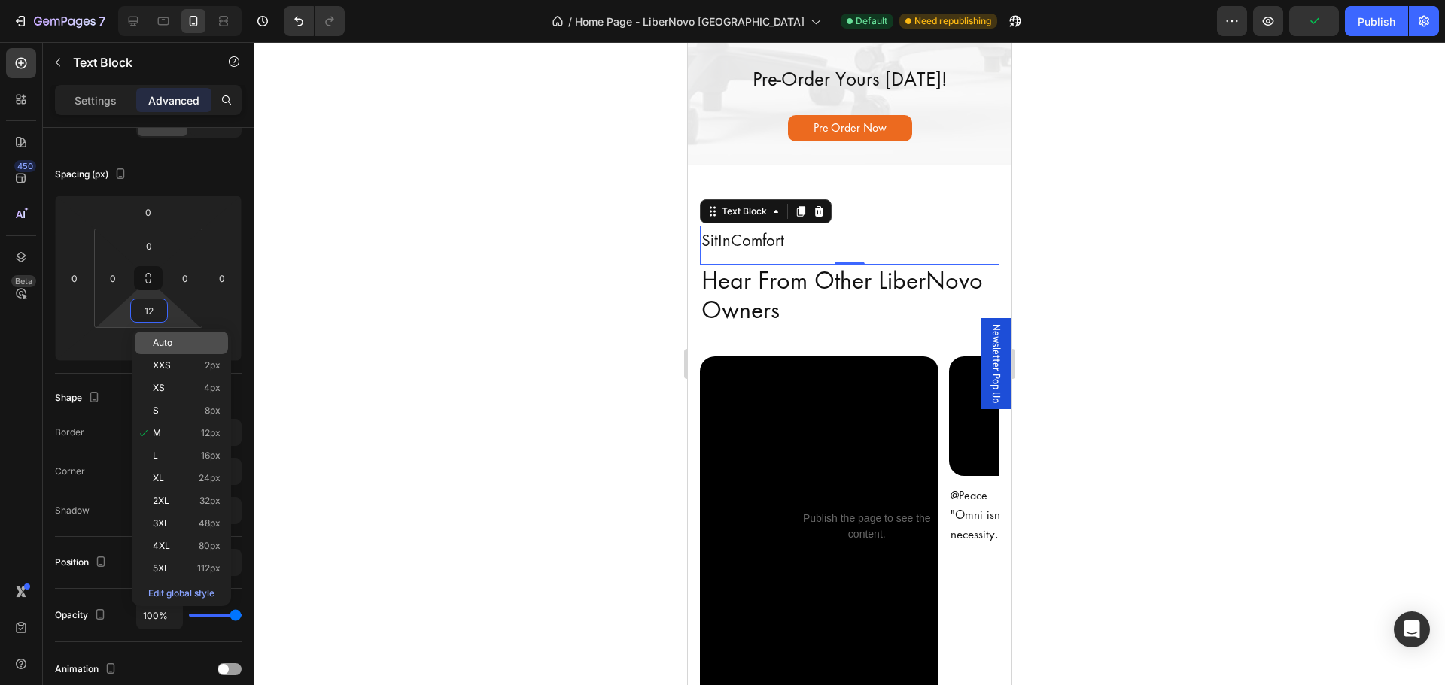
click at [169, 342] on span "Auto" at bounding box center [163, 343] width 20 height 11
type input "Auto"
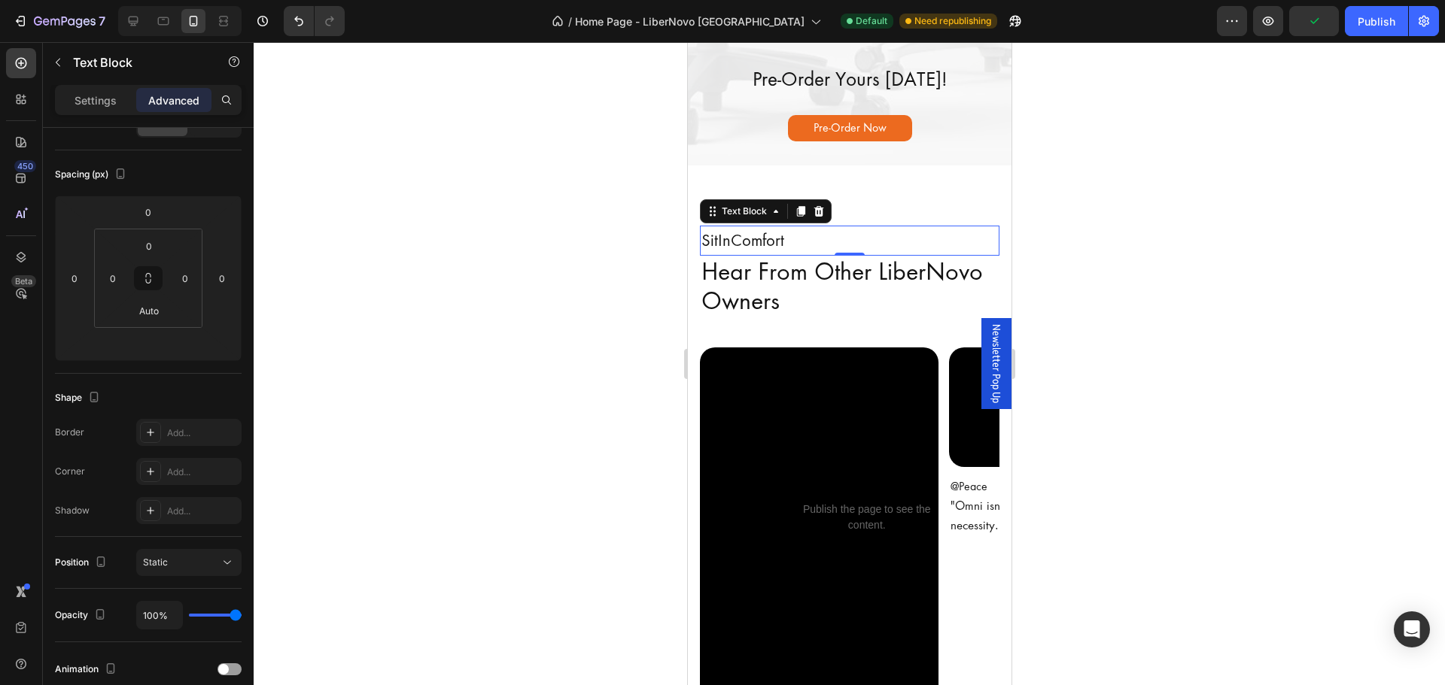
click at [494, 350] on div at bounding box center [849, 363] width 1191 height 643
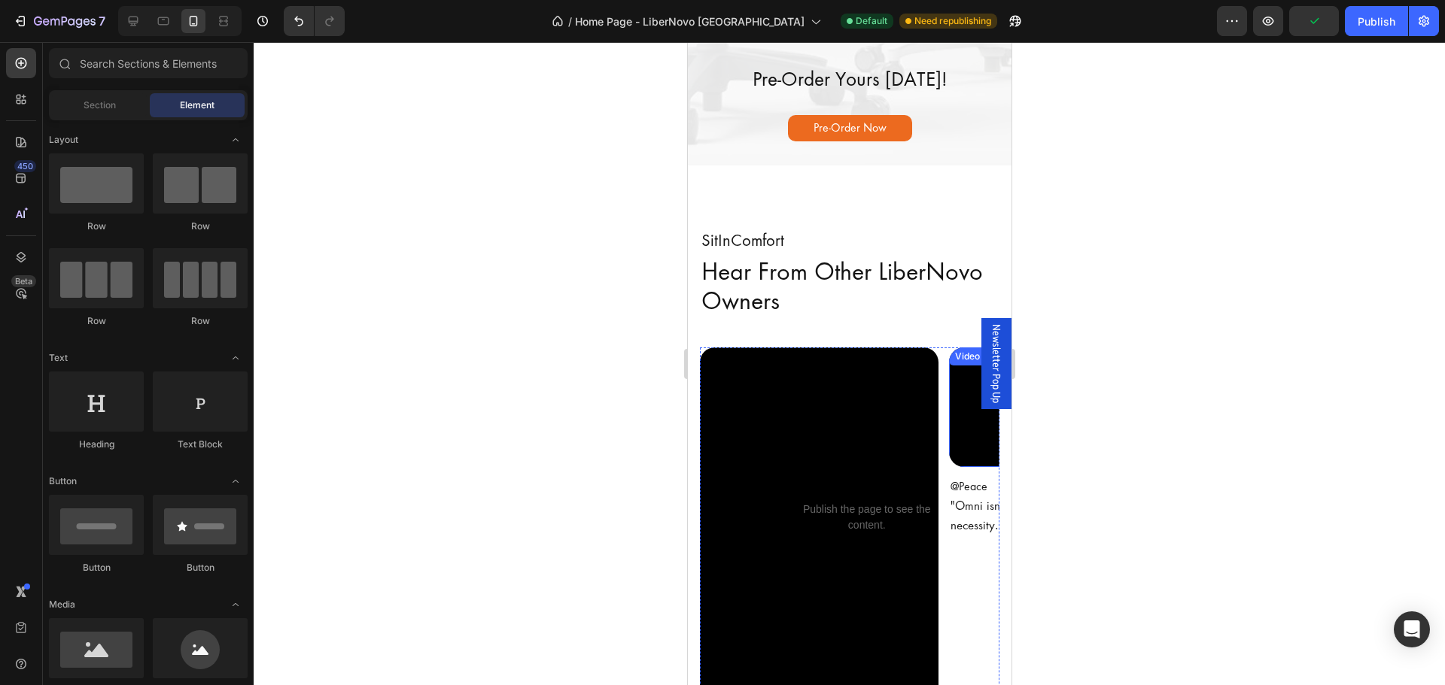
click at [1280, 381] on div at bounding box center [849, 363] width 1191 height 643
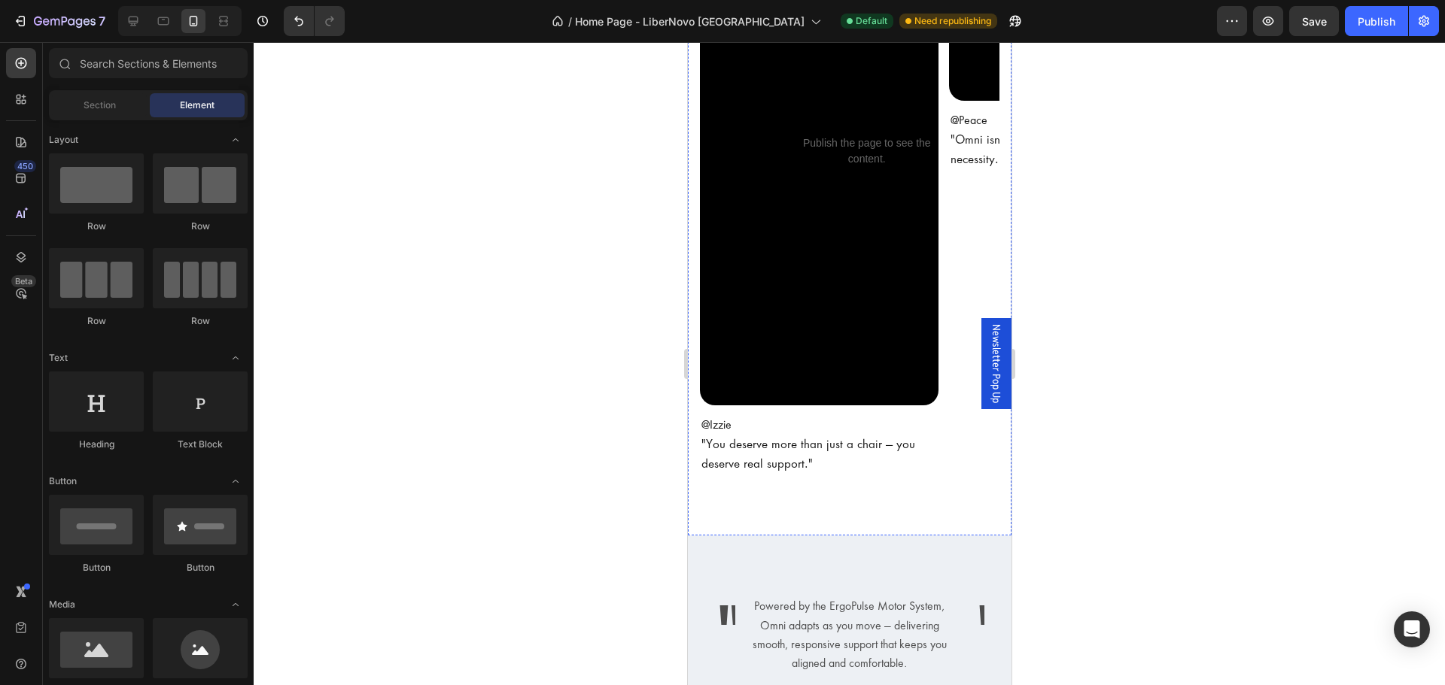
scroll to position [3911, 0]
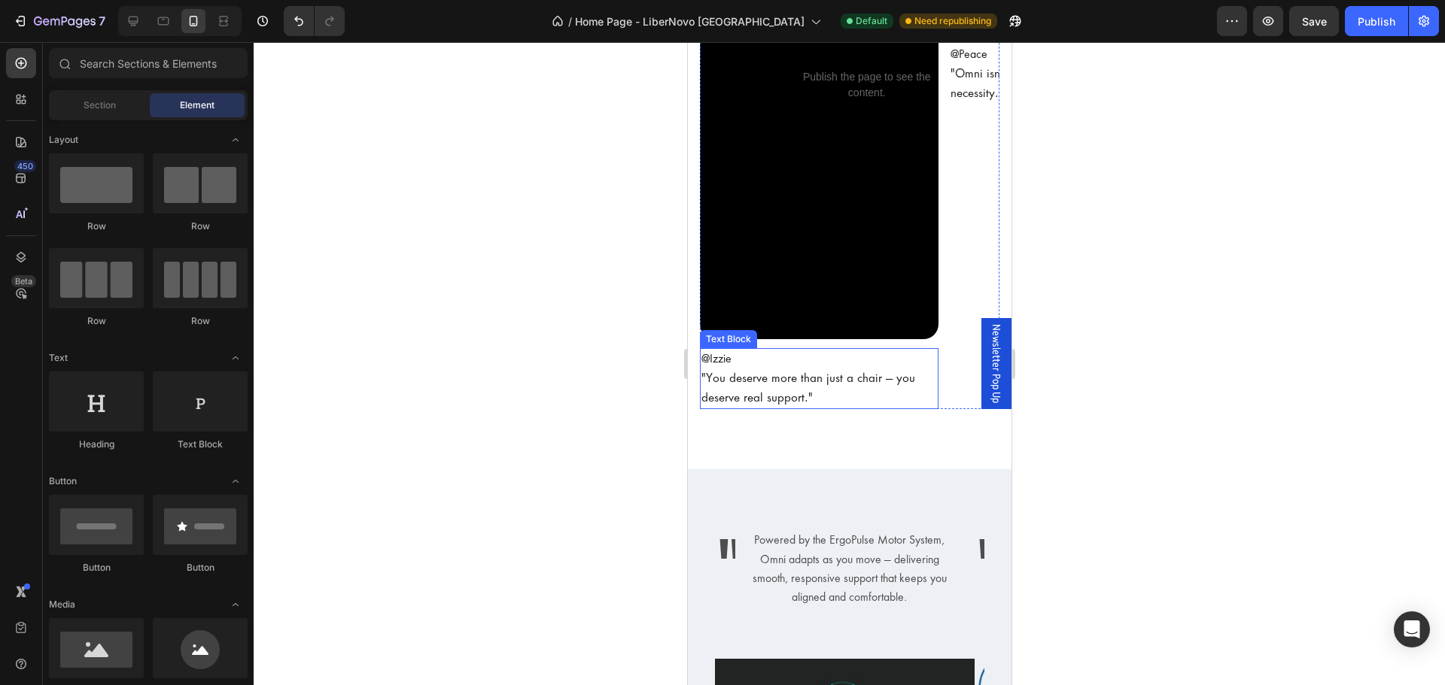
click at [842, 408] on p ""You deserve more than just a chair — you deserve real support."" at bounding box center [817, 388] width 235 height 39
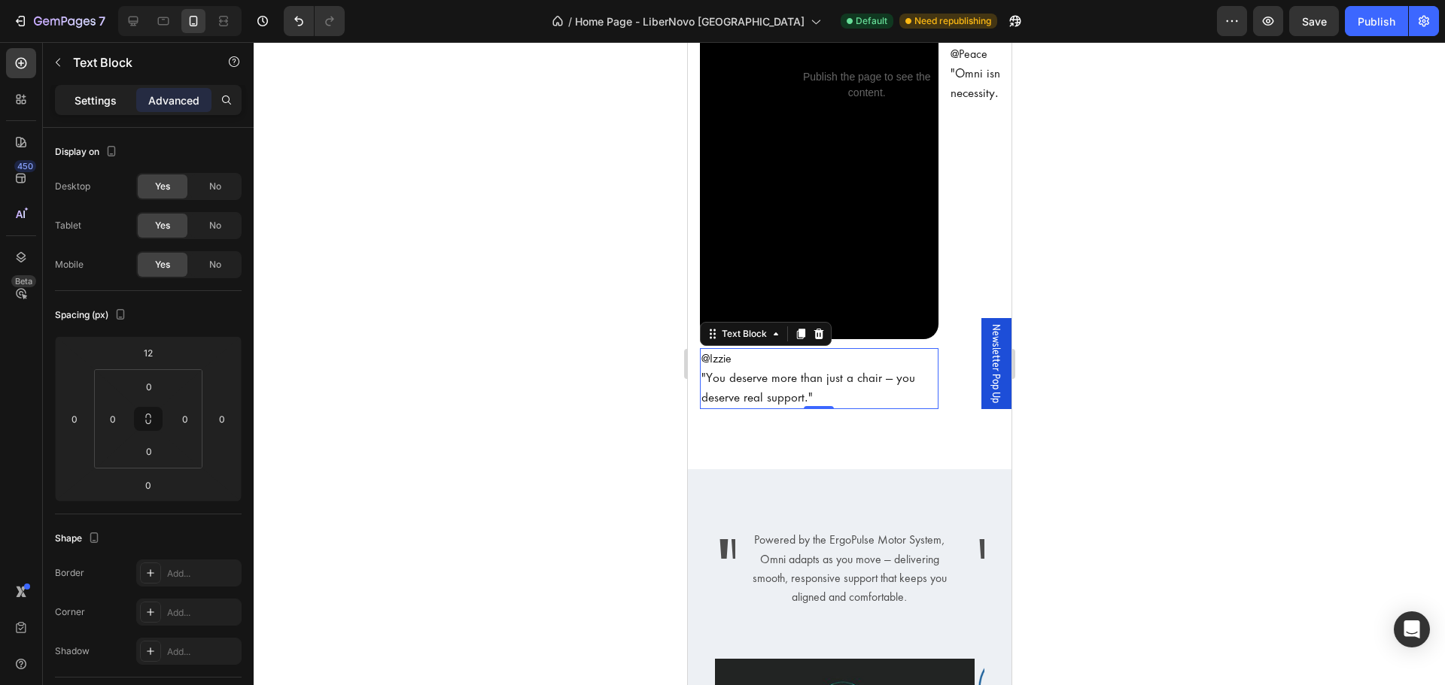
click at [101, 108] on div "Settings" at bounding box center [95, 100] width 75 height 24
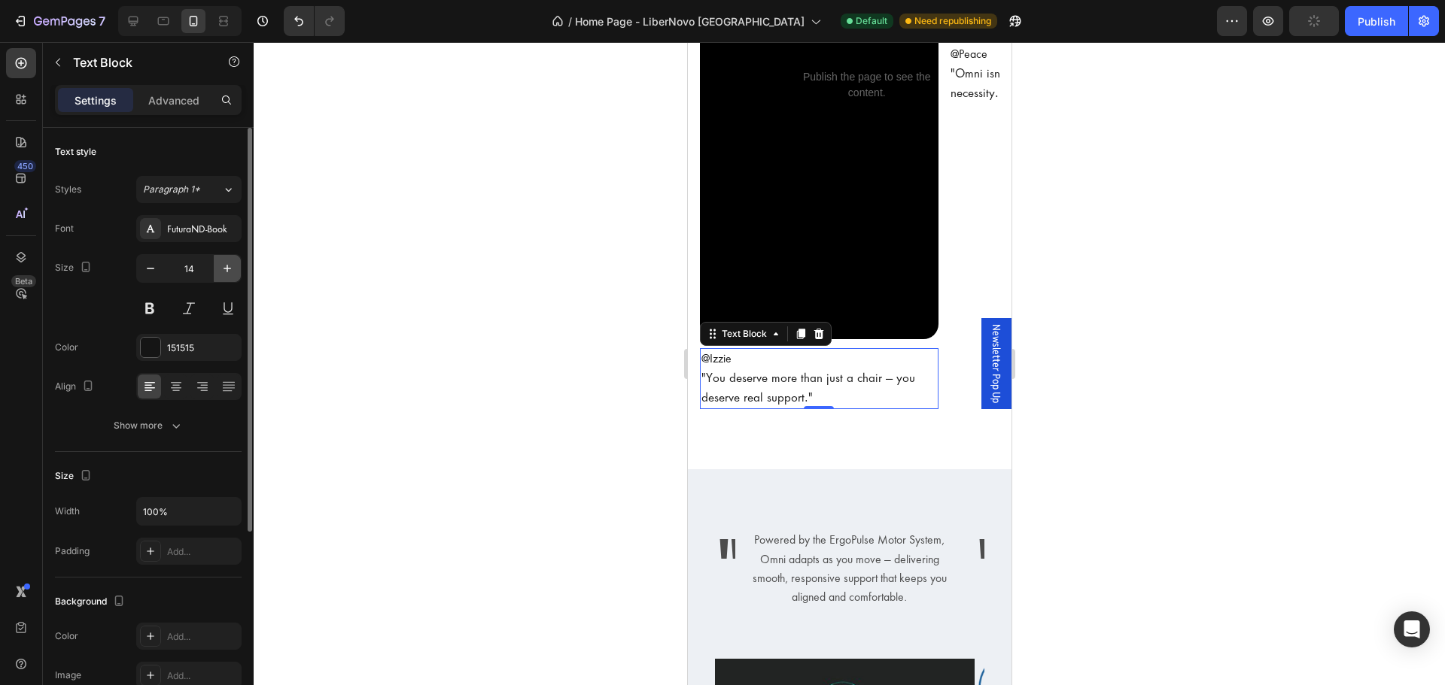
click at [229, 272] on icon "button" at bounding box center [227, 268] width 15 height 15
click at [229, 271] on icon "button" at bounding box center [227, 268] width 15 height 15
click at [151, 278] on button "button" at bounding box center [150, 268] width 27 height 27
type input "14"
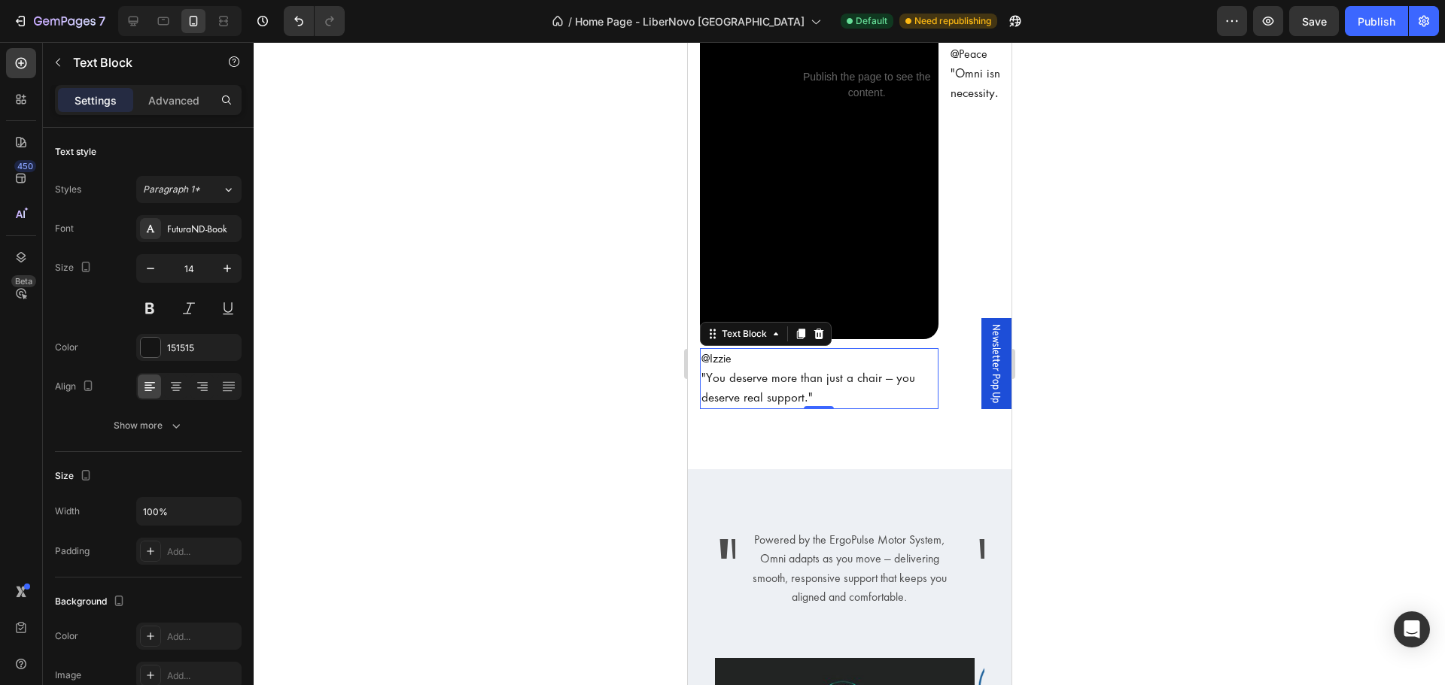
click at [575, 465] on div at bounding box center [849, 363] width 1191 height 643
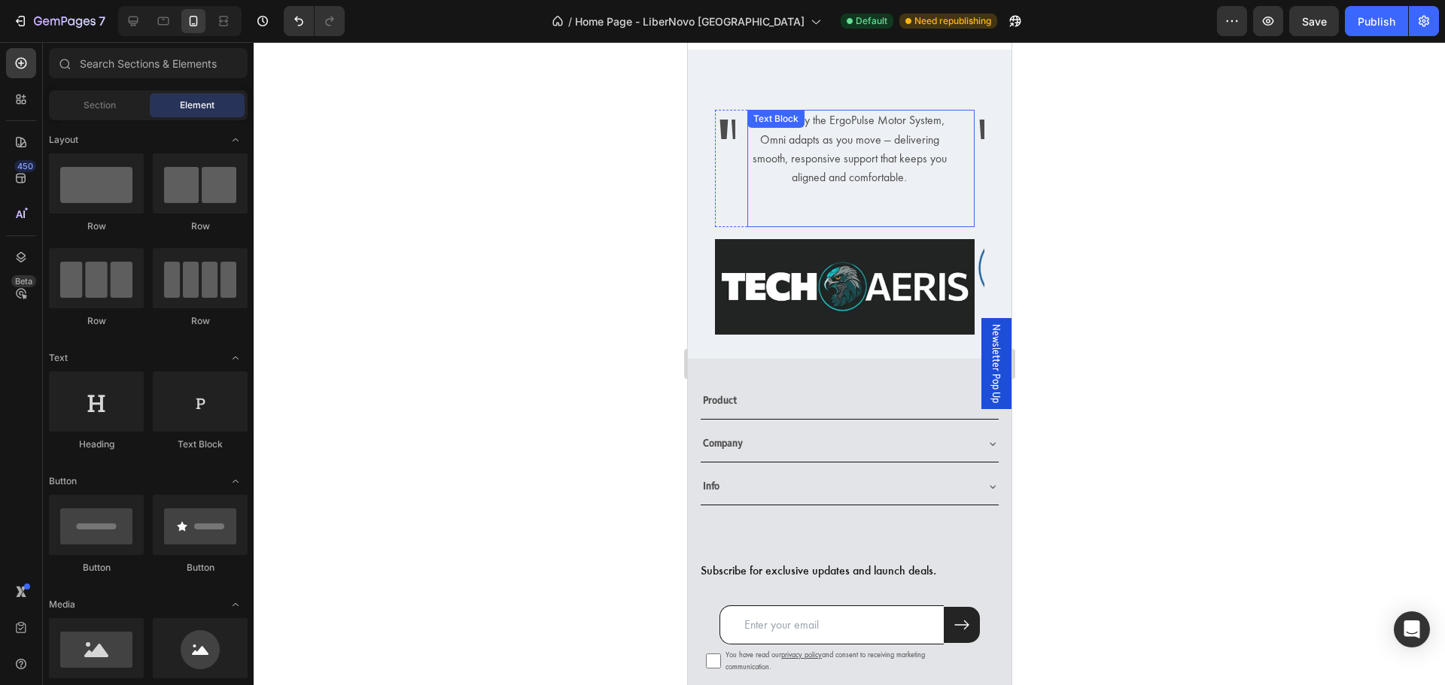
scroll to position [4363, 0]
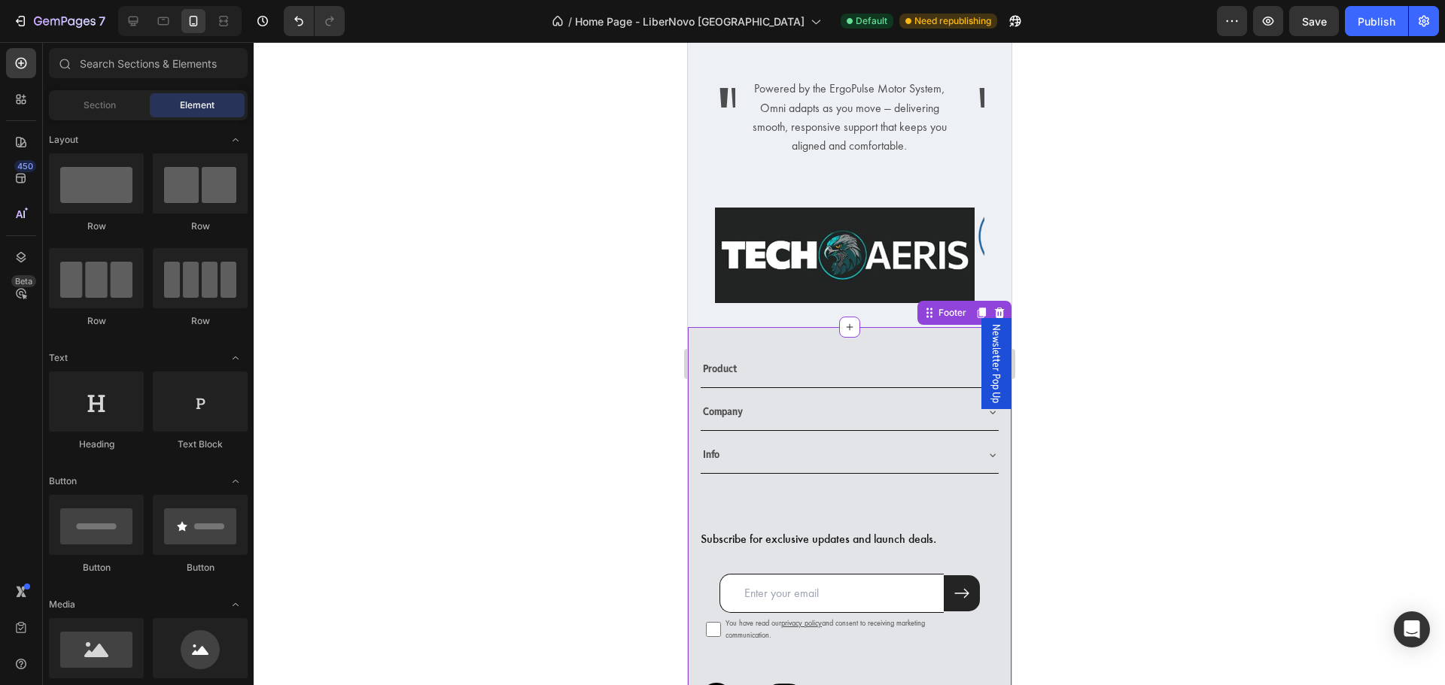
click at [840, 357] on div "Product" at bounding box center [837, 368] width 274 height 23
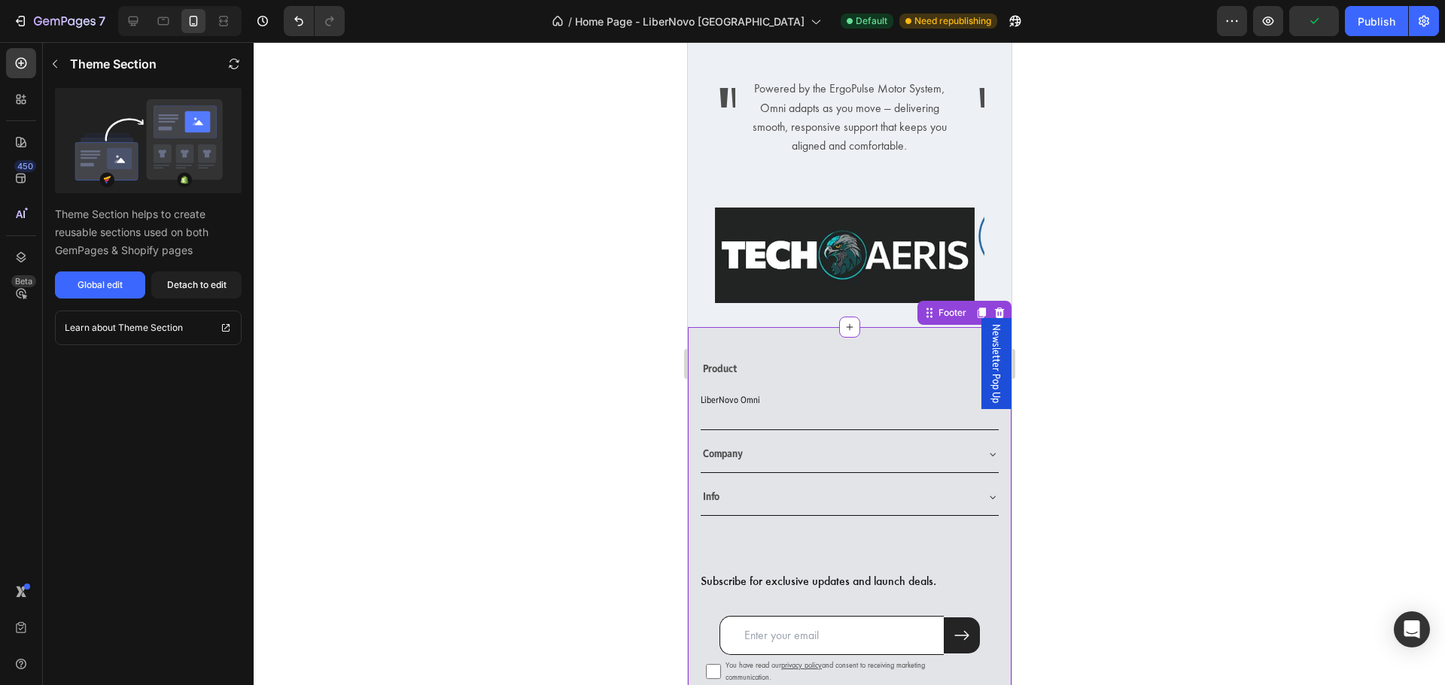
click at [746, 357] on div "Product" at bounding box center [837, 368] width 274 height 23
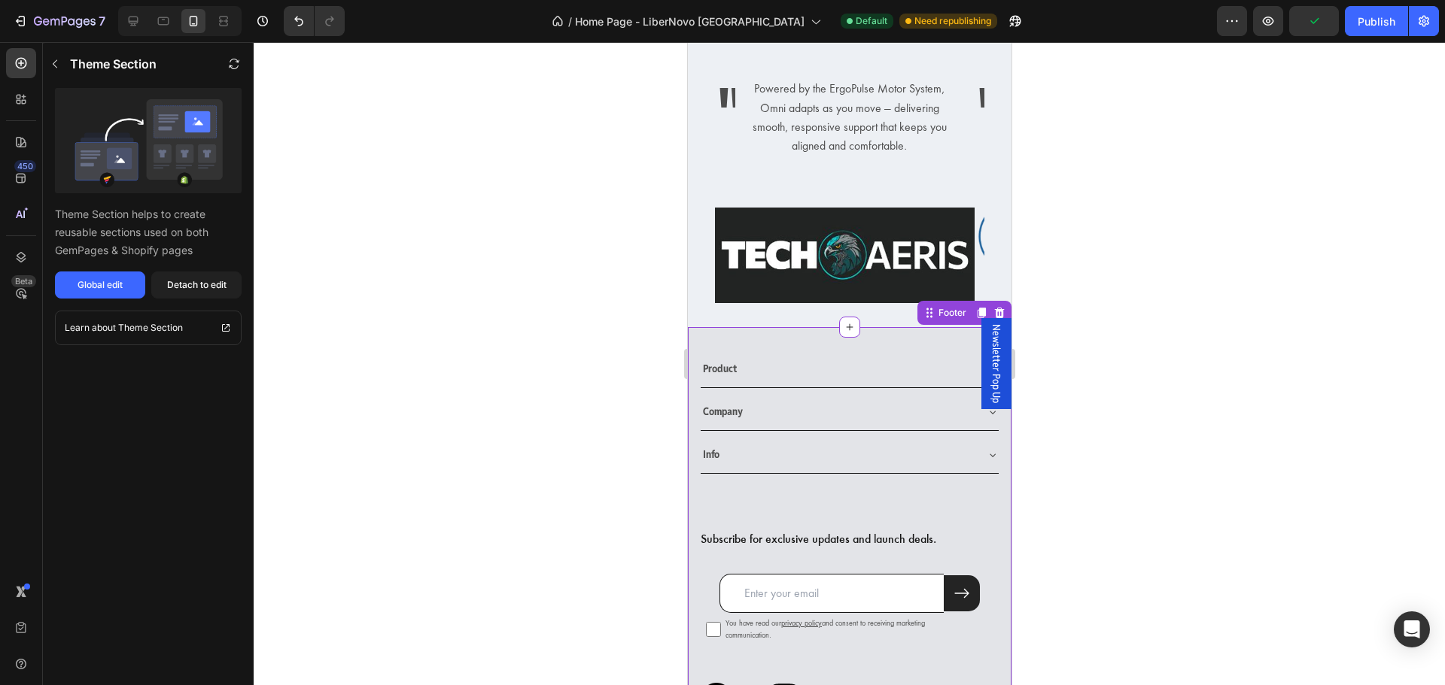
click at [731, 362] on strong "Product" at bounding box center [719, 369] width 34 height 14
click at [718, 362] on strong "Product" at bounding box center [719, 369] width 34 height 14
click at [140, 26] on icon at bounding box center [133, 21] width 15 height 15
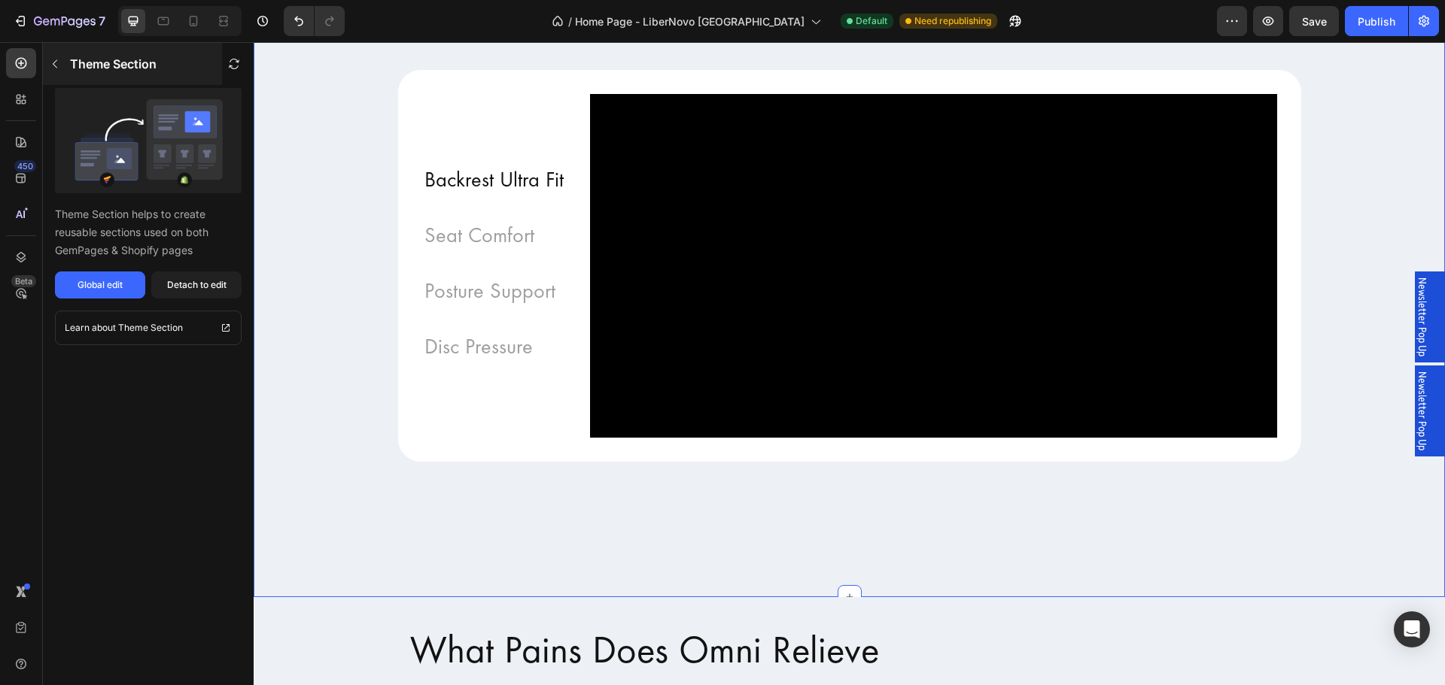
scroll to position [1581, 0]
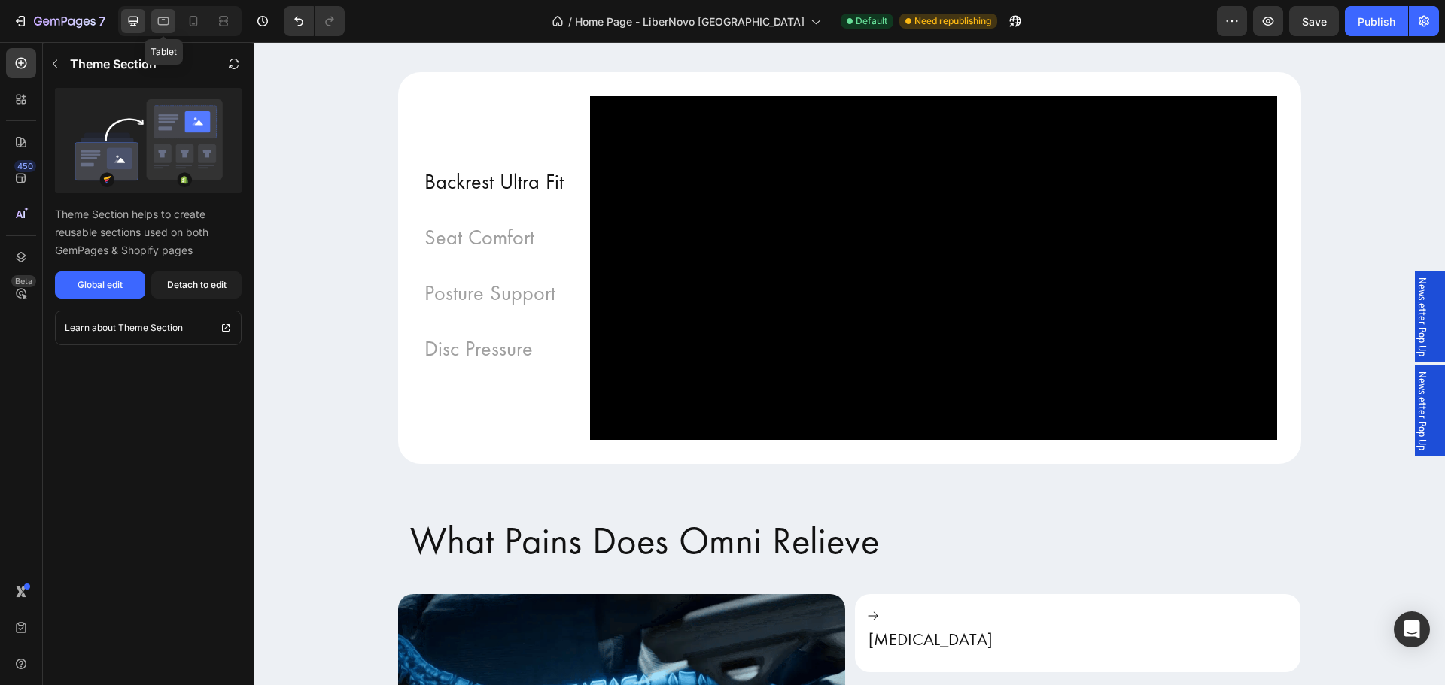
click at [164, 16] on icon at bounding box center [163, 21] width 15 height 15
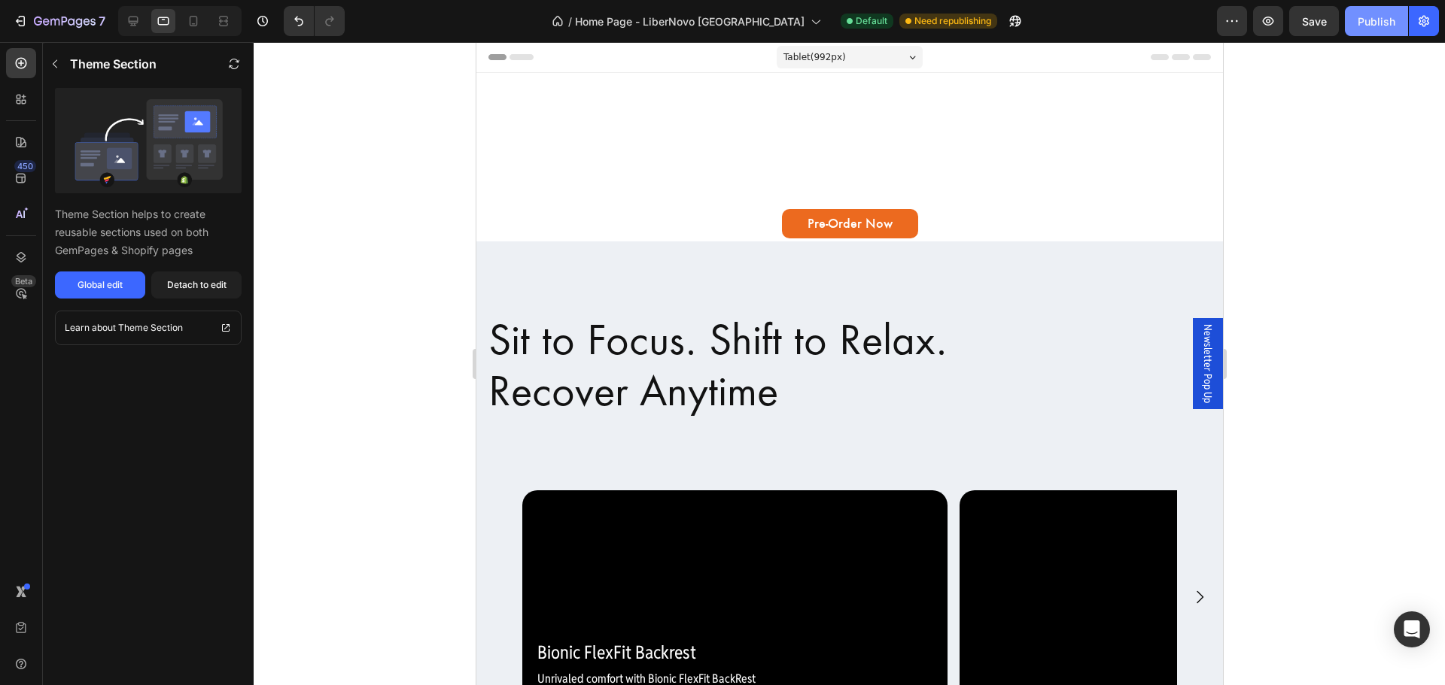
click at [1350, 29] on button "Publish" at bounding box center [1375, 21] width 63 height 30
click at [1320, 363] on div at bounding box center [849, 363] width 1191 height 643
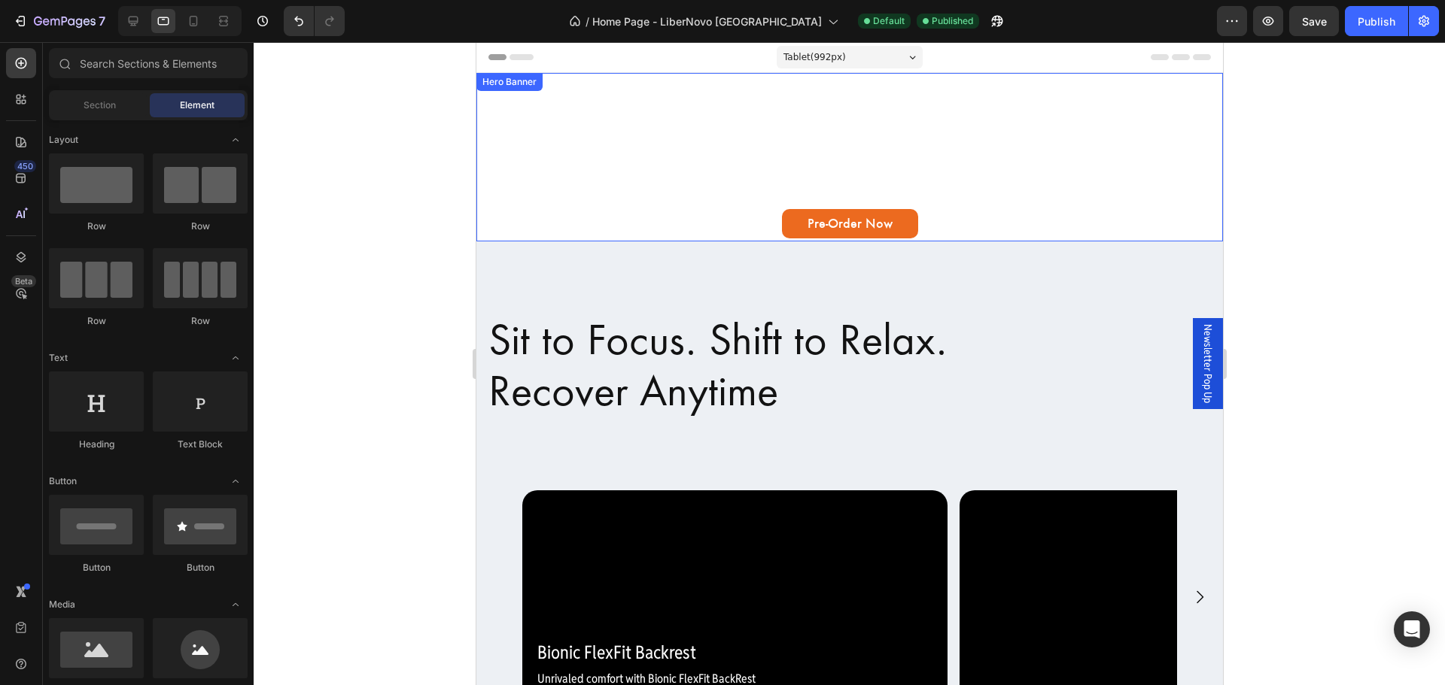
click at [1202, 172] on div "The World's First Dynamic Ergonomic Chair Text Block LiberNovo Omni Heading Ada…" at bounding box center [848, 157] width 746 height 169
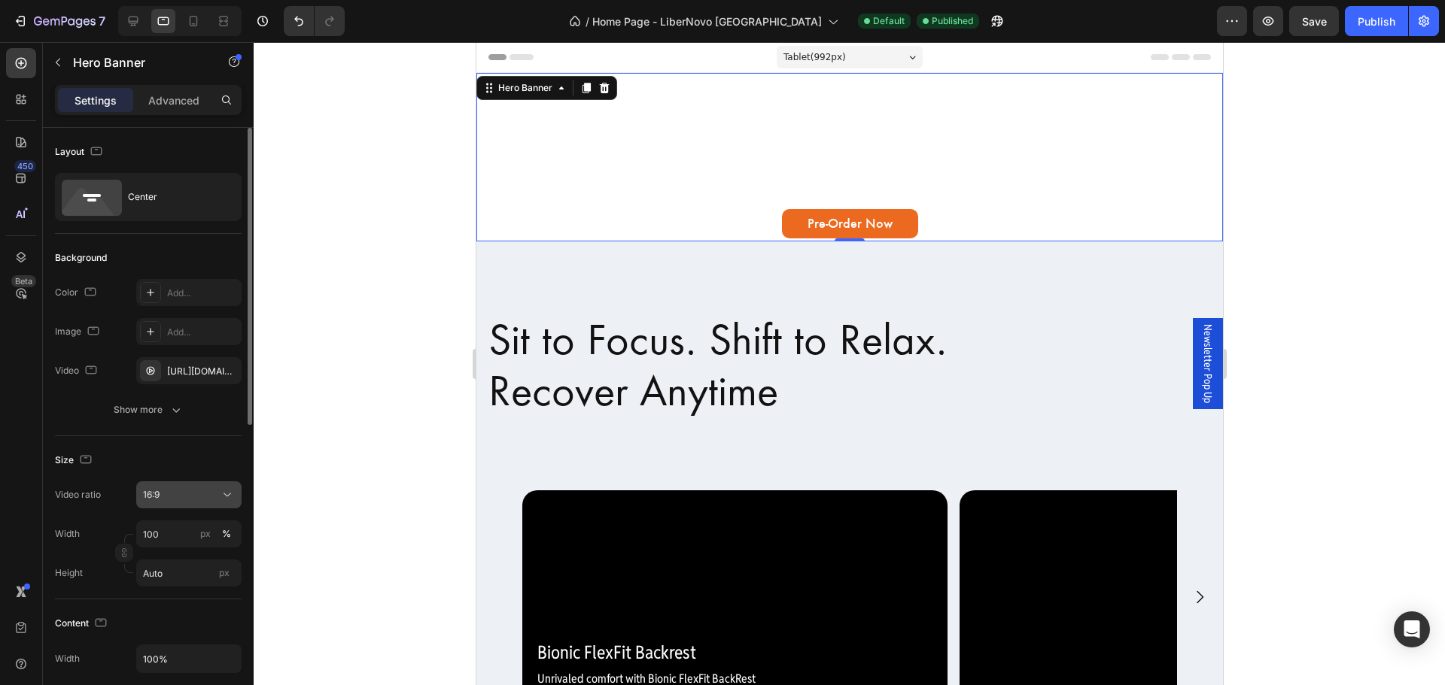
click at [193, 493] on div "16:9" at bounding box center [181, 495] width 77 height 14
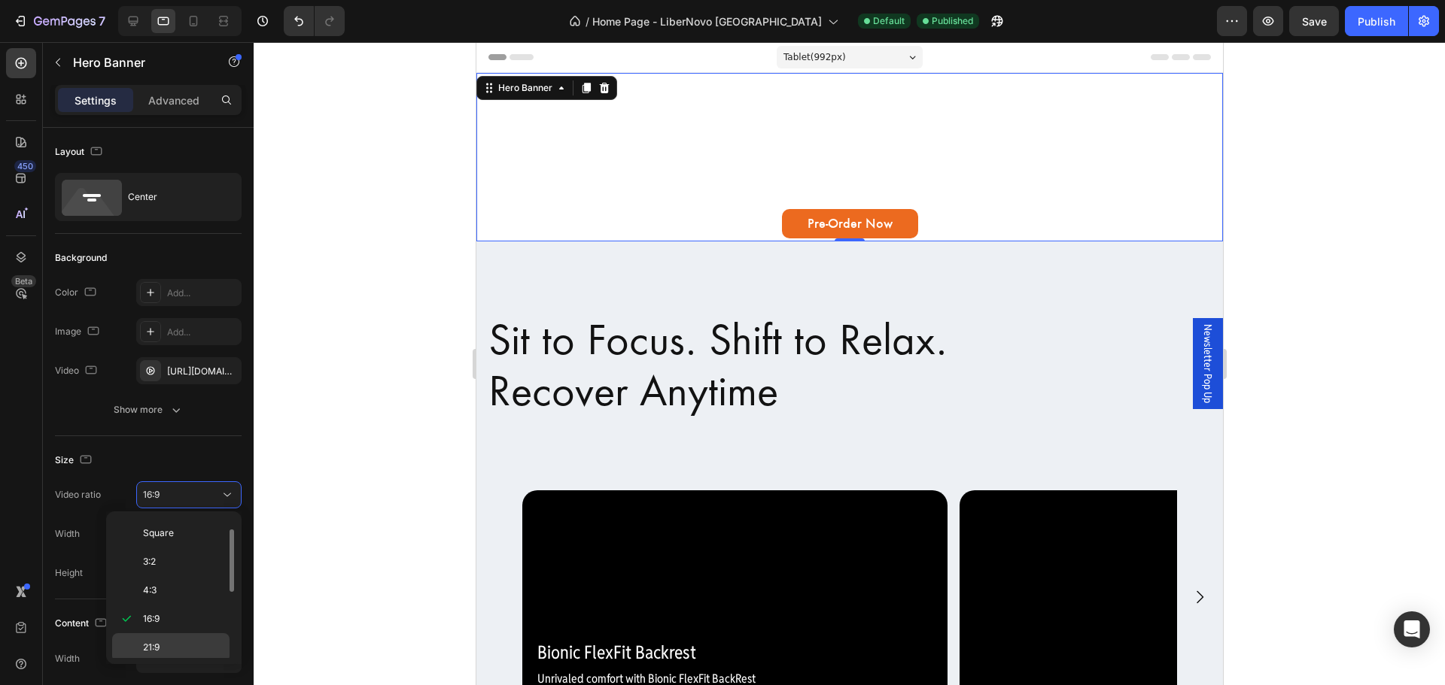
click at [158, 641] on span "21:9" at bounding box center [151, 648] width 17 height 14
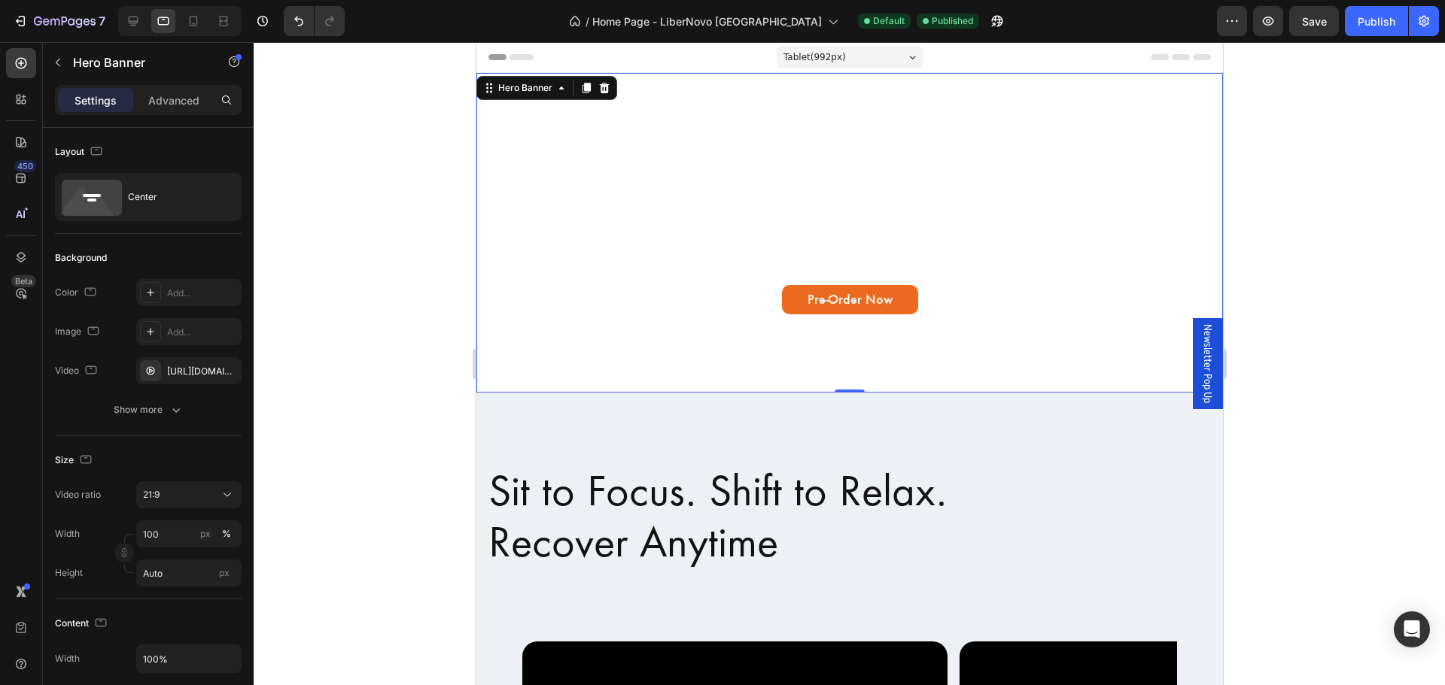
click at [374, 372] on div at bounding box center [849, 363] width 1191 height 643
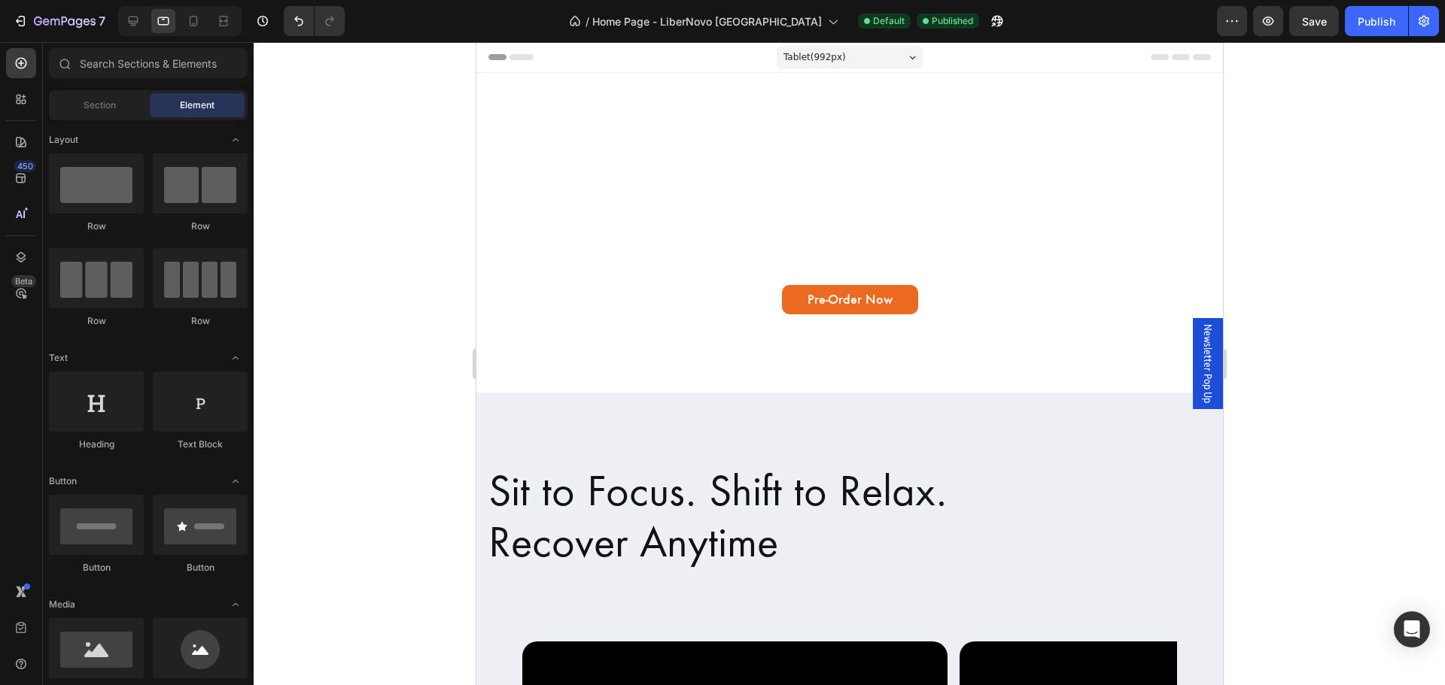
click at [1402, 387] on div at bounding box center [849, 363] width 1191 height 643
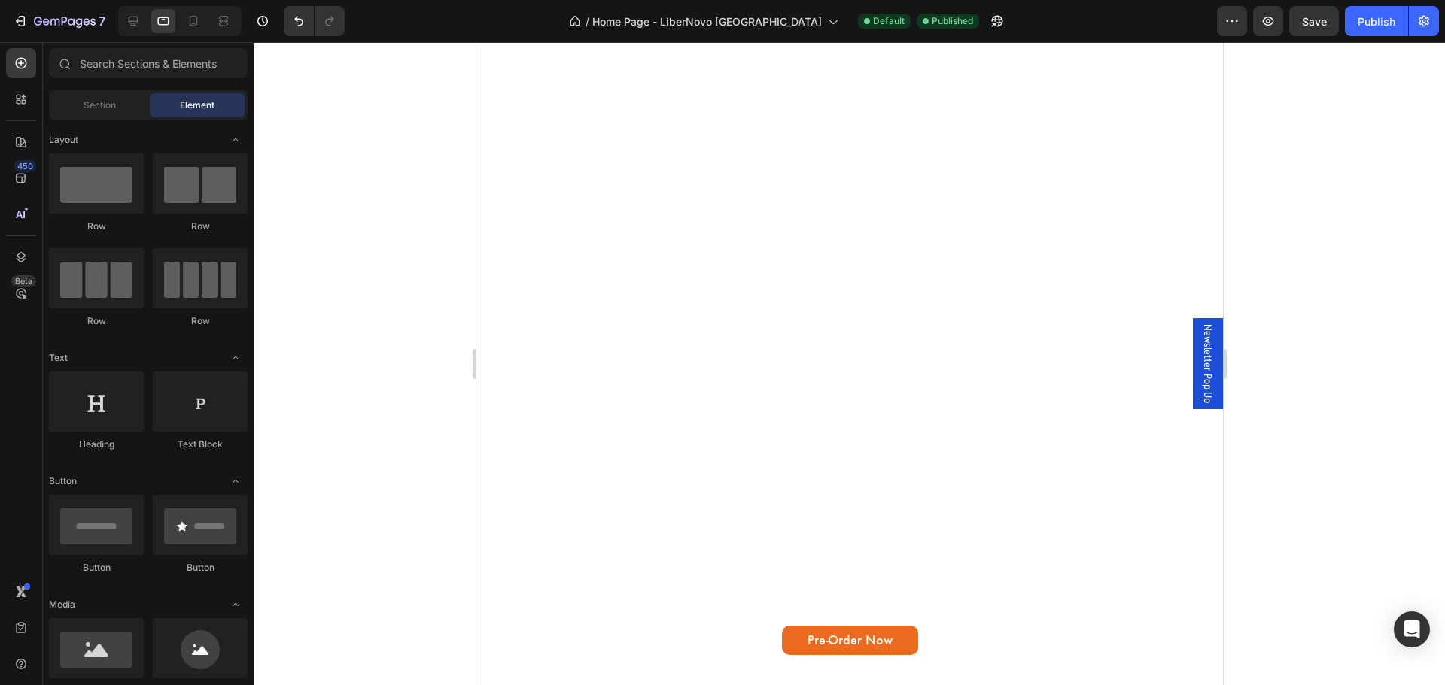
scroll to position [0, 0]
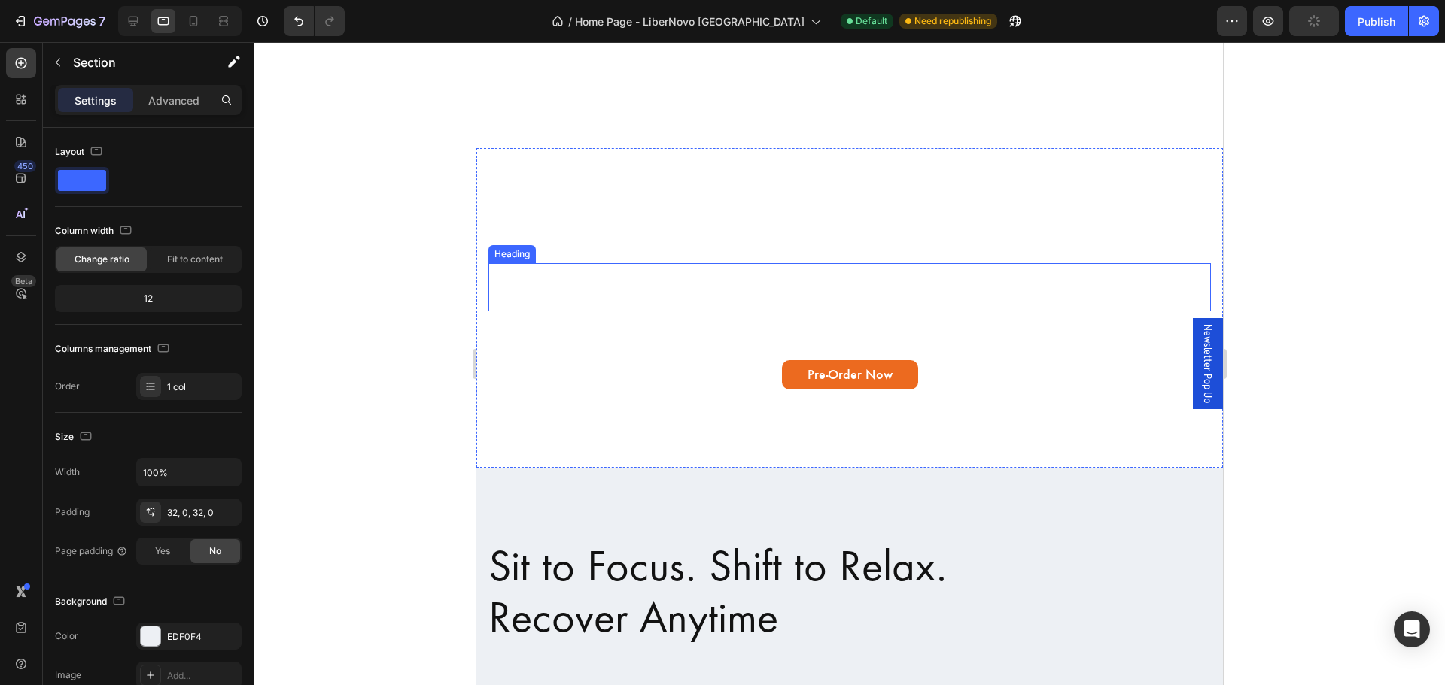
scroll to position [527, 0]
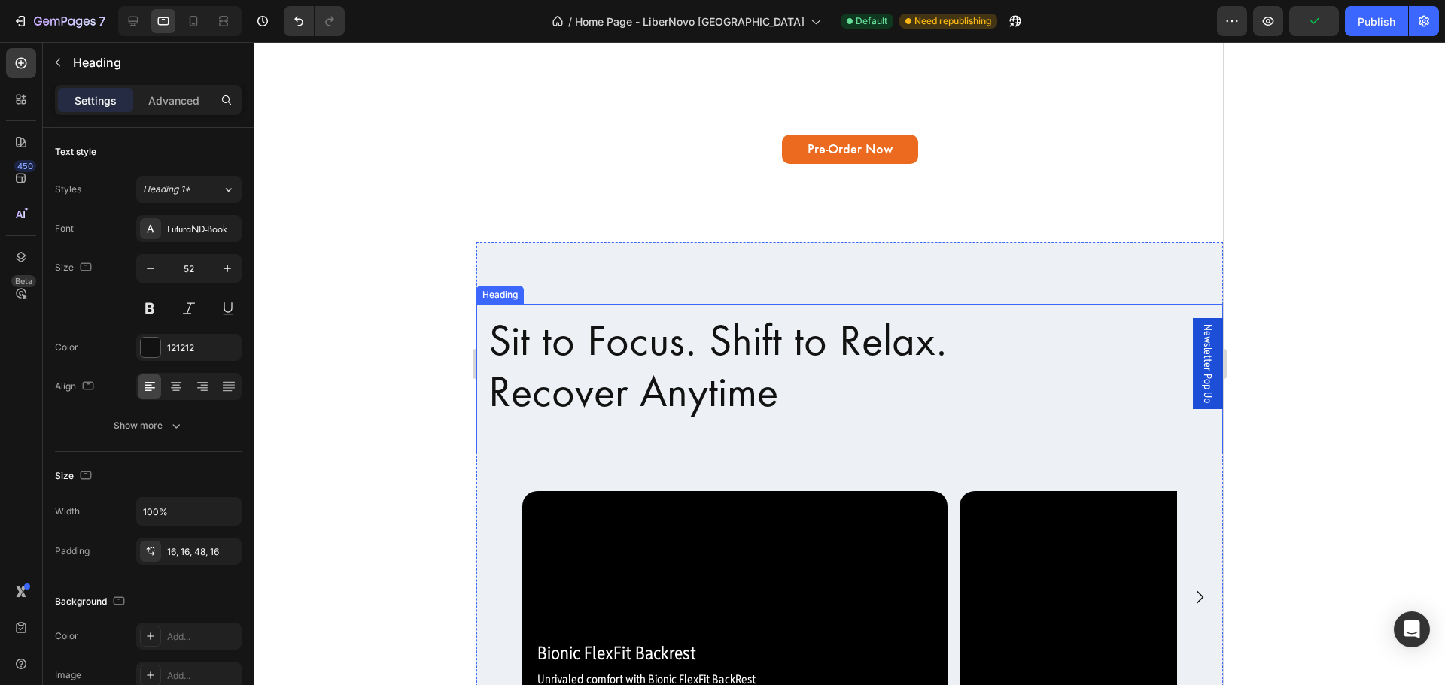
click at [967, 364] on h2 "Sit to Focus. Shift to Relax. Recover Anytime" at bounding box center [848, 379] width 746 height 150
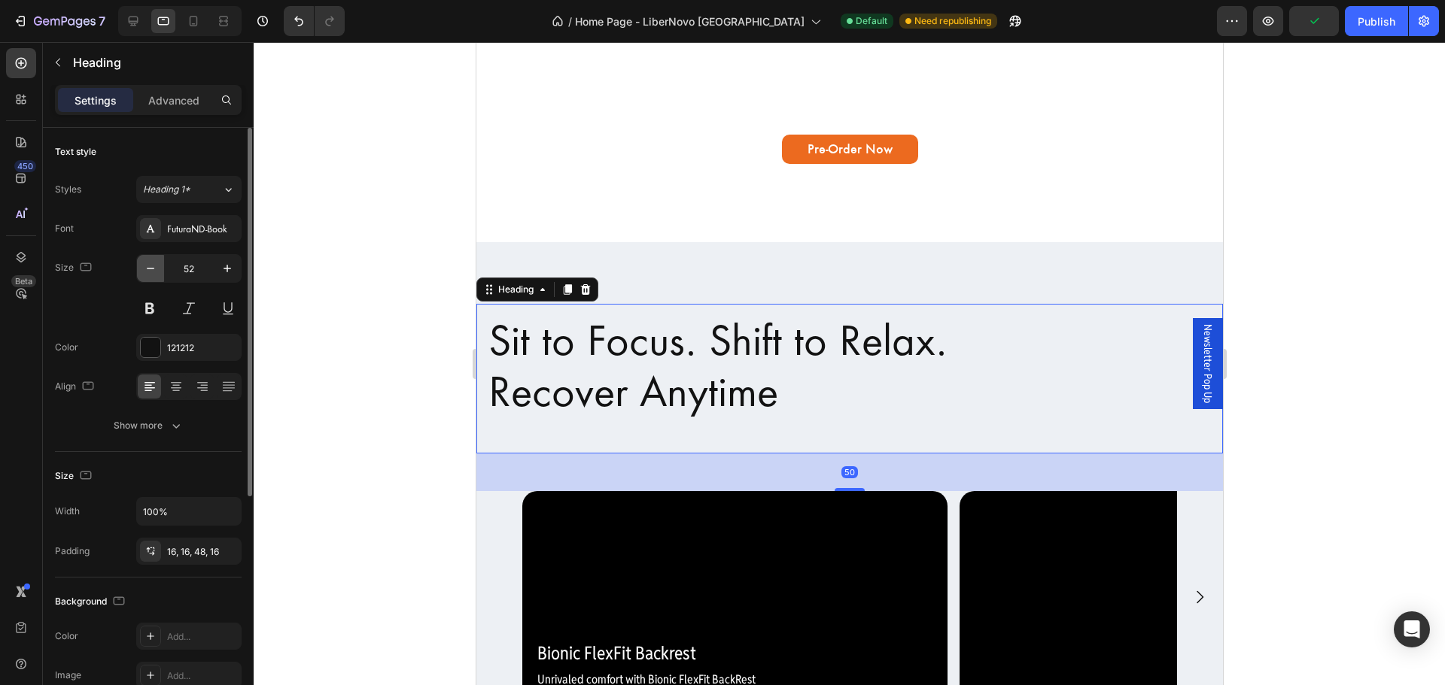
click at [149, 275] on icon "button" at bounding box center [150, 268] width 15 height 15
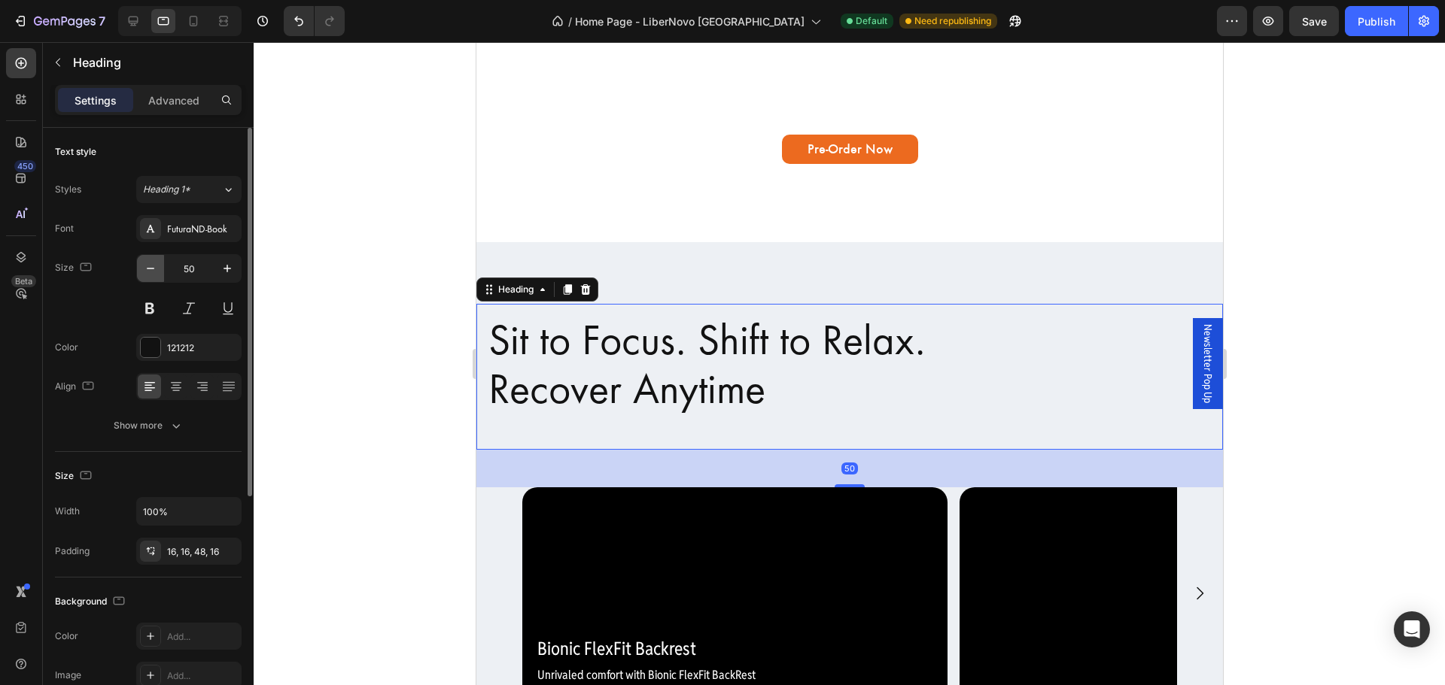
click at [149, 275] on icon "button" at bounding box center [150, 268] width 15 height 15
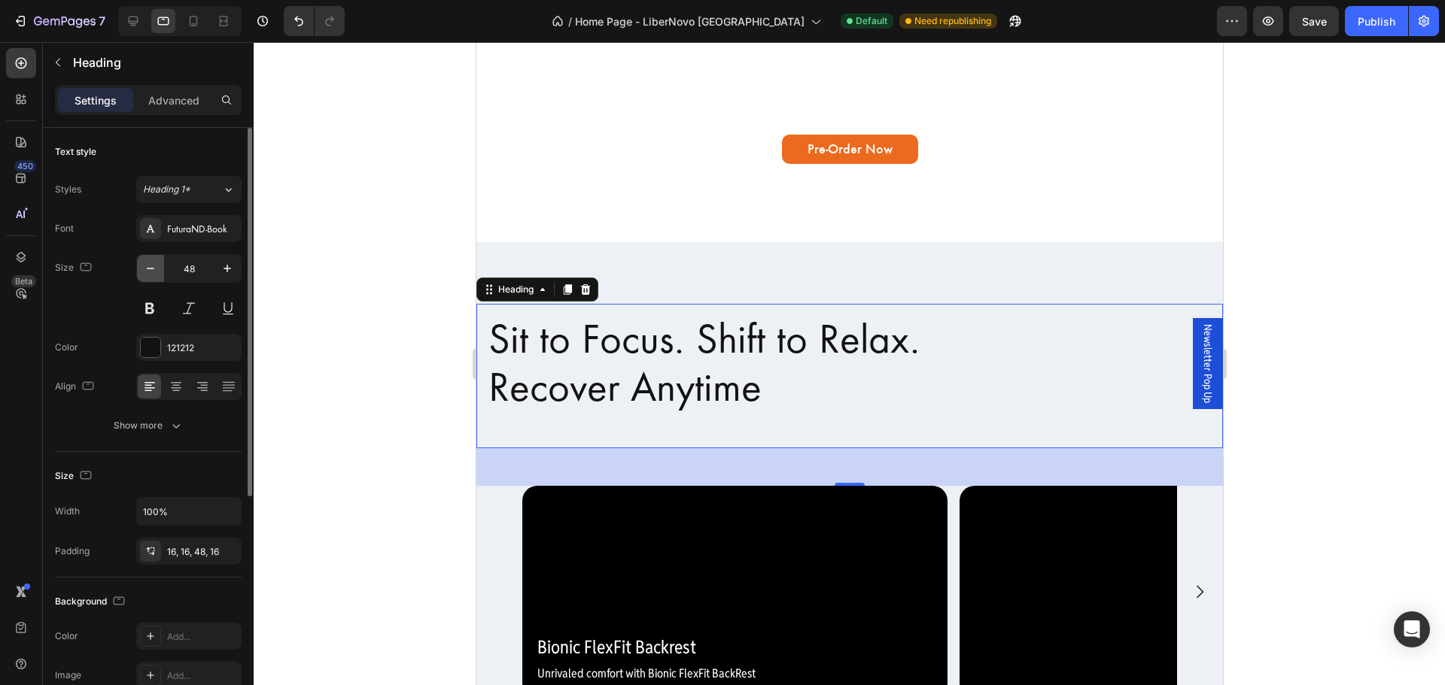
click at [150, 276] on button "button" at bounding box center [150, 268] width 27 height 27
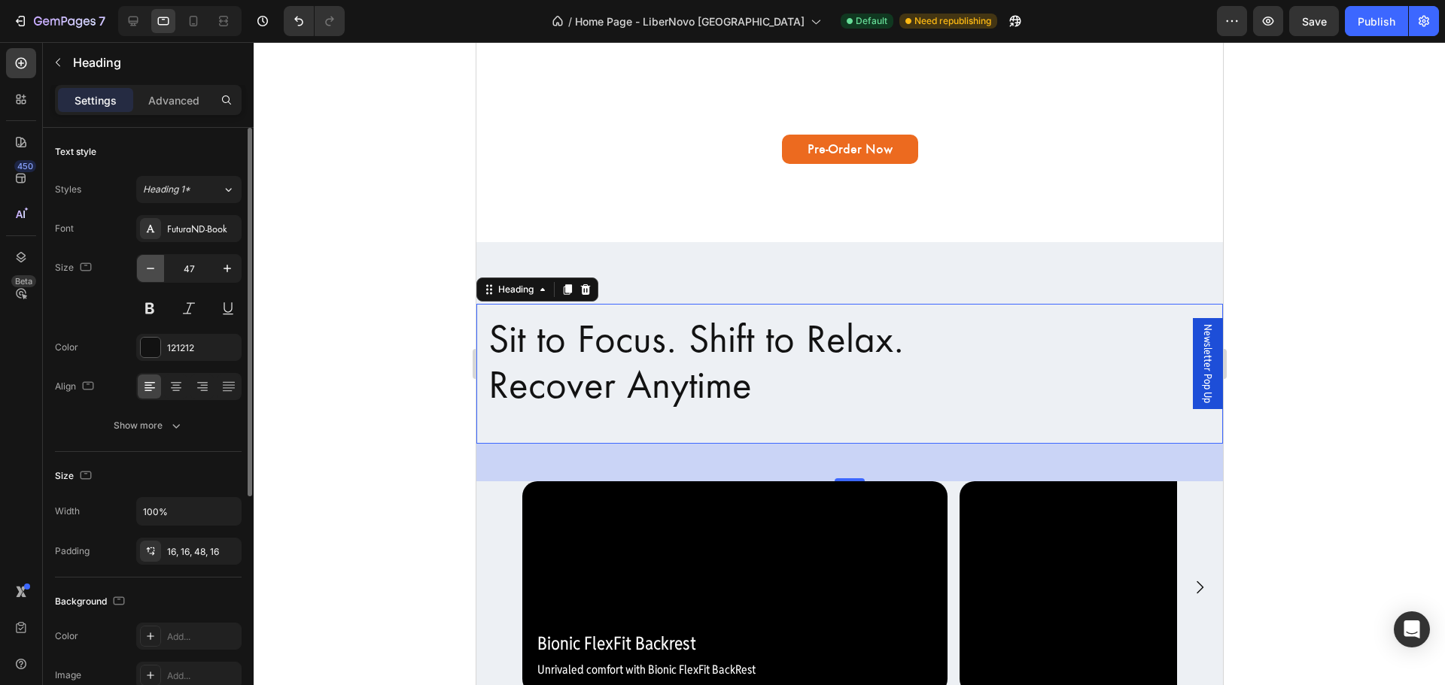
click at [150, 276] on button "button" at bounding box center [150, 268] width 27 height 27
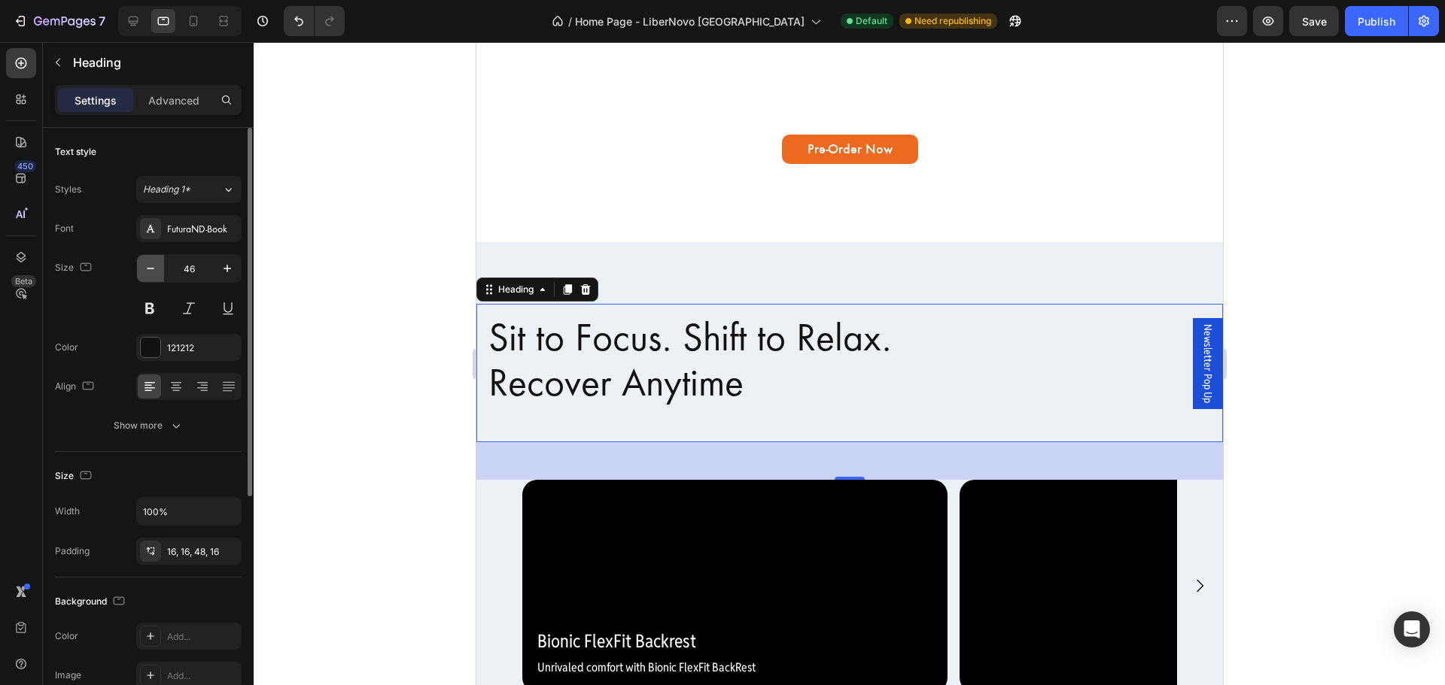
click at [150, 276] on button "button" at bounding box center [150, 268] width 27 height 27
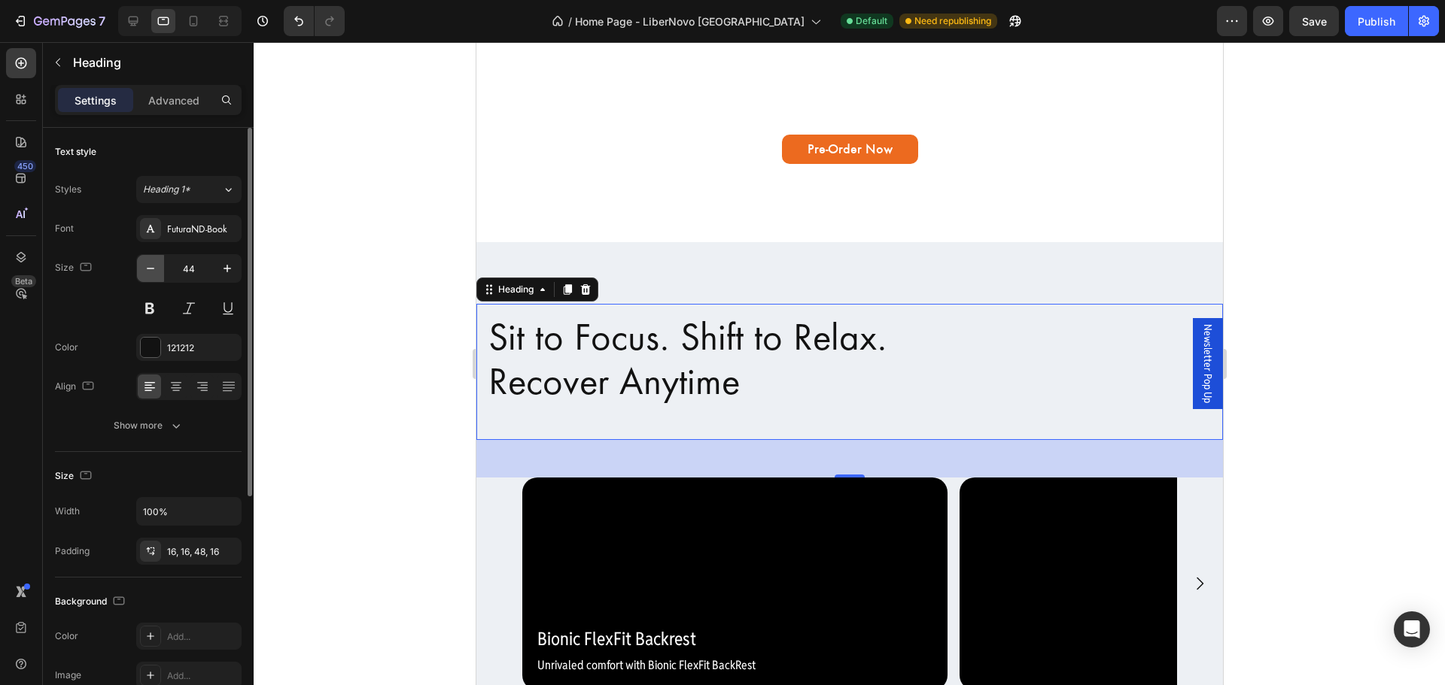
click at [150, 276] on button "button" at bounding box center [150, 268] width 27 height 27
click at [150, 277] on button "button" at bounding box center [150, 268] width 27 height 27
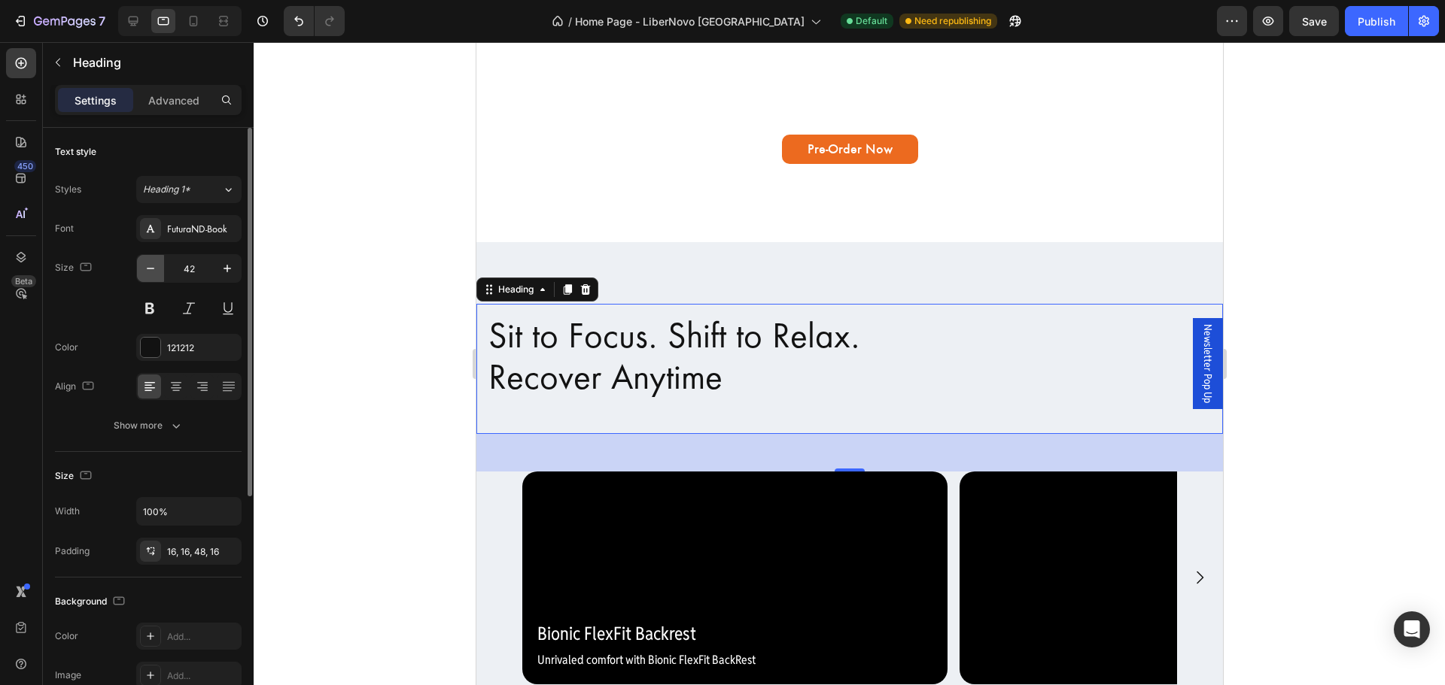
click at [150, 277] on button "button" at bounding box center [150, 268] width 27 height 27
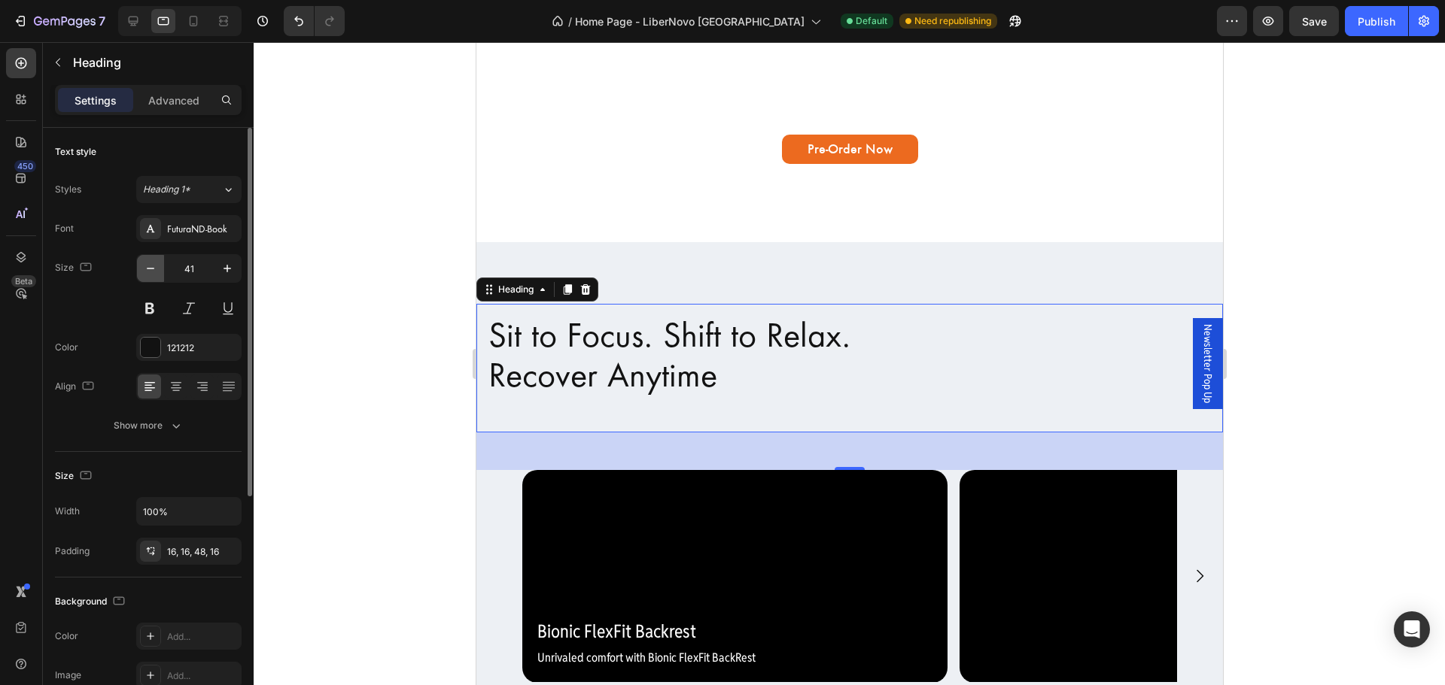
click at [150, 277] on button "button" at bounding box center [150, 268] width 27 height 27
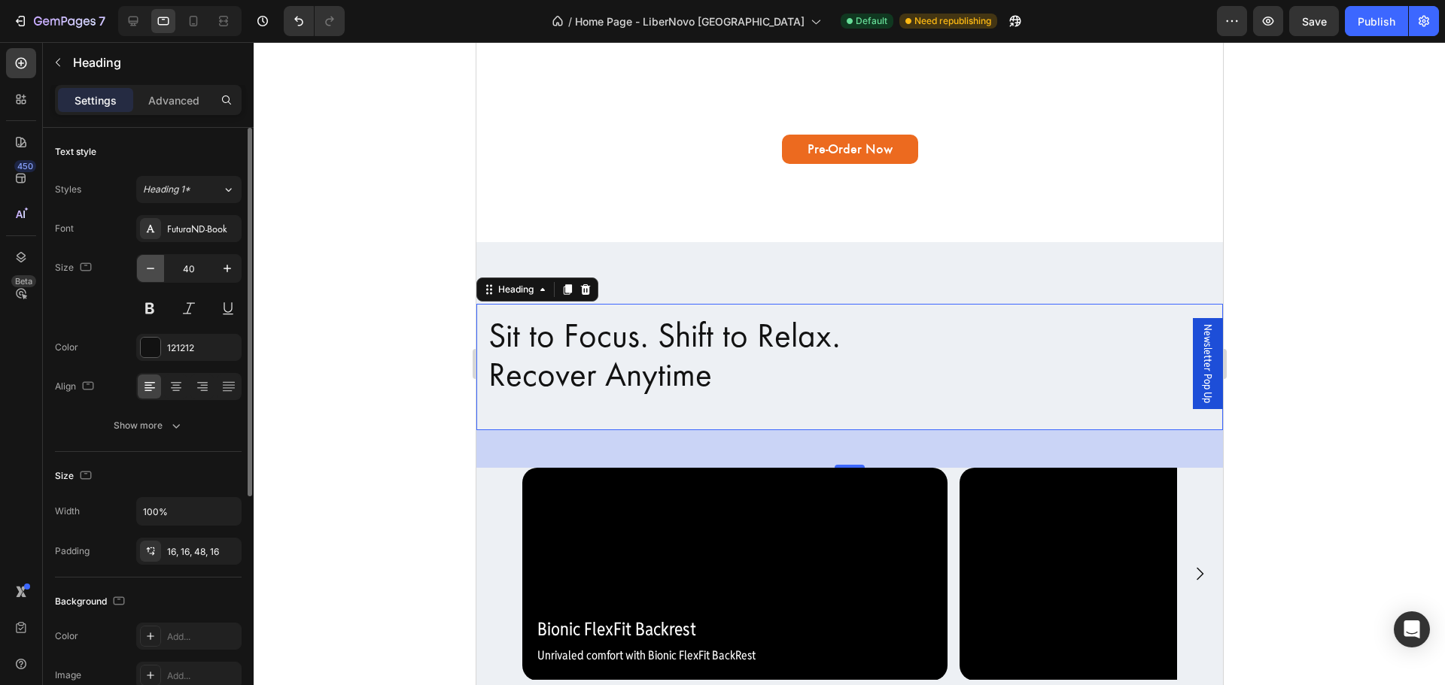
click at [150, 277] on button "button" at bounding box center [150, 268] width 27 height 27
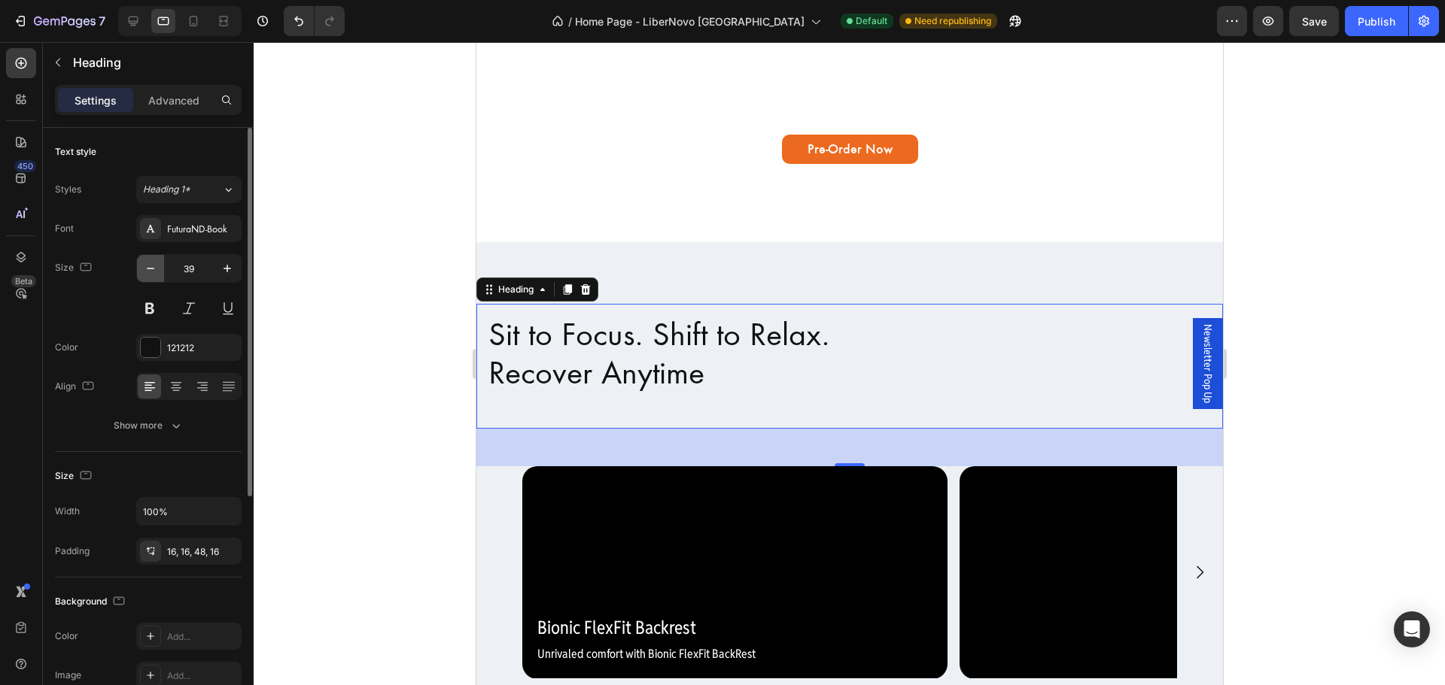
click at [150, 277] on button "button" at bounding box center [150, 268] width 27 height 27
type input "38"
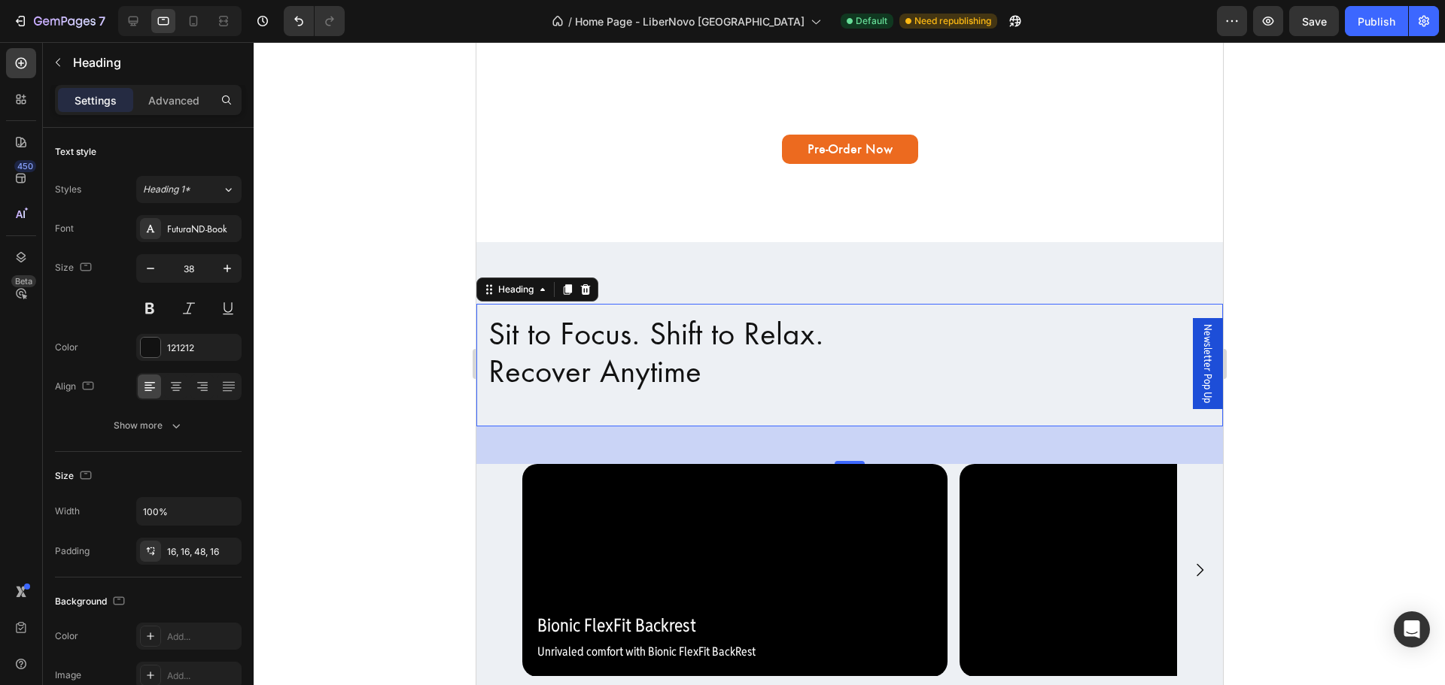
click at [354, 442] on div at bounding box center [849, 363] width 1191 height 643
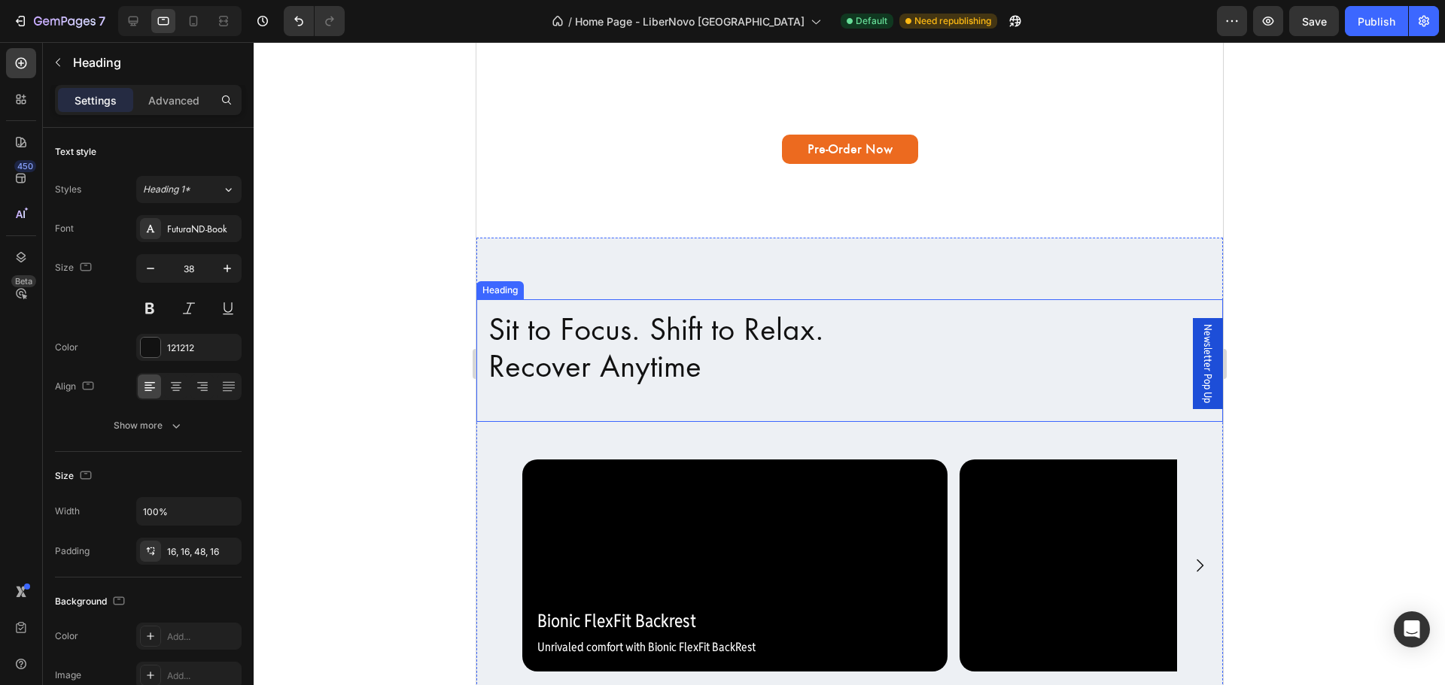
click at [864, 397] on h2 "Sit to Focus. Shift to Relax. Recover Anytime" at bounding box center [848, 360] width 746 height 123
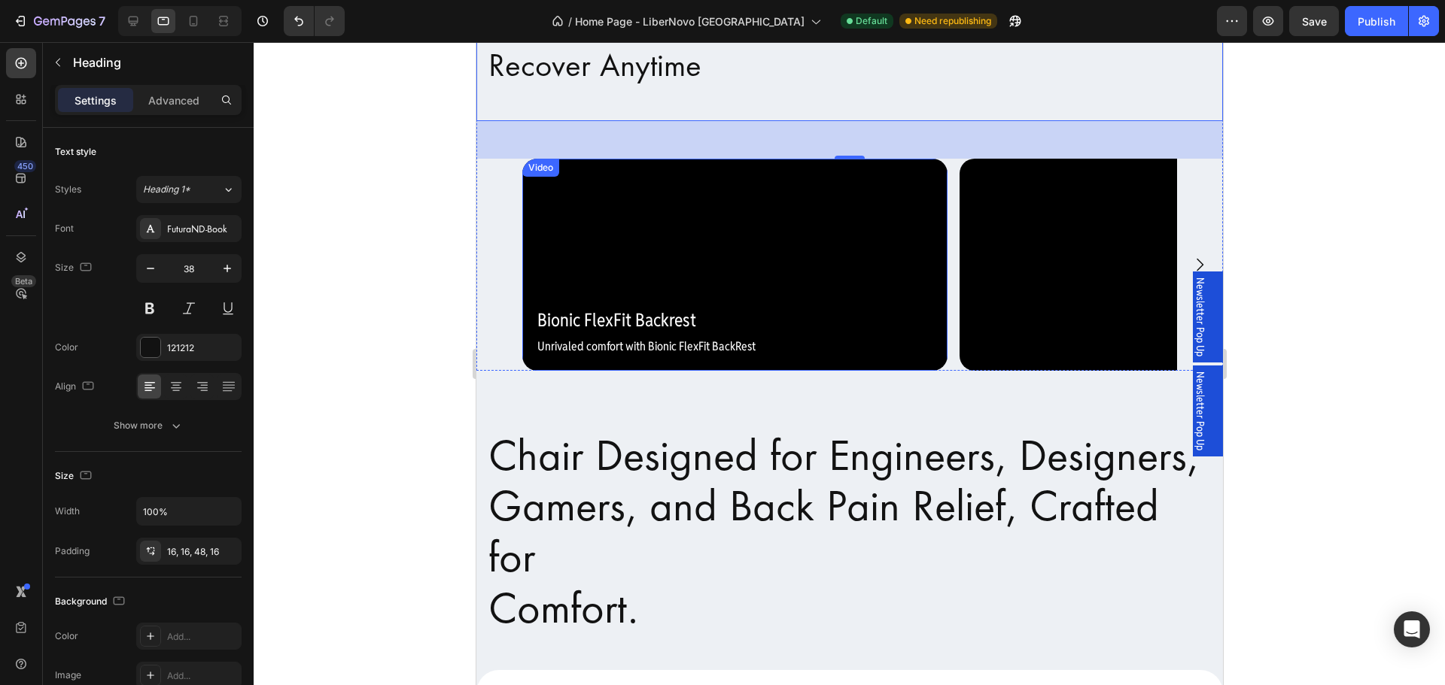
scroll to position [1129, 0]
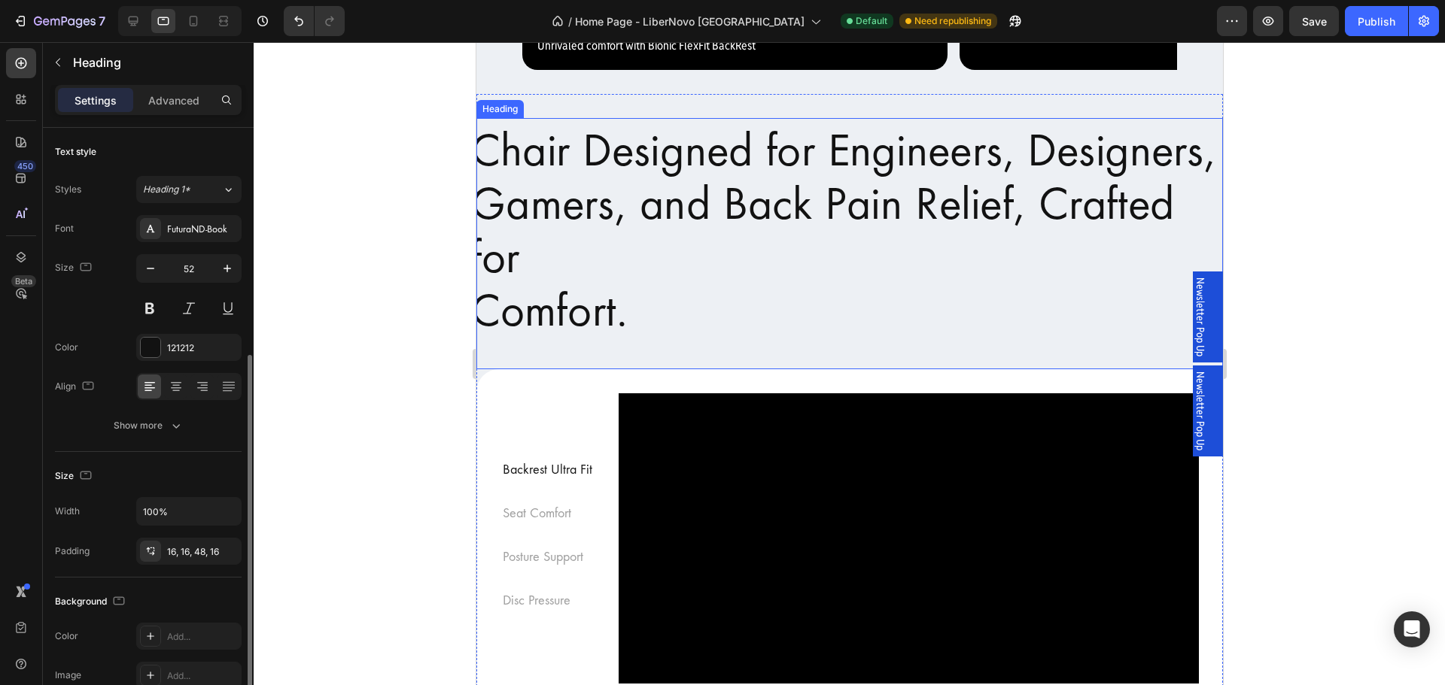
click at [1059, 375] on h2 "Chair Designed for Engineers, Designers, Gamers, and Back Pain Relief, Crafted …" at bounding box center [849, 243] width 784 height 264
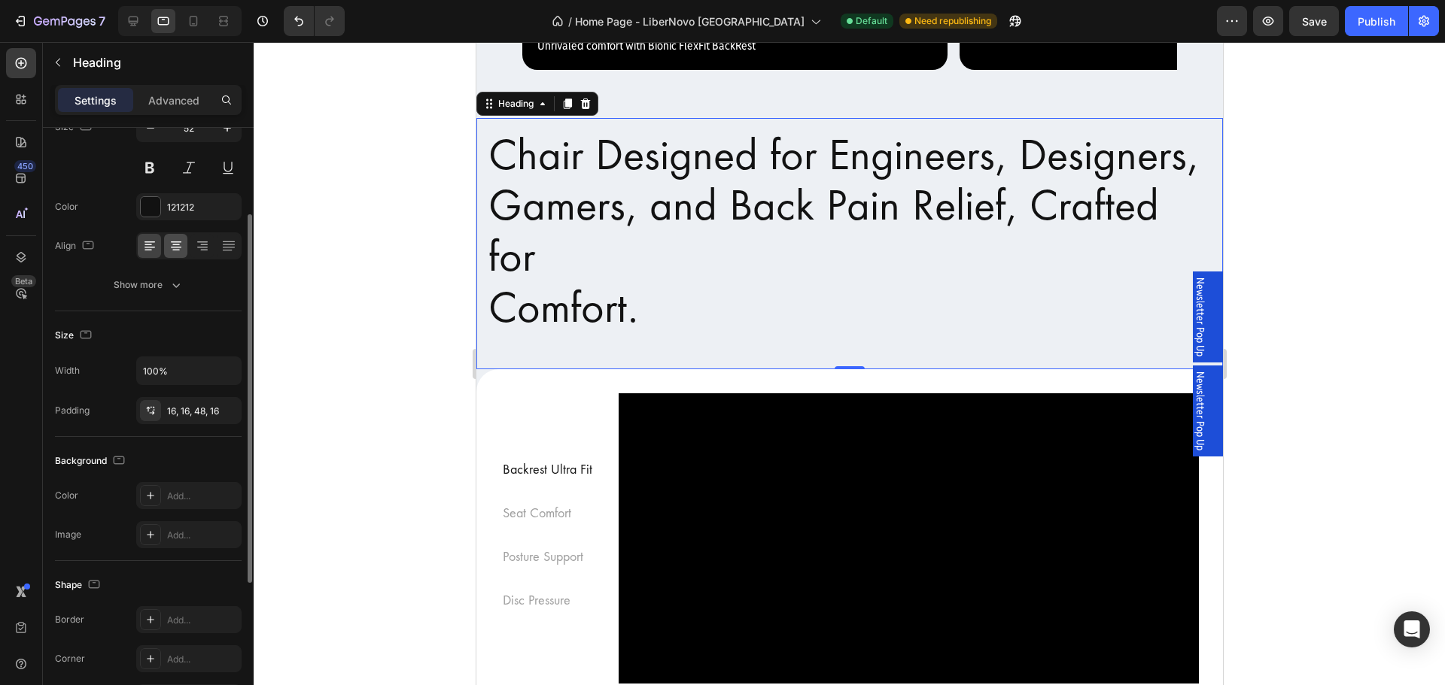
scroll to position [0, 0]
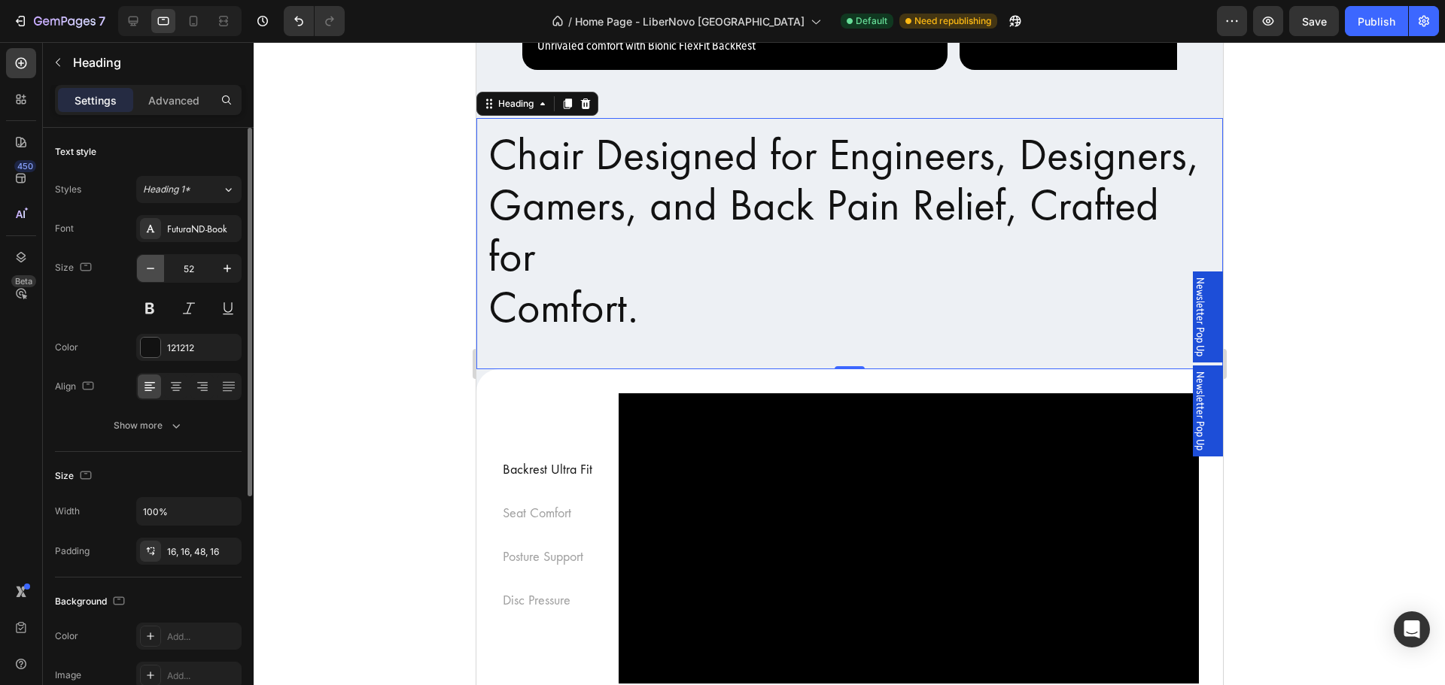
click at [145, 275] on icon "button" at bounding box center [150, 268] width 15 height 15
click at [146, 275] on icon "button" at bounding box center [150, 268] width 15 height 15
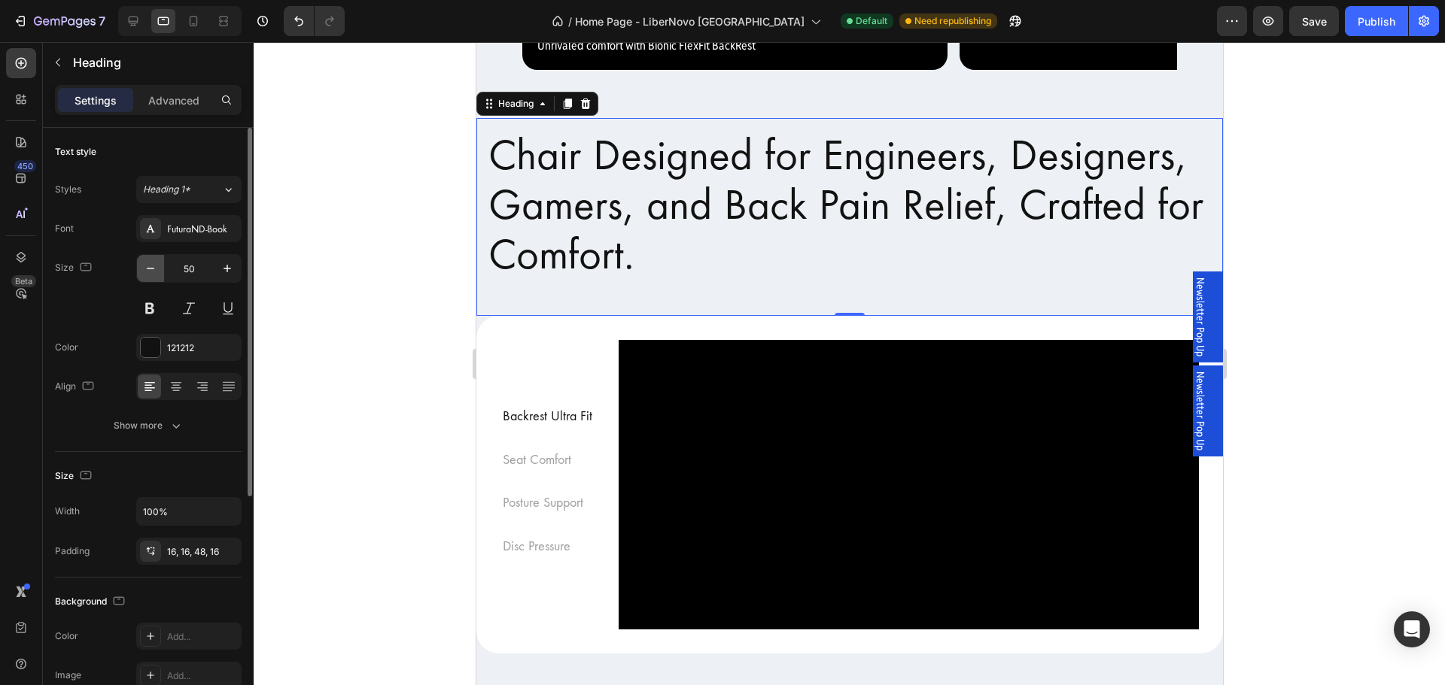
click at [147, 275] on icon "button" at bounding box center [150, 268] width 15 height 15
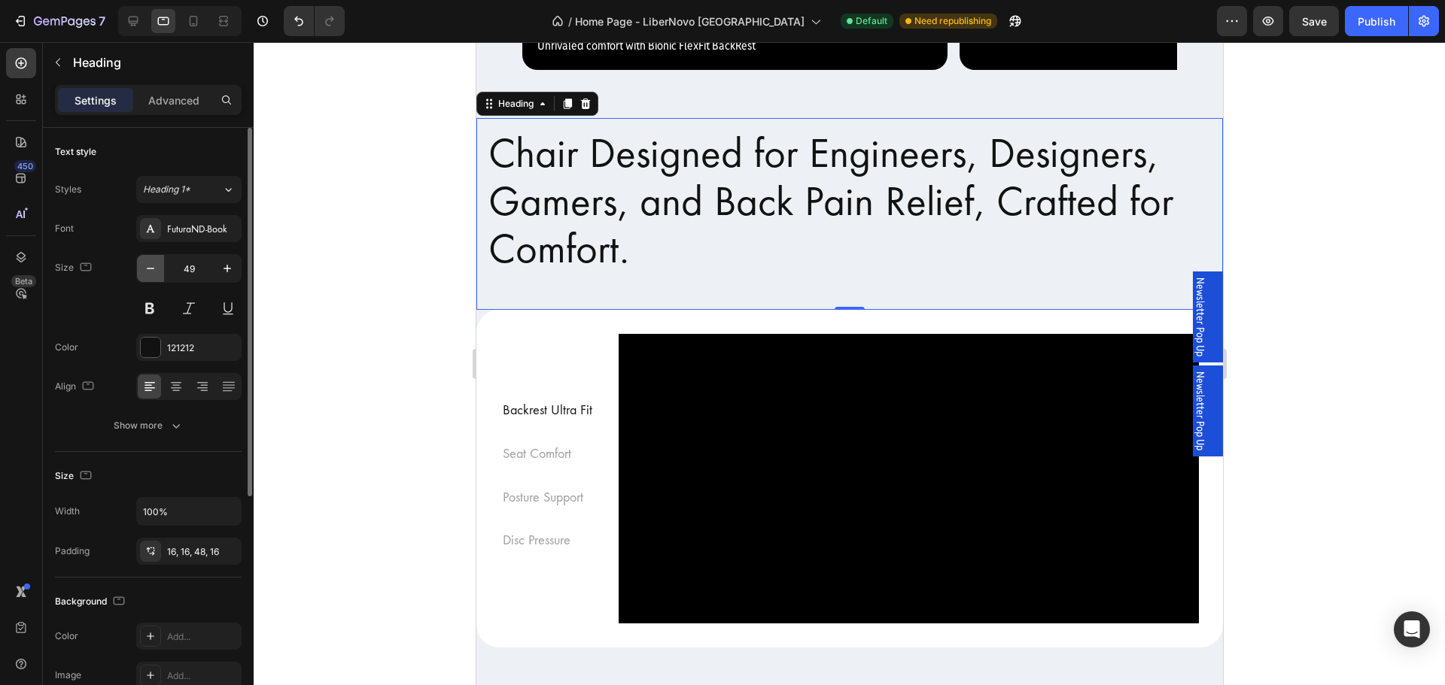
click at [147, 275] on icon "button" at bounding box center [150, 268] width 15 height 15
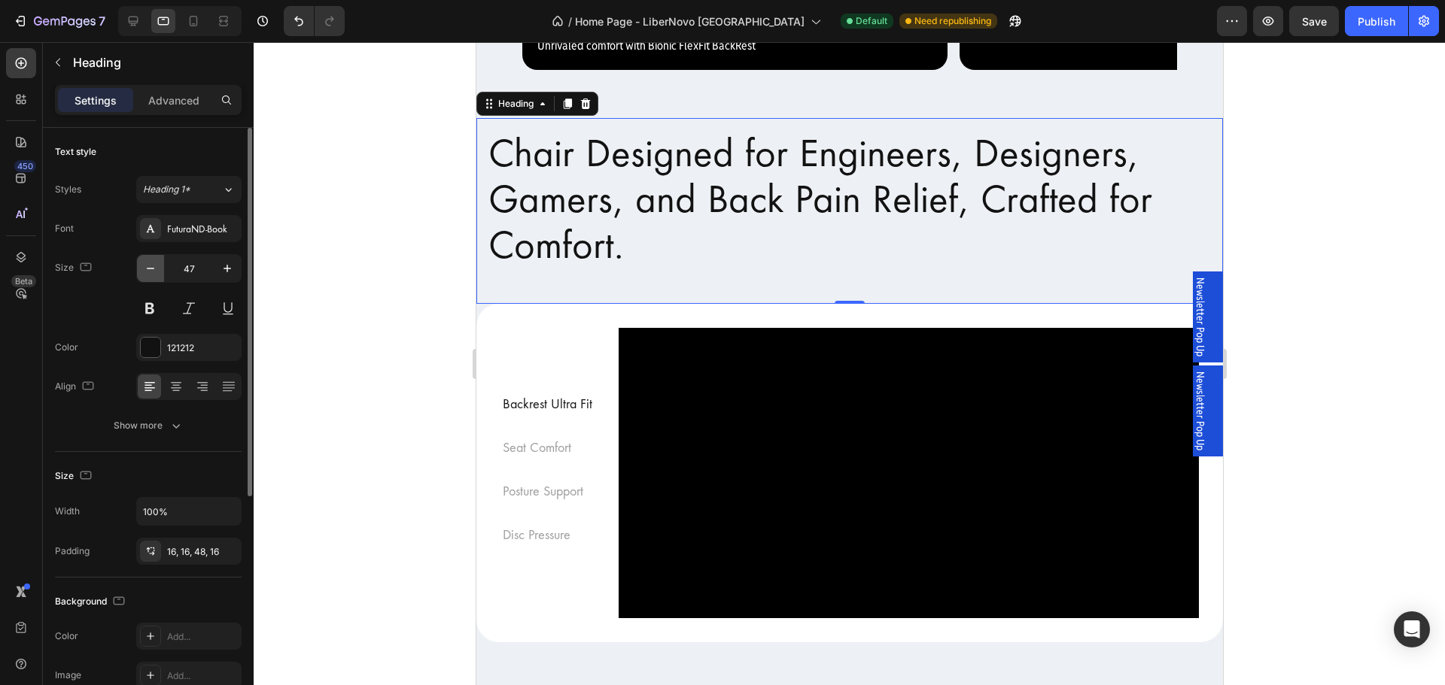
click at [147, 275] on icon "button" at bounding box center [150, 268] width 15 height 15
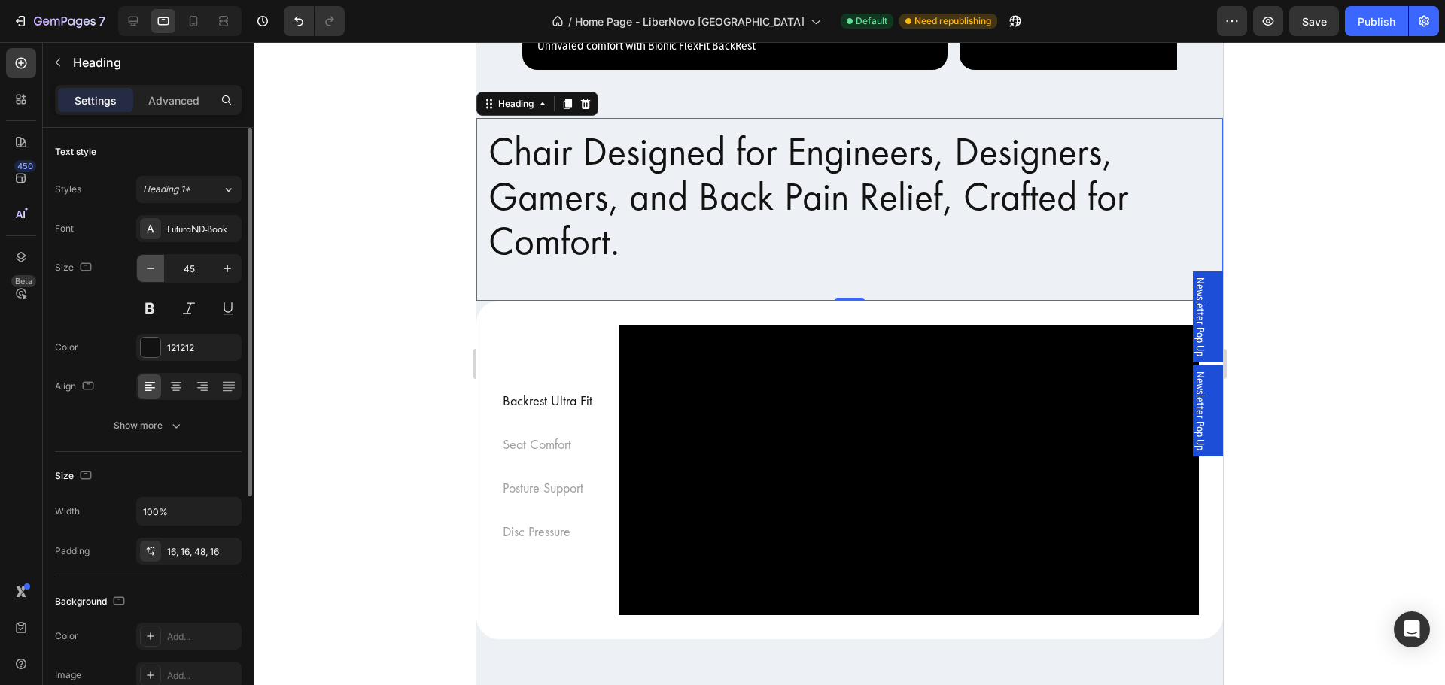
click at [147, 275] on icon "button" at bounding box center [150, 268] width 15 height 15
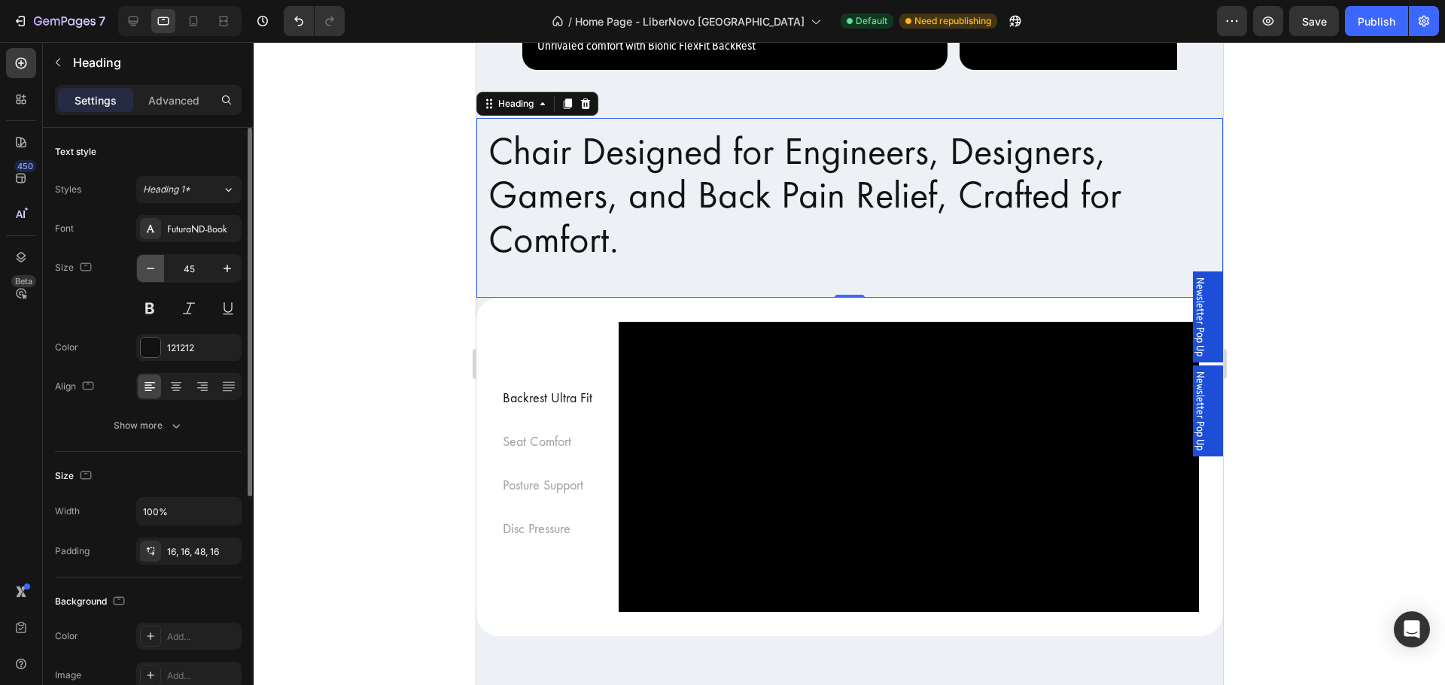
click at [147, 275] on icon "button" at bounding box center [150, 268] width 15 height 15
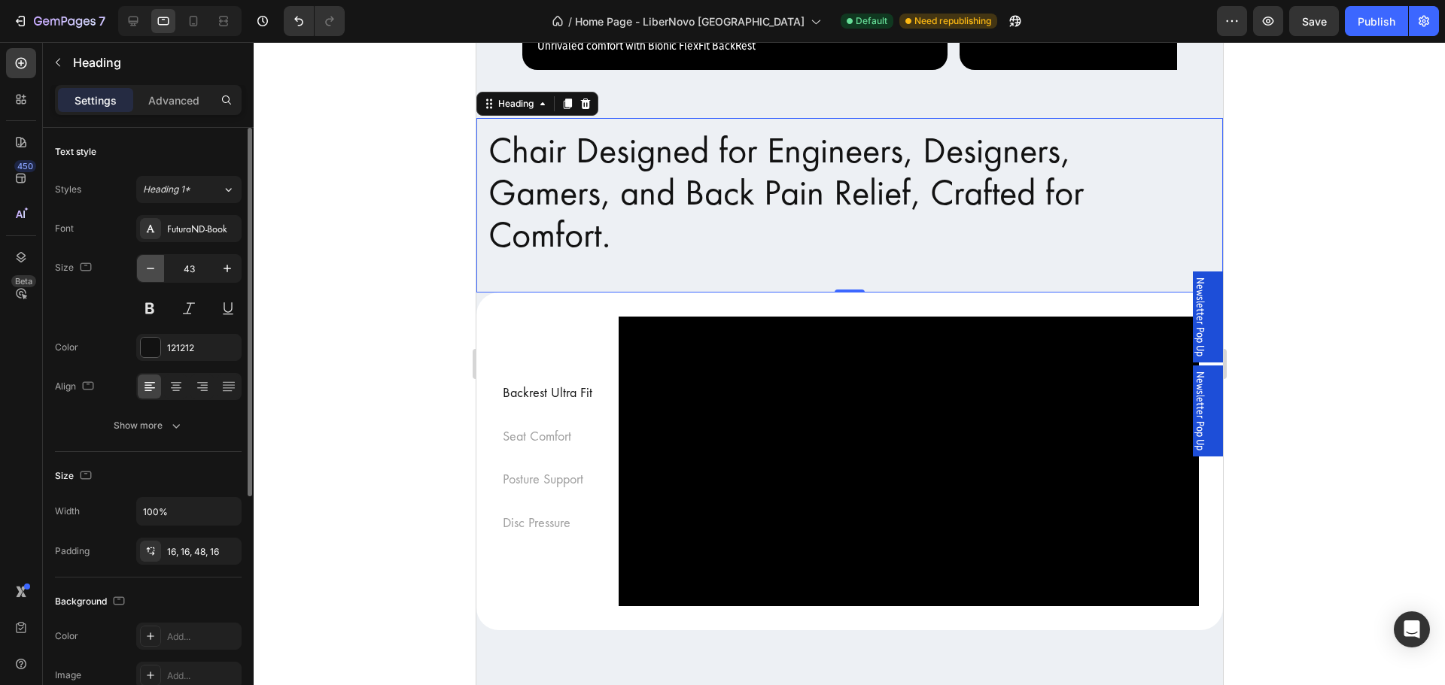
click at [146, 274] on icon "button" at bounding box center [150, 268] width 15 height 15
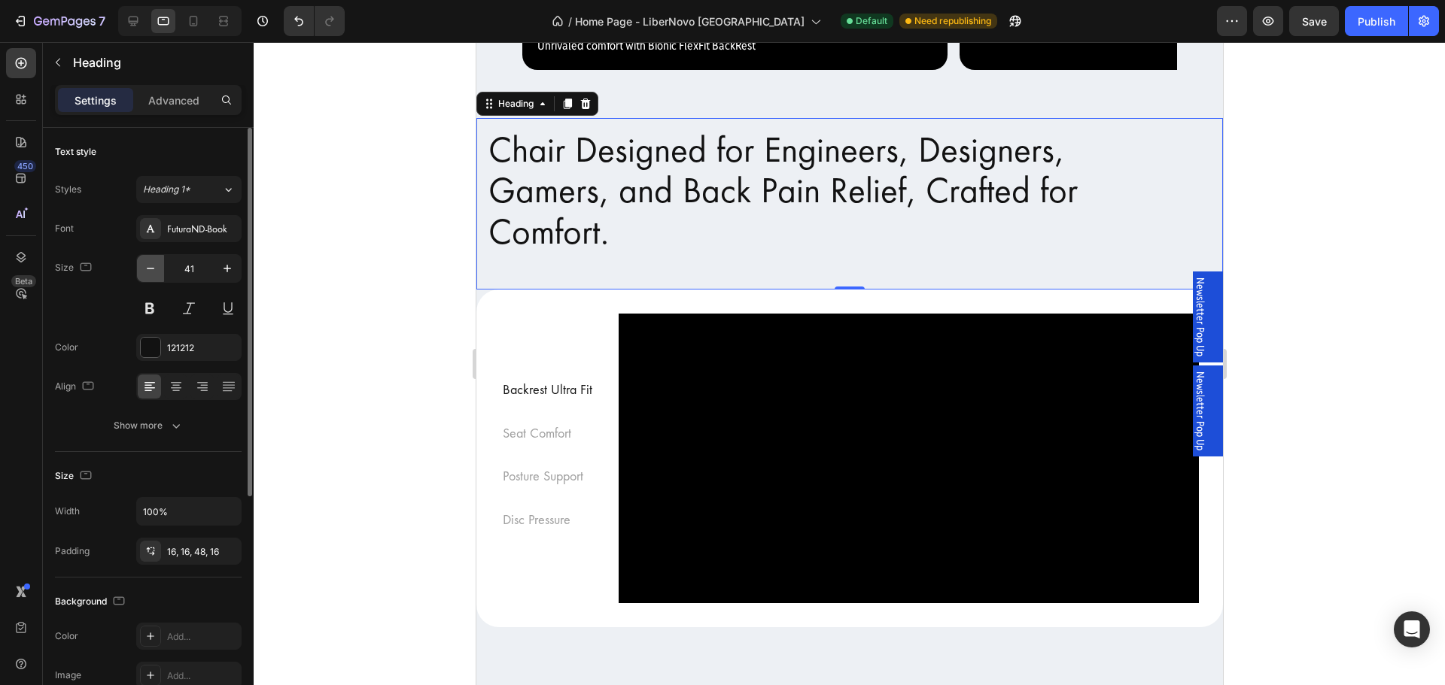
click at [144, 272] on icon "button" at bounding box center [150, 268] width 15 height 15
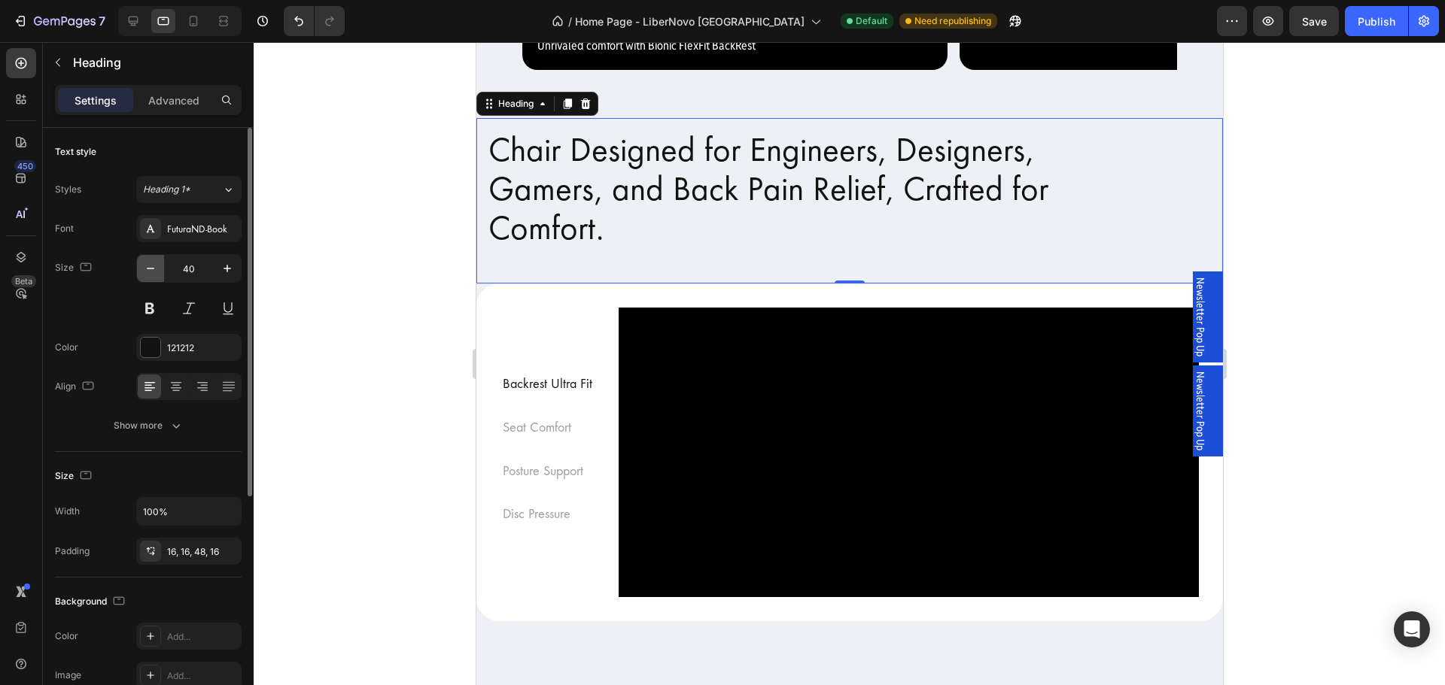
click at [144, 272] on icon "button" at bounding box center [150, 268] width 15 height 15
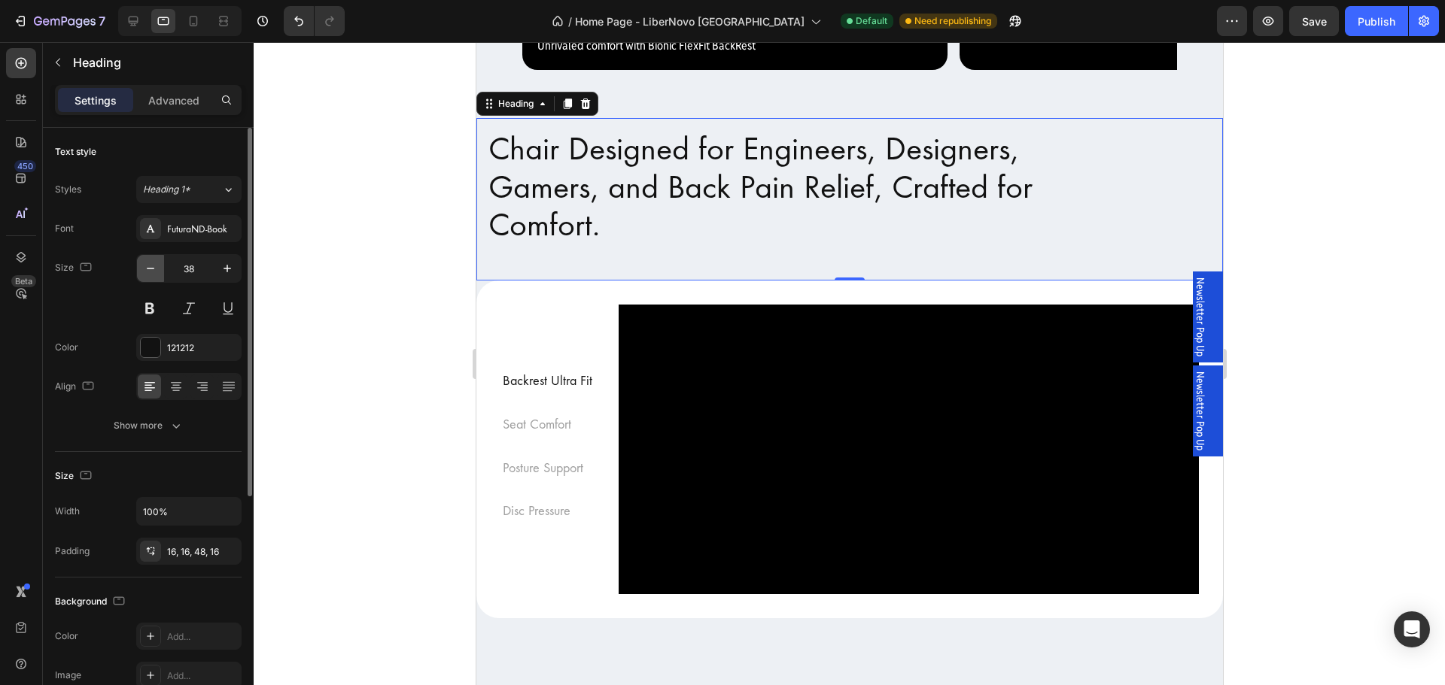
click at [144, 272] on icon "button" at bounding box center [150, 268] width 15 height 15
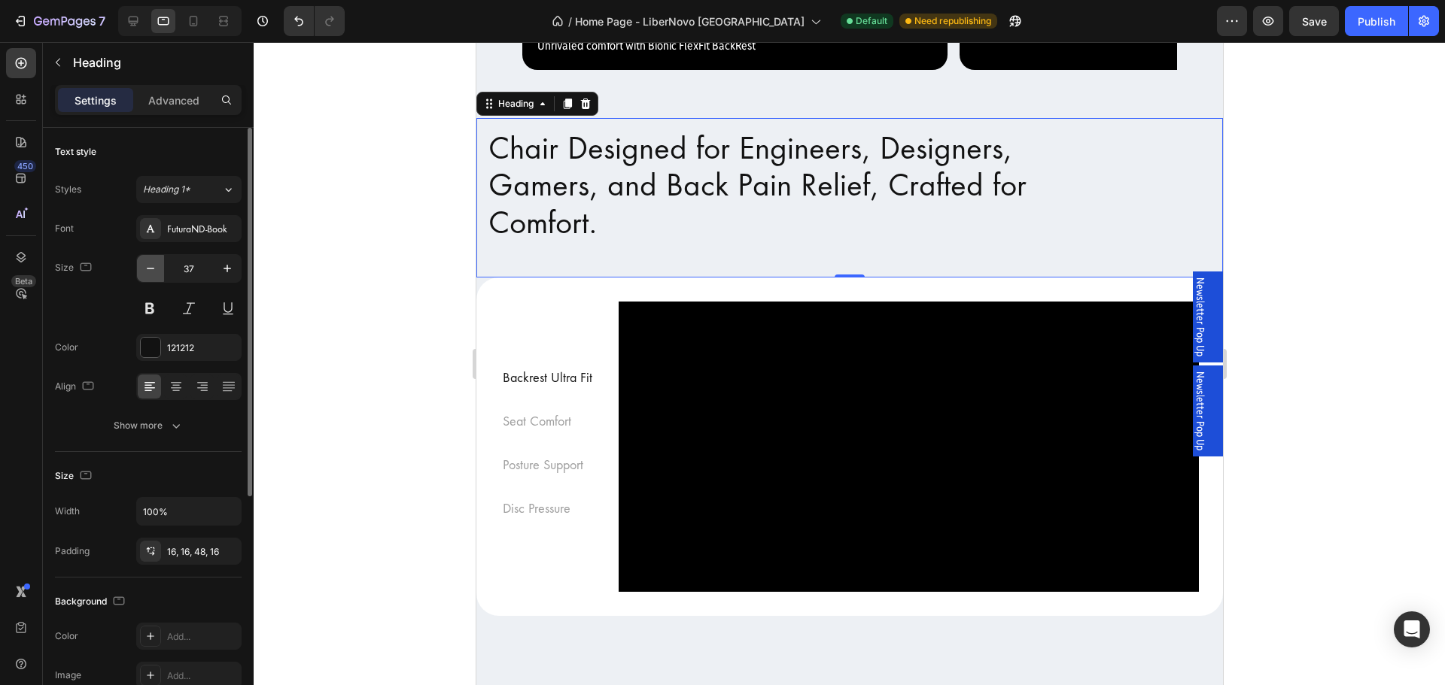
click at [144, 272] on icon "button" at bounding box center [150, 268] width 15 height 15
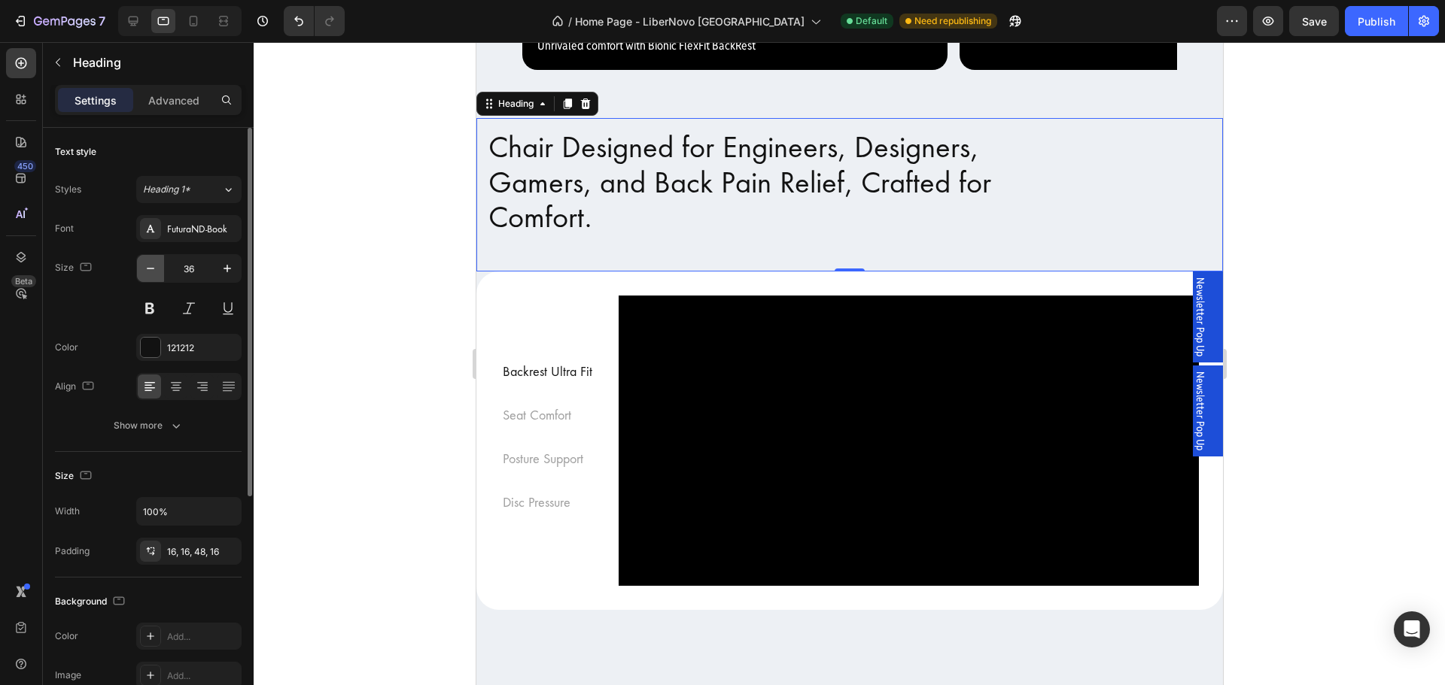
click at [144, 272] on icon "button" at bounding box center [150, 268] width 15 height 15
type input "35"
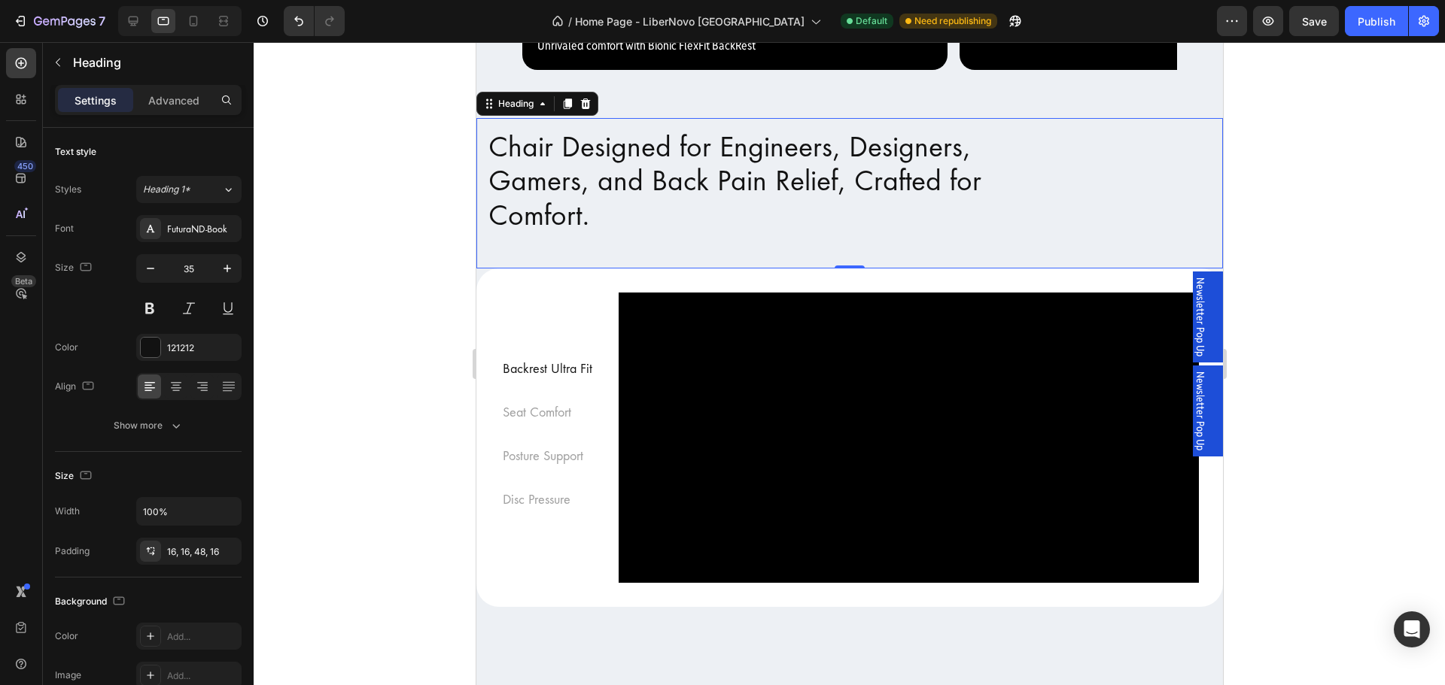
click at [296, 375] on div at bounding box center [849, 363] width 1191 height 643
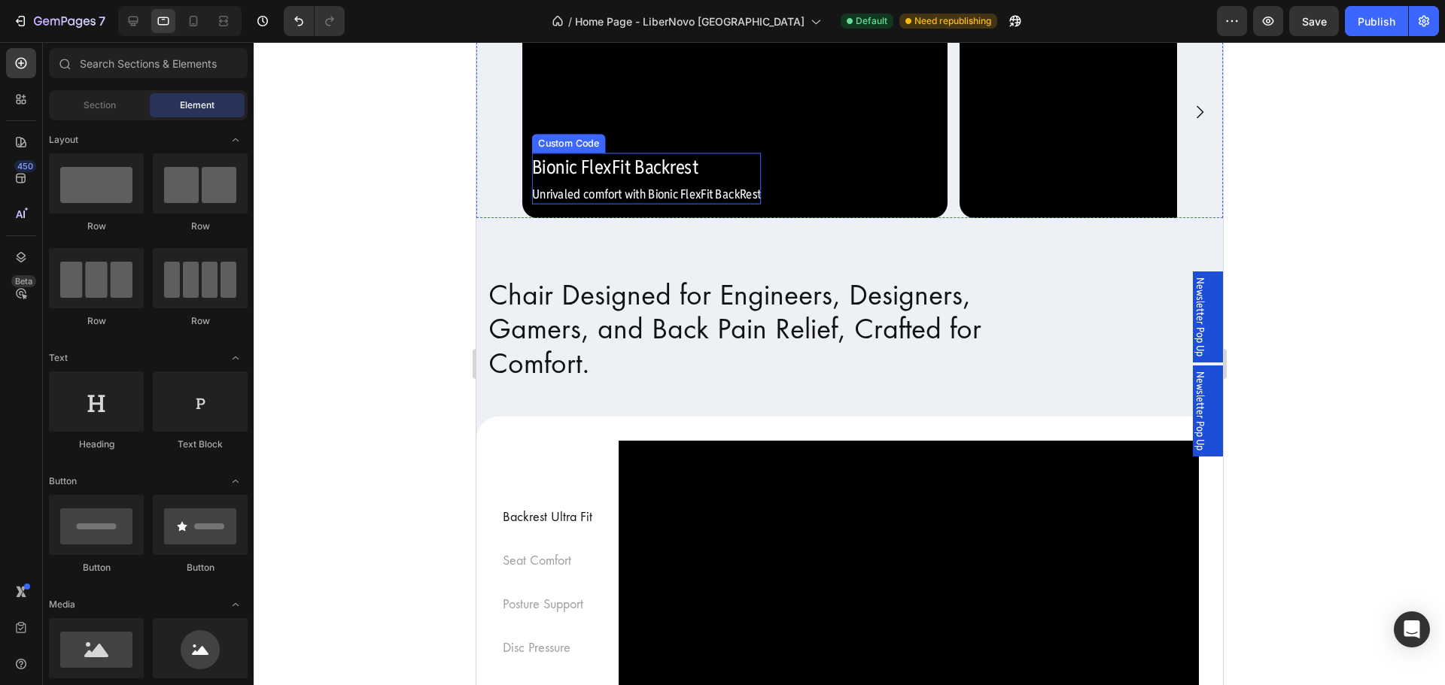
scroll to position [752, 0]
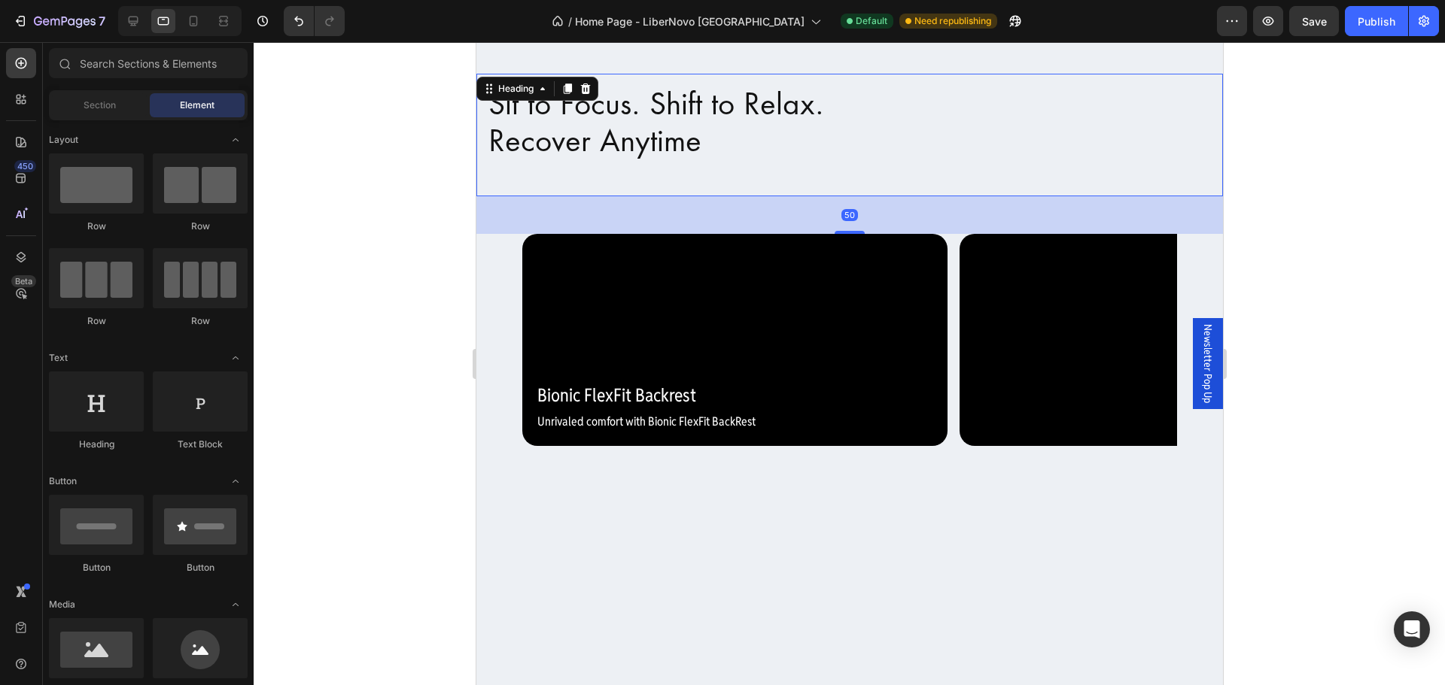
click at [585, 184] on h2 "Sit to Focus. Shift to Relax. Recover Anytime" at bounding box center [848, 135] width 746 height 123
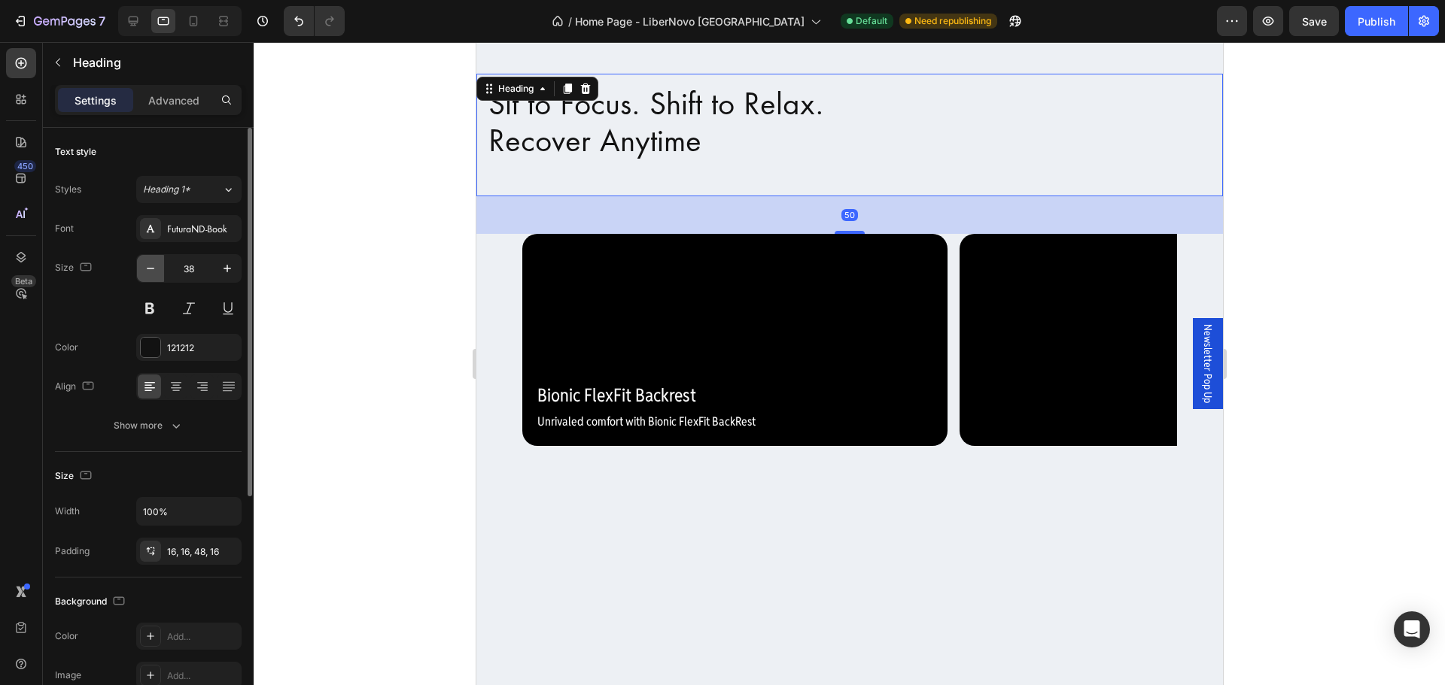
click at [152, 266] on icon "button" at bounding box center [150, 268] width 15 height 15
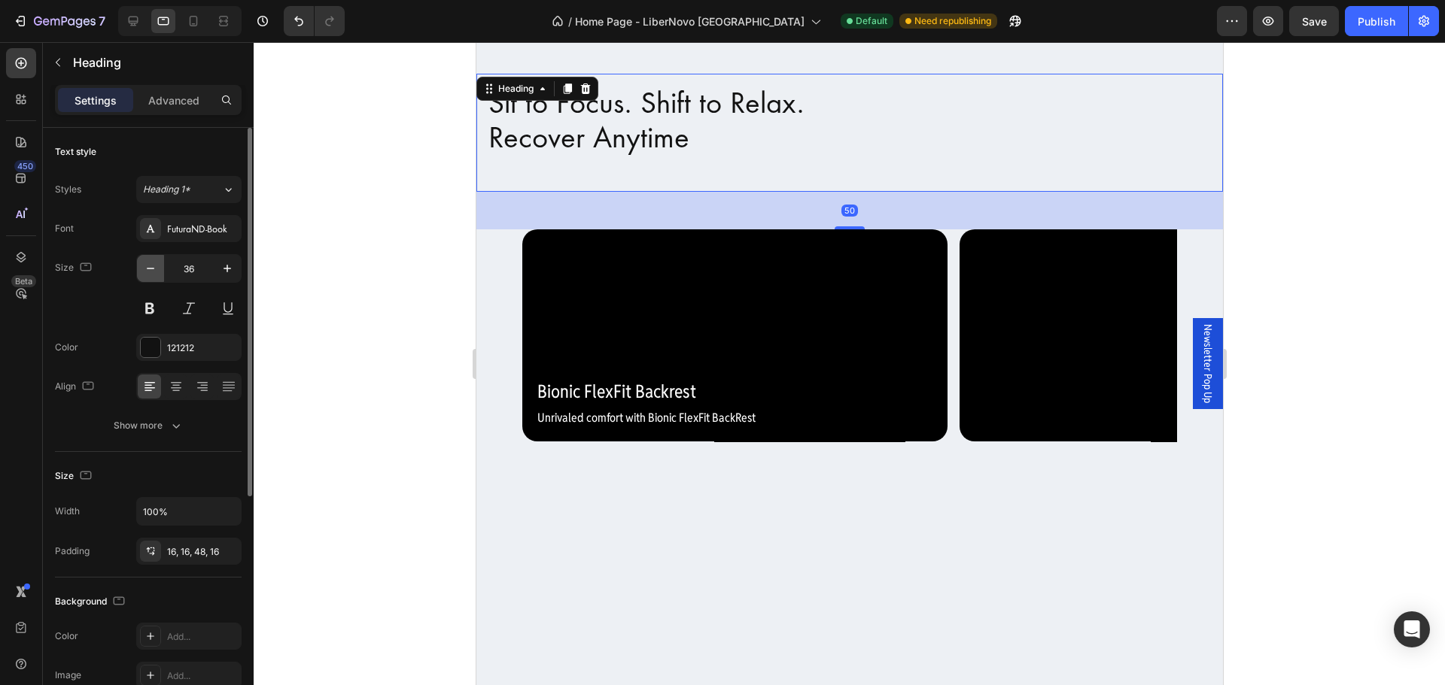
click at [152, 266] on icon "button" at bounding box center [150, 268] width 15 height 15
type input "35"
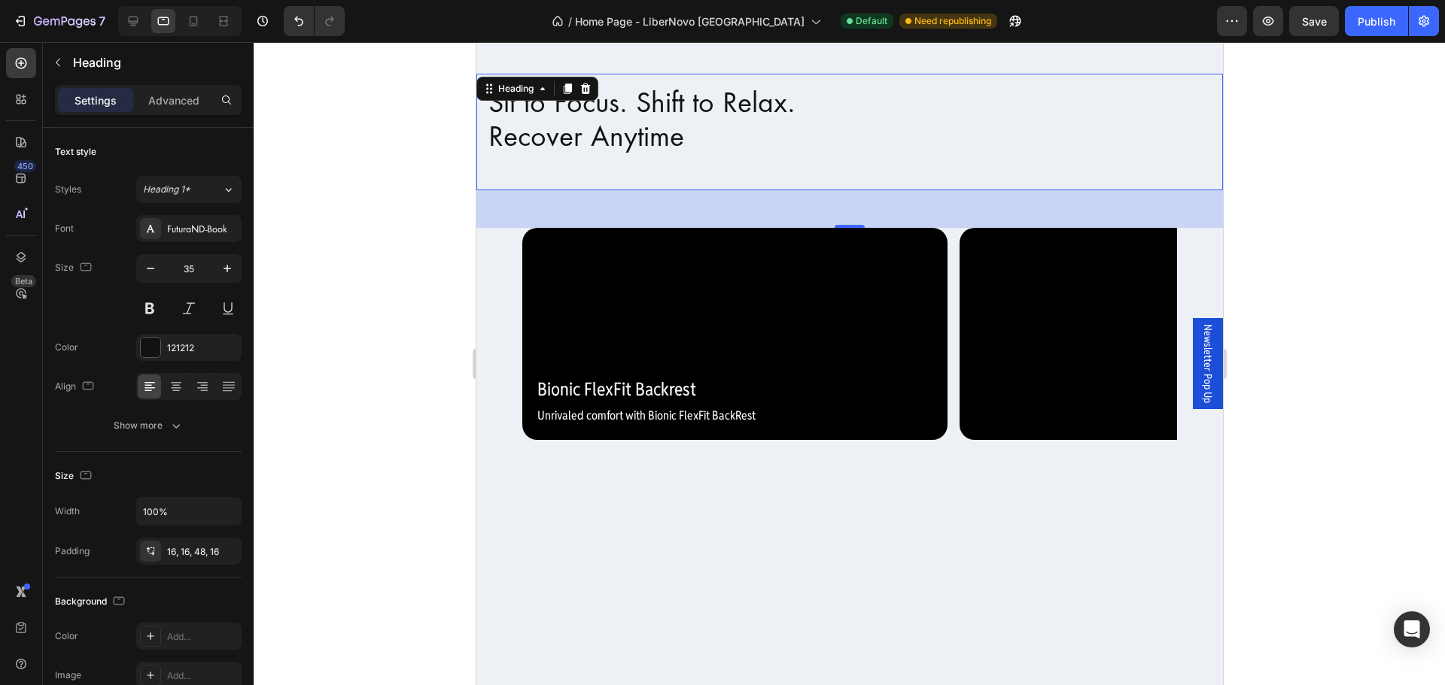
click at [395, 375] on div at bounding box center [849, 363] width 1191 height 643
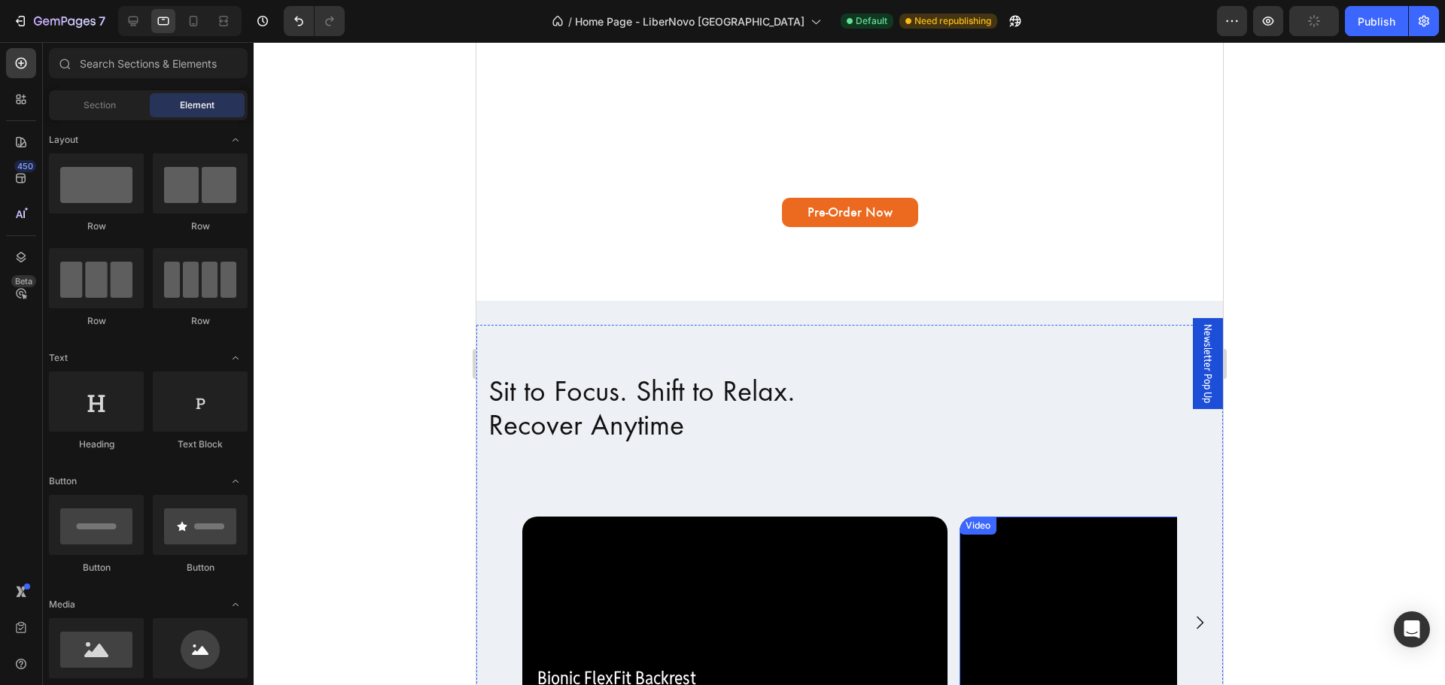
scroll to position [451, 0]
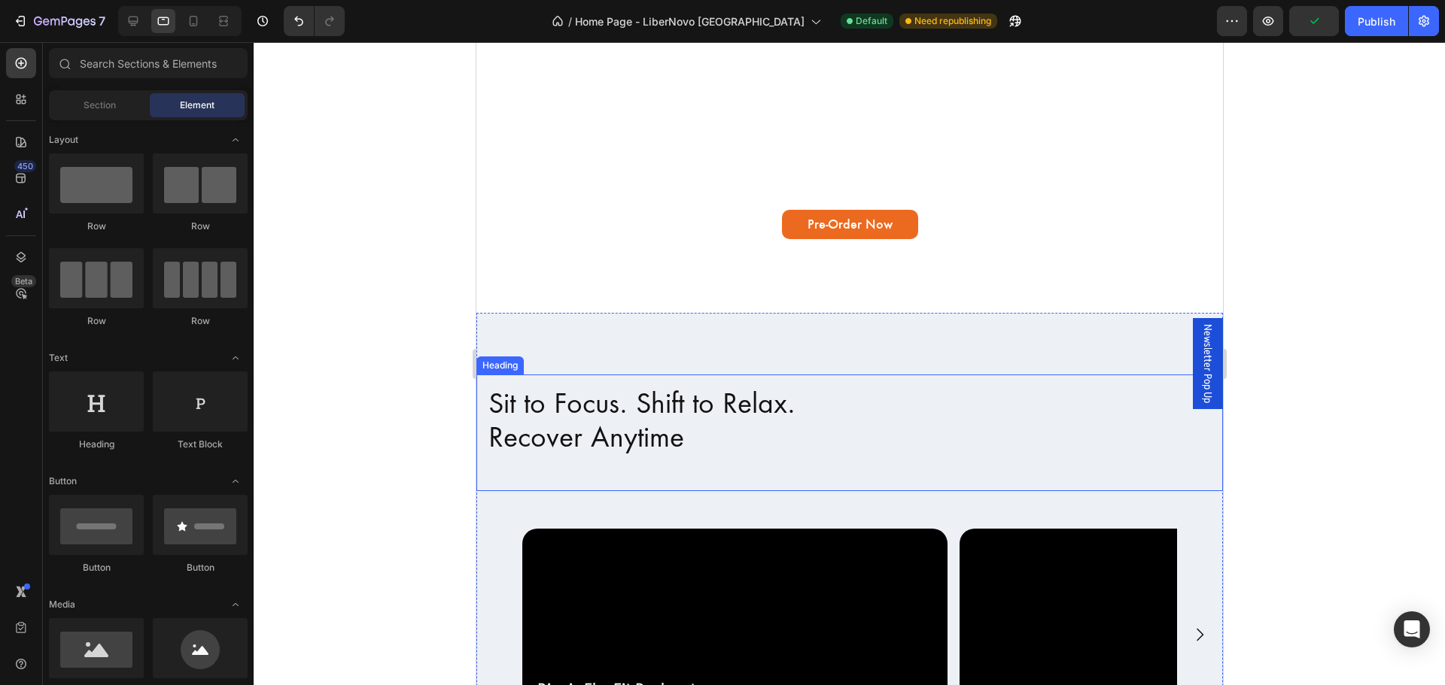
click at [763, 444] on h2 "Sit to Focus. Shift to Relax. Recover Anytime" at bounding box center [848, 433] width 746 height 117
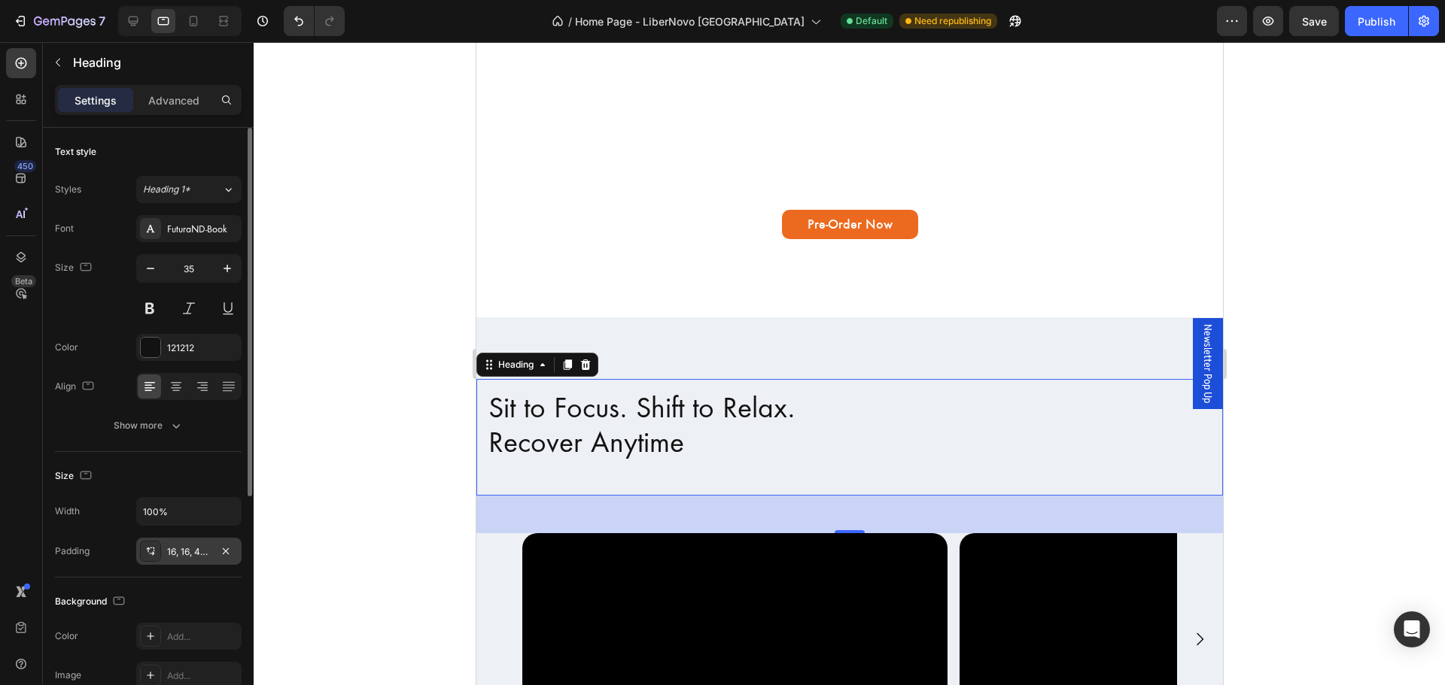
click at [200, 552] on div "16, 16, 48, 16" at bounding box center [189, 552] width 44 height 14
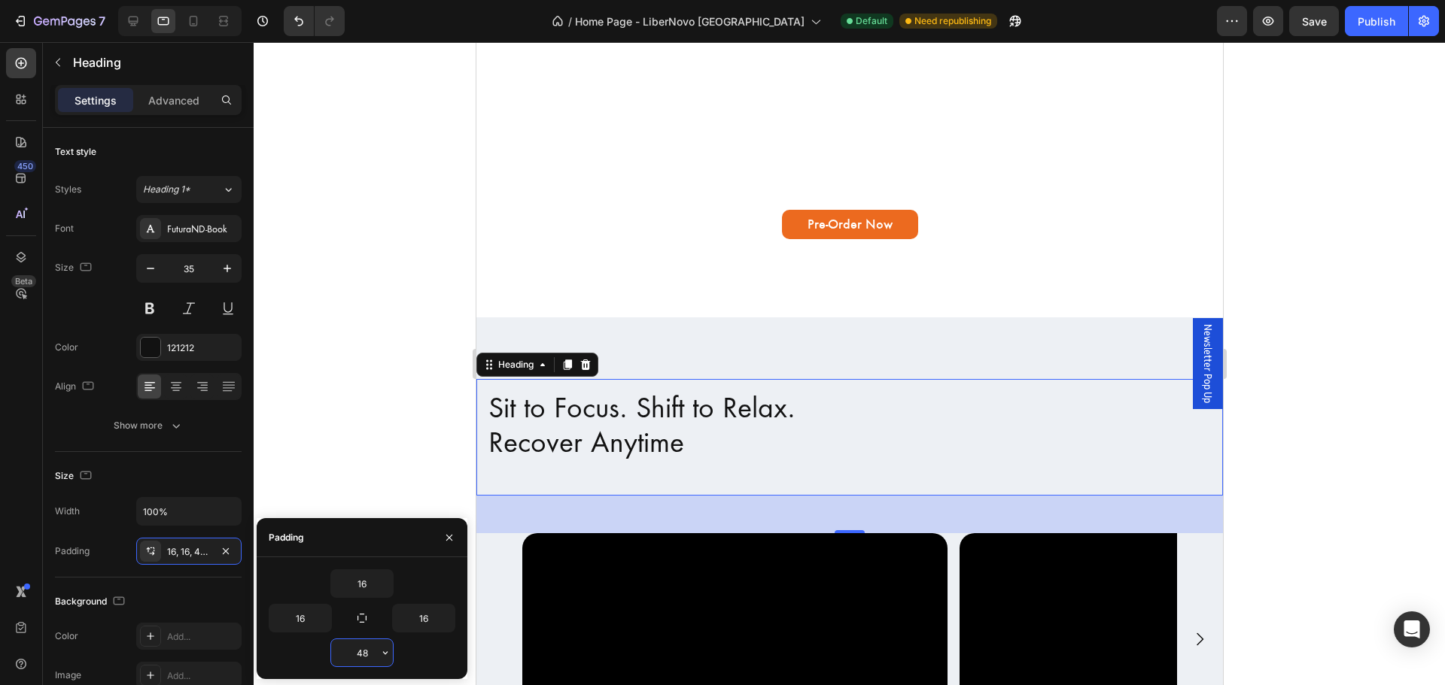
click at [375, 658] on input "48" at bounding box center [362, 652] width 62 height 27
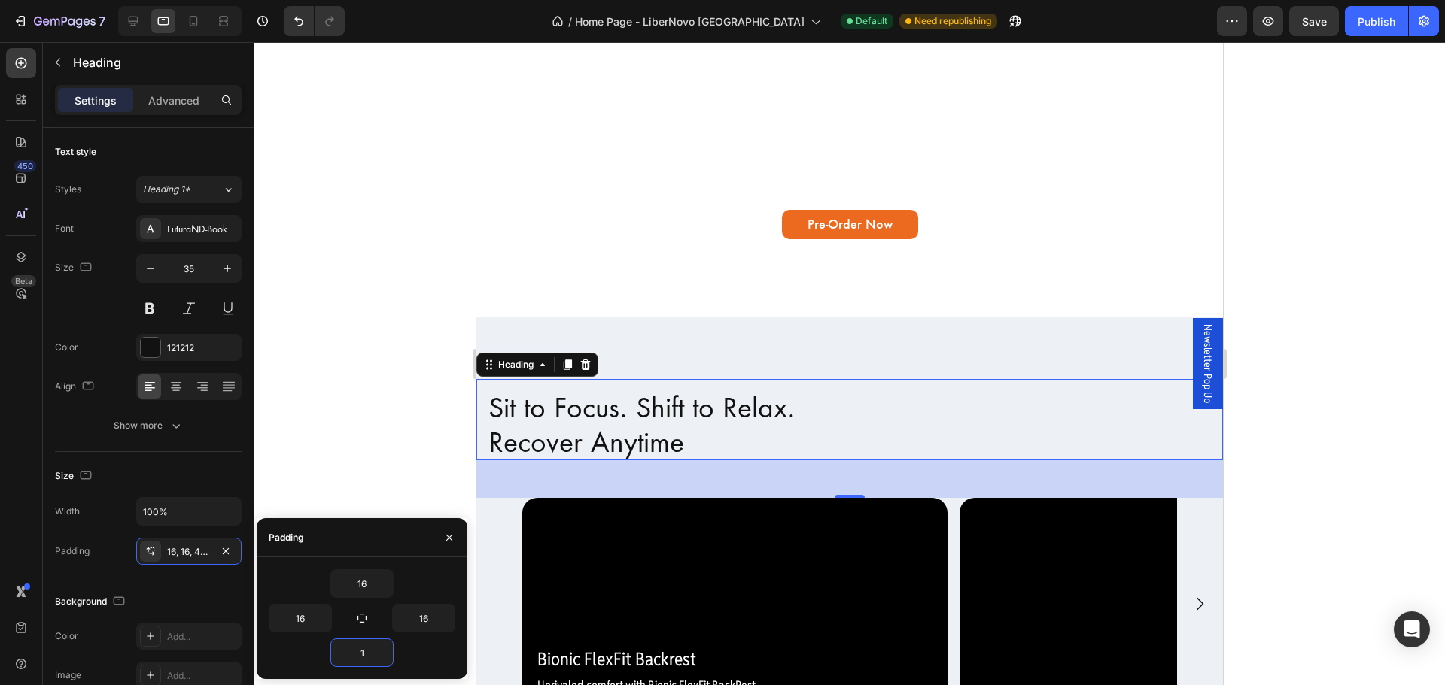
type input "16"
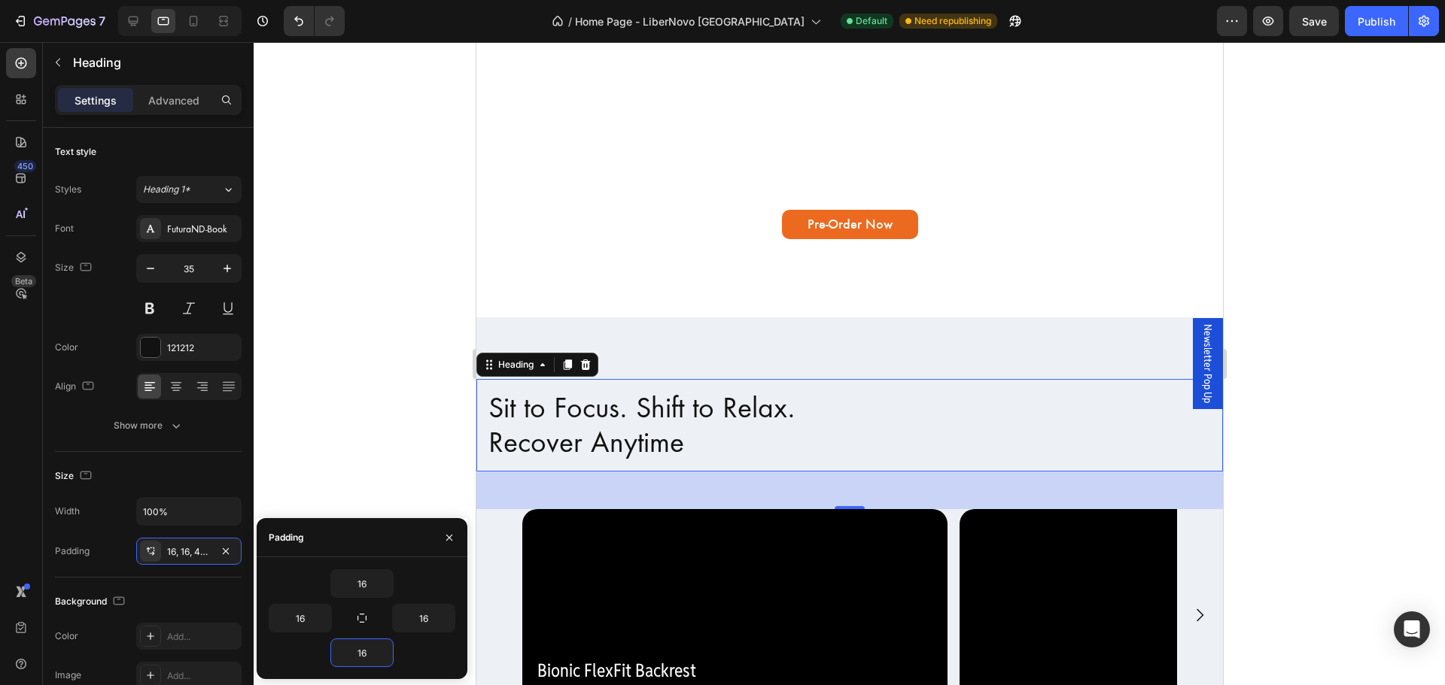
click at [387, 372] on div at bounding box center [849, 363] width 1191 height 643
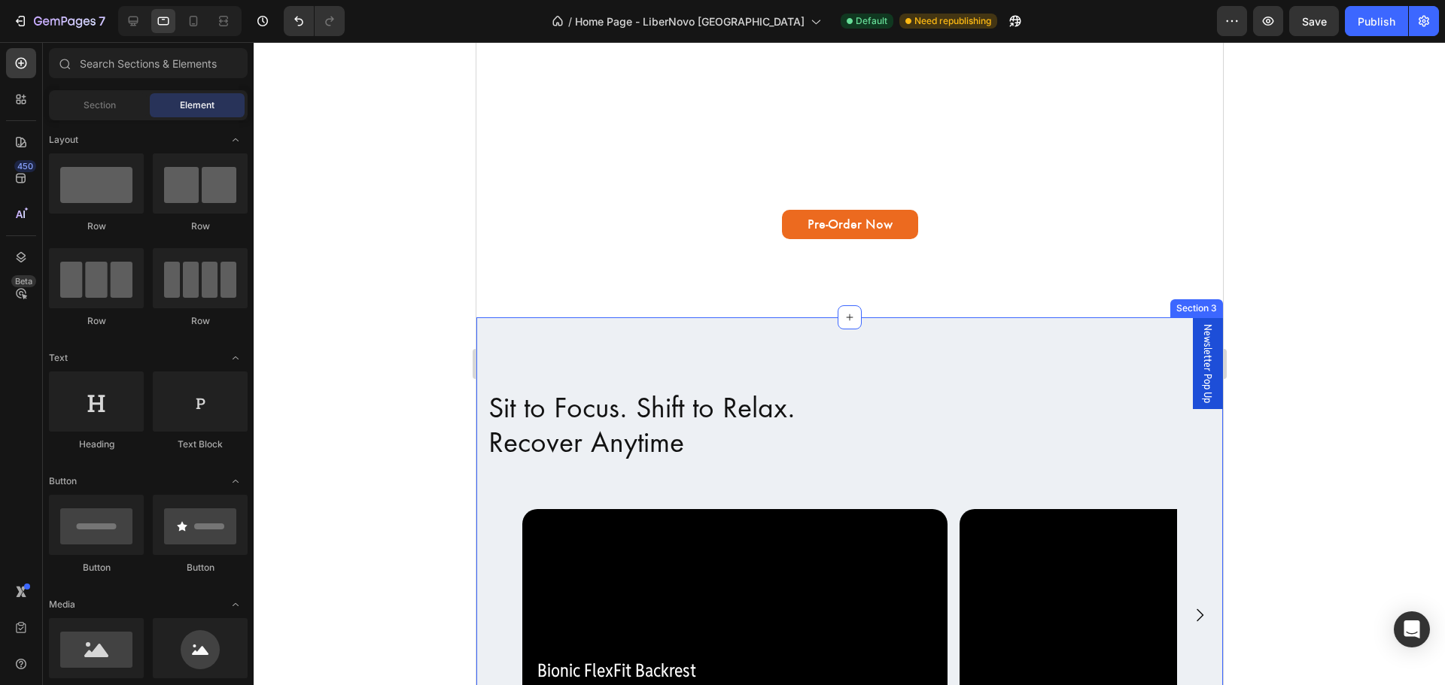
click at [782, 335] on div "Sit to Focus. Shift to Relax. Recover Anytime Heading Video Bionic FlexFit Back…" at bounding box center [848, 531] width 746 height 428
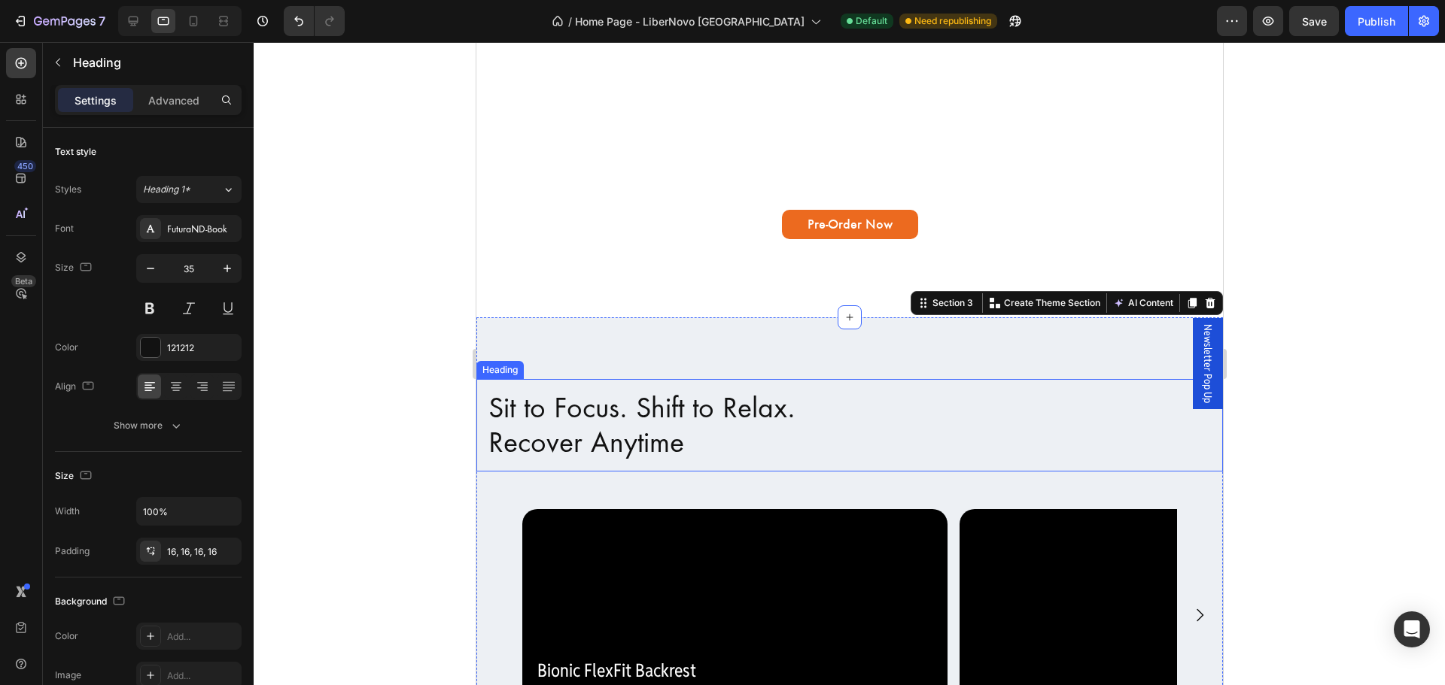
click at [712, 391] on h2 "Sit to Focus. Shift to Relax. Recover Anytime" at bounding box center [848, 425] width 746 height 93
click at [725, 335] on div "Sit to Focus. Shift to Relax. Recover Anytime Heading Video Bionic FlexFit Back…" at bounding box center [848, 531] width 746 height 428
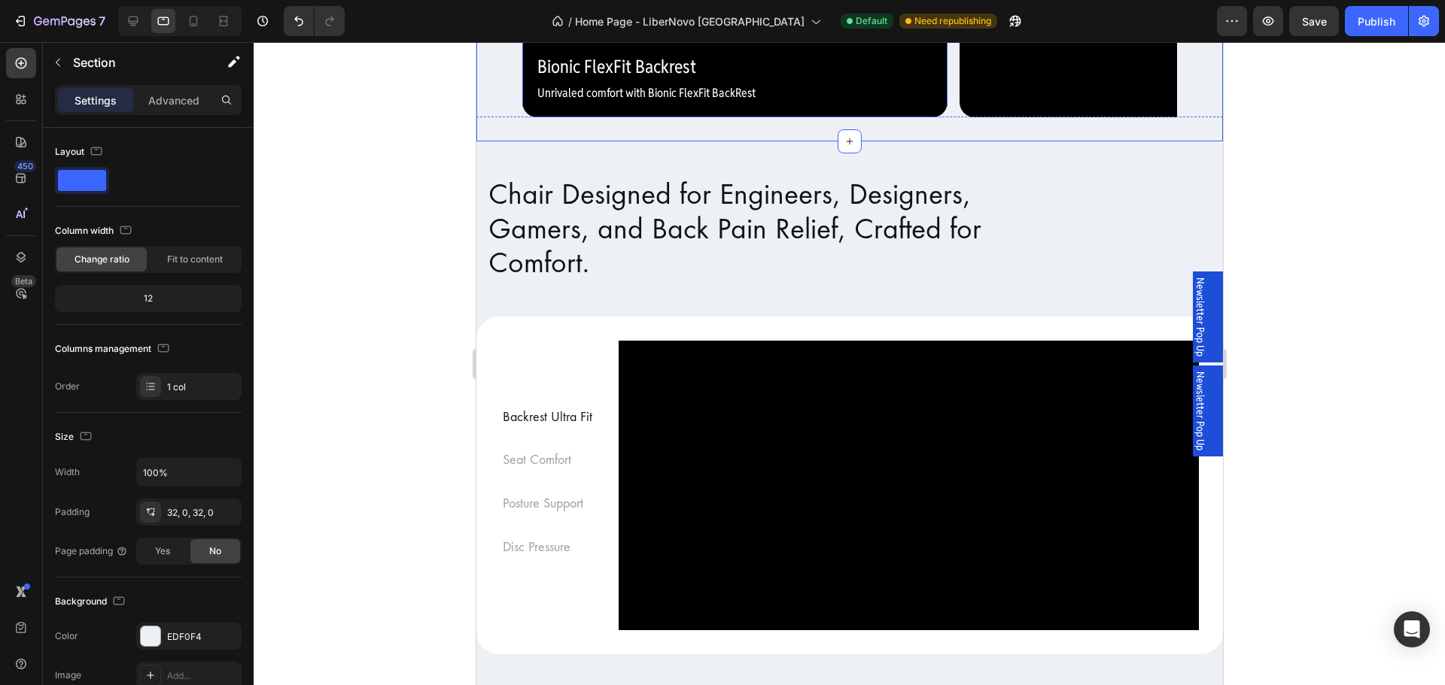
scroll to position [1053, 0]
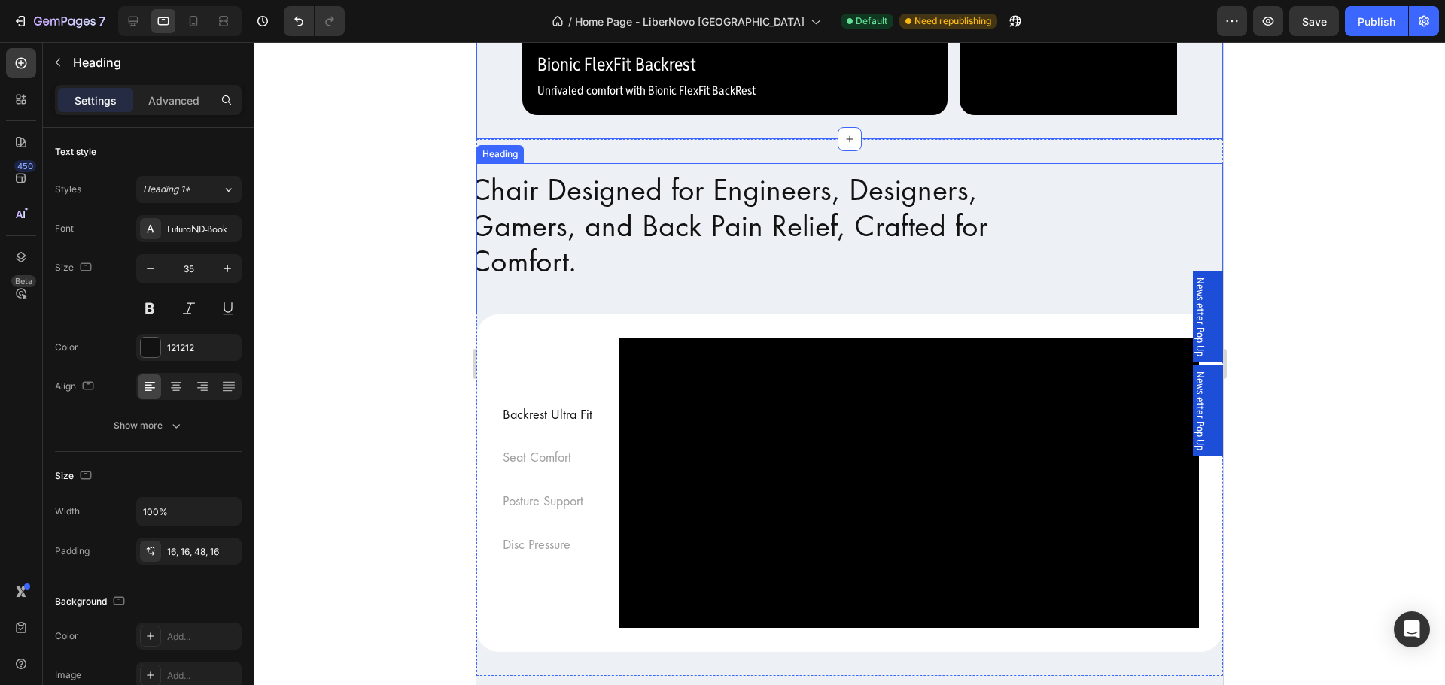
click at [776, 318] on h2 "Chair Designed for Engineers, Designers, Gamers, and Back Pain Relief, Crafted …" at bounding box center [849, 238] width 784 height 159
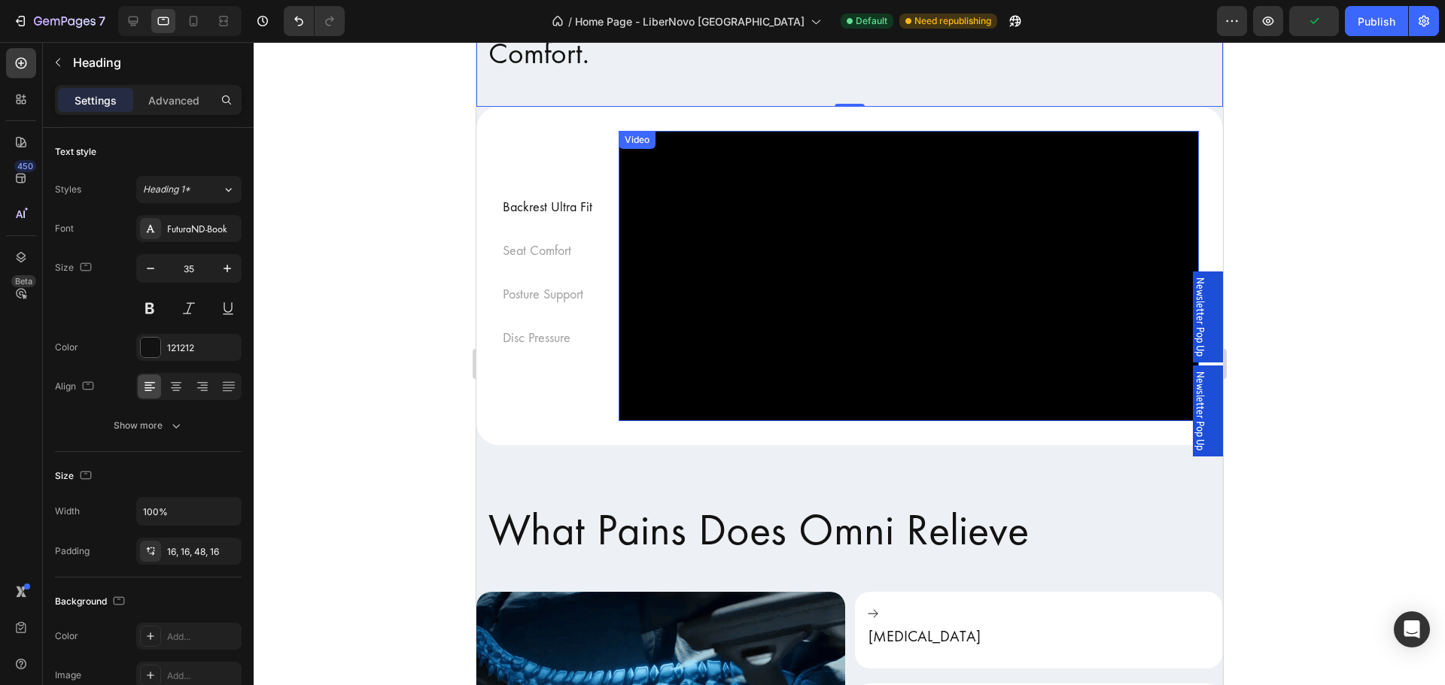
scroll to position [1505, 0]
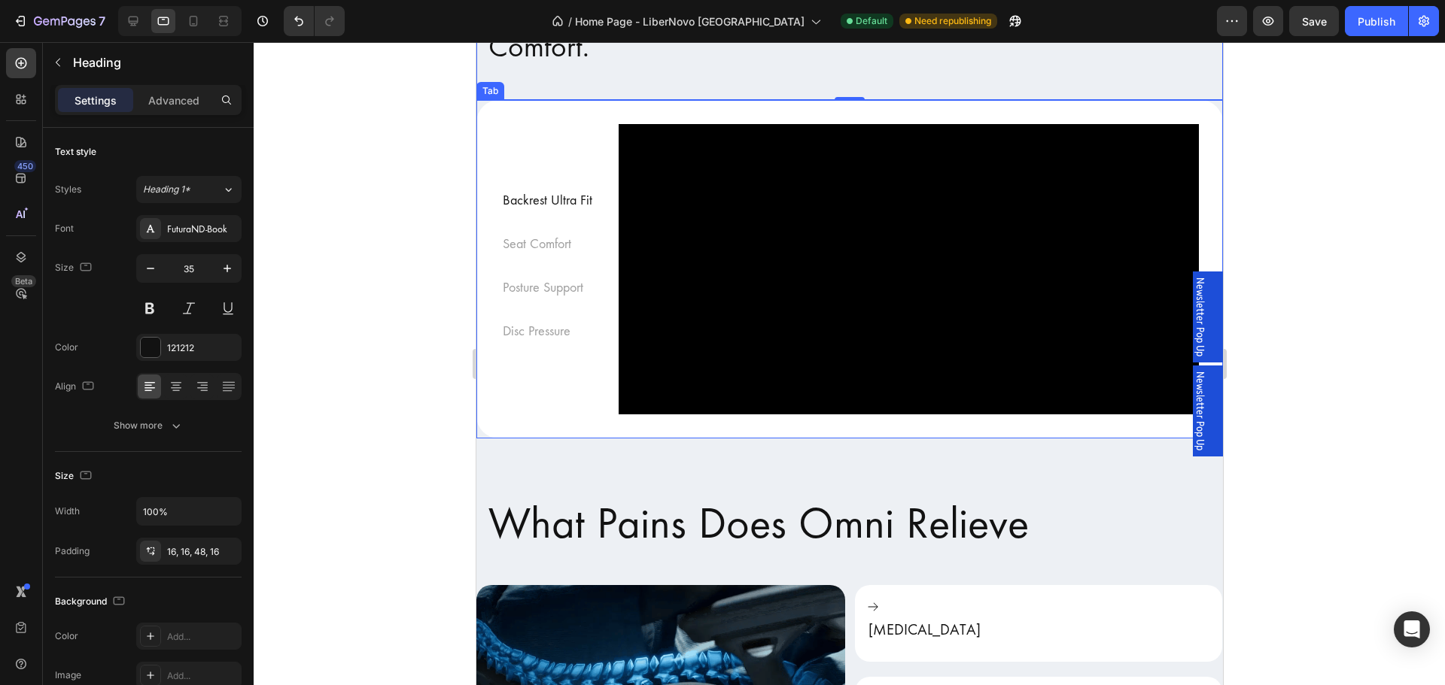
click at [515, 108] on div "Backrest Ultra Fit Seat Comfort Posture Support Disc Pressure Video Row Video V…" at bounding box center [848, 269] width 746 height 339
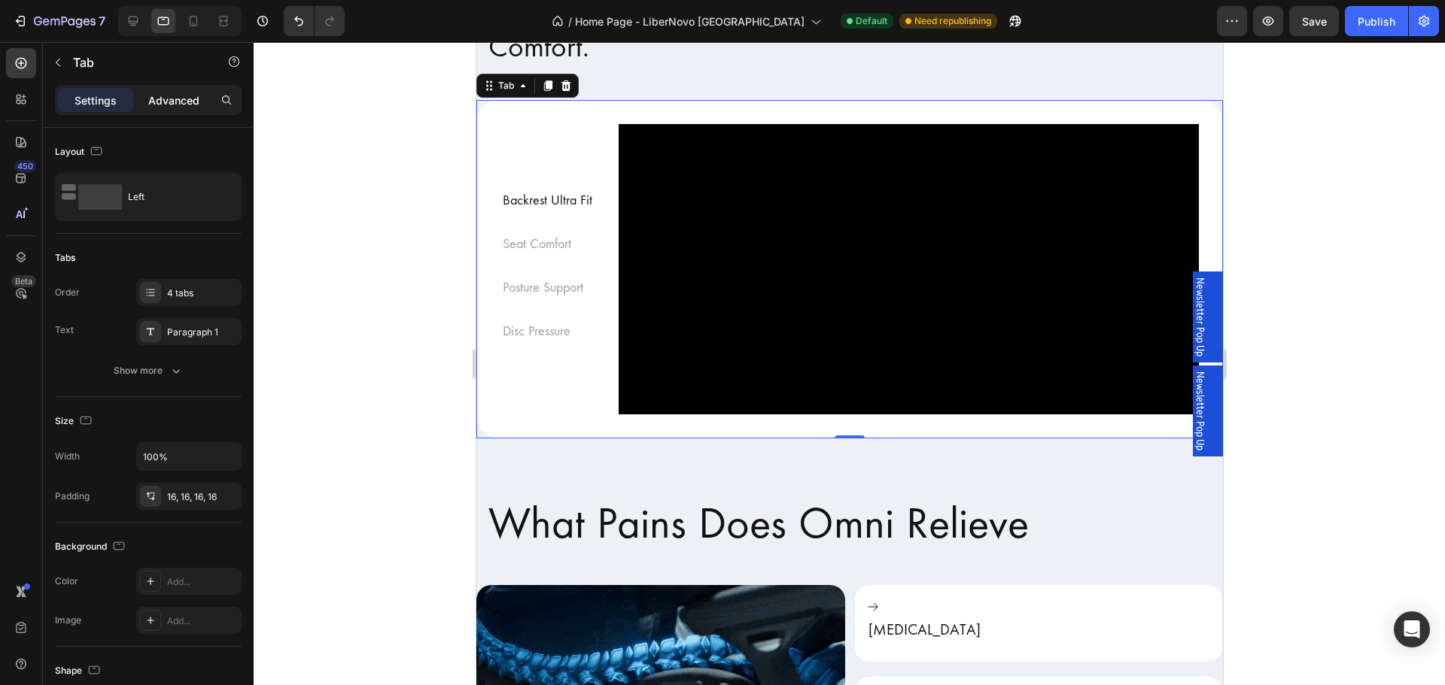
click at [154, 103] on p "Advanced" at bounding box center [173, 101] width 51 height 16
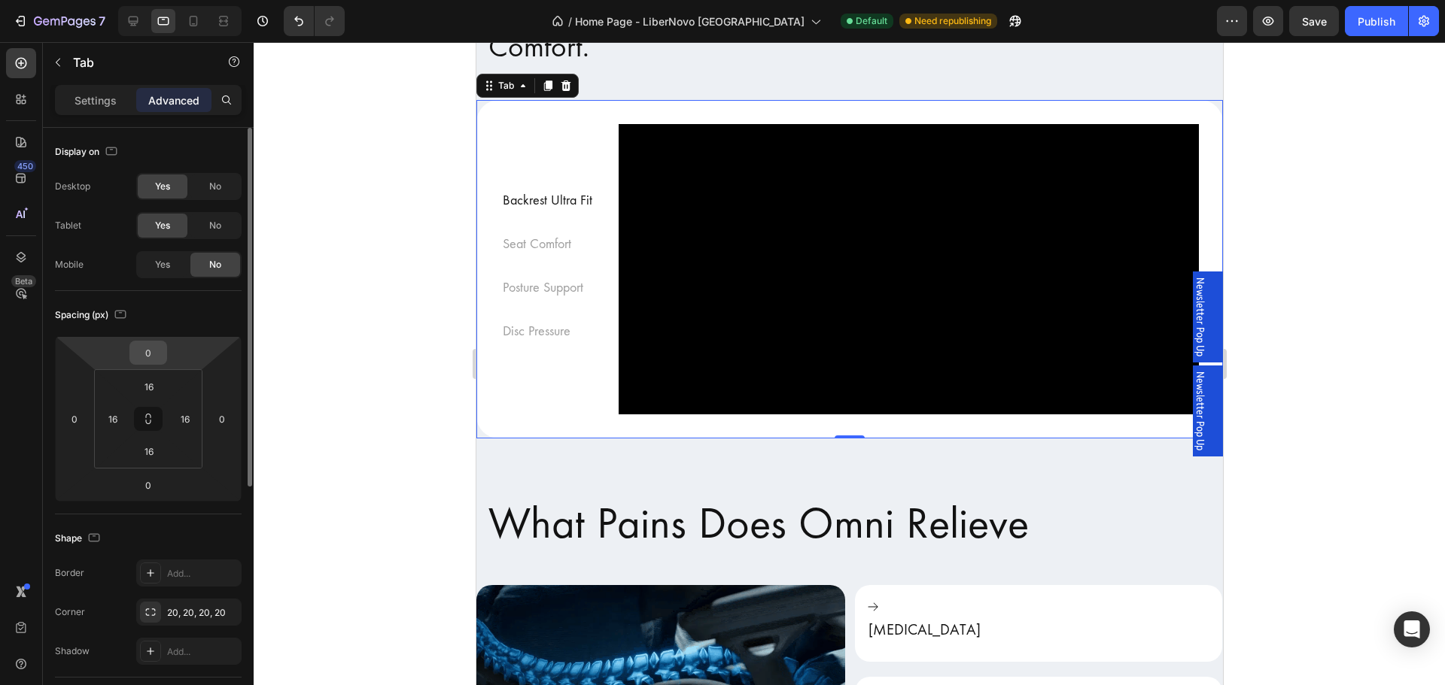
click at [151, 357] on input "0" at bounding box center [148, 353] width 30 height 23
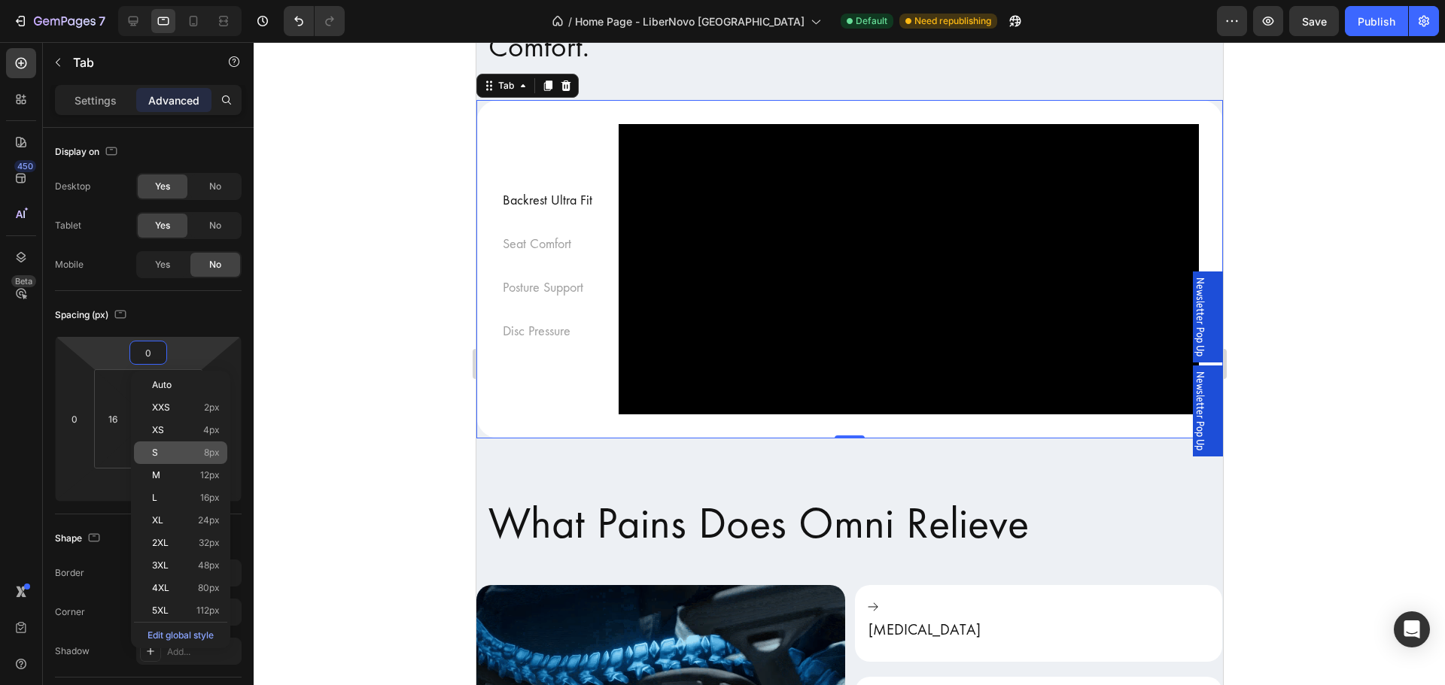
click at [181, 453] on p "S 8px" at bounding box center [186, 453] width 68 height 11
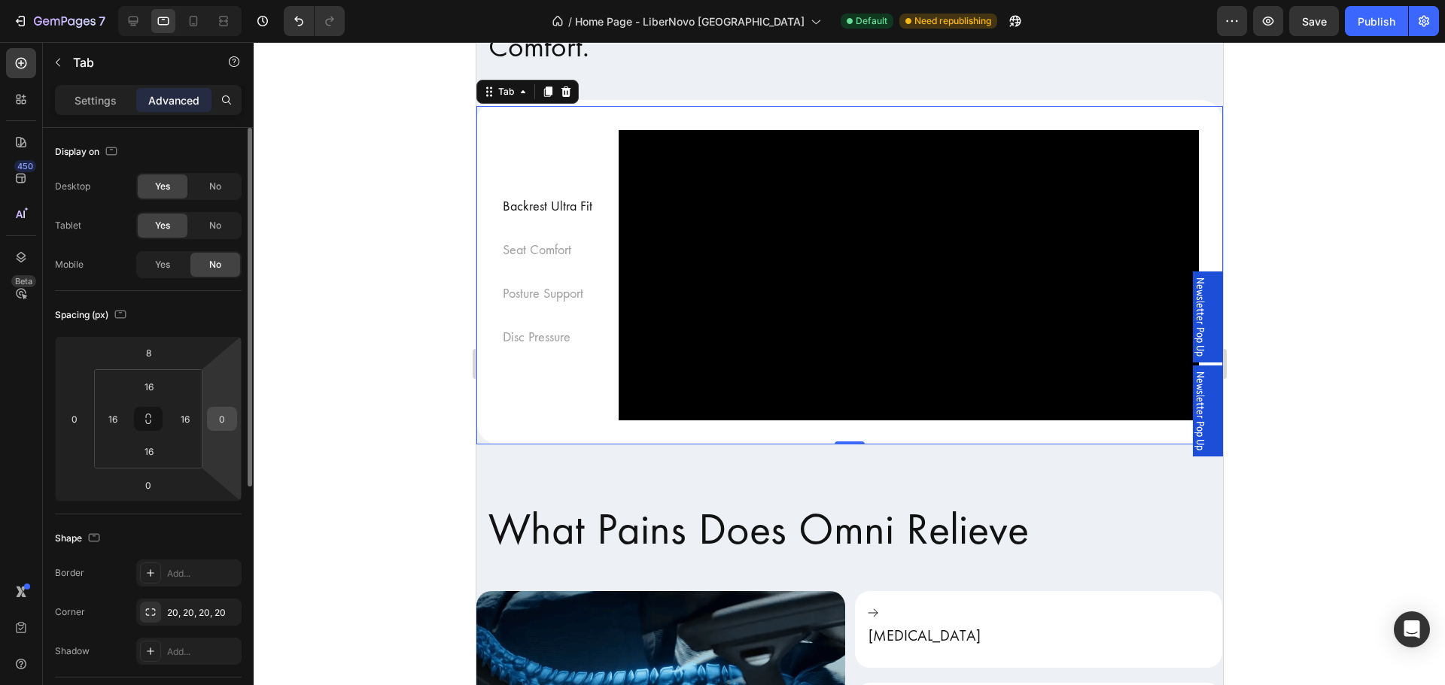
type input "0"
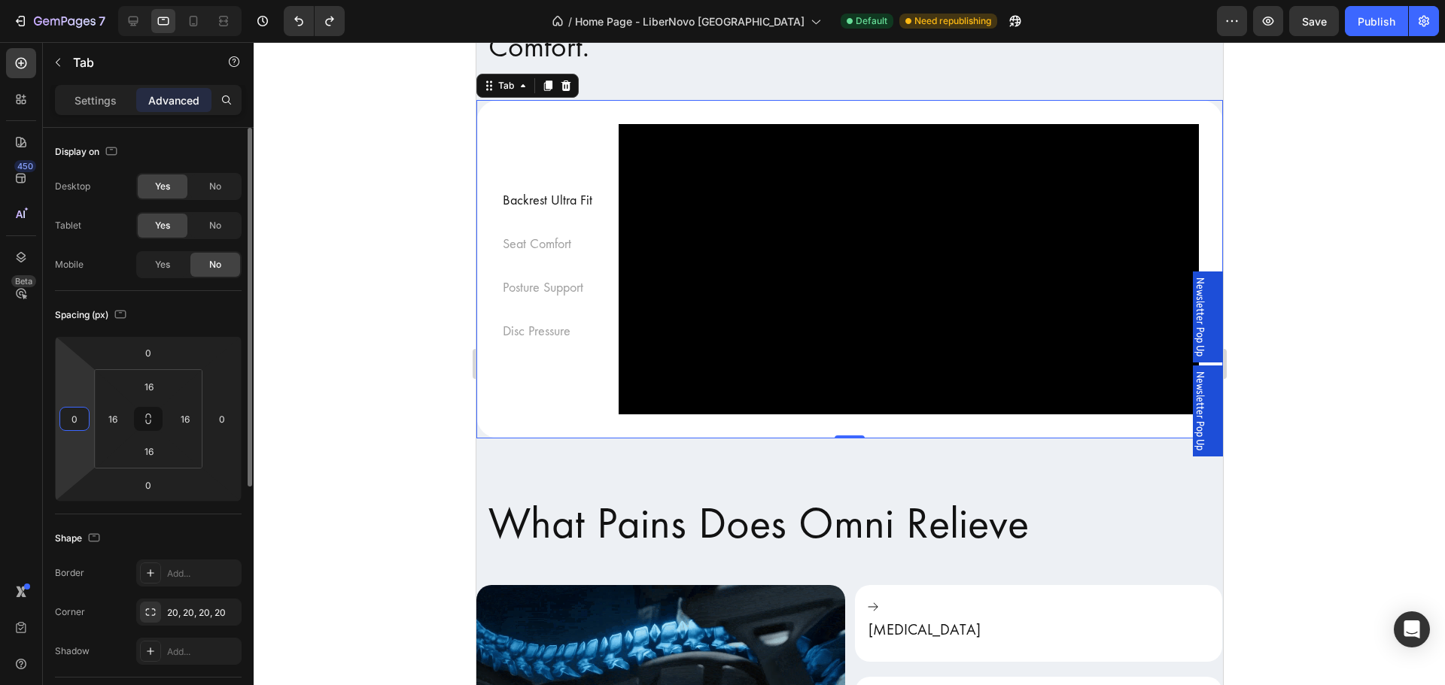
click at [84, 412] on input "0" at bounding box center [74, 419] width 23 height 23
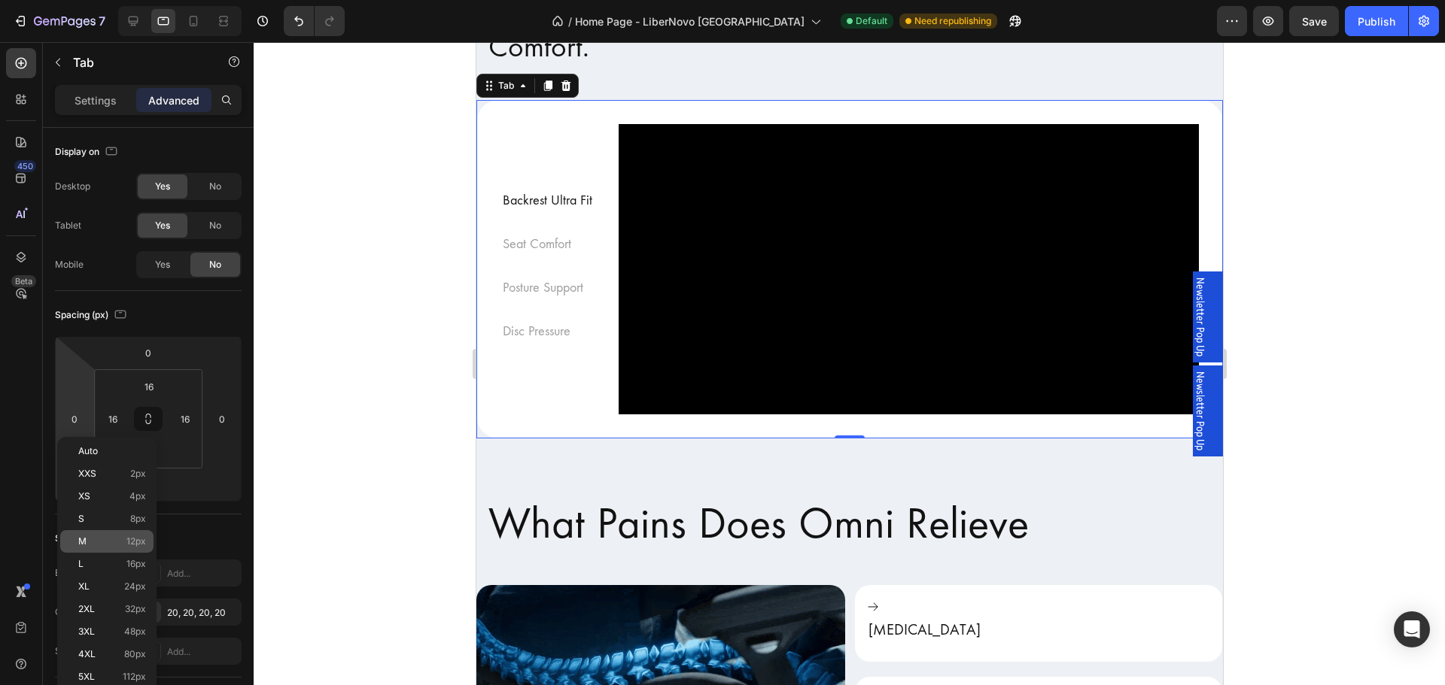
click at [126, 535] on div "M 12px" at bounding box center [106, 541] width 93 height 23
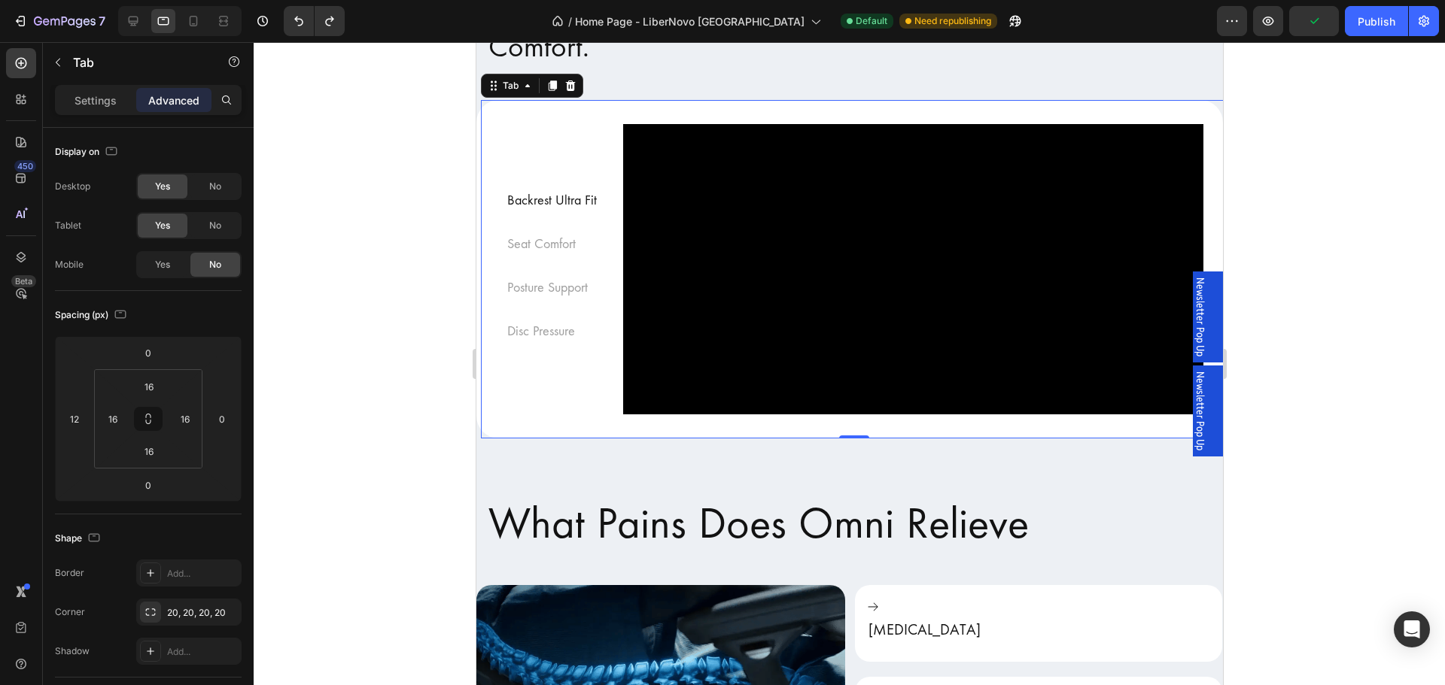
type input "0"
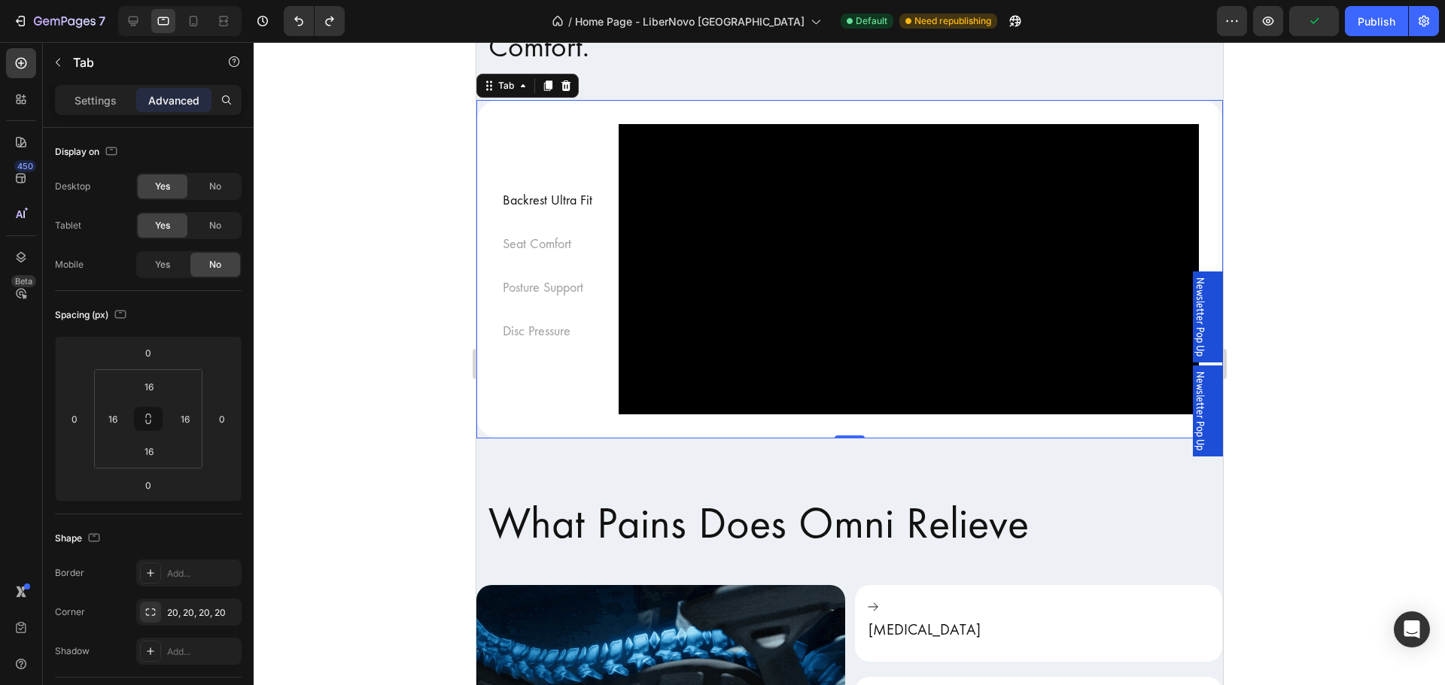
click at [370, 345] on div at bounding box center [849, 363] width 1191 height 643
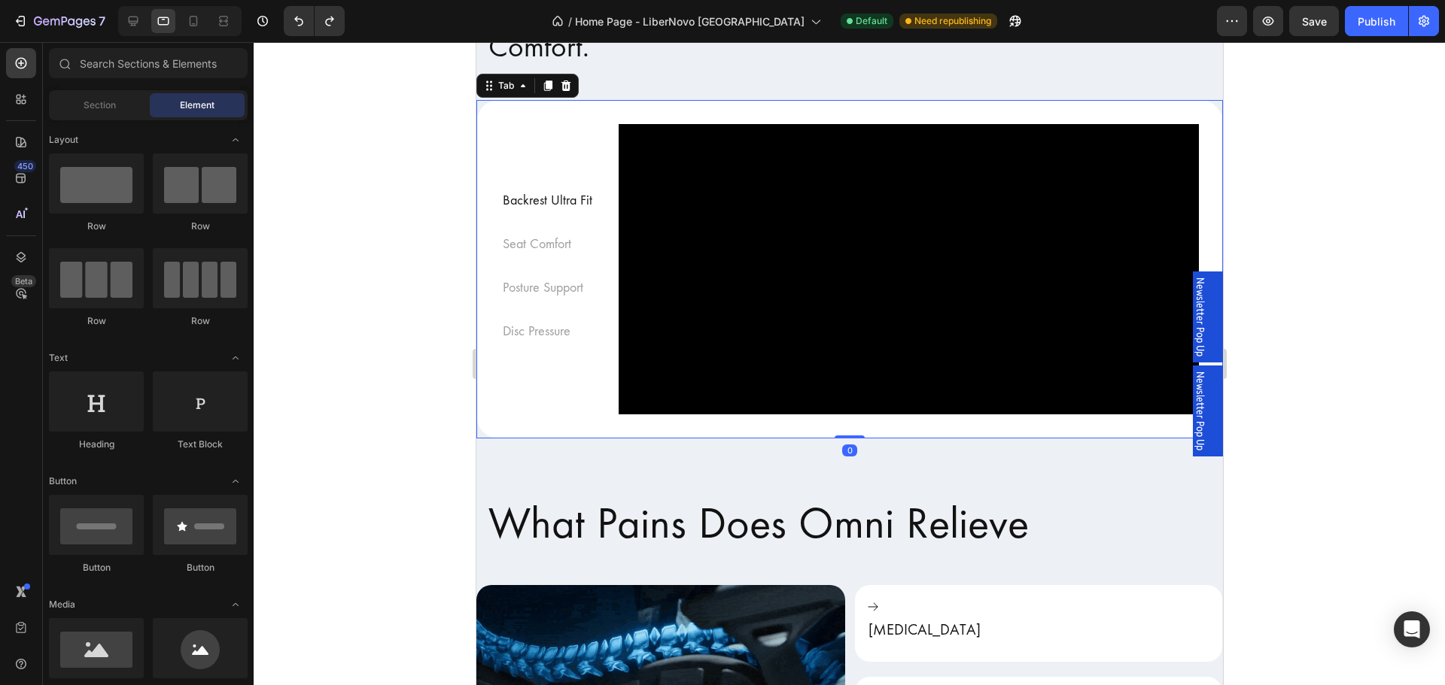
click at [484, 103] on div "Backrest Ultra Fit Seat Comfort Posture Support Disc Pressure Video Row Video V…" at bounding box center [848, 269] width 746 height 339
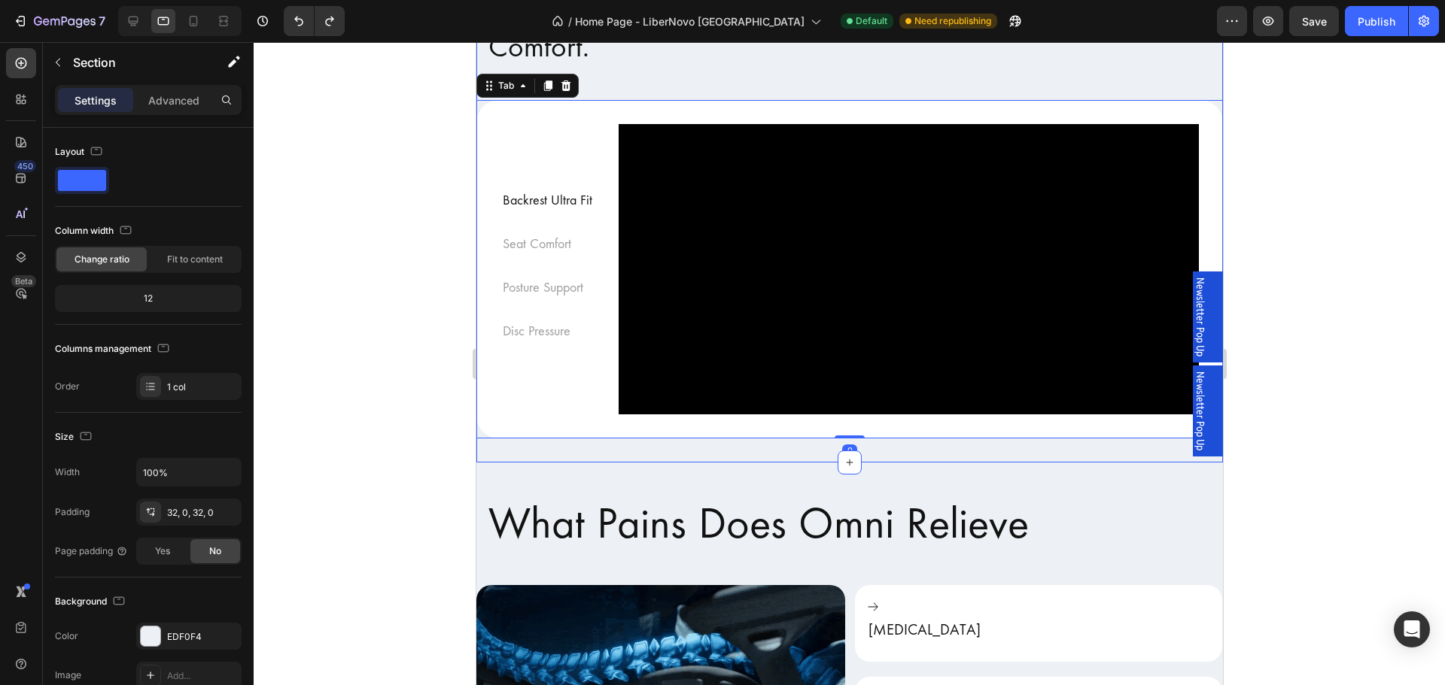
click at [476, 463] on div "Chair Designed for Engineers, Designers, Gamers, and Back Pain Relief, Crafted …" at bounding box center [848, 194] width 746 height 537
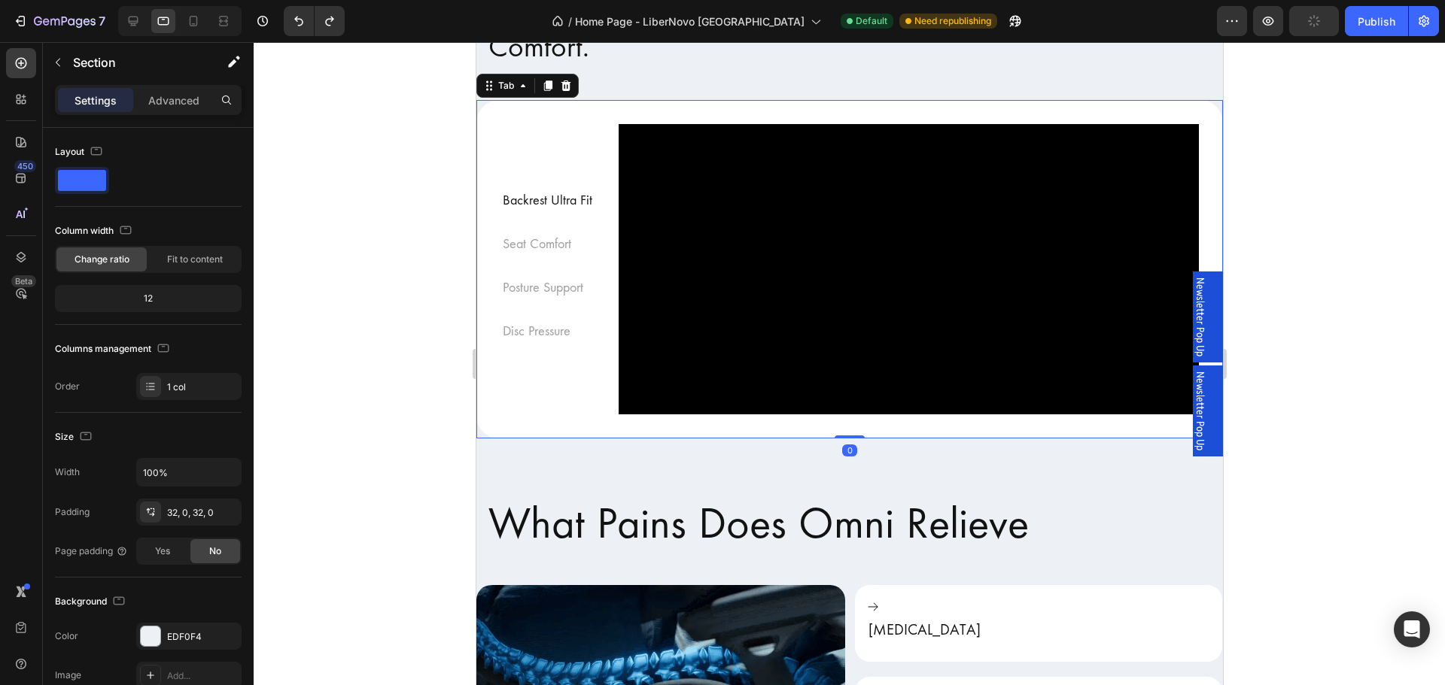
click at [502, 439] on div "Backrest Ultra Fit Seat Comfort Posture Support Disc Pressure Video Row Video V…" at bounding box center [848, 269] width 746 height 339
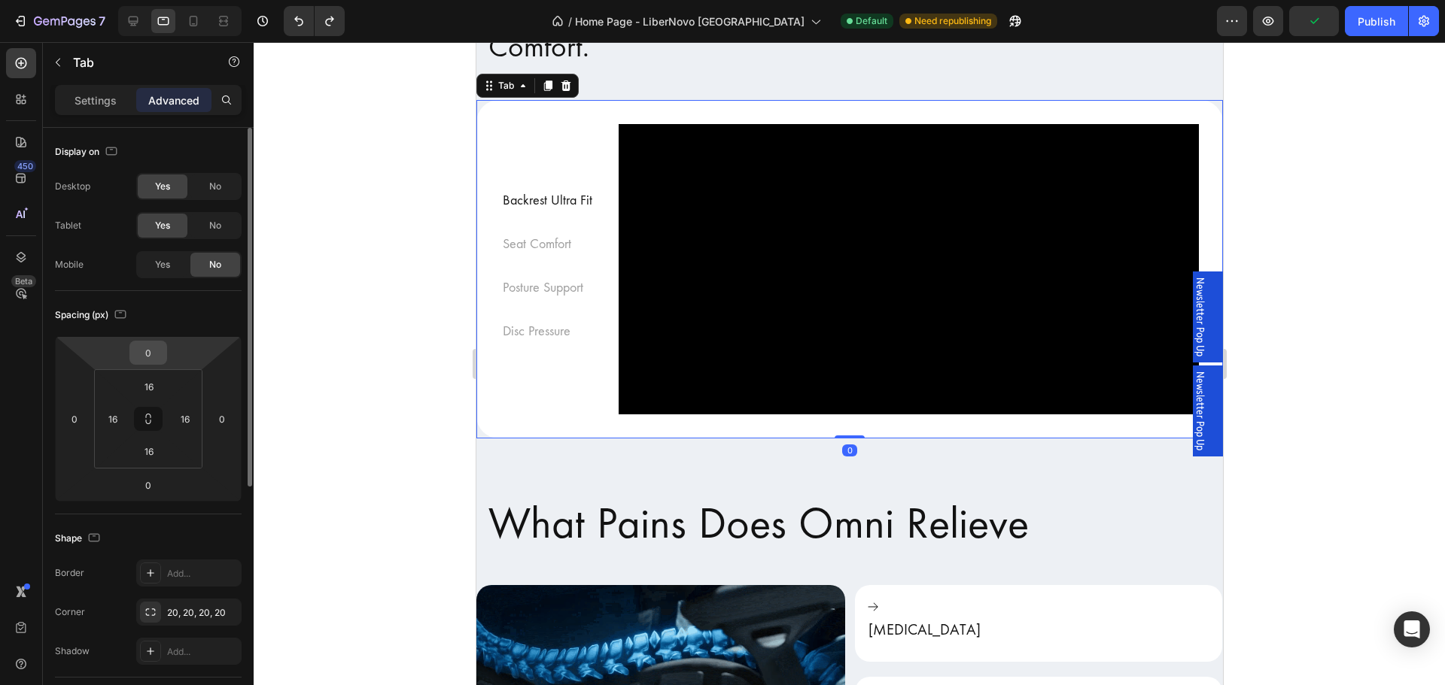
click at [156, 354] on input "0" at bounding box center [148, 353] width 30 height 23
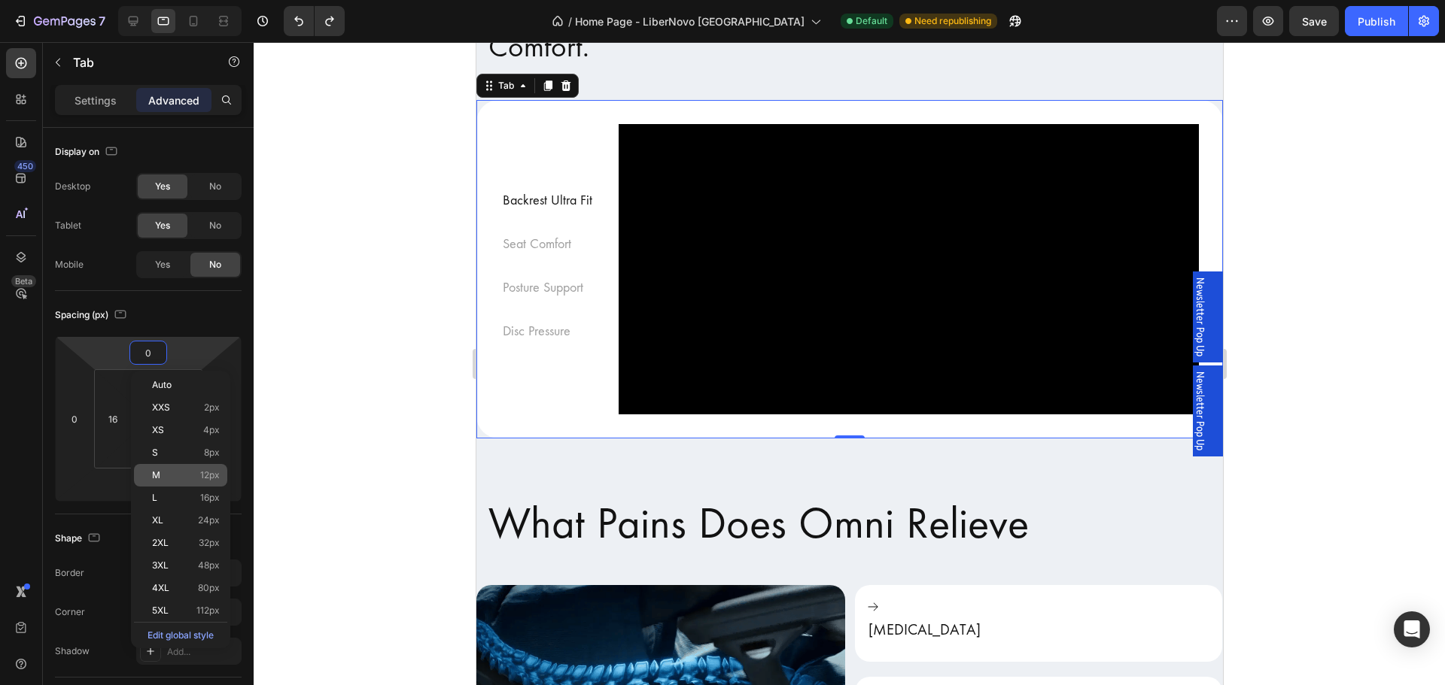
click at [196, 476] on p "M 12px" at bounding box center [186, 475] width 68 height 11
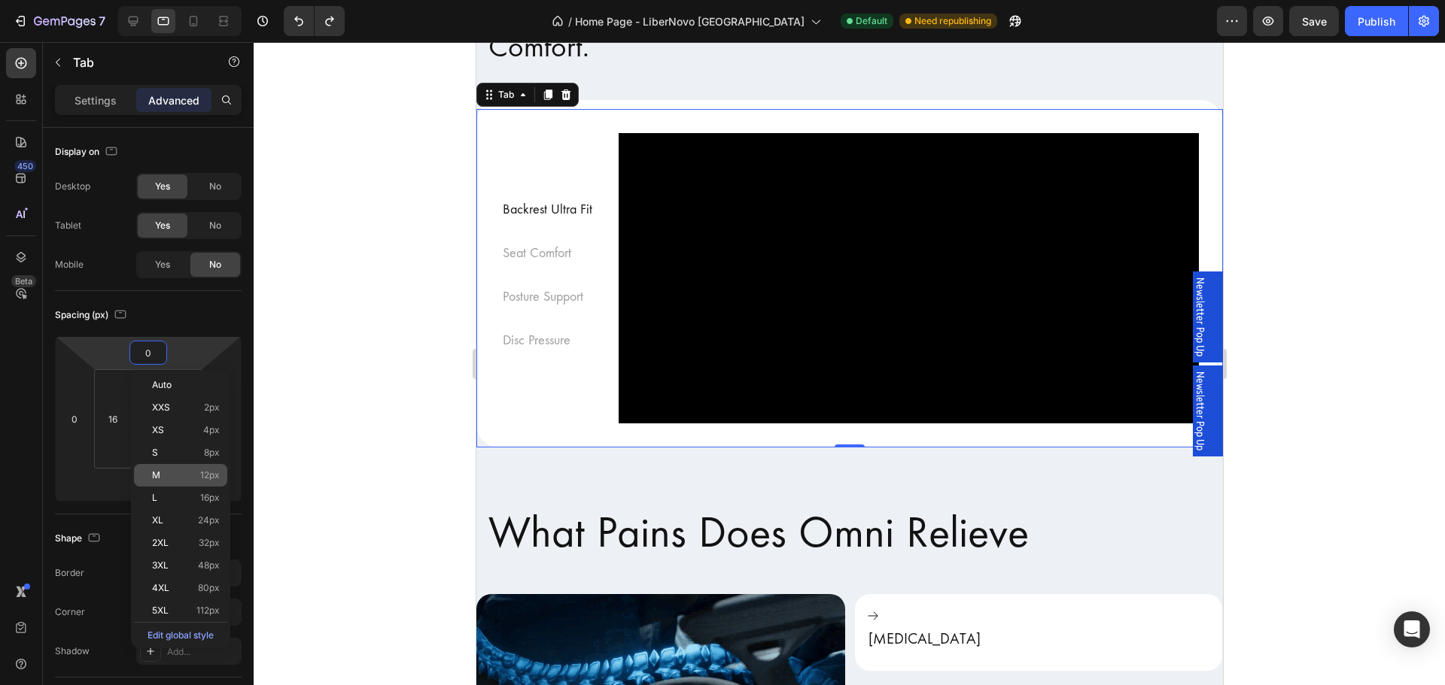
type input "12"
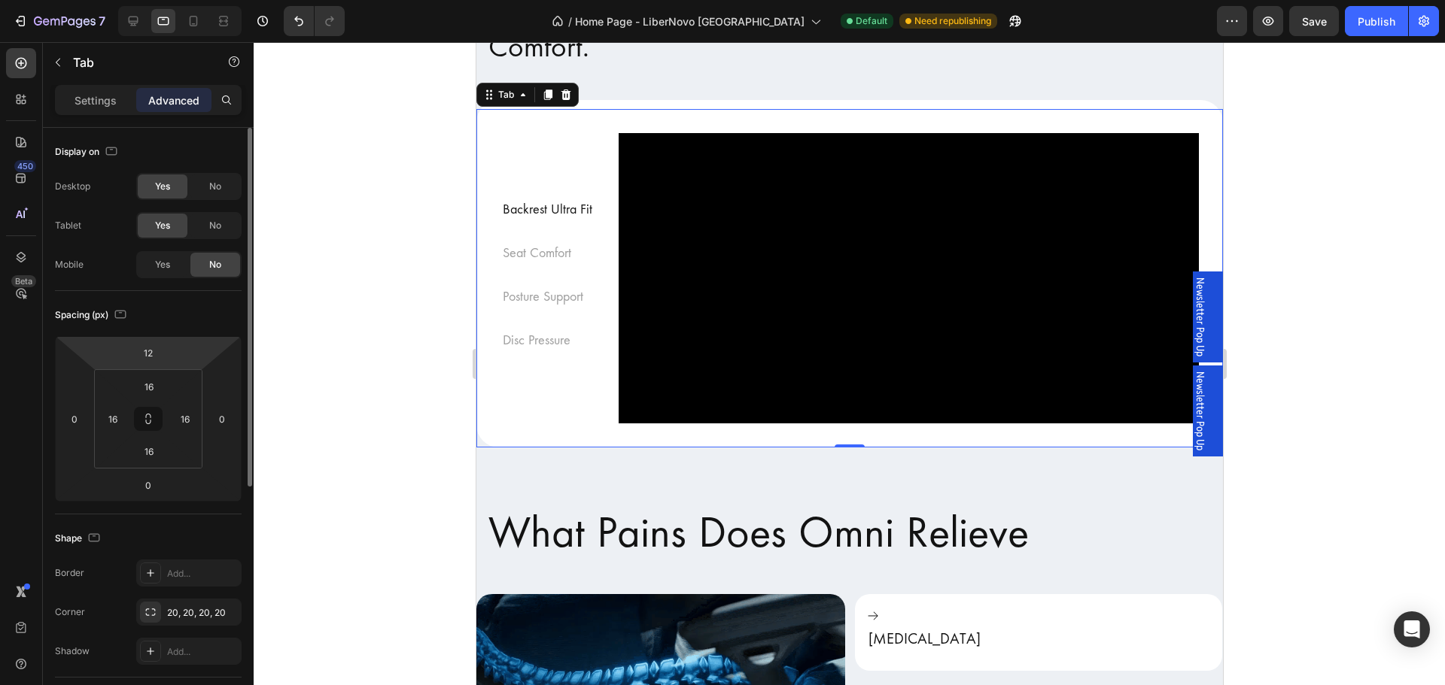
click at [177, 0] on html "7 Version history / Home Page - LiberNovo Malaysia Default Need republishing Pr…" at bounding box center [722, 0] width 1445 height 0
click at [162, 350] on input "12" at bounding box center [148, 353] width 30 height 23
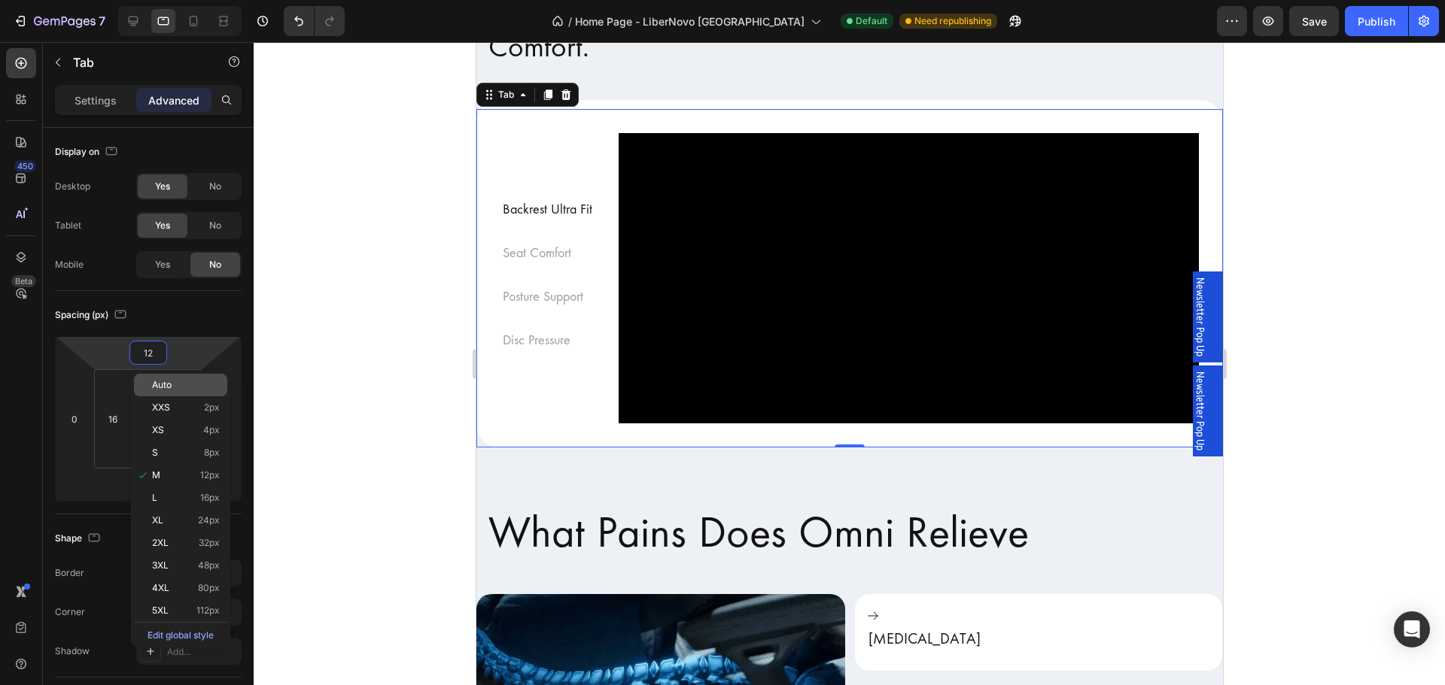
click at [184, 381] on p "Auto" at bounding box center [186, 385] width 68 height 11
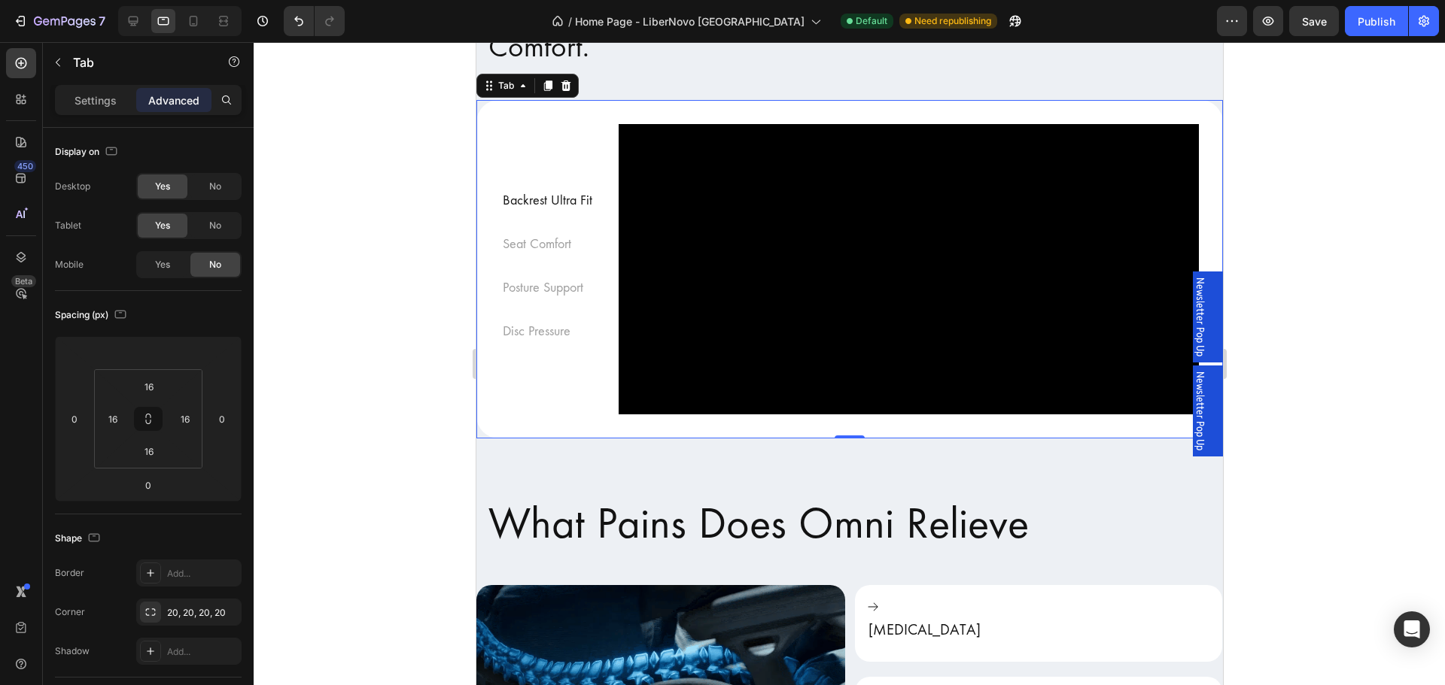
click at [330, 333] on div at bounding box center [849, 363] width 1191 height 643
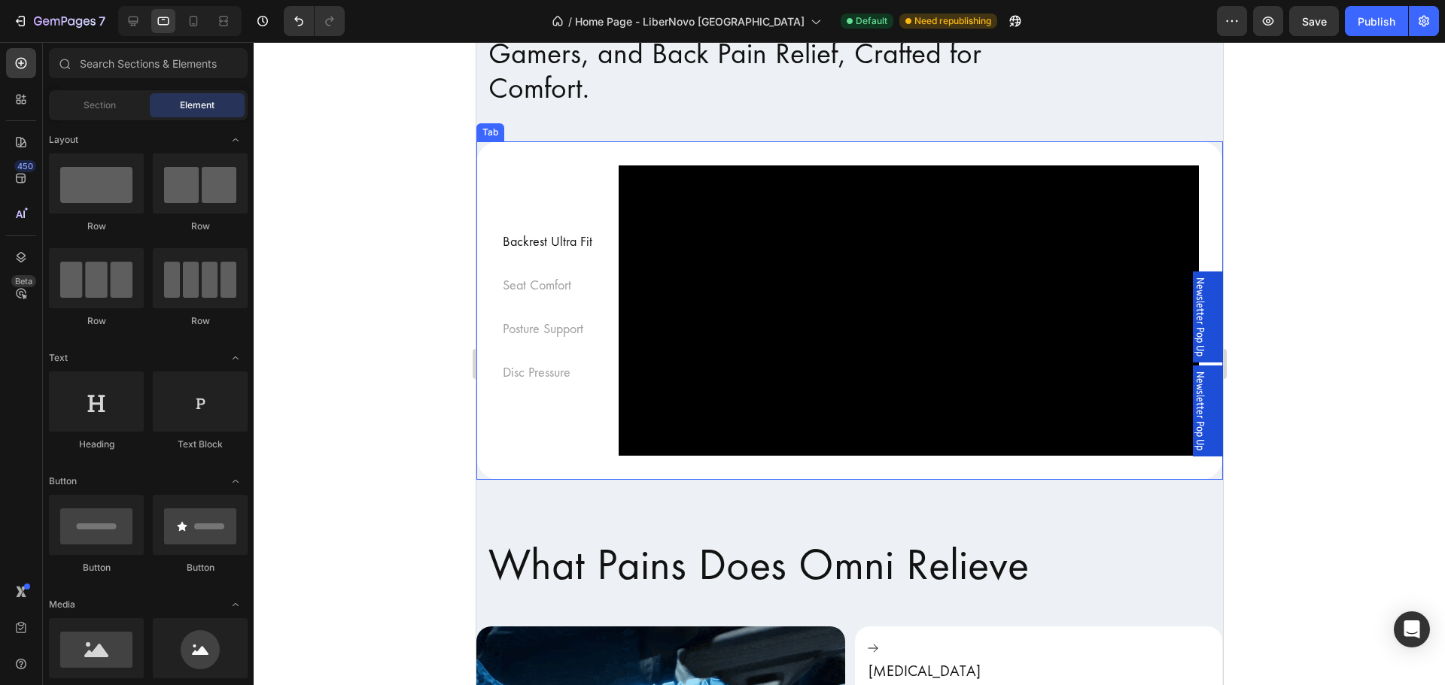
scroll to position [1429, 0]
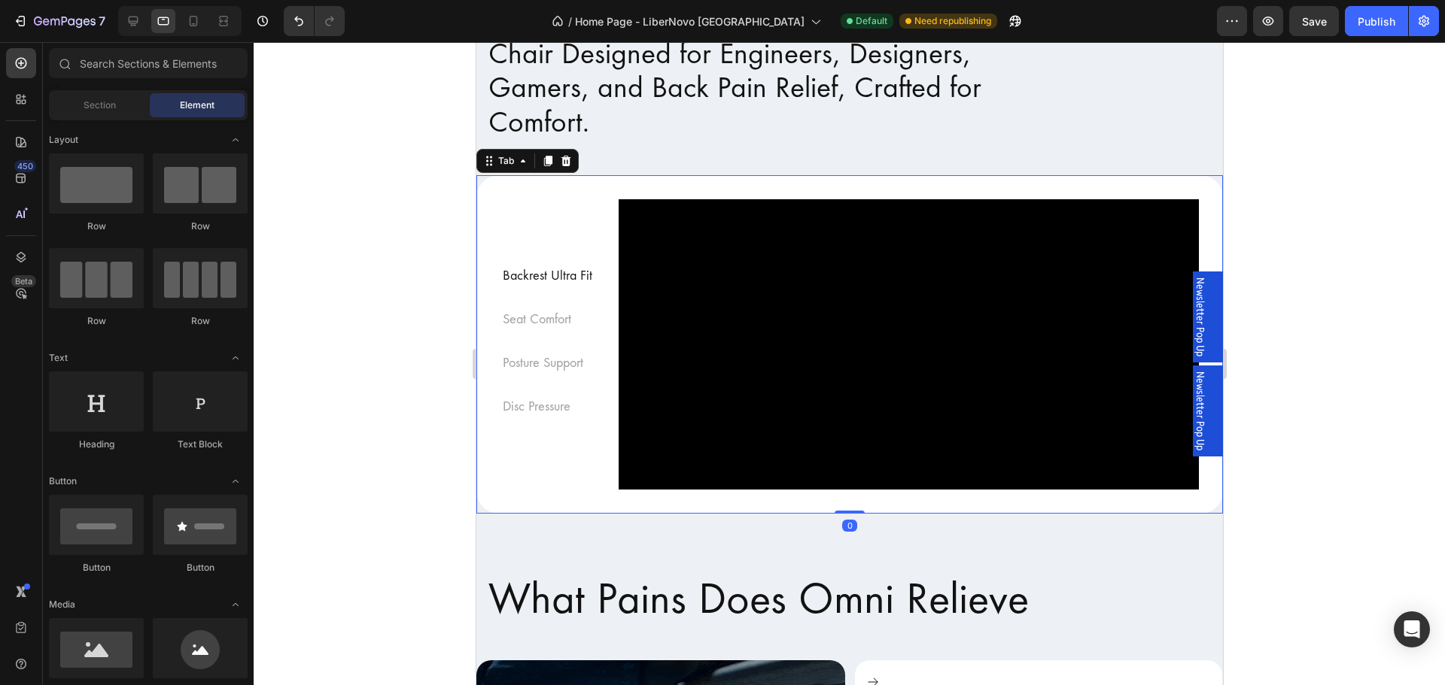
click at [482, 181] on div "Backrest Ultra Fit Seat Comfort Posture Support Disc Pressure Video Row Video V…" at bounding box center [848, 344] width 746 height 339
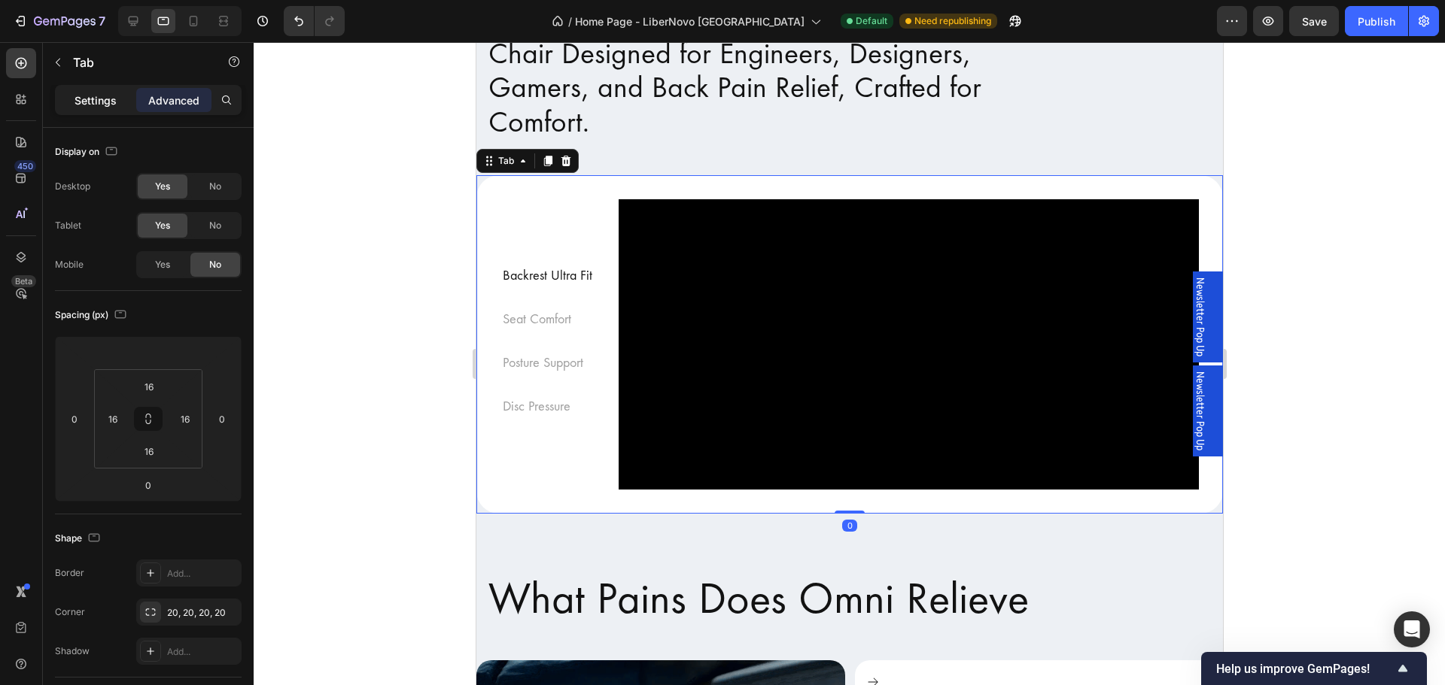
click at [108, 95] on p "Settings" at bounding box center [95, 101] width 42 height 16
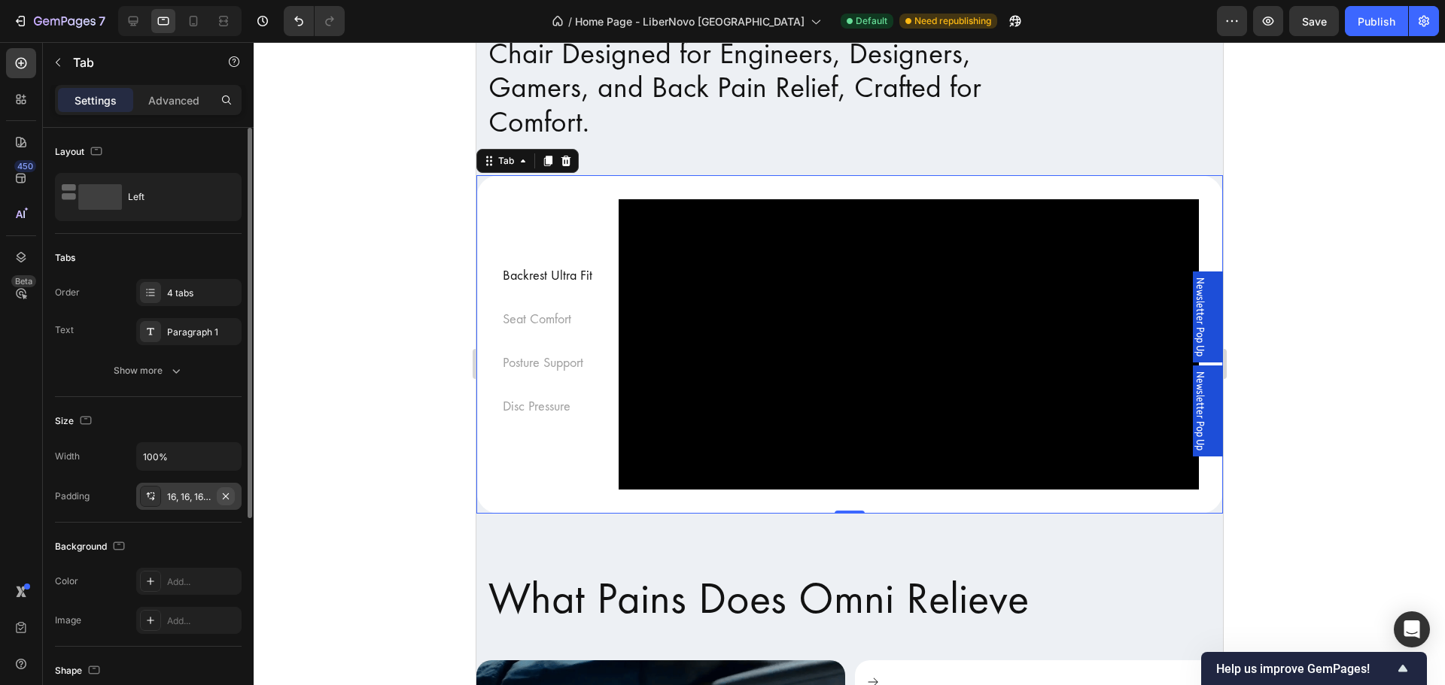
click at [227, 500] on icon "button" at bounding box center [226, 497] width 12 height 12
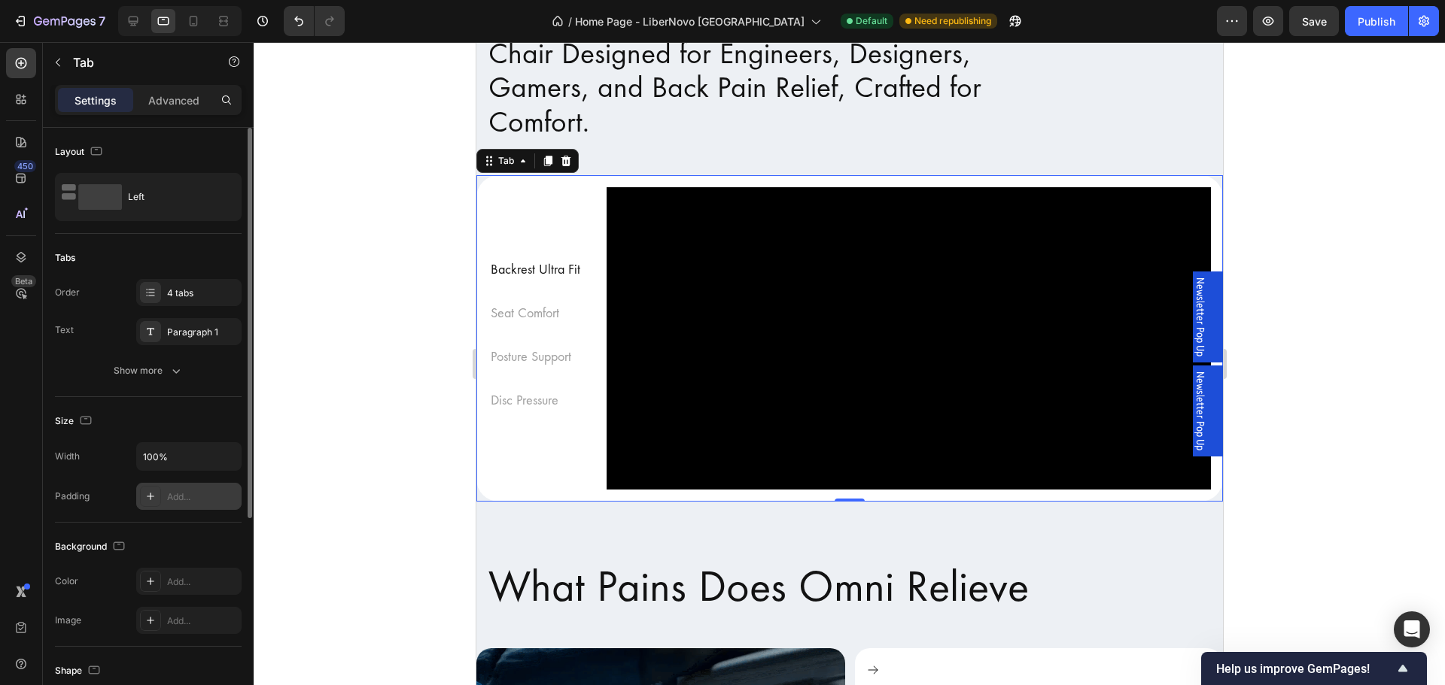
click at [311, 457] on div at bounding box center [849, 363] width 1191 height 643
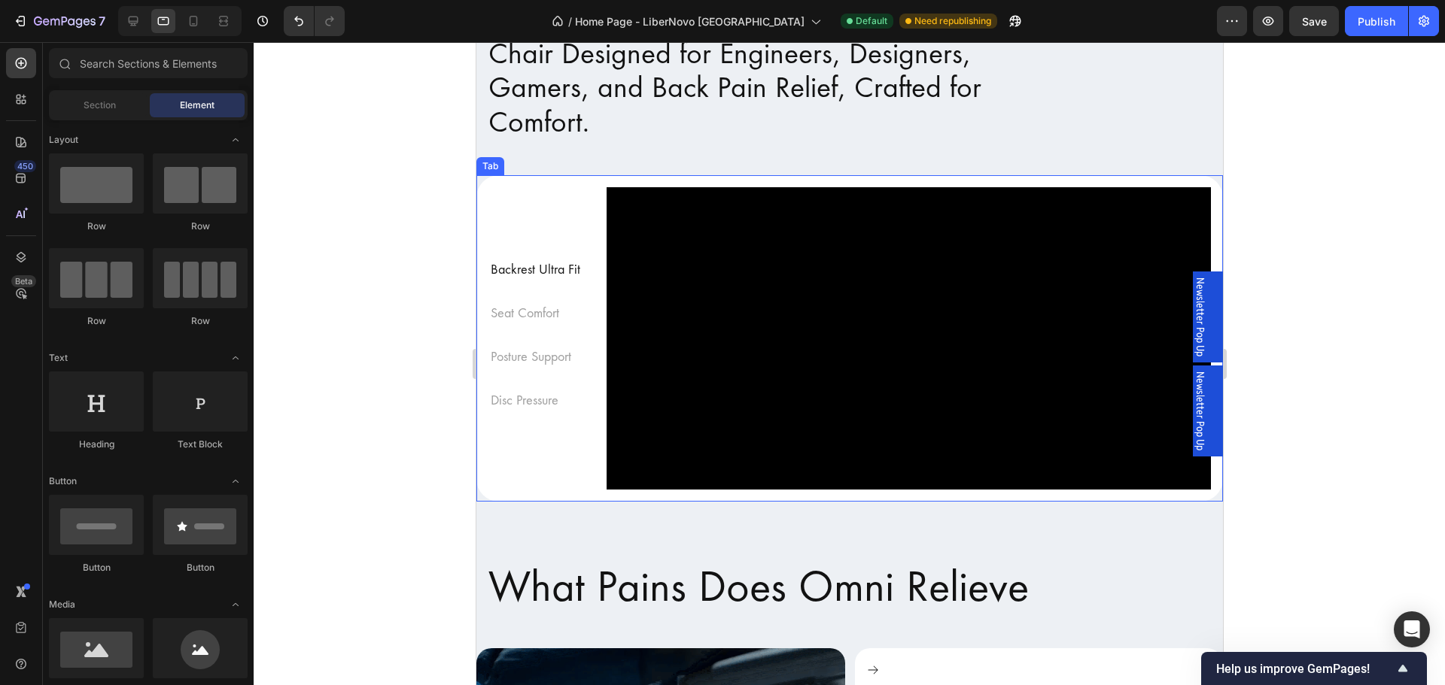
click at [525, 187] on div "Backrest Ultra Fit Seat Comfort Posture Support Disc Pressure" at bounding box center [534, 338] width 118 height 327
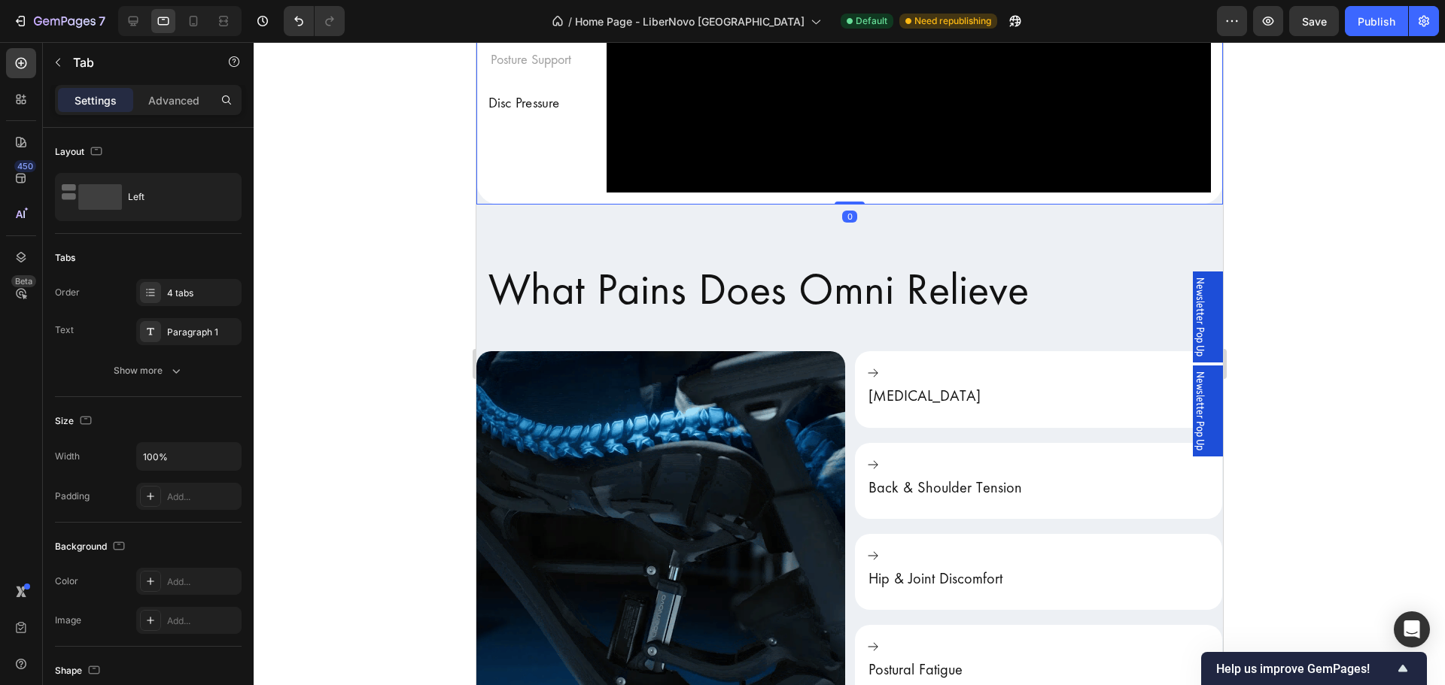
scroll to position [1730, 0]
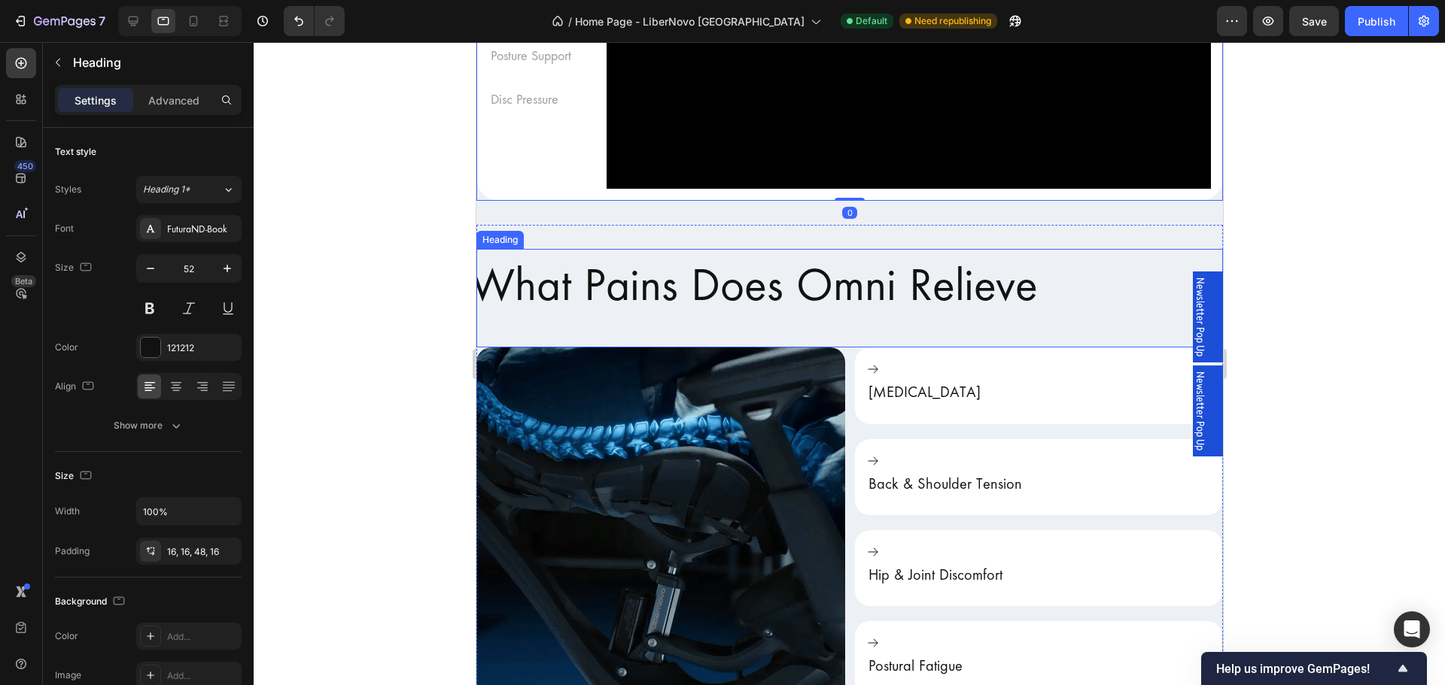
click at [597, 284] on h2 "What Pains Does Omni Relieve" at bounding box center [849, 298] width 784 height 104
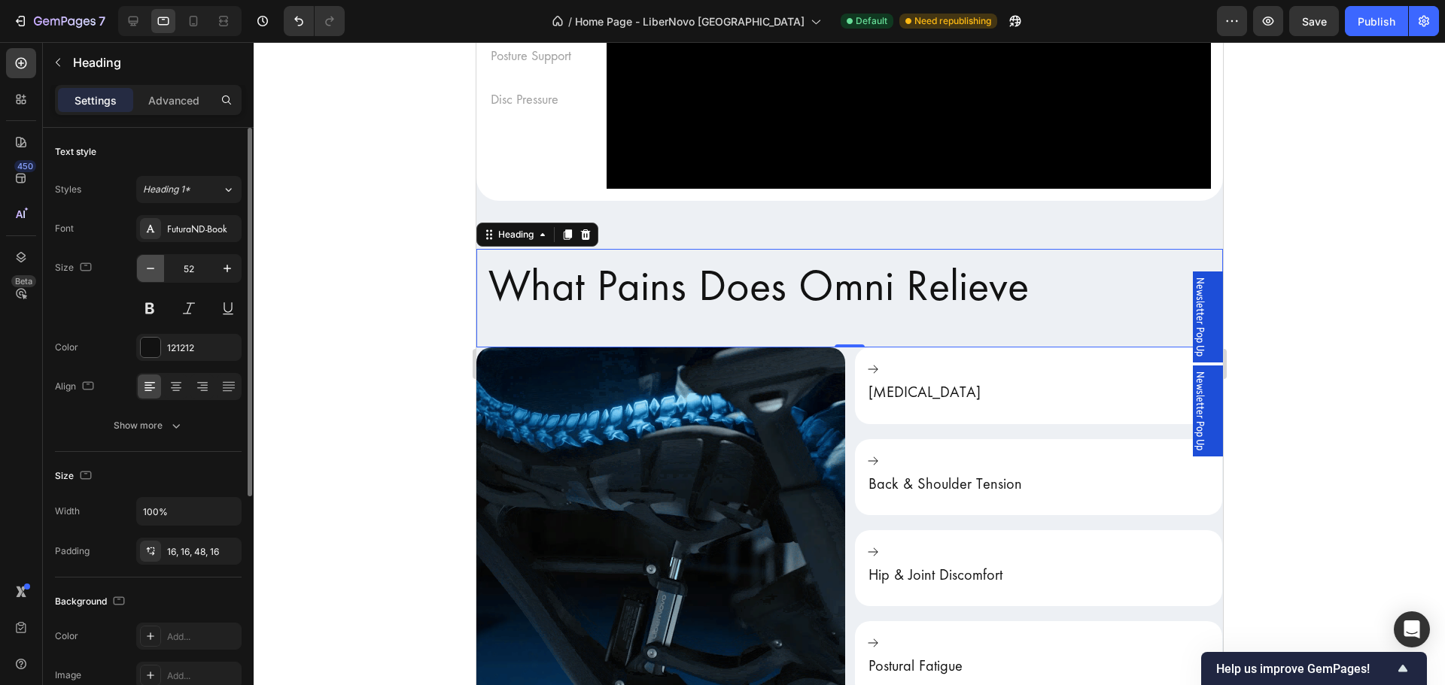
click at [156, 271] on icon "button" at bounding box center [150, 268] width 15 height 15
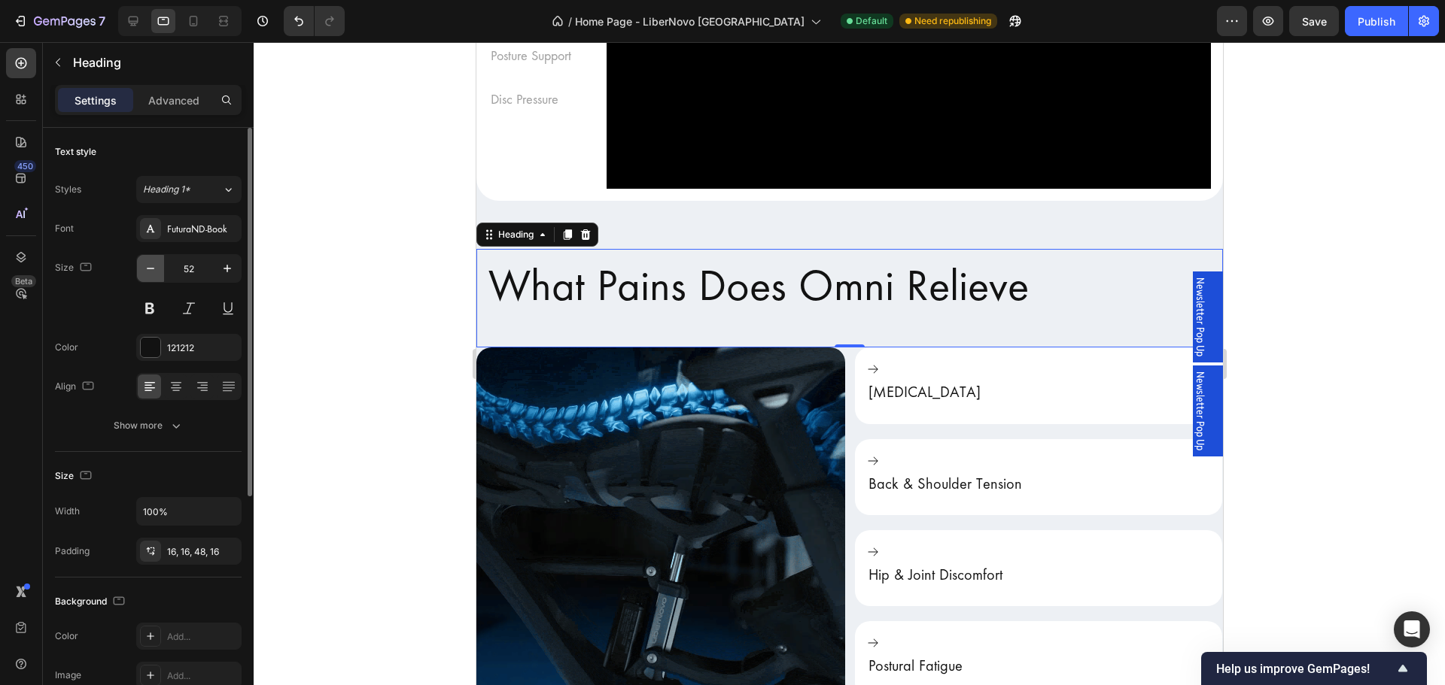
click at [156, 271] on icon "button" at bounding box center [150, 268] width 15 height 15
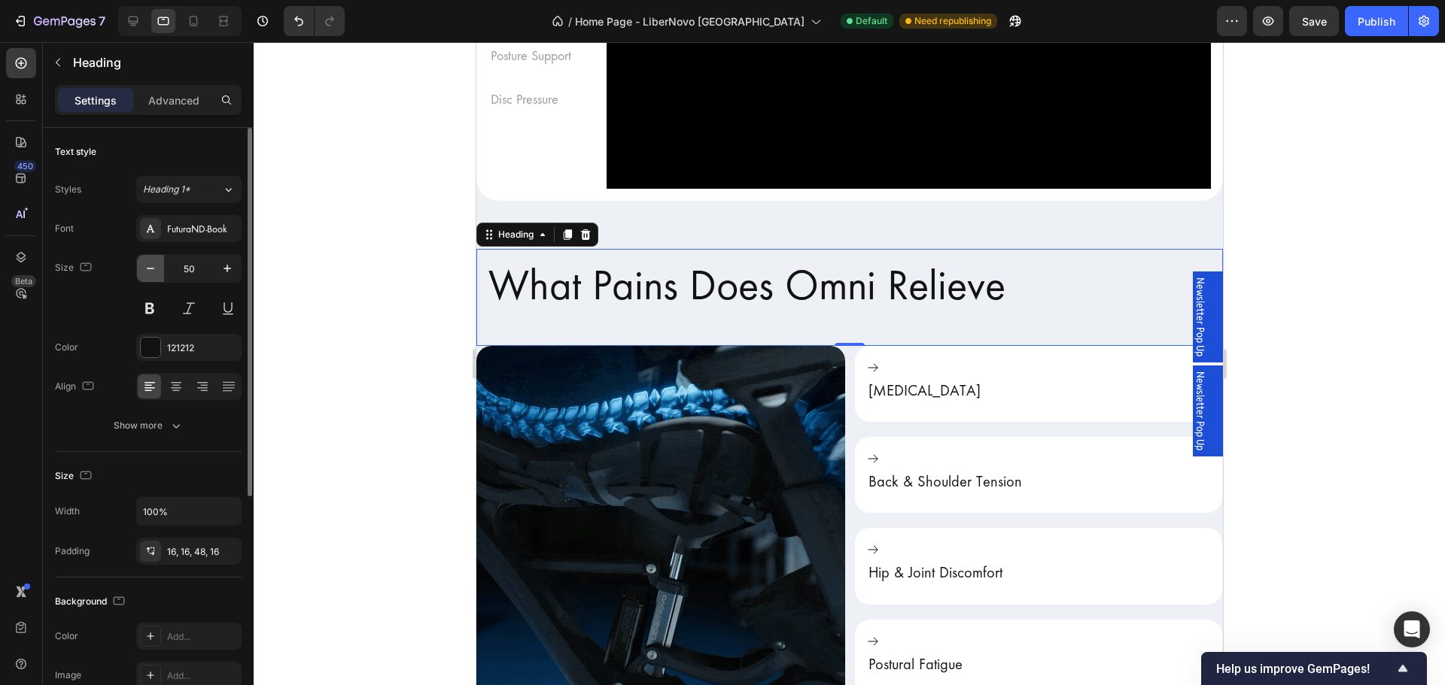
click at [156, 271] on icon "button" at bounding box center [150, 268] width 15 height 15
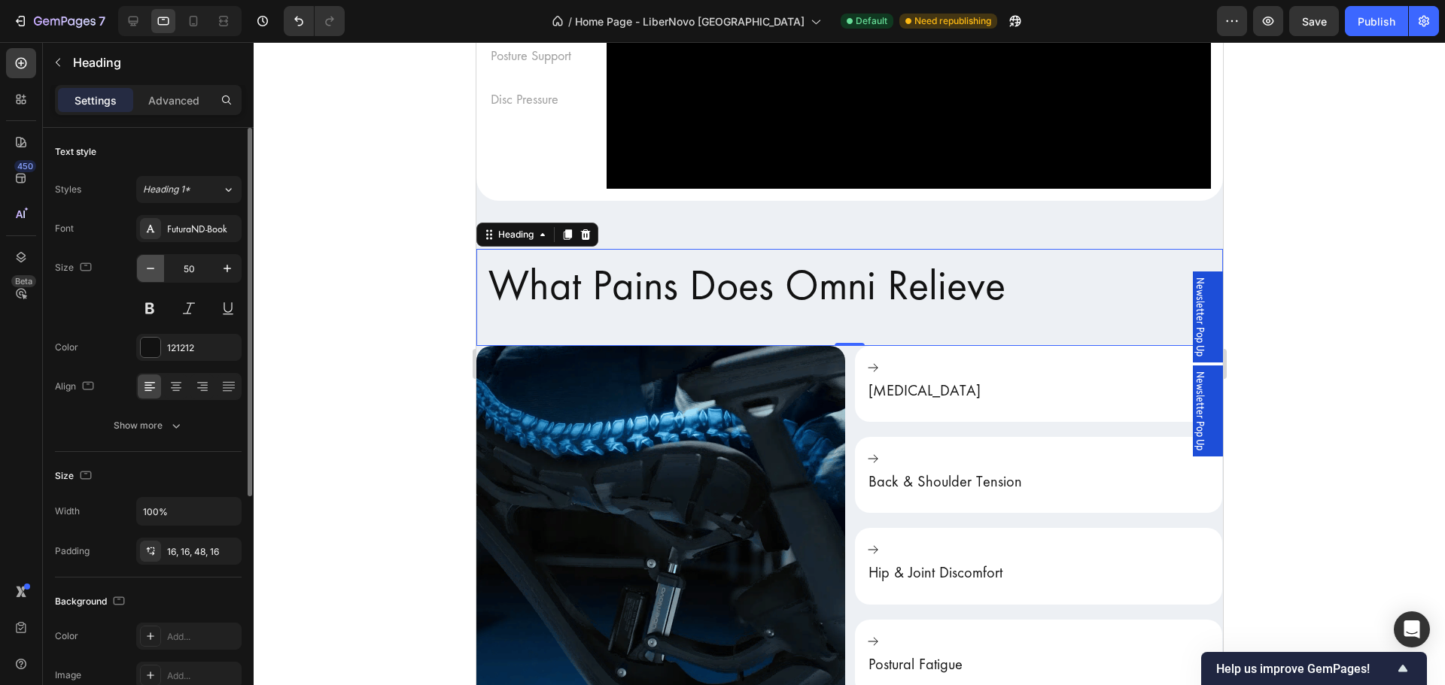
click at [156, 271] on icon "button" at bounding box center [150, 268] width 15 height 15
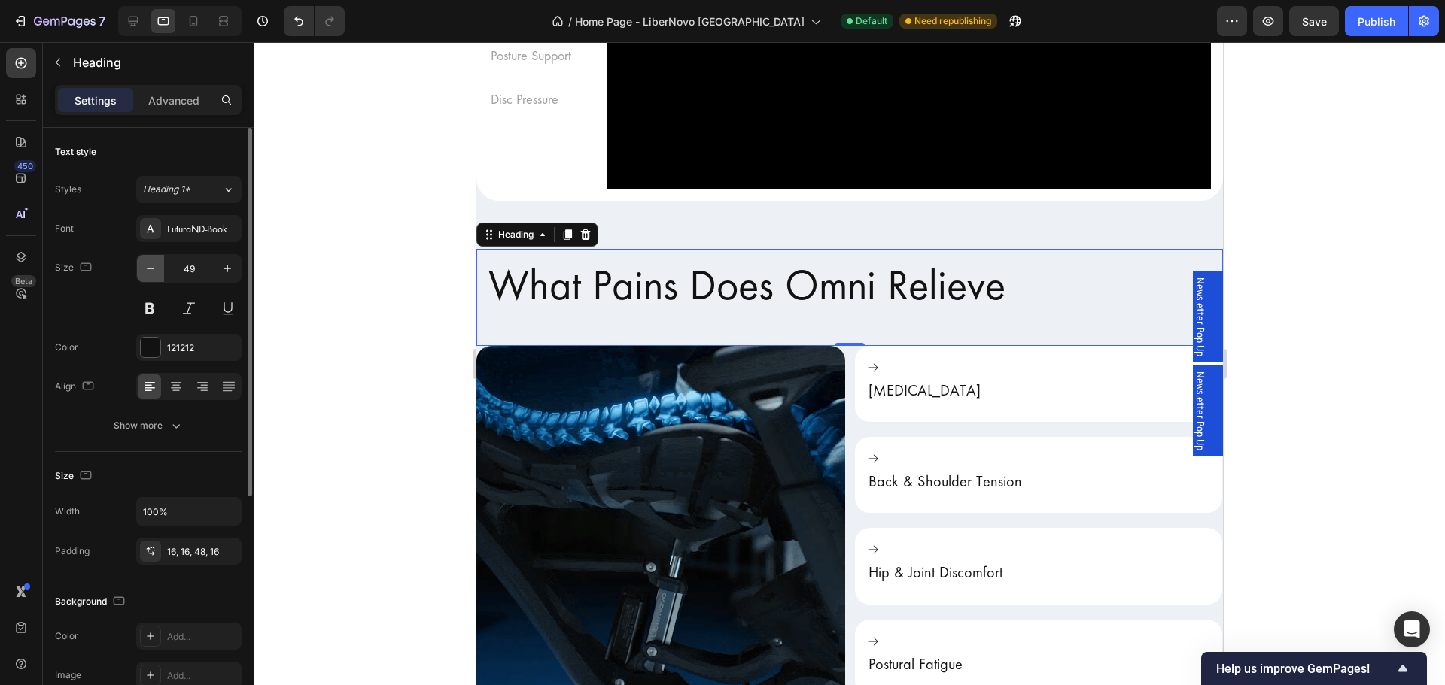
click at [156, 271] on icon "button" at bounding box center [150, 268] width 15 height 15
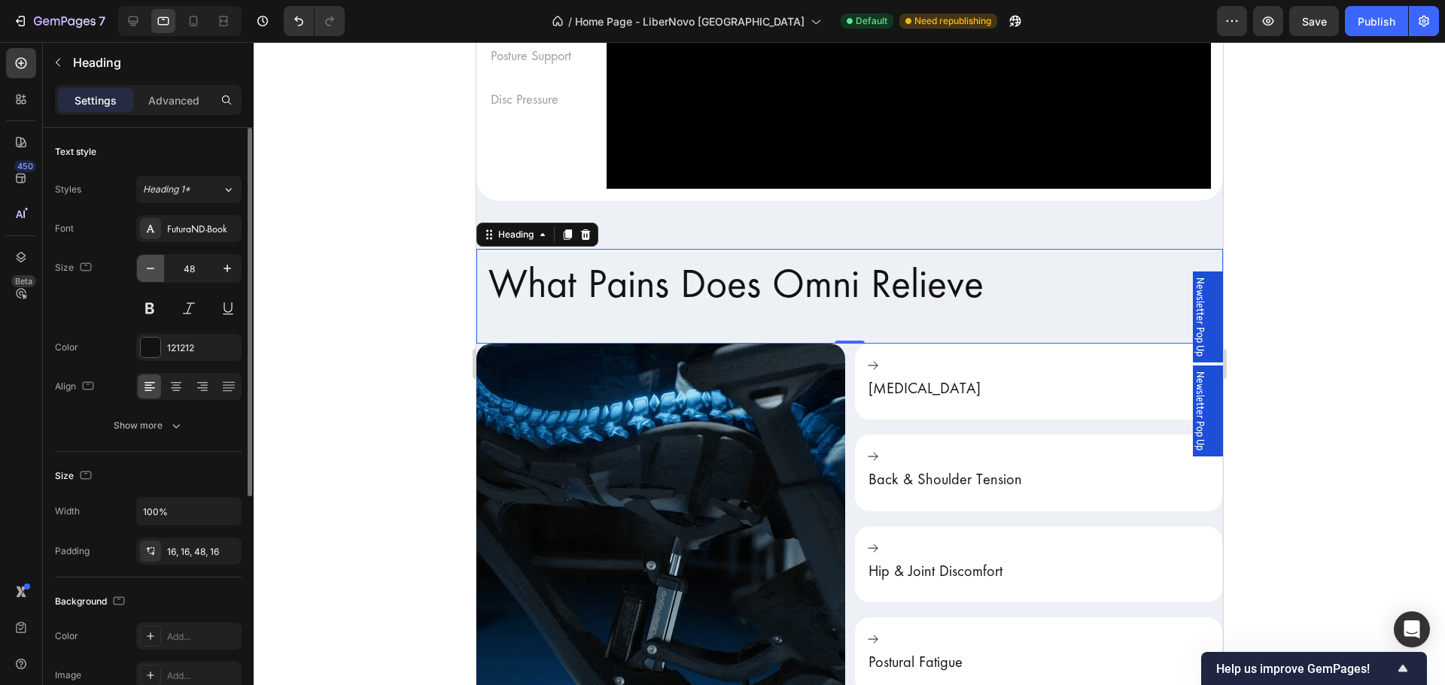
click at [156, 271] on icon "button" at bounding box center [150, 268] width 15 height 15
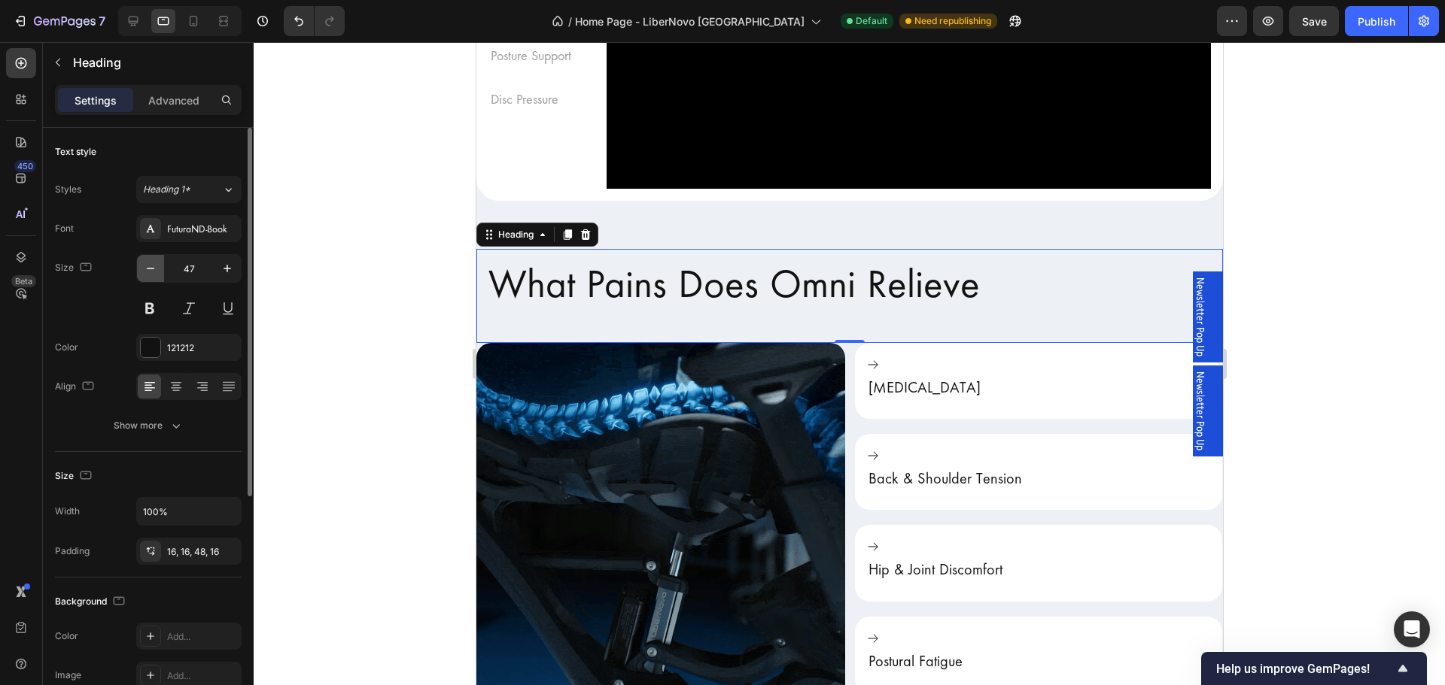
click at [156, 271] on icon "button" at bounding box center [150, 268] width 15 height 15
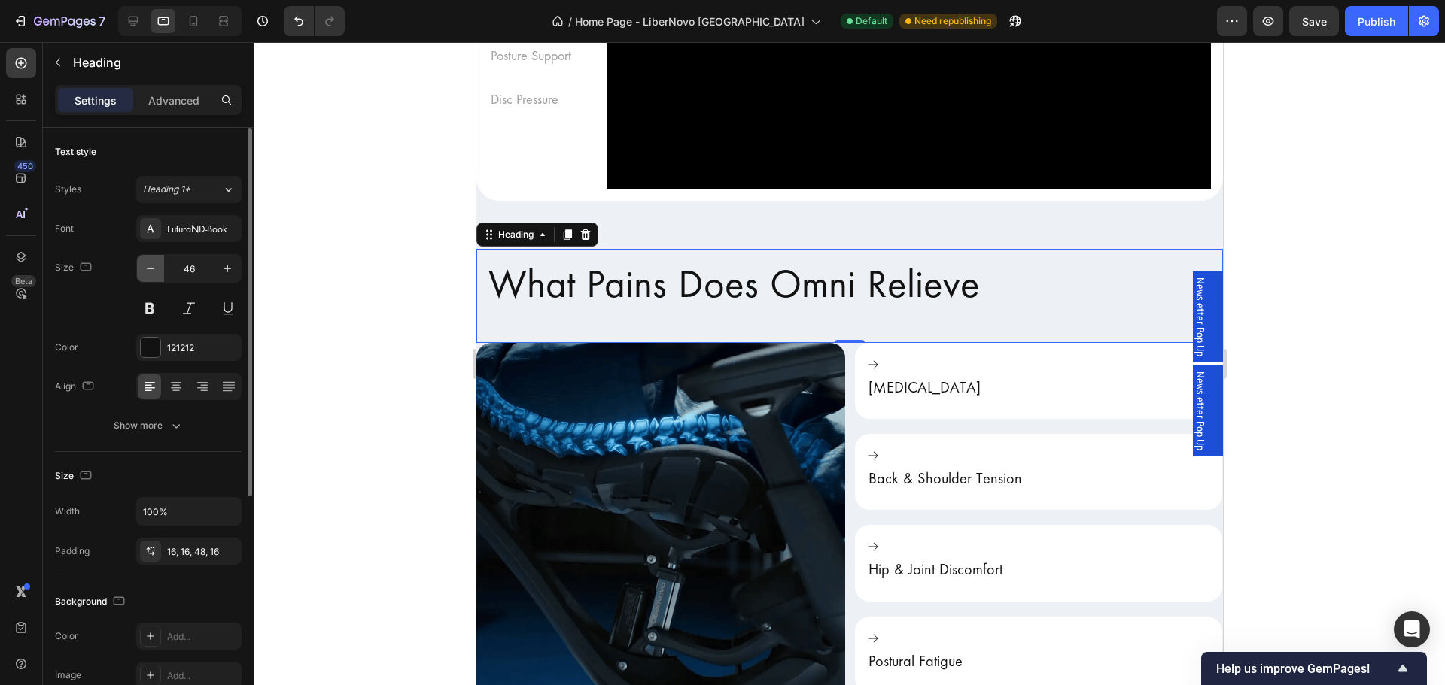
click at [156, 271] on icon "button" at bounding box center [150, 268] width 15 height 15
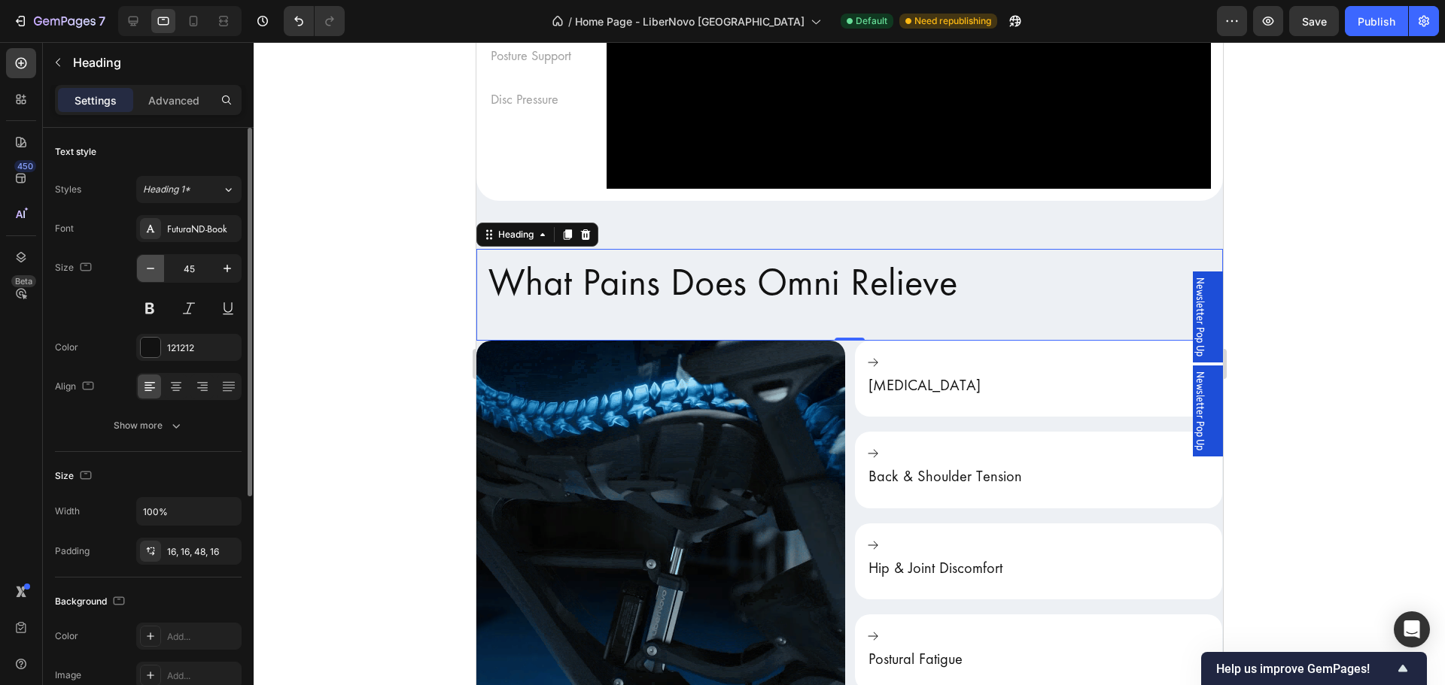
click at [156, 271] on icon "button" at bounding box center [150, 268] width 15 height 15
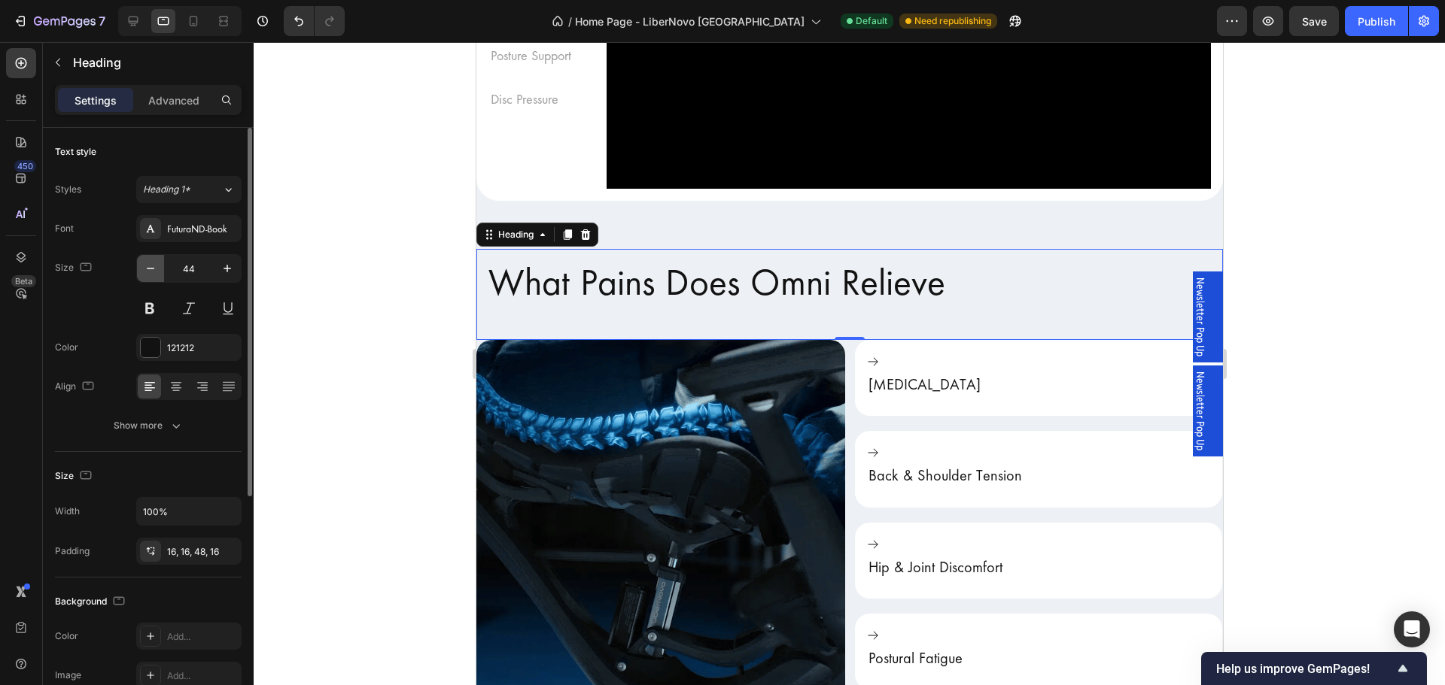
click at [156, 271] on icon "button" at bounding box center [150, 268] width 15 height 15
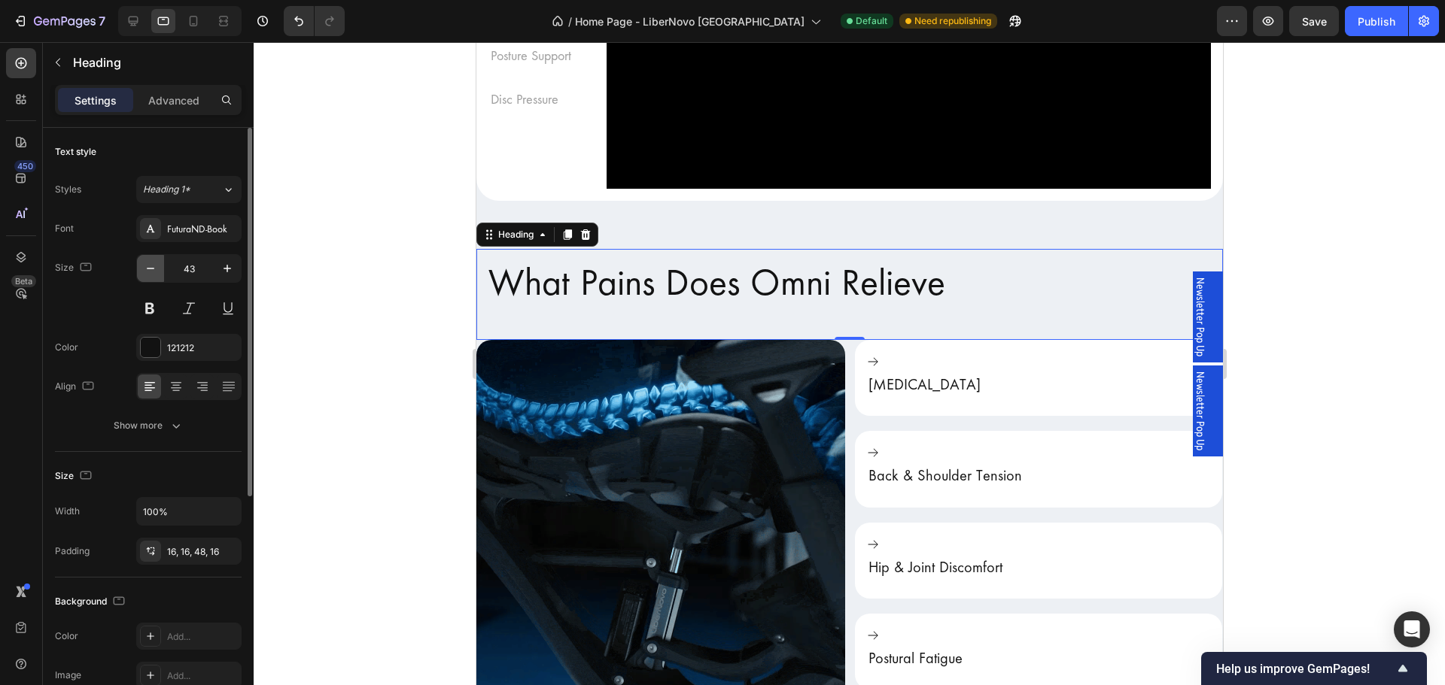
click at [156, 271] on icon "button" at bounding box center [150, 268] width 15 height 15
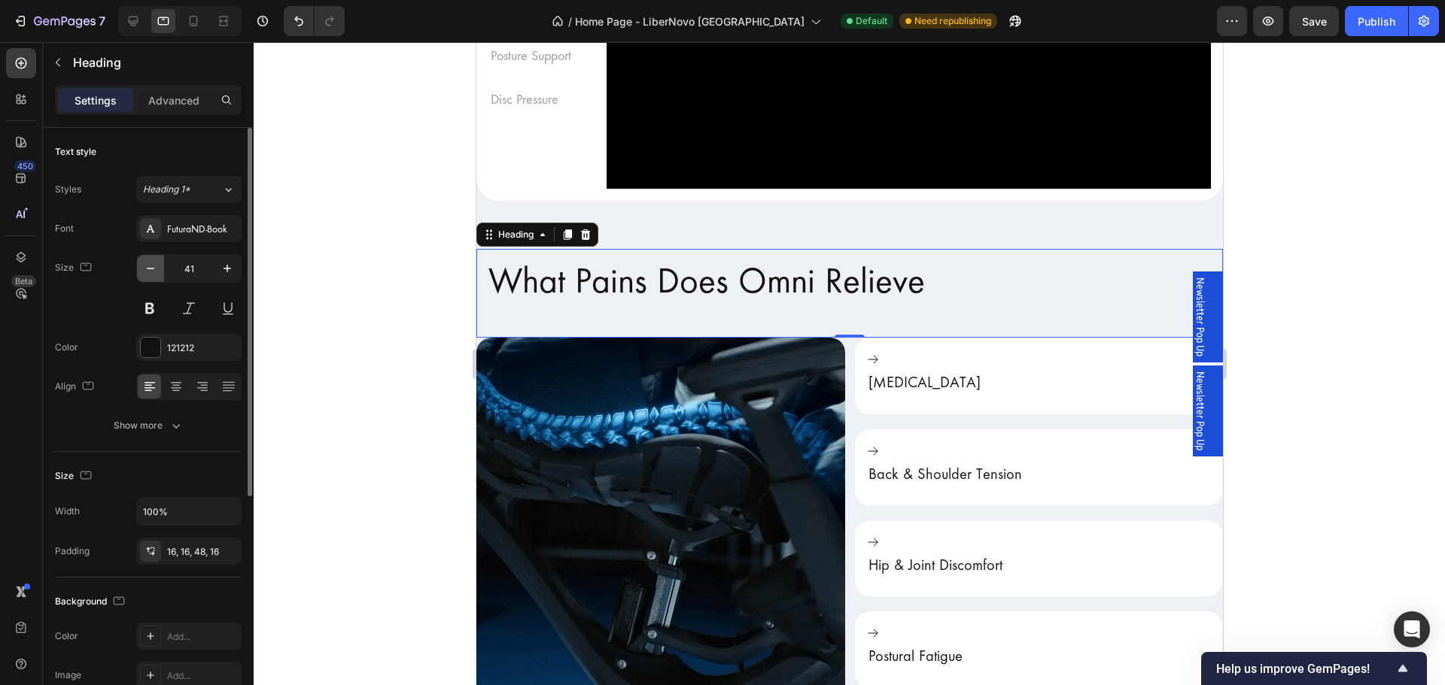
click at [156, 271] on icon "button" at bounding box center [150, 268] width 15 height 15
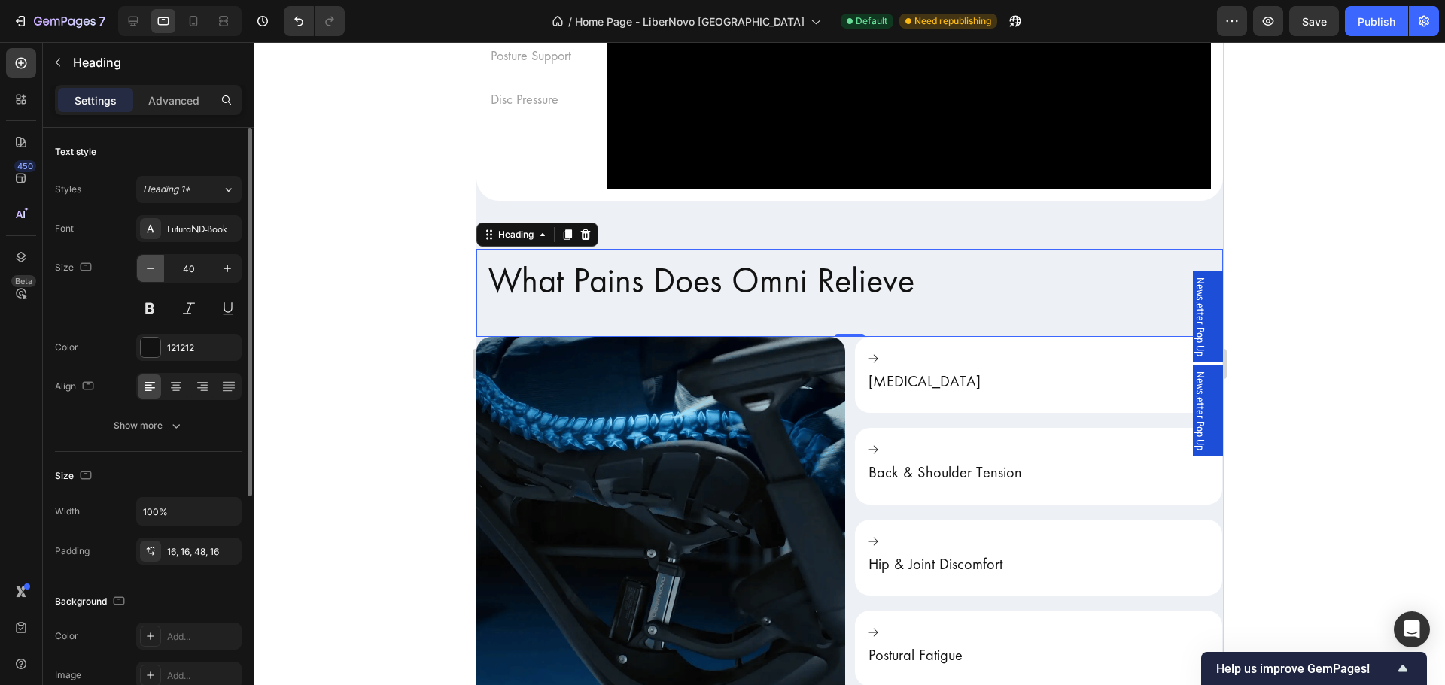
click at [156, 271] on icon "button" at bounding box center [150, 268] width 15 height 15
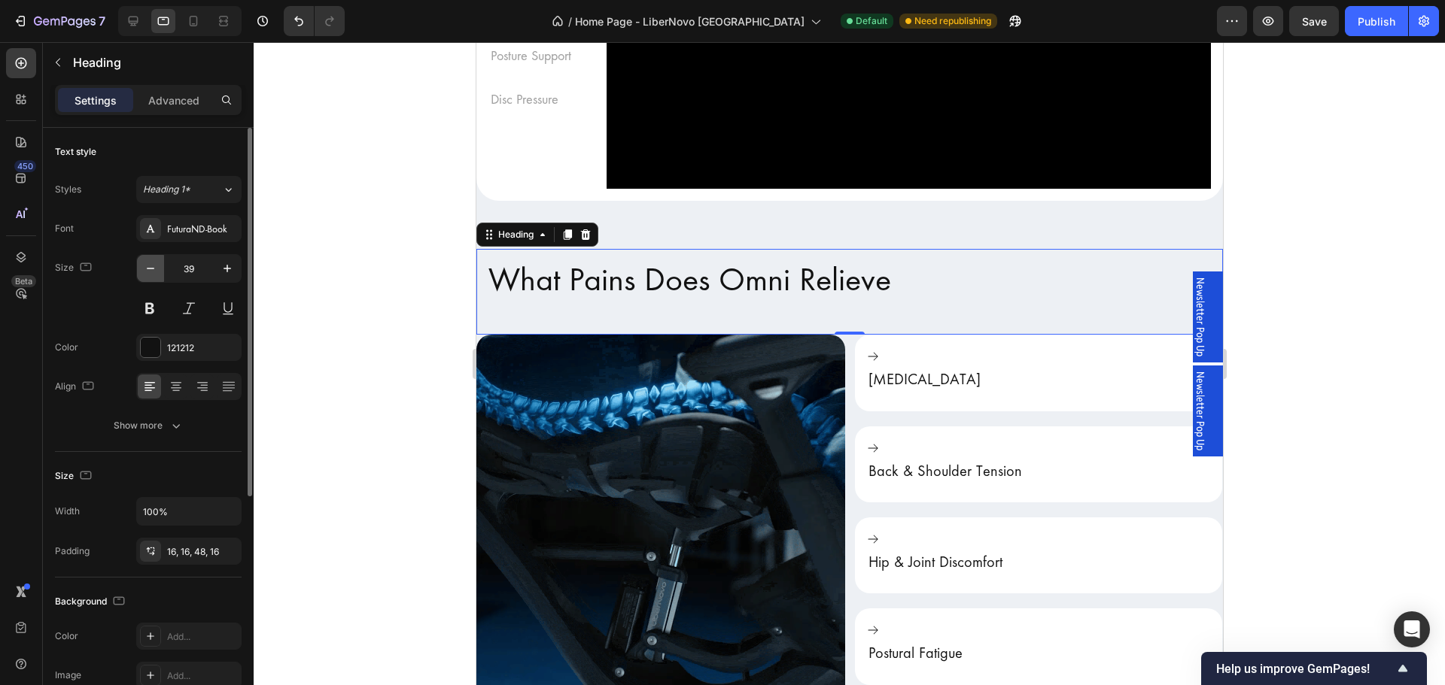
click at [156, 271] on icon "button" at bounding box center [150, 268] width 15 height 15
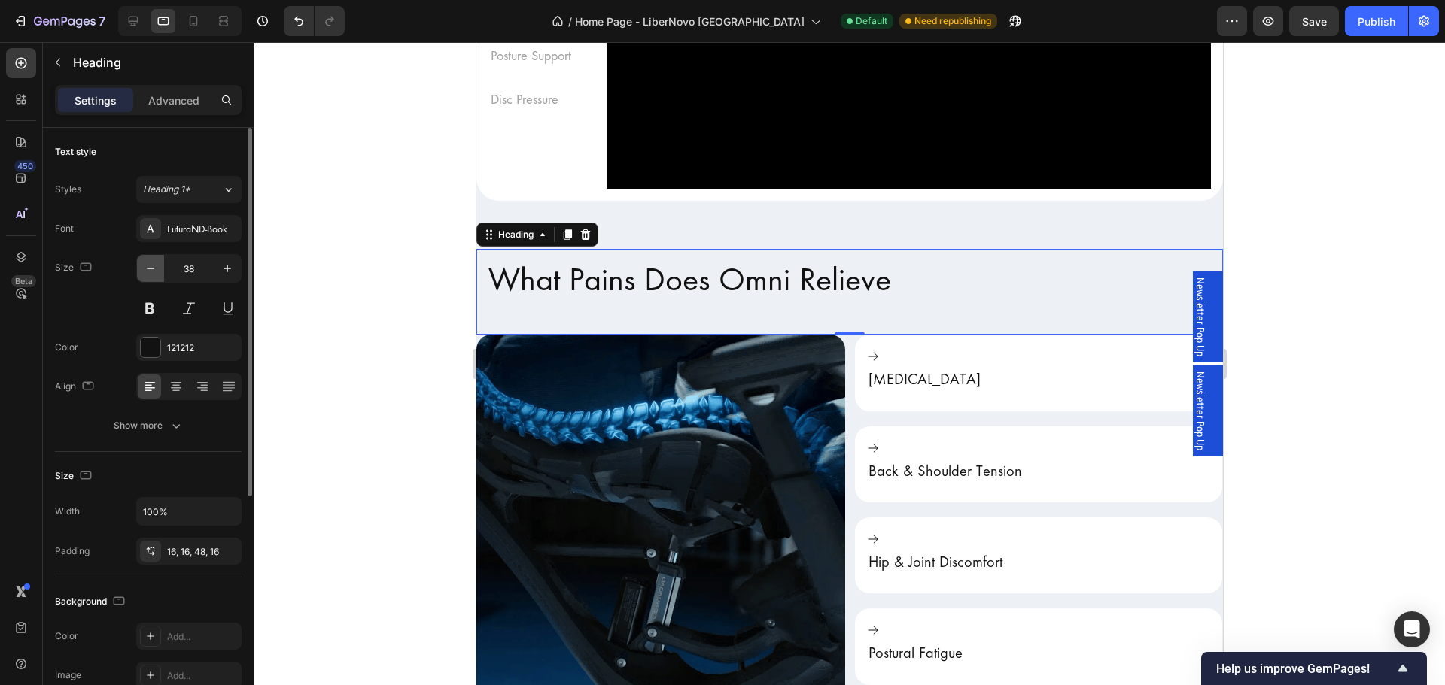
click at [156, 271] on icon "button" at bounding box center [150, 268] width 15 height 15
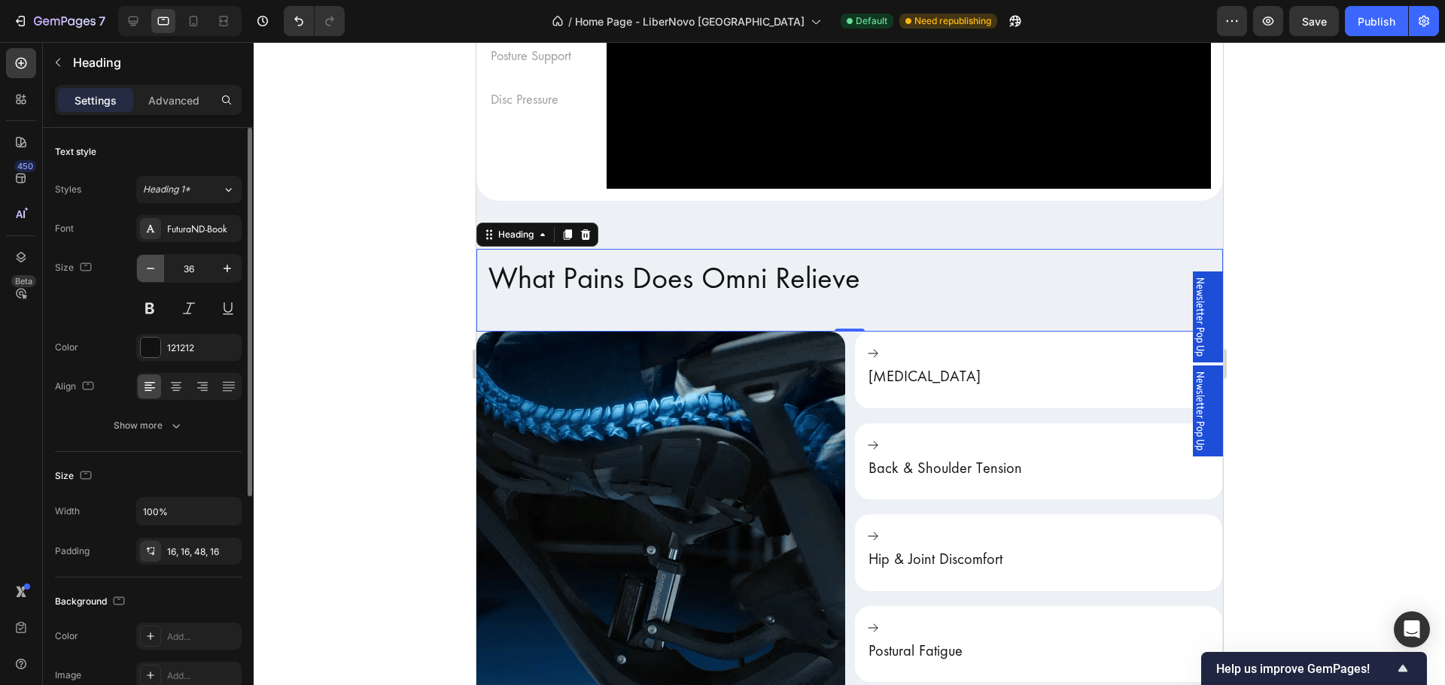
click at [156, 271] on icon "button" at bounding box center [150, 268] width 15 height 15
type input "35"
click at [299, 414] on div at bounding box center [849, 363] width 1191 height 643
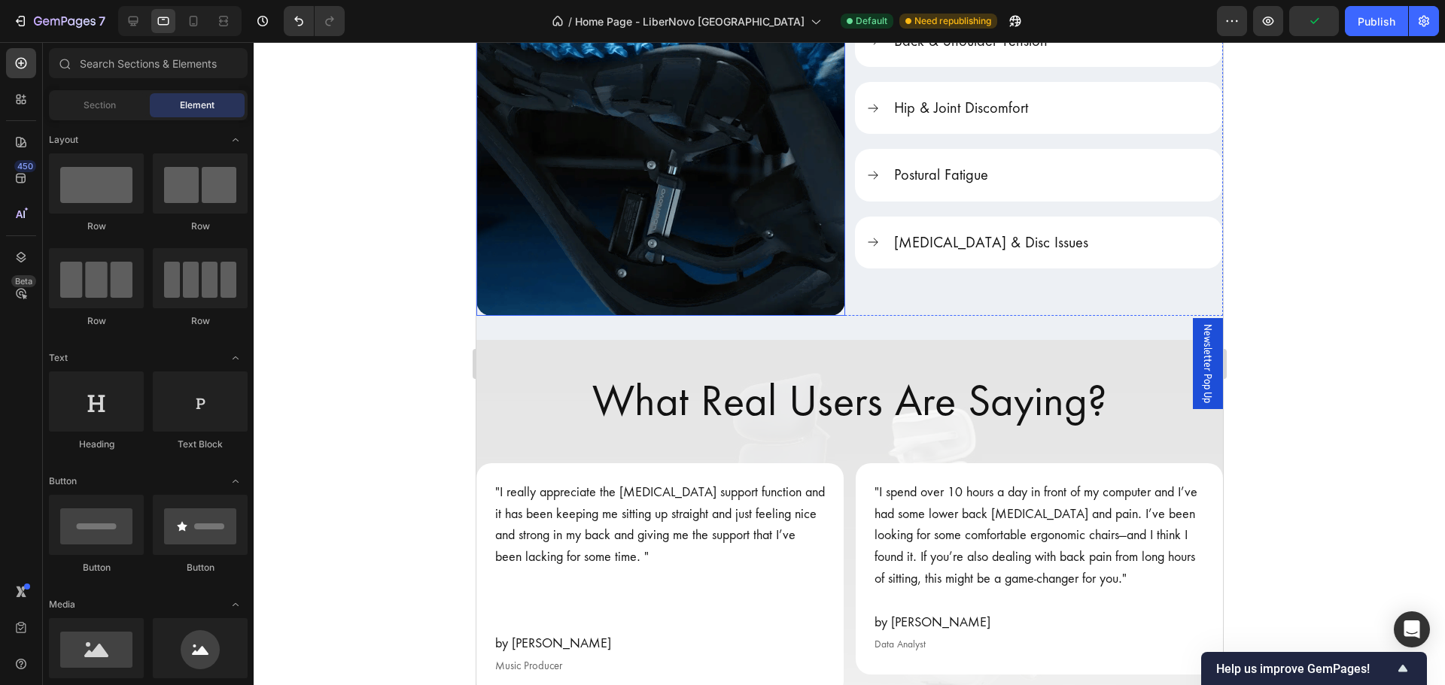
scroll to position [2182, 0]
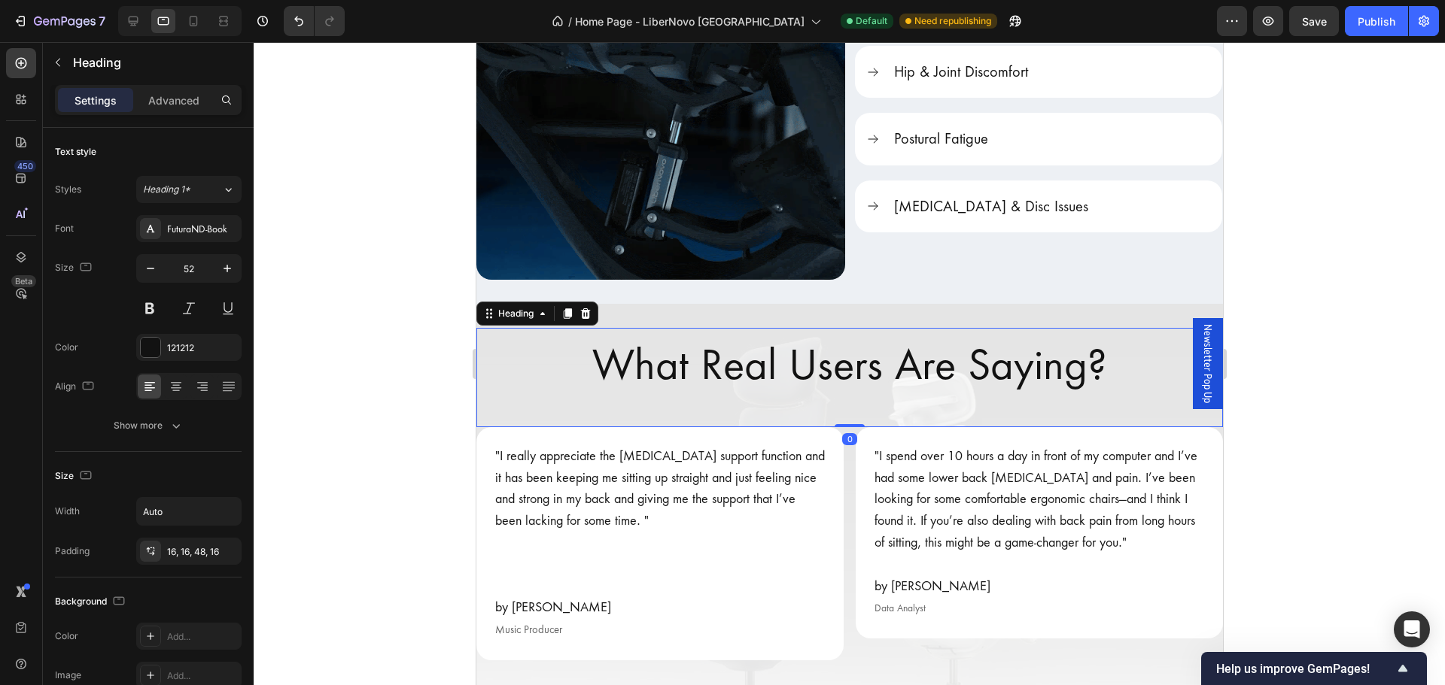
drag, startPoint x: 594, startPoint y: 387, endPoint x: 767, endPoint y: 351, distance: 176.0
click at [594, 387] on h2 "What Real Users Are Saying?" at bounding box center [848, 377] width 539 height 99
click at [149, 267] on icon "button" at bounding box center [150, 268] width 15 height 15
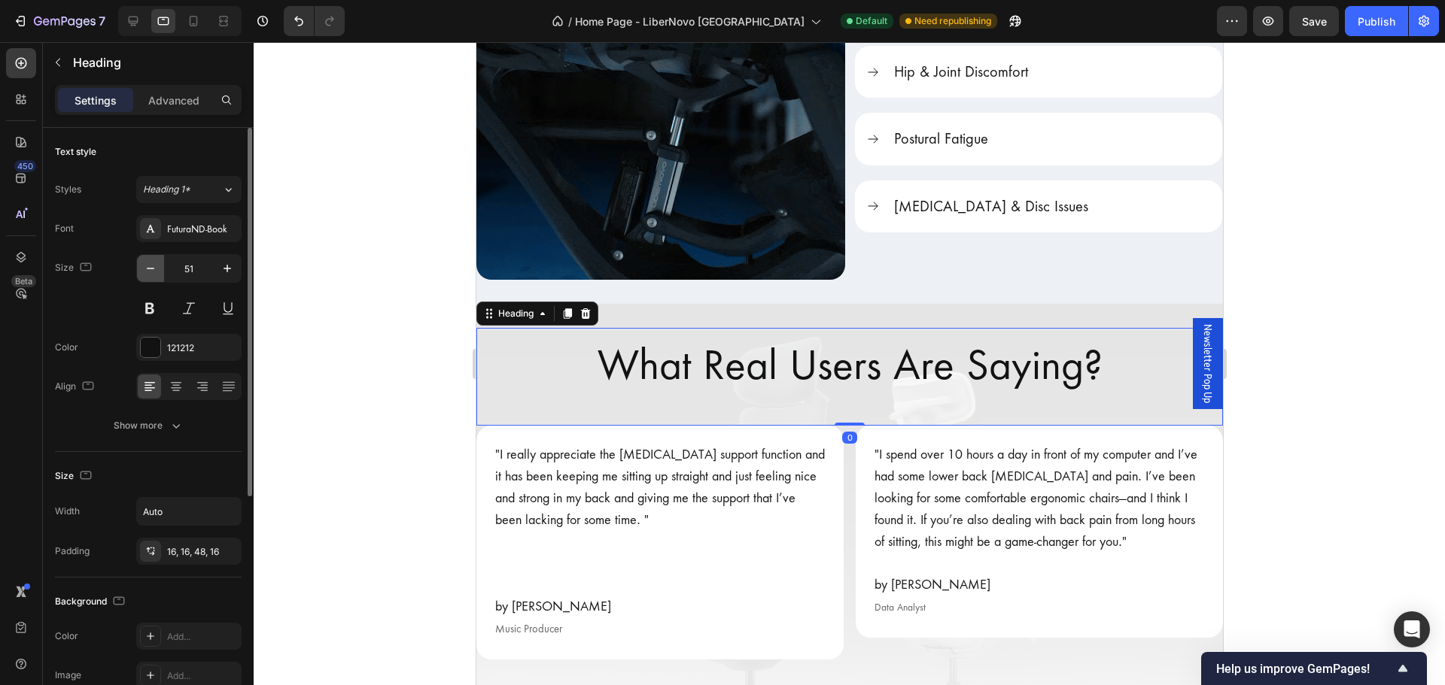
click at [149, 267] on icon "button" at bounding box center [150, 268] width 15 height 15
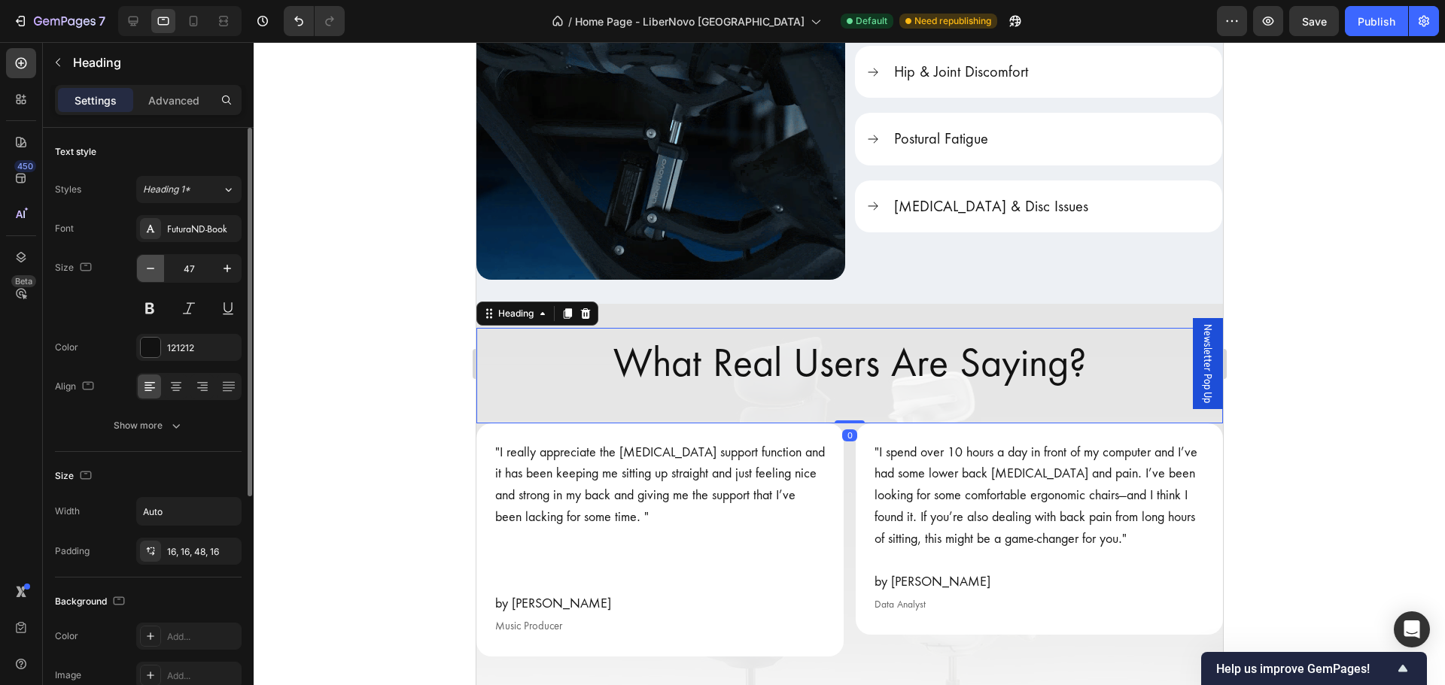
click at [149, 267] on icon "button" at bounding box center [150, 268] width 15 height 15
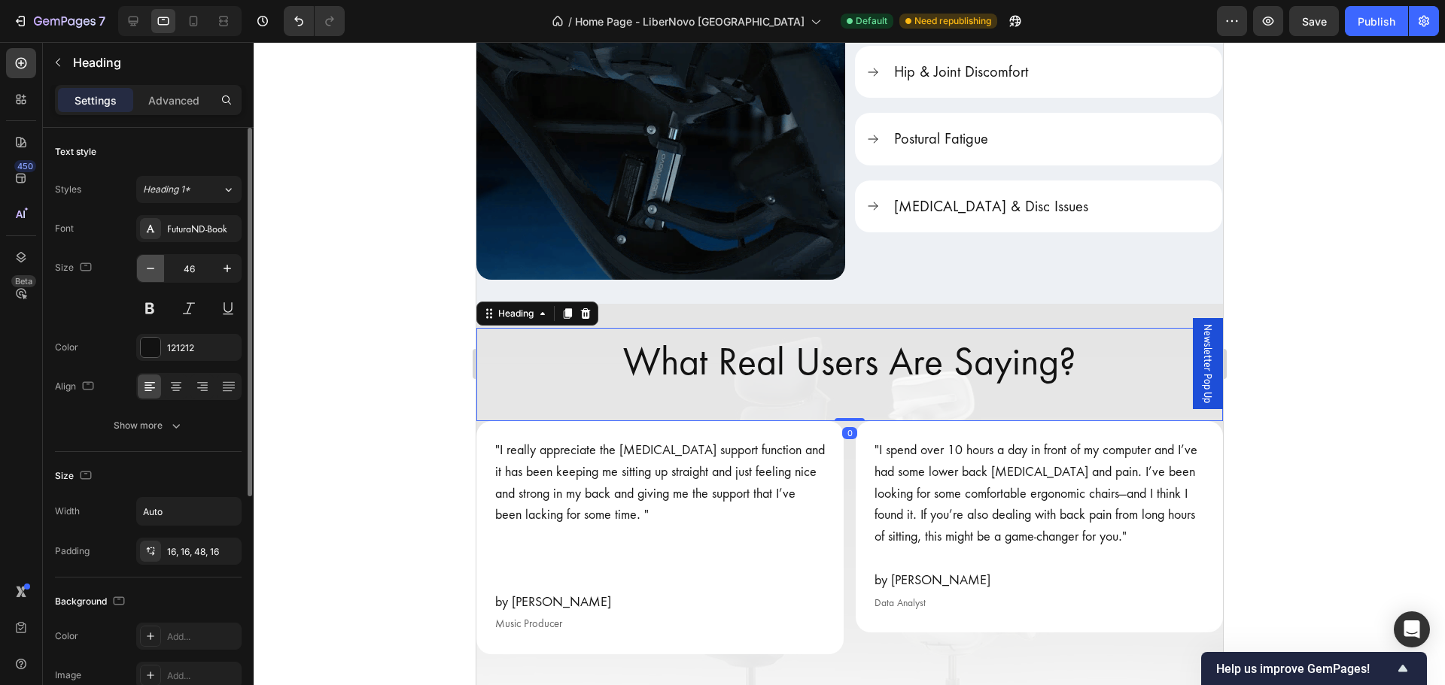
click at [149, 267] on icon "button" at bounding box center [150, 268] width 15 height 15
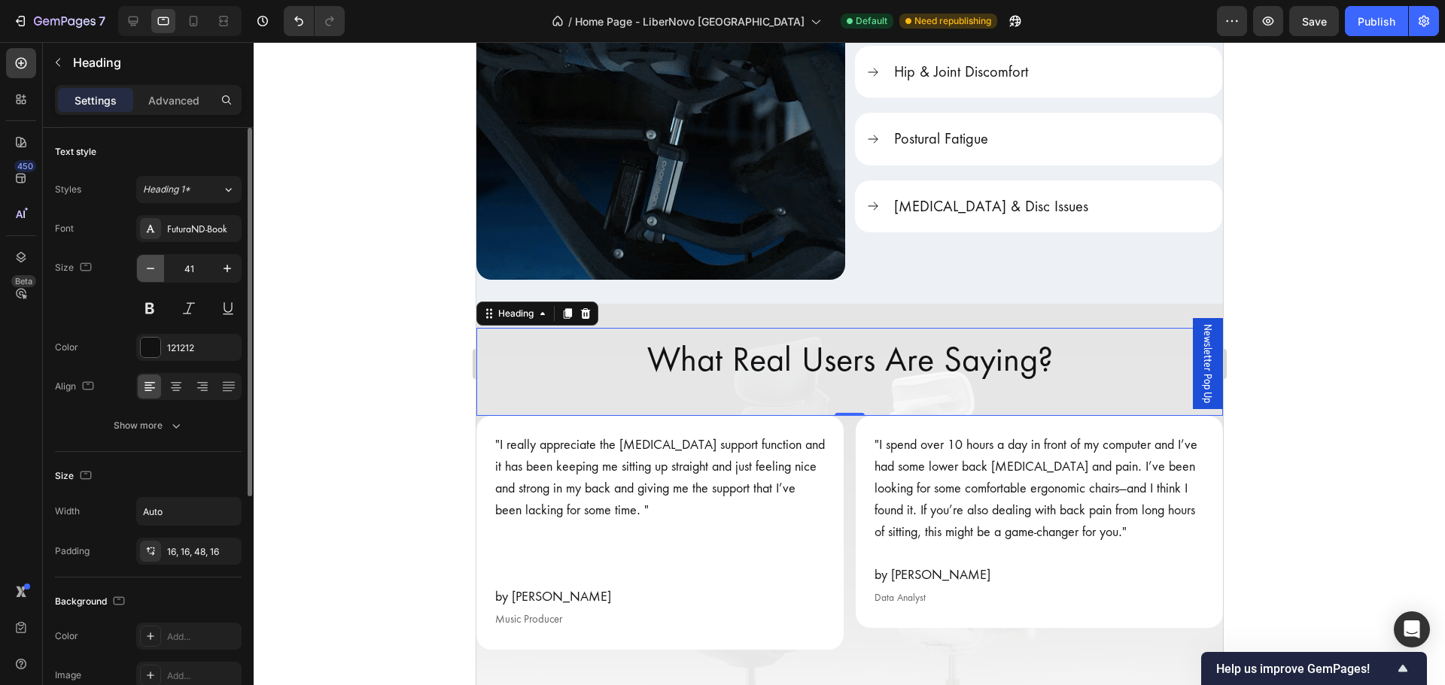
click at [149, 268] on icon "button" at bounding box center [150, 268] width 15 height 15
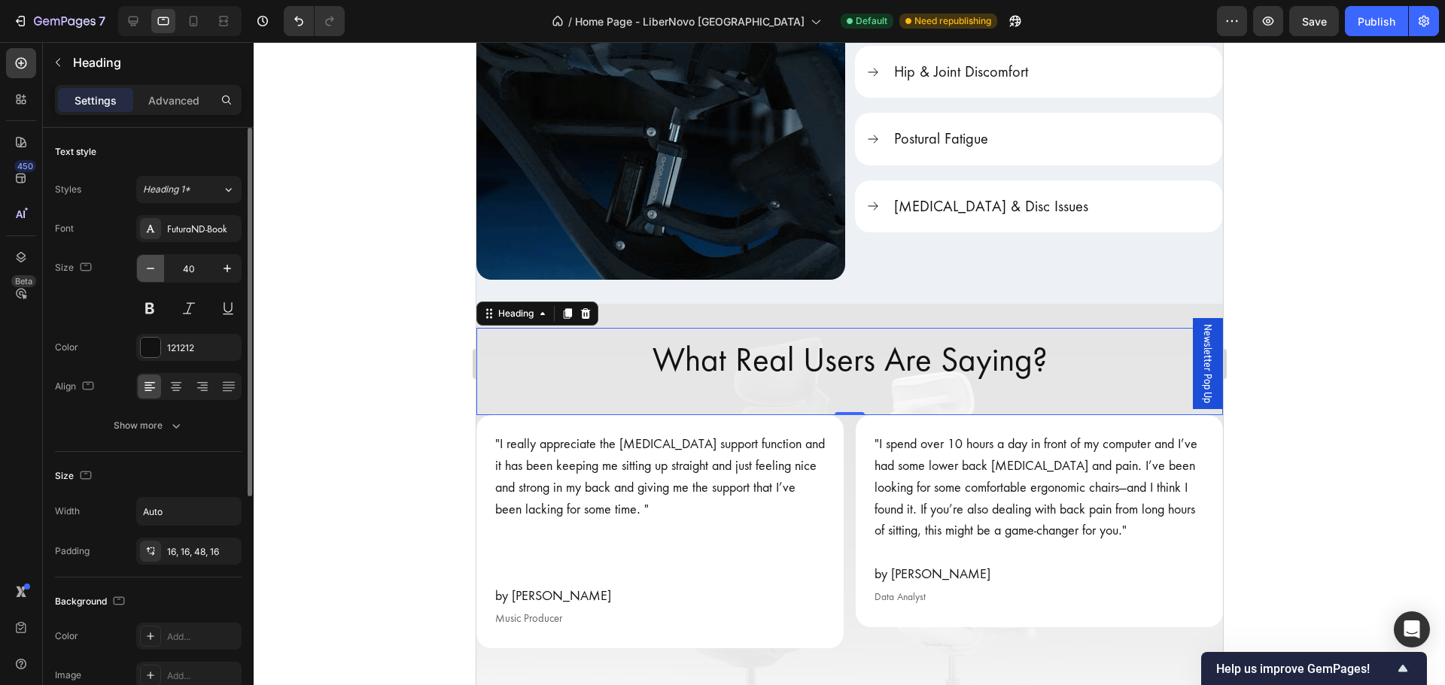
click at [149, 268] on icon "button" at bounding box center [150, 268] width 15 height 15
click at [149, 269] on icon "button" at bounding box center [150, 268] width 15 height 15
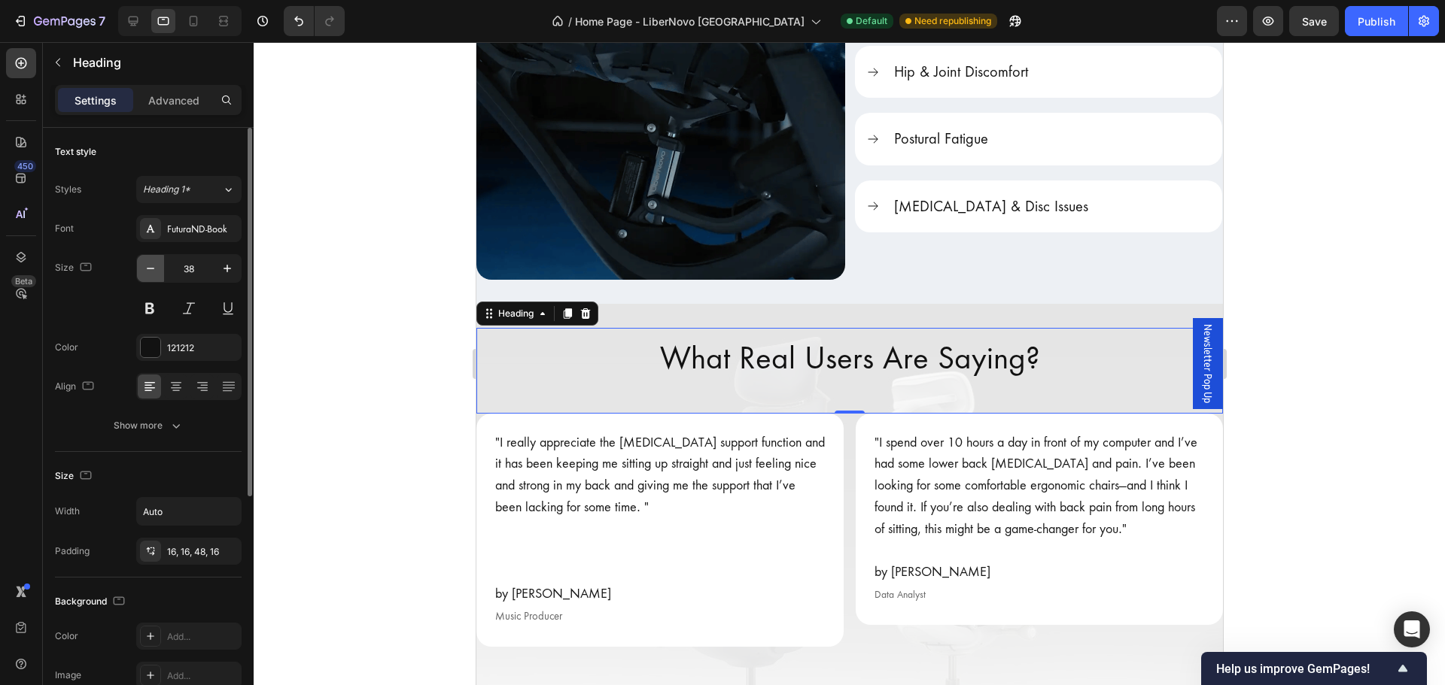
click at [149, 269] on icon "button" at bounding box center [151, 269] width 8 height 2
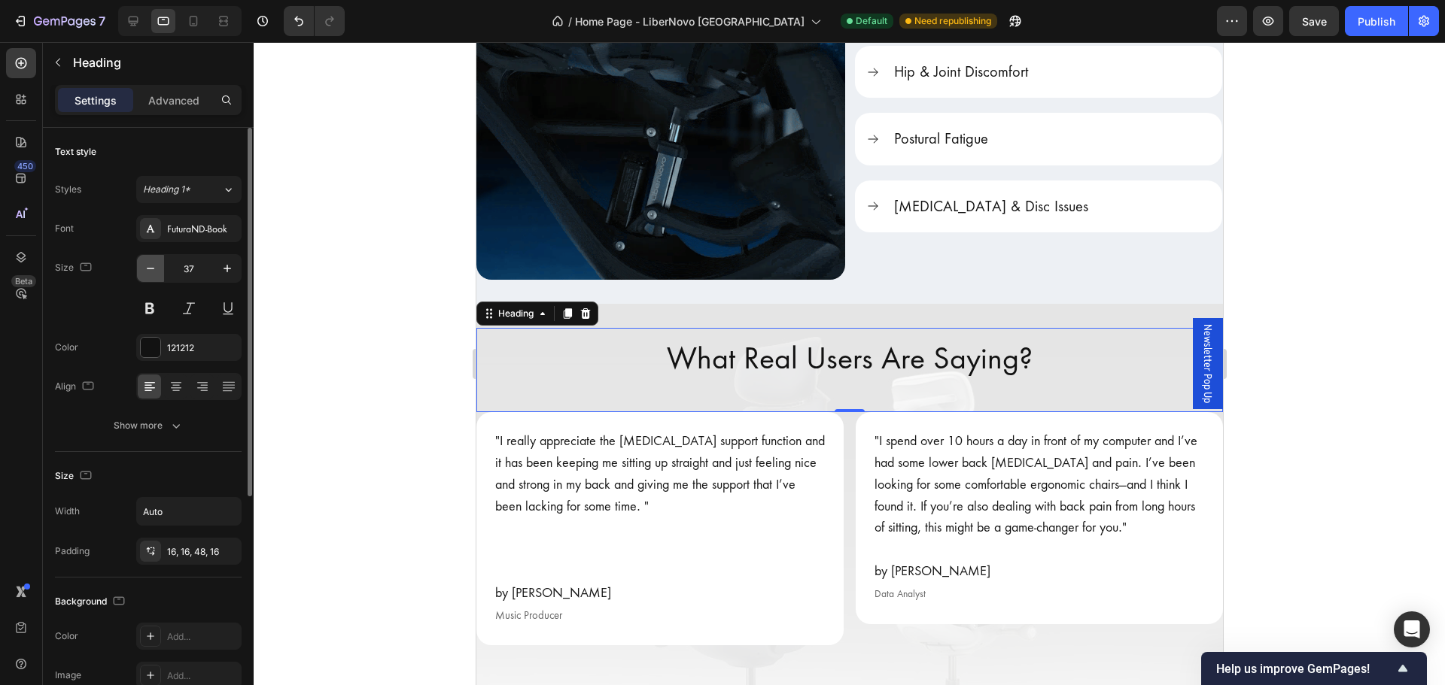
click at [149, 269] on icon "button" at bounding box center [151, 269] width 8 height 2
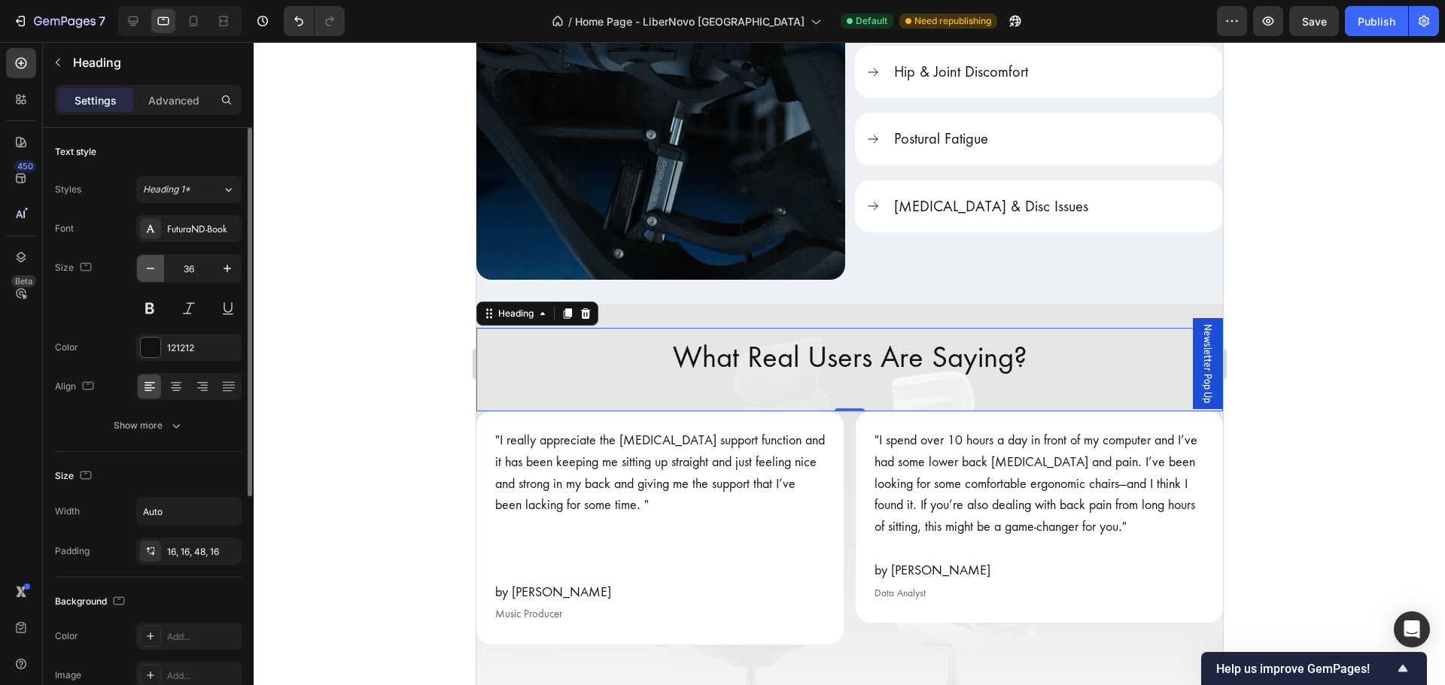
type input "35"
click at [313, 435] on div at bounding box center [849, 363] width 1191 height 643
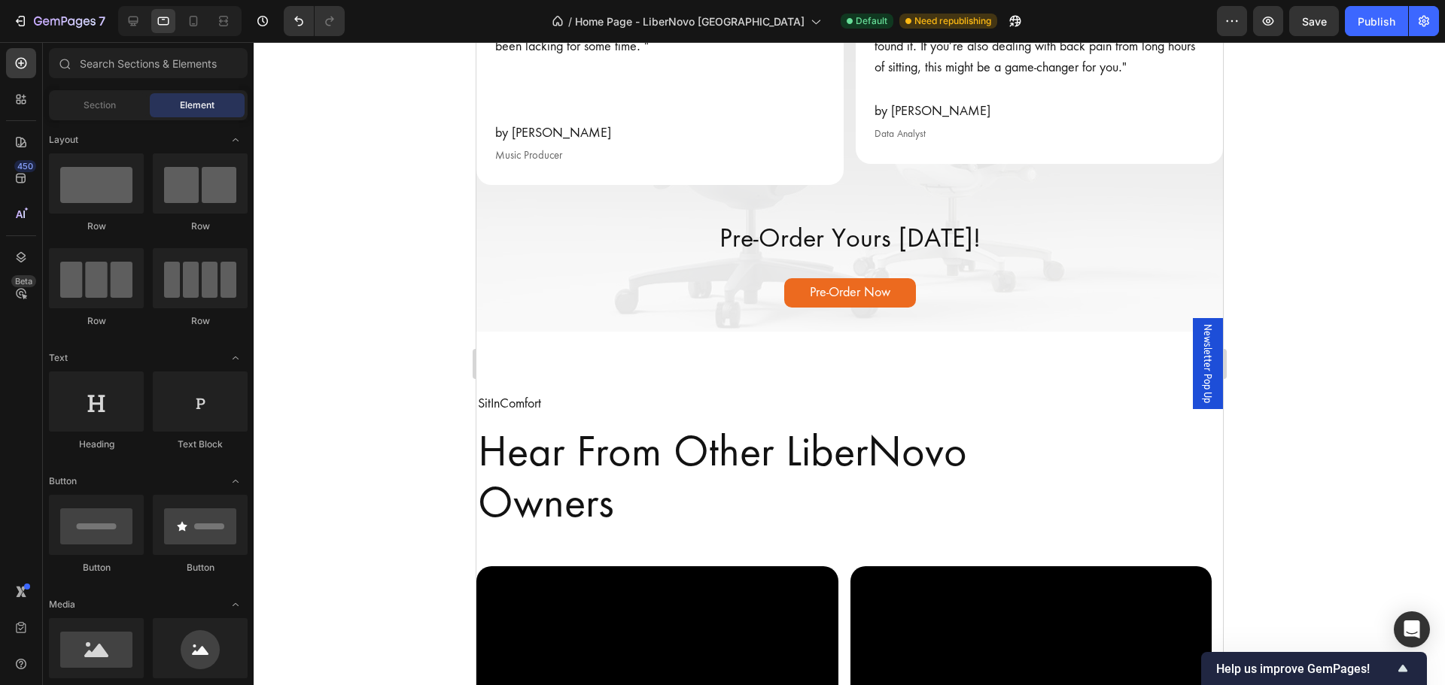
scroll to position [2784, 0]
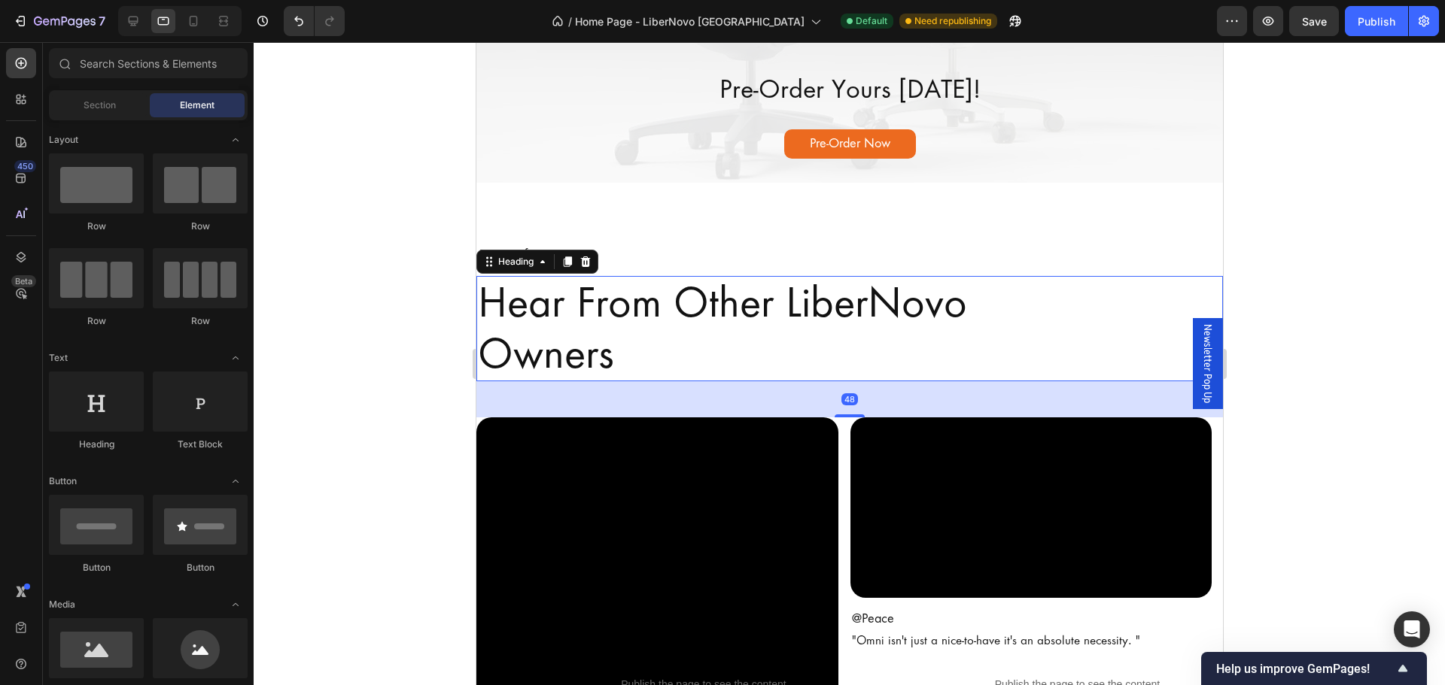
click at [644, 358] on h2 "Hear From Other LiberNovo Owners" at bounding box center [848, 328] width 746 height 105
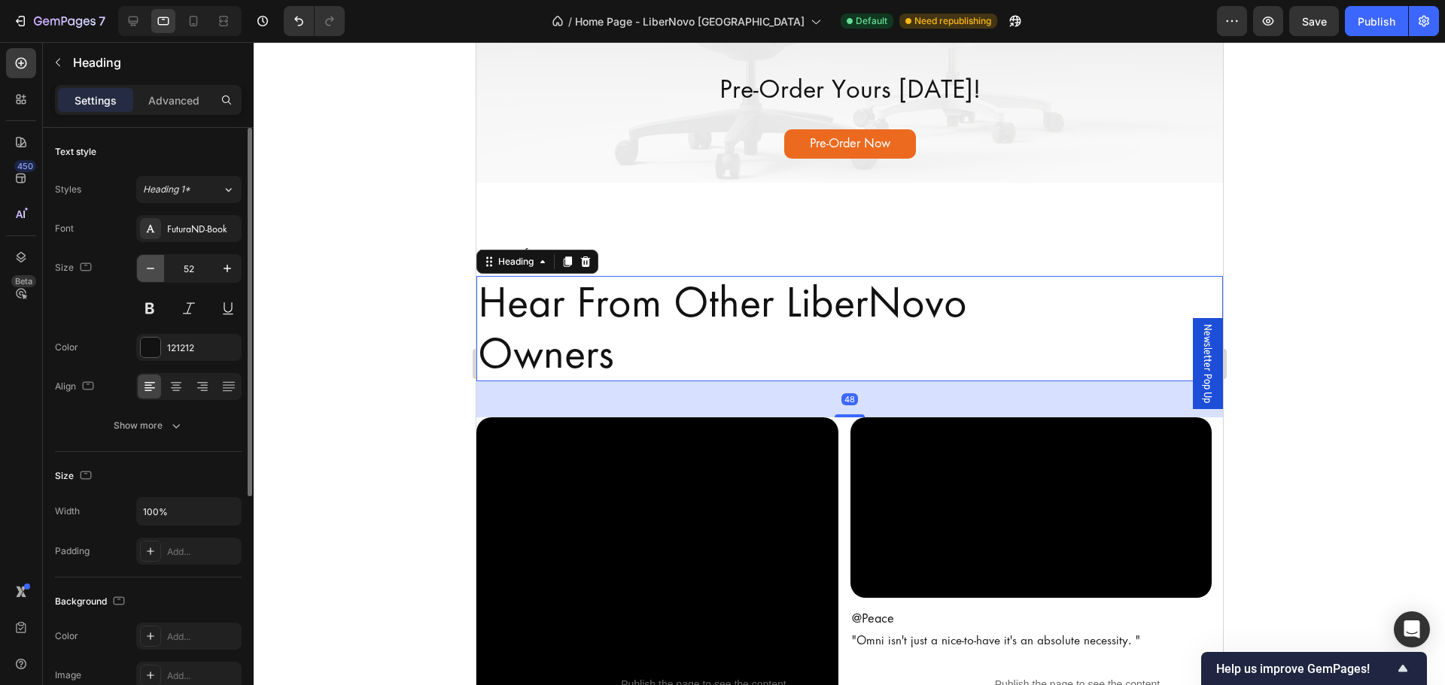
click at [152, 274] on icon "button" at bounding box center [150, 268] width 15 height 15
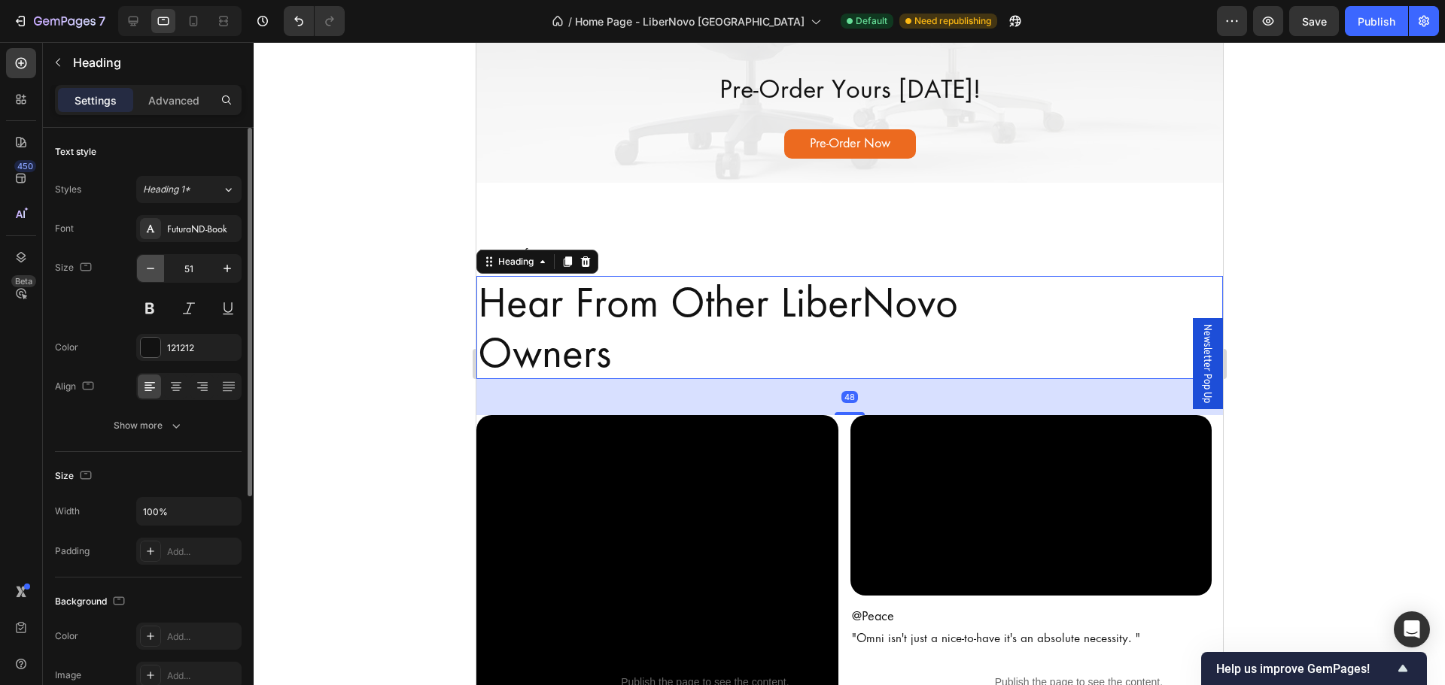
click at [152, 274] on icon "button" at bounding box center [150, 268] width 15 height 15
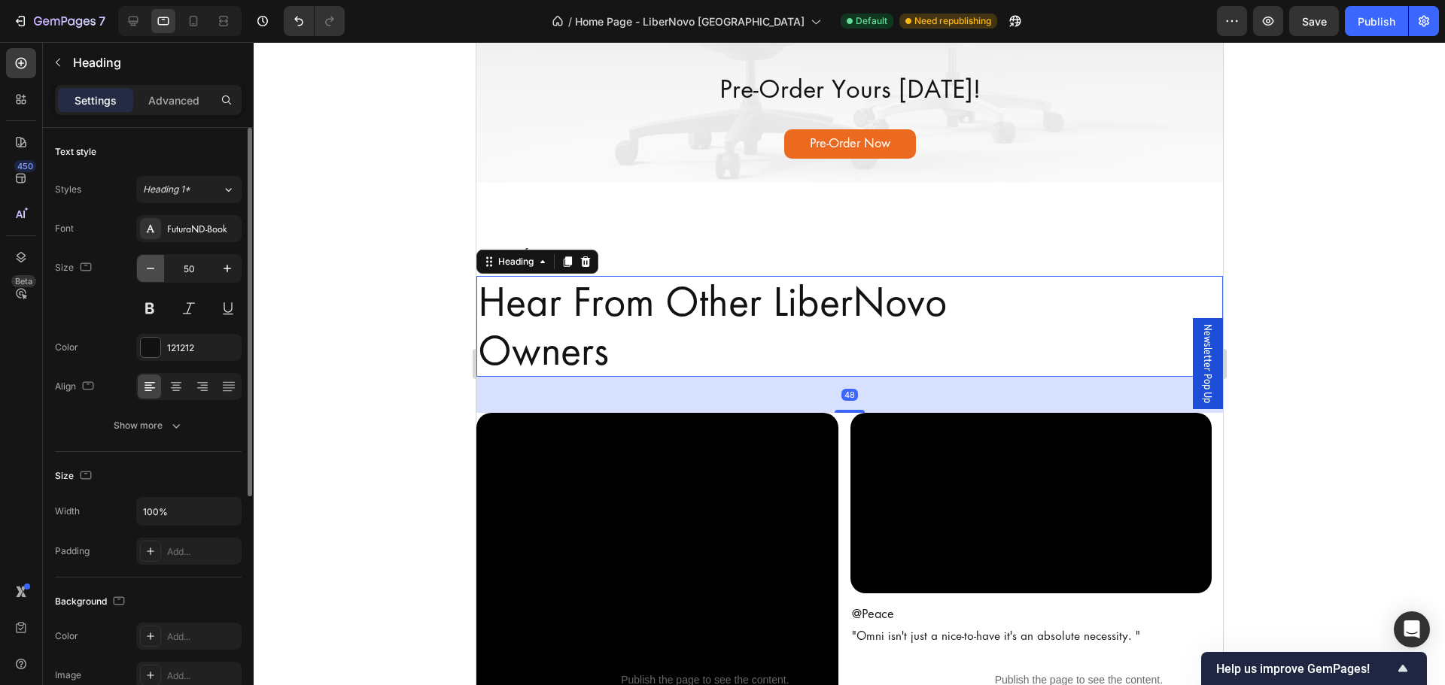
click at [152, 274] on icon "button" at bounding box center [150, 268] width 15 height 15
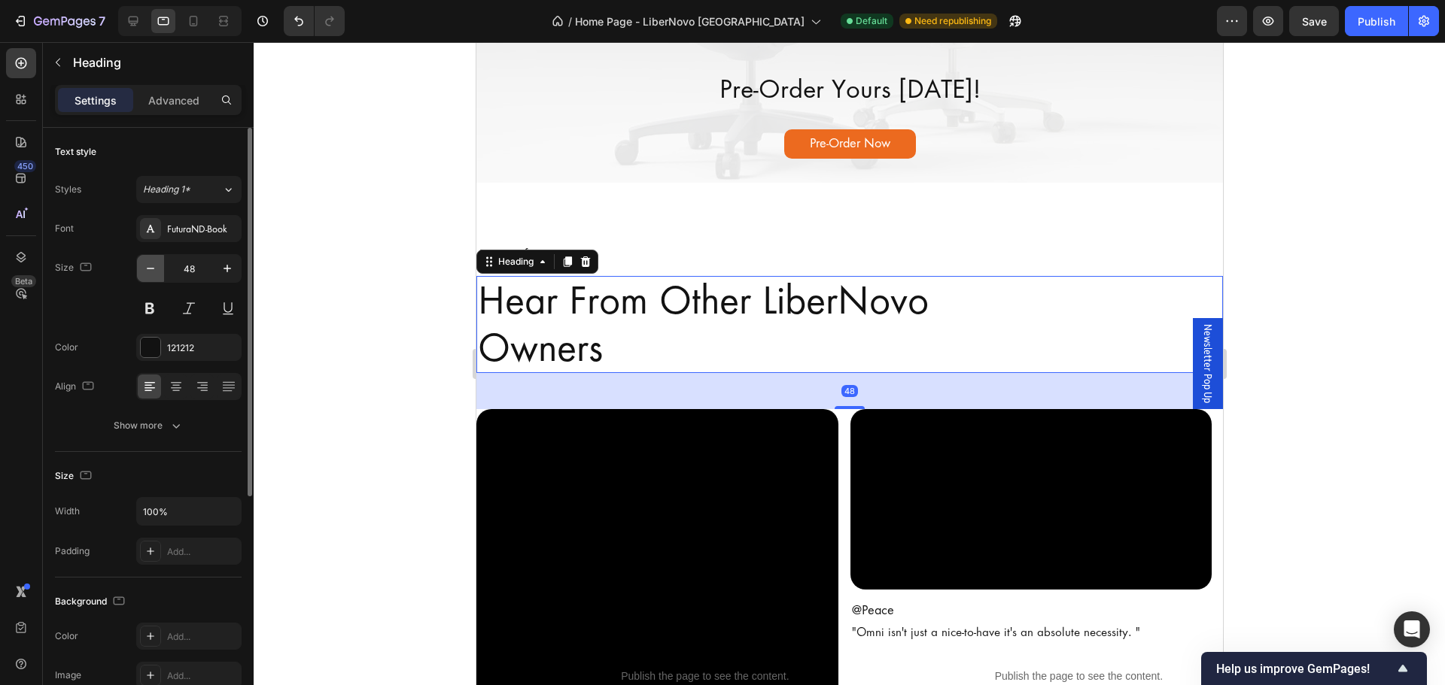
click at [152, 274] on icon "button" at bounding box center [150, 268] width 15 height 15
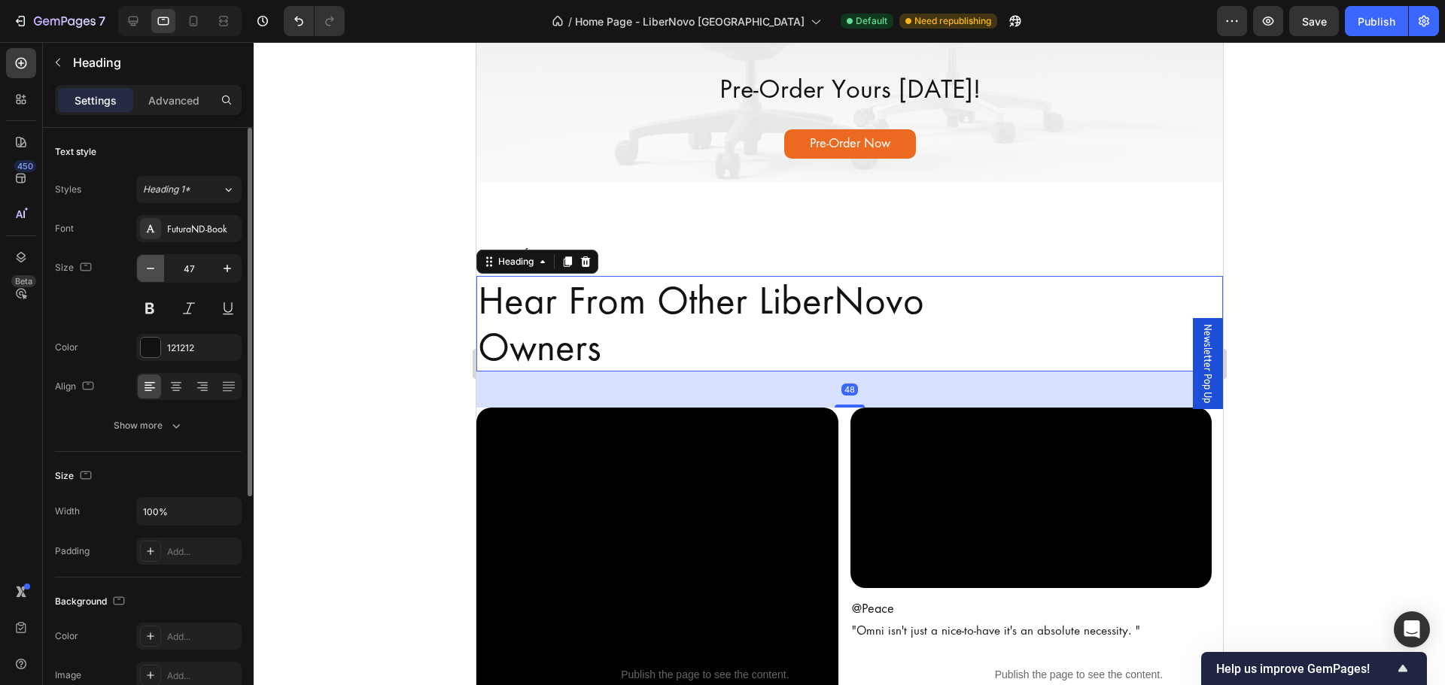
click at [152, 274] on icon "button" at bounding box center [150, 268] width 15 height 15
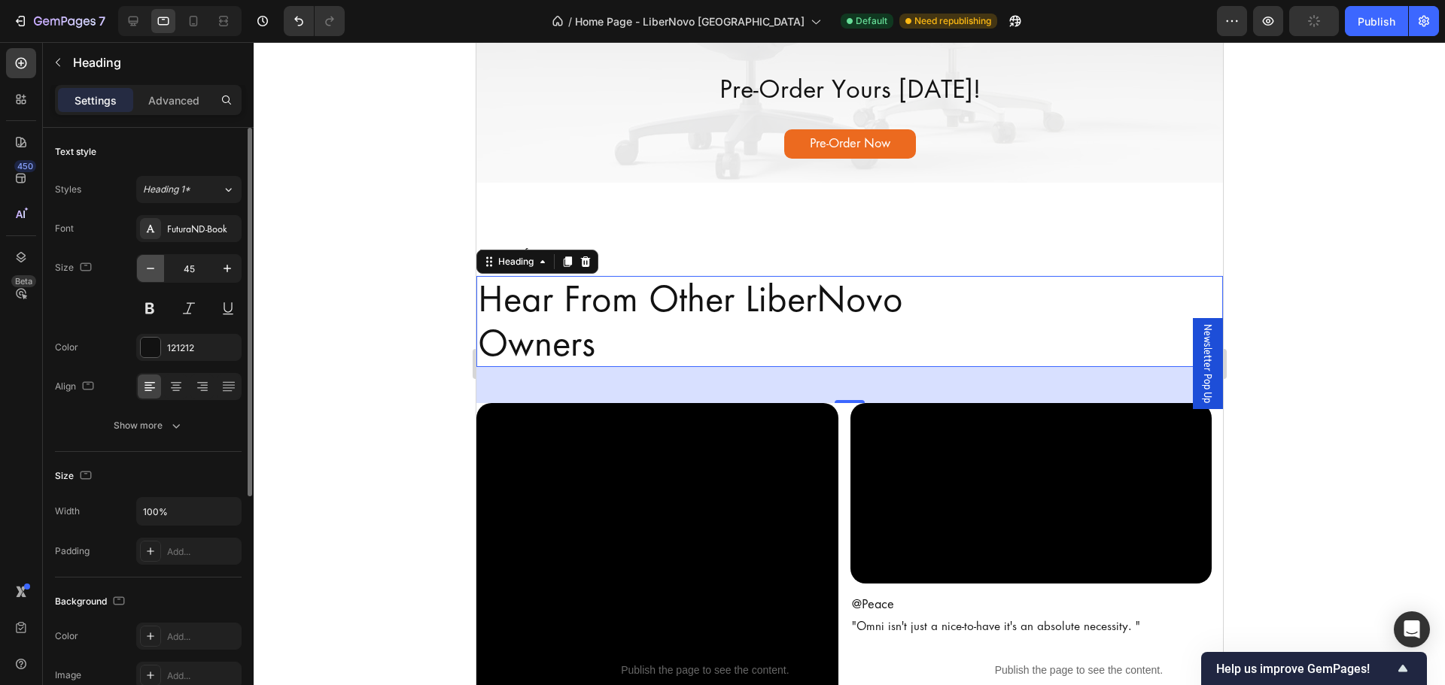
click at [152, 274] on icon "button" at bounding box center [150, 268] width 15 height 15
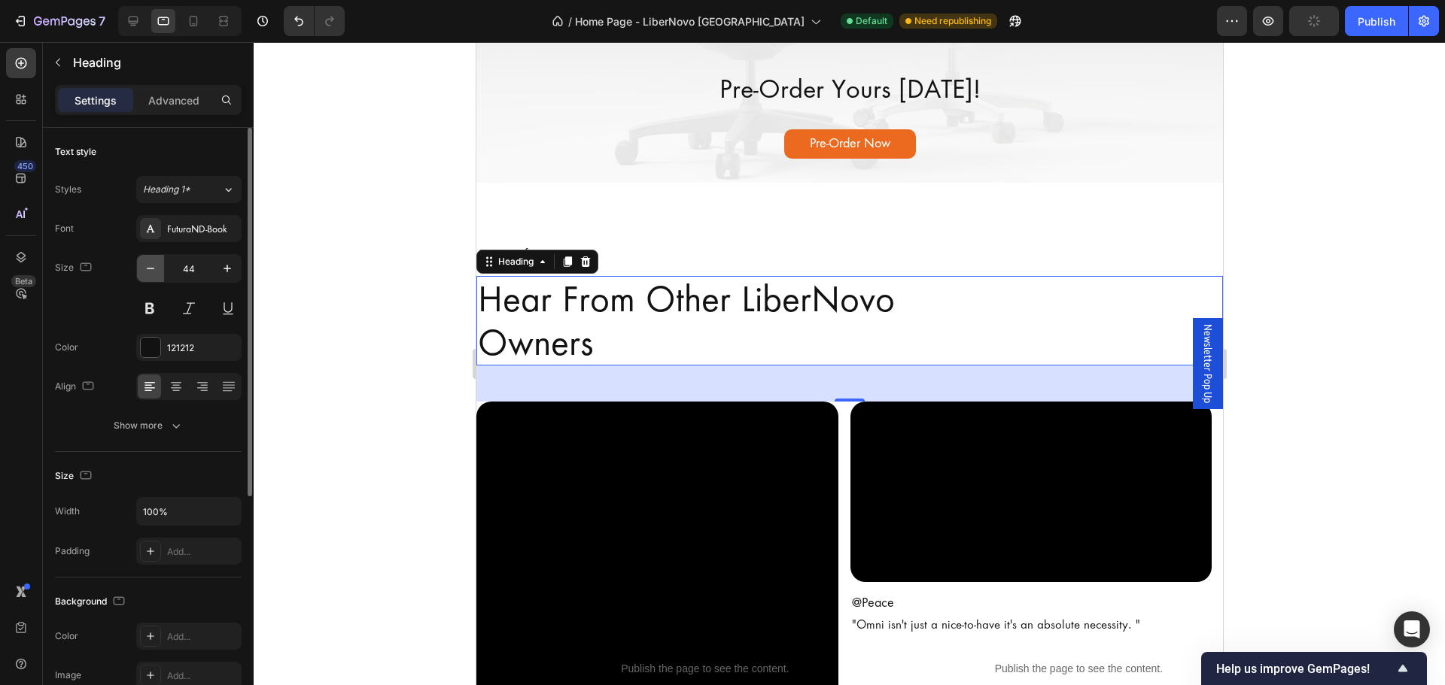
click at [152, 274] on icon "button" at bounding box center [150, 268] width 15 height 15
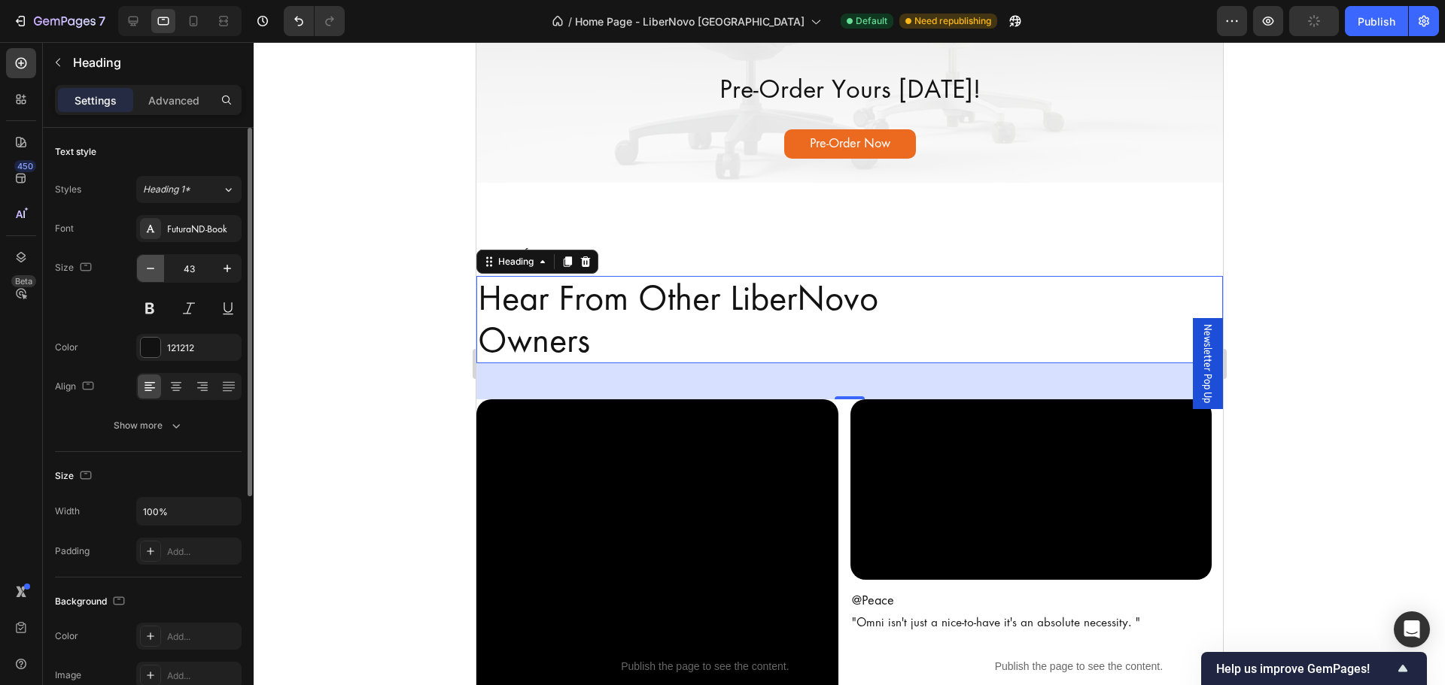
click at [152, 274] on icon "button" at bounding box center [150, 268] width 15 height 15
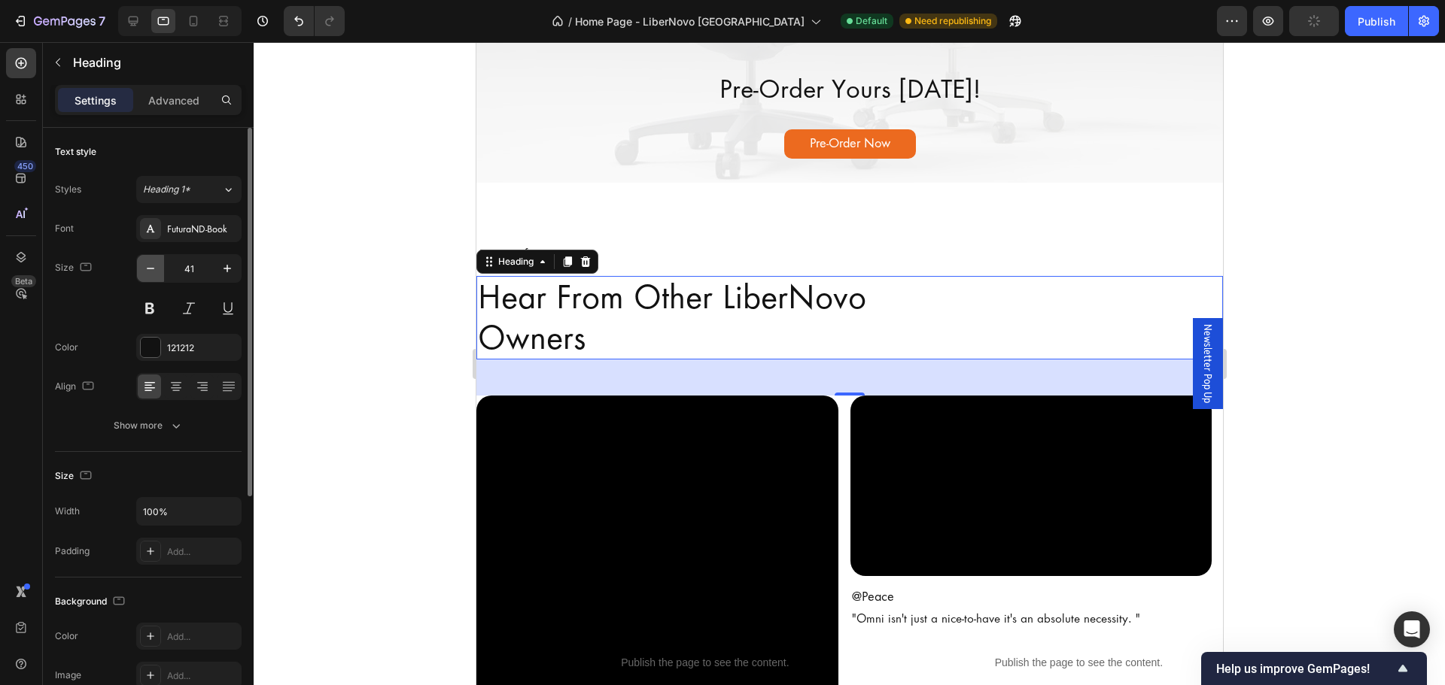
click at [152, 275] on icon "button" at bounding box center [150, 268] width 15 height 15
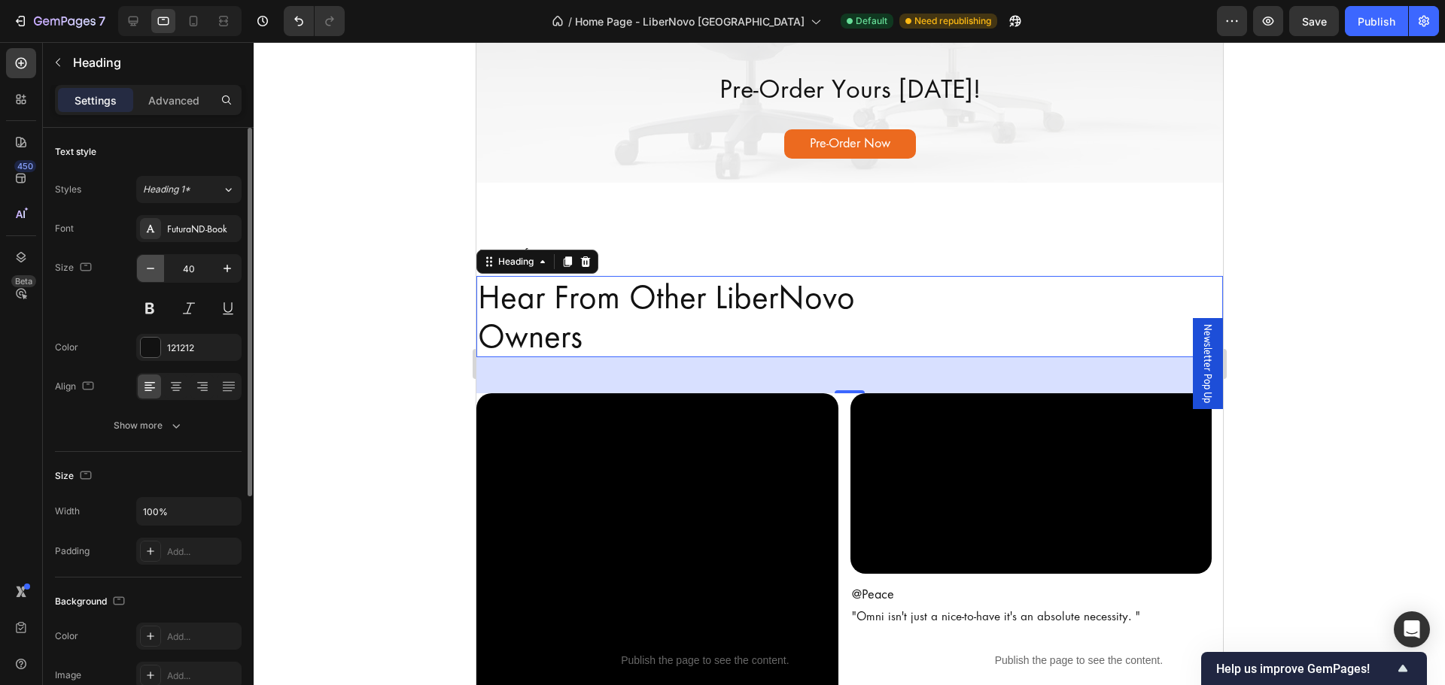
click at [152, 275] on icon "button" at bounding box center [150, 268] width 15 height 15
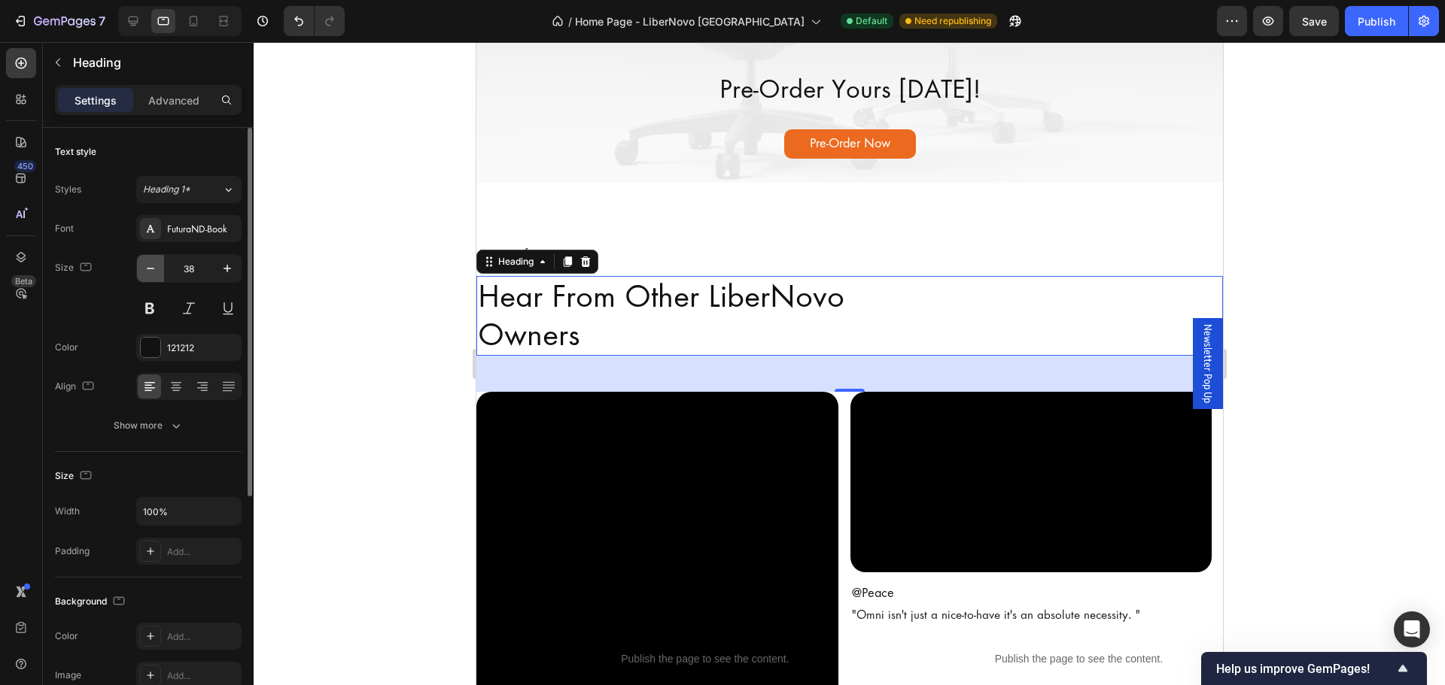
click at [152, 275] on icon "button" at bounding box center [150, 268] width 15 height 15
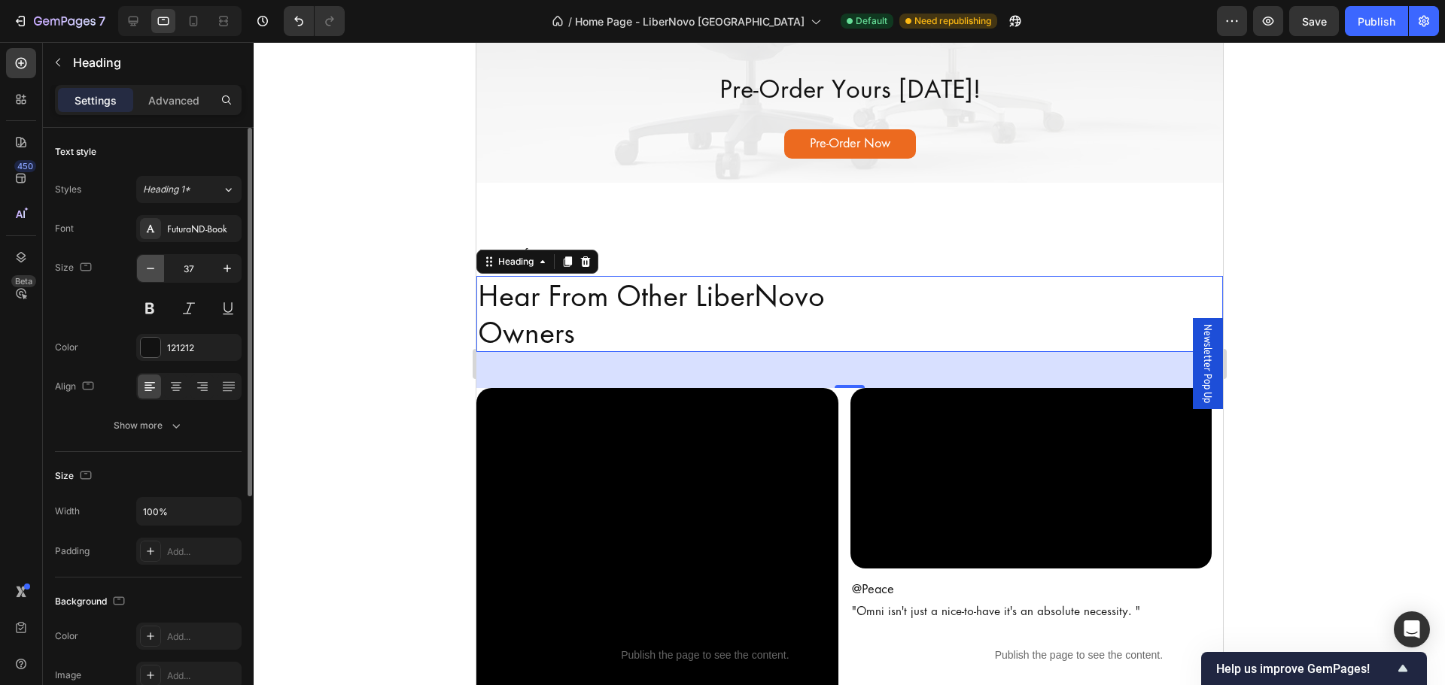
click at [152, 275] on icon "button" at bounding box center [150, 268] width 15 height 15
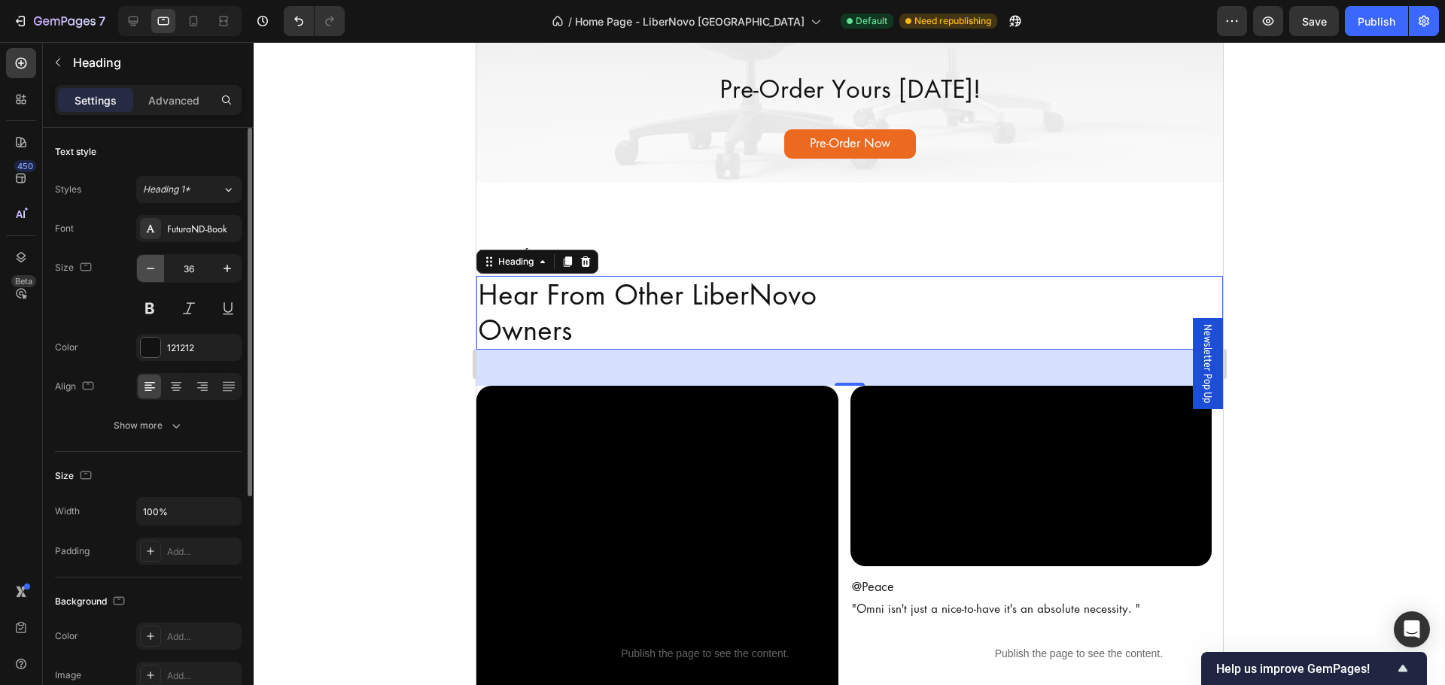
click at [152, 275] on icon "button" at bounding box center [150, 268] width 15 height 15
type input "35"
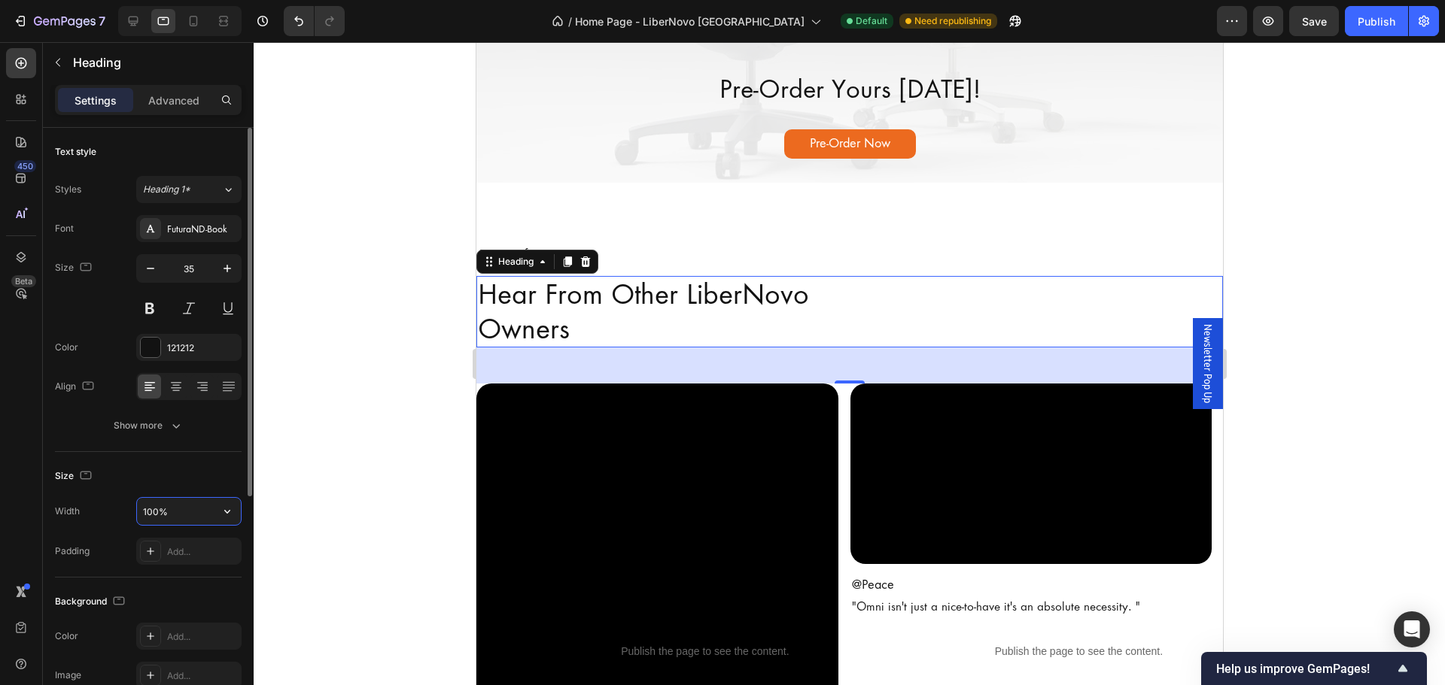
click at [205, 500] on input "100%" at bounding box center [189, 511] width 104 height 27
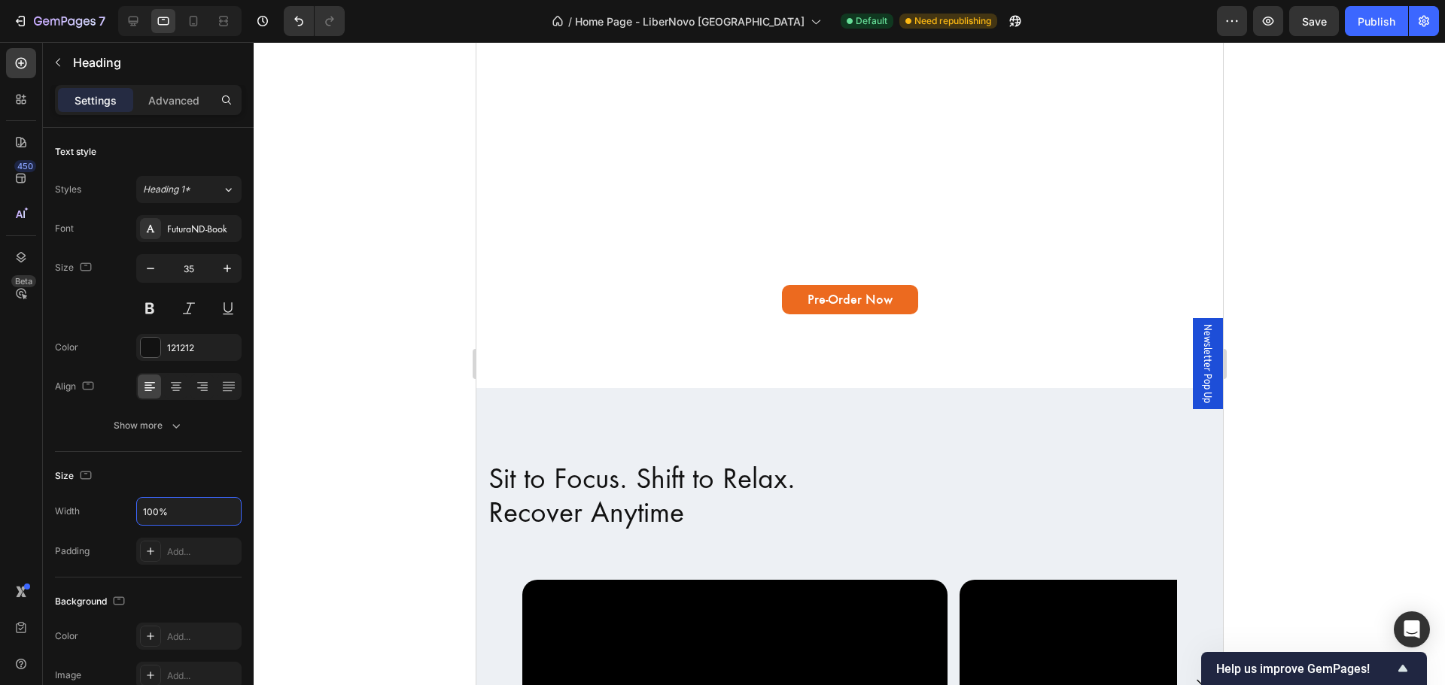
scroll to position [602, 0]
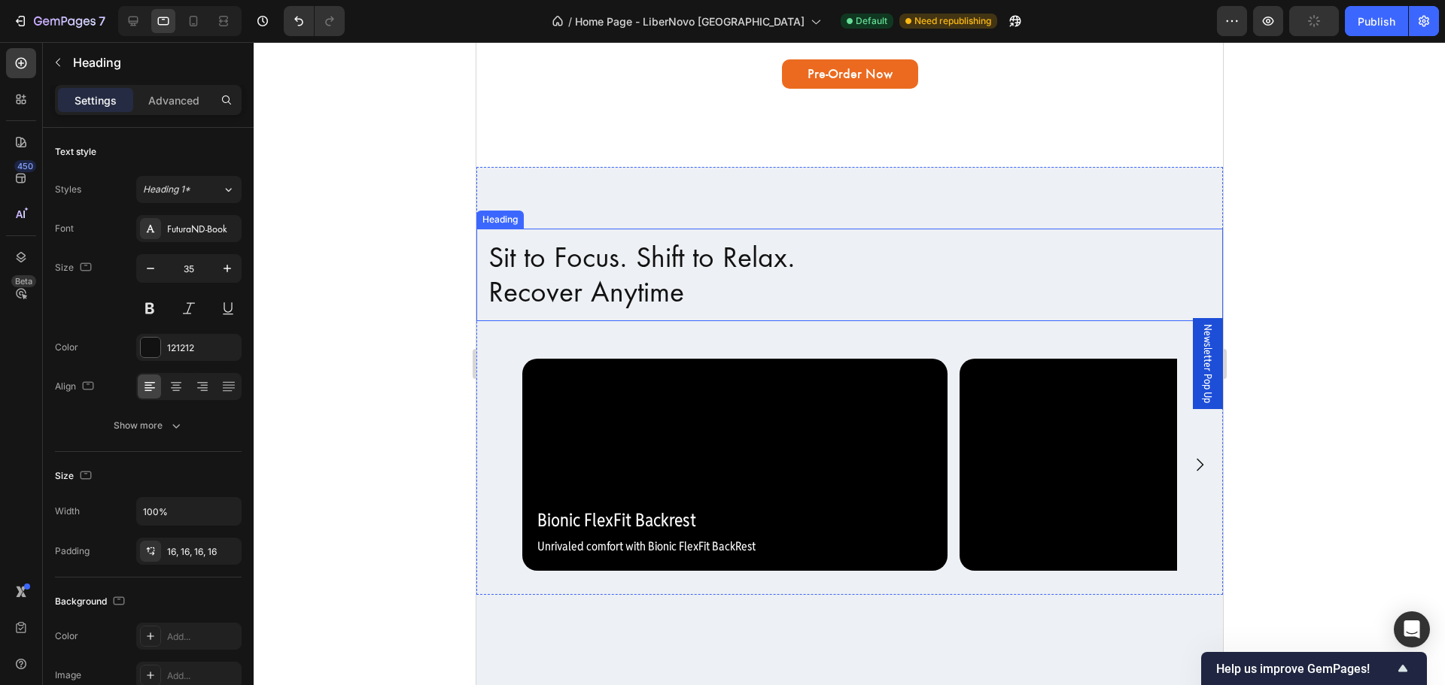
click at [778, 279] on h2 "Sit to Focus. Shift to Relax. Recover Anytime" at bounding box center [848, 275] width 746 height 93
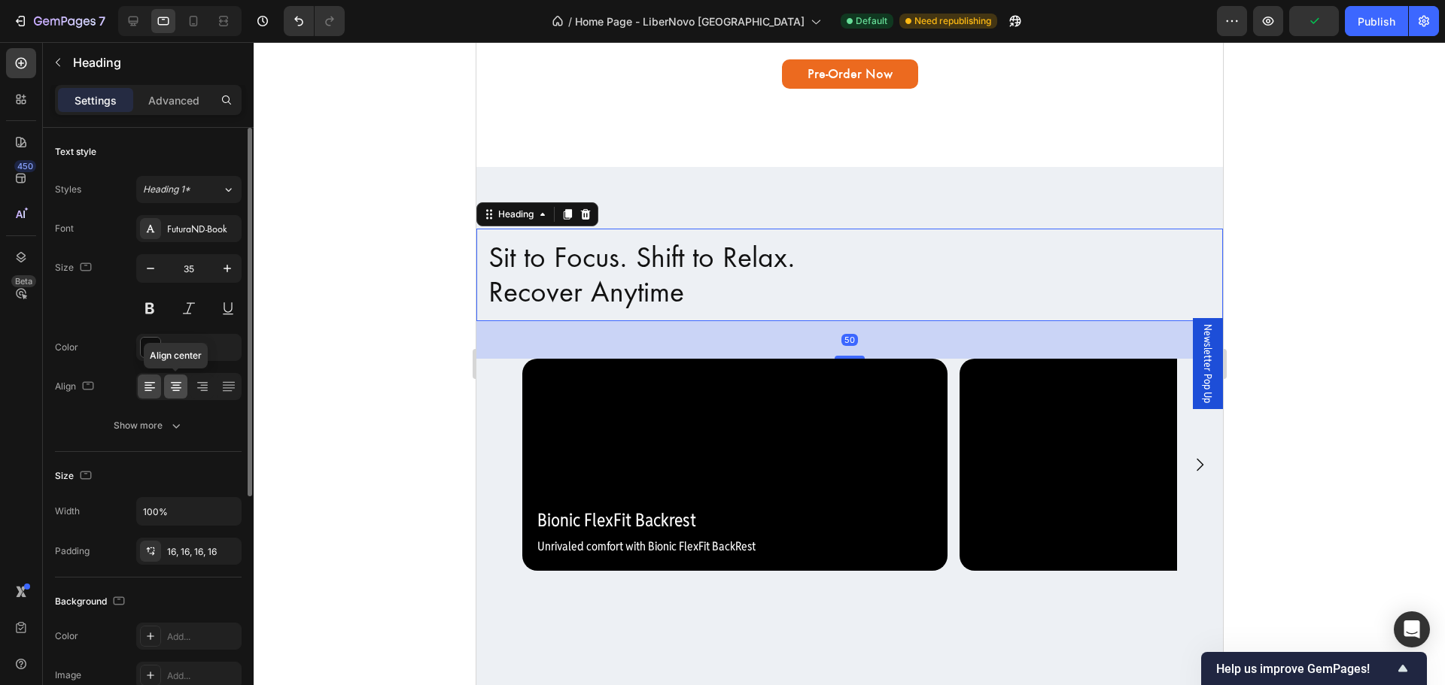
click at [170, 392] on icon at bounding box center [176, 386] width 15 height 15
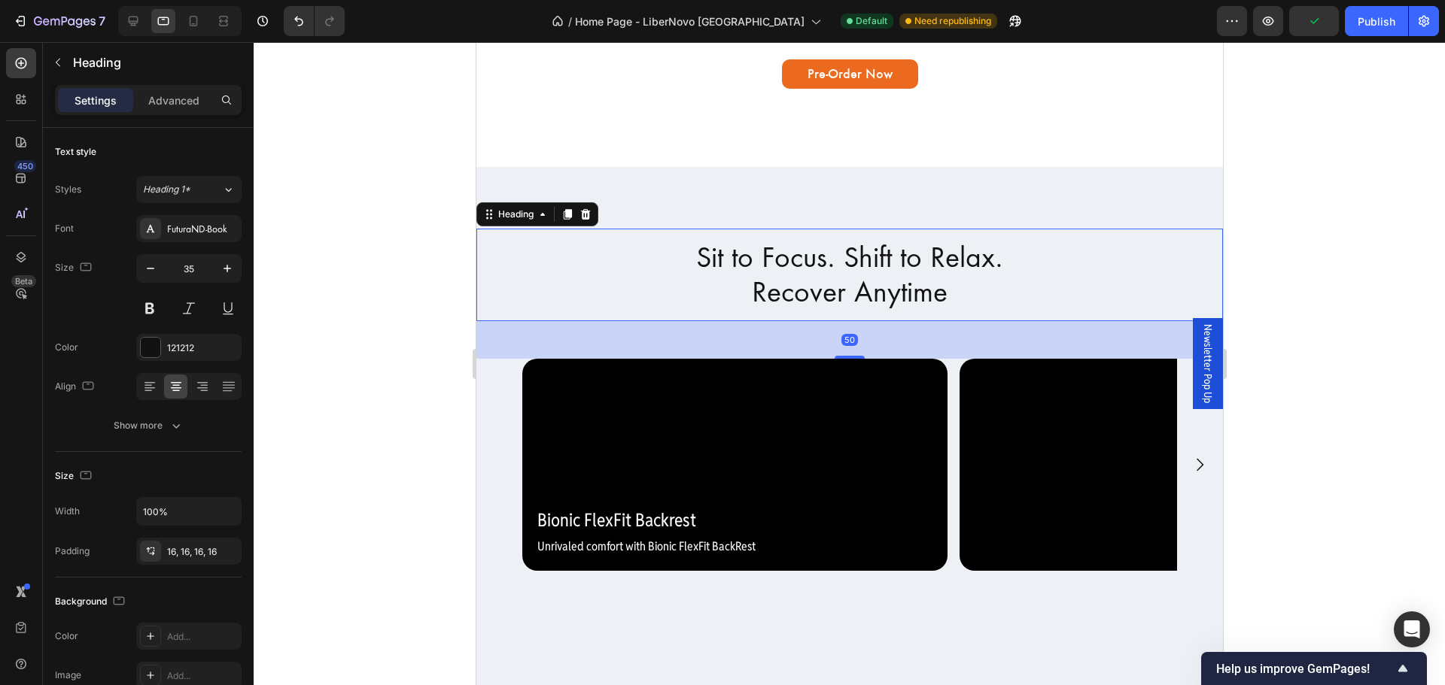
click at [306, 477] on div at bounding box center [849, 363] width 1191 height 643
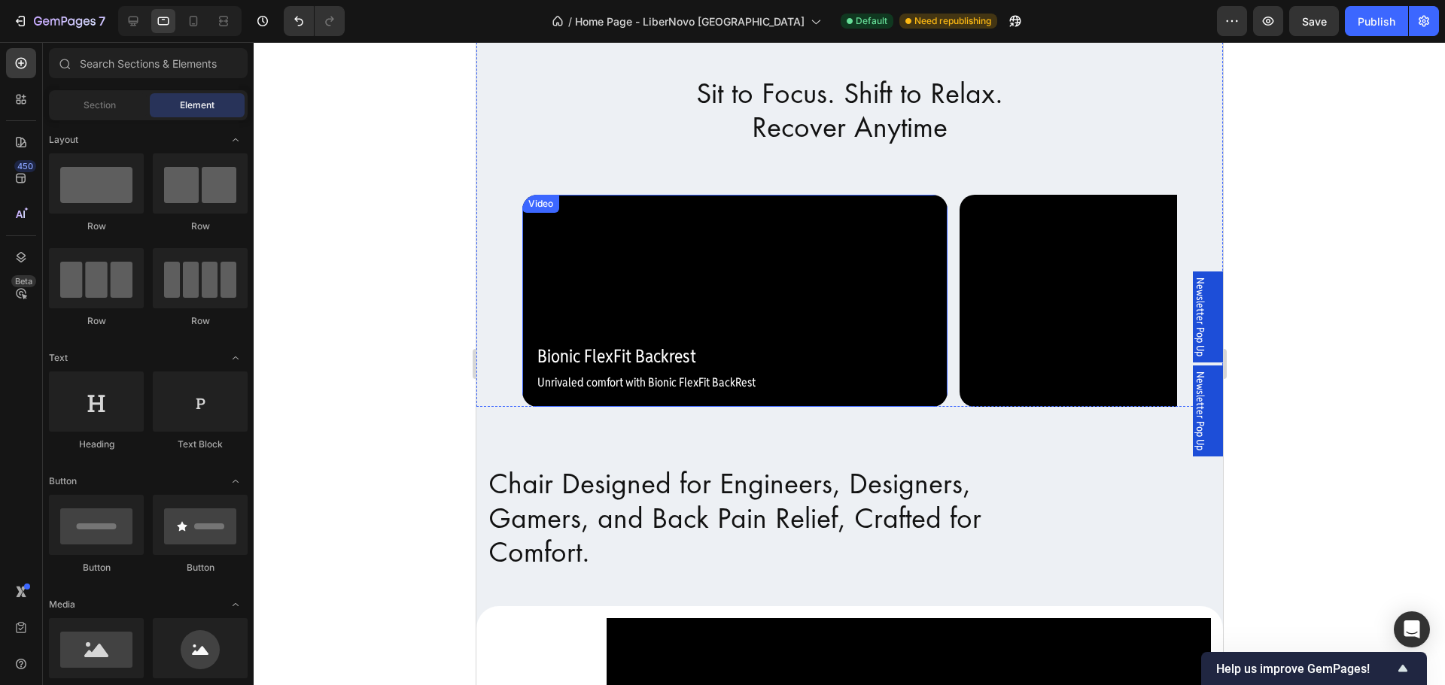
scroll to position [527, 0]
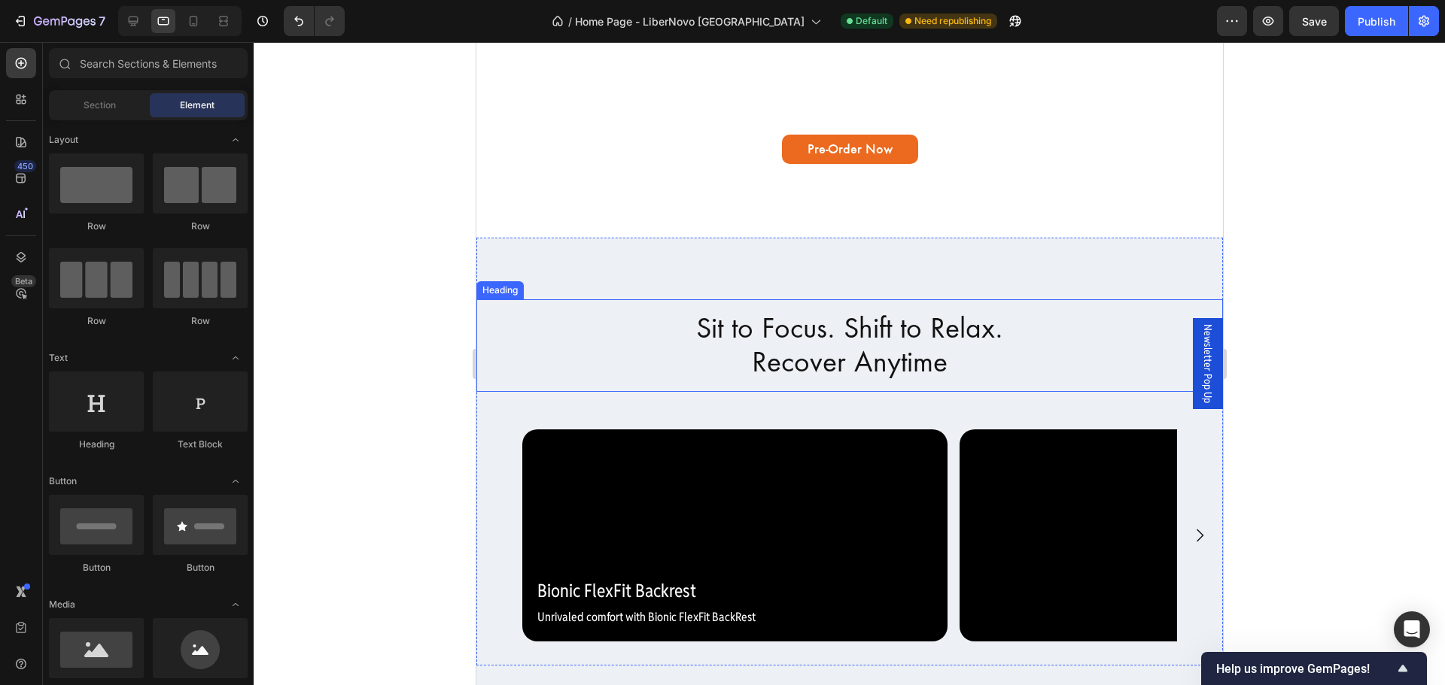
click at [606, 345] on h2 "Sit to Focus. Shift to Relax. Recover Anytime" at bounding box center [848, 345] width 746 height 93
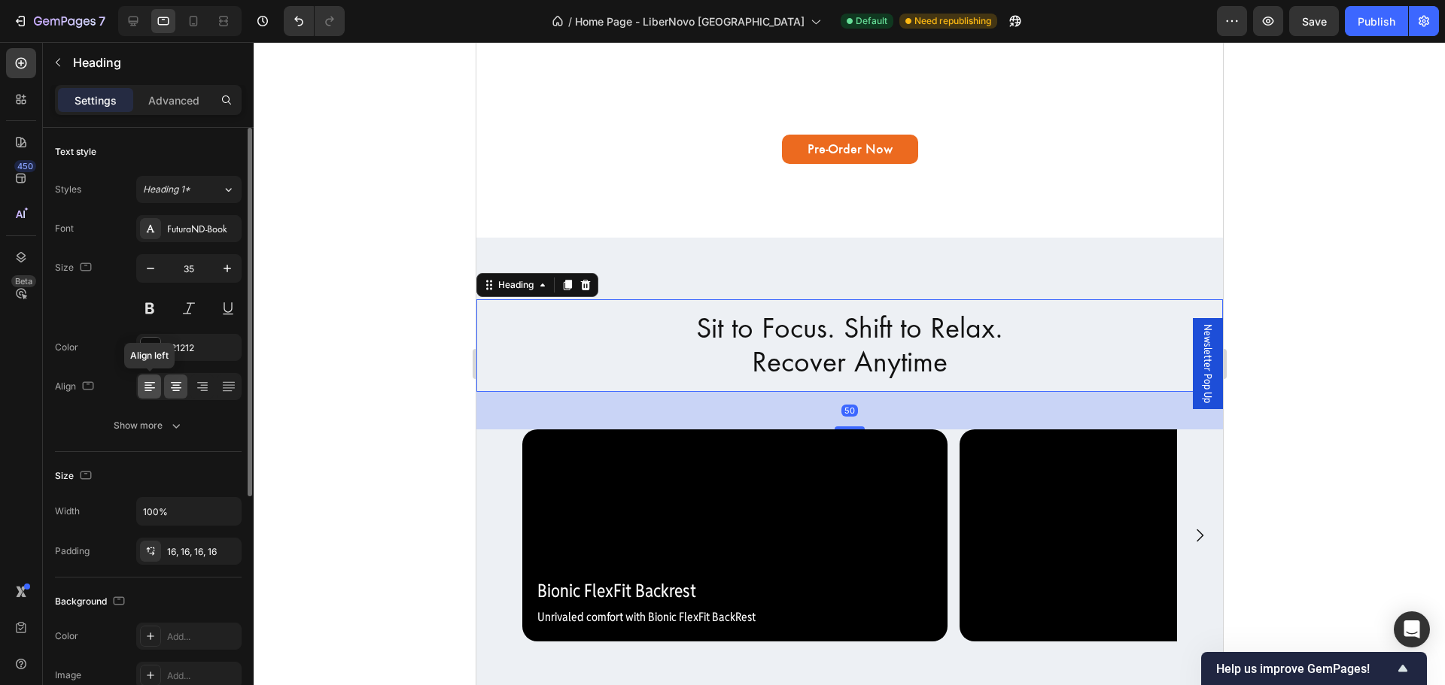
click at [150, 382] on icon at bounding box center [149, 383] width 11 height 2
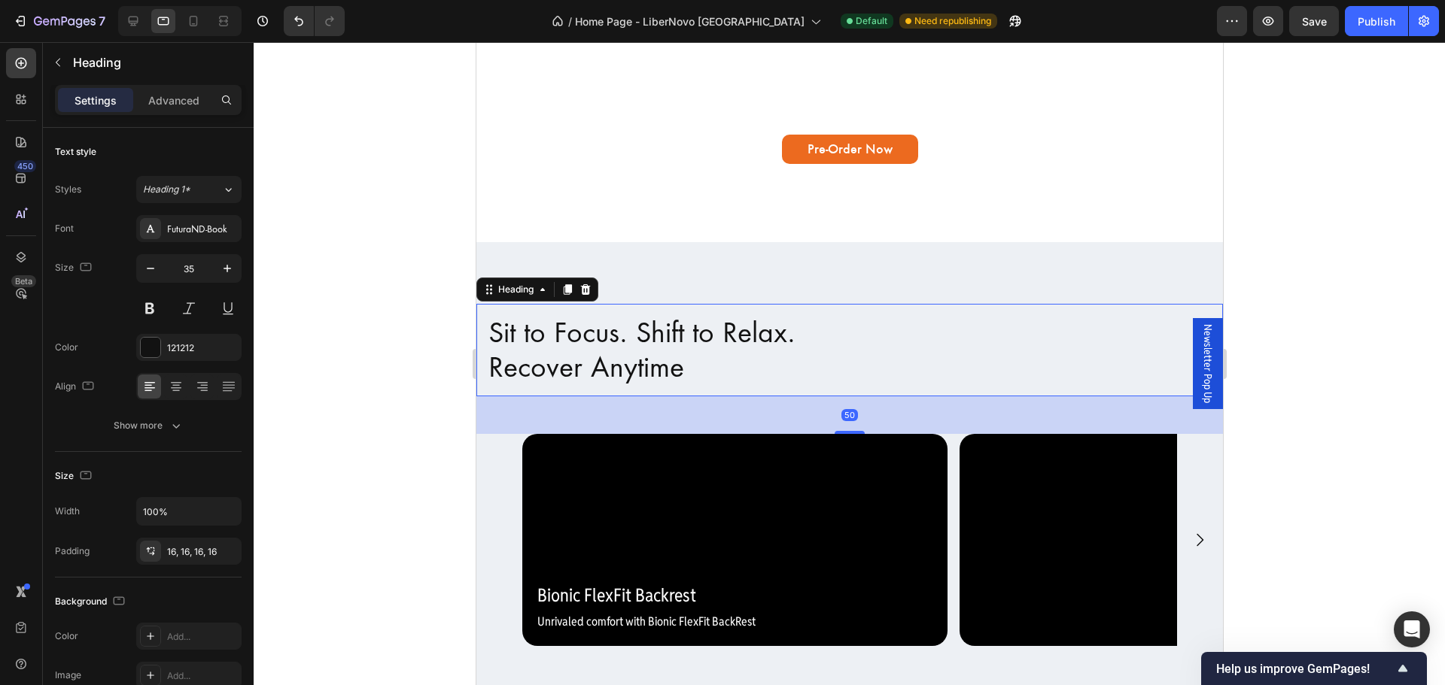
click at [413, 357] on div at bounding box center [849, 363] width 1191 height 643
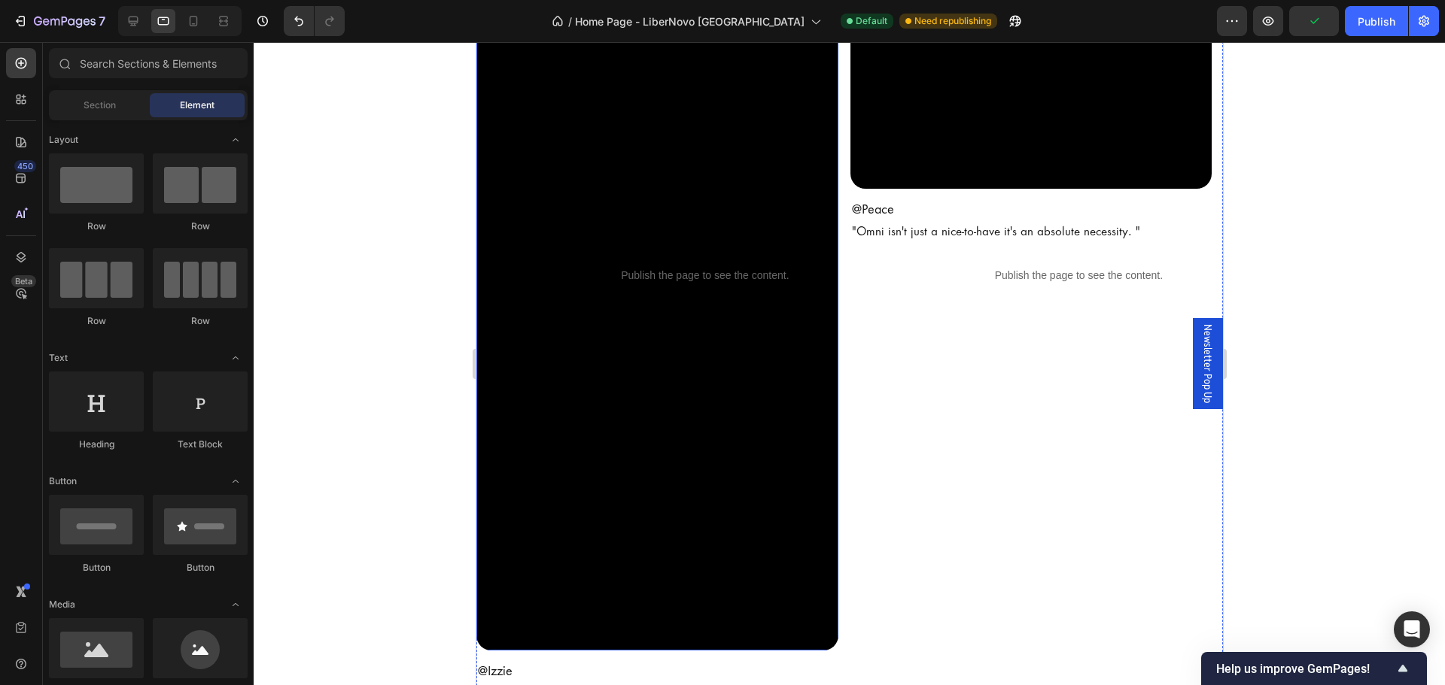
scroll to position [2784, 0]
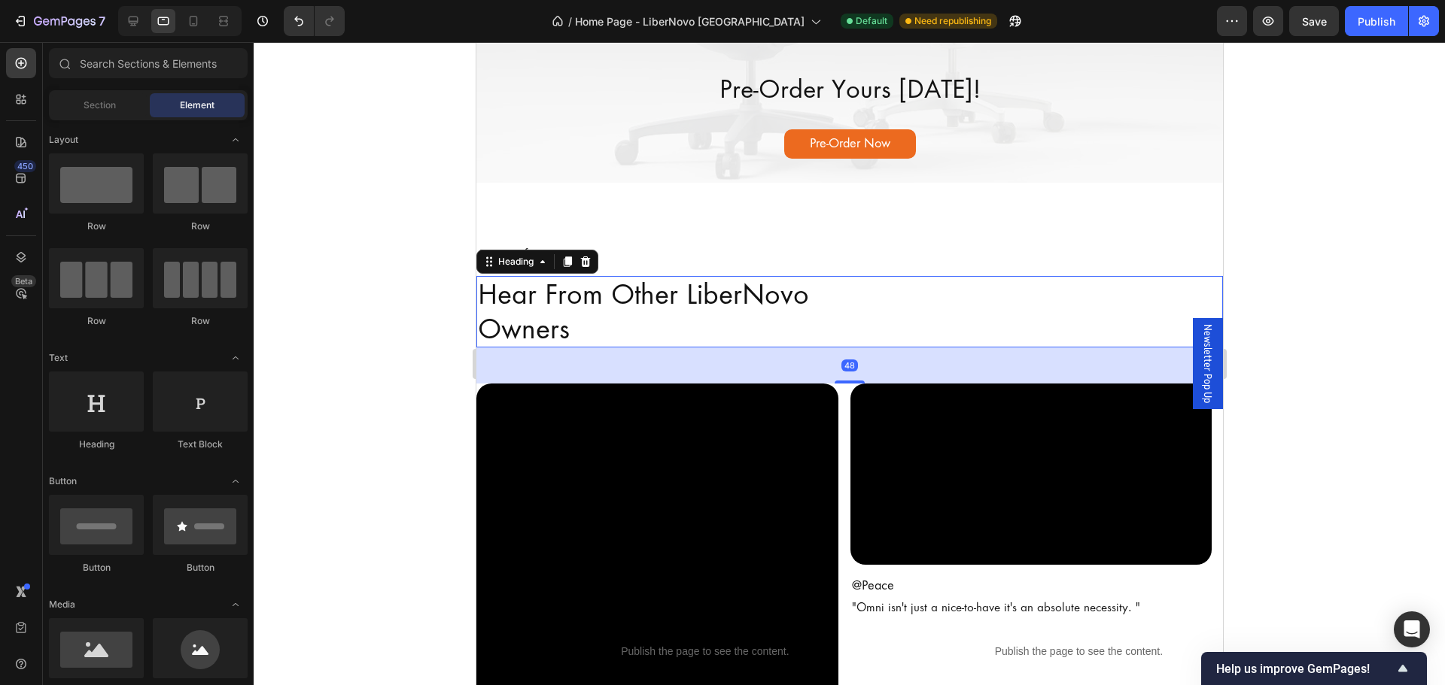
click at [709, 343] on h2 "Hear From Other LiberNovo Owners" at bounding box center [848, 311] width 746 height 71
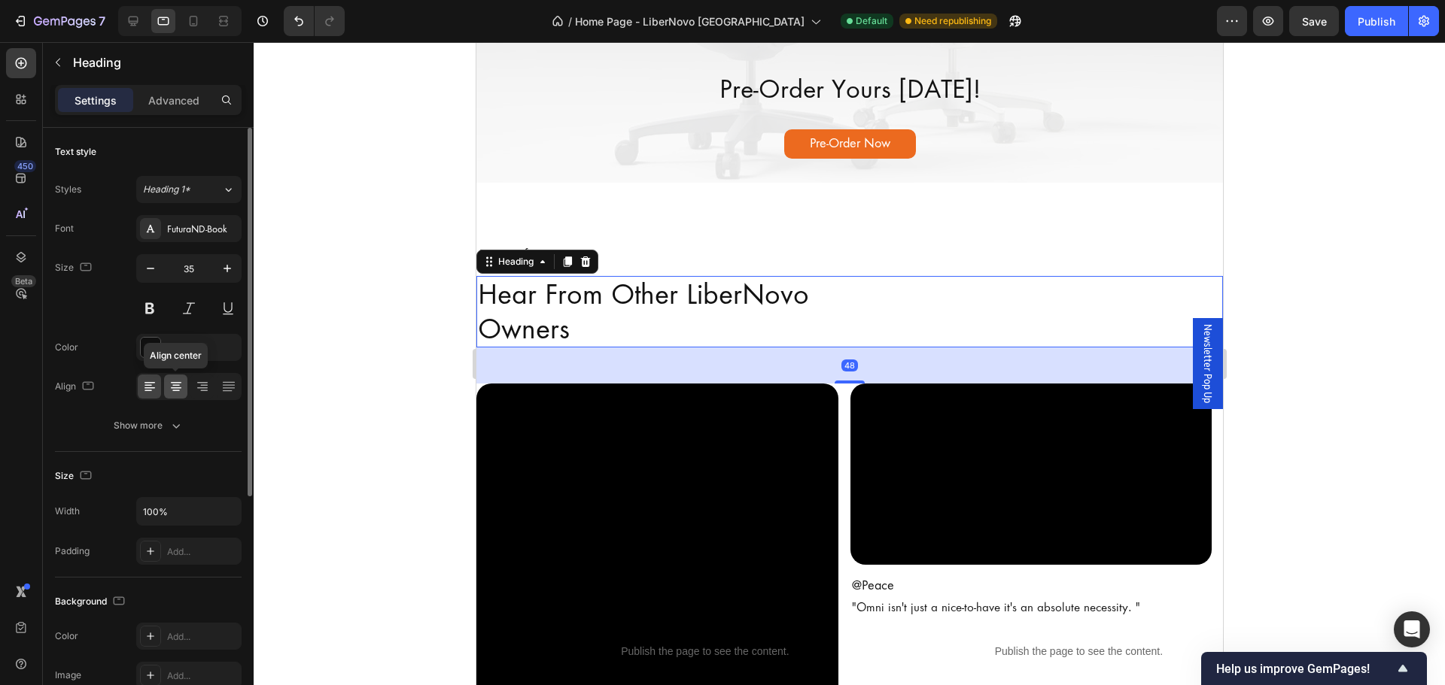
click at [175, 382] on icon at bounding box center [176, 383] width 11 height 2
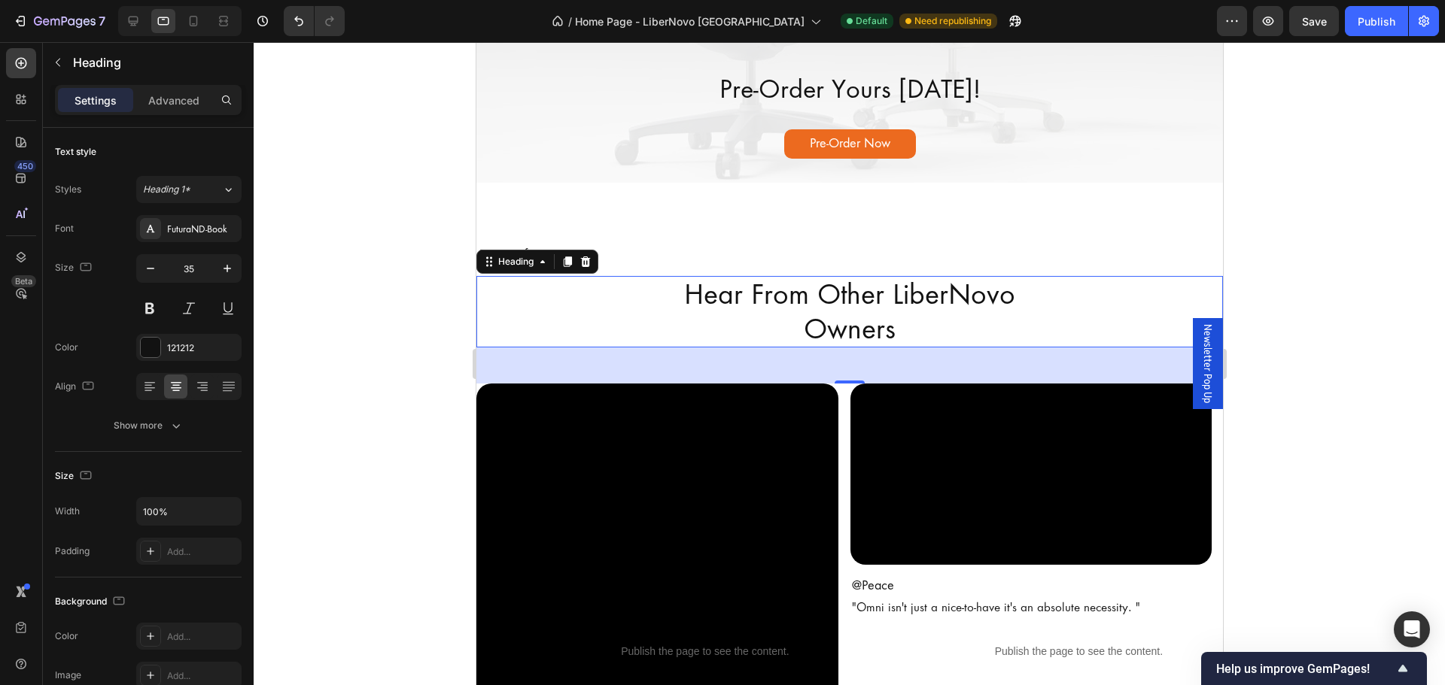
click at [288, 360] on div at bounding box center [849, 363] width 1191 height 643
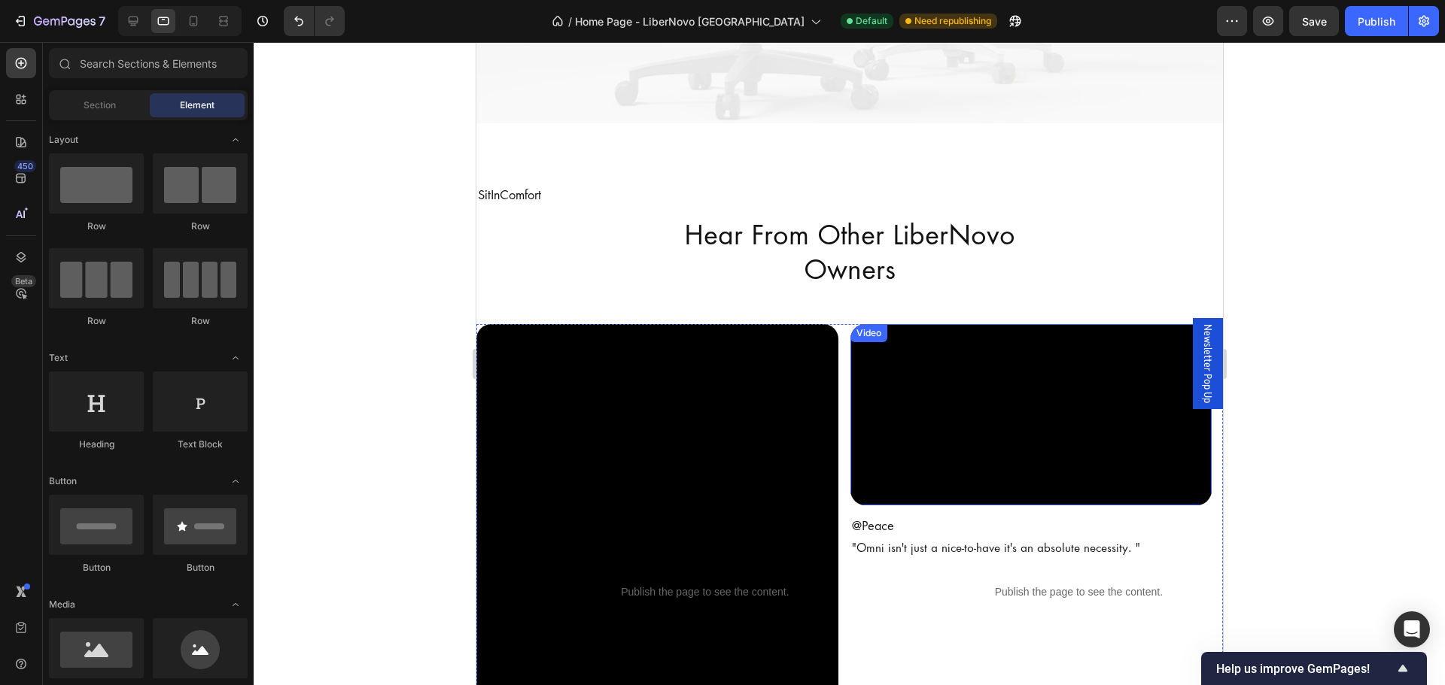
scroll to position [2708, 0]
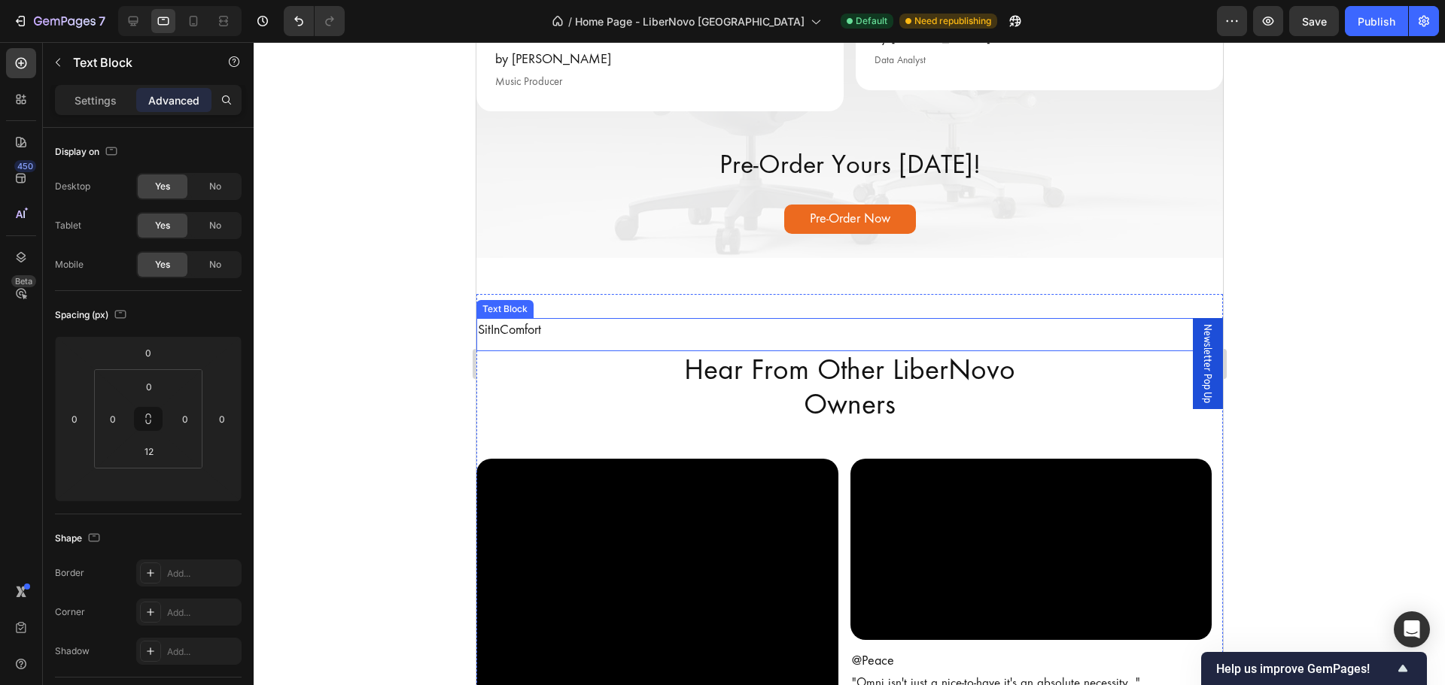
click at [594, 329] on p "SitInComfort" at bounding box center [848, 331] width 743 height 22
click at [89, 94] on p "Settings" at bounding box center [95, 101] width 42 height 16
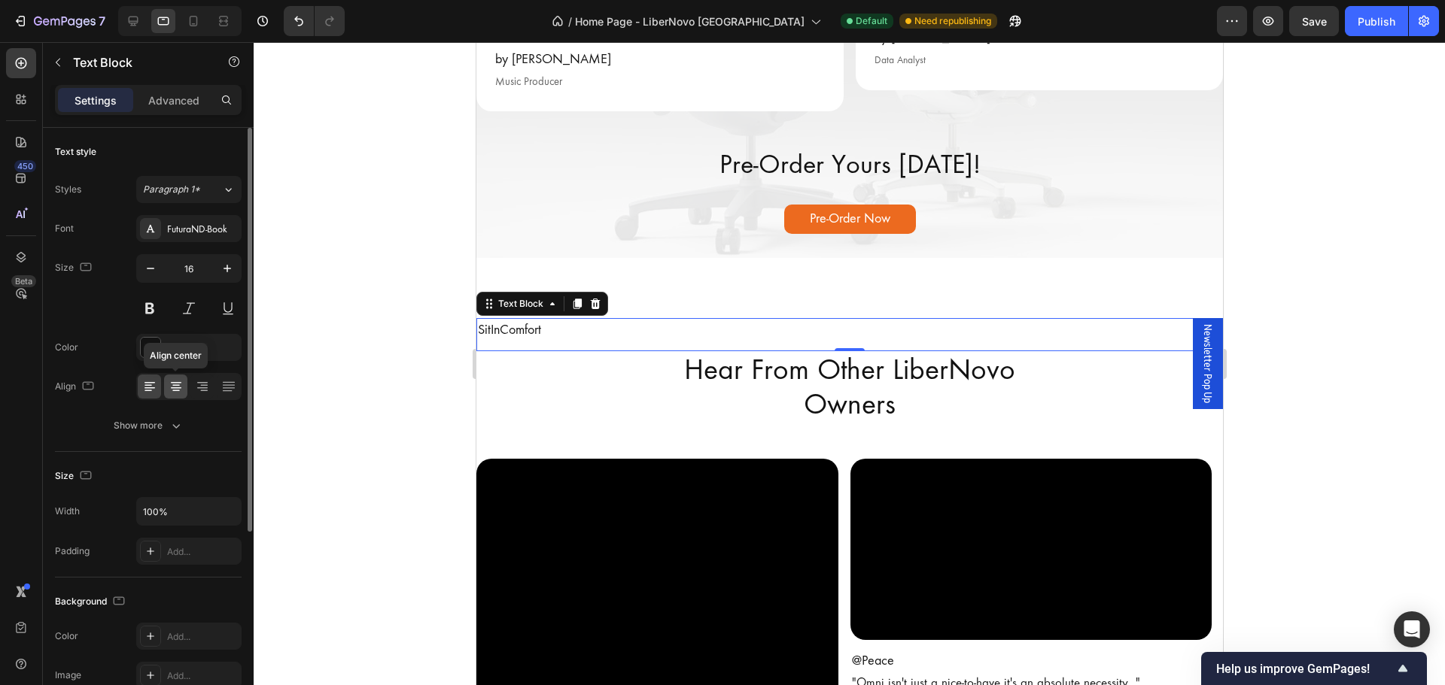
click at [178, 384] on icon at bounding box center [176, 386] width 15 height 15
click at [349, 419] on div at bounding box center [849, 363] width 1191 height 643
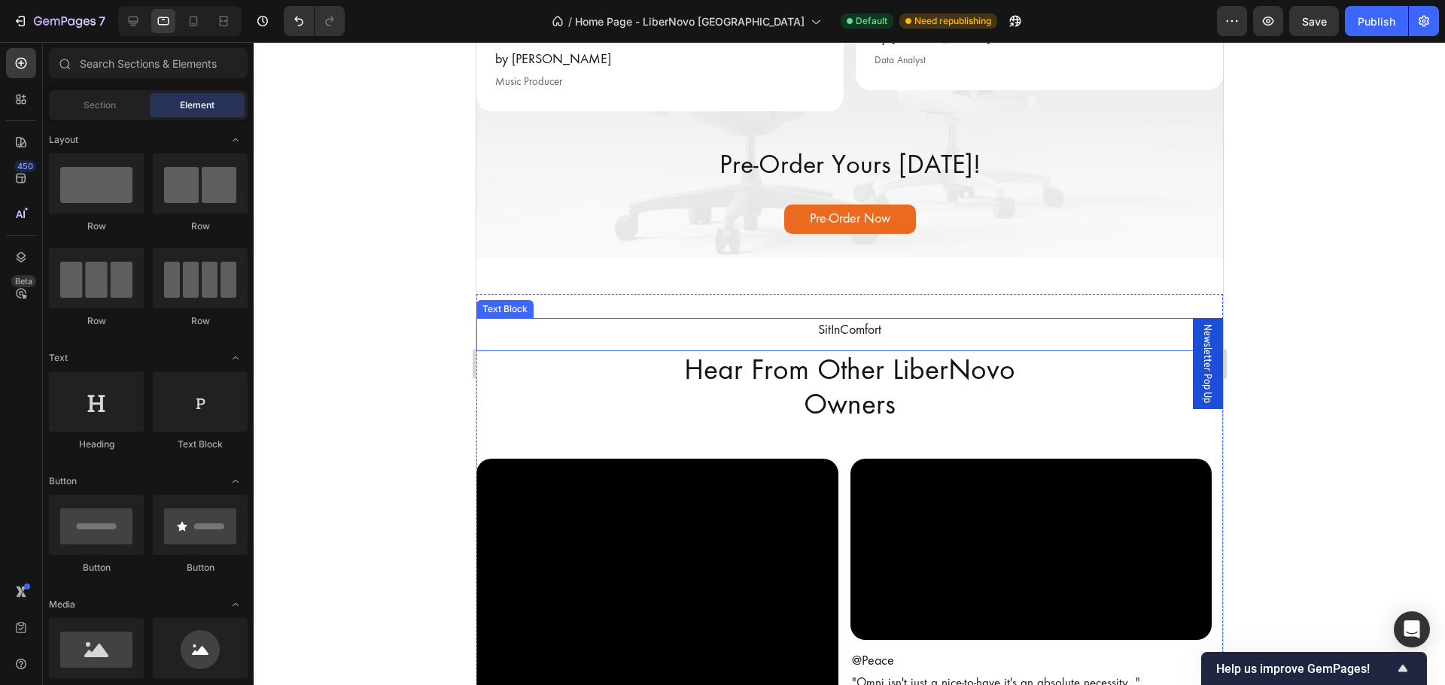
click at [897, 338] on p "SitInComfort" at bounding box center [848, 331] width 743 height 22
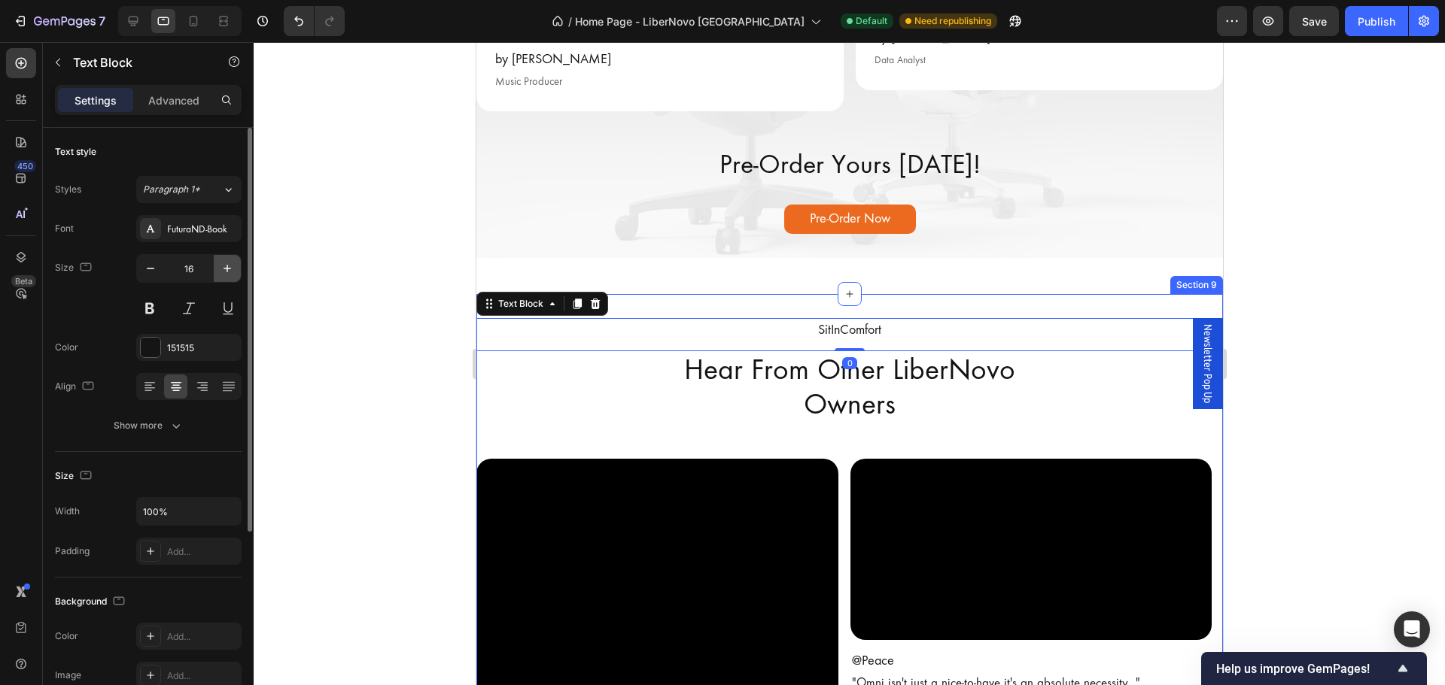
click at [226, 276] on button "button" at bounding box center [227, 268] width 27 height 27
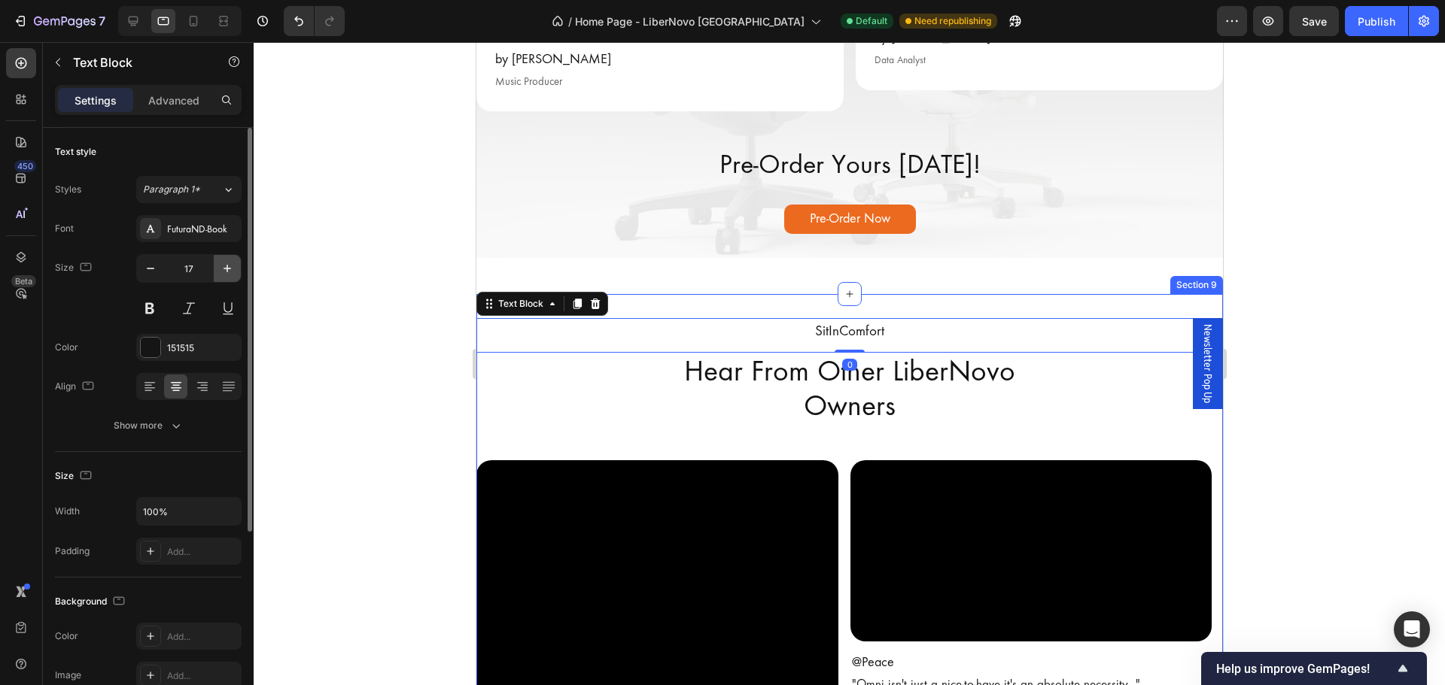
click at [226, 276] on button "button" at bounding box center [227, 268] width 27 height 27
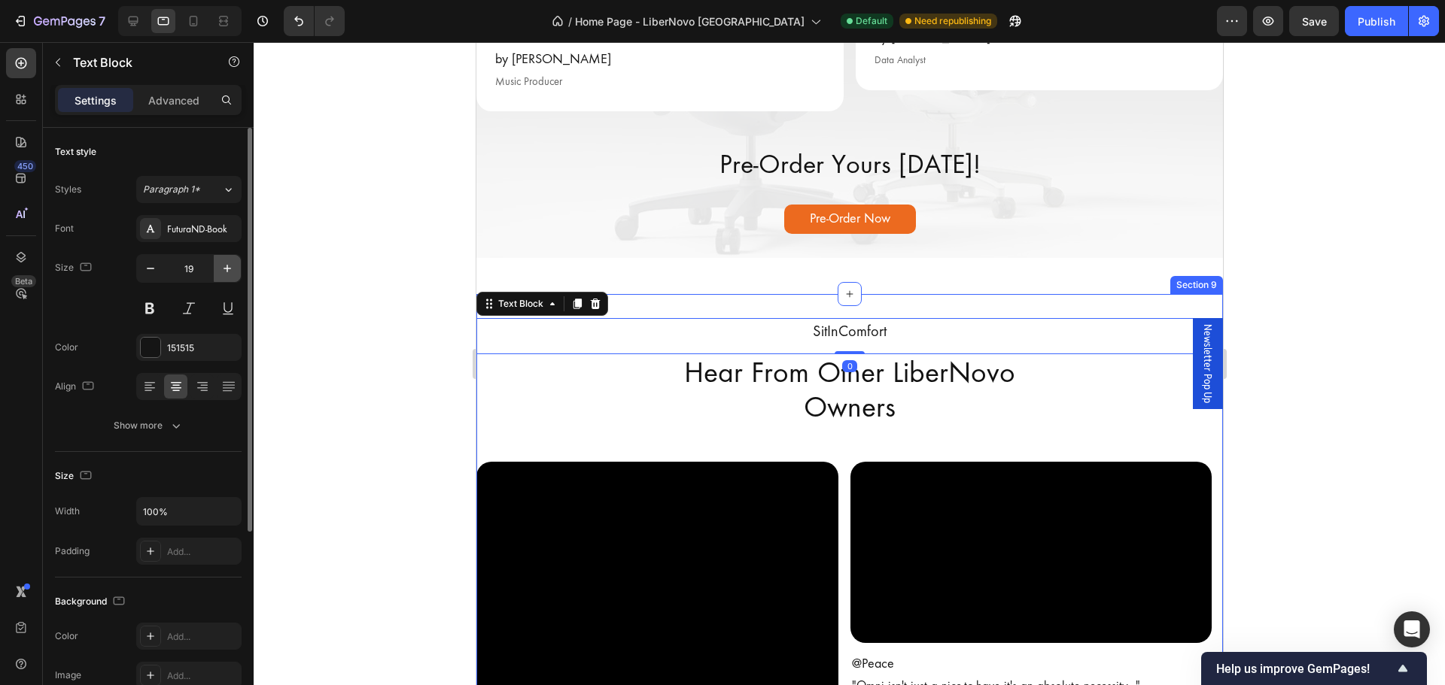
click at [226, 276] on button "button" at bounding box center [227, 268] width 27 height 27
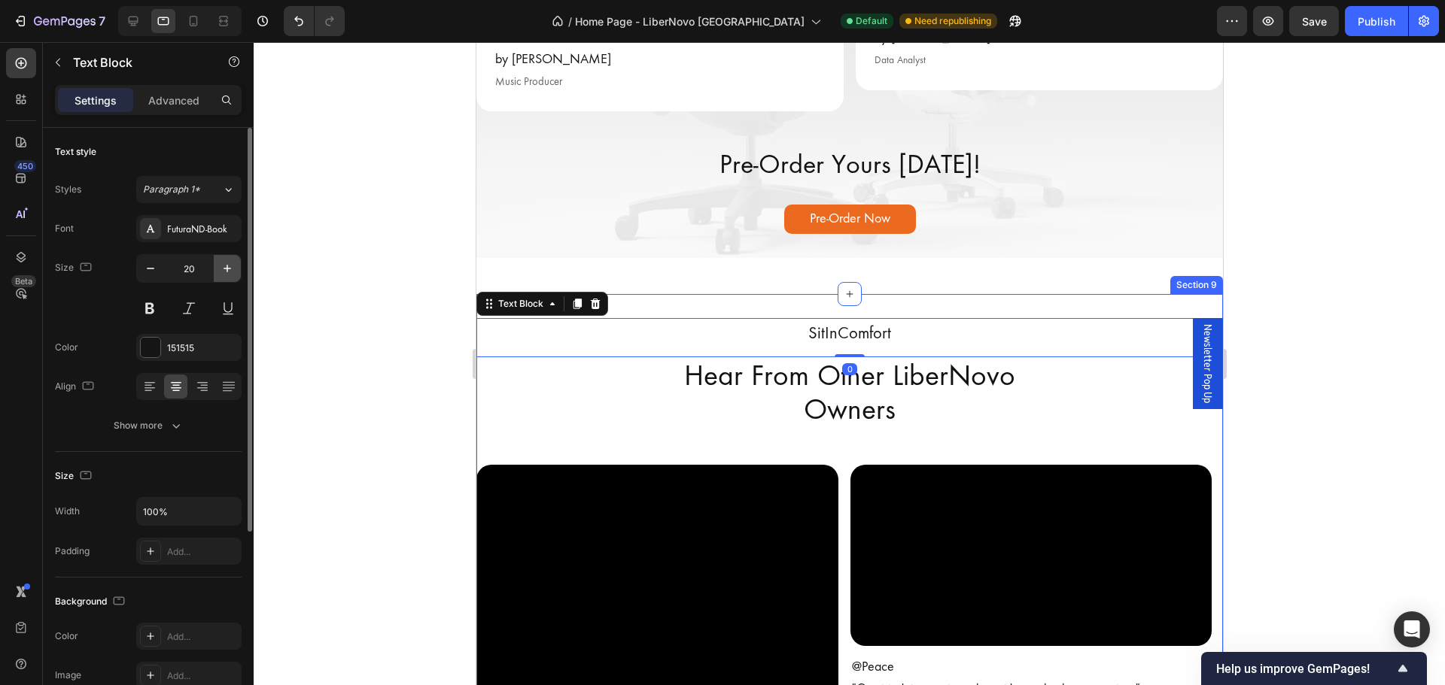
click at [226, 276] on button "button" at bounding box center [227, 268] width 27 height 27
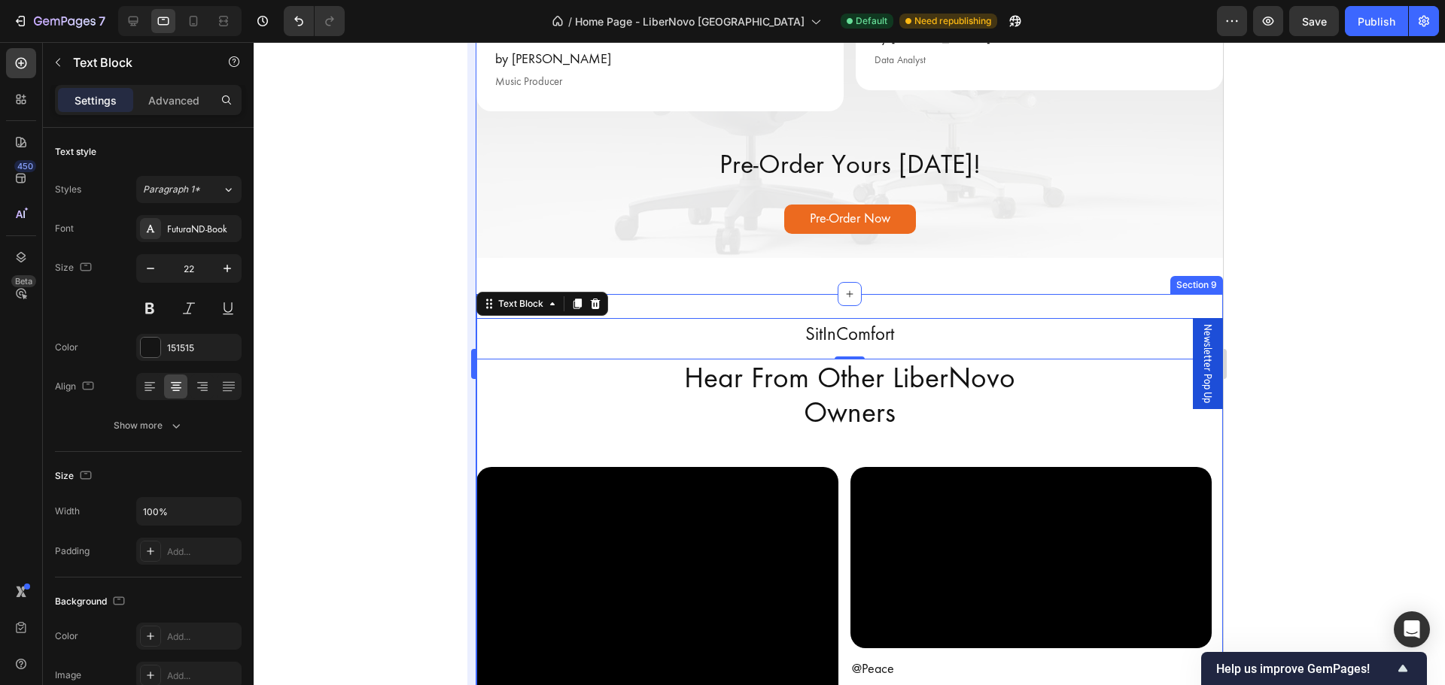
type input "23"
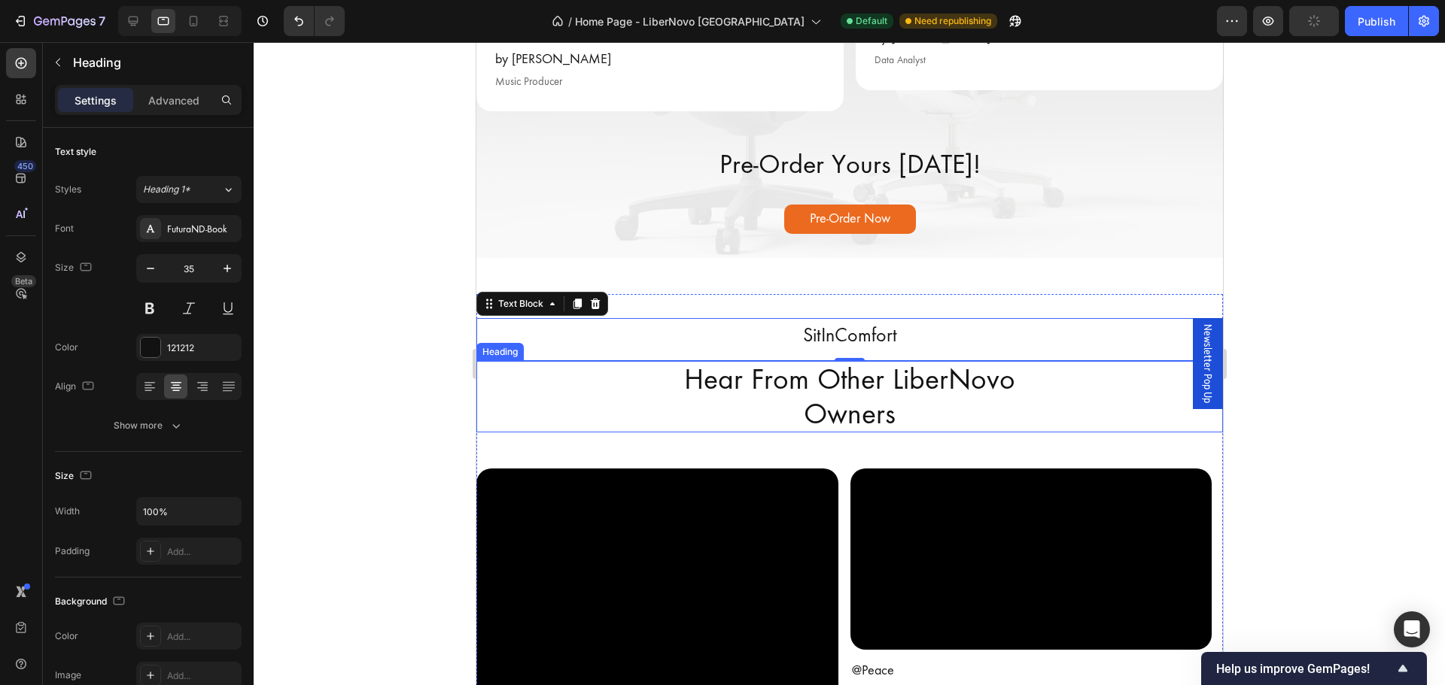
click at [602, 396] on h2 "Hear From Other LiberNovo Owners" at bounding box center [848, 396] width 746 height 71
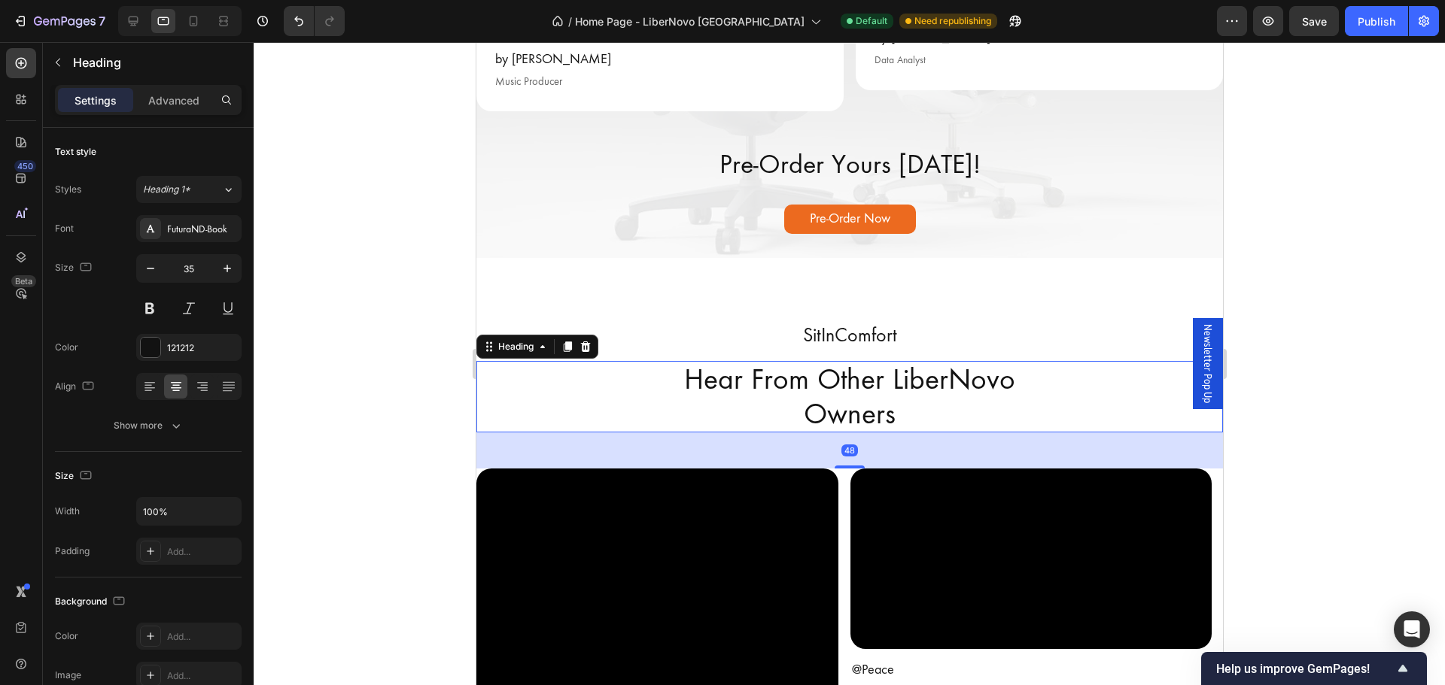
click at [385, 385] on div at bounding box center [849, 363] width 1191 height 643
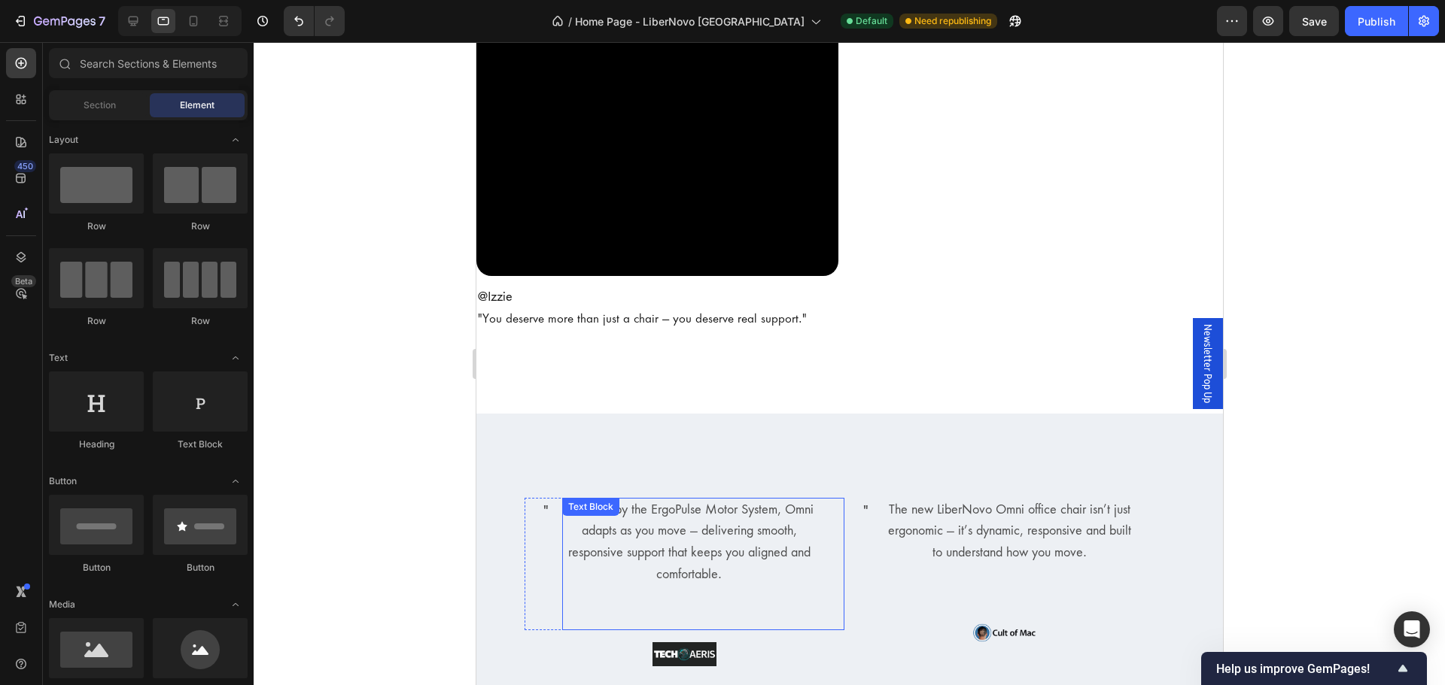
scroll to position [3310, 0]
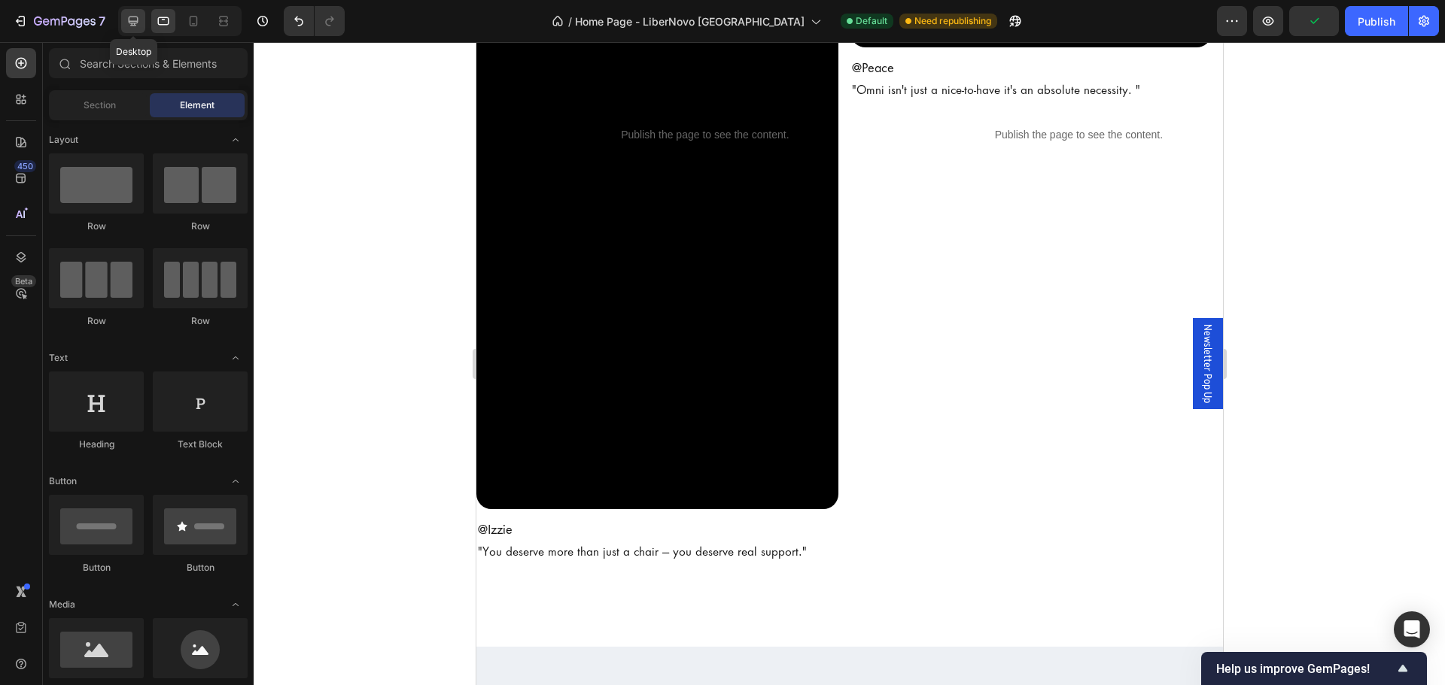
click at [132, 26] on icon at bounding box center [133, 21] width 15 height 15
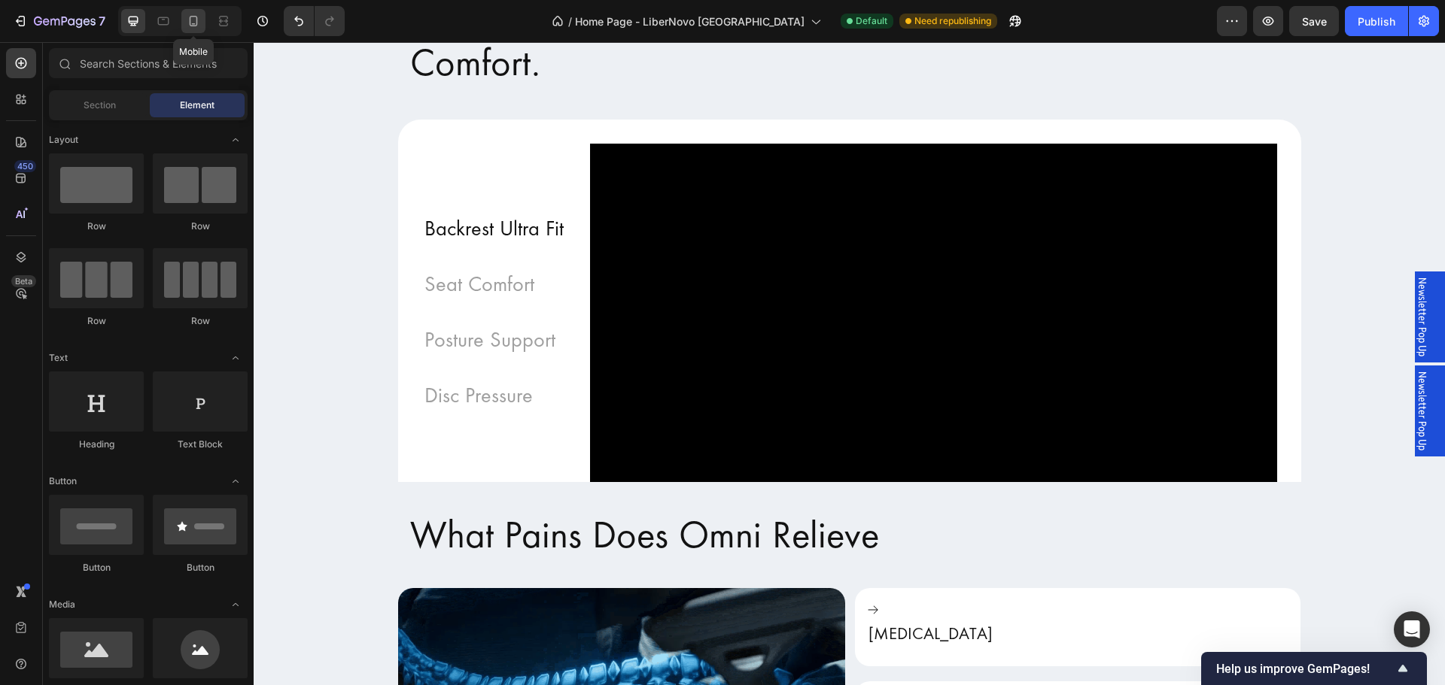
click at [191, 14] on icon at bounding box center [193, 21] width 15 height 15
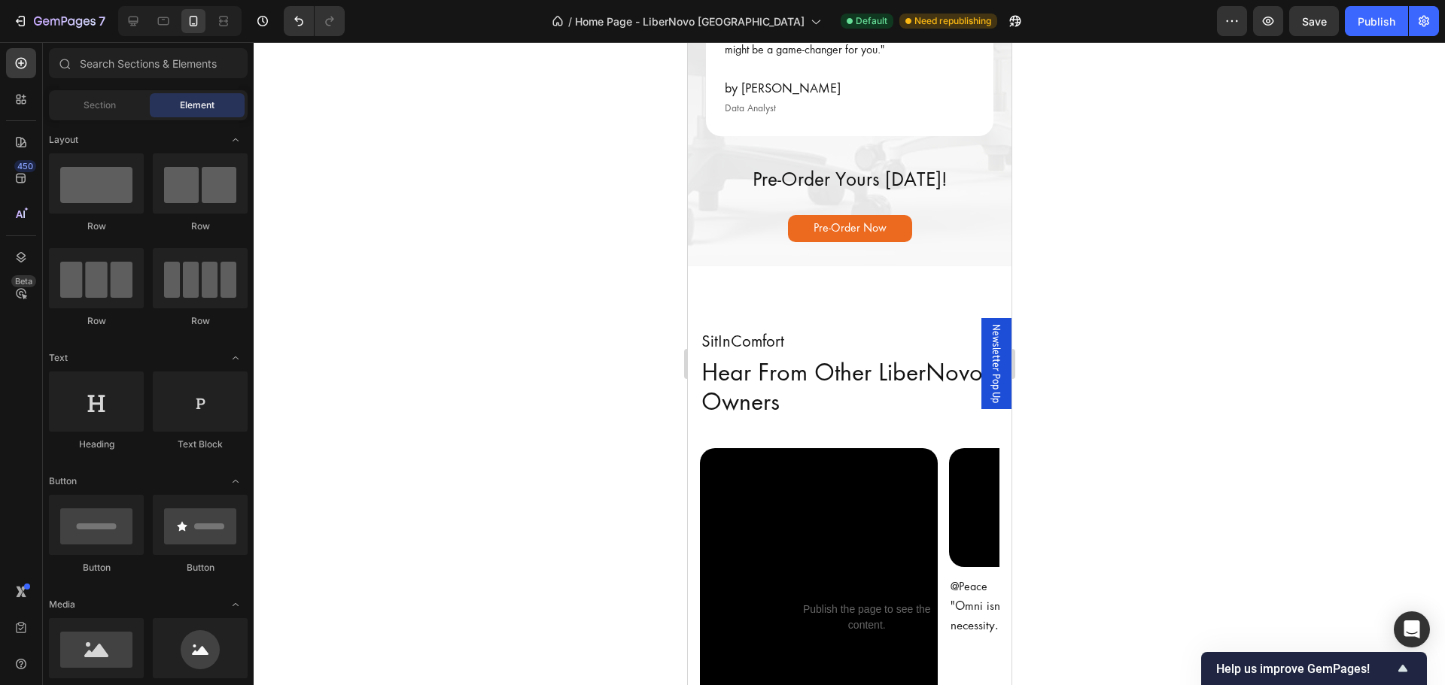
scroll to position [3340, 0]
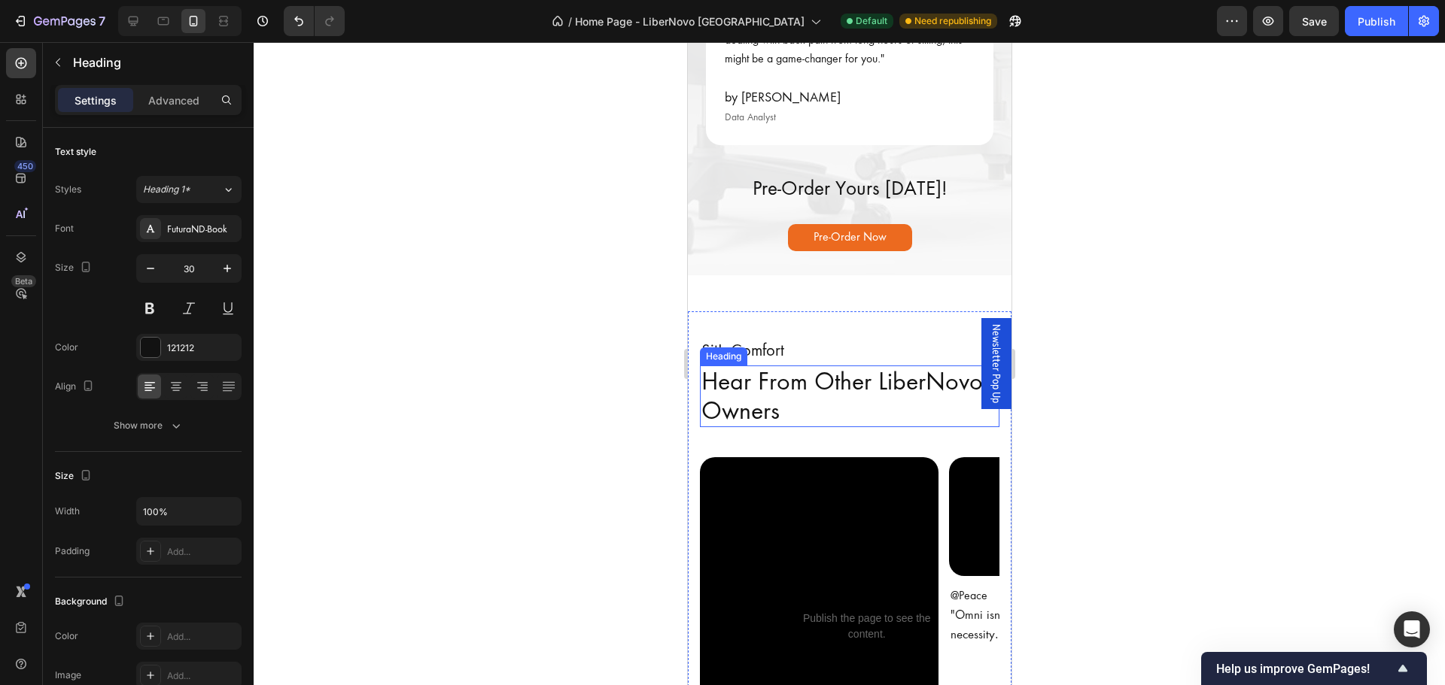
click at [822, 427] on h2 "Hear From Other LiberNovo Owners" at bounding box center [848, 397] width 299 height 62
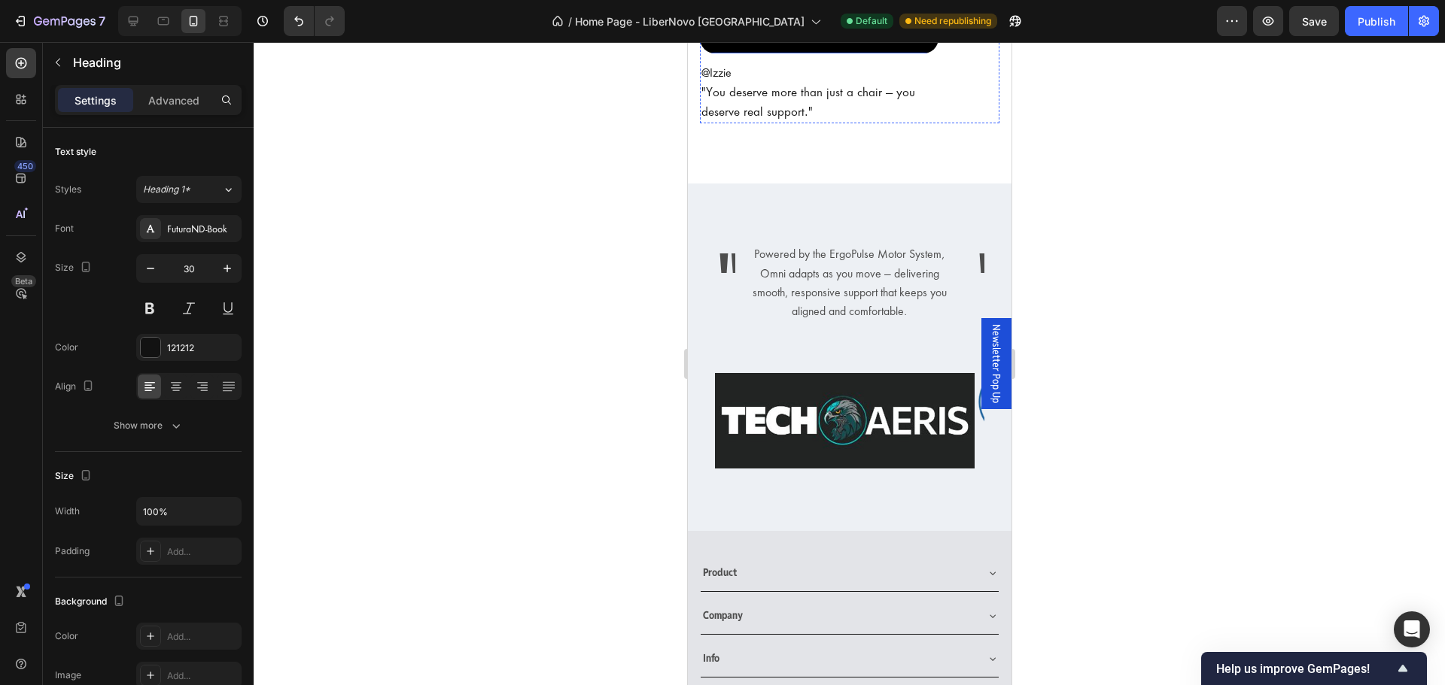
scroll to position [4619, 0]
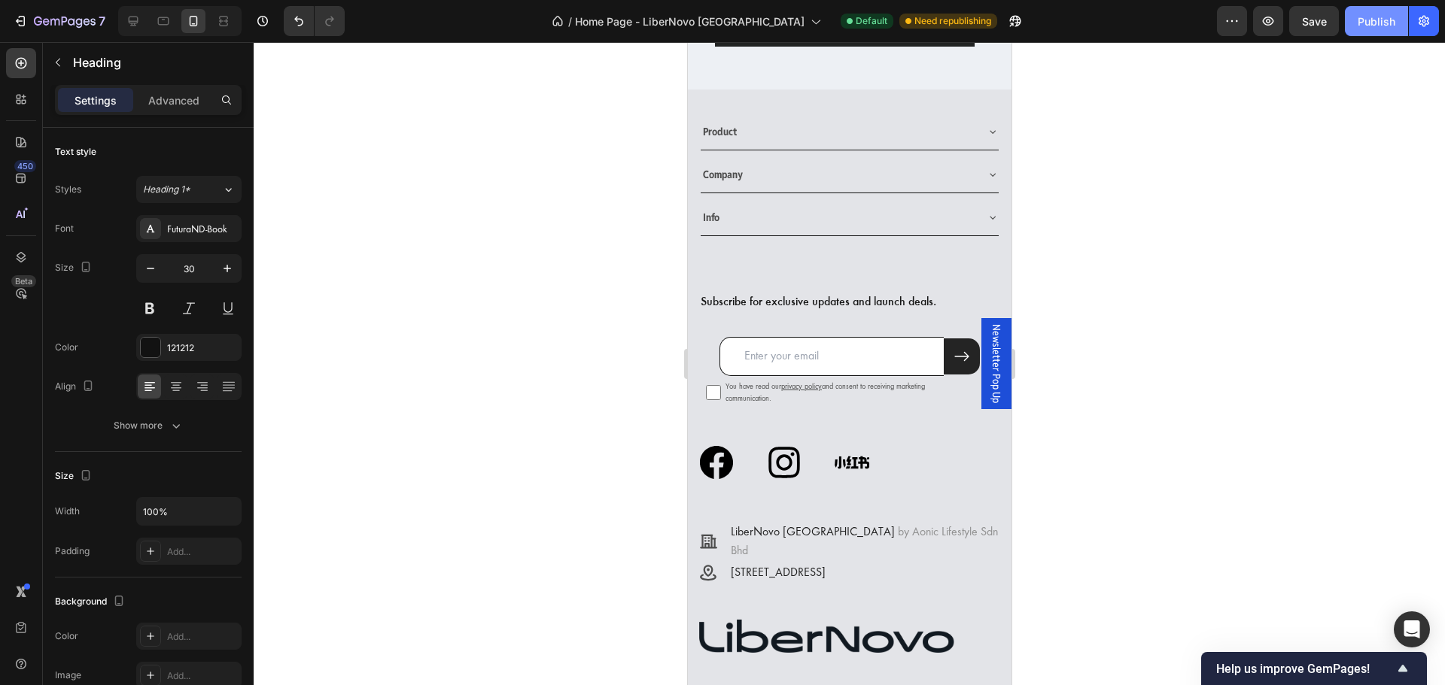
click at [1378, 22] on div "Publish" at bounding box center [1376, 22] width 38 height 16
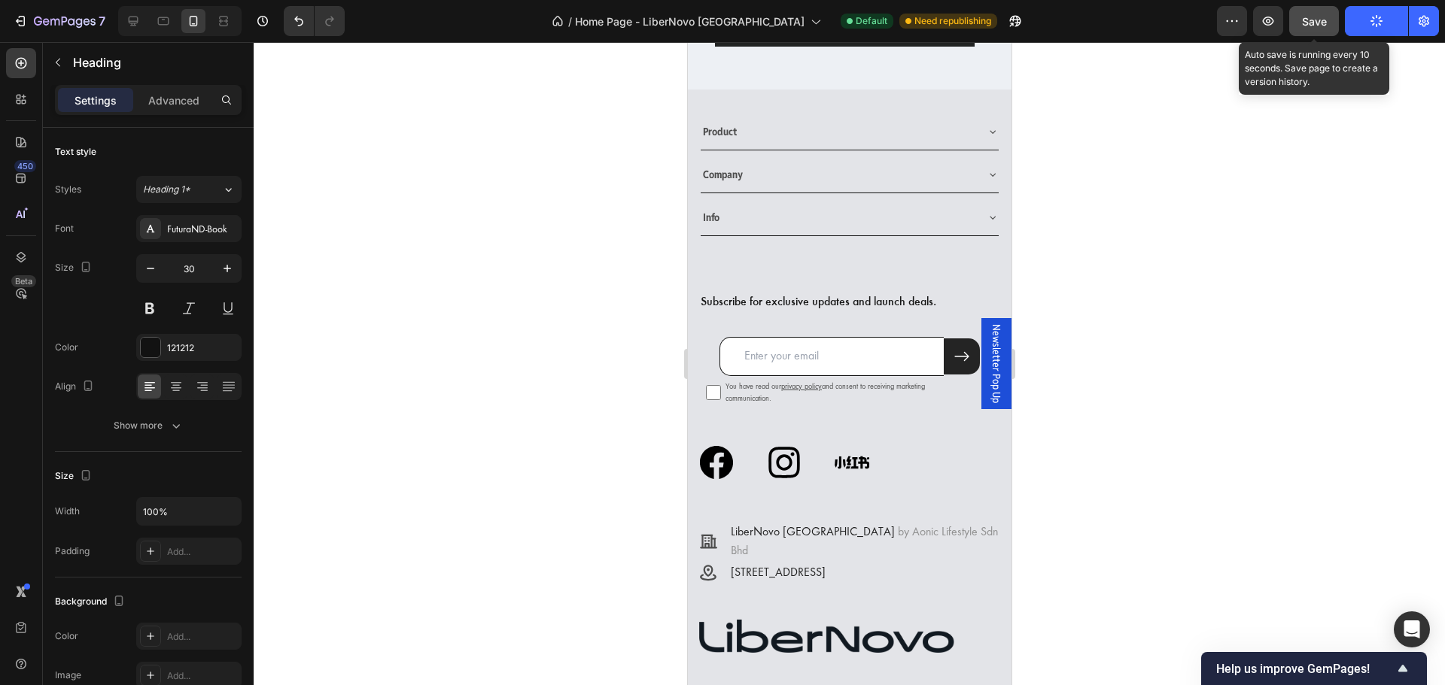
click at [1308, 26] on span "Save" at bounding box center [1314, 21] width 25 height 13
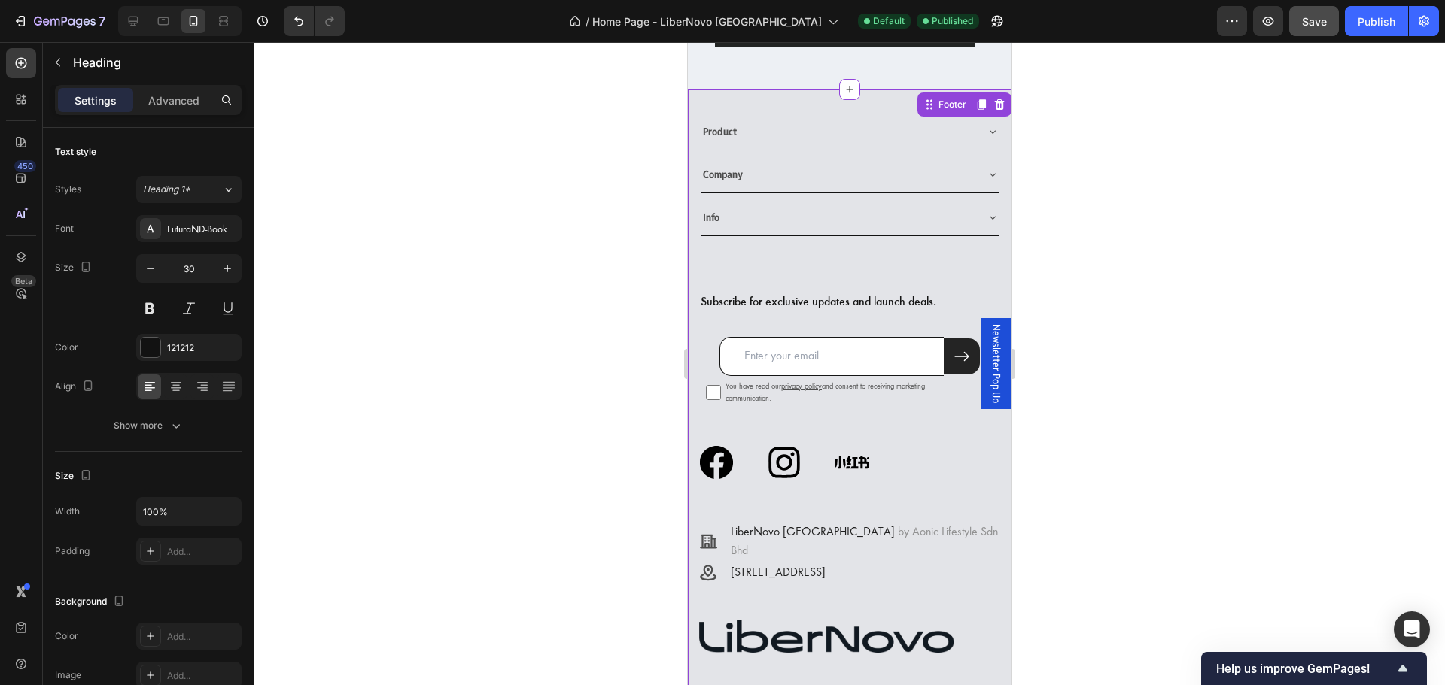
click at [796, 120] on div "Product" at bounding box center [837, 131] width 274 height 23
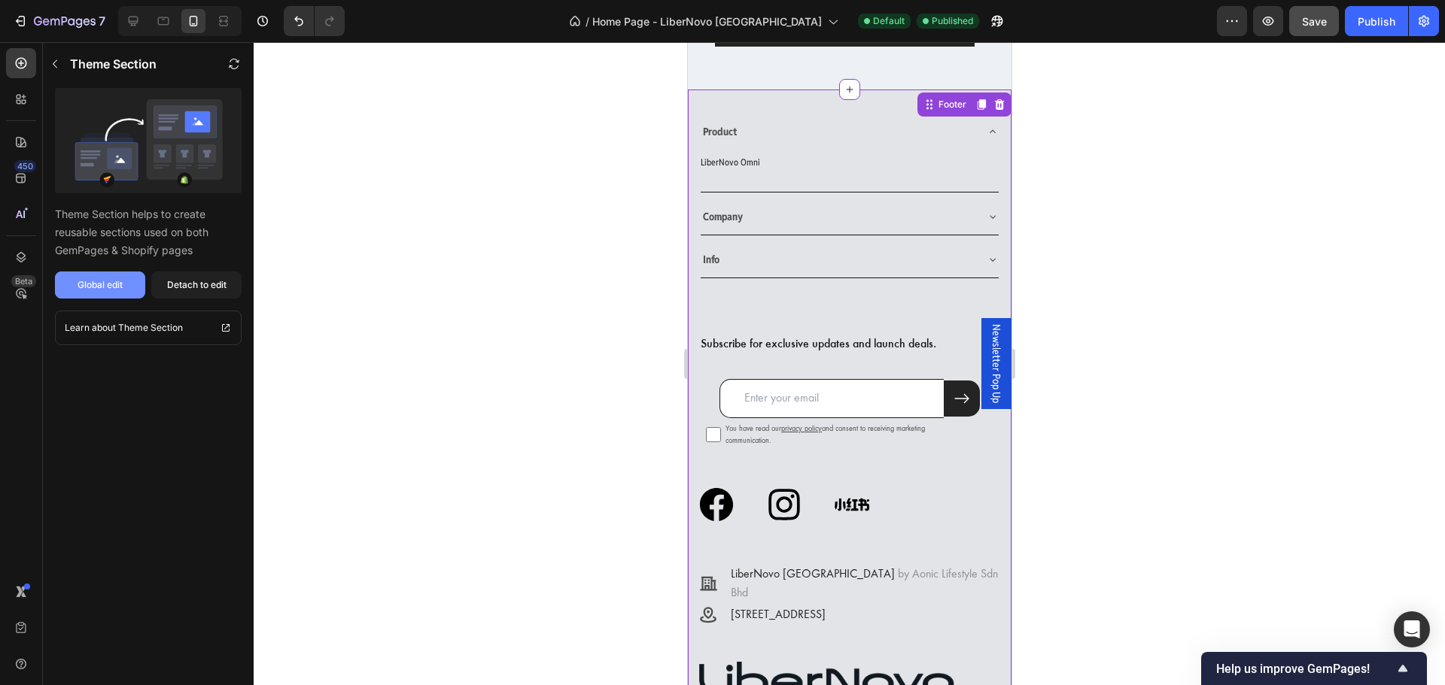
click at [135, 285] on button "Global edit" at bounding box center [100, 285] width 90 height 27
click at [23, 12] on div "7" at bounding box center [59, 21] width 93 height 18
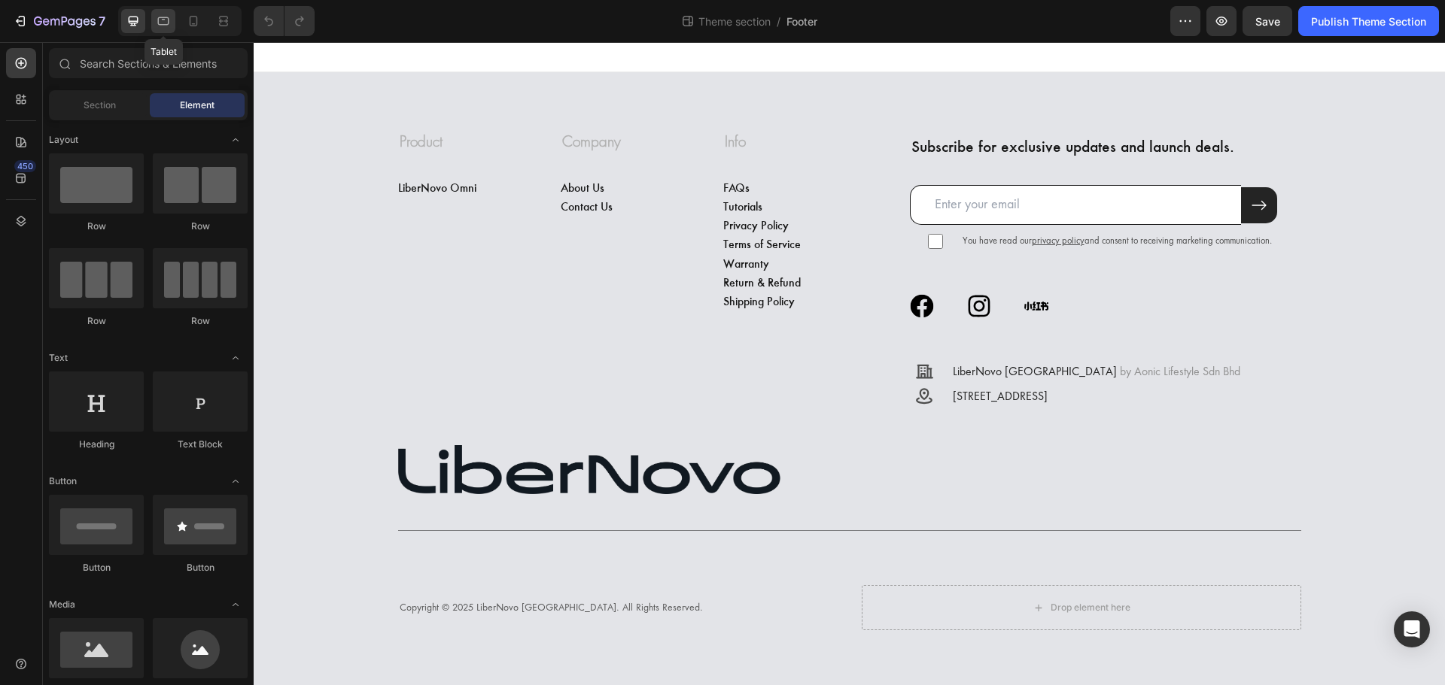
click at [165, 21] on icon at bounding box center [163, 21] width 15 height 15
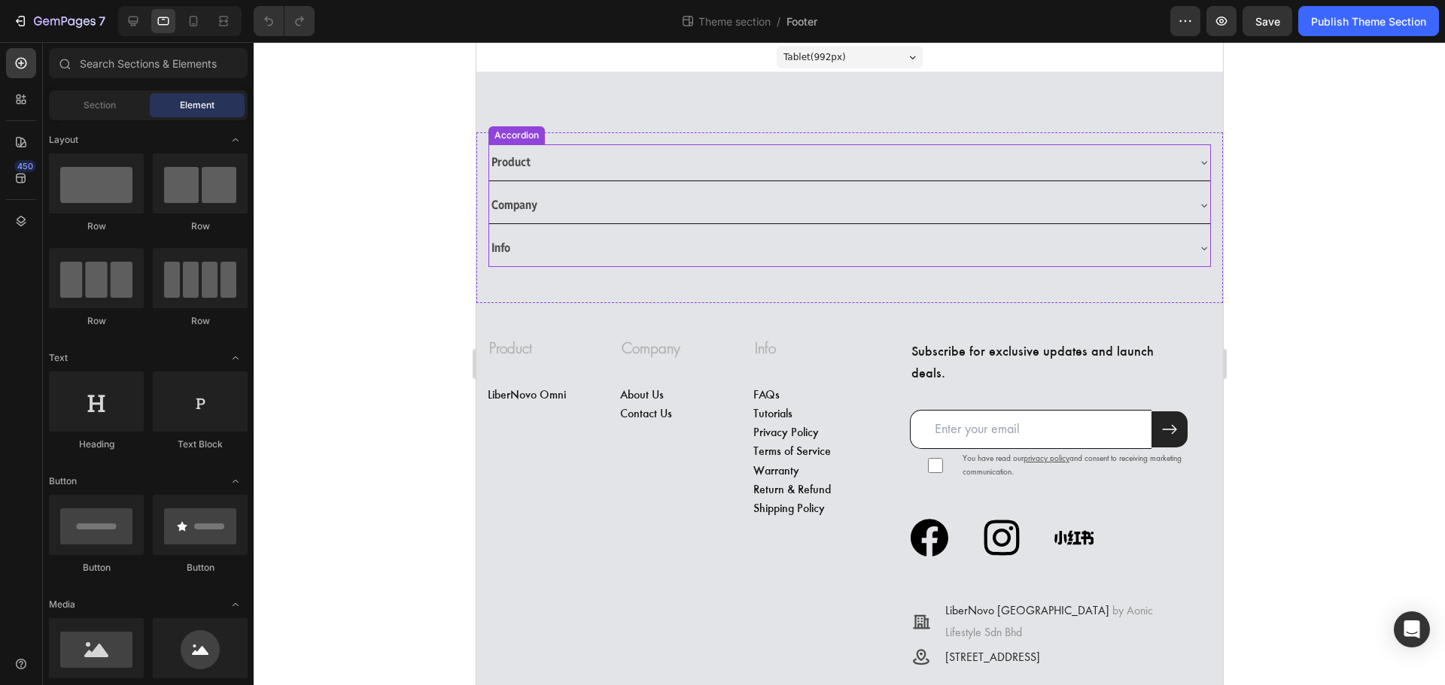
click at [554, 163] on div "Product" at bounding box center [836, 163] width 697 height 26
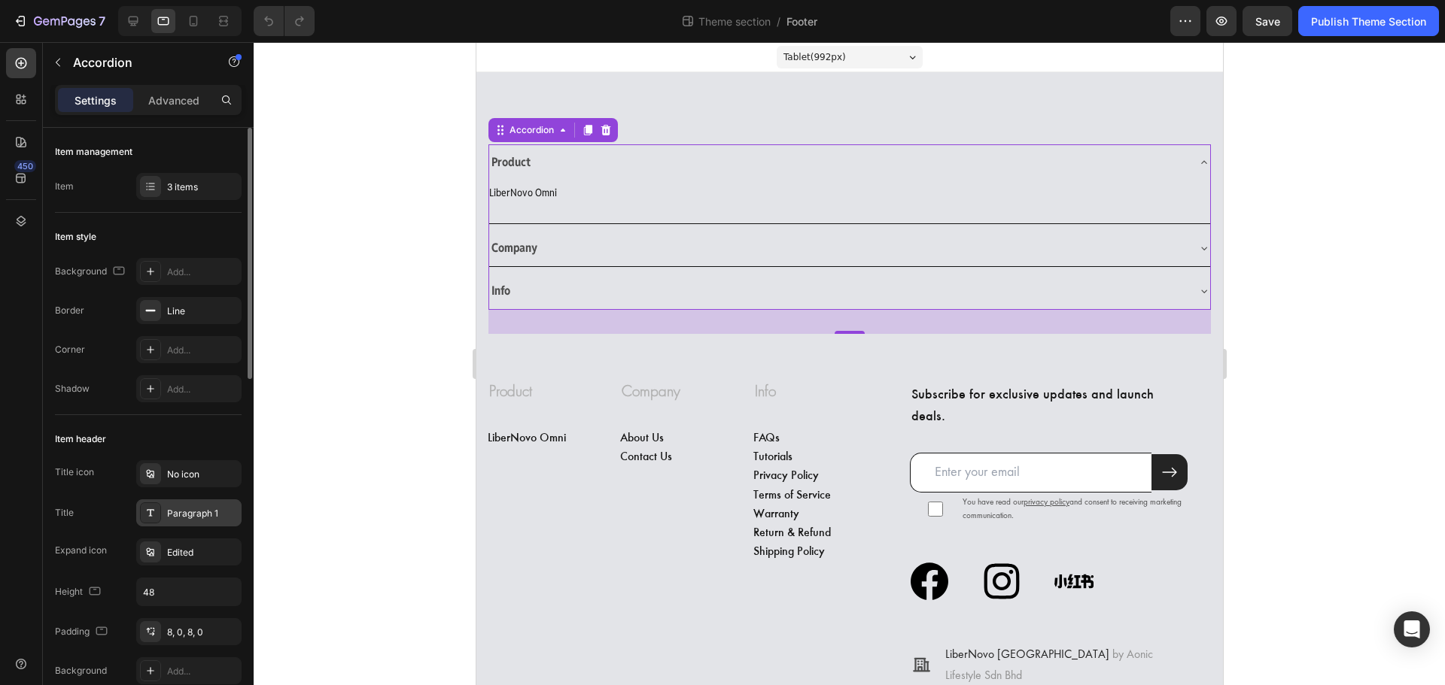
click at [206, 509] on div "Paragraph 1" at bounding box center [202, 514] width 71 height 14
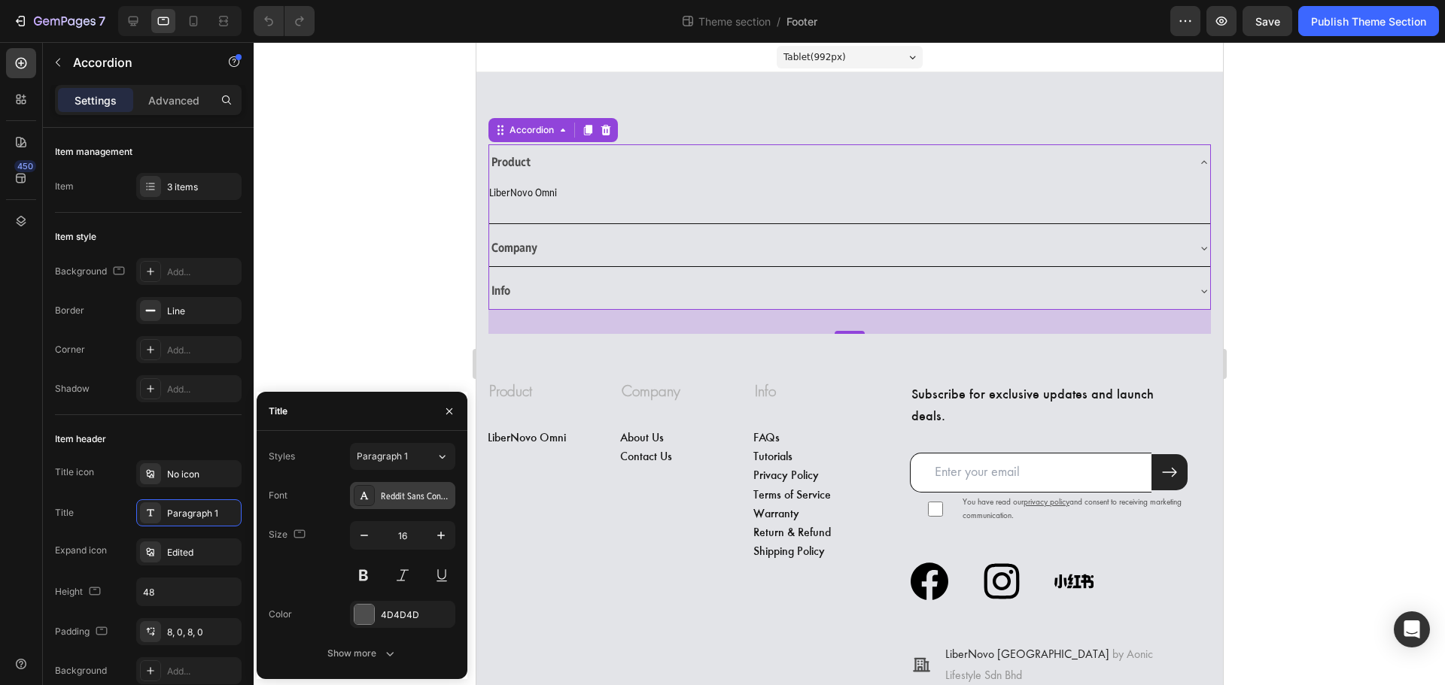
click at [414, 494] on div "Reddit Sans Condensed" at bounding box center [416, 497] width 71 height 14
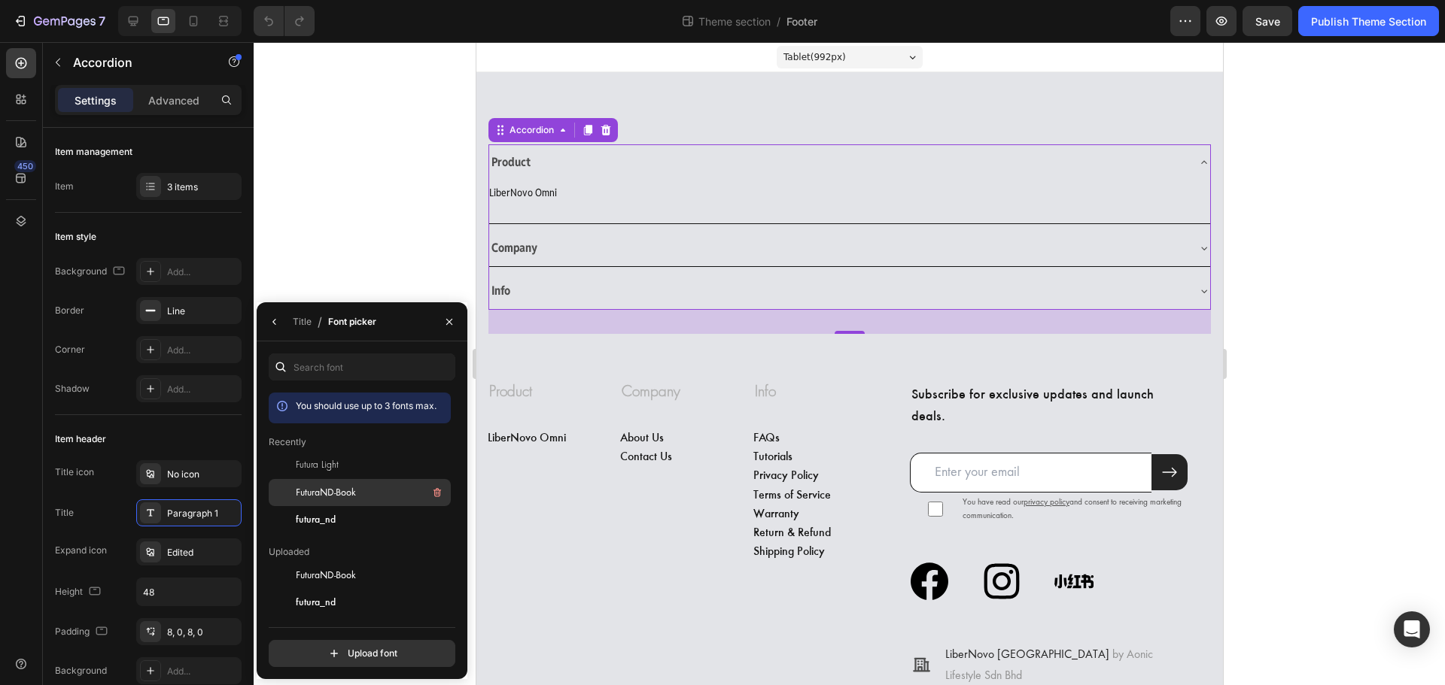
click at [346, 499] on span "FuturaND-Book" at bounding box center [326, 493] width 60 height 14
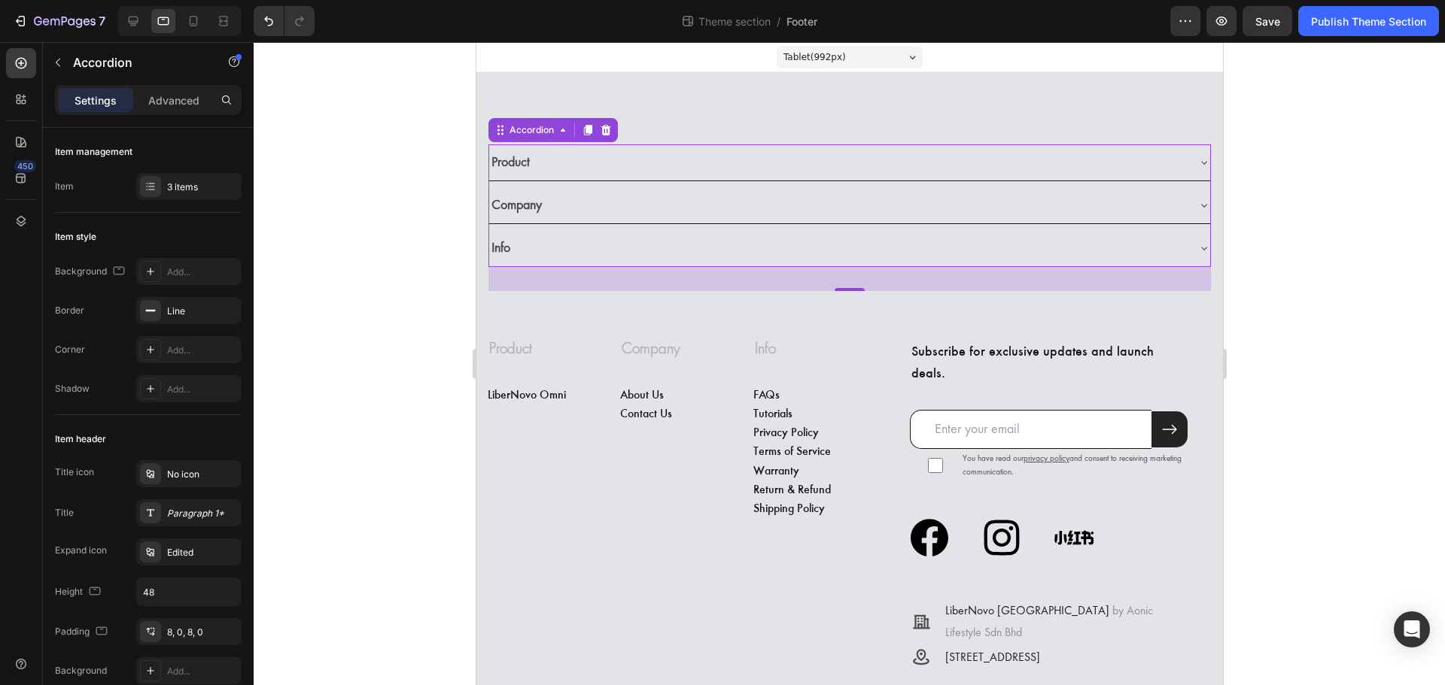
click at [567, 195] on div "Company" at bounding box center [836, 206] width 697 height 26
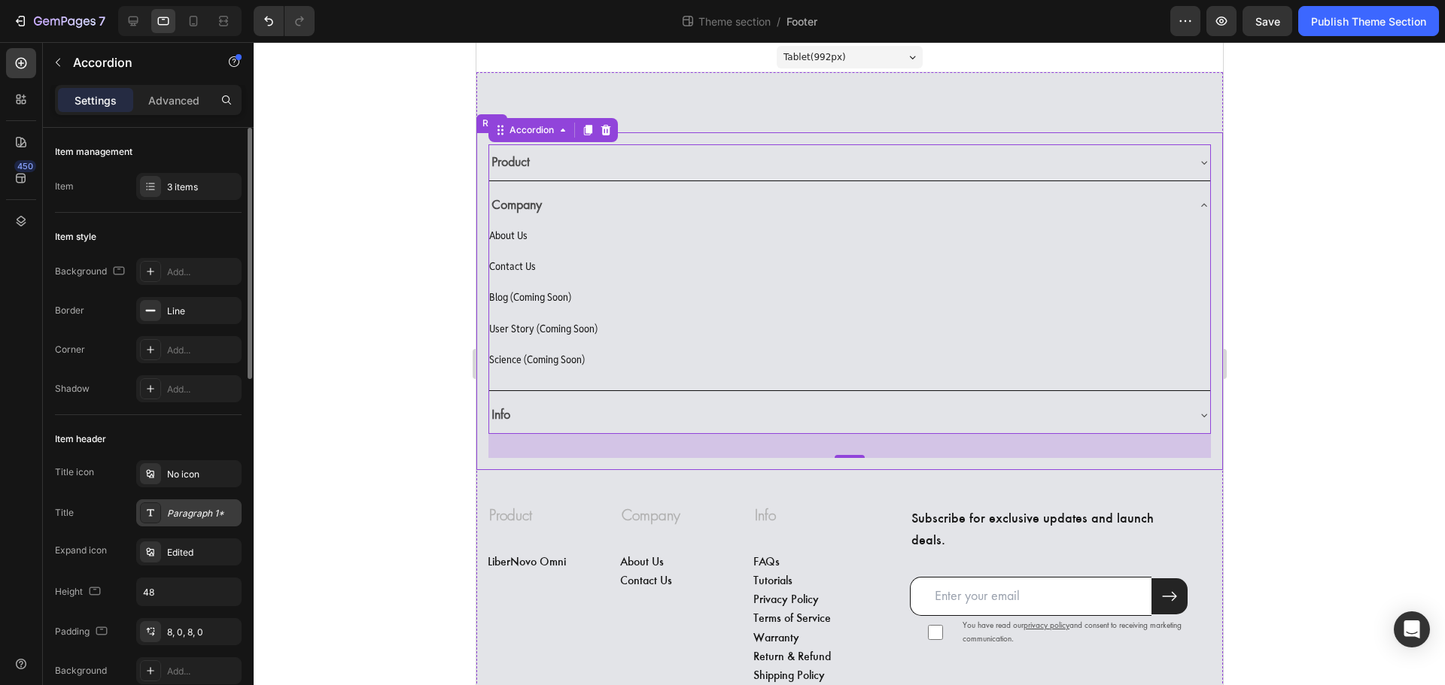
click at [212, 515] on div "Paragraph 1*" at bounding box center [202, 514] width 71 height 14
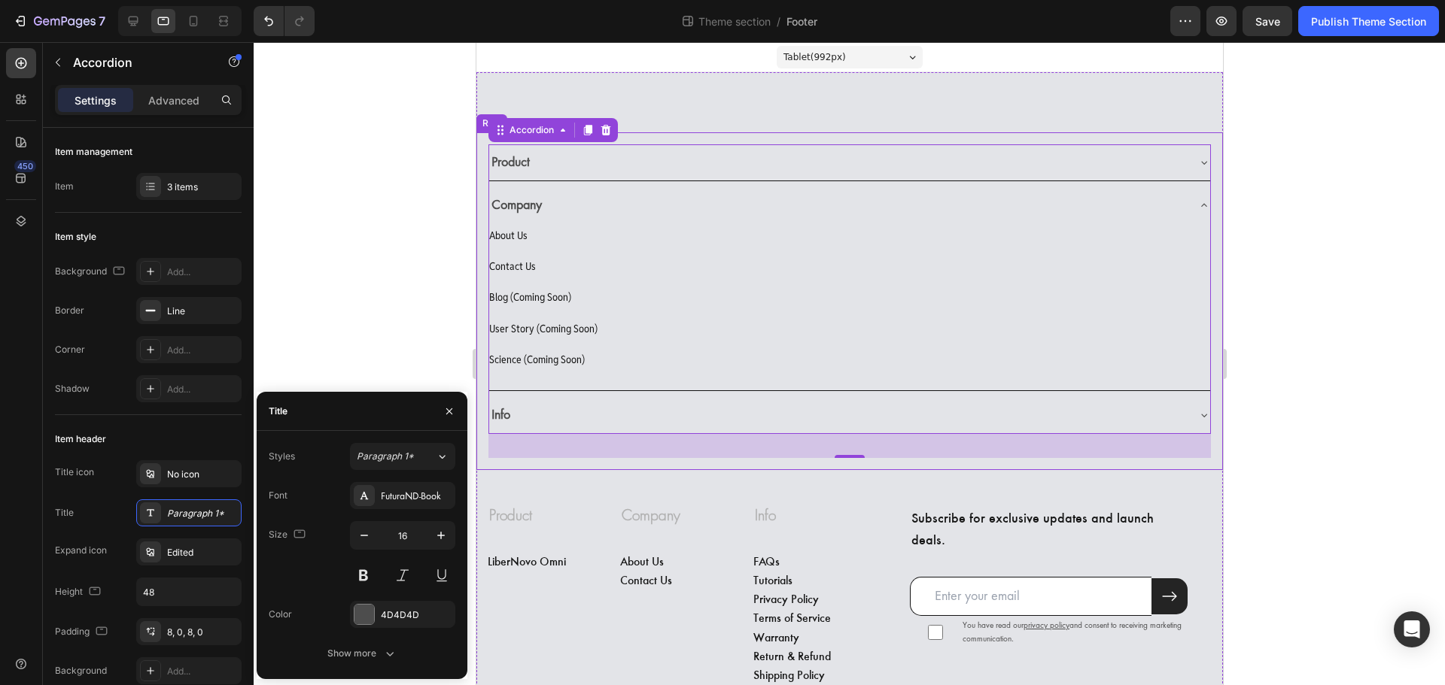
click at [397, 498] on div "FuturaND-Book" at bounding box center [416, 497] width 71 height 14
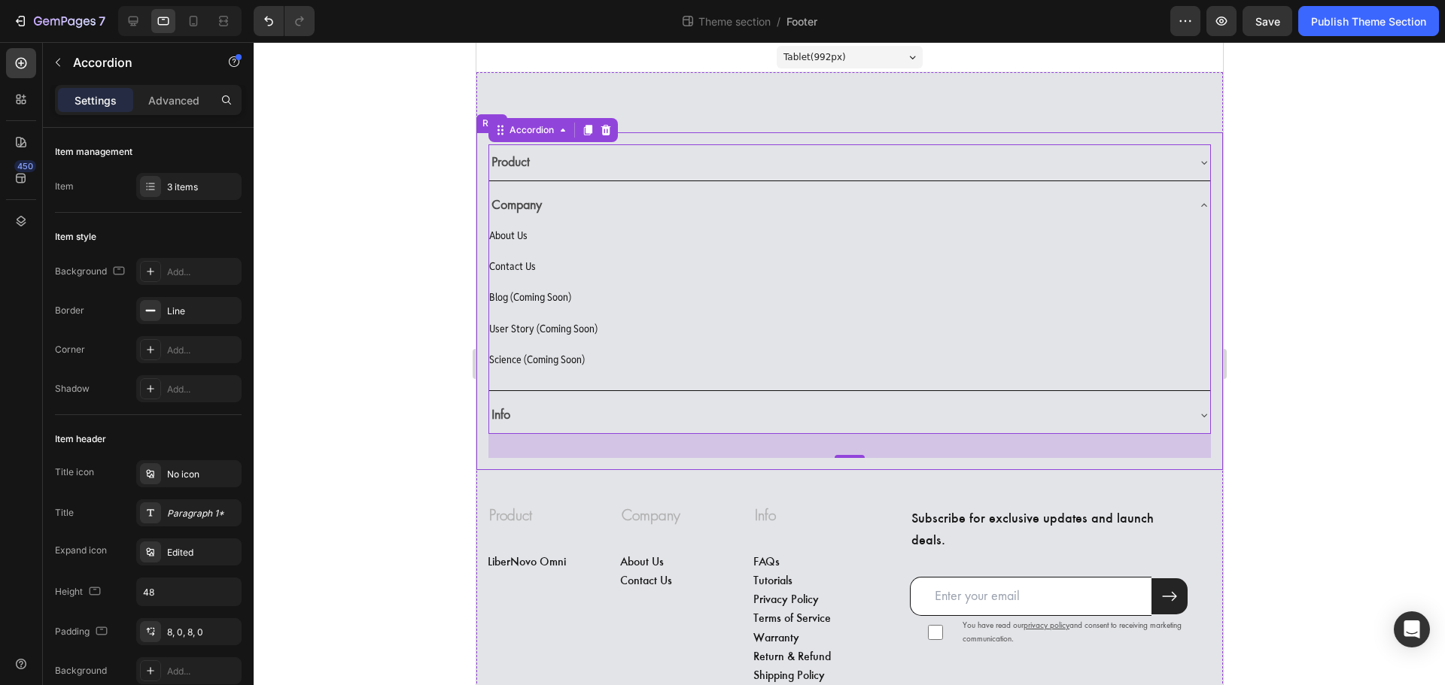
click at [387, 256] on div at bounding box center [849, 363] width 1191 height 643
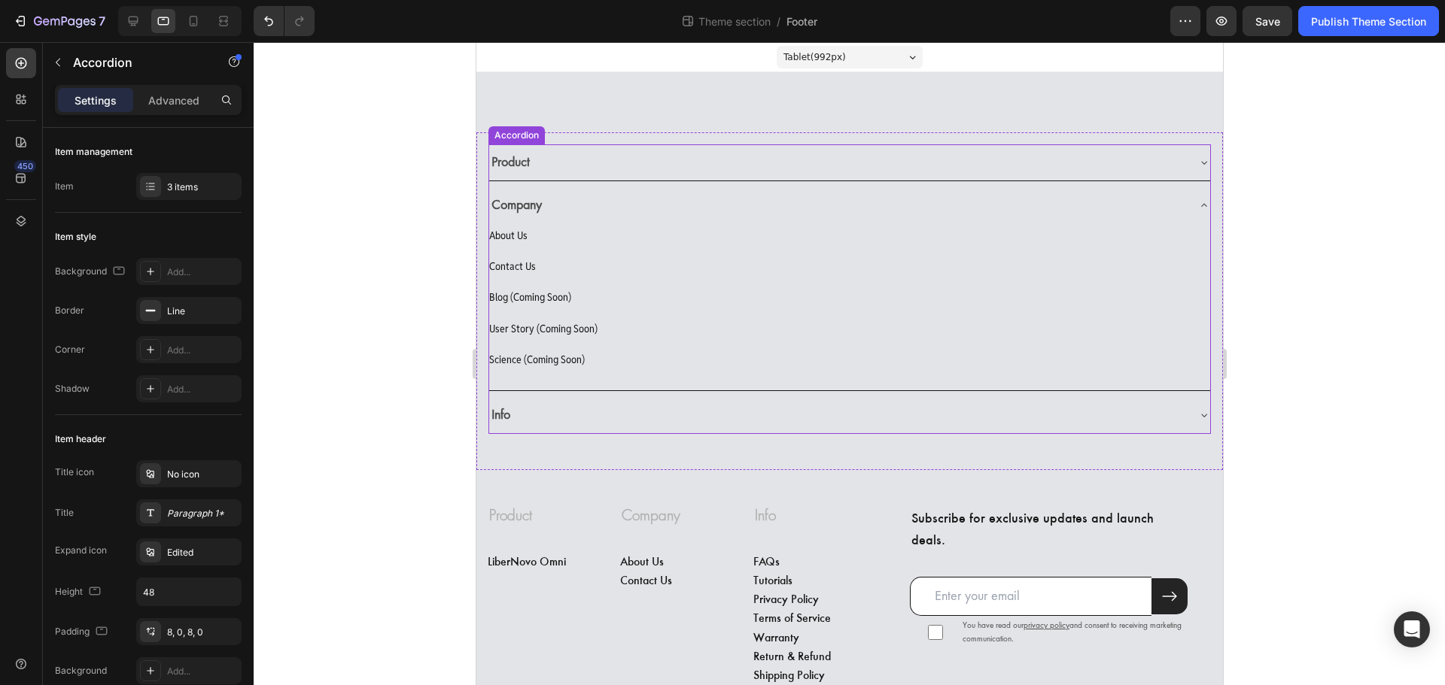
click at [547, 169] on div "Product" at bounding box center [836, 163] width 697 height 26
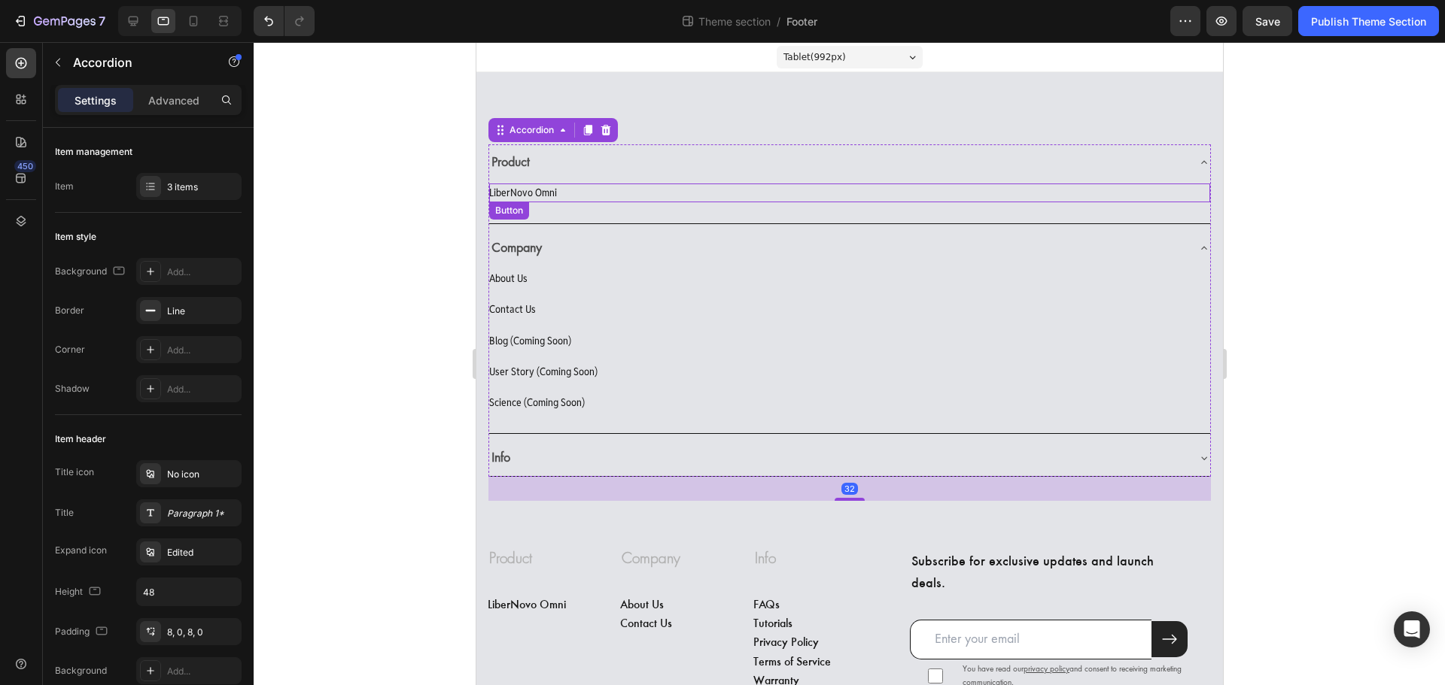
click at [570, 193] on div "LiberNovo Omni Button" at bounding box center [848, 193] width 721 height 19
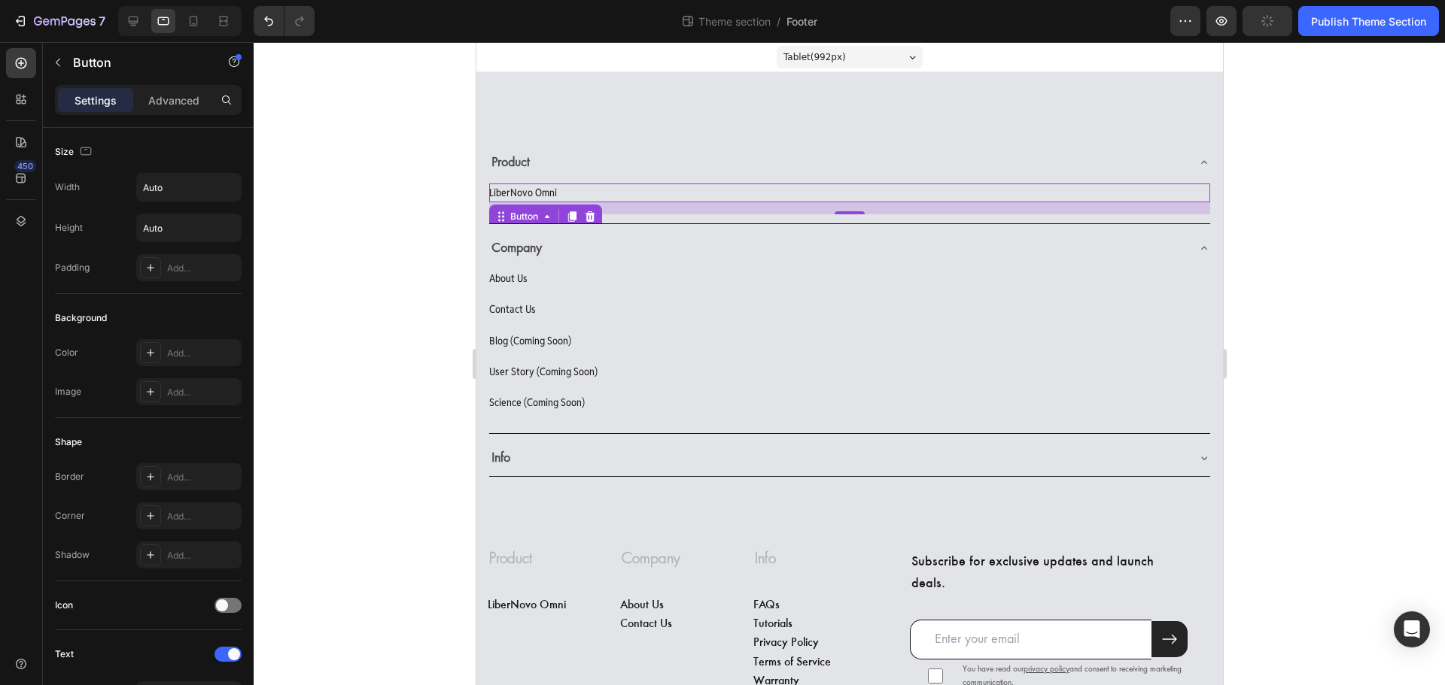
click at [564, 192] on div "LiberNovo Omni Button 16" at bounding box center [848, 193] width 721 height 19
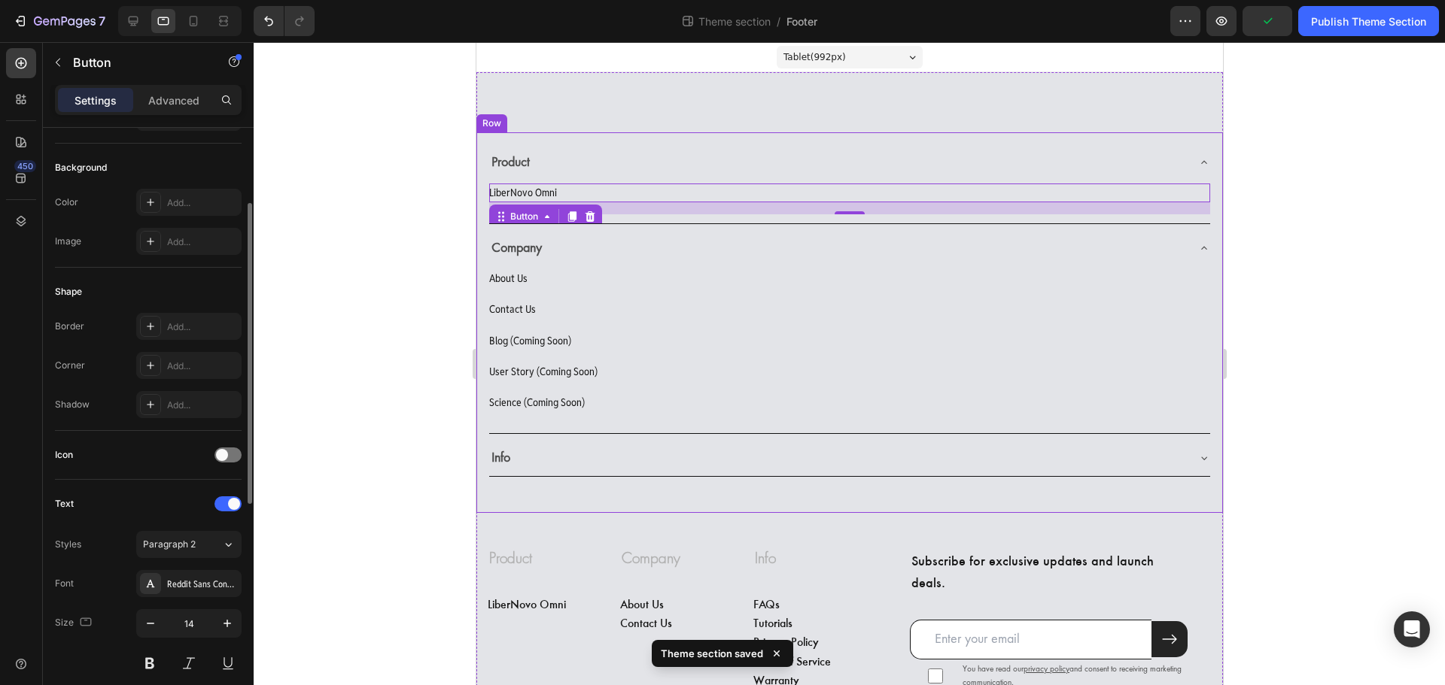
scroll to position [301, 0]
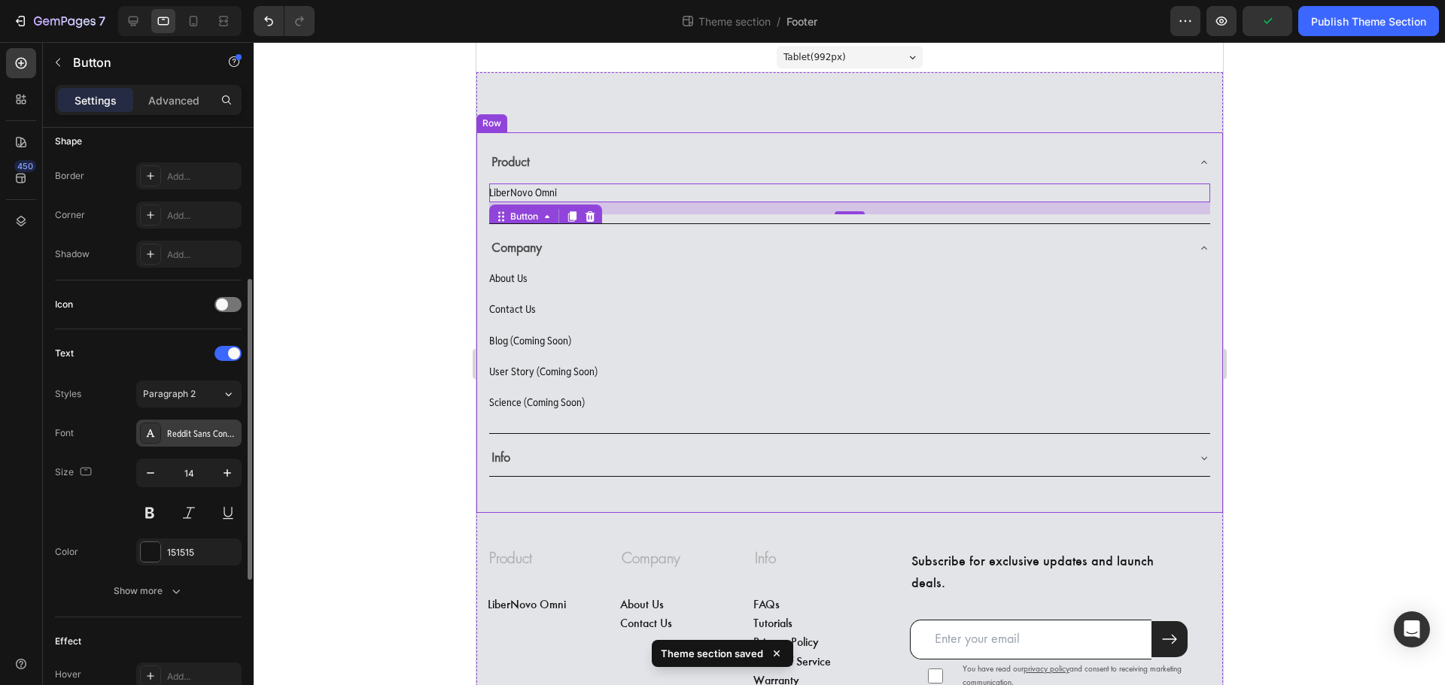
click at [210, 437] on div "Reddit Sans Condensed" at bounding box center [202, 434] width 71 height 14
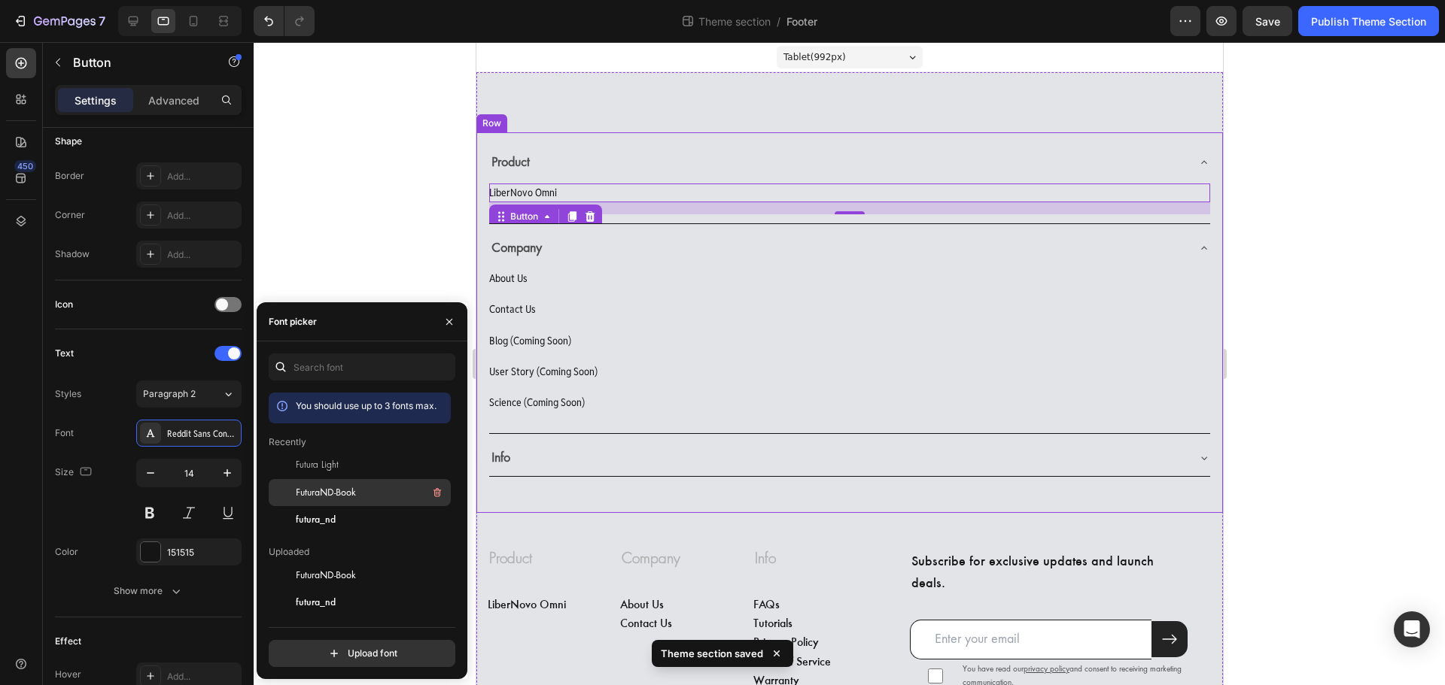
click at [330, 497] on span "FuturaND-Book" at bounding box center [326, 493] width 60 height 14
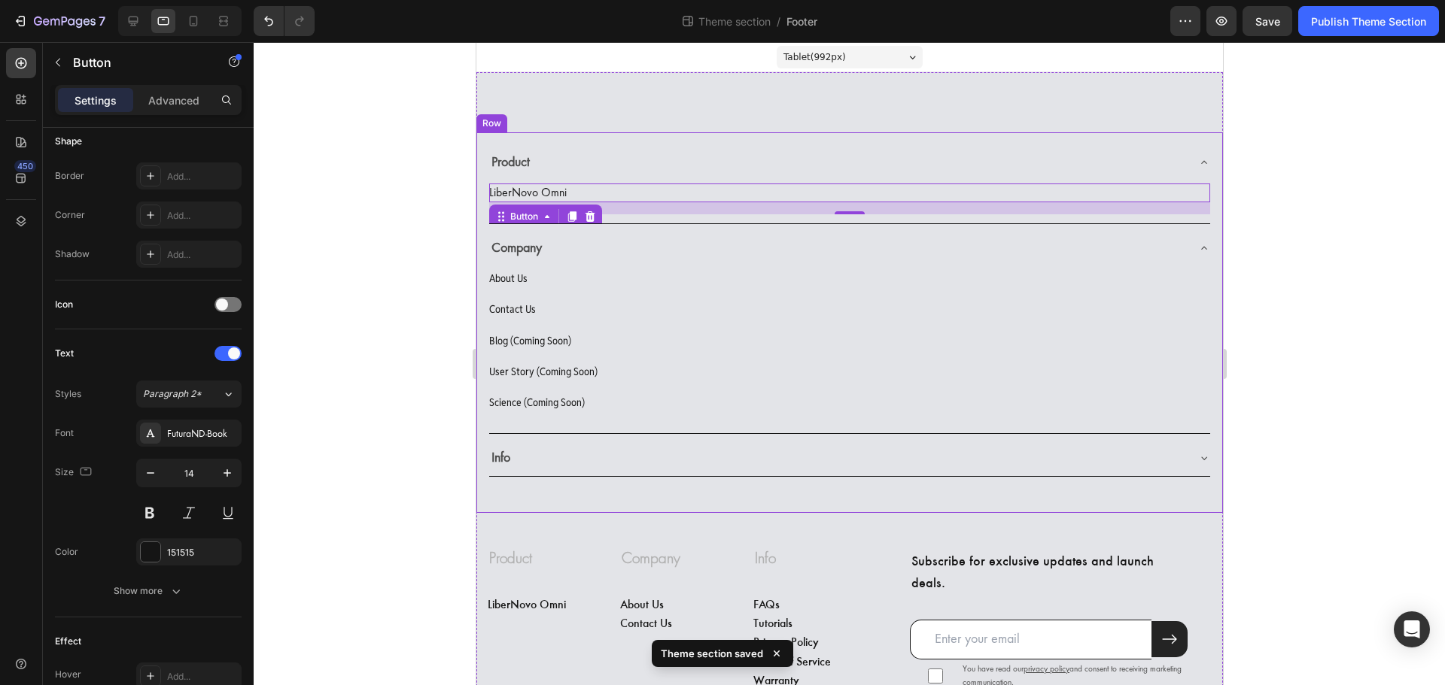
click at [362, 255] on div at bounding box center [849, 363] width 1191 height 643
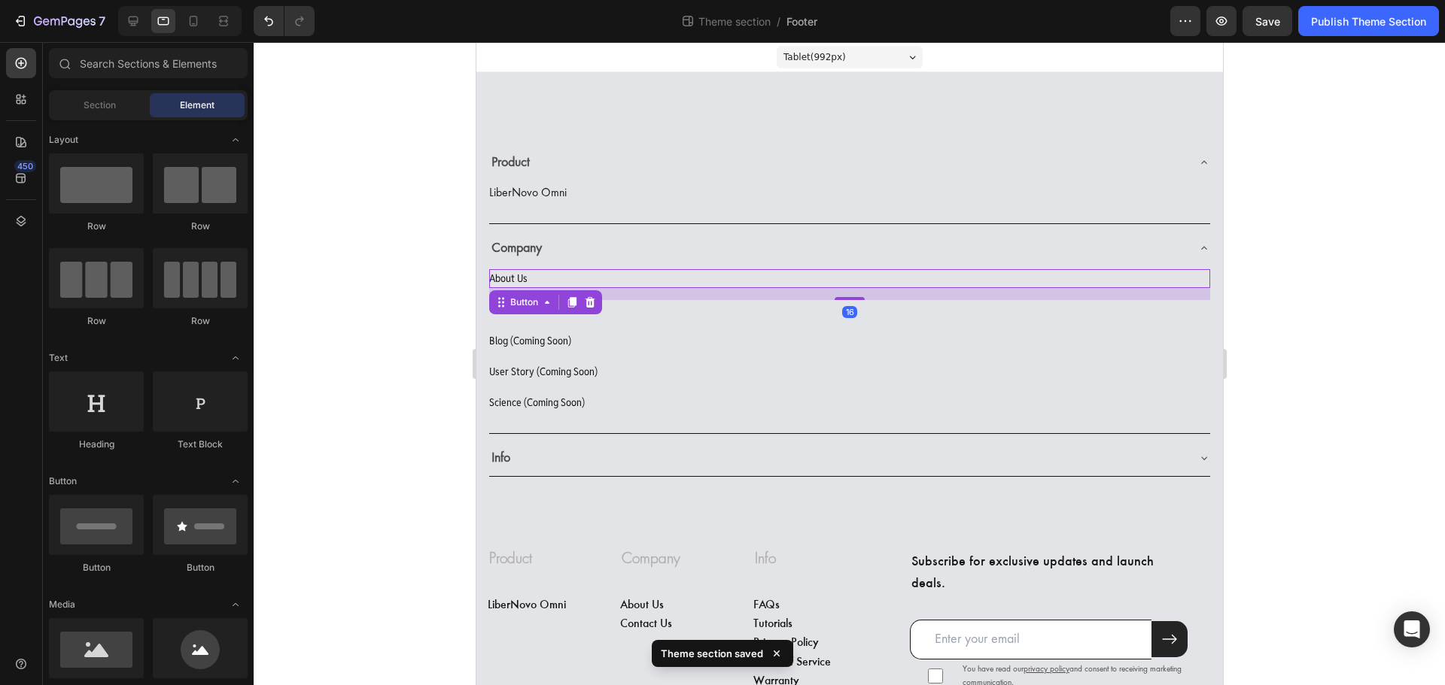
click at [603, 281] on div "About Us Button 16" at bounding box center [848, 278] width 721 height 19
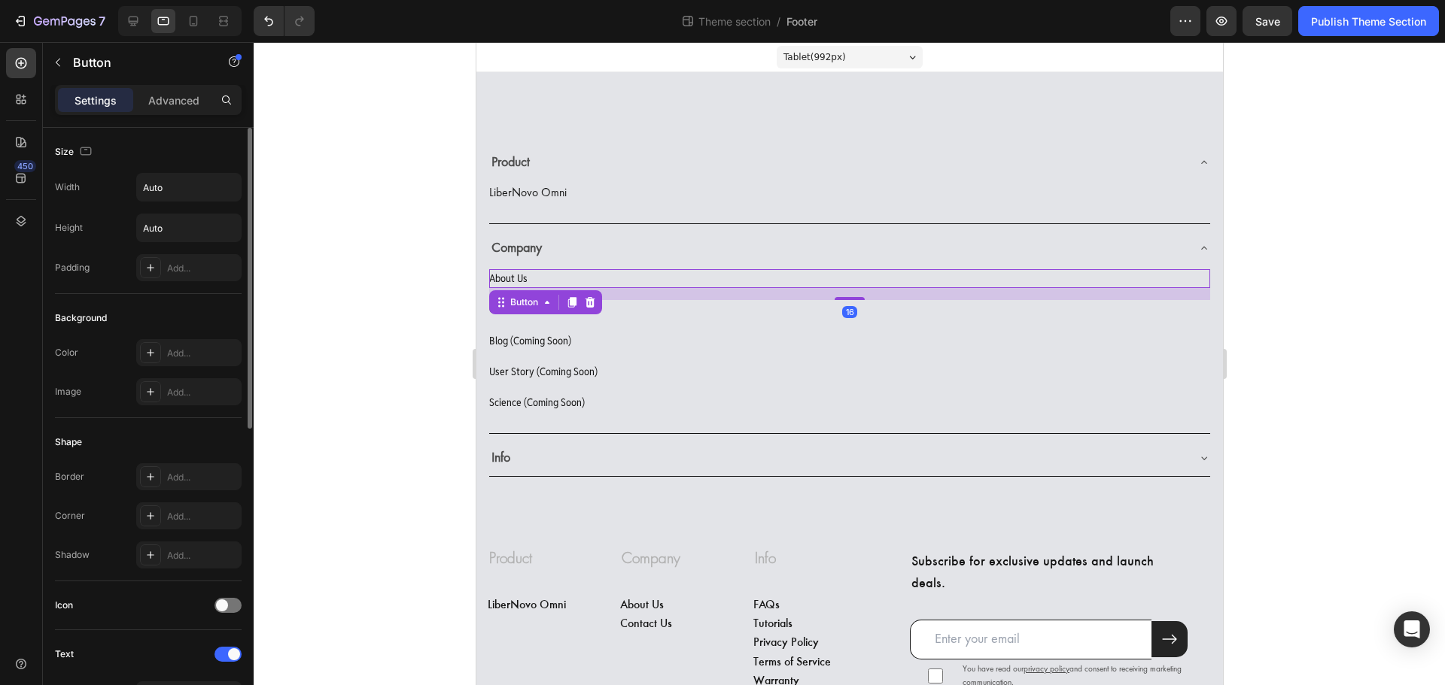
scroll to position [376, 0]
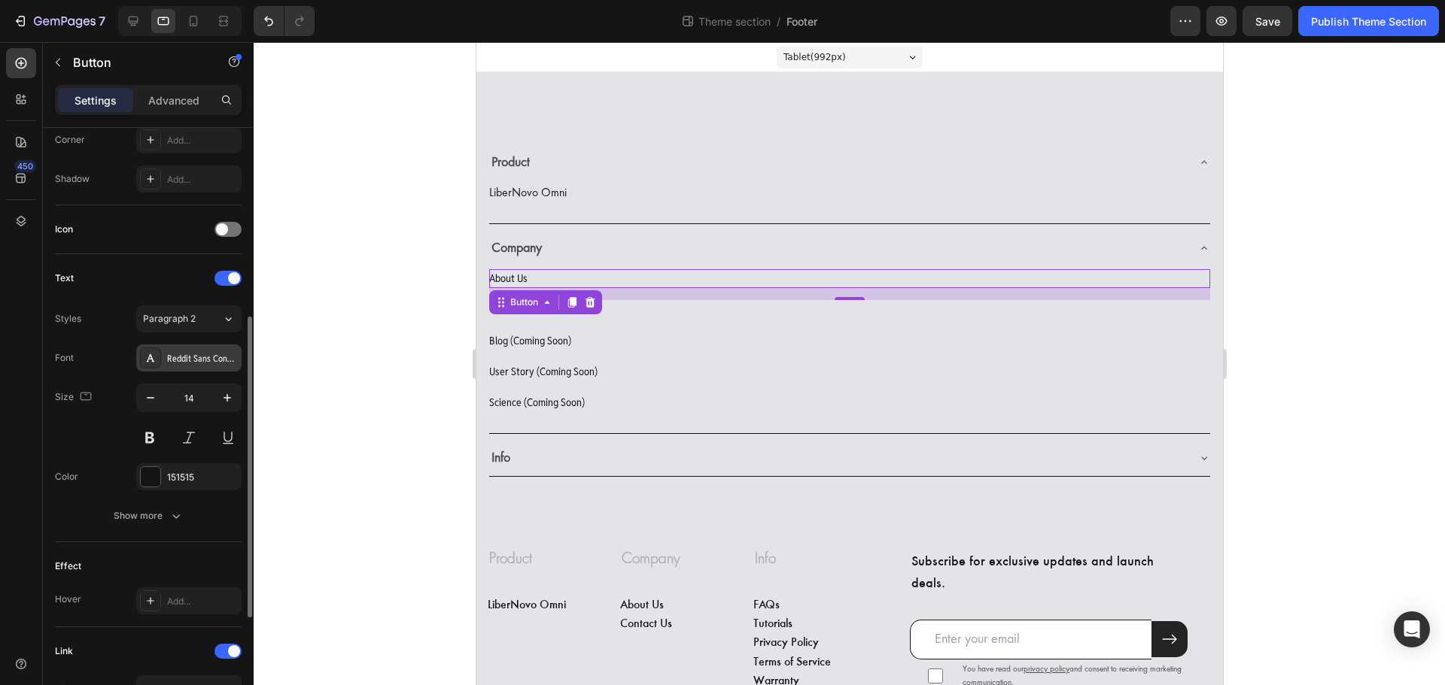
click at [204, 360] on div "Reddit Sans Condensed" at bounding box center [202, 359] width 71 height 14
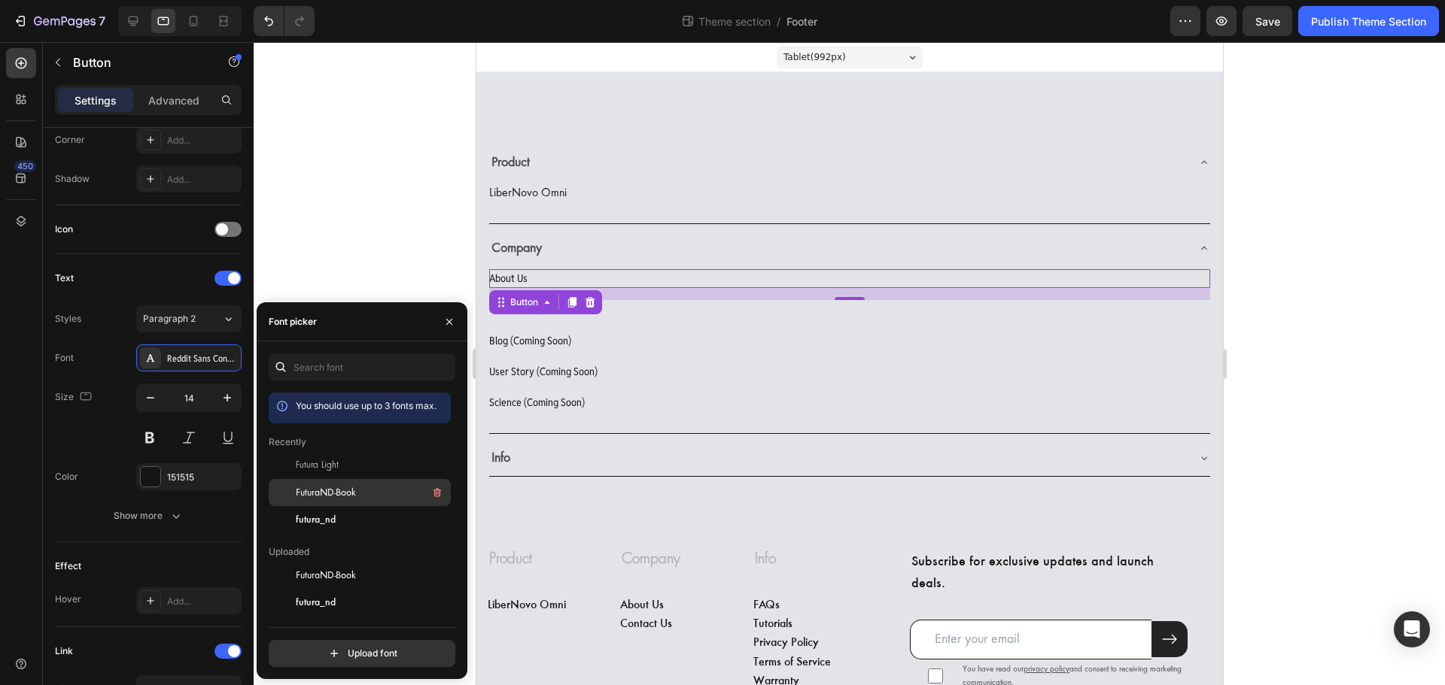
drag, startPoint x: 321, startPoint y: 494, endPoint x: 15, endPoint y: 392, distance: 322.6
click at [321, 494] on span "FuturaND-Book" at bounding box center [326, 493] width 60 height 14
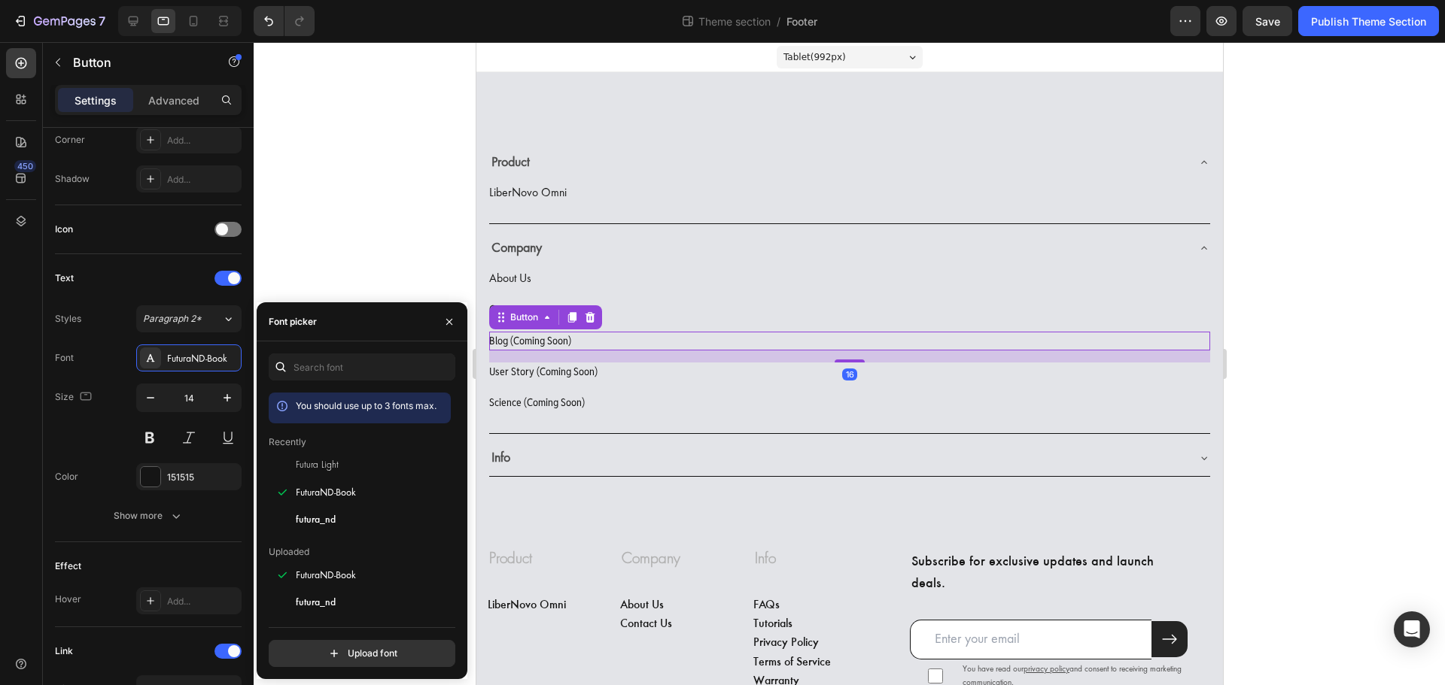
click at [644, 336] on div "Blog (Coming Soon) Button 16" at bounding box center [848, 341] width 721 height 19
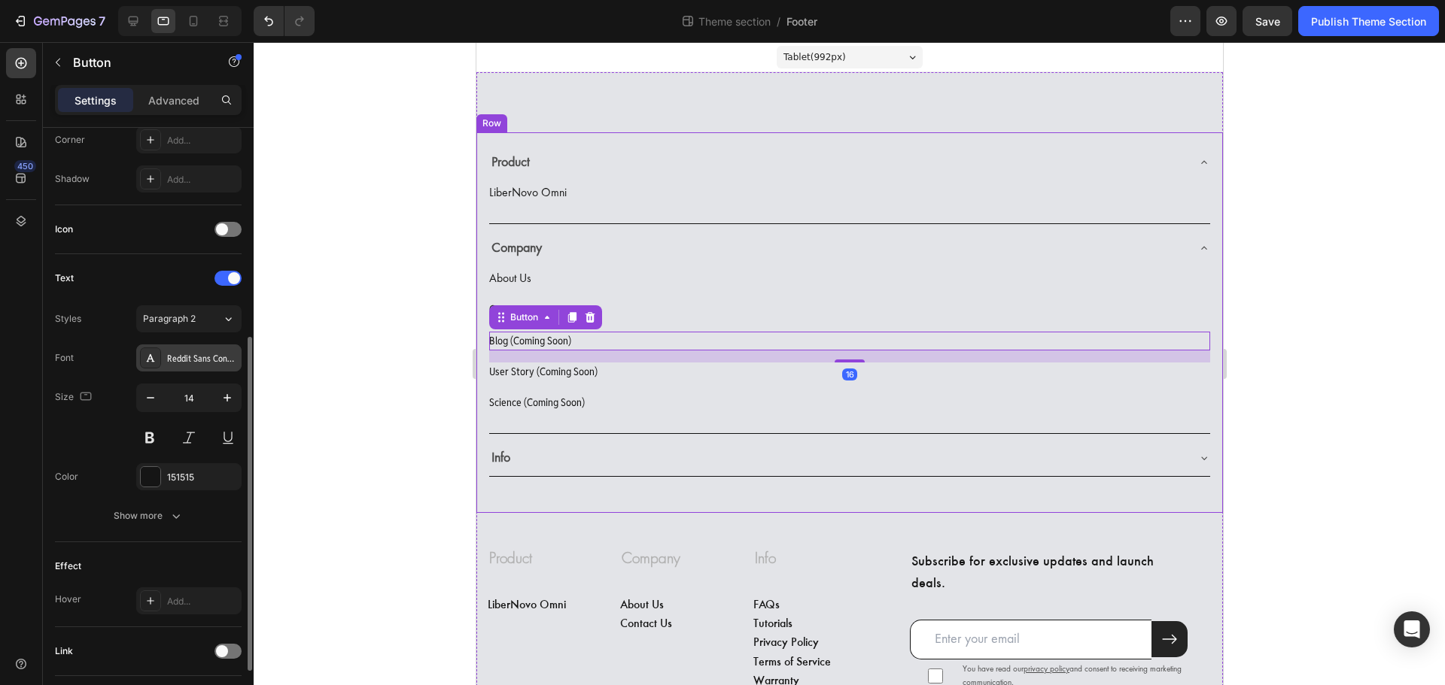
click at [187, 360] on div "Reddit Sans Condensed" at bounding box center [202, 359] width 71 height 14
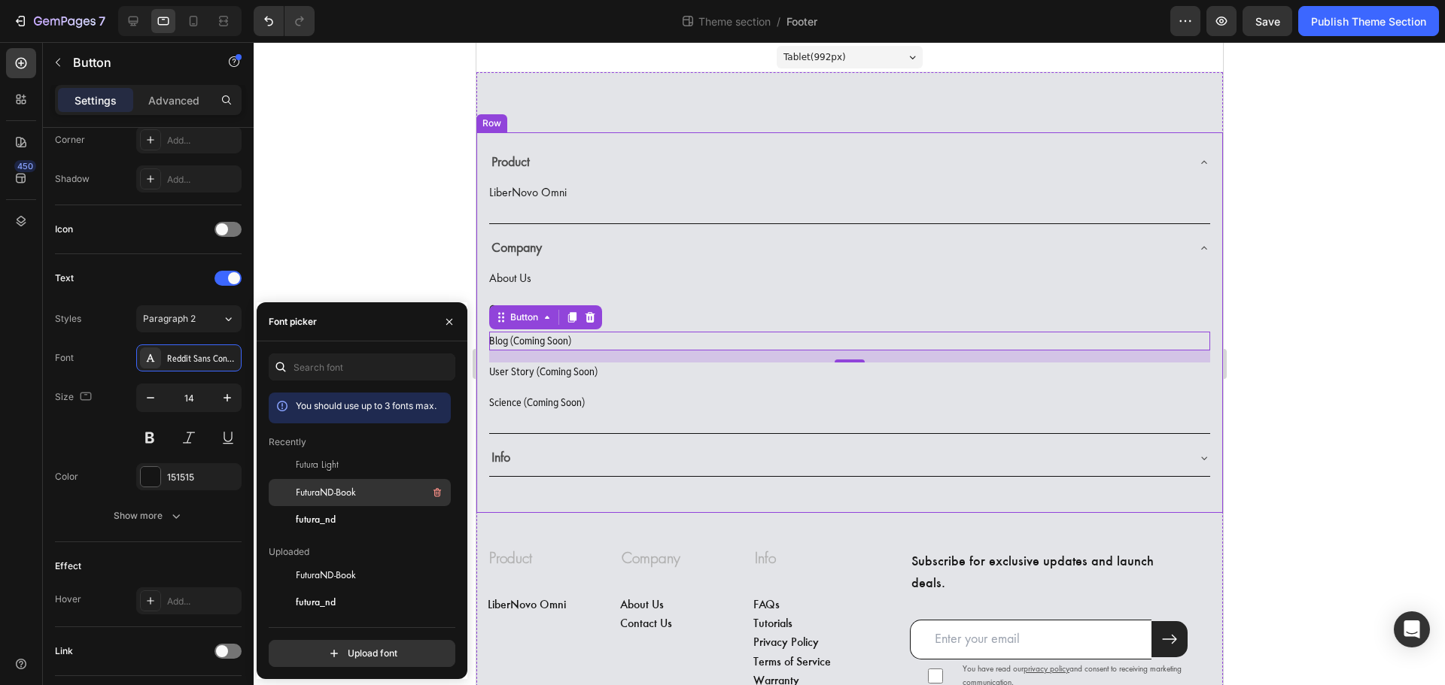
click at [326, 486] on span "FuturaND-Book" at bounding box center [326, 493] width 60 height 14
click at [636, 308] on div "Contact Us Button" at bounding box center [848, 309] width 721 height 19
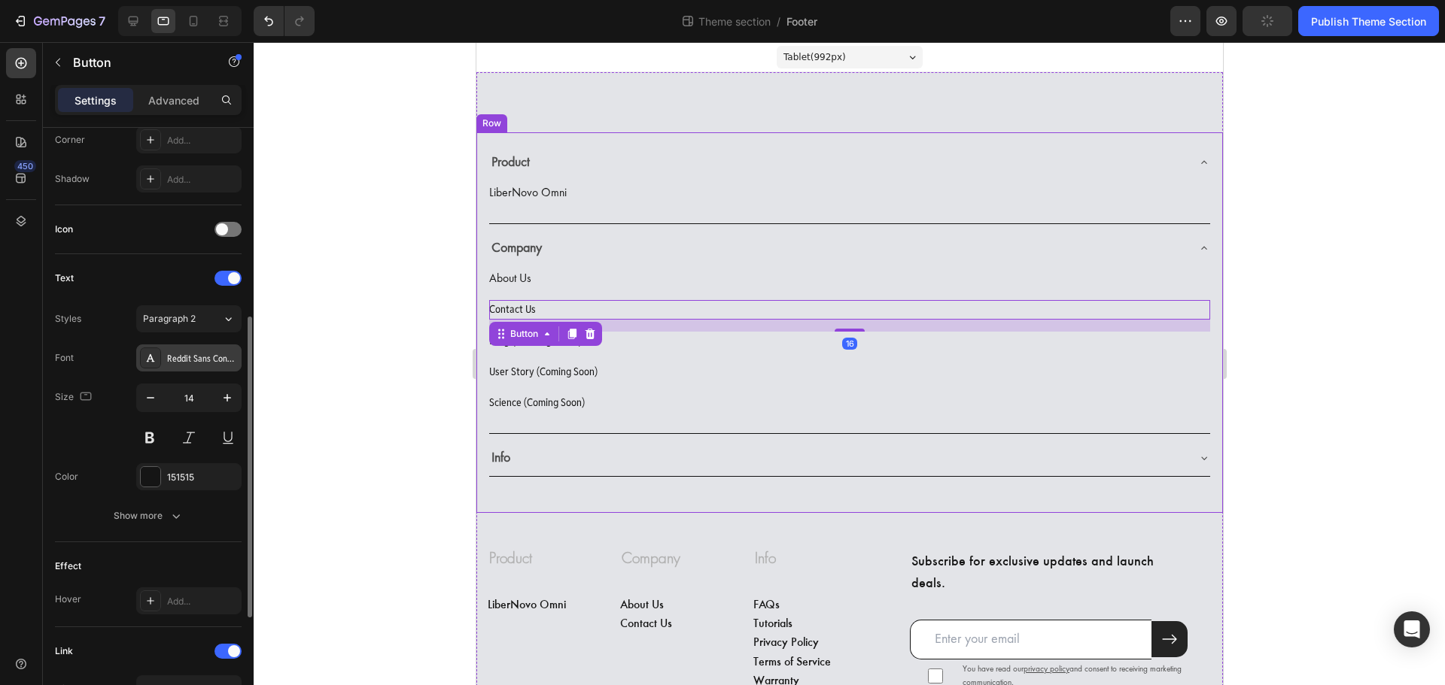
click at [156, 366] on div at bounding box center [150, 358] width 21 height 21
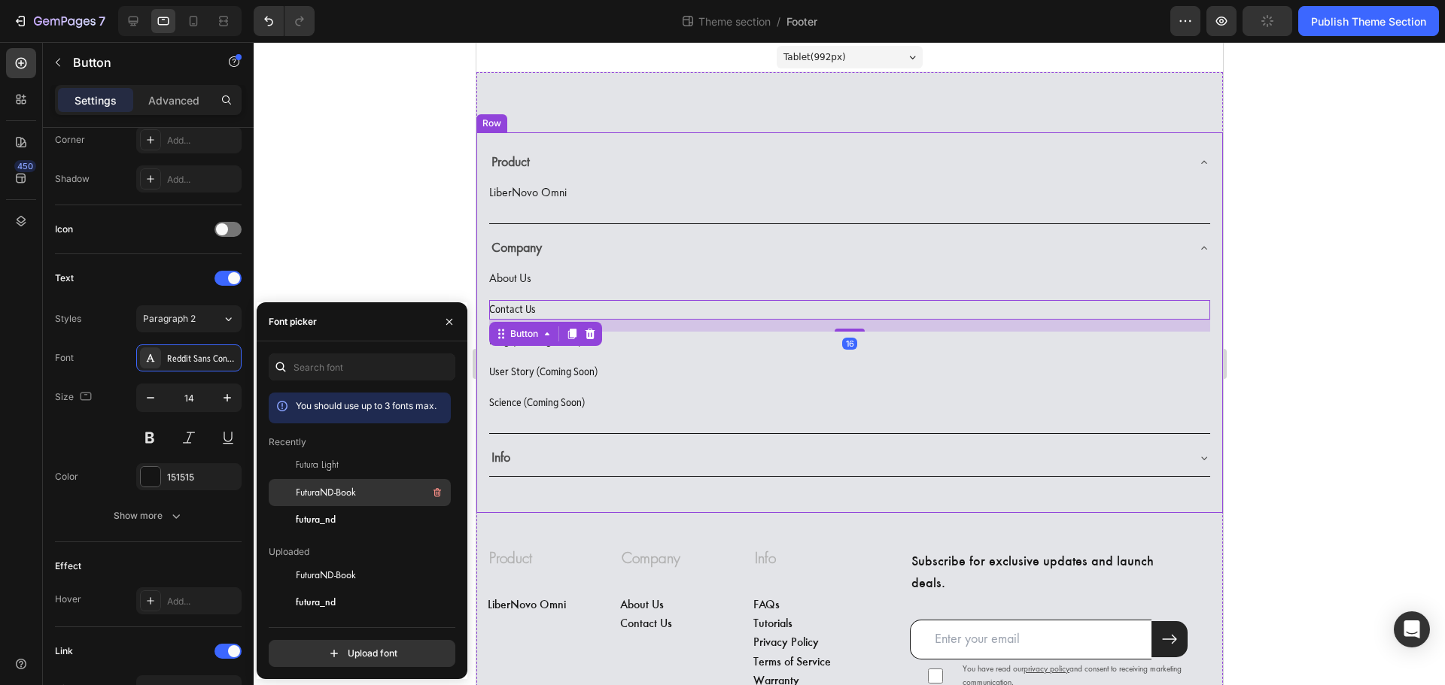
click at [290, 496] on div at bounding box center [282, 492] width 27 height 27
click at [617, 372] on div "User Story (Coming Soon) Button" at bounding box center [848, 372] width 721 height 19
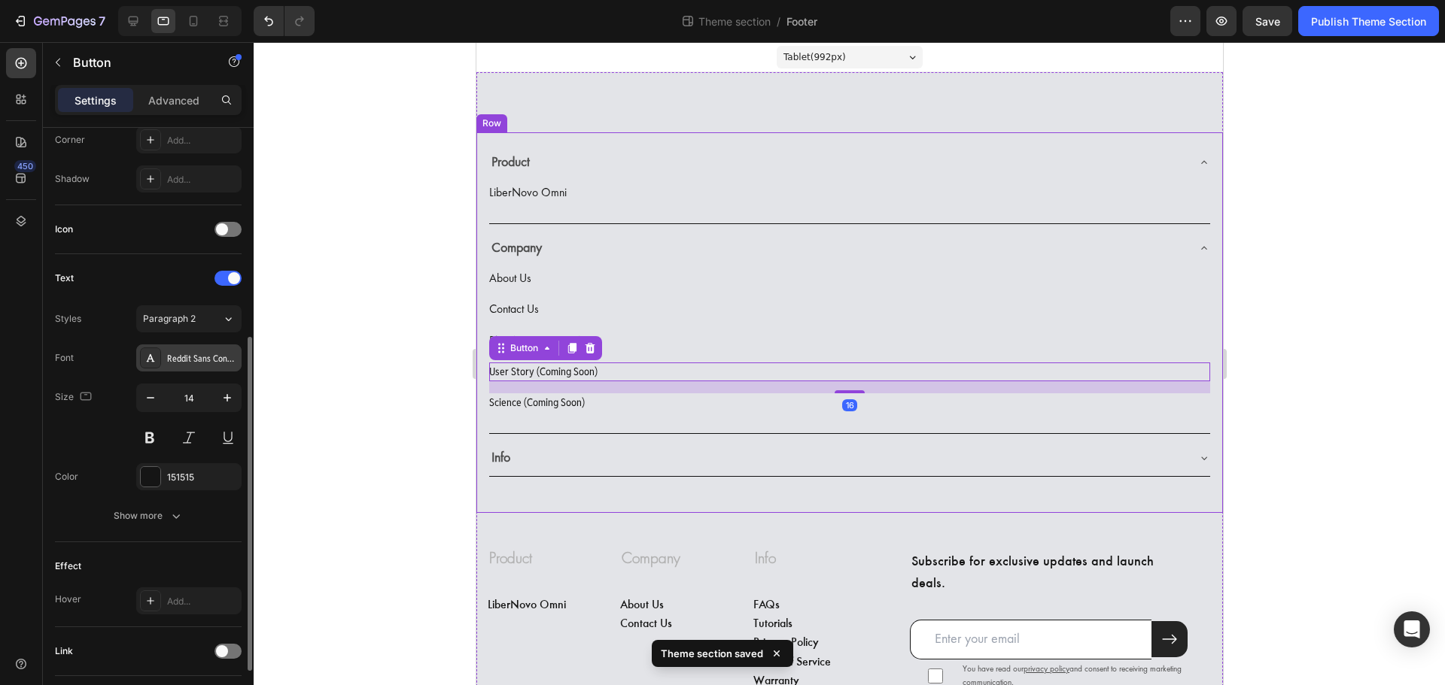
click at [228, 360] on div "Reddit Sans Condensed" at bounding box center [202, 359] width 71 height 14
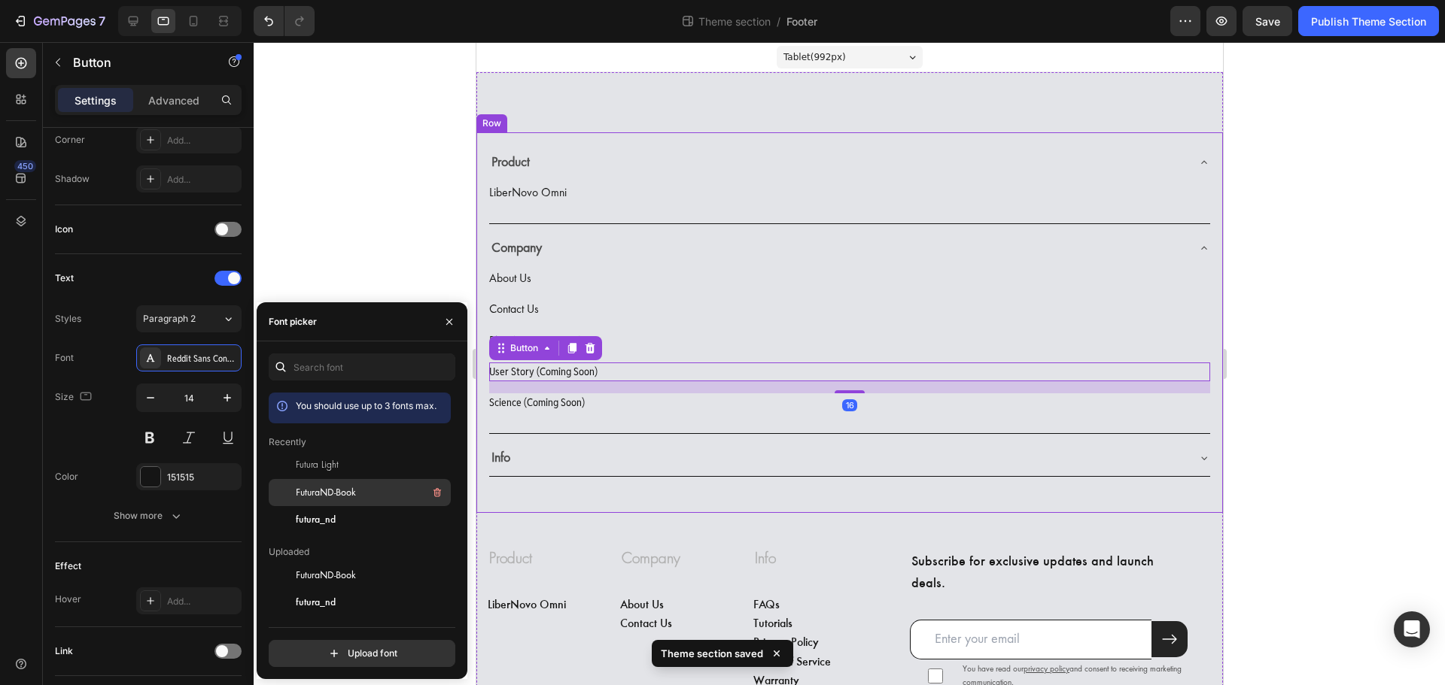
click at [301, 495] on span "FuturaND-Book" at bounding box center [326, 493] width 60 height 14
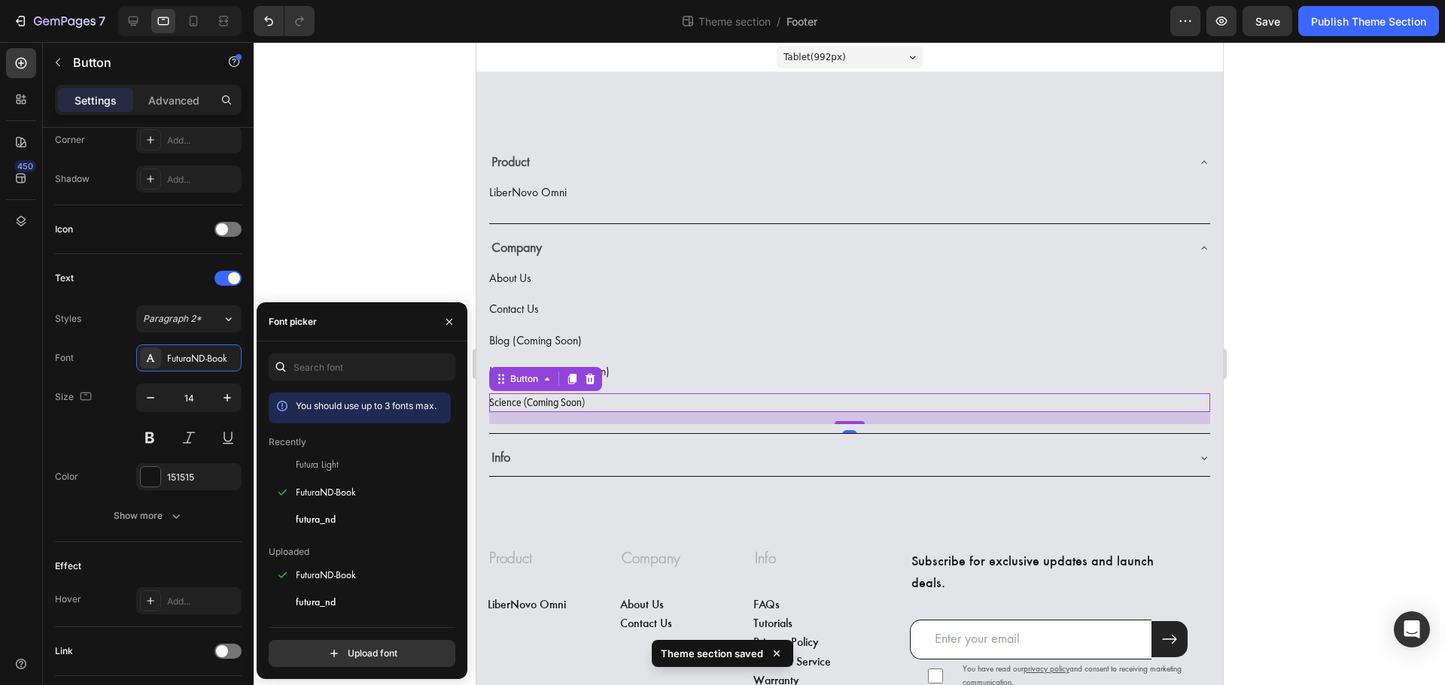
click at [625, 399] on div "Science (Coming Soon) Button 16" at bounding box center [848, 402] width 721 height 19
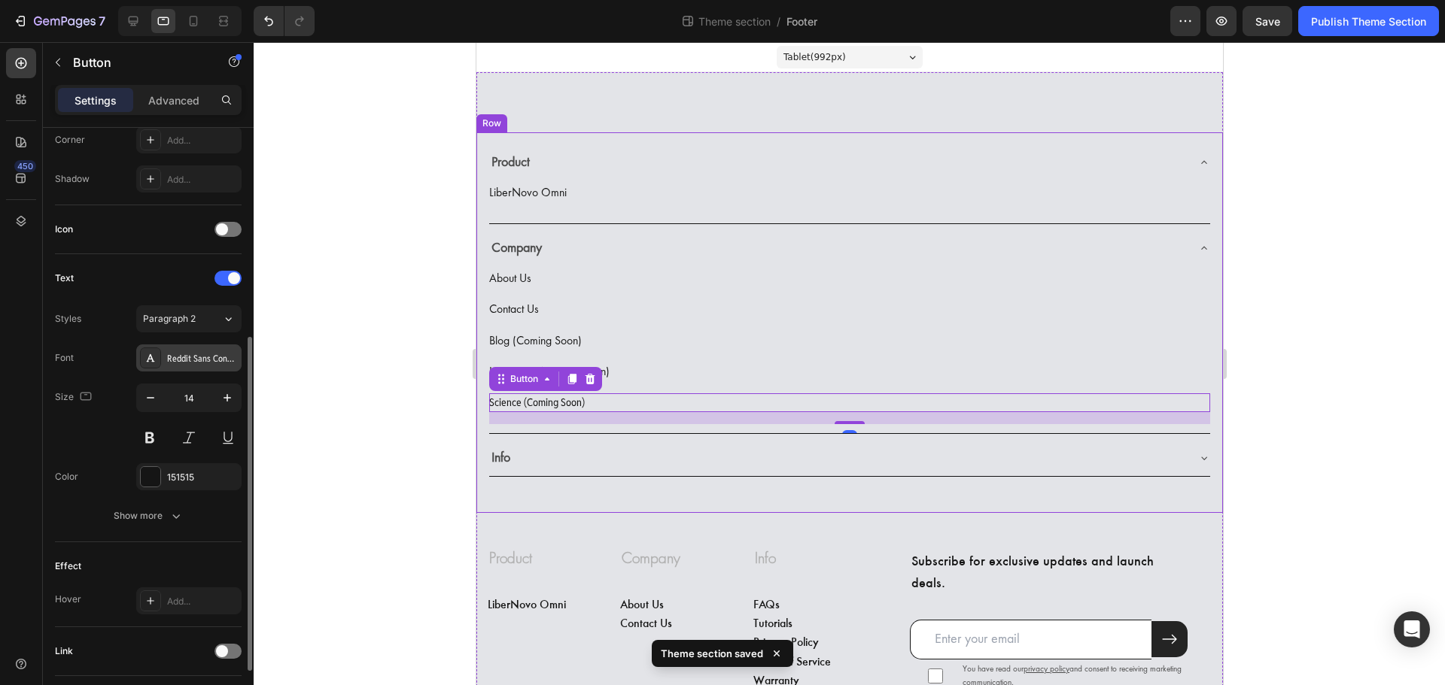
click at [196, 363] on div "Reddit Sans Condensed" at bounding box center [202, 359] width 71 height 14
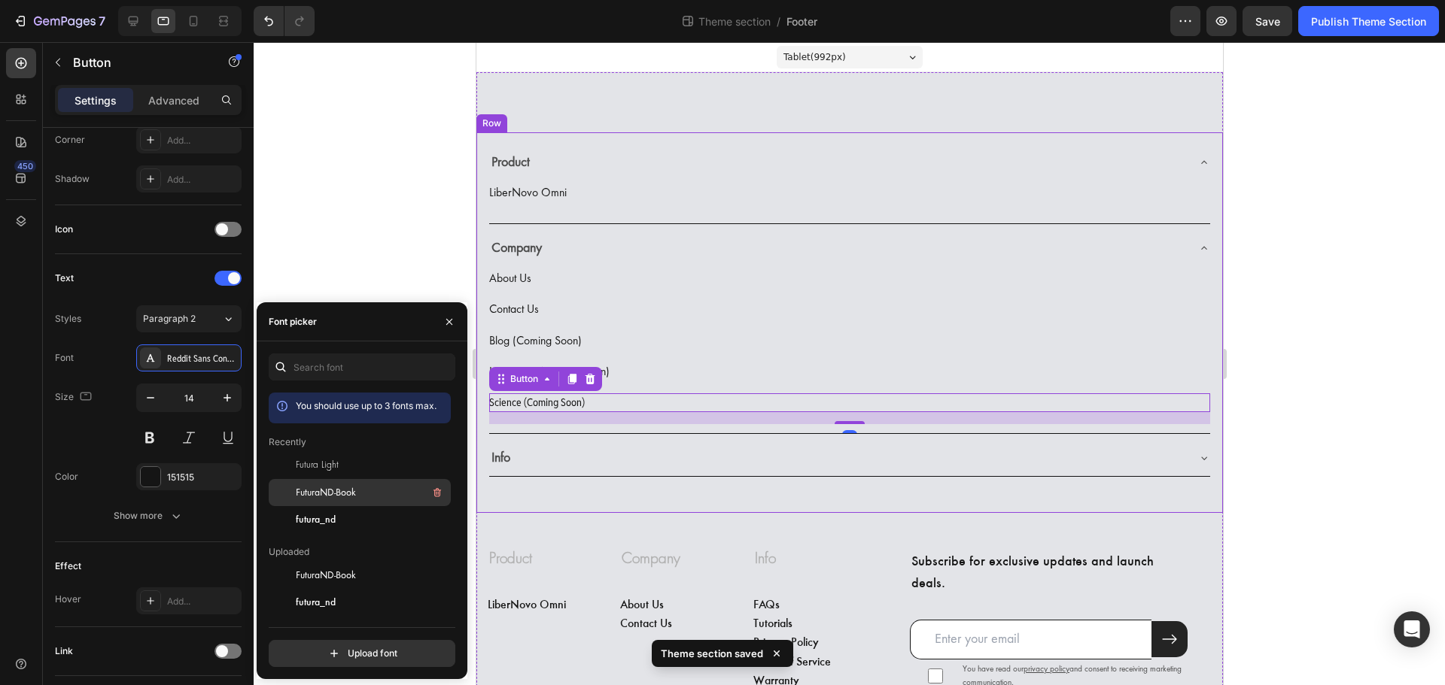
click at [324, 490] on span "FuturaND-Book" at bounding box center [326, 493] width 60 height 14
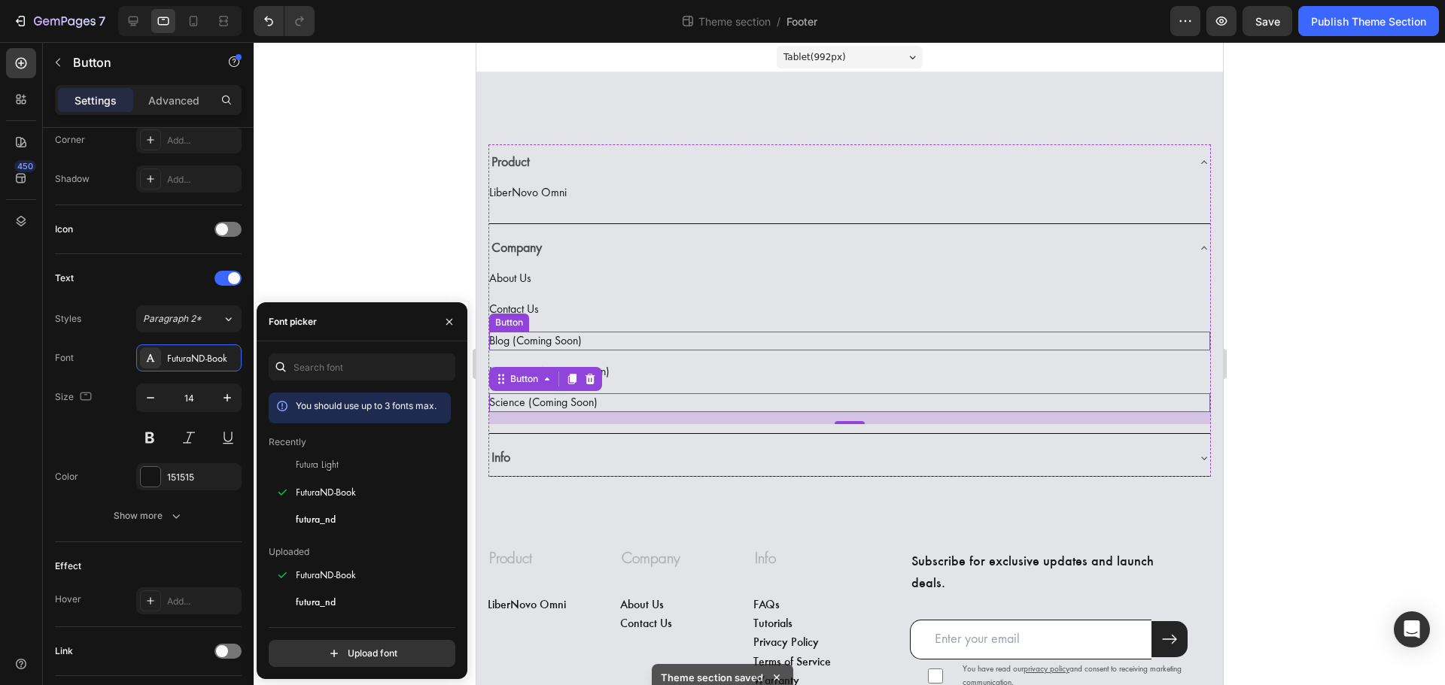
click at [609, 342] on div "Blog (Coming Soon) Button" at bounding box center [848, 341] width 721 height 19
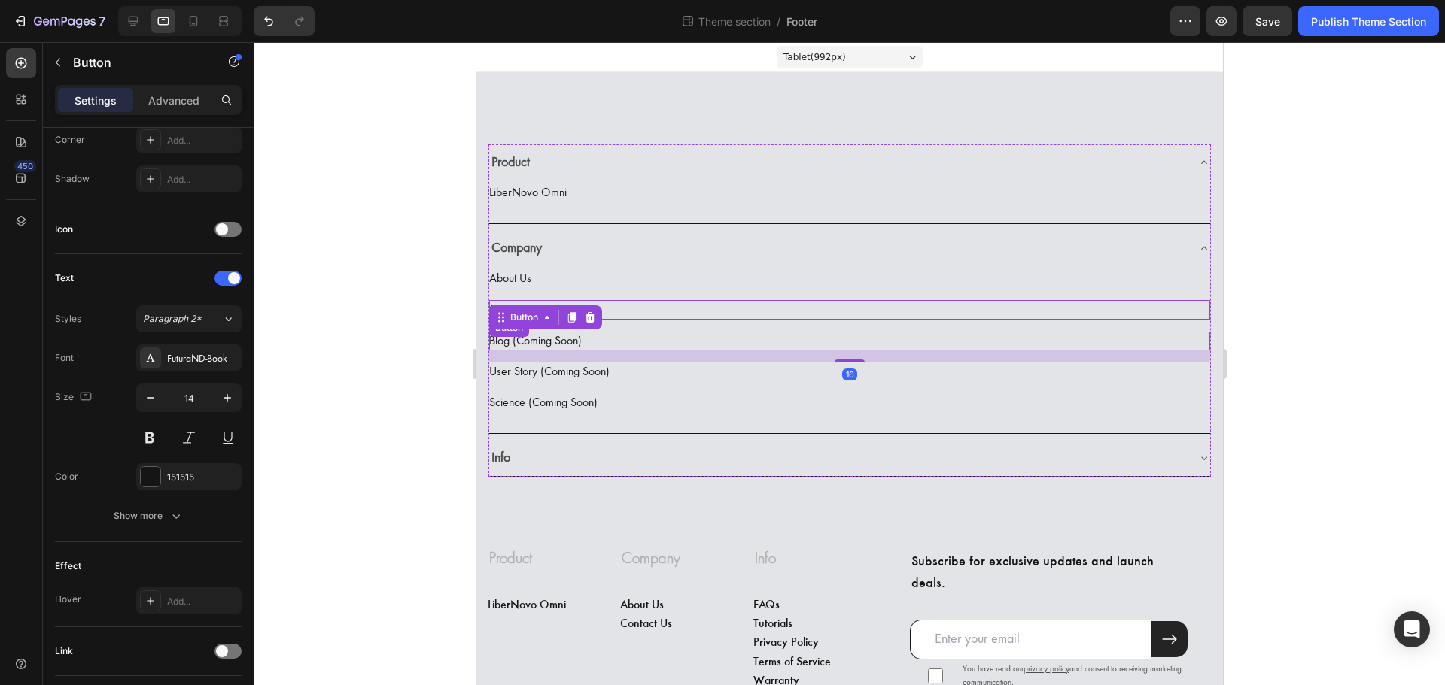
click at [618, 307] on div "Contact Us Button" at bounding box center [848, 309] width 721 height 19
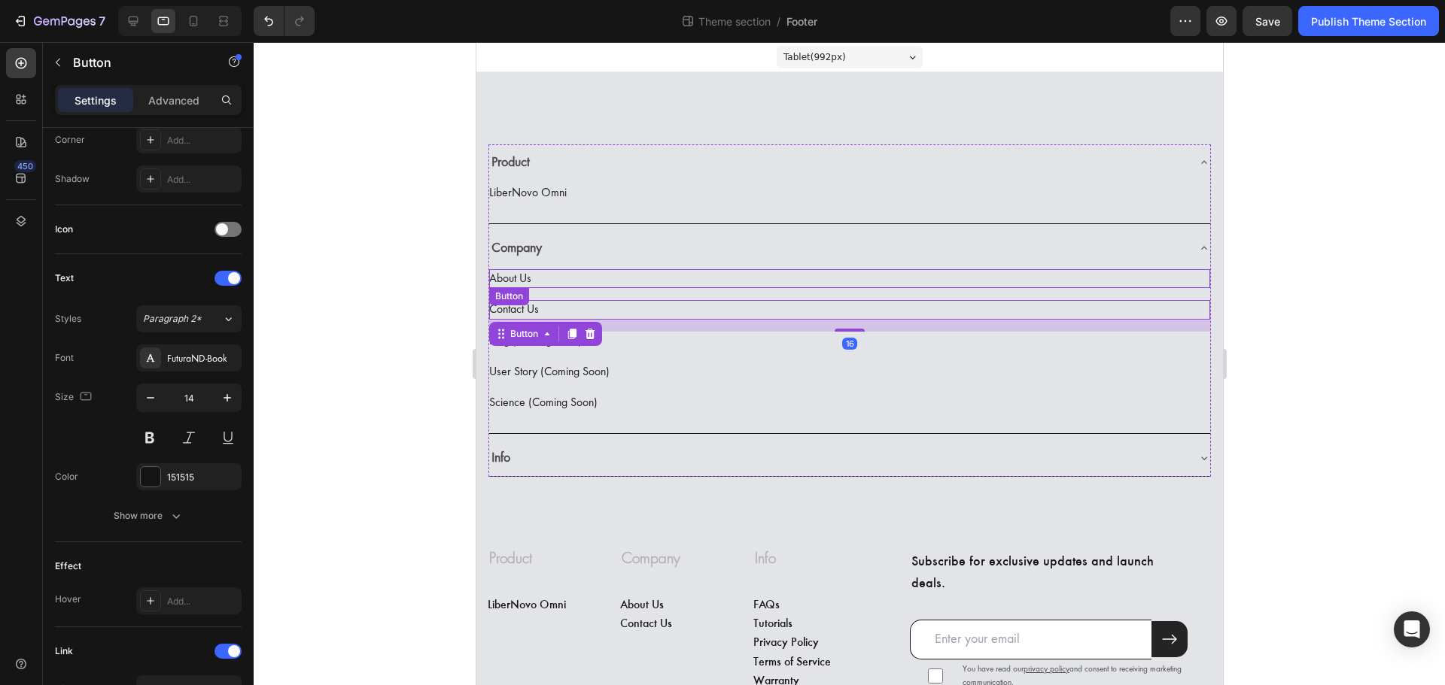
click at [616, 281] on div "About Us Button" at bounding box center [848, 278] width 721 height 19
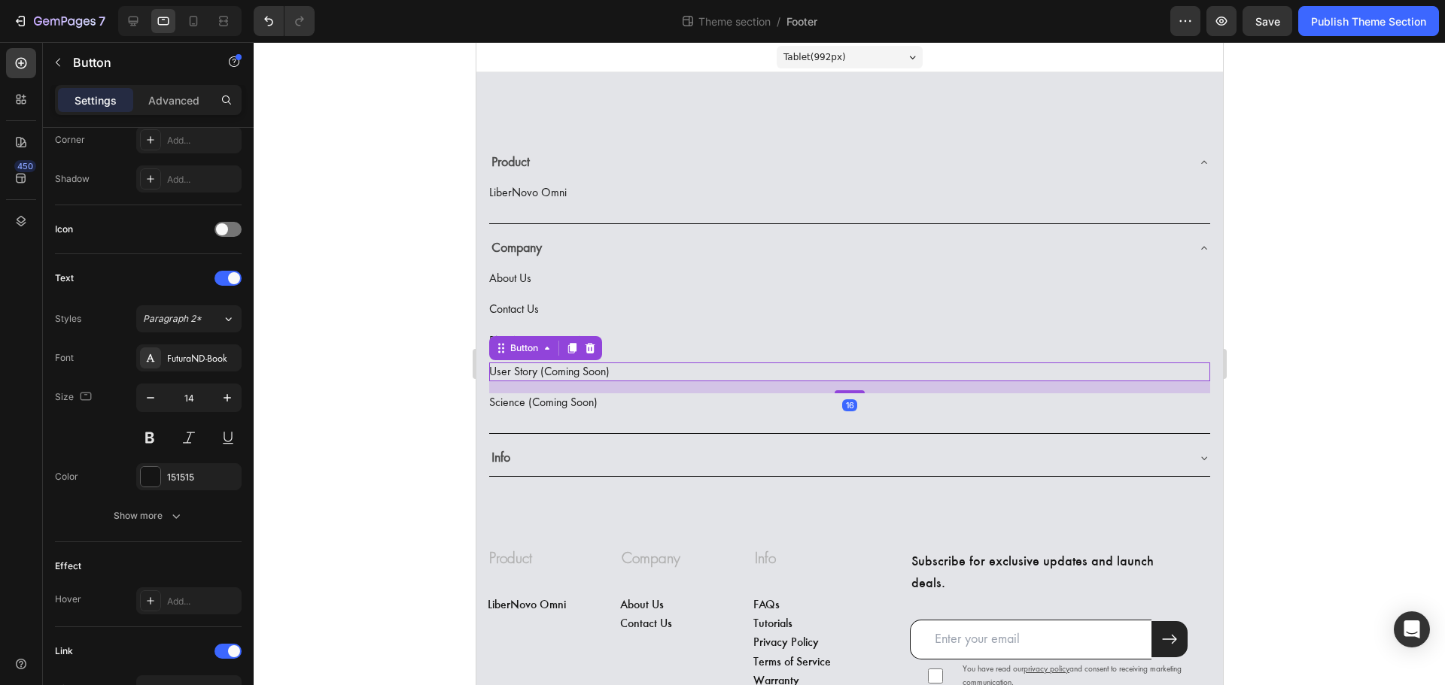
click at [616, 370] on div "User Story (Coming Soon) Button 16" at bounding box center [848, 372] width 721 height 19
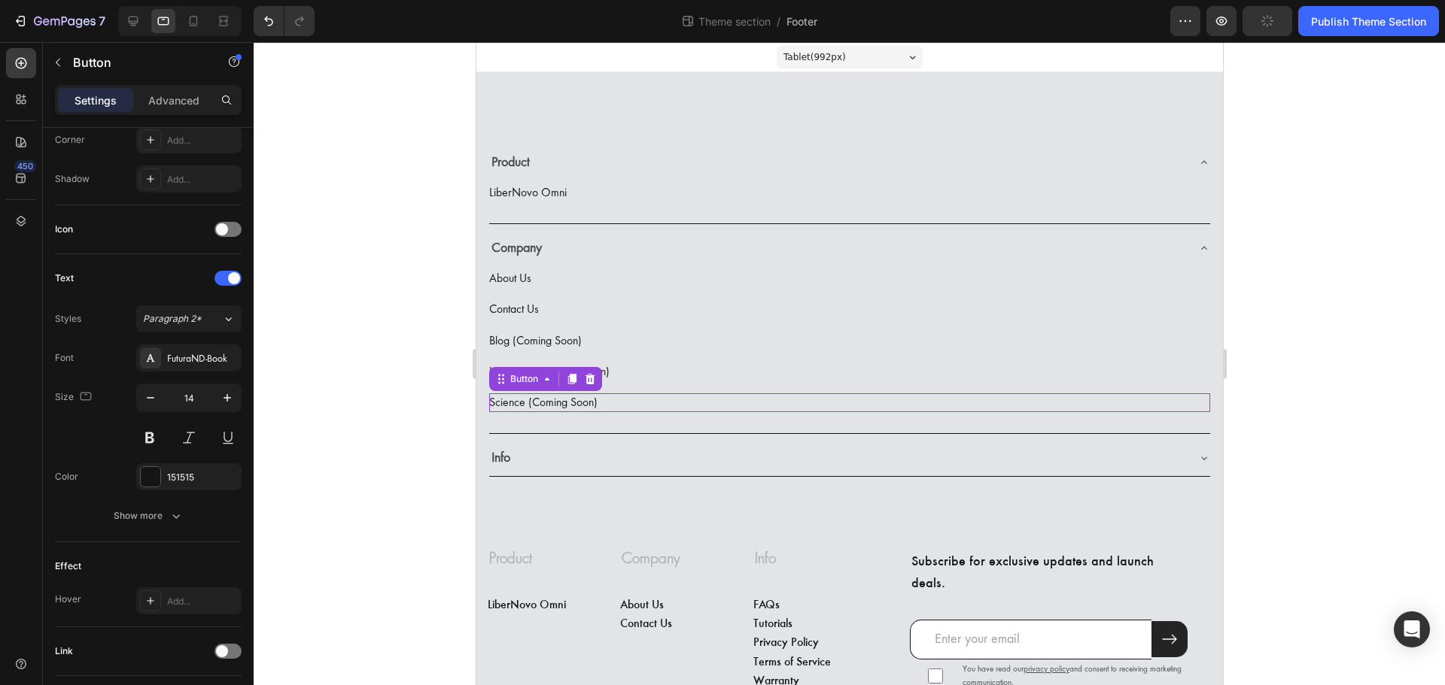
click at [611, 399] on div "Science (Coming Soon) Button 0" at bounding box center [848, 402] width 721 height 19
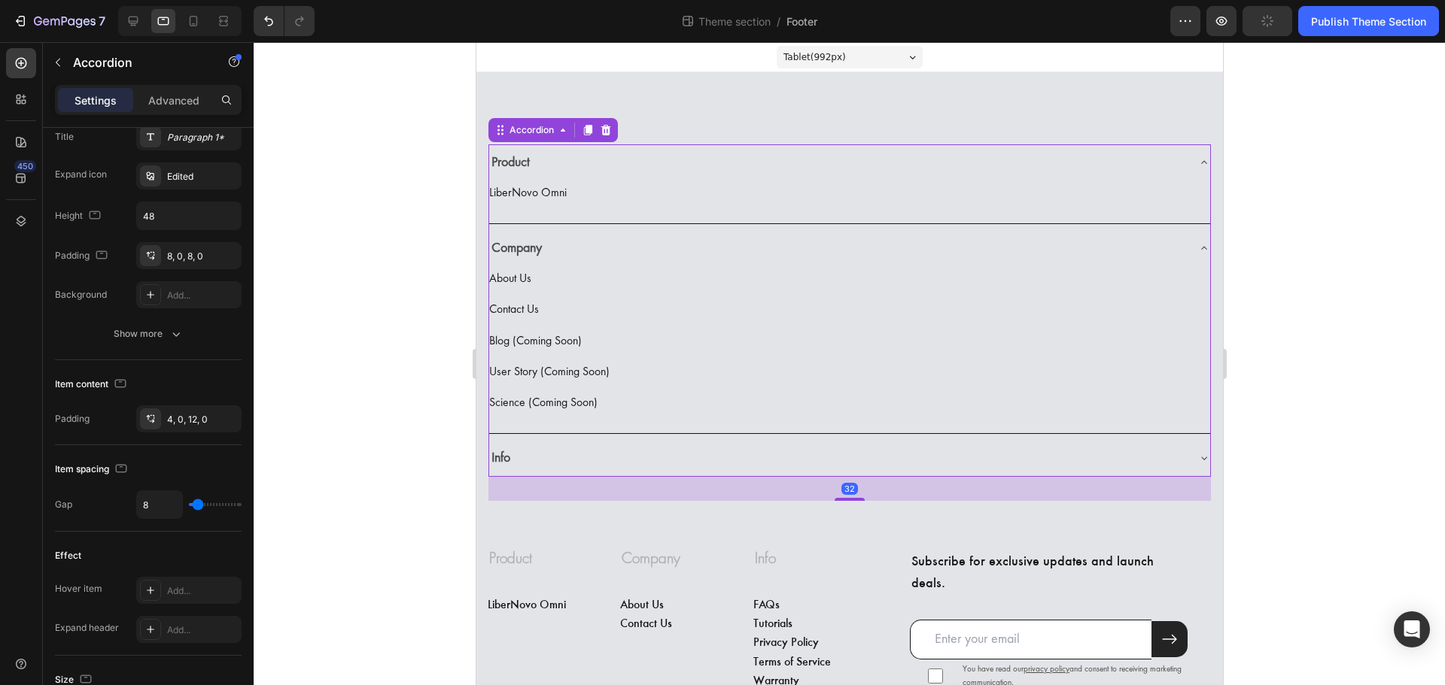
click at [571, 458] on div "Info" at bounding box center [836, 458] width 697 height 26
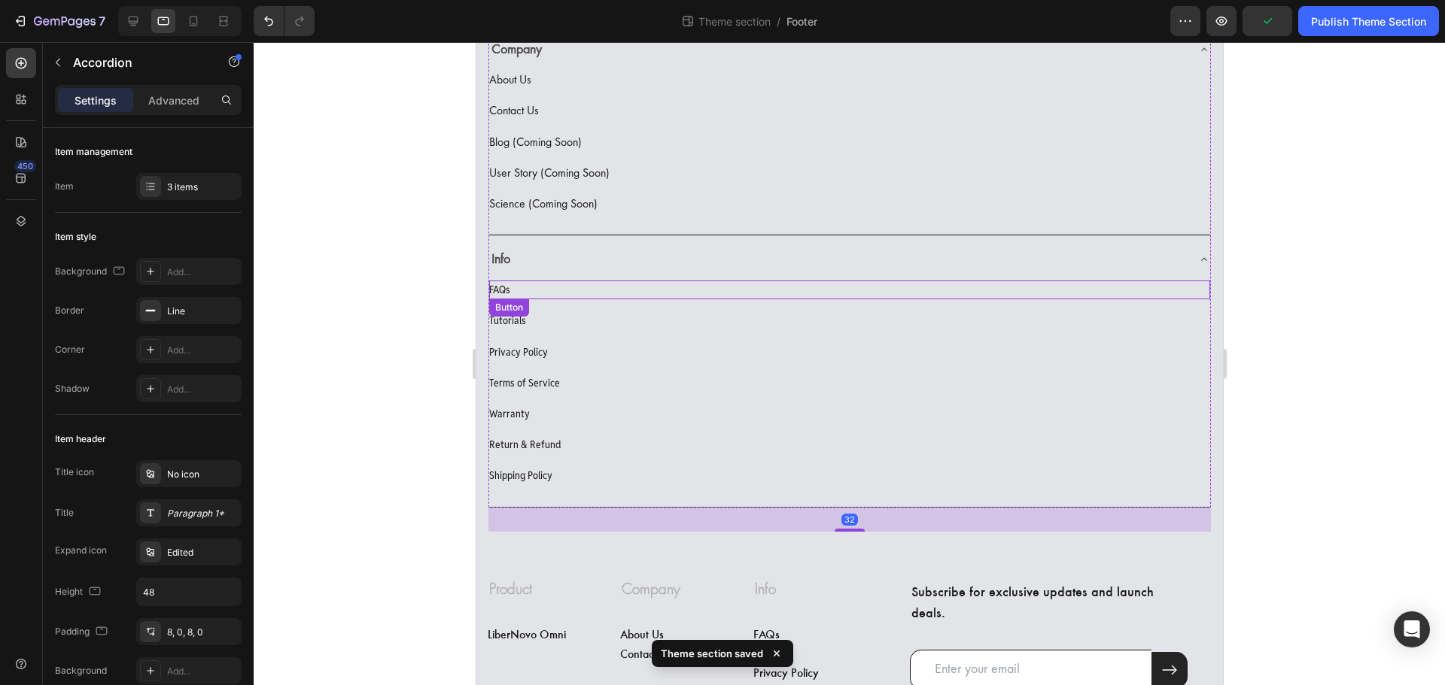
scroll to position [226, 0]
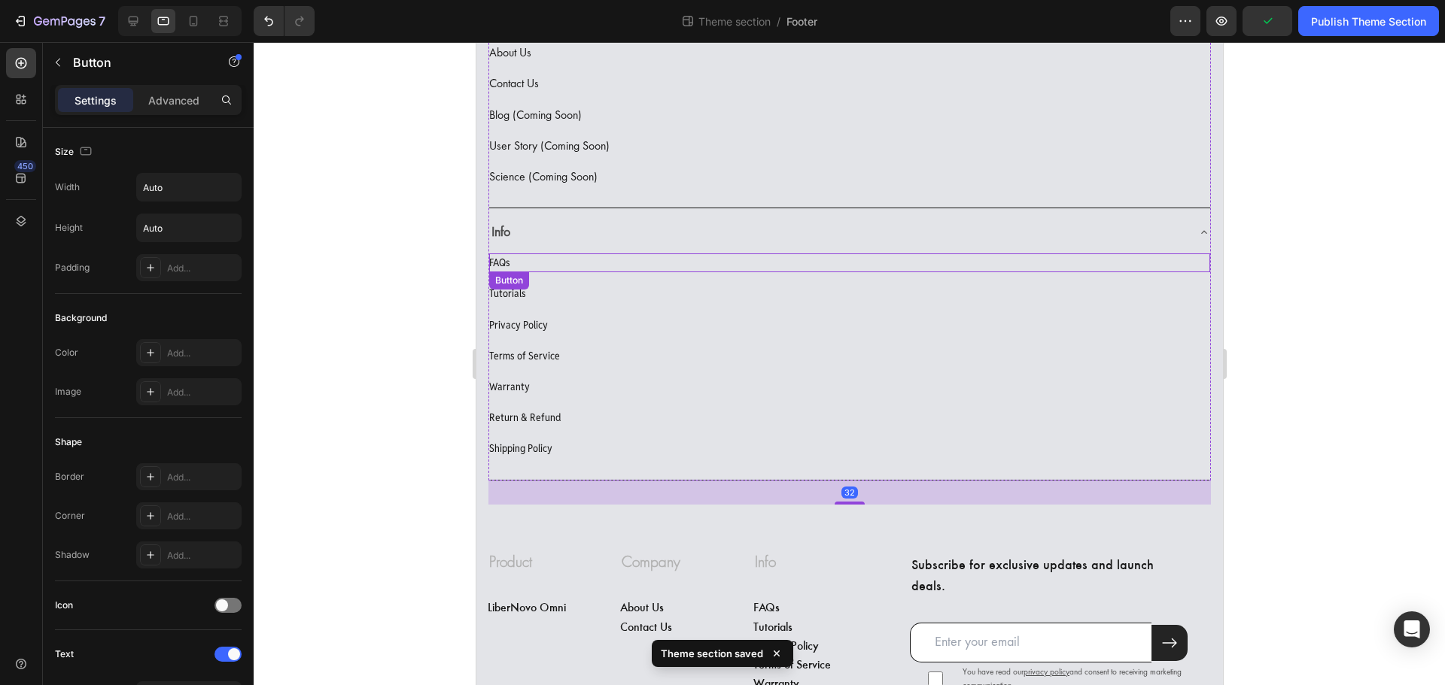
click at [551, 263] on div "FAQs Button" at bounding box center [848, 263] width 721 height 19
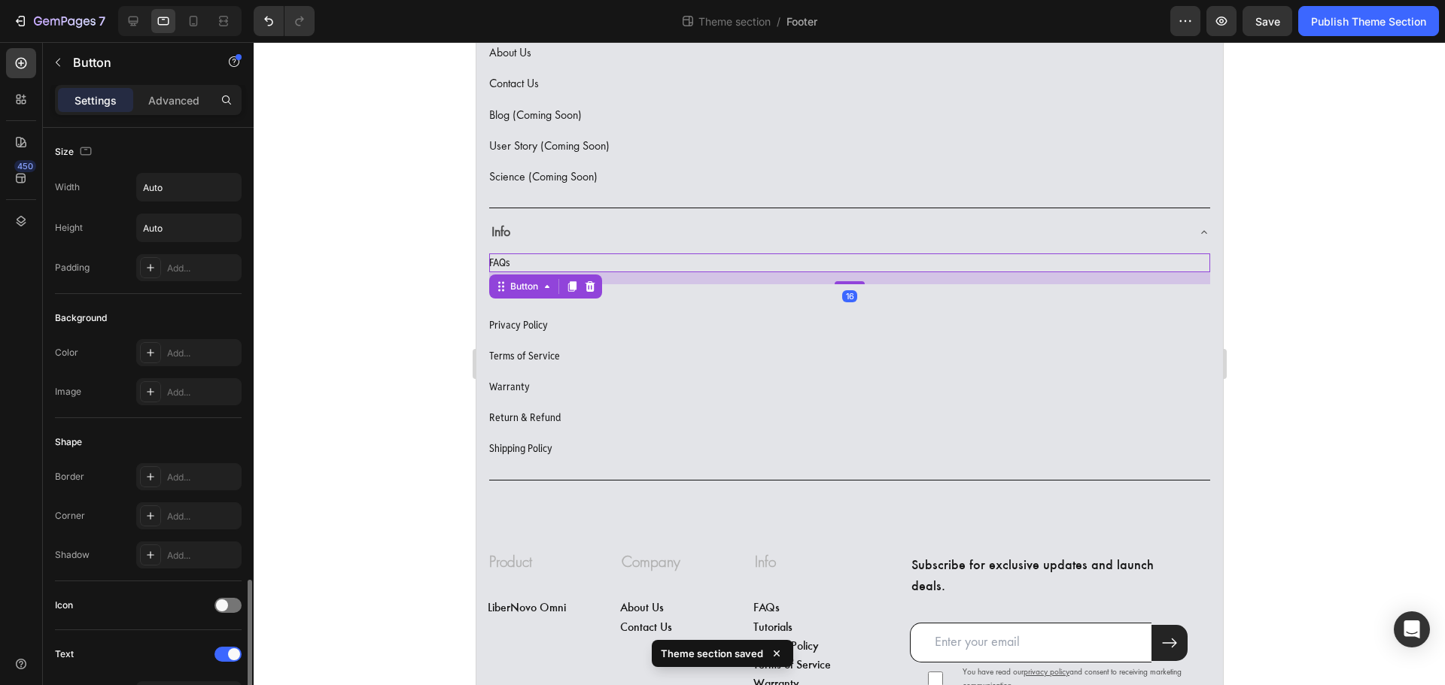
scroll to position [376, 0]
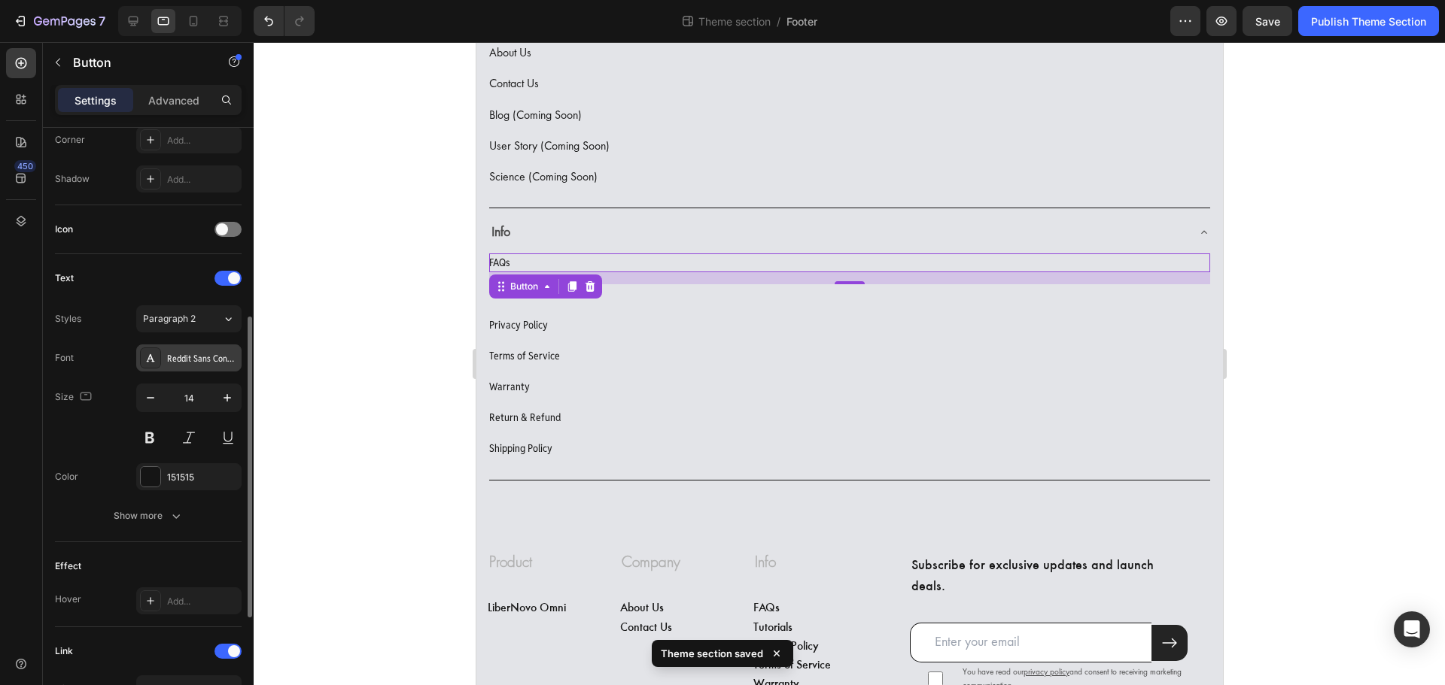
click at [226, 364] on div "Reddit Sans Condensed" at bounding box center [202, 359] width 71 height 14
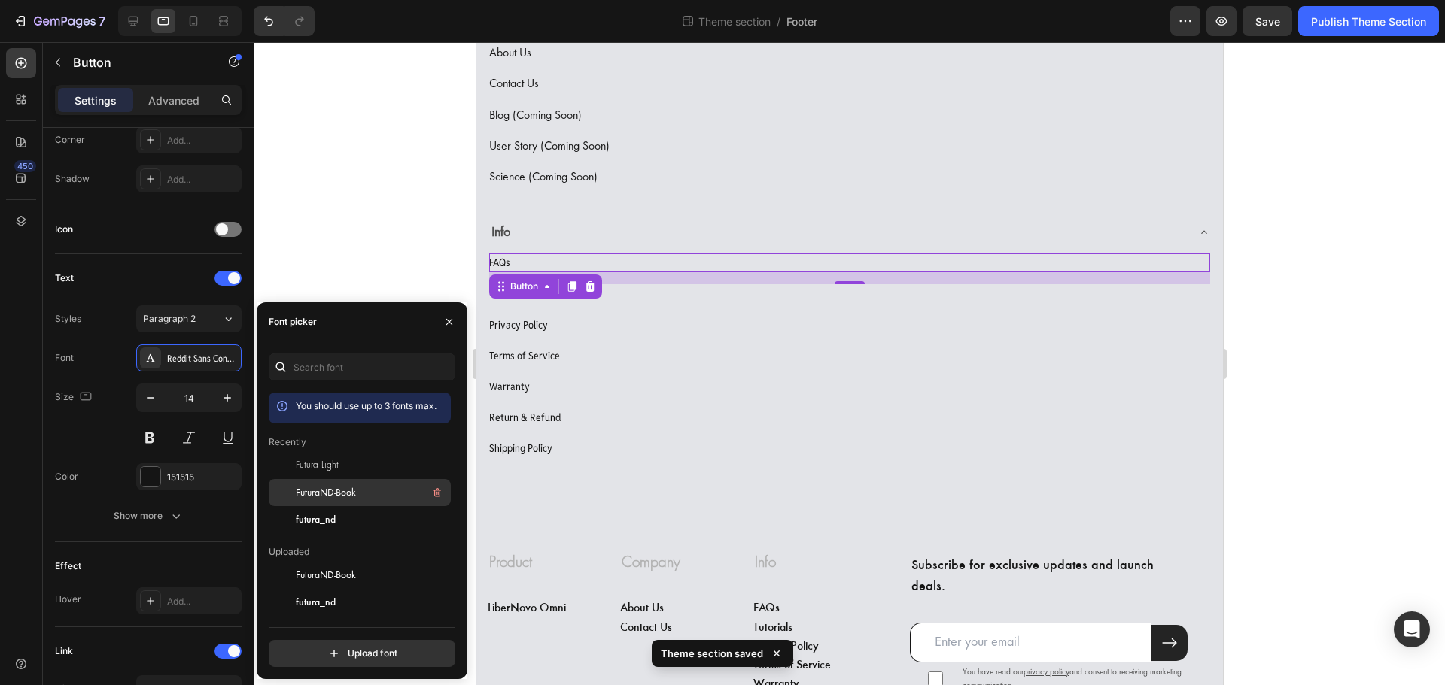
click at [330, 491] on span "FuturaND-Book" at bounding box center [326, 493] width 60 height 14
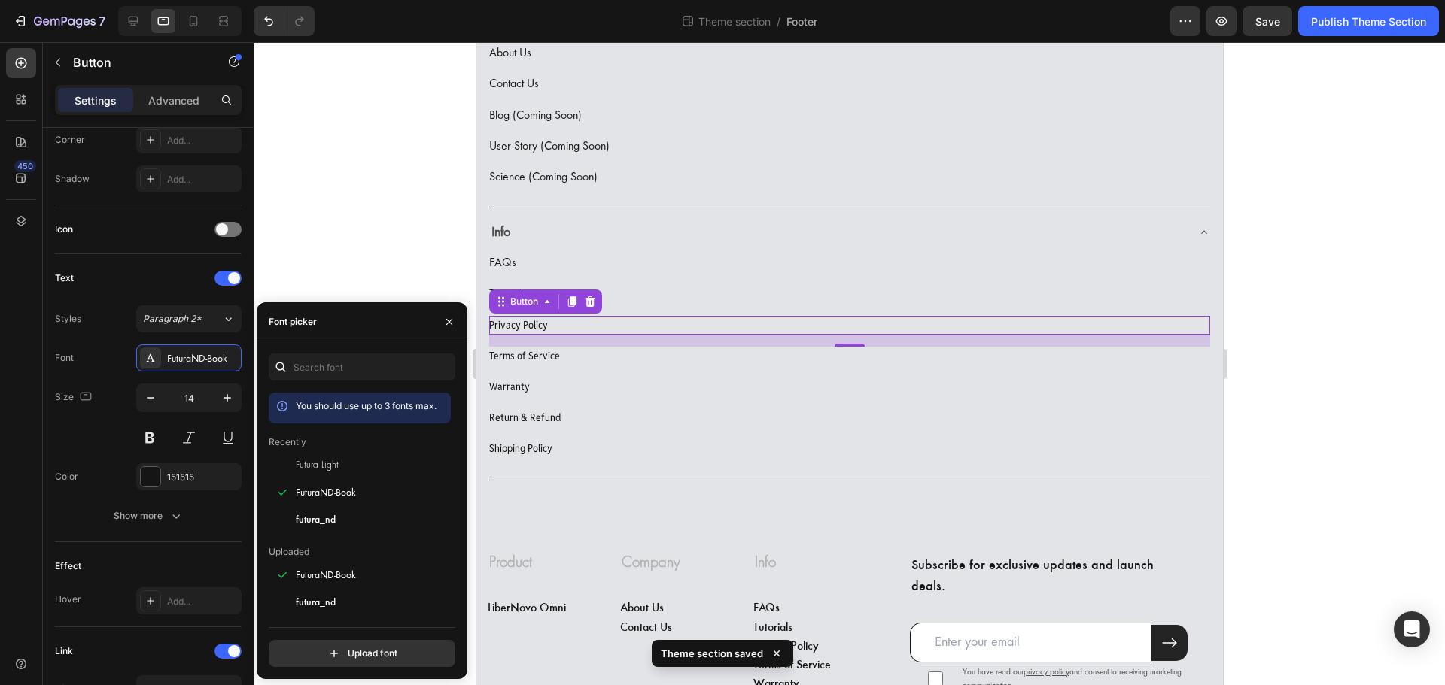
drag, startPoint x: 570, startPoint y: 324, endPoint x: 934, endPoint y: 384, distance: 369.8
click at [570, 324] on div "Privacy Policy Button 0" at bounding box center [848, 325] width 721 height 19
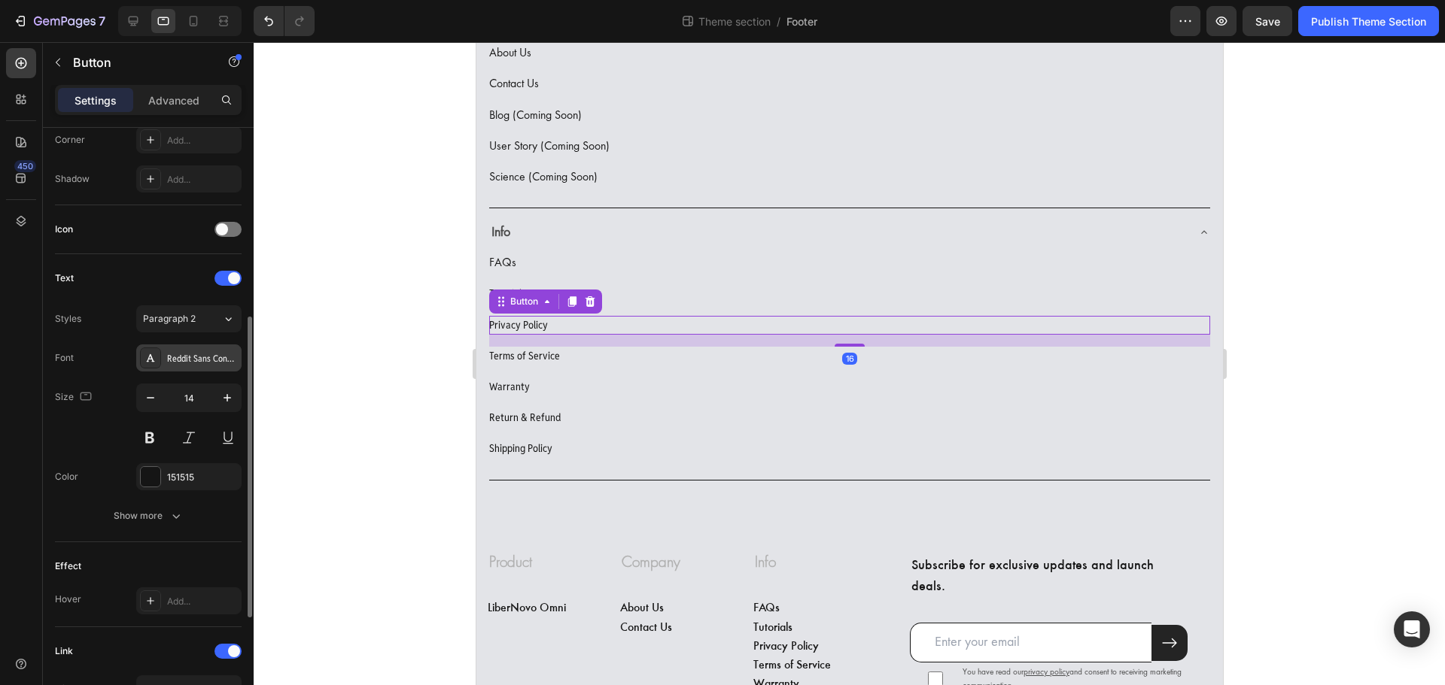
click at [194, 352] on div "Reddit Sans Condensed" at bounding box center [202, 359] width 71 height 14
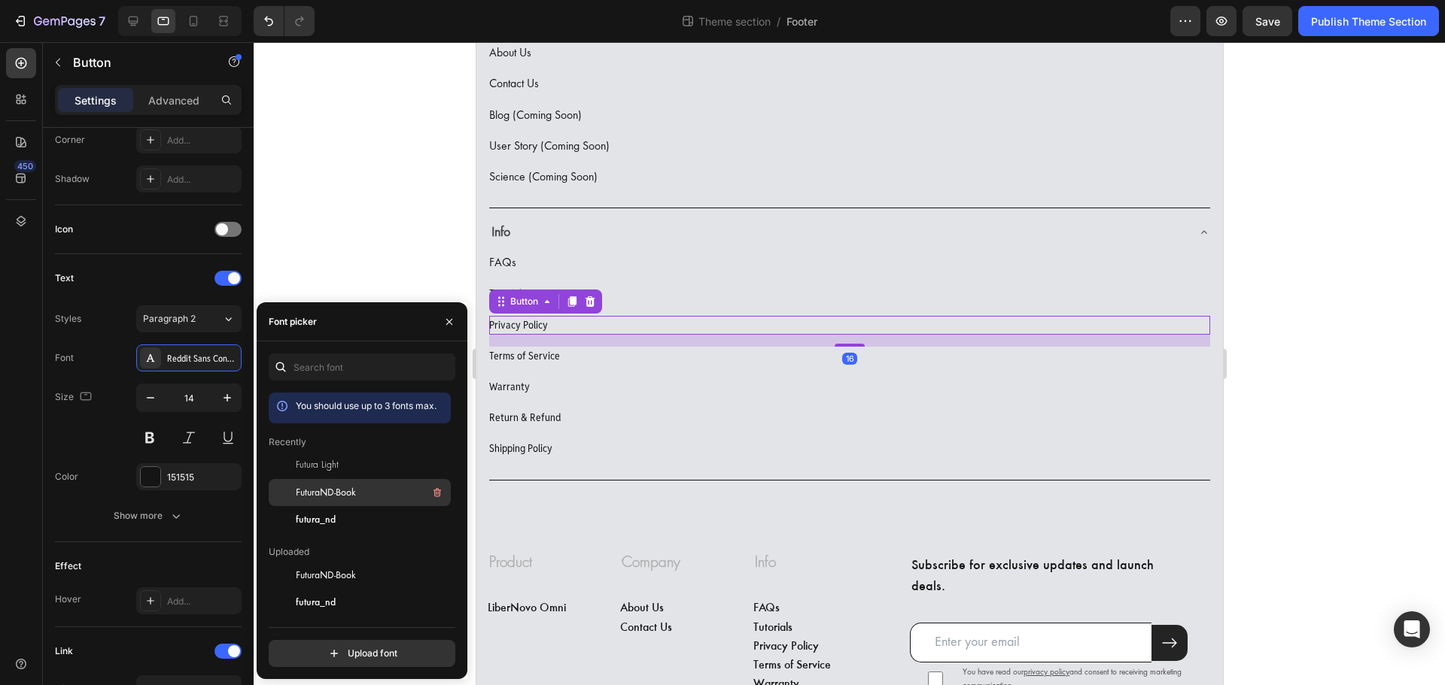
click at [311, 490] on span "FuturaND-Book" at bounding box center [326, 493] width 60 height 14
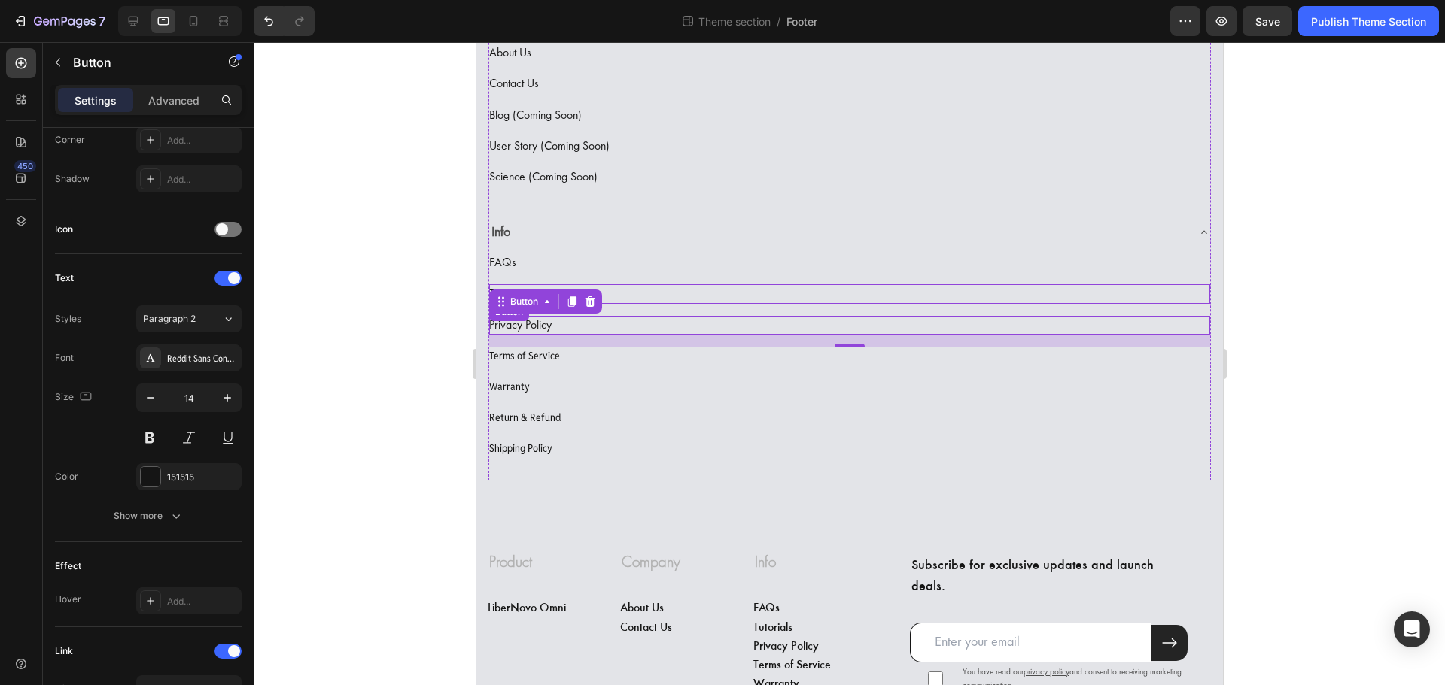
click at [615, 296] on div "Tutorials Button" at bounding box center [848, 293] width 721 height 19
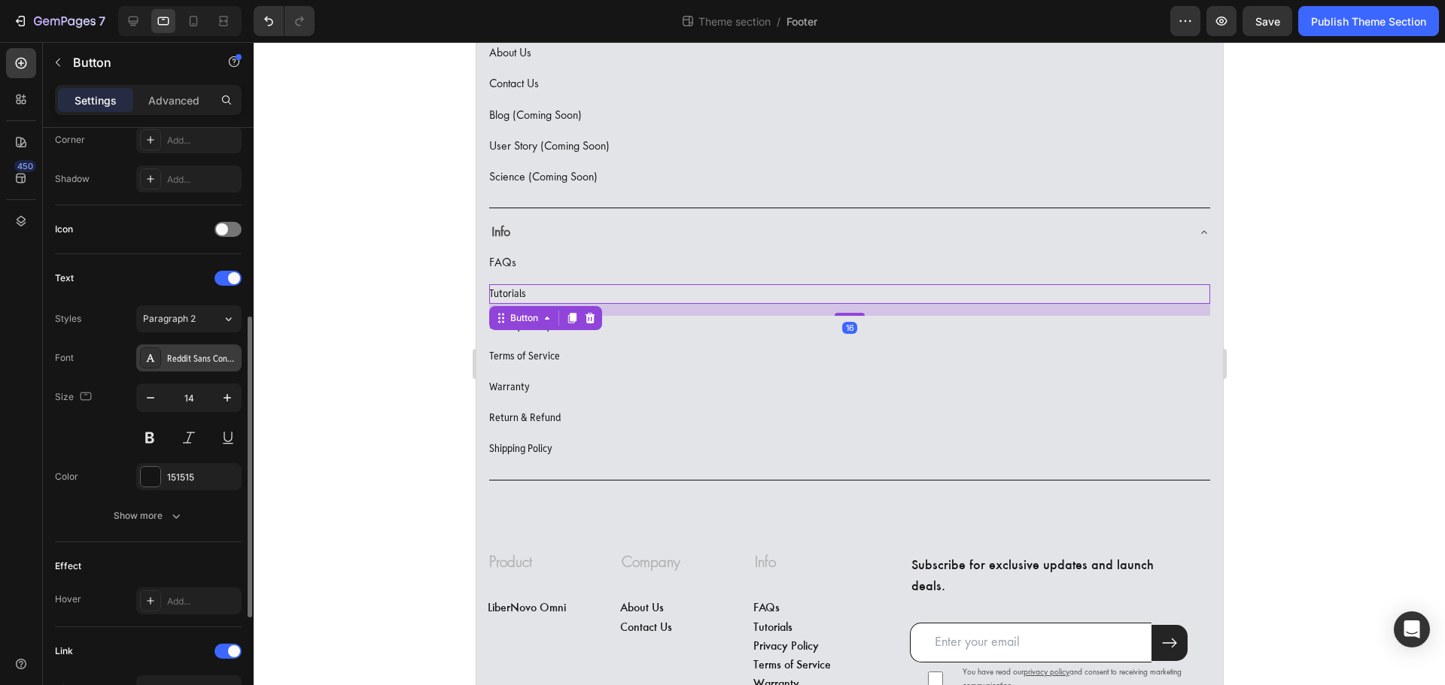
click at [194, 358] on div "Reddit Sans Condensed" at bounding box center [202, 359] width 71 height 14
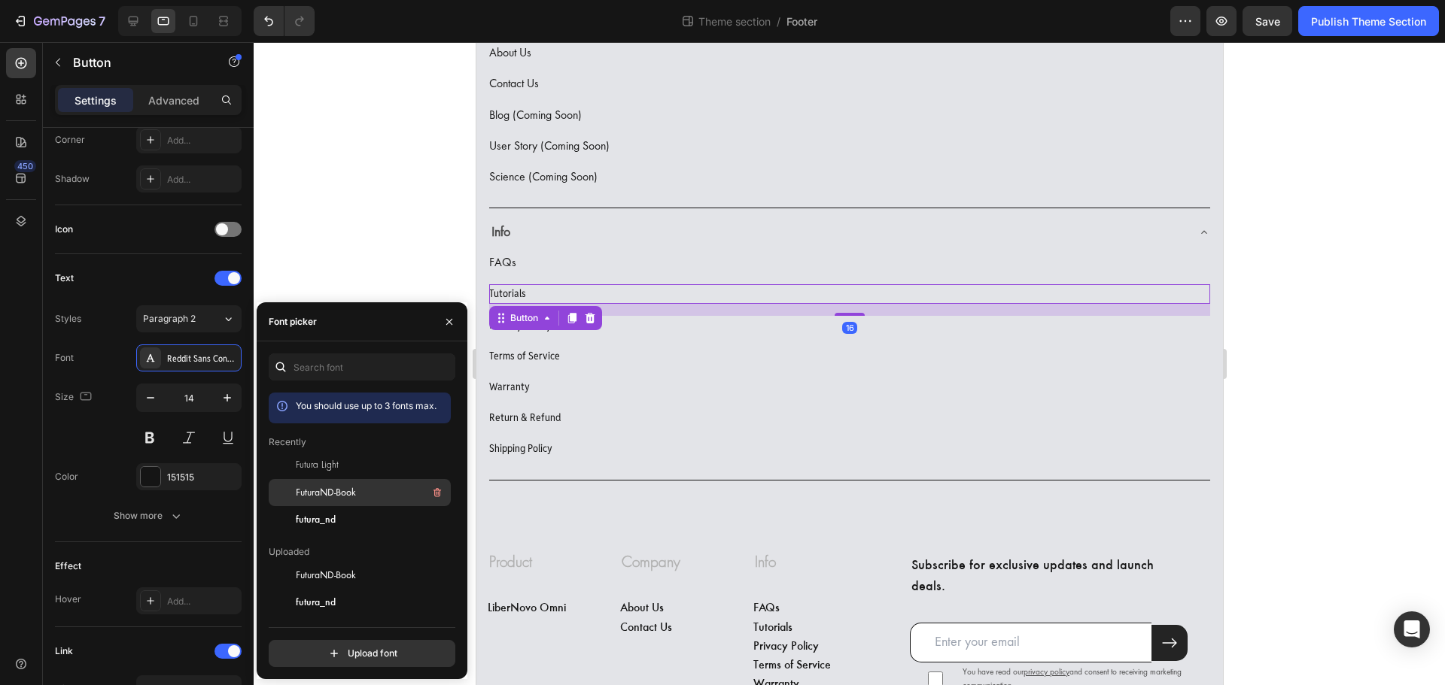
drag, startPoint x: 316, startPoint y: 488, endPoint x: 351, endPoint y: 471, distance: 39.0
click at [316, 487] on span "FuturaND-Book" at bounding box center [326, 493] width 60 height 14
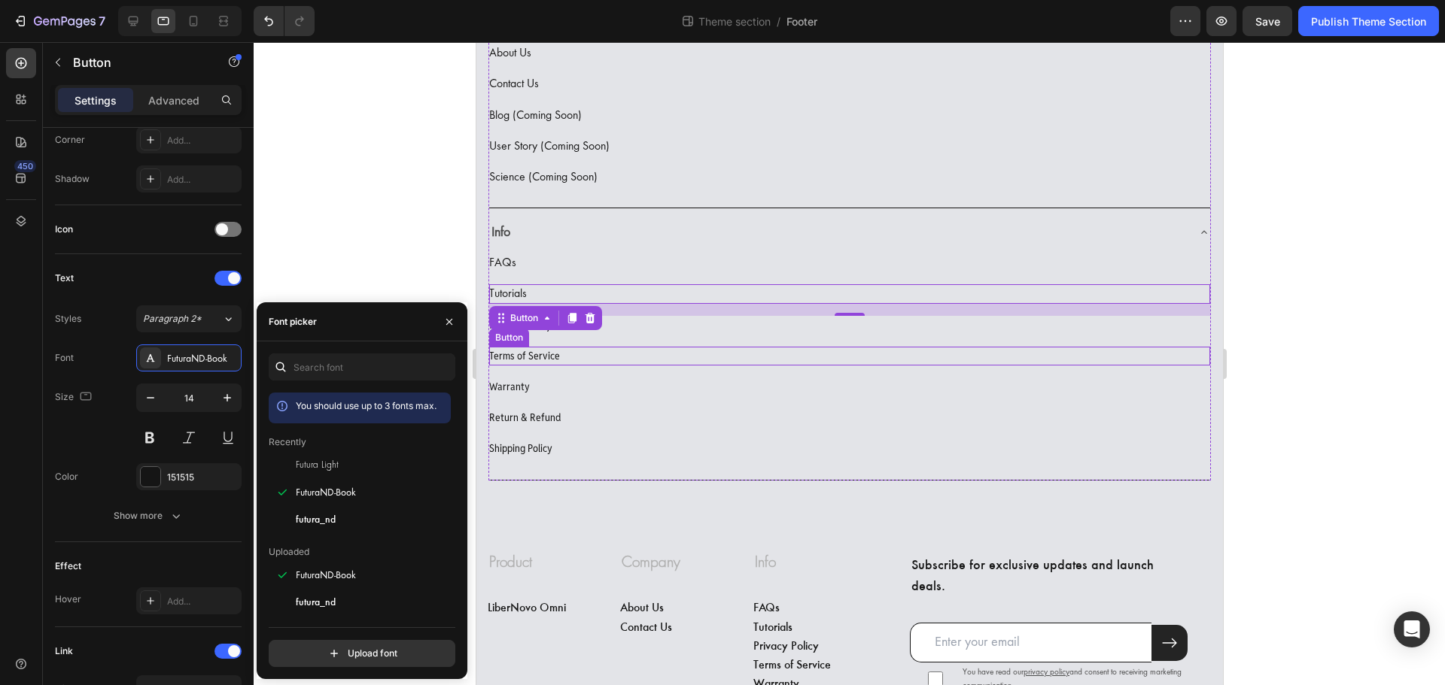
click at [615, 360] on div "Terms of Service Button" at bounding box center [848, 356] width 721 height 19
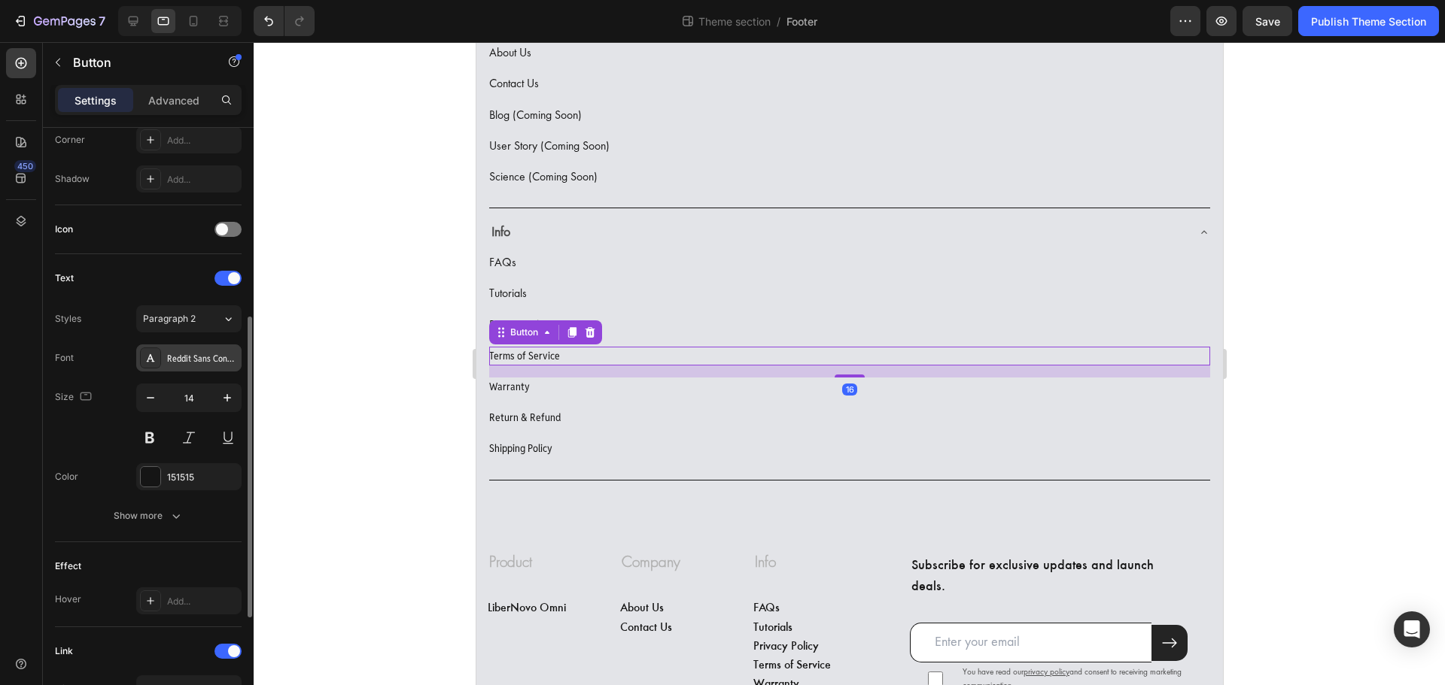
click at [193, 363] on div "Reddit Sans Condensed" at bounding box center [202, 359] width 71 height 14
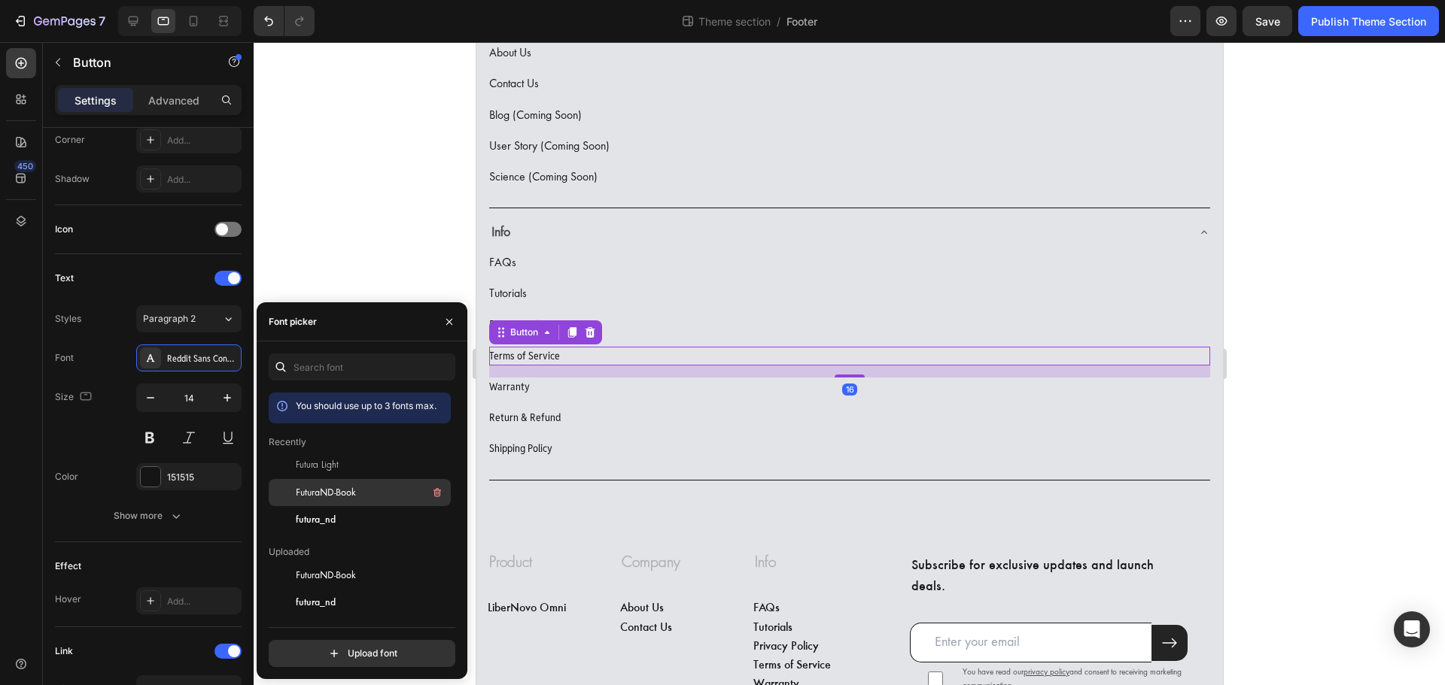
drag, startPoint x: 341, startPoint y: 495, endPoint x: 384, endPoint y: 480, distance: 45.4
click at [342, 495] on span "FuturaND-Book" at bounding box center [326, 493] width 60 height 14
click at [599, 393] on div "Warranty Button" at bounding box center [848, 387] width 721 height 19
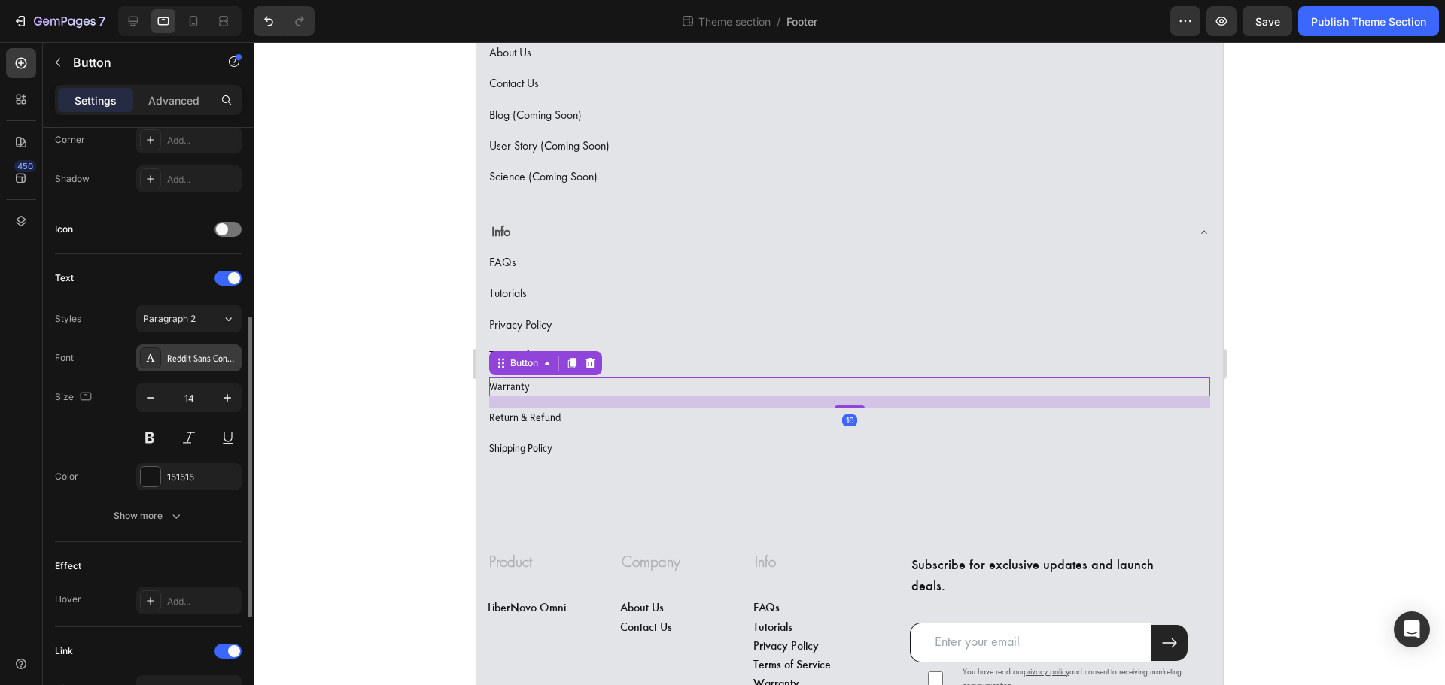
click at [184, 367] on div "Reddit Sans Condensed" at bounding box center [188, 358] width 105 height 27
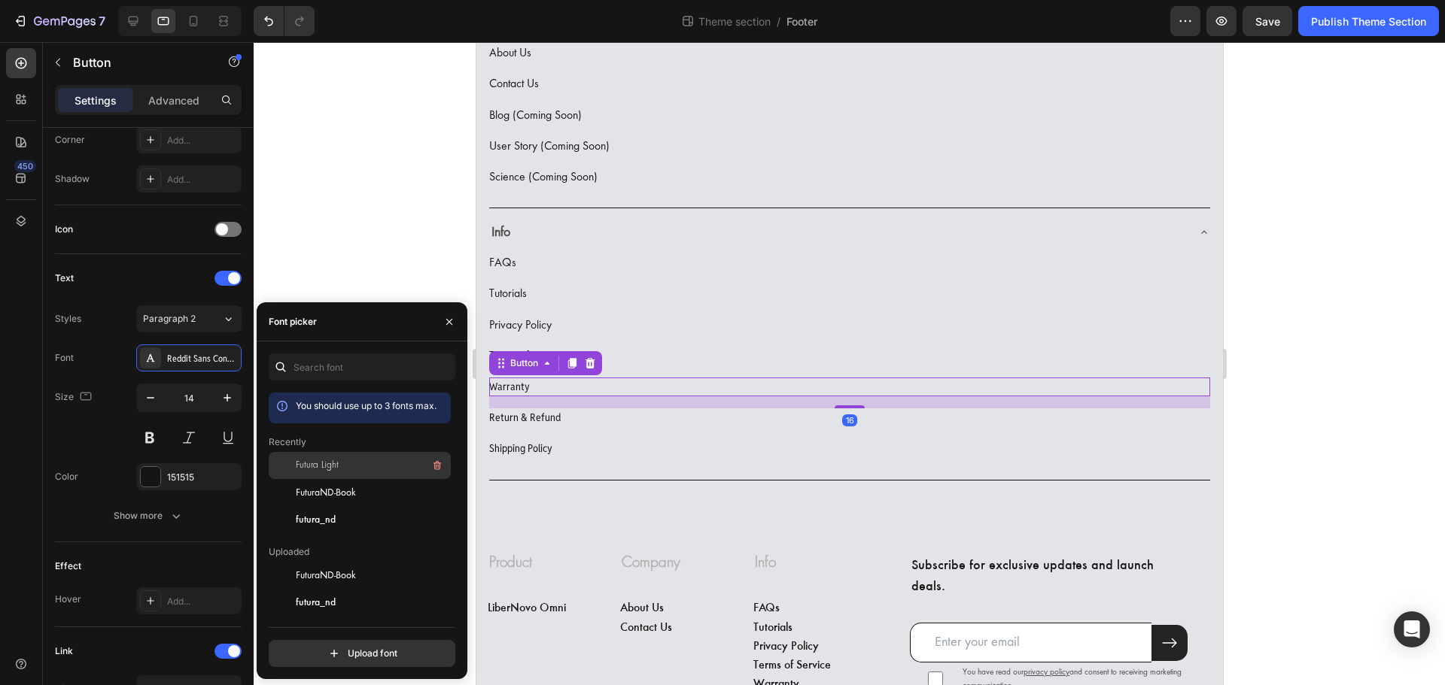
click at [336, 490] on span "FuturaND-Book" at bounding box center [326, 493] width 60 height 14
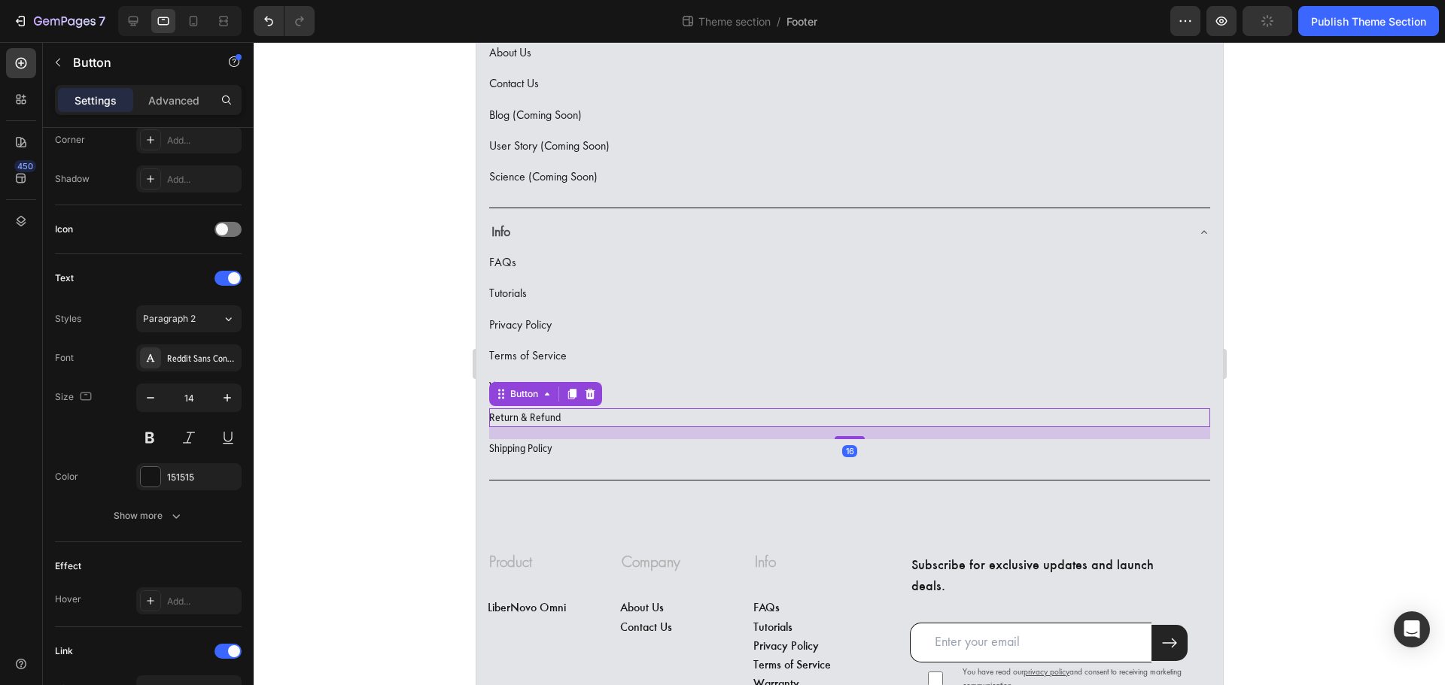
click at [643, 422] on div "Return & Refund Button 16" at bounding box center [848, 418] width 721 height 19
click at [207, 360] on div "Reddit Sans Condensed" at bounding box center [202, 359] width 71 height 14
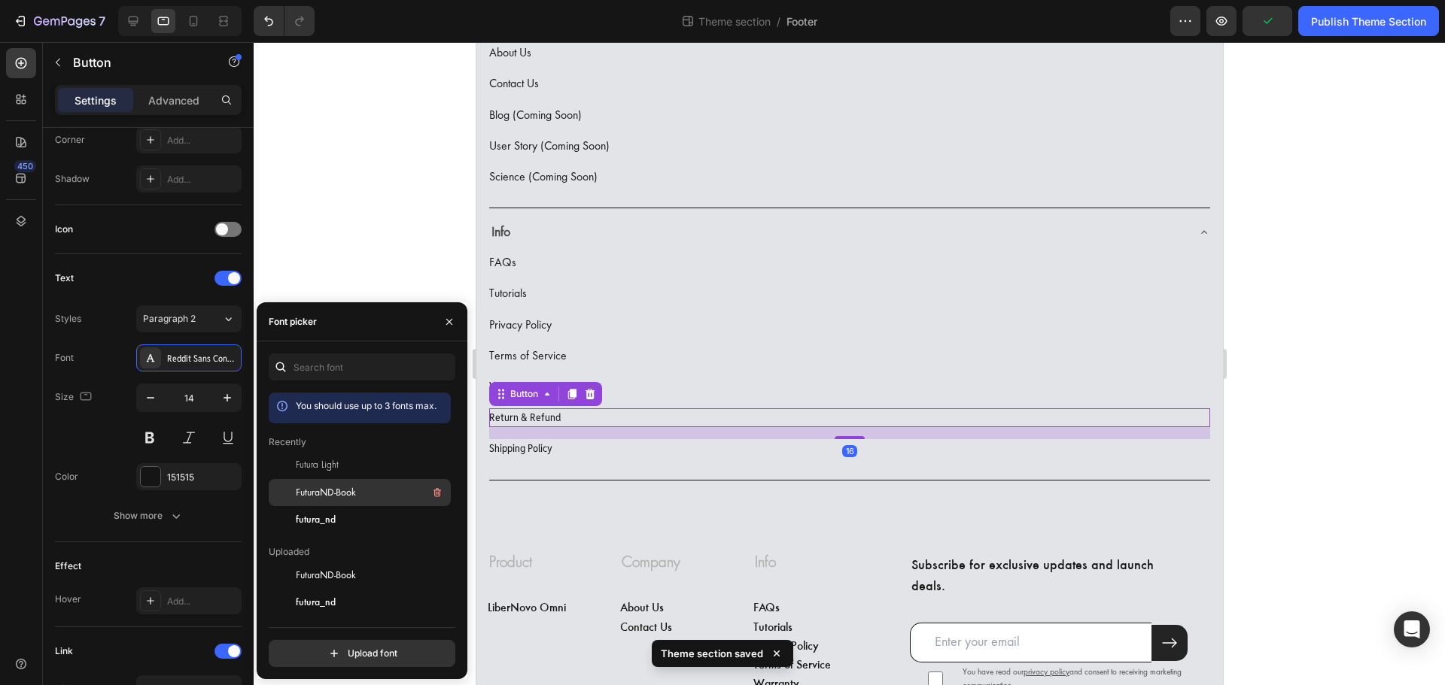
click at [341, 497] on span "FuturaND-Book" at bounding box center [326, 493] width 60 height 14
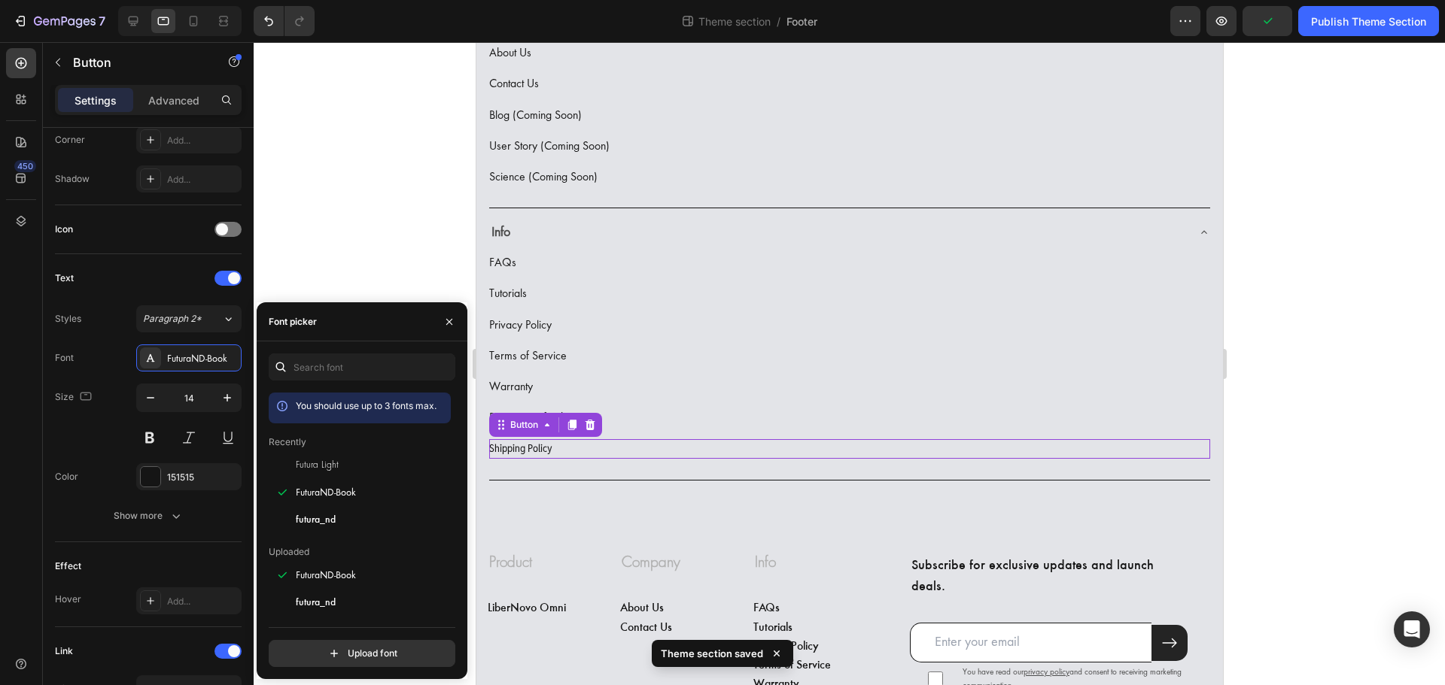
click at [611, 448] on div "Shipping Policy Button 0" at bounding box center [848, 448] width 721 height 19
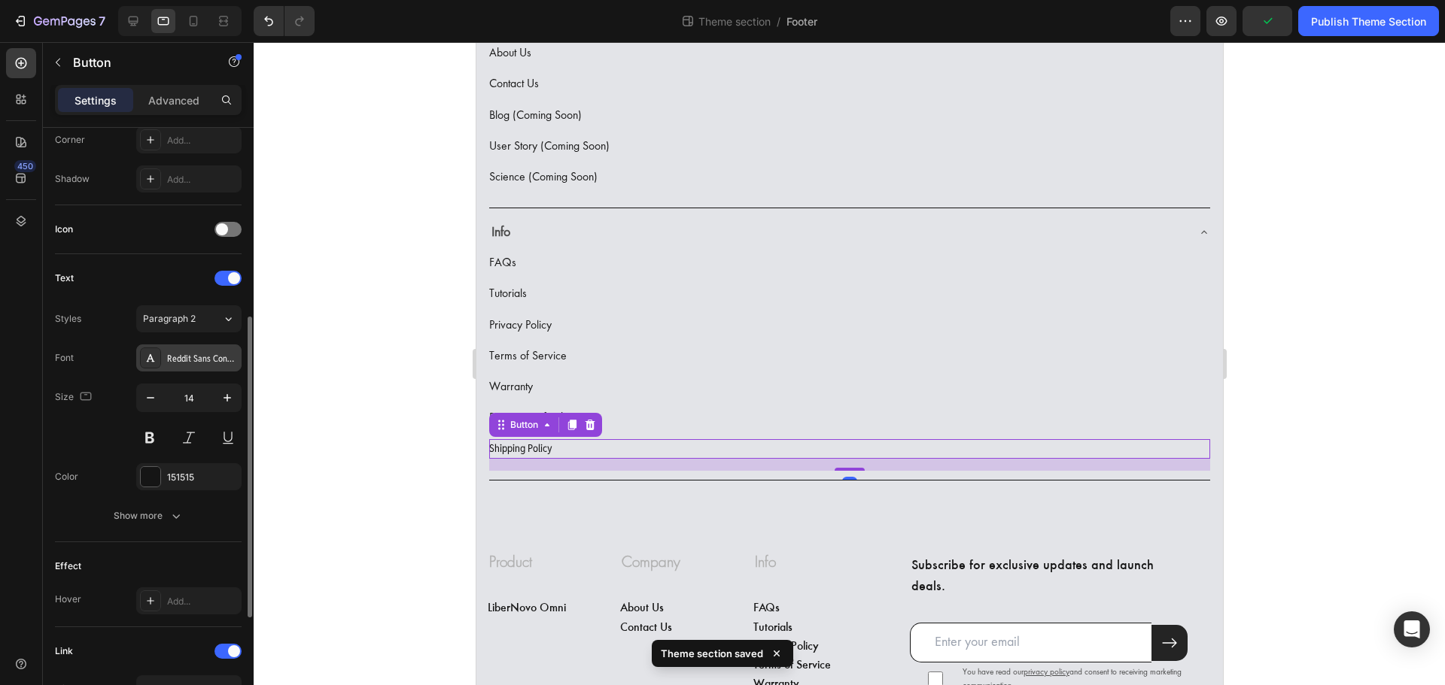
click at [175, 363] on div "Reddit Sans Condensed" at bounding box center [202, 359] width 71 height 14
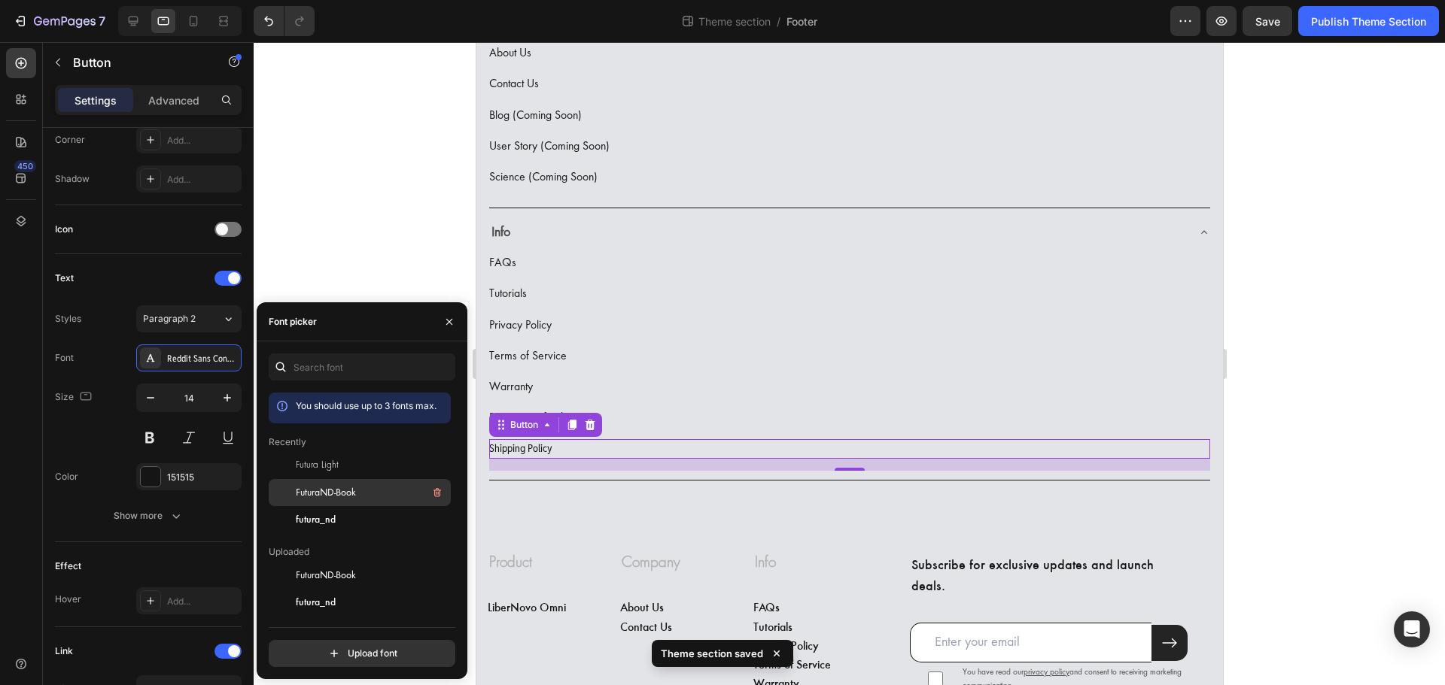
click at [354, 494] on span "FuturaND-Book" at bounding box center [326, 493] width 60 height 14
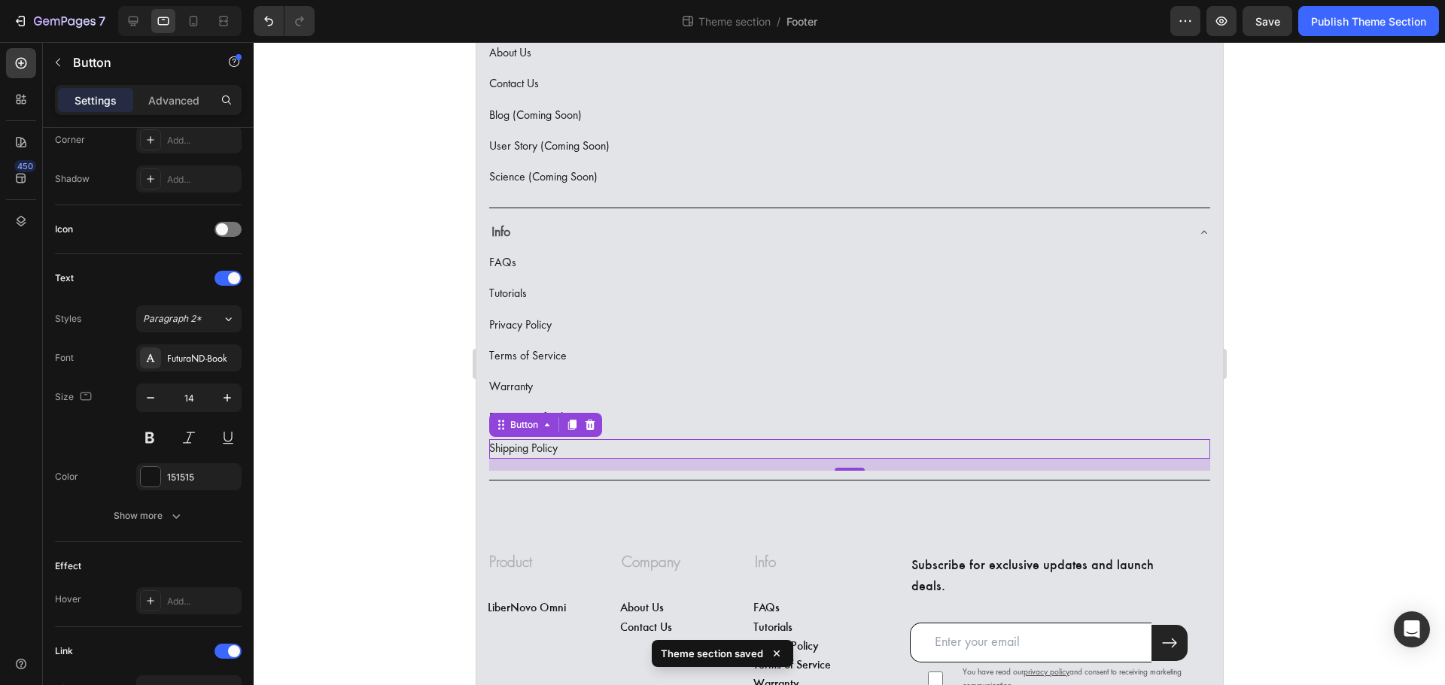
click at [366, 266] on div at bounding box center [849, 363] width 1191 height 643
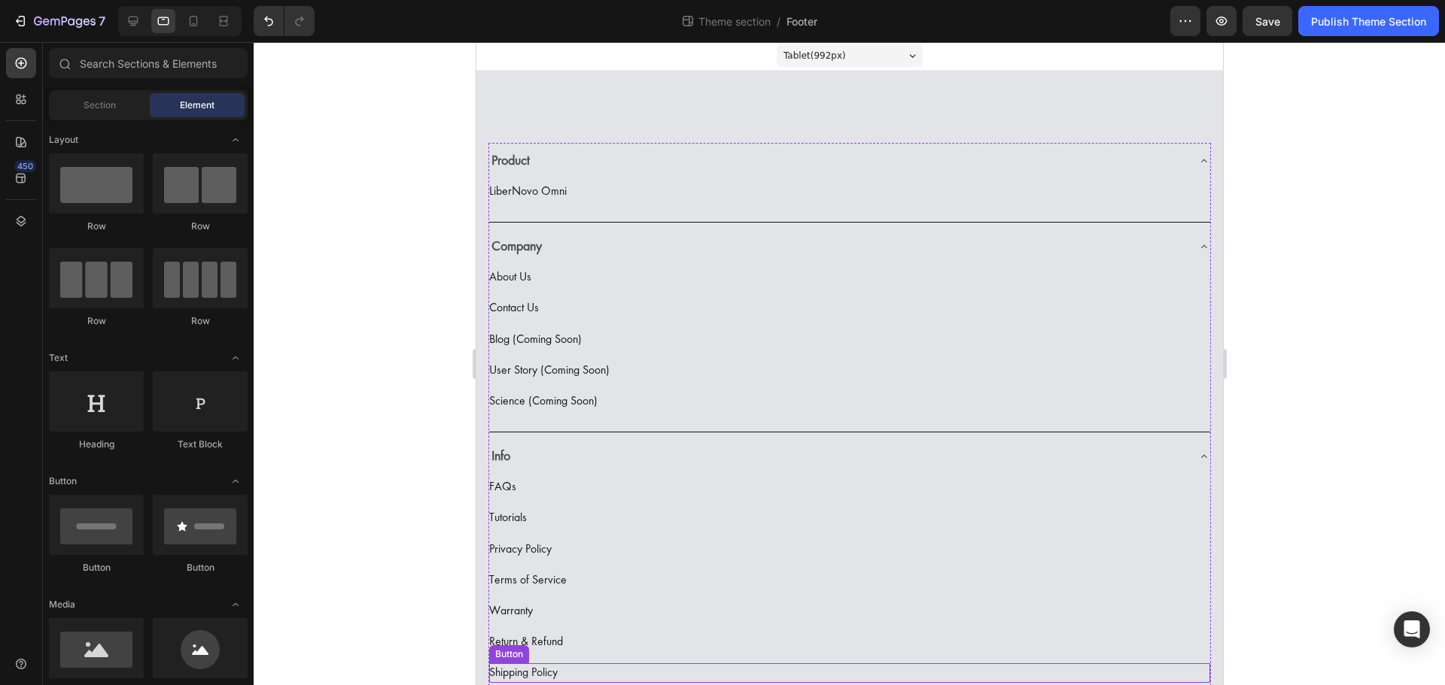
scroll to position [0, 0]
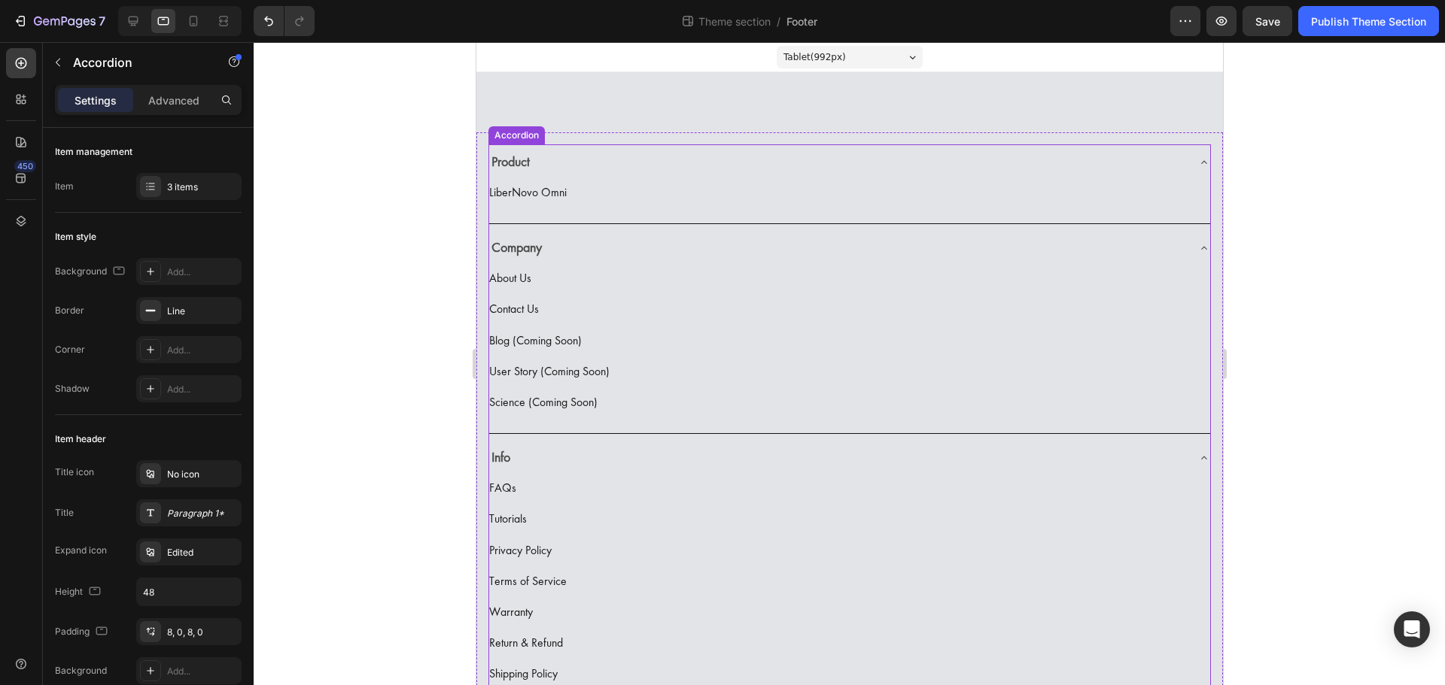
click at [596, 164] on div "Product" at bounding box center [836, 163] width 697 height 26
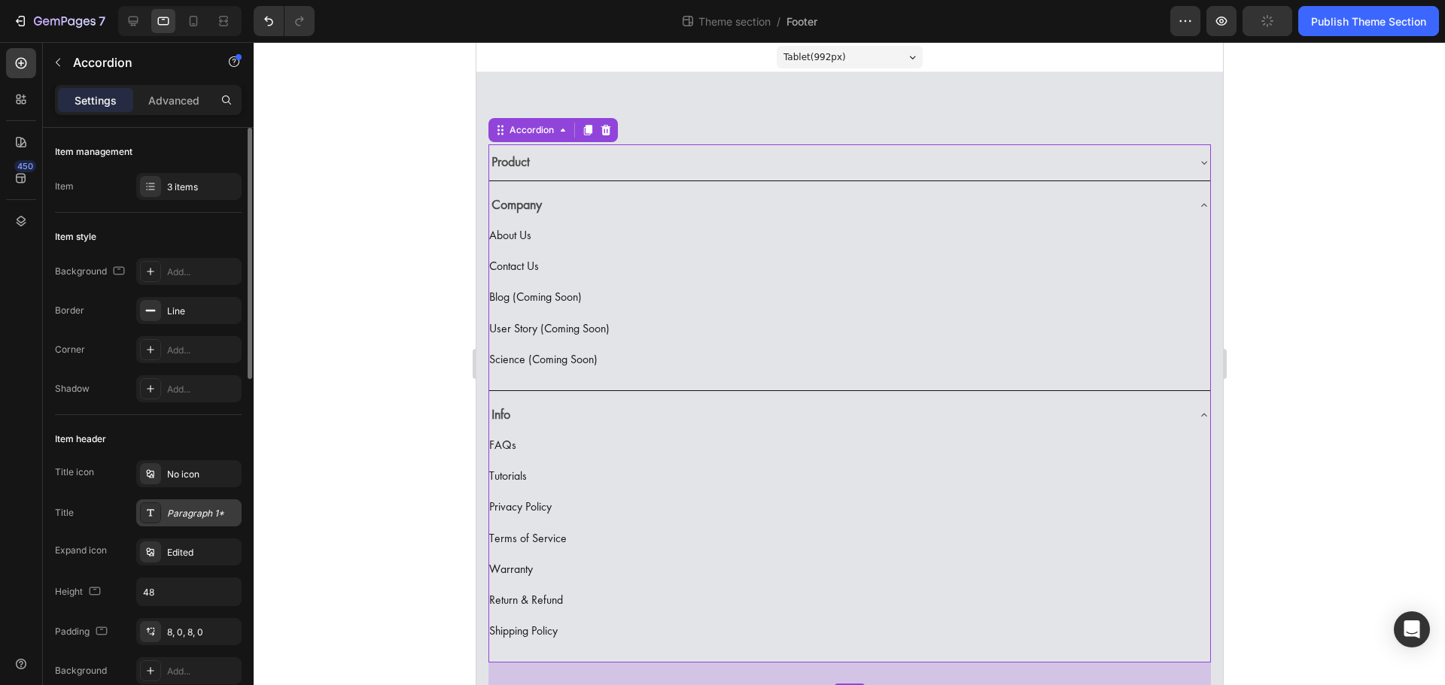
scroll to position [75, 0]
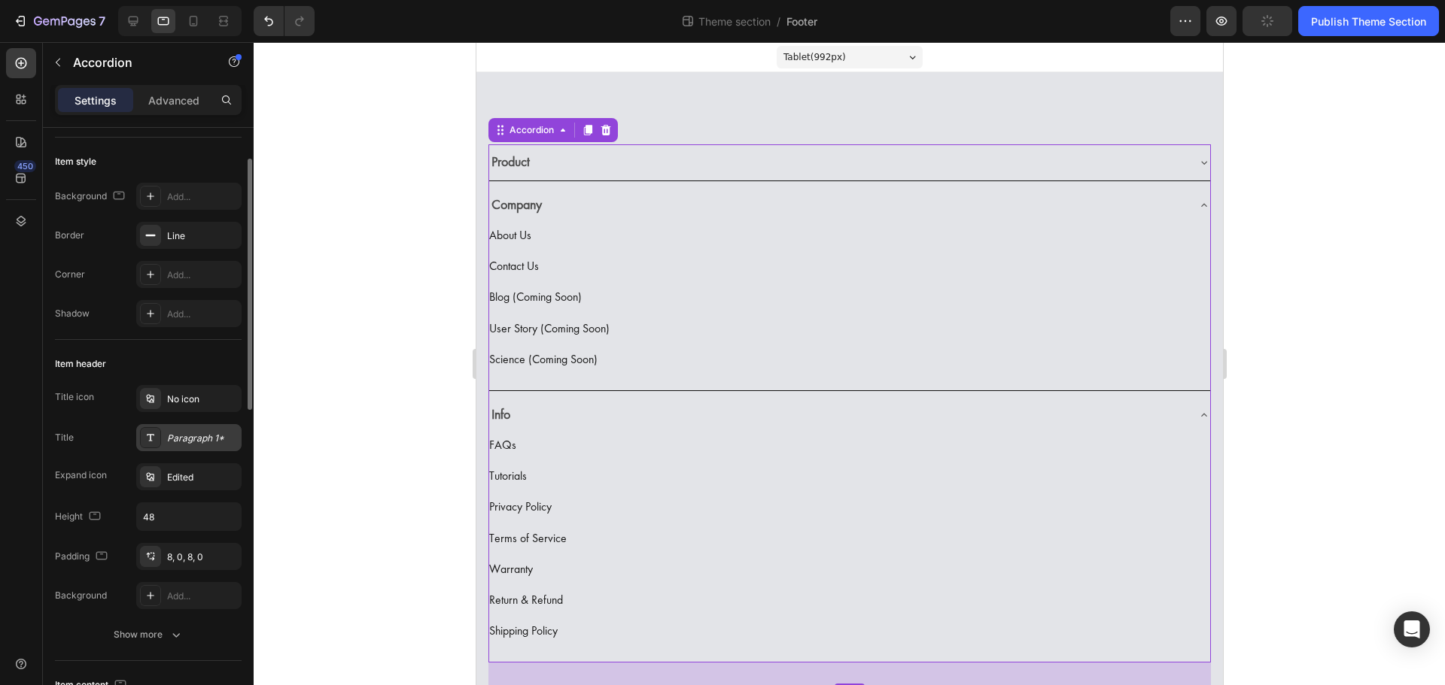
click at [217, 445] on div "Paragraph 1*" at bounding box center [202, 439] width 71 height 14
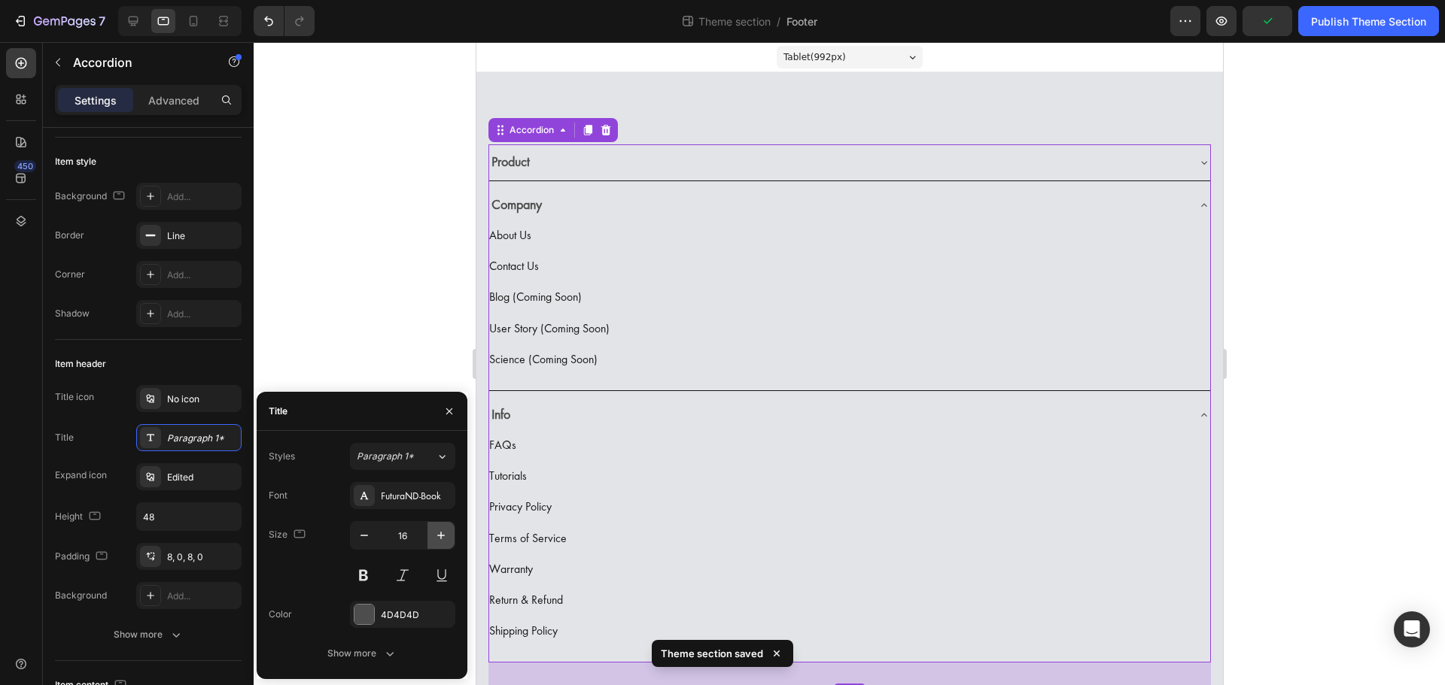
click at [446, 532] on icon "button" at bounding box center [440, 535] width 15 height 15
type input "17"
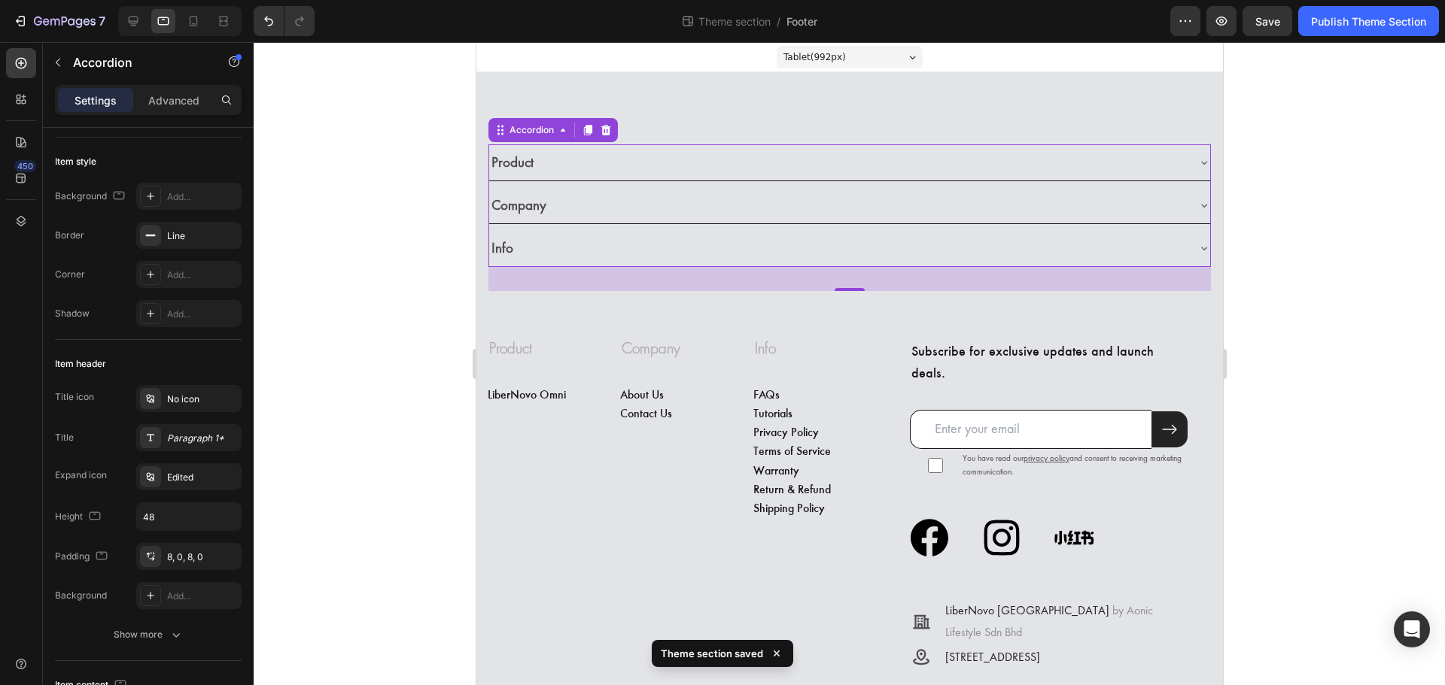
click at [376, 311] on div at bounding box center [849, 363] width 1191 height 643
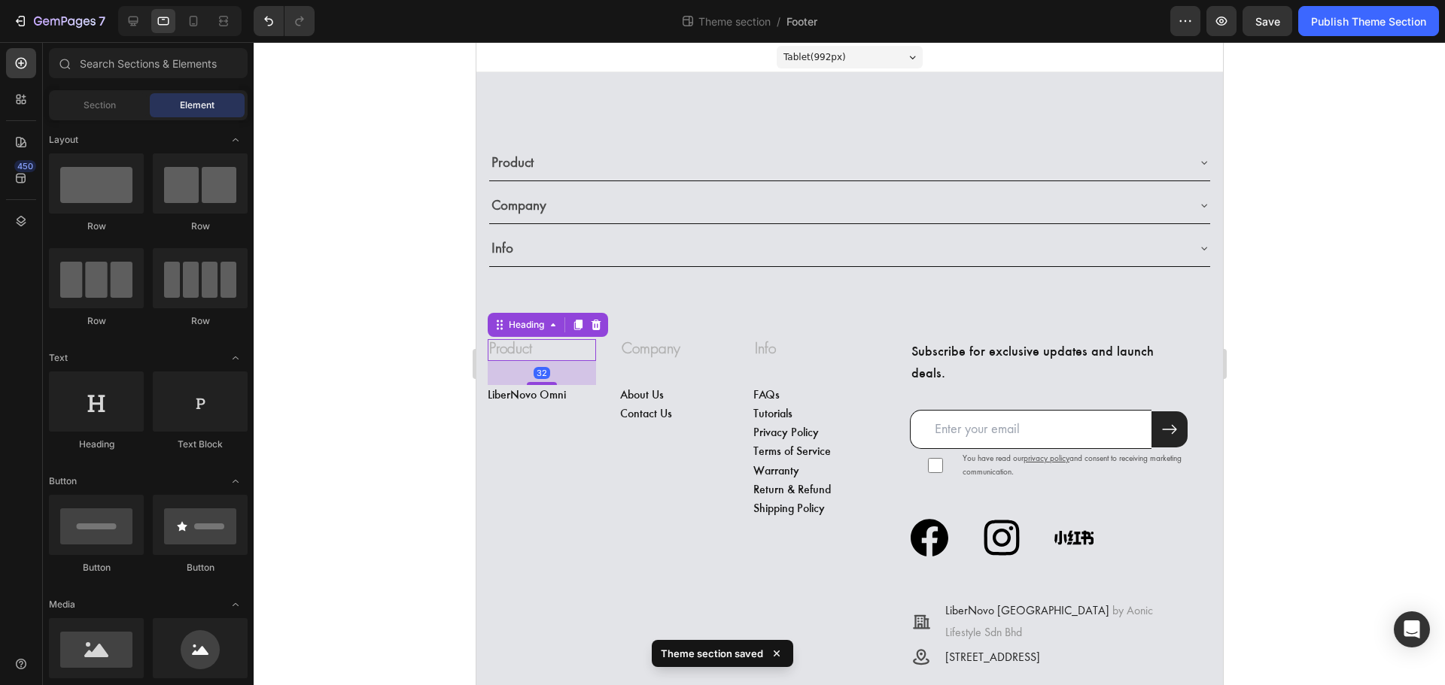
click at [551, 351] on h3 "Product" at bounding box center [541, 350] width 108 height 22
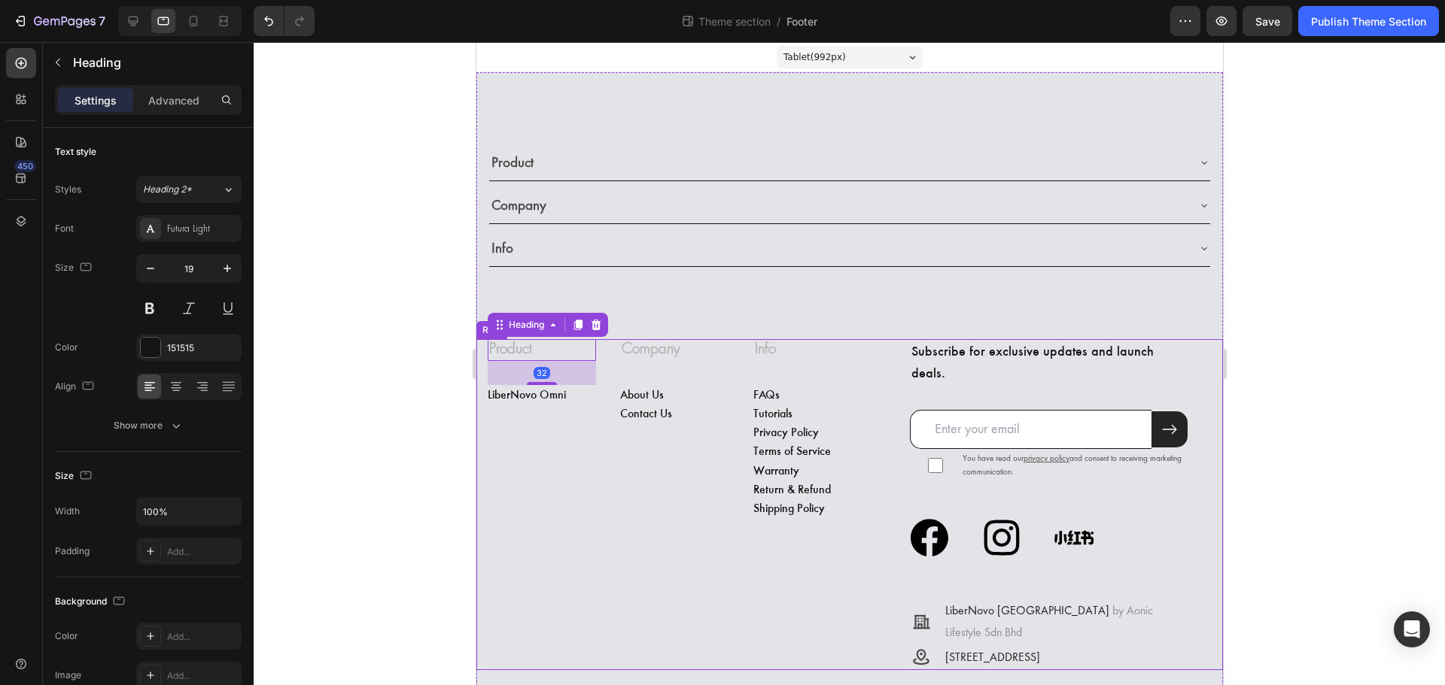
click at [365, 481] on div at bounding box center [849, 363] width 1191 height 643
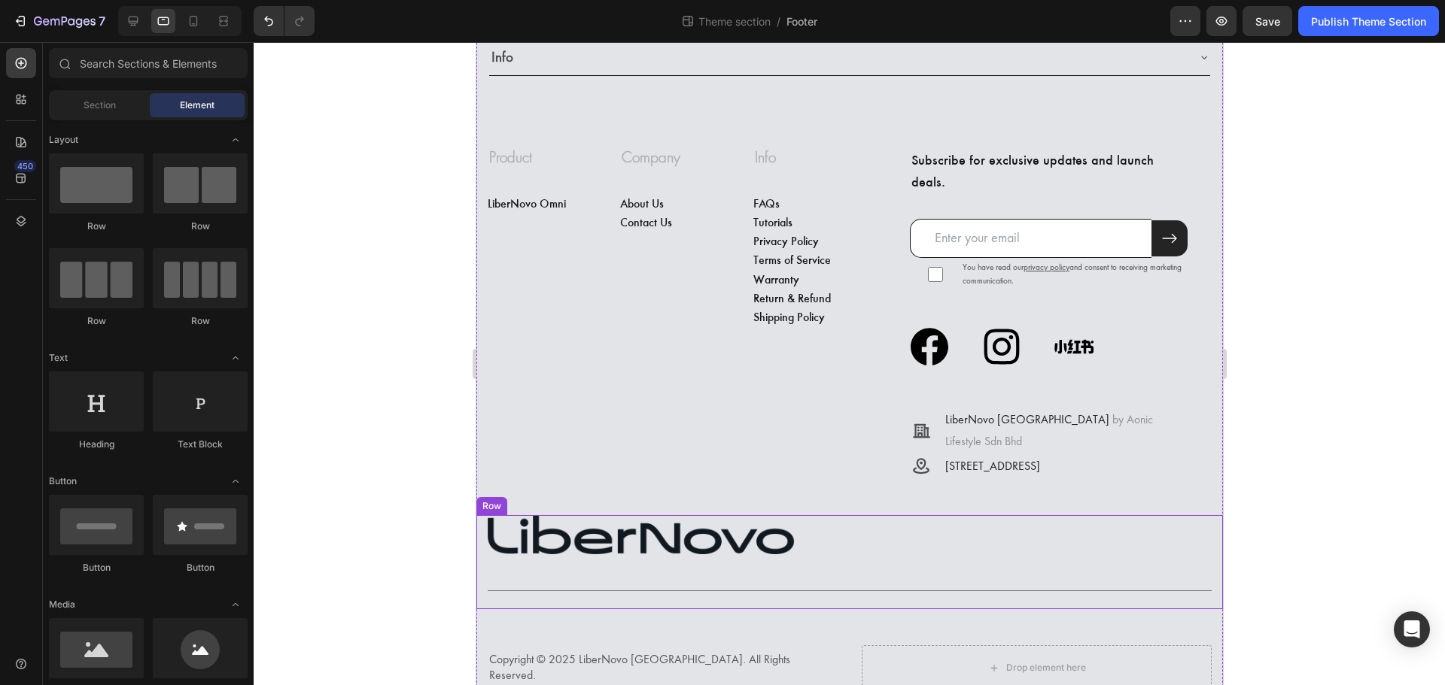
scroll to position [0, 0]
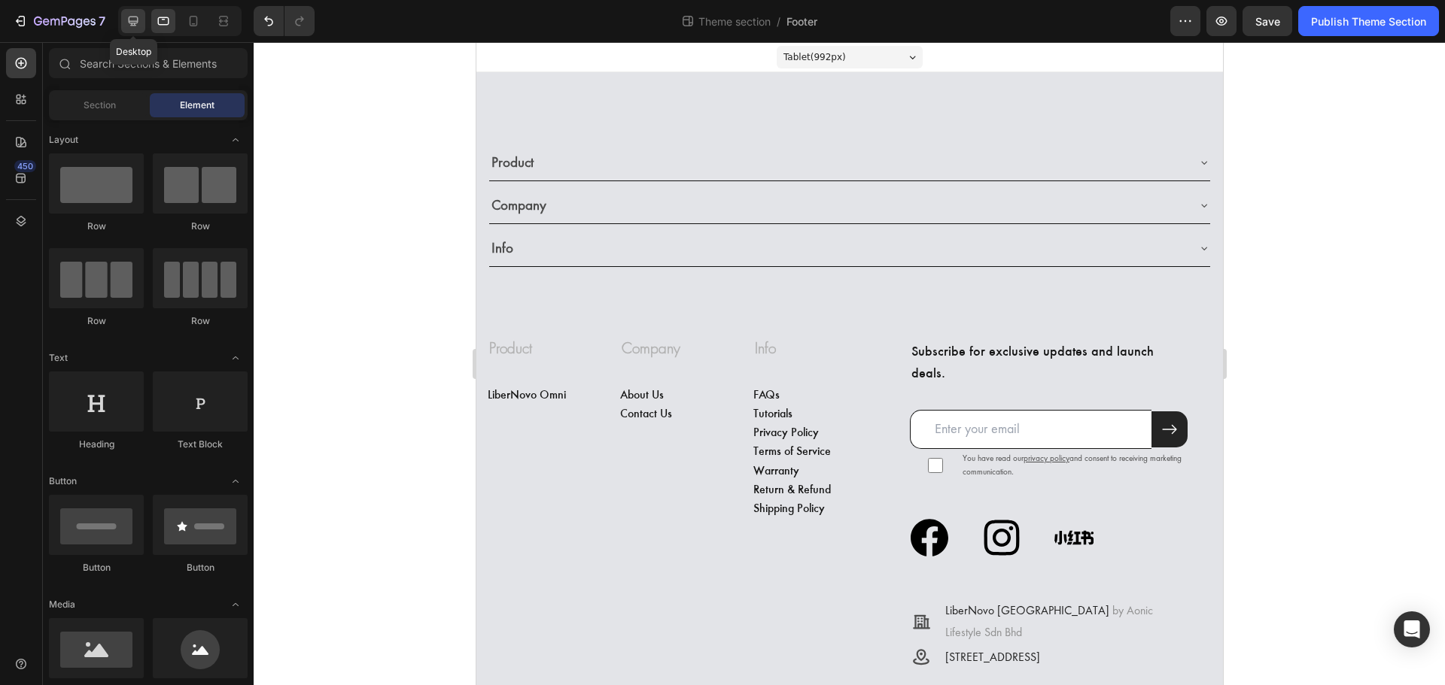
click at [133, 20] on icon at bounding box center [133, 21] width 15 height 15
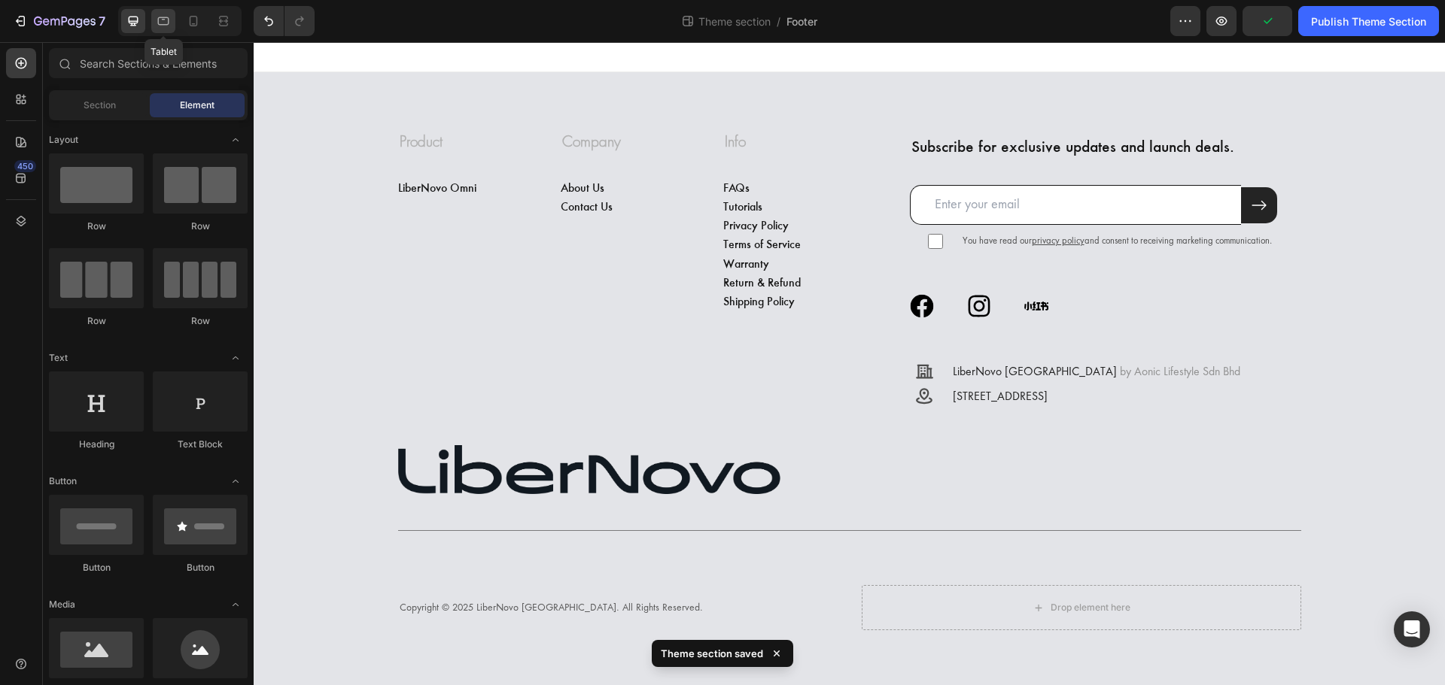
click at [166, 23] on icon at bounding box center [163, 21] width 15 height 15
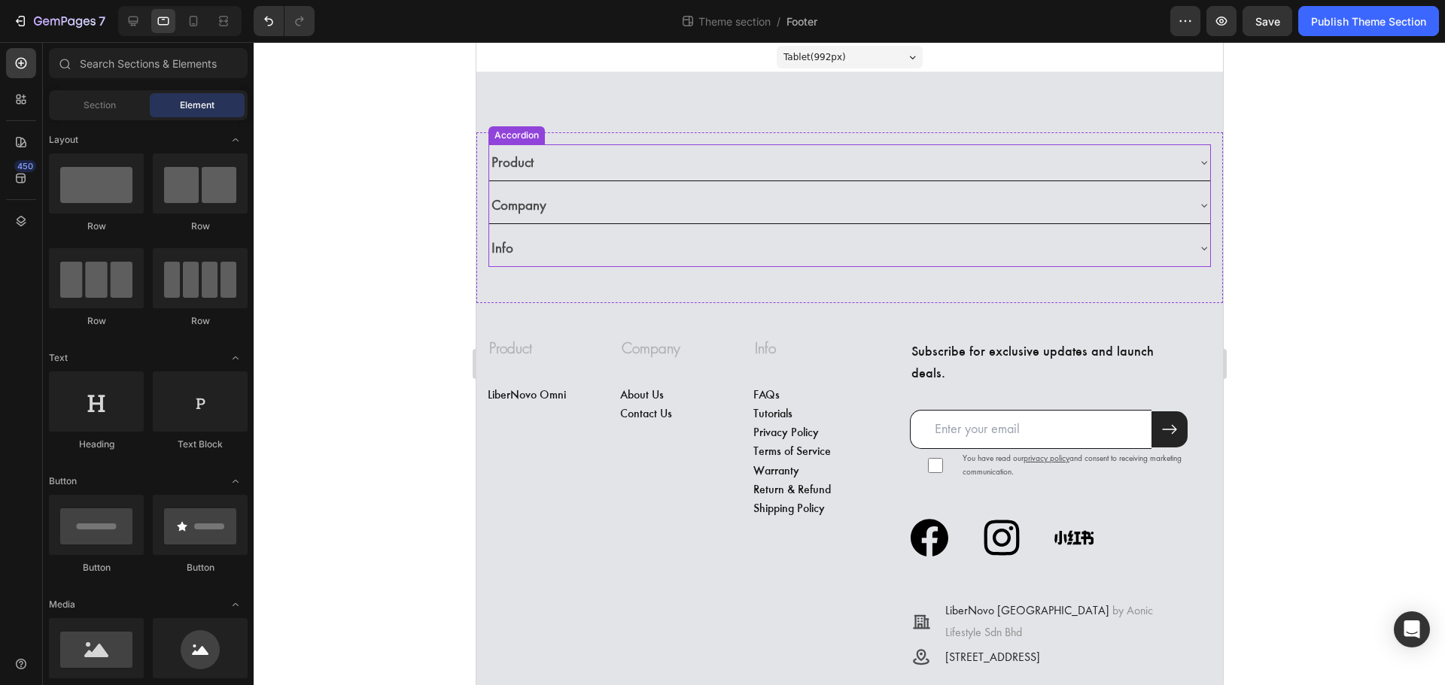
click at [1186, 156] on div "Product" at bounding box center [848, 162] width 721 height 36
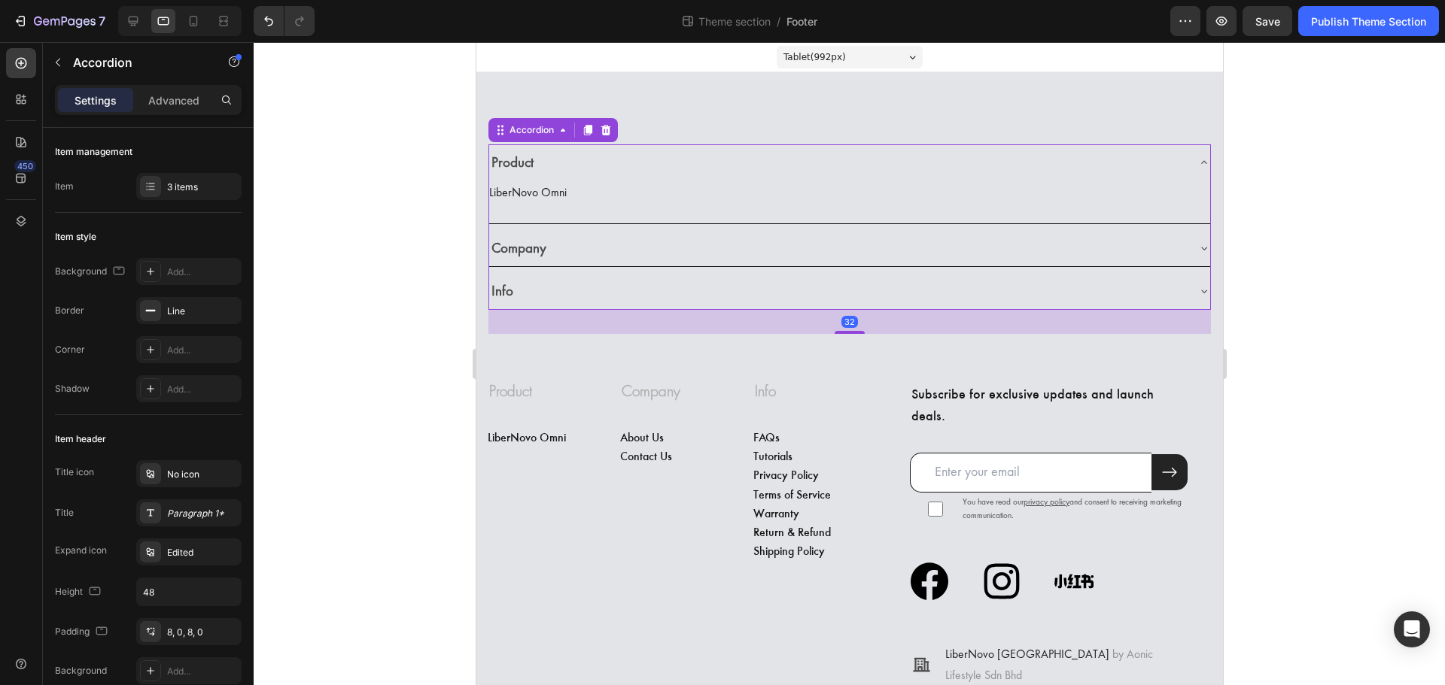
click at [1186, 156] on div "Product" at bounding box center [848, 162] width 721 height 36
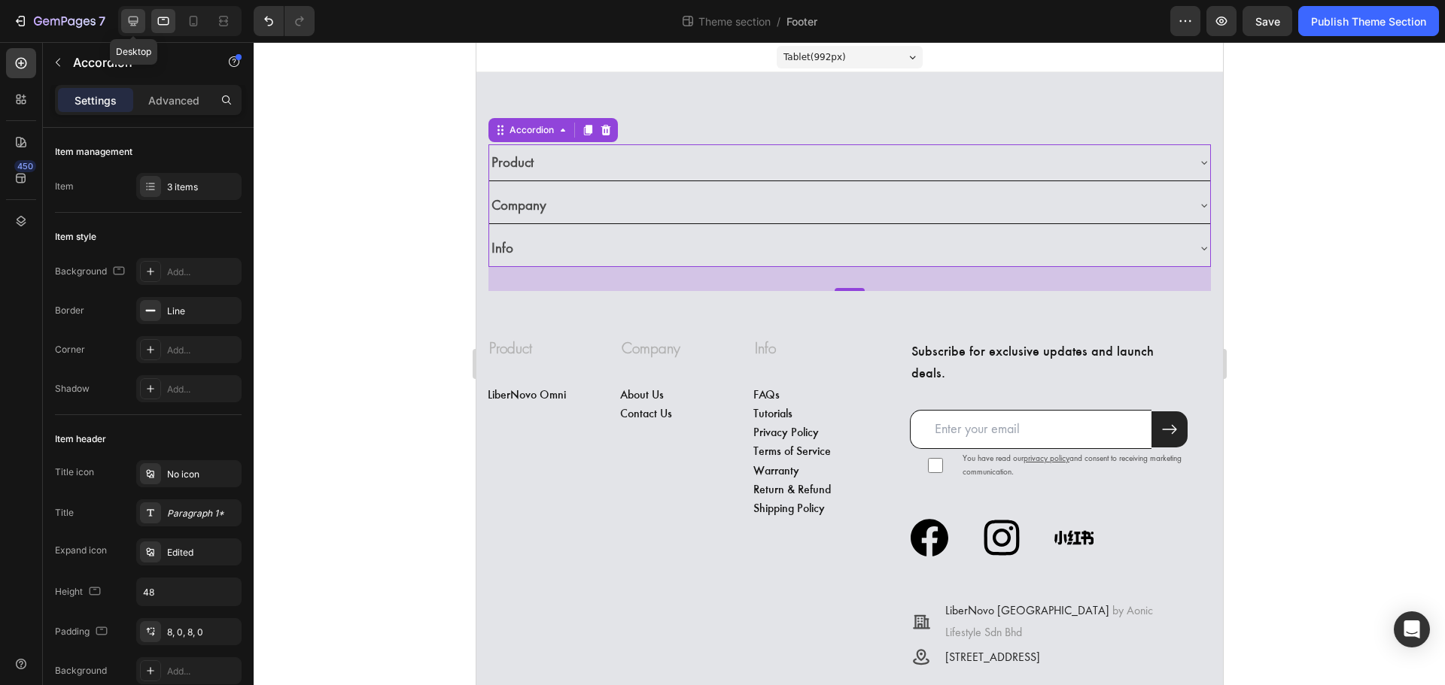
click at [132, 24] on icon at bounding box center [134, 22] width 10 height 10
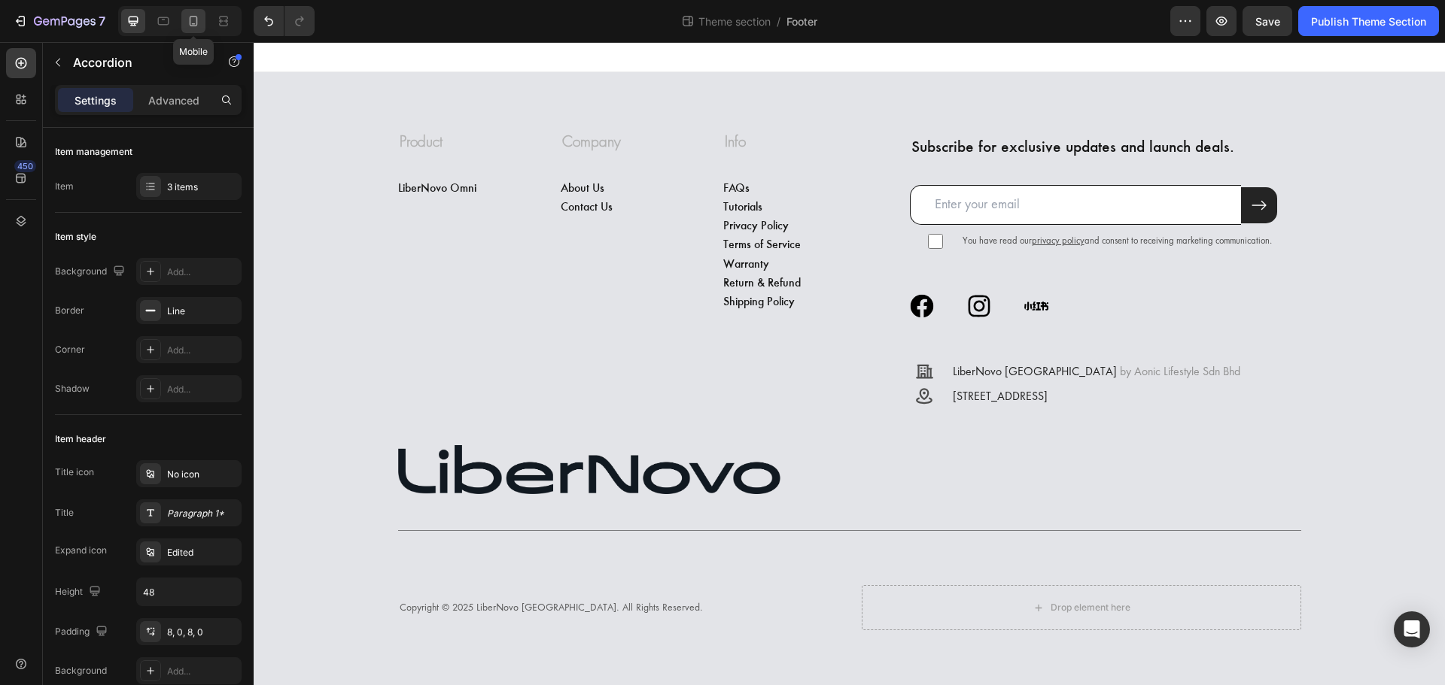
click at [187, 26] on icon at bounding box center [193, 21] width 15 height 15
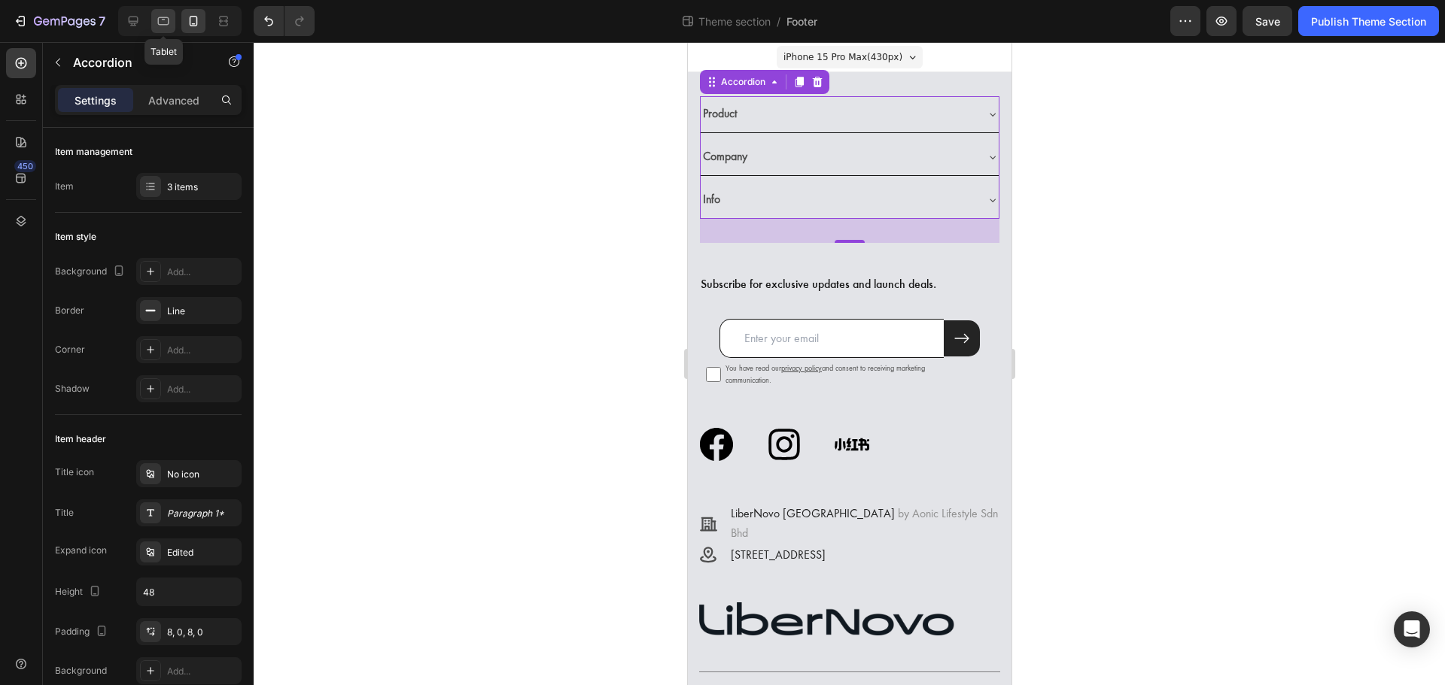
click at [168, 17] on icon at bounding box center [163, 21] width 11 height 8
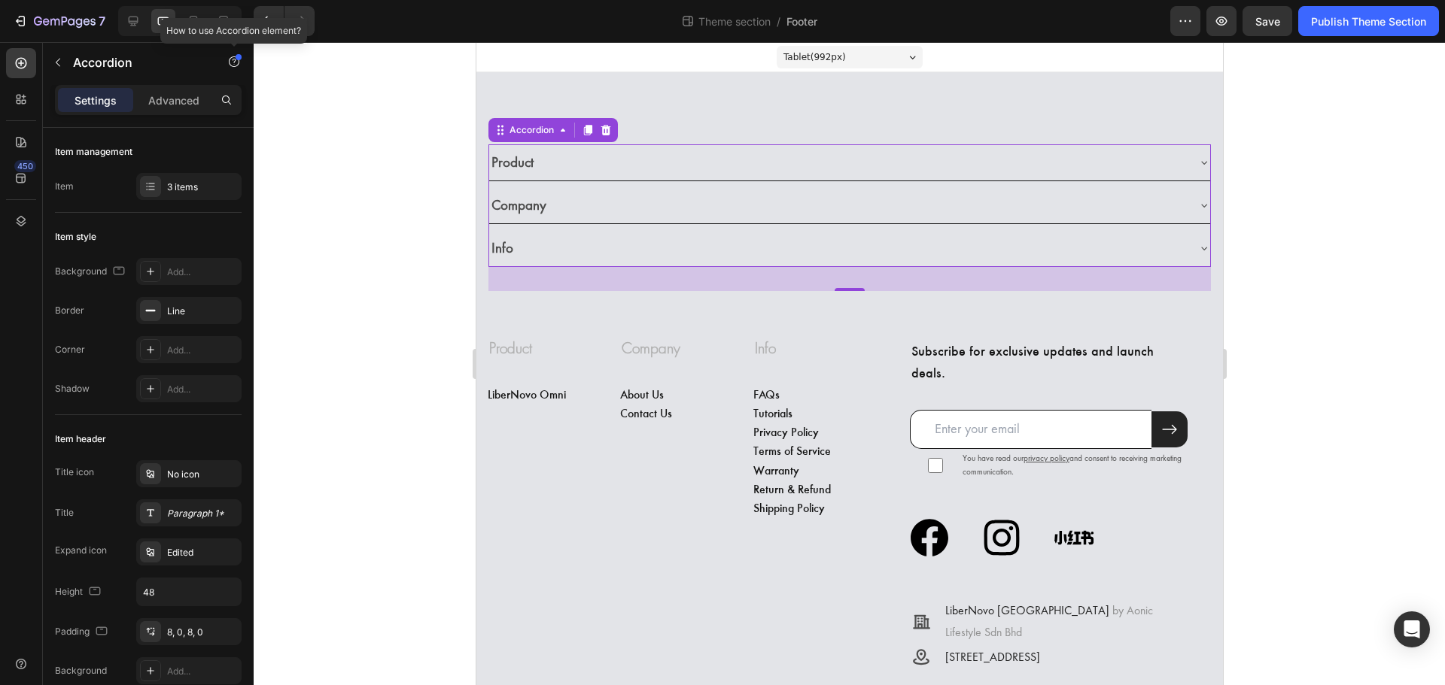
scroll to position [50, 0]
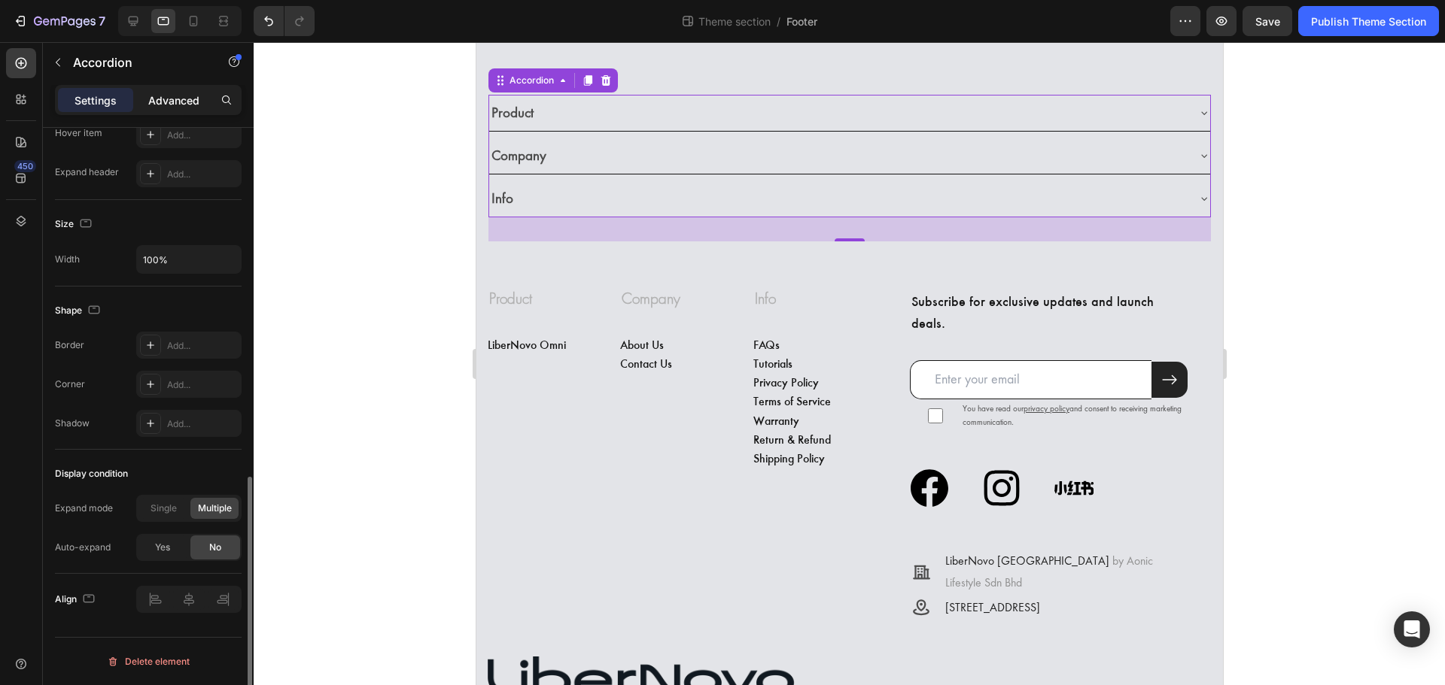
click at [165, 102] on p "Advanced" at bounding box center [173, 101] width 51 height 16
type input "100%"
type input "100"
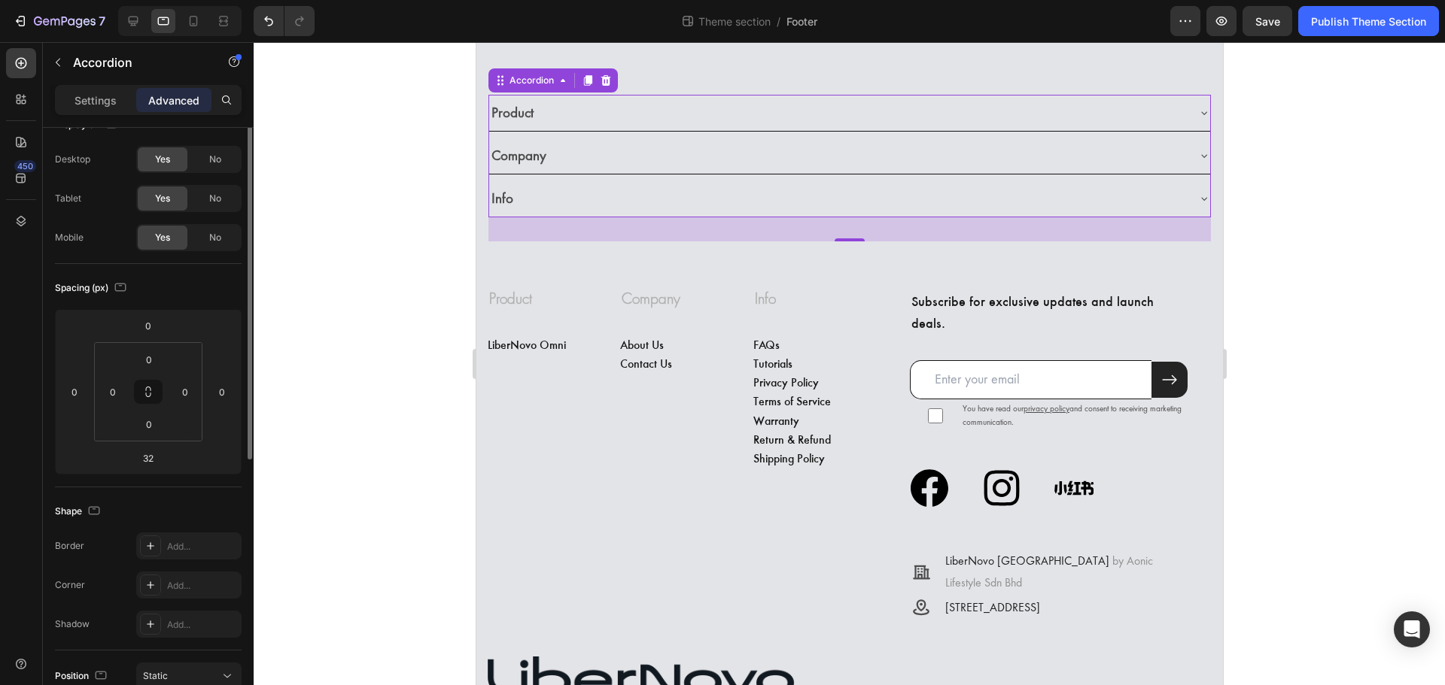
scroll to position [0, 0]
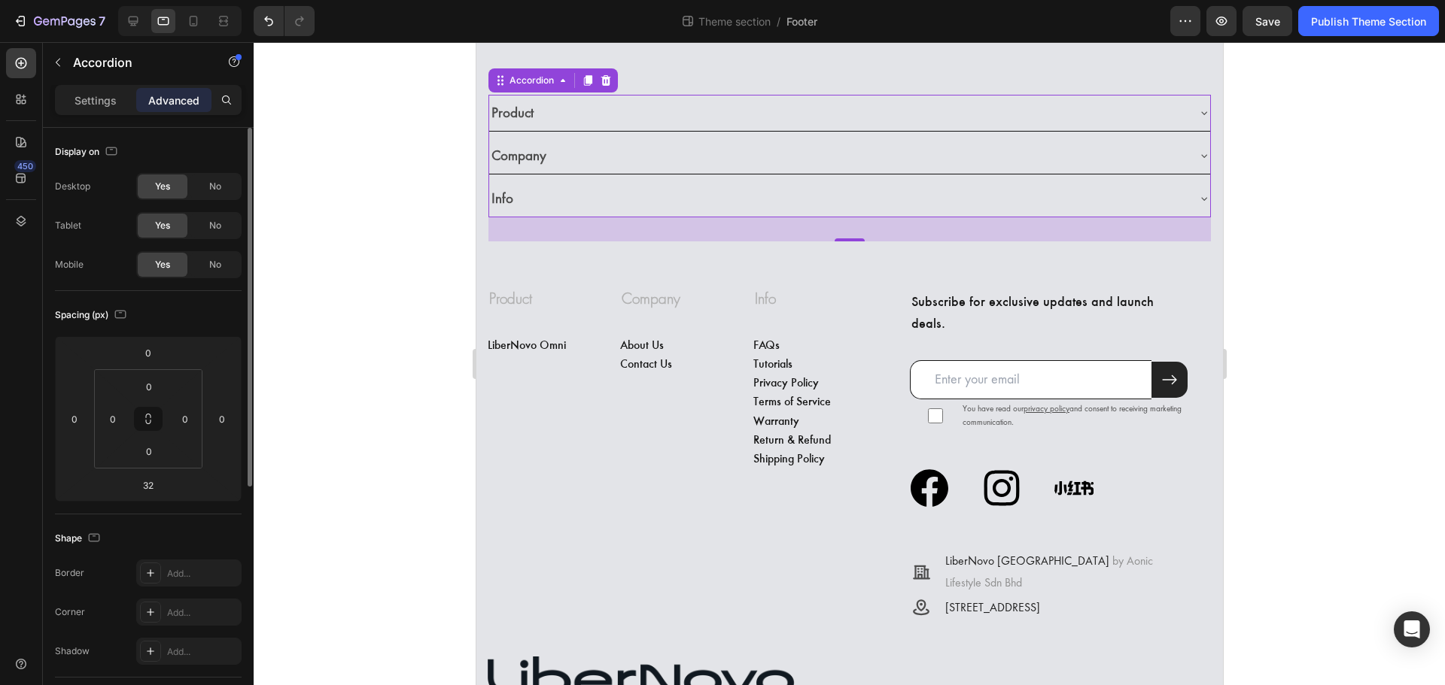
click at [163, 228] on span "Yes" at bounding box center [162, 226] width 15 height 14
click at [208, 233] on div "No" at bounding box center [215, 226] width 50 height 24
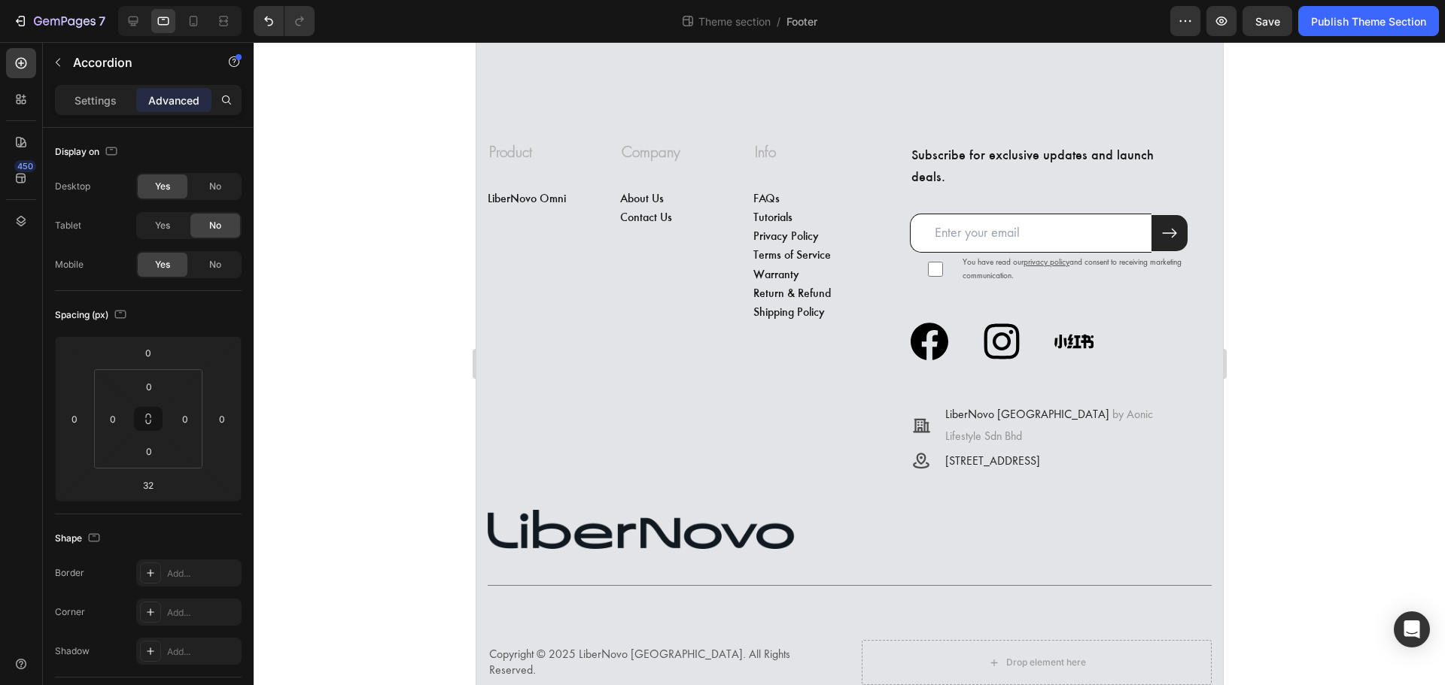
click at [357, 359] on div at bounding box center [849, 363] width 1191 height 643
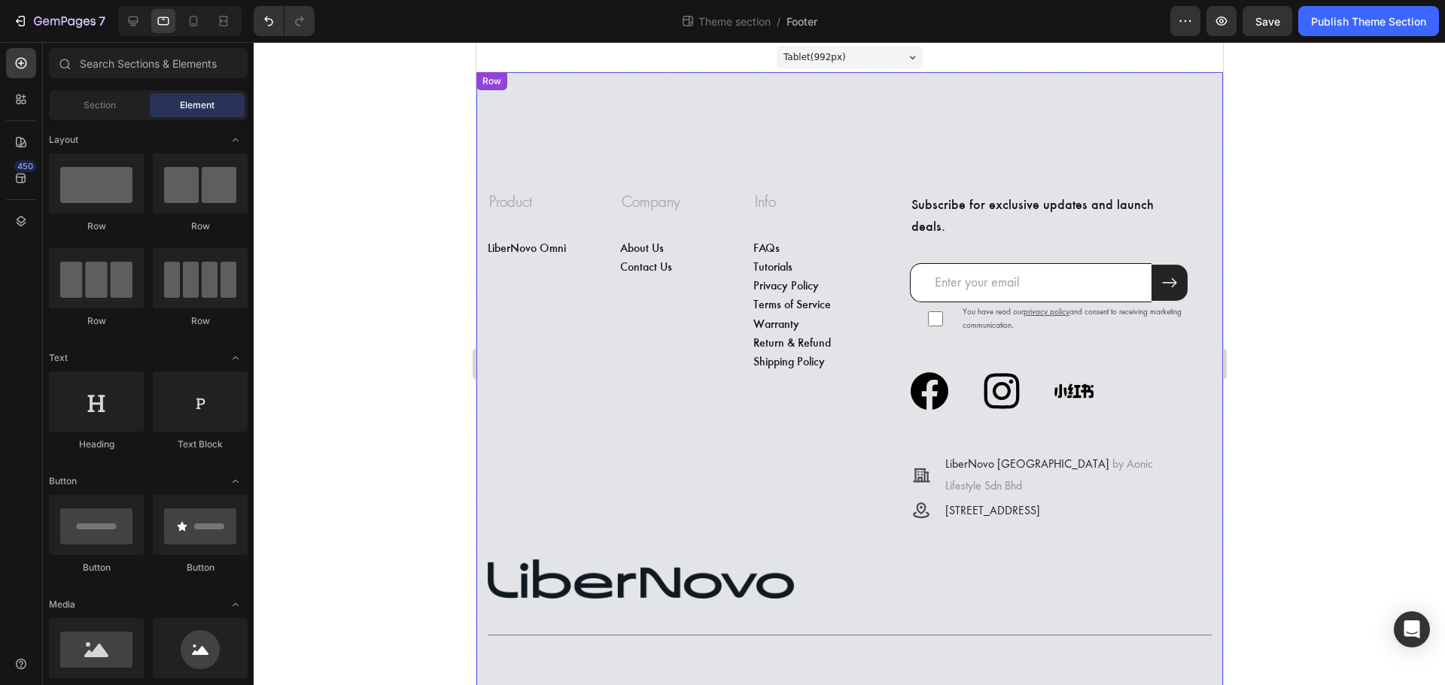
click at [813, 127] on div "Product Company Info Accordion Row Product Heading LiberNovo Omni Button Row Co…" at bounding box center [848, 433] width 746 height 723
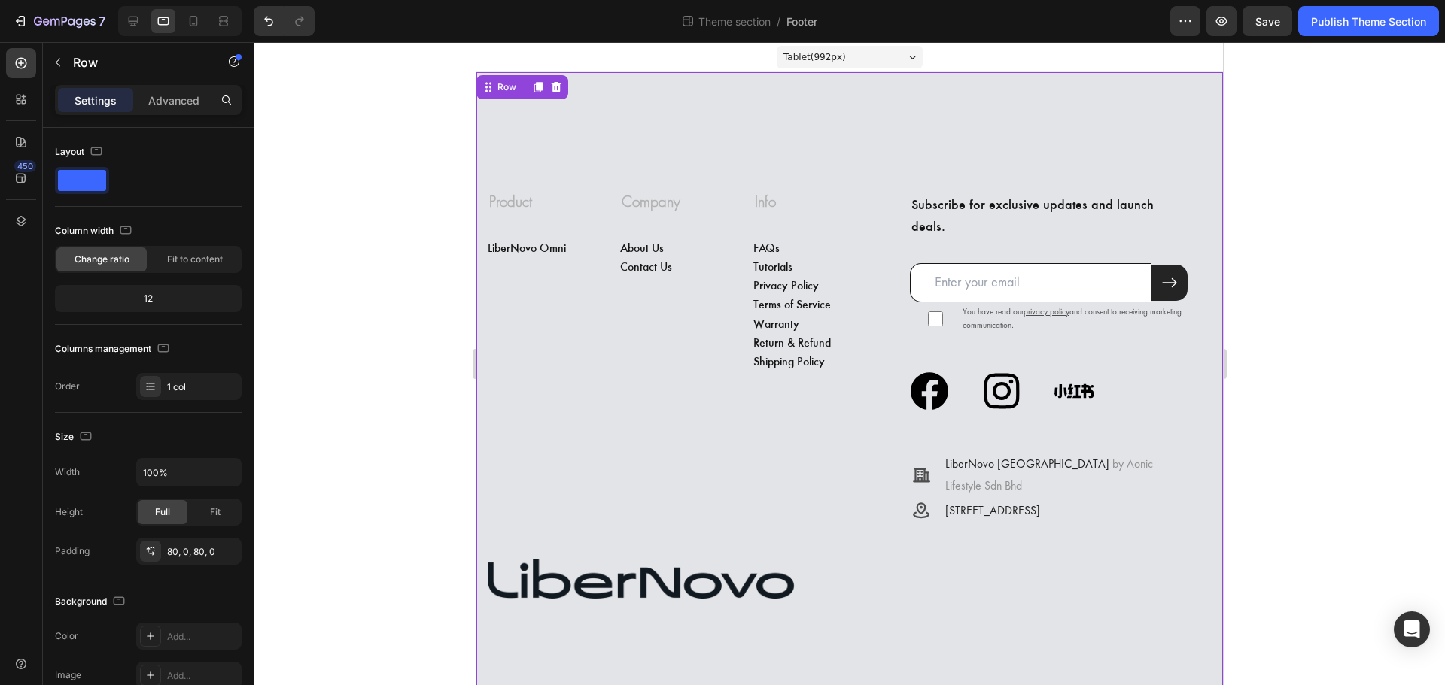
click at [405, 286] on div at bounding box center [849, 363] width 1191 height 643
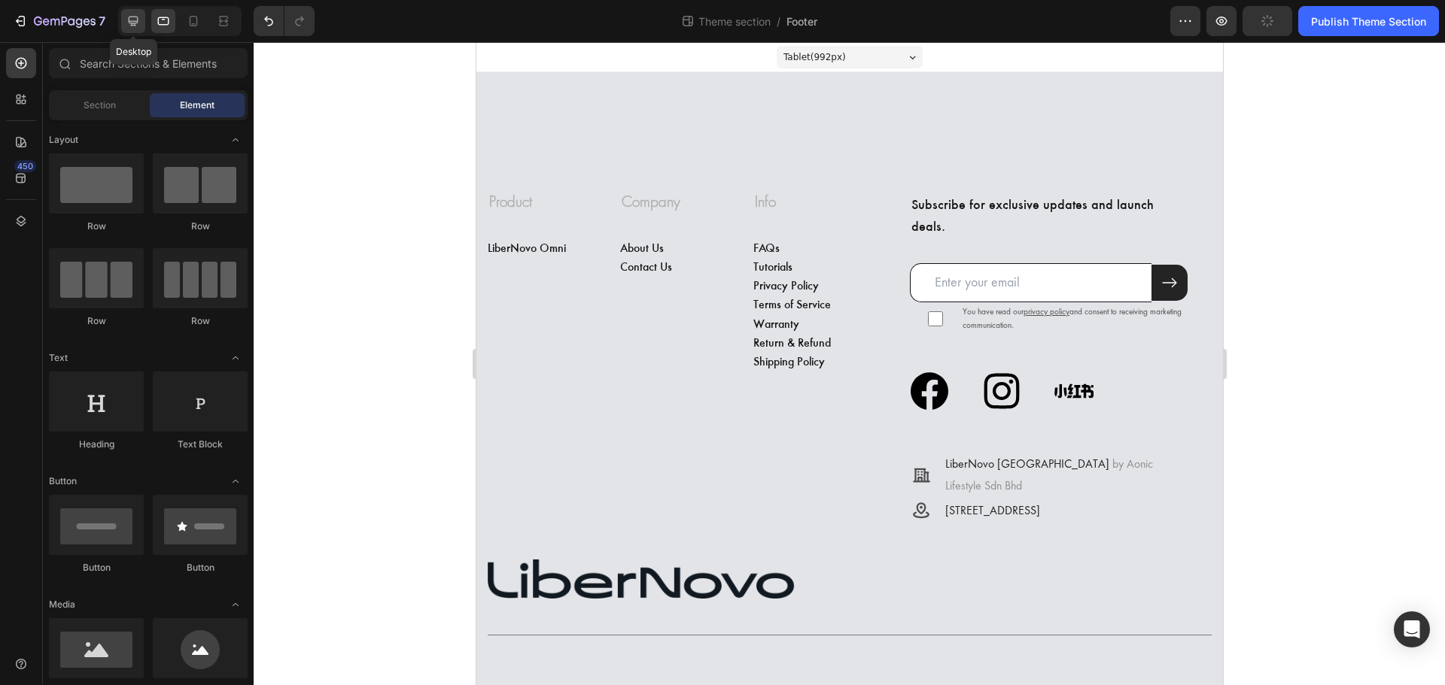
click at [134, 19] on icon at bounding box center [133, 21] width 15 height 15
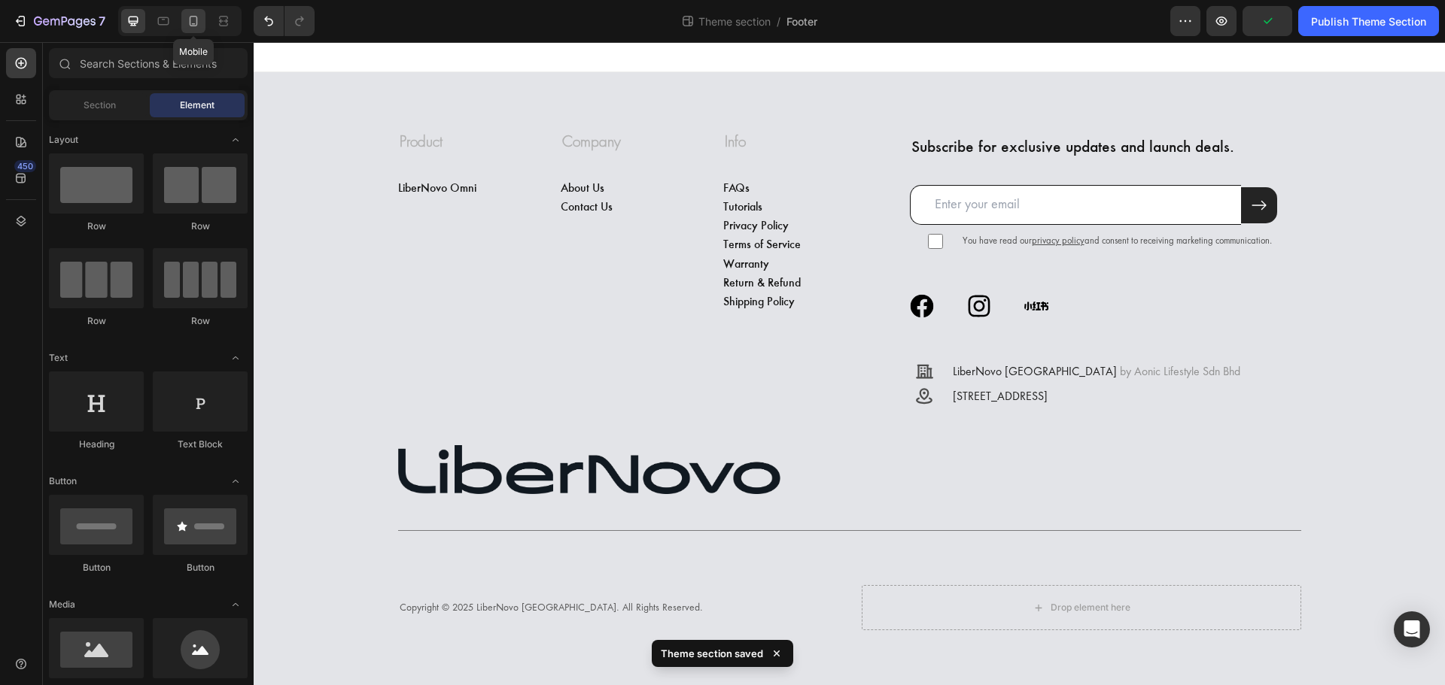
click at [193, 24] on icon at bounding box center [194, 24] width 4 height 2
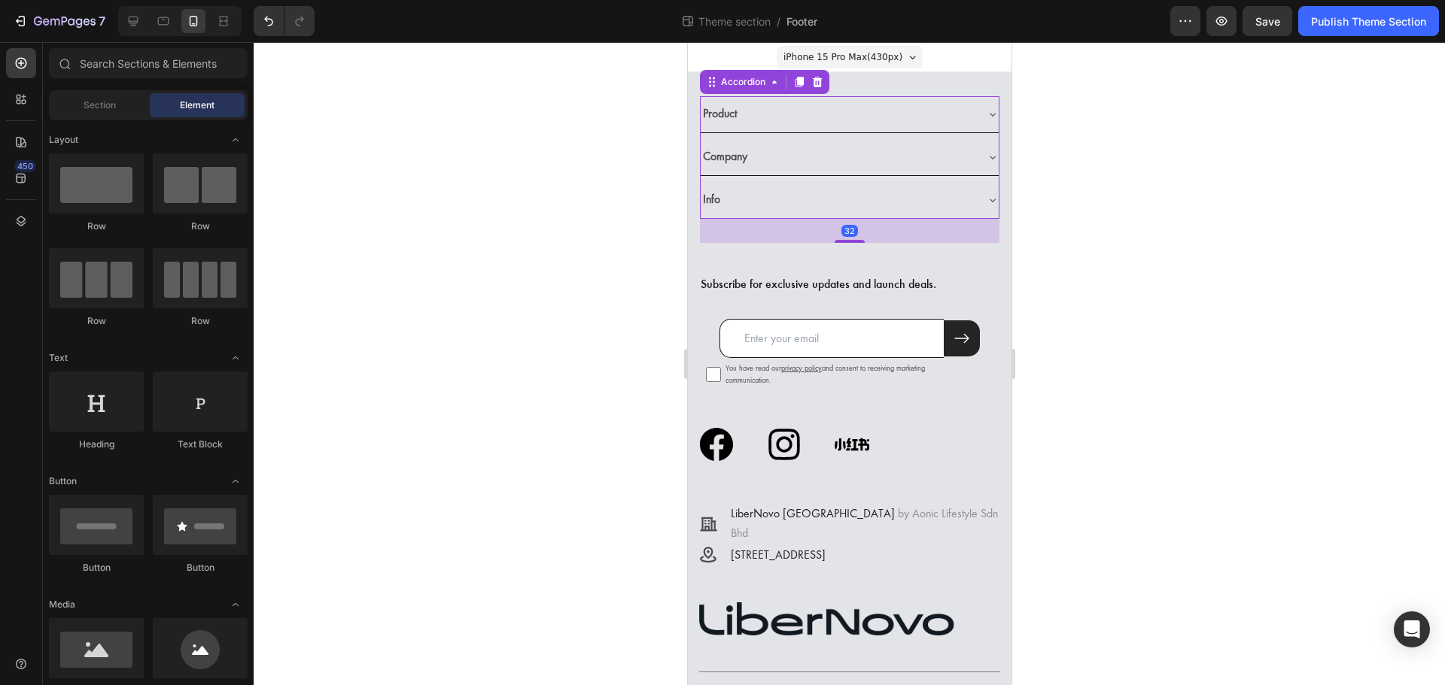
click at [898, 115] on div "Product" at bounding box center [837, 113] width 274 height 23
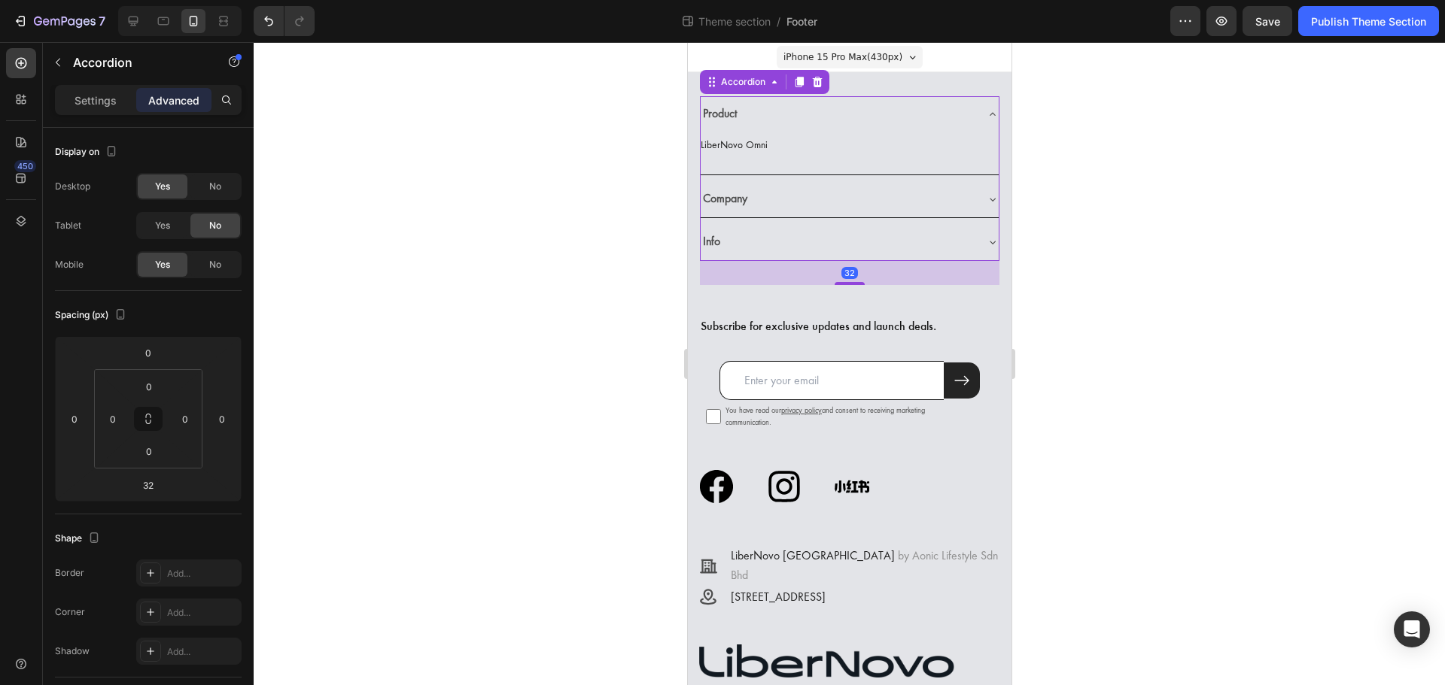
click at [776, 115] on div "Product" at bounding box center [837, 113] width 274 height 23
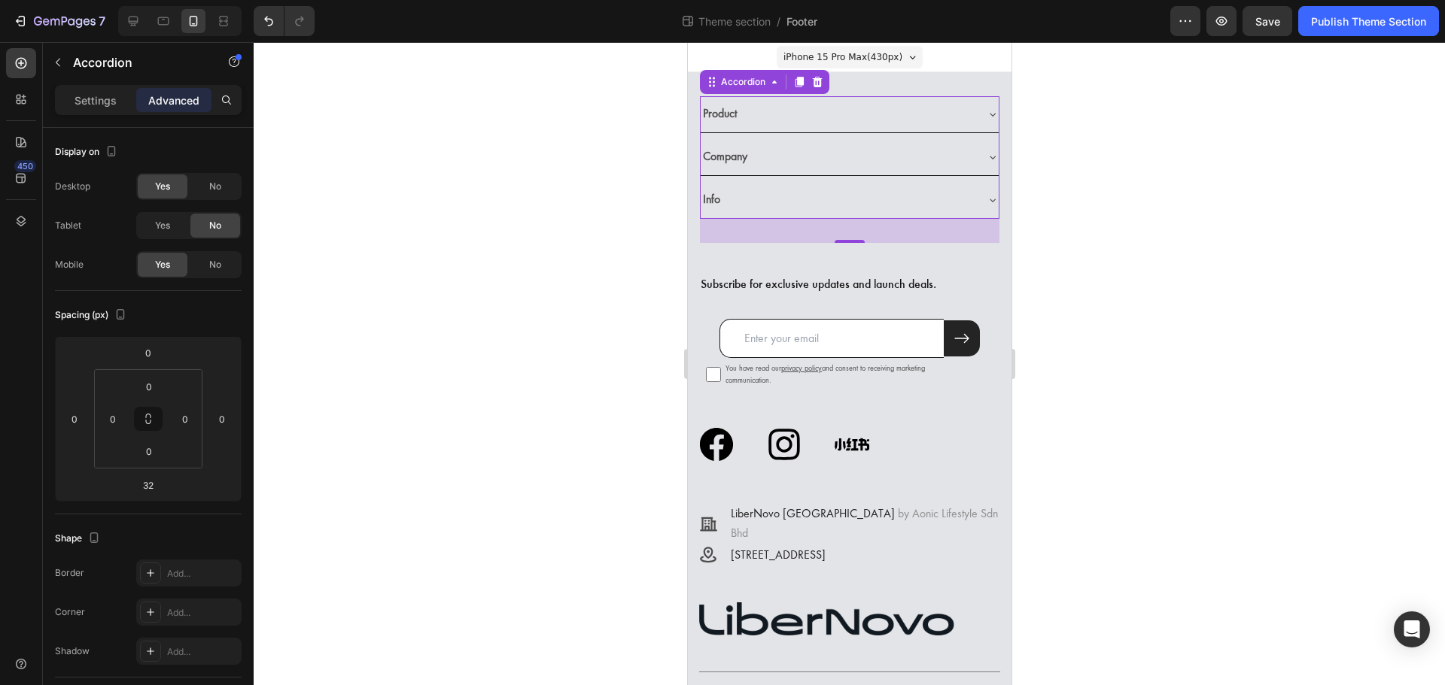
click at [812, 118] on div "Product" at bounding box center [837, 113] width 274 height 23
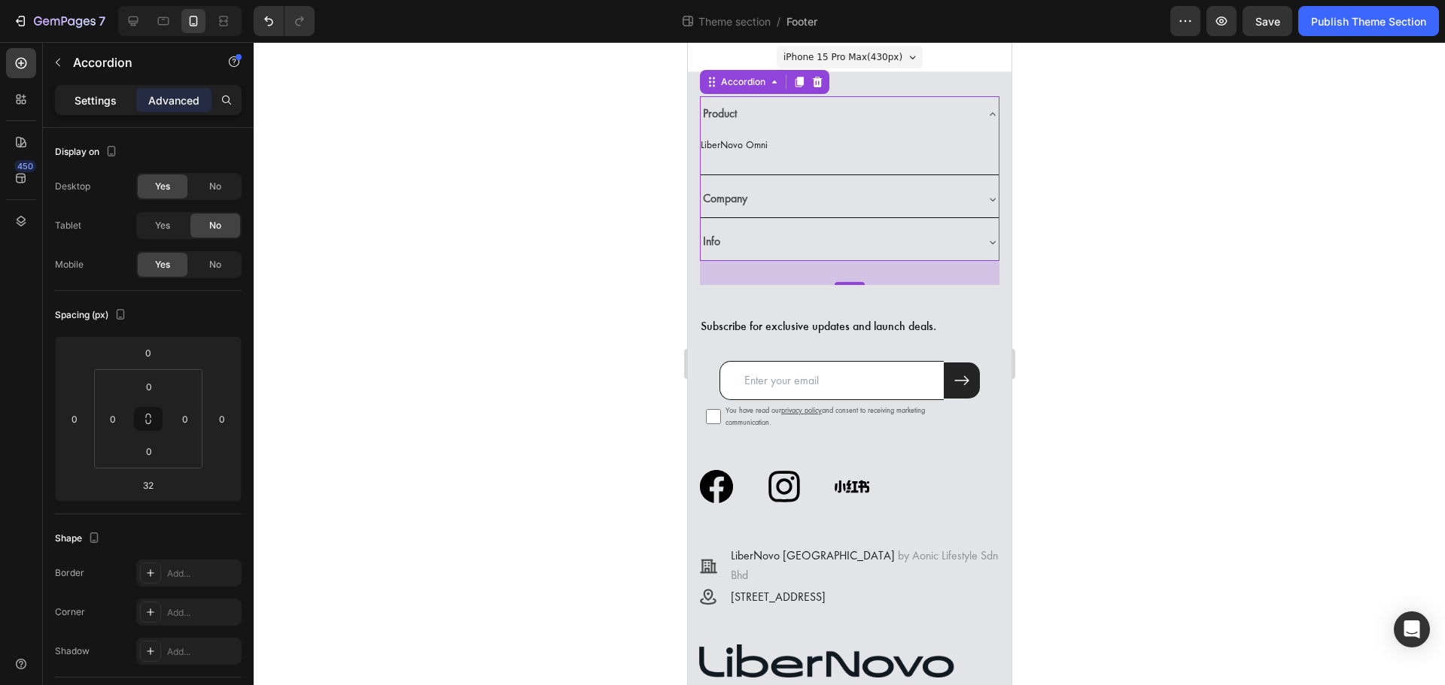
click at [105, 98] on p "Settings" at bounding box center [95, 101] width 42 height 16
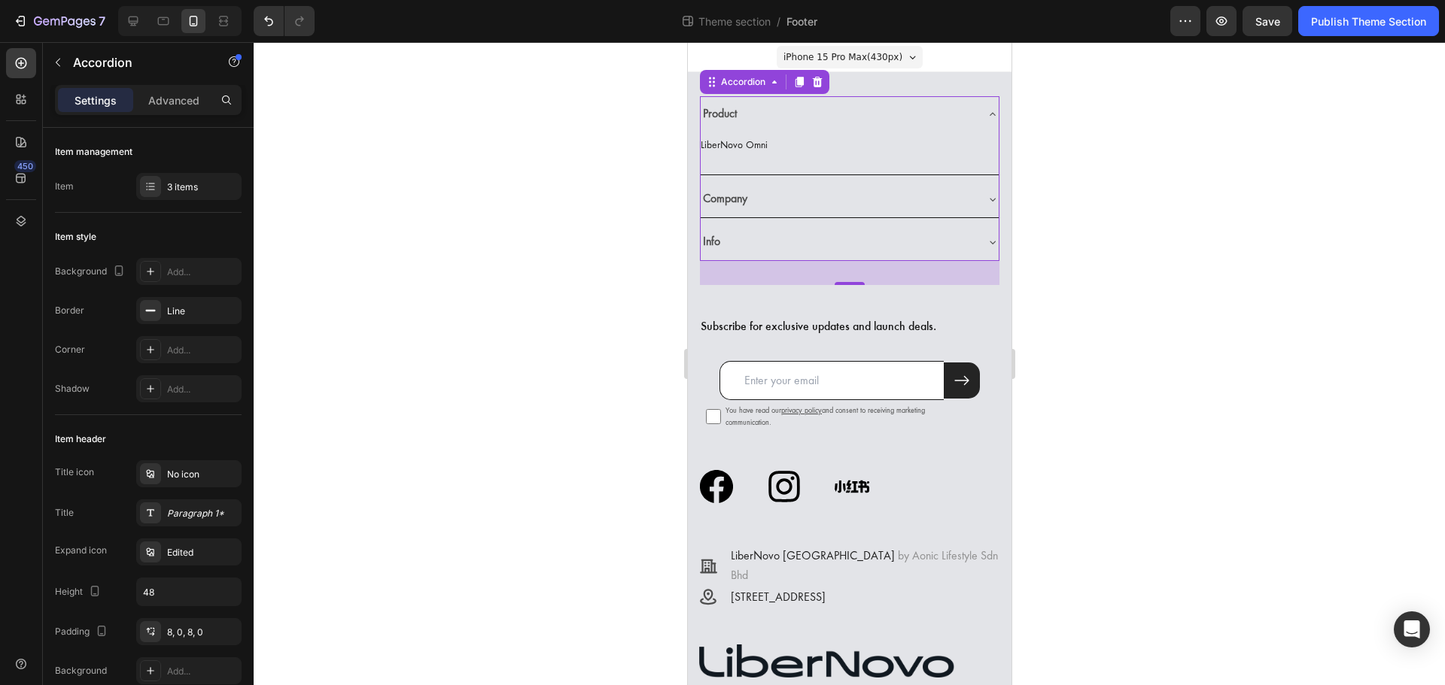
type input "8"
click at [194, 509] on div "Paragraph 1*" at bounding box center [202, 514] width 71 height 14
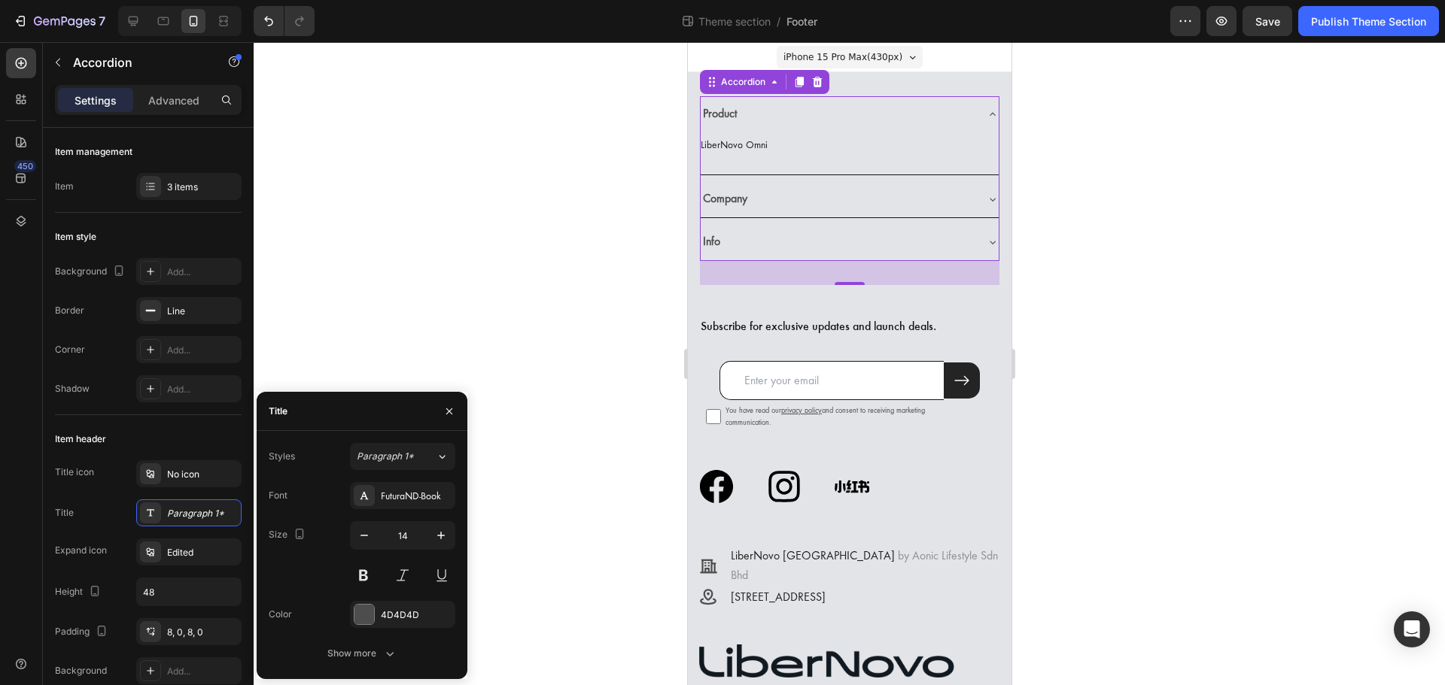
click at [479, 342] on div at bounding box center [849, 363] width 1191 height 643
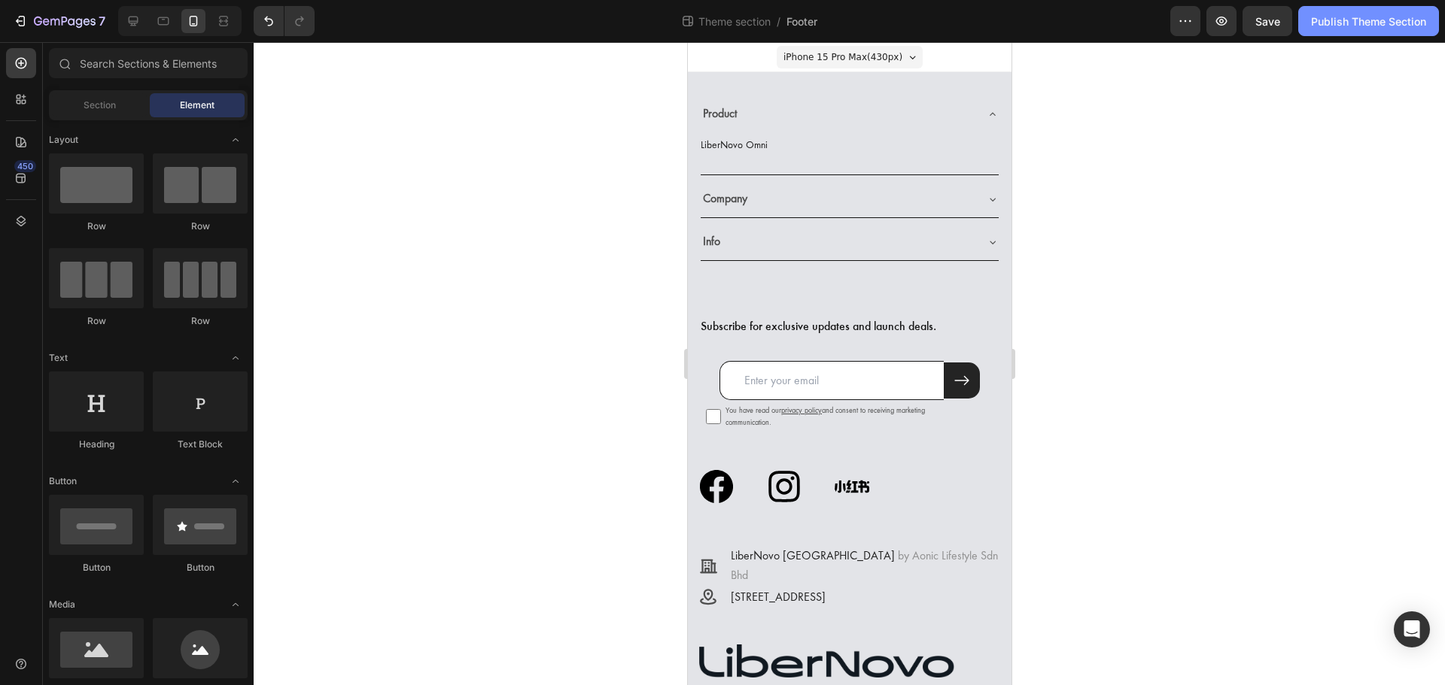
click at [1381, 24] on div "Publish Theme Section" at bounding box center [1368, 22] width 115 height 16
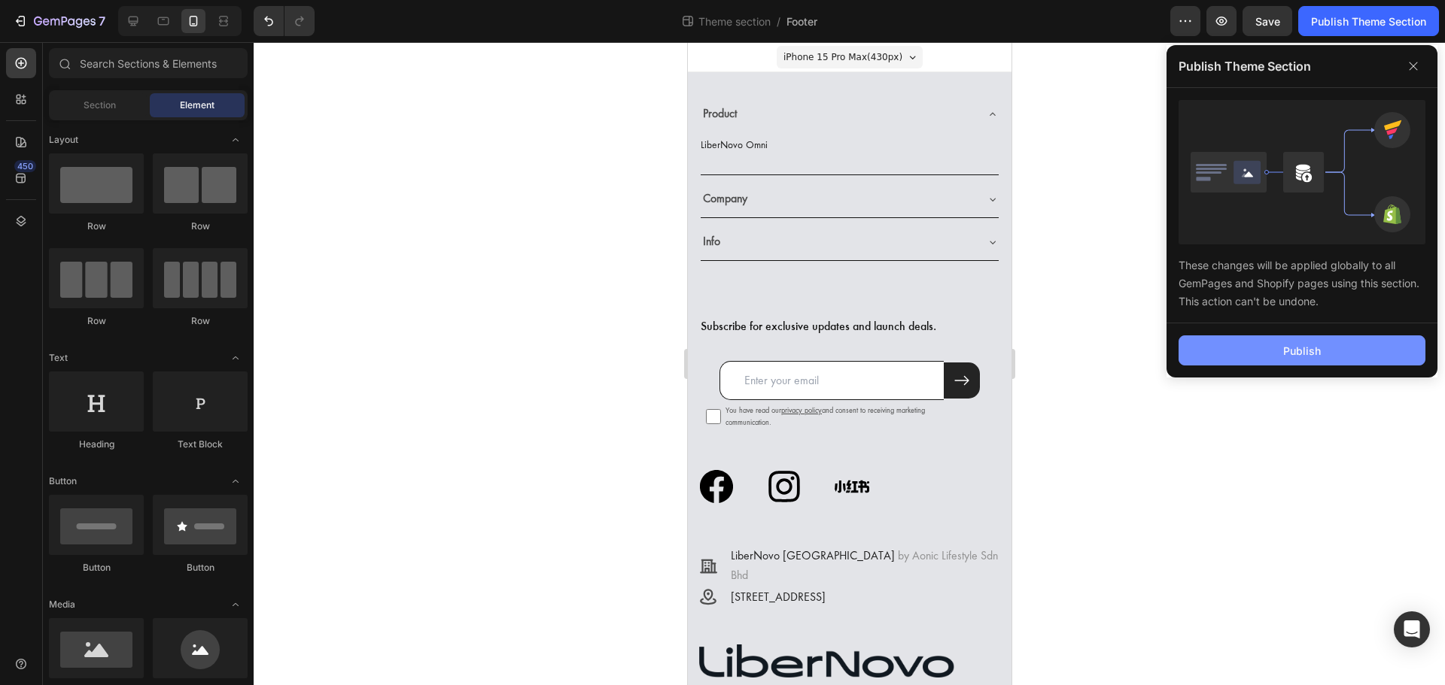
click at [1276, 351] on button "Publish" at bounding box center [1301, 351] width 247 height 30
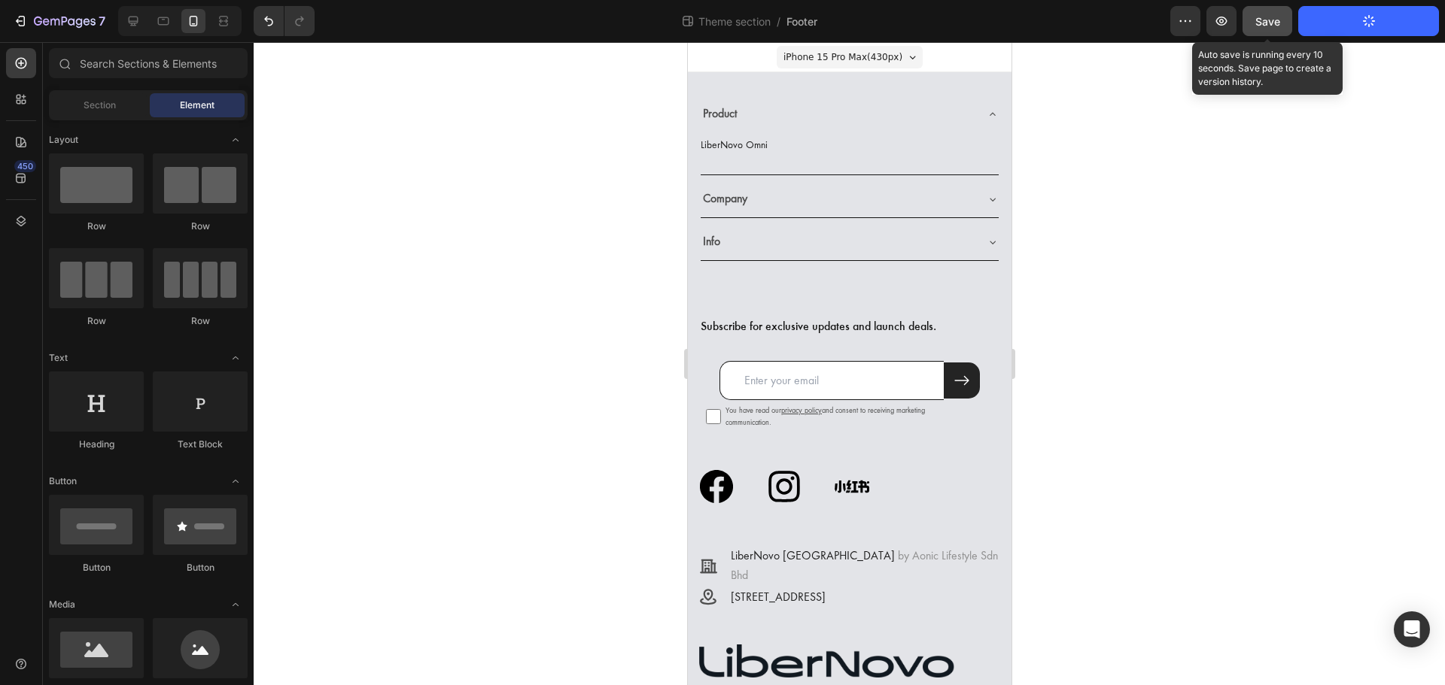
click at [1269, 23] on span "Save" at bounding box center [1267, 21] width 25 height 13
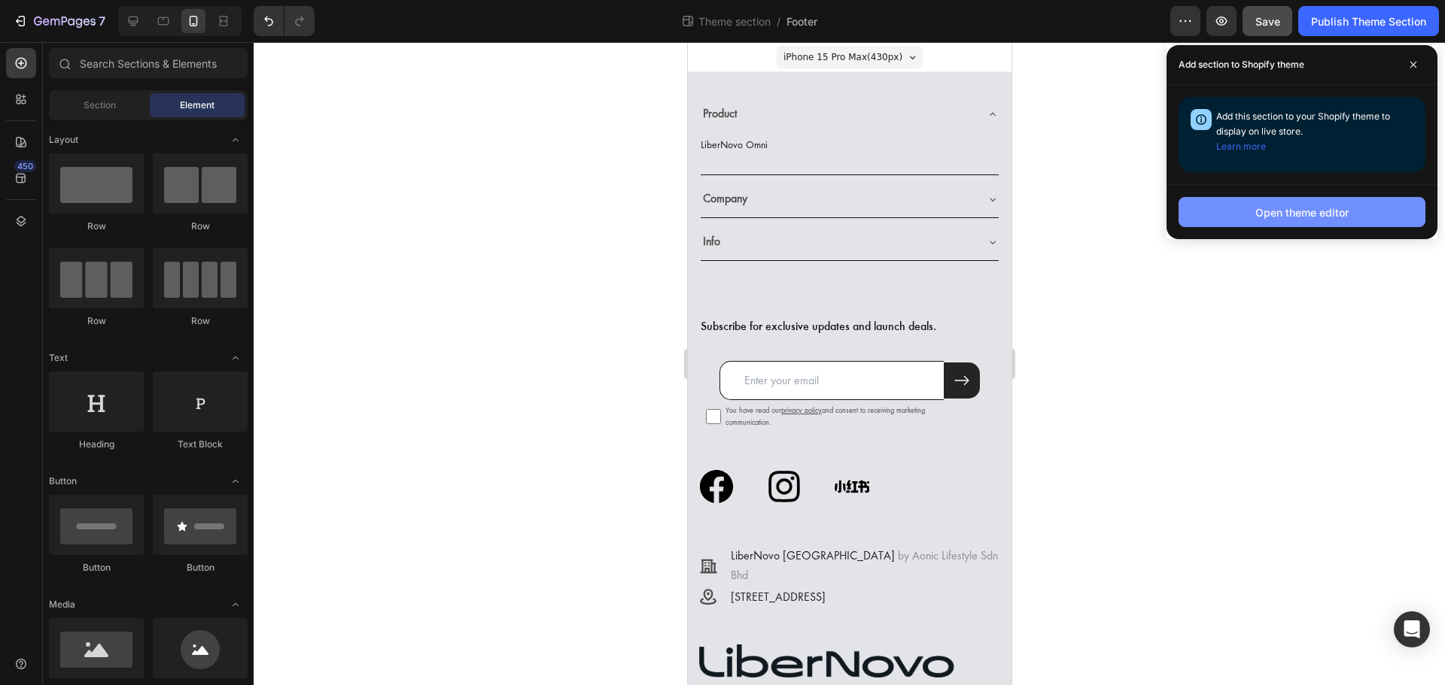
click at [1257, 201] on button "Open theme editor" at bounding box center [1301, 212] width 247 height 30
